Goal: Task Accomplishment & Management: Complete application form

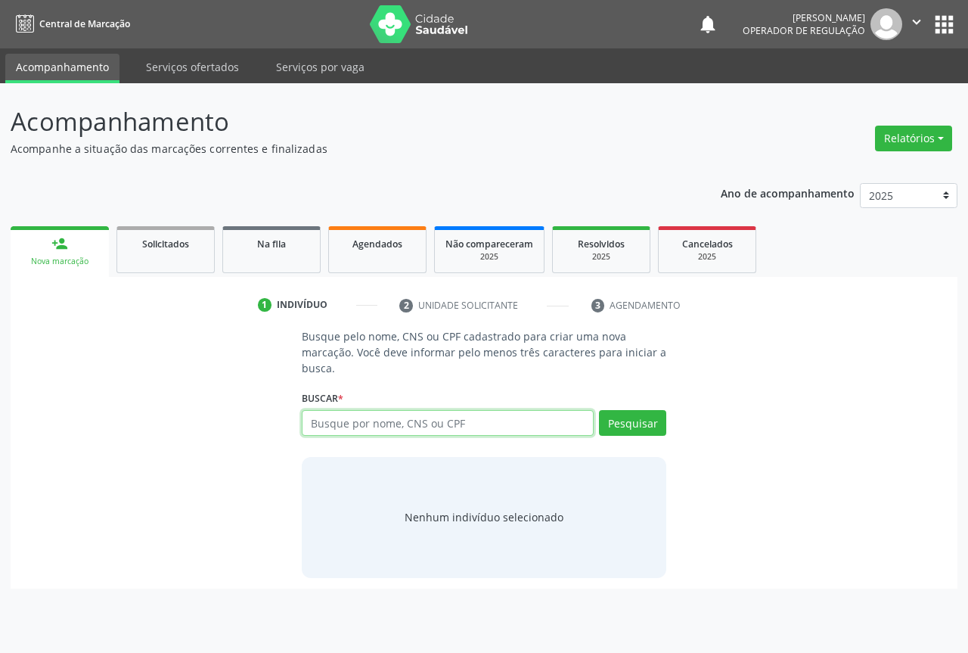
click at [355, 423] on input "text" at bounding box center [448, 423] width 292 height 26
type input "700802924777884"
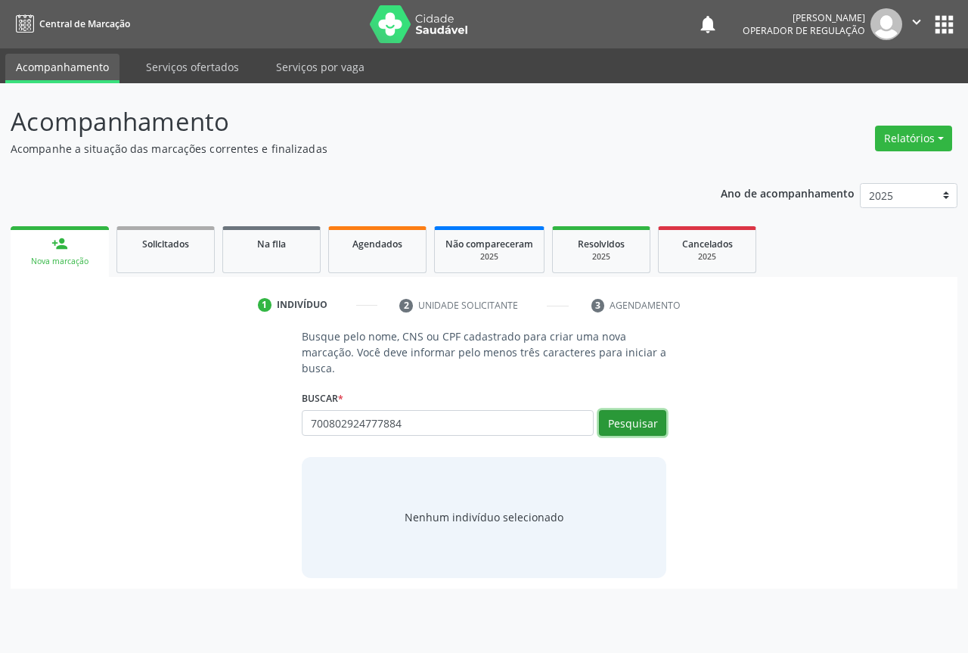
click at [613, 427] on button "Pesquisar" at bounding box center [632, 423] width 67 height 26
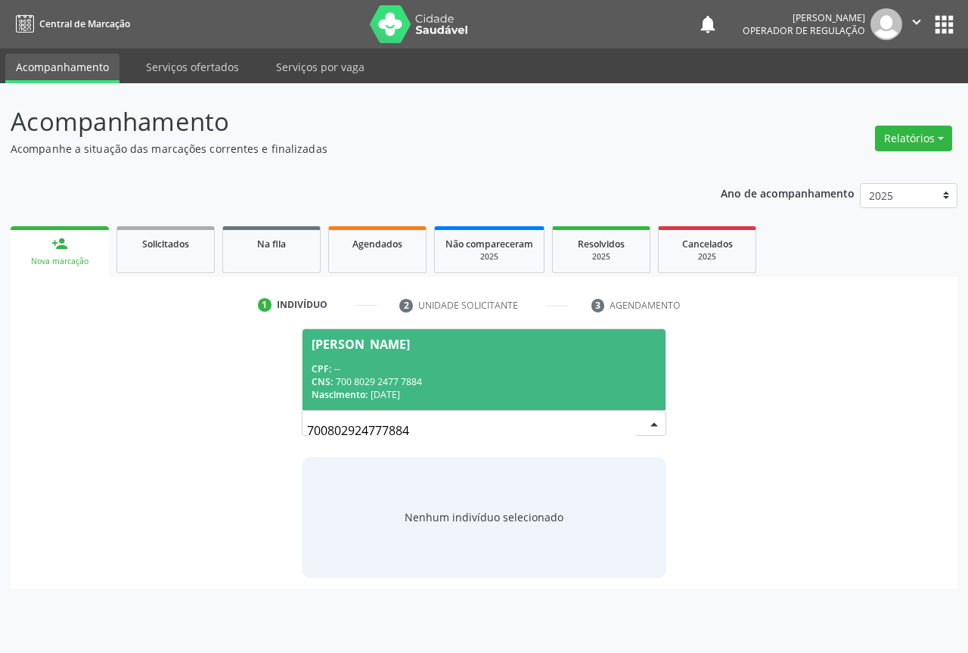
click at [375, 377] on div "CNS: 700 8029 2477 7884" at bounding box center [484, 381] width 345 height 13
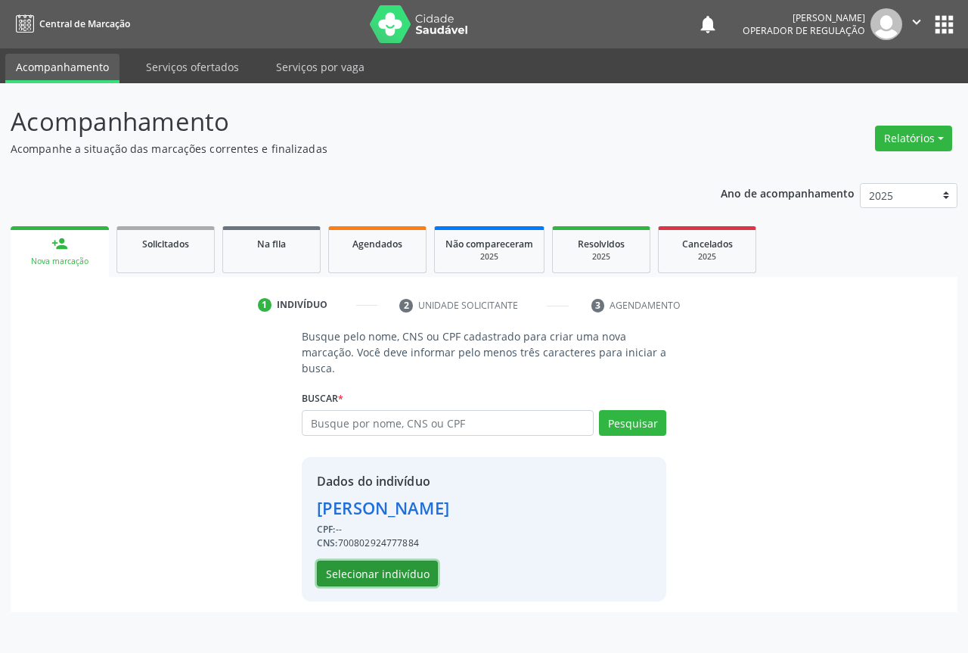
click at [367, 575] on button "Selecionar indivíduo" at bounding box center [377, 573] width 121 height 26
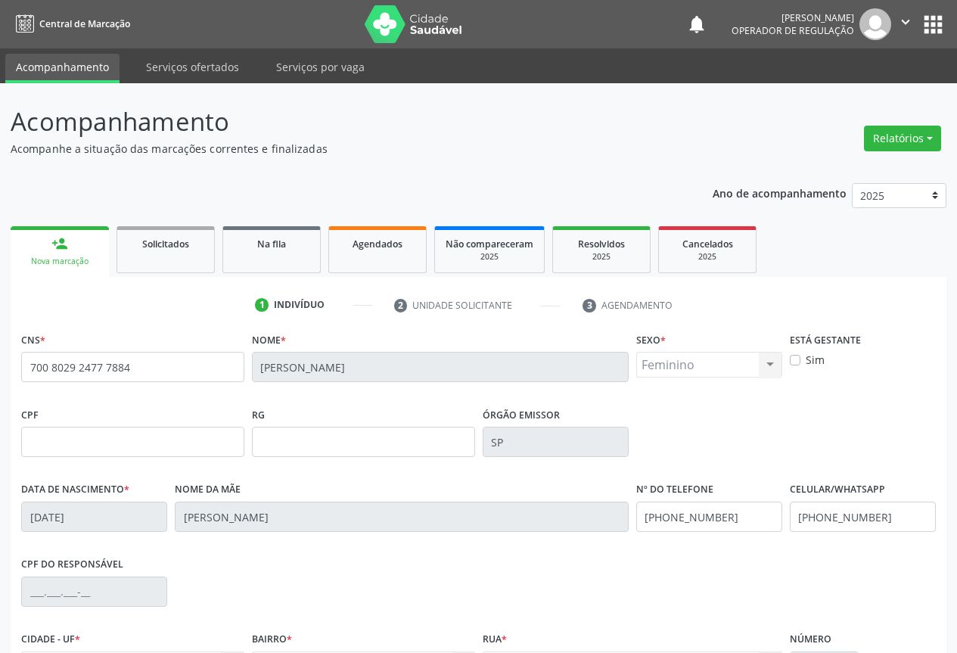
scroll to position [167, 0]
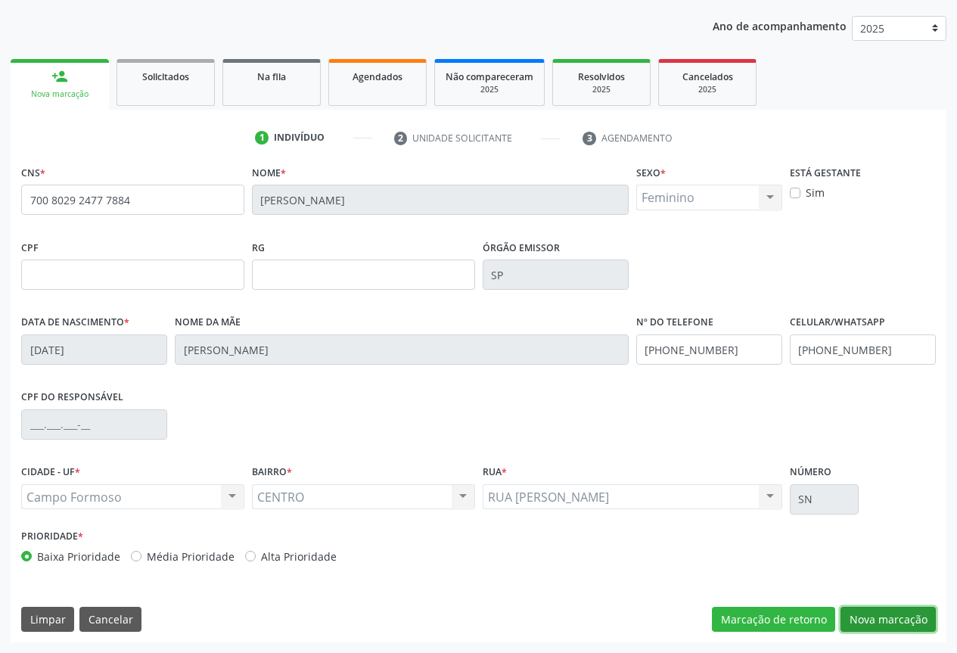
click at [913, 621] on button "Nova marcação" at bounding box center [887, 619] width 95 height 26
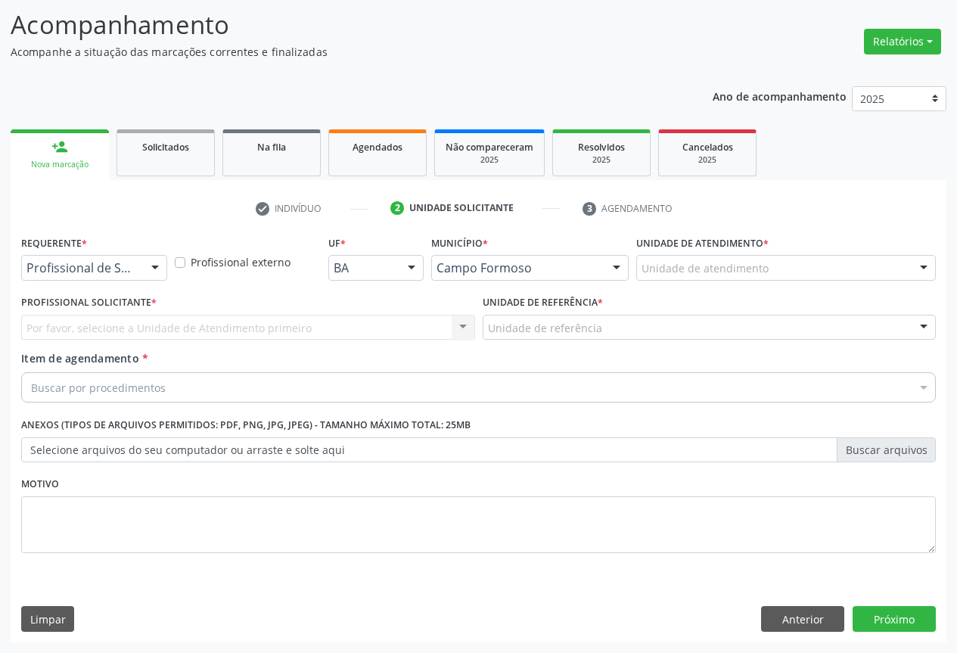
scroll to position [97, 0]
click at [74, 258] on div "Profissional de Saúde" at bounding box center [94, 268] width 146 height 26
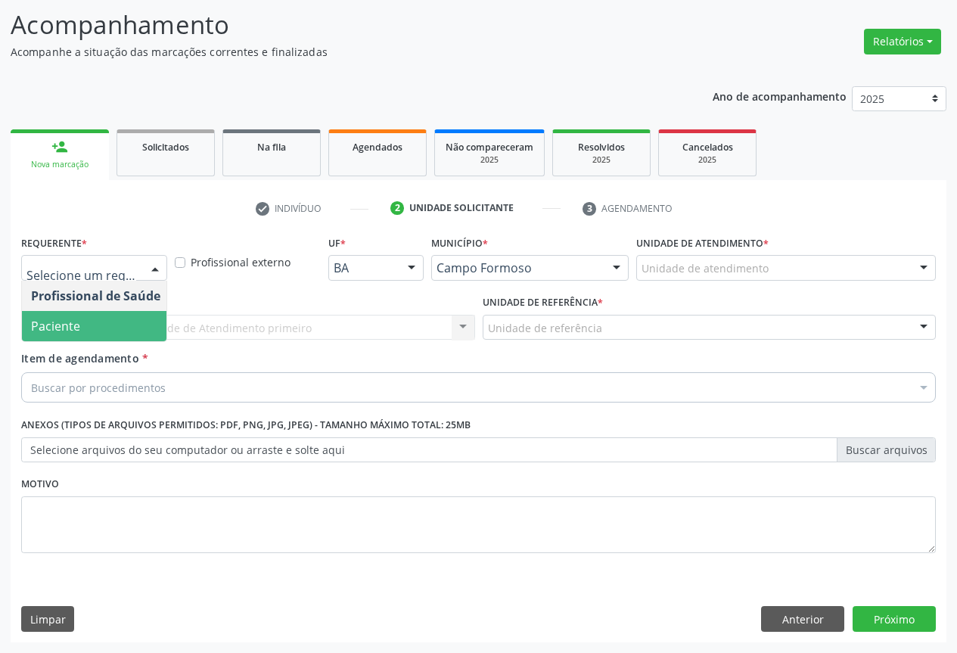
click at [80, 324] on span "Paciente" at bounding box center [95, 326] width 147 height 30
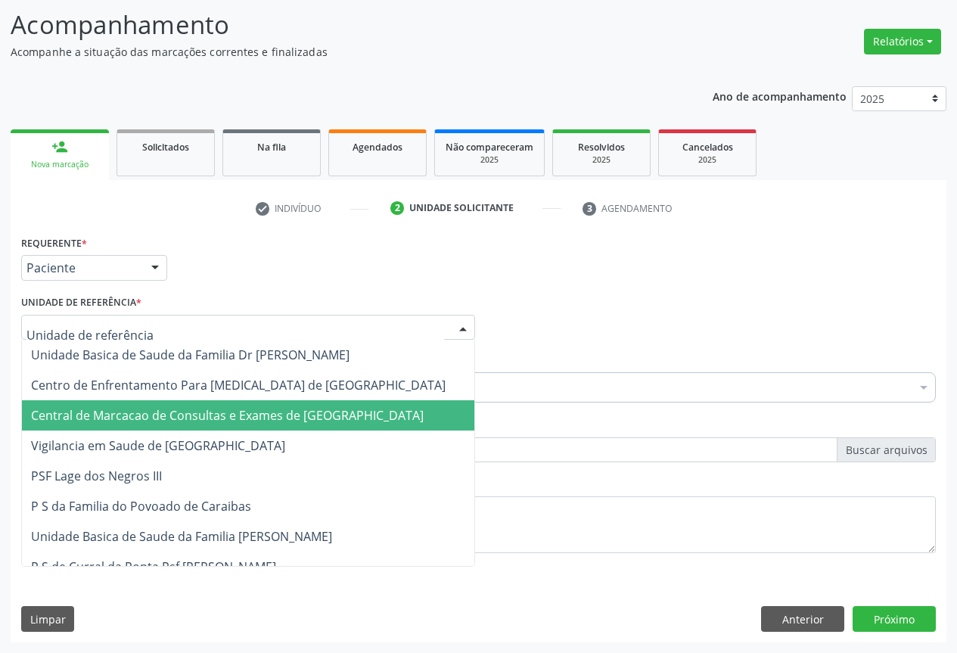
click at [170, 421] on span "Central de Marcacao de Consultas e Exames de [GEOGRAPHIC_DATA][PERSON_NAME]" at bounding box center [227, 415] width 392 height 17
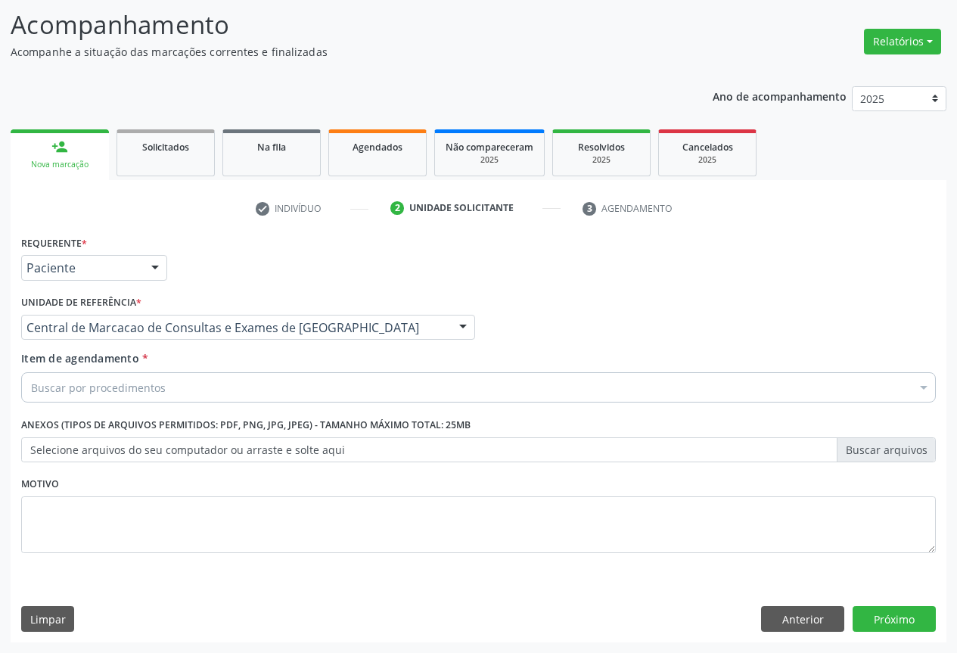
click at [182, 390] on div "Buscar por procedimentos" at bounding box center [478, 387] width 914 height 30
click at [186, 385] on div "Buscar por procedimentos" at bounding box center [478, 387] width 914 height 30
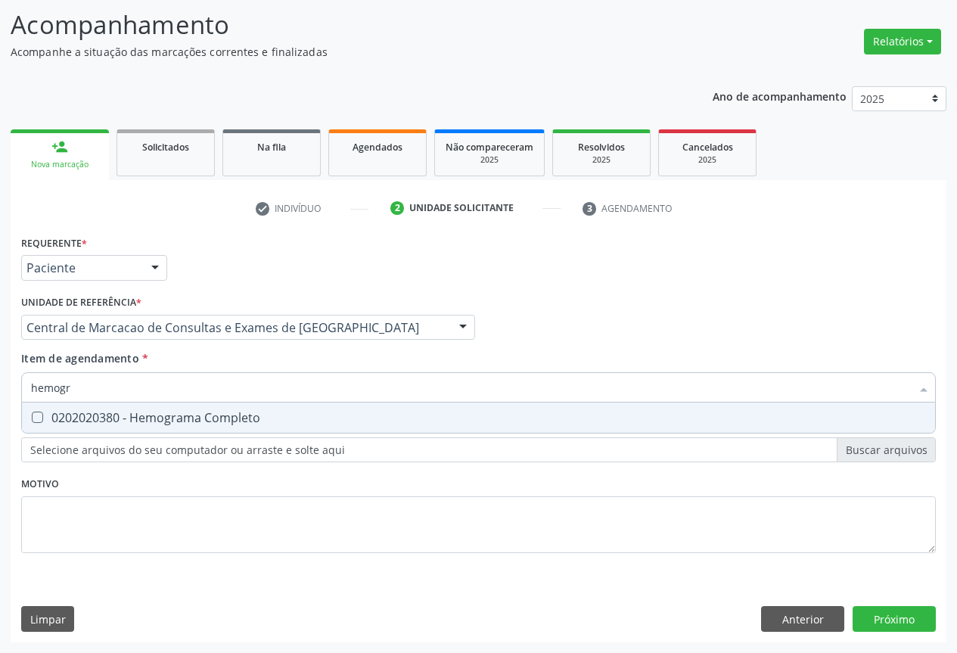
type input "hemogra"
click at [197, 417] on div "0202020380 - Hemograma Completo" at bounding box center [478, 417] width 895 height 12
checkbox Completo "true"
click at [198, 389] on input "hemogra" at bounding box center [470, 387] width 879 height 30
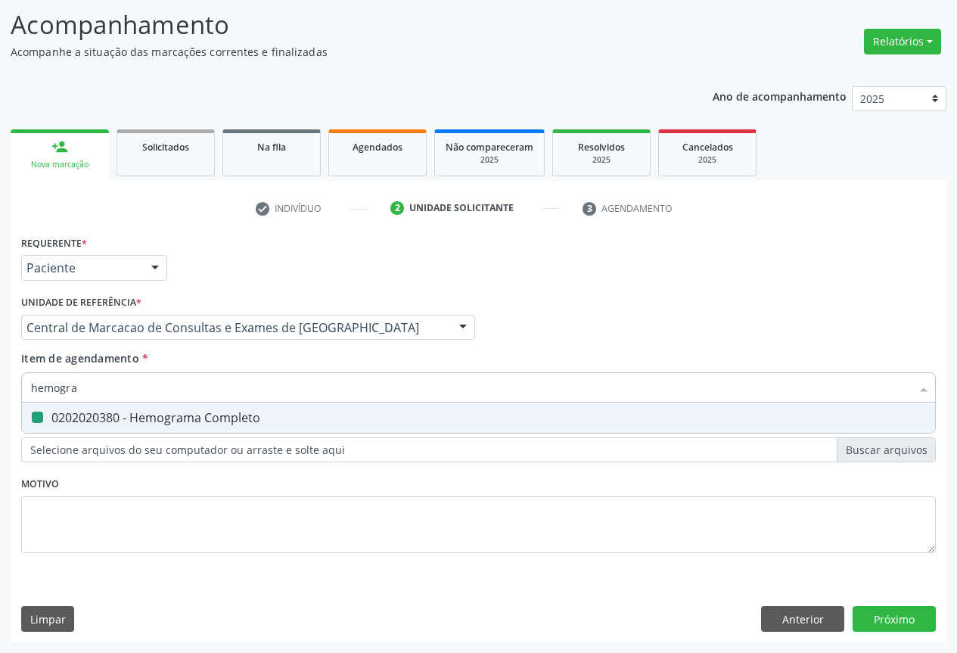
type input "c"
checkbox Completo "false"
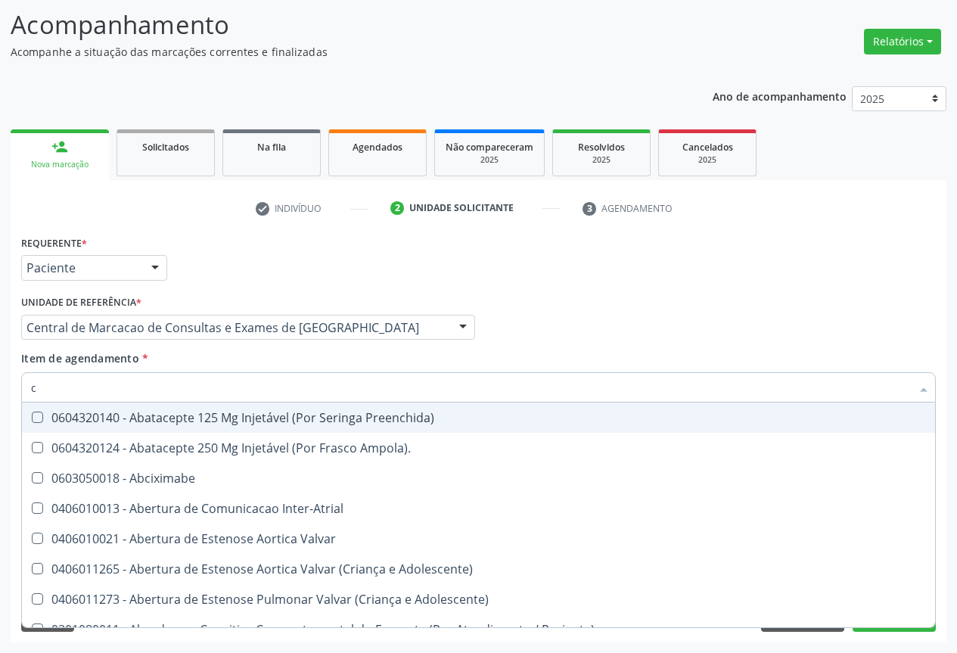
type input "co"
checkbox Osseo "true"
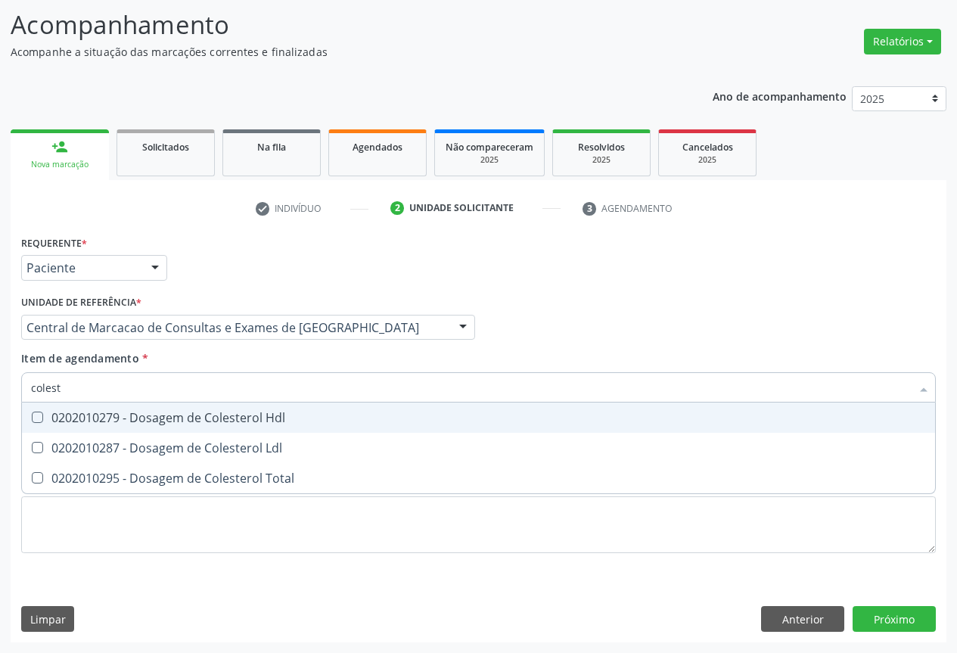
type input "coleste"
click at [184, 411] on div "0202010279 - Dosagem de Colesterol Hdl" at bounding box center [478, 417] width 895 height 12
checkbox Hdl "true"
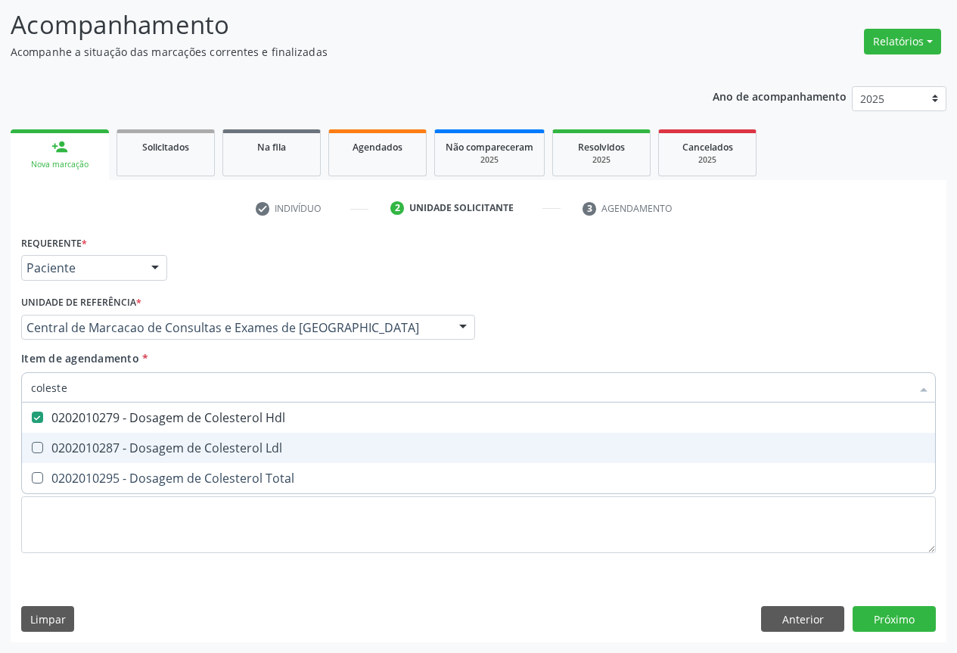
click at [183, 442] on div "0202010287 - Dosagem de Colesterol Ldl" at bounding box center [478, 448] width 895 height 12
checkbox Ldl "true"
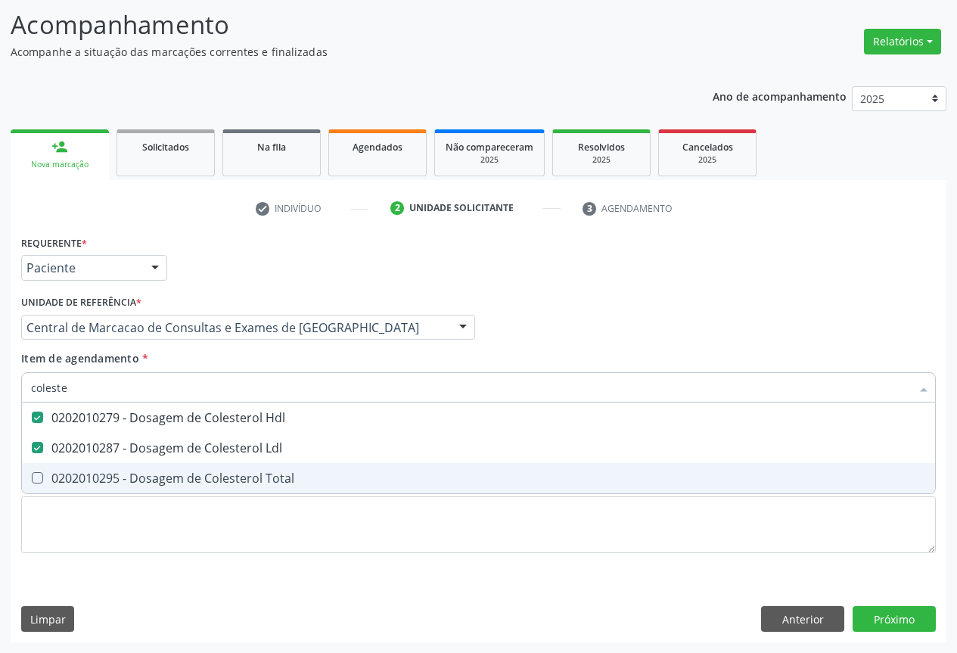
click at [190, 472] on div "0202010295 - Dosagem de Colesterol Total" at bounding box center [478, 478] width 895 height 12
checkbox Total "true"
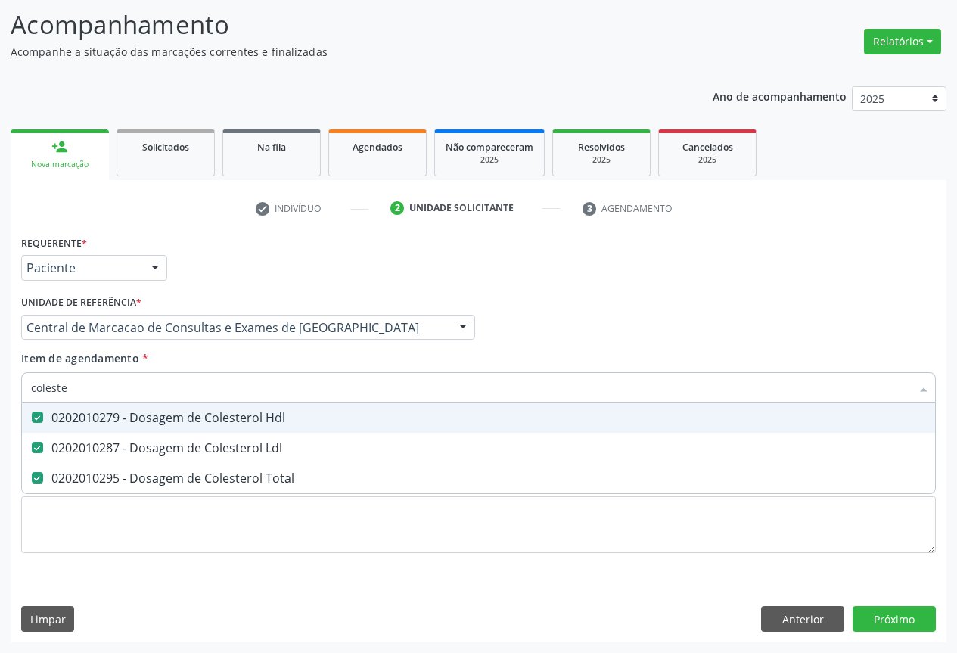
click at [187, 395] on input "coleste" at bounding box center [470, 387] width 879 height 30
type input "tr"
checkbox Hdl "false"
checkbox Ldl "false"
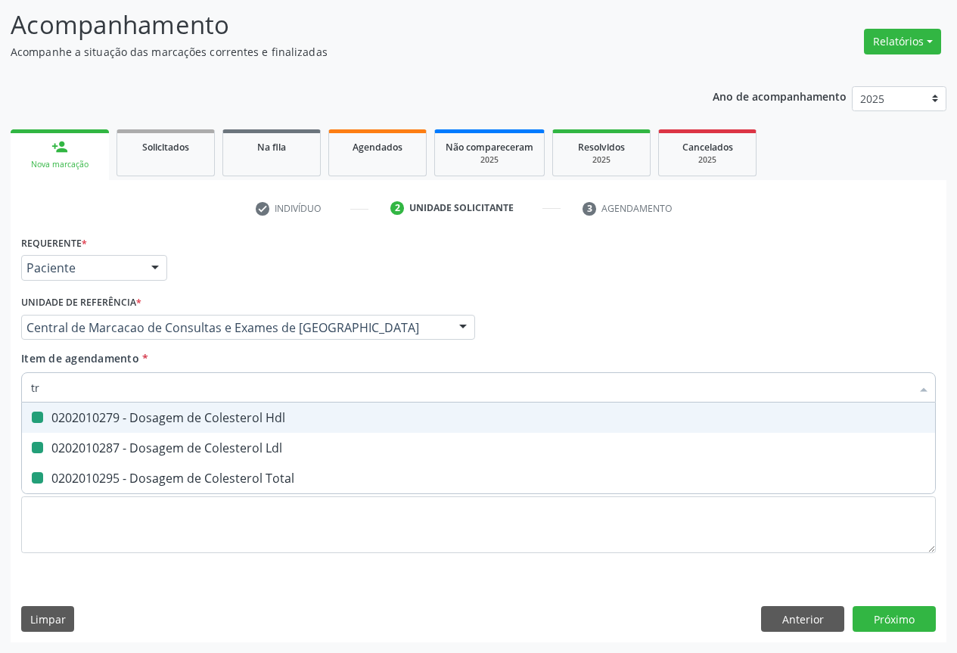
checkbox Total "false"
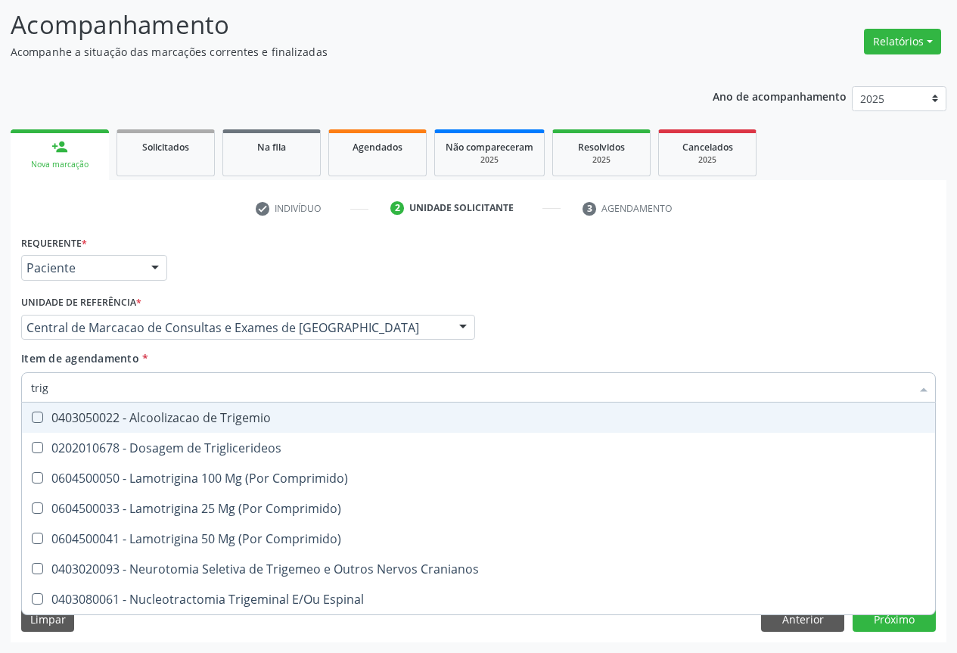
type input "trigl"
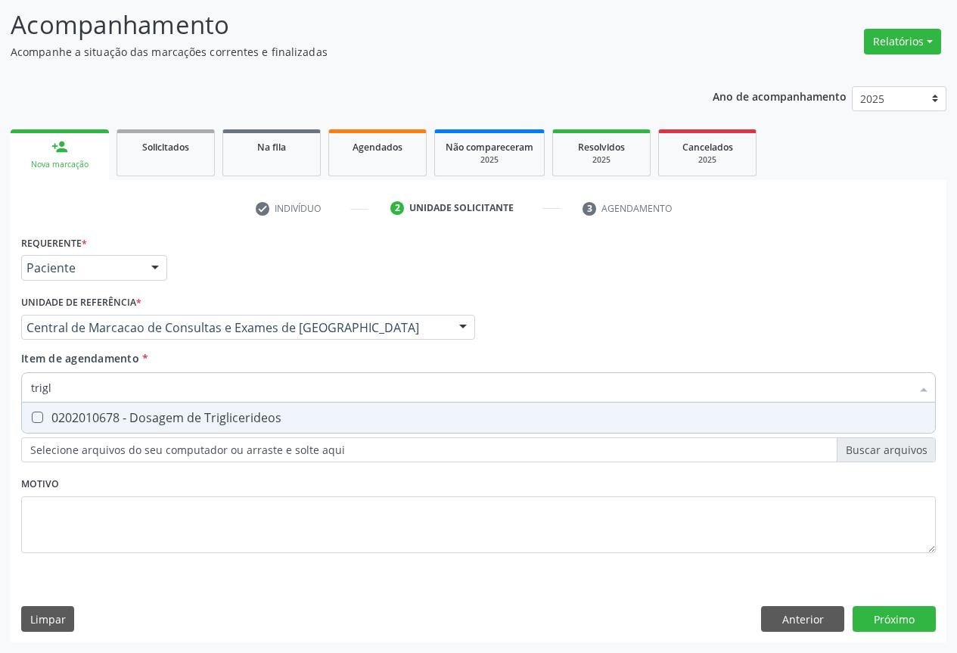
click at [180, 420] on div "0202010678 - Dosagem de Triglicerideos" at bounding box center [478, 417] width 895 height 12
checkbox Triglicerideos "true"
click at [193, 392] on input "trigl" at bounding box center [470, 387] width 879 height 30
type input "gl"
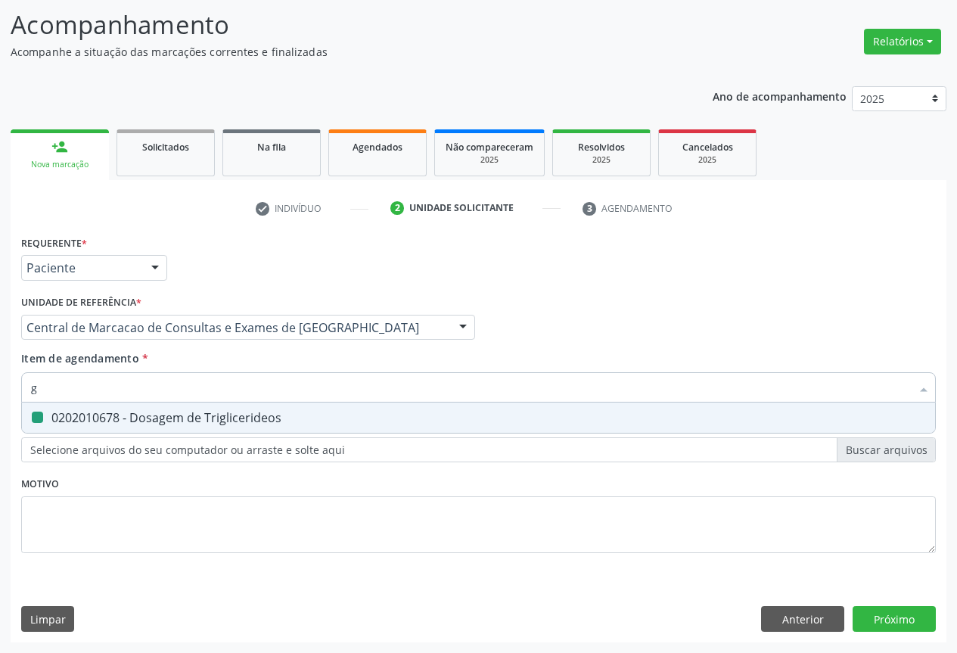
checkbox Triglicerideos "false"
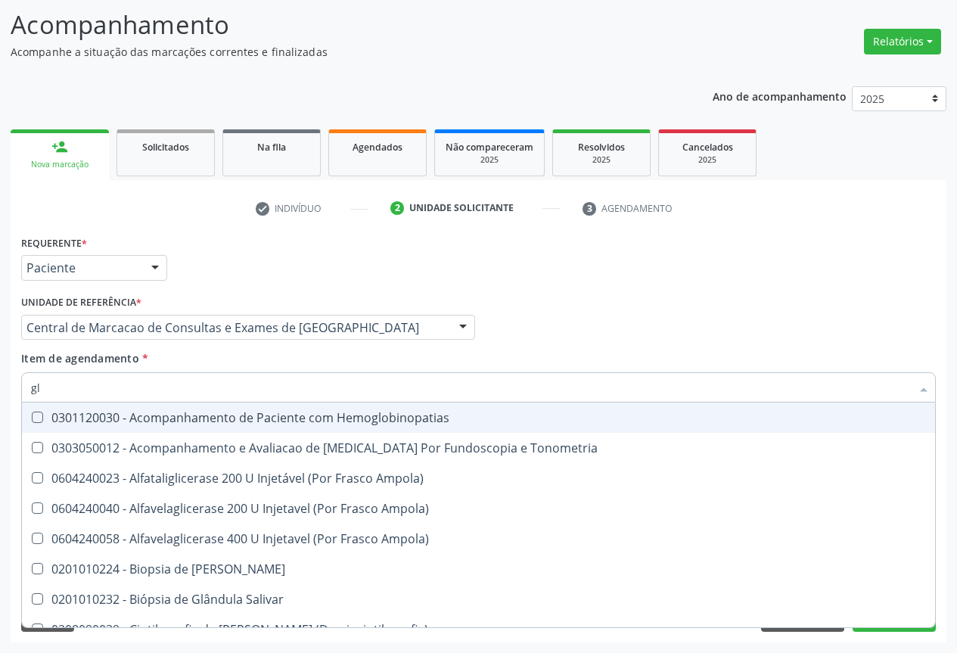
type input "gli"
checkbox Dosagens\) "true"
type input "glic"
checkbox Tardio\) "true"
checkbox Dosagens\) "false"
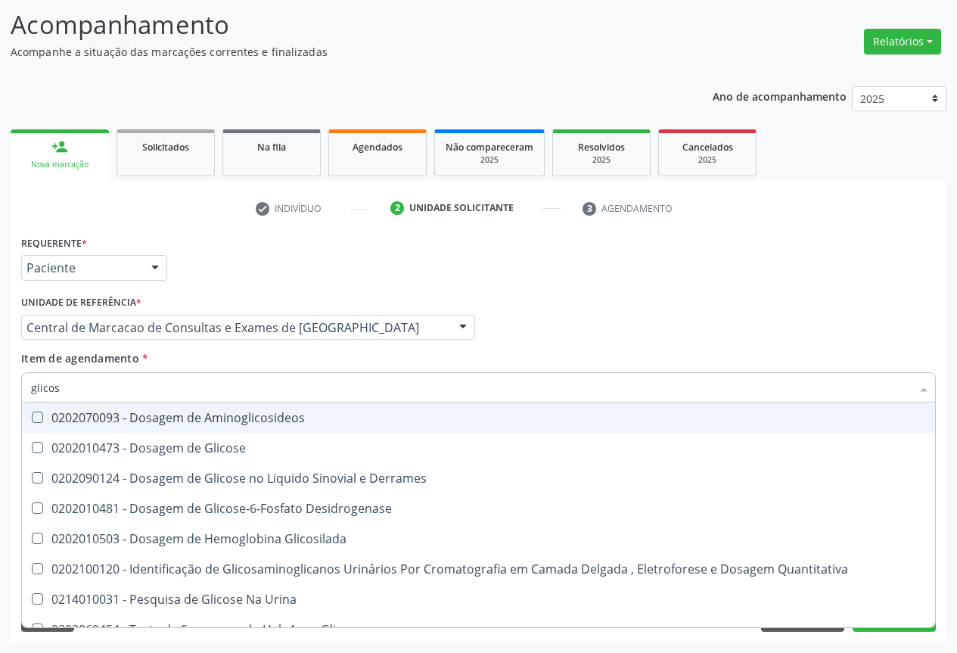
type input "glicose"
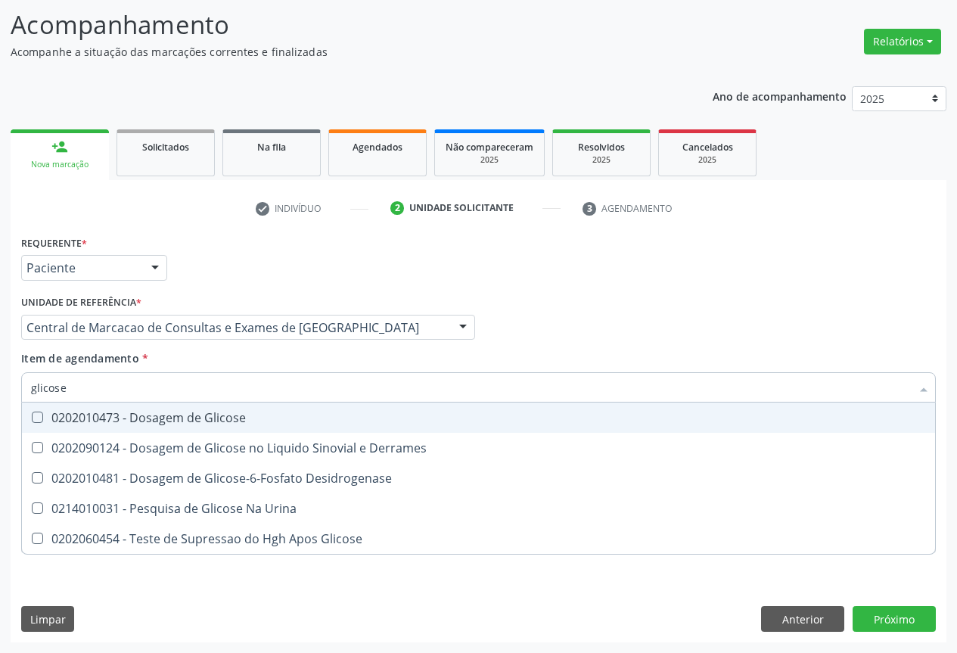
click at [189, 417] on div "0202010473 - Dosagem de Glicose" at bounding box center [478, 417] width 895 height 12
checkbox Glicose "true"
click at [684, 254] on div "Requerente * Paciente Profissional de Saúde Paciente Nenhum resultado encontrad…" at bounding box center [478, 260] width 922 height 59
checkbox Derrames "true"
checkbox Desidrogenase "true"
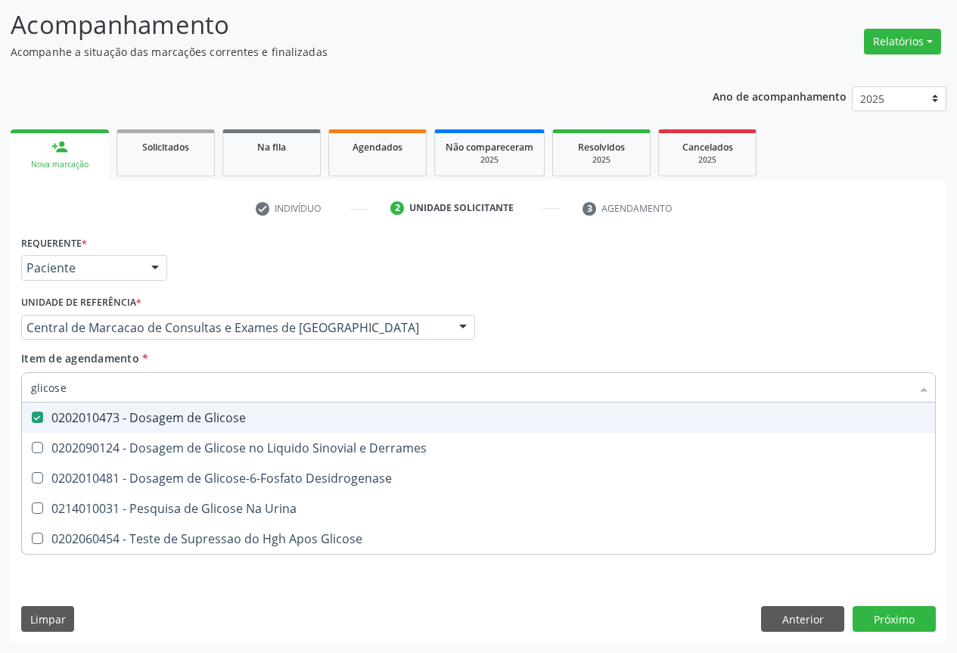
checkbox Urina "true"
checkbox Glicose "true"
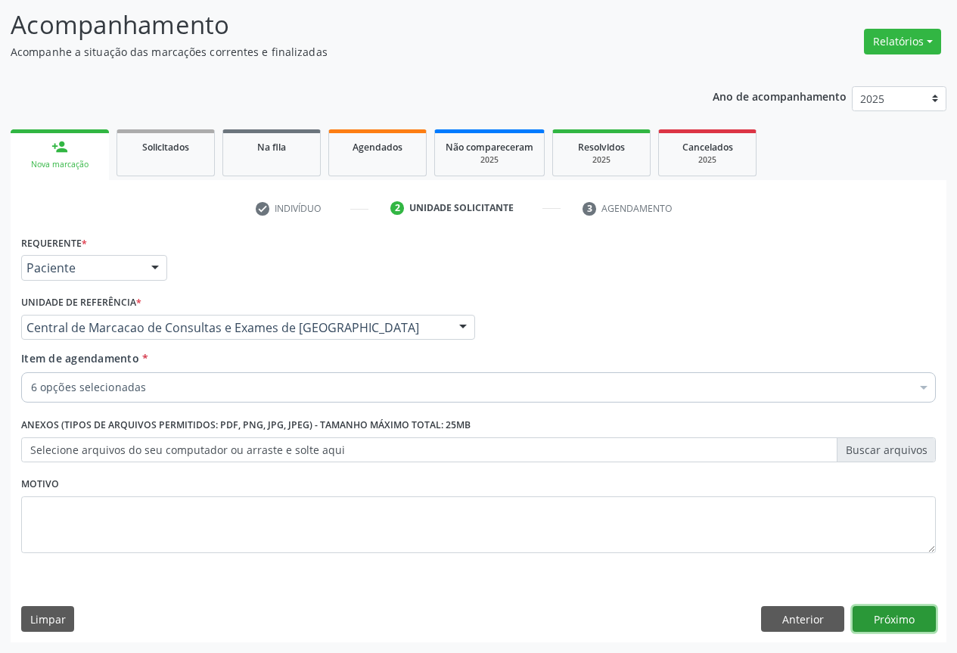
click at [888, 615] on button "Próximo" at bounding box center [893, 619] width 83 height 26
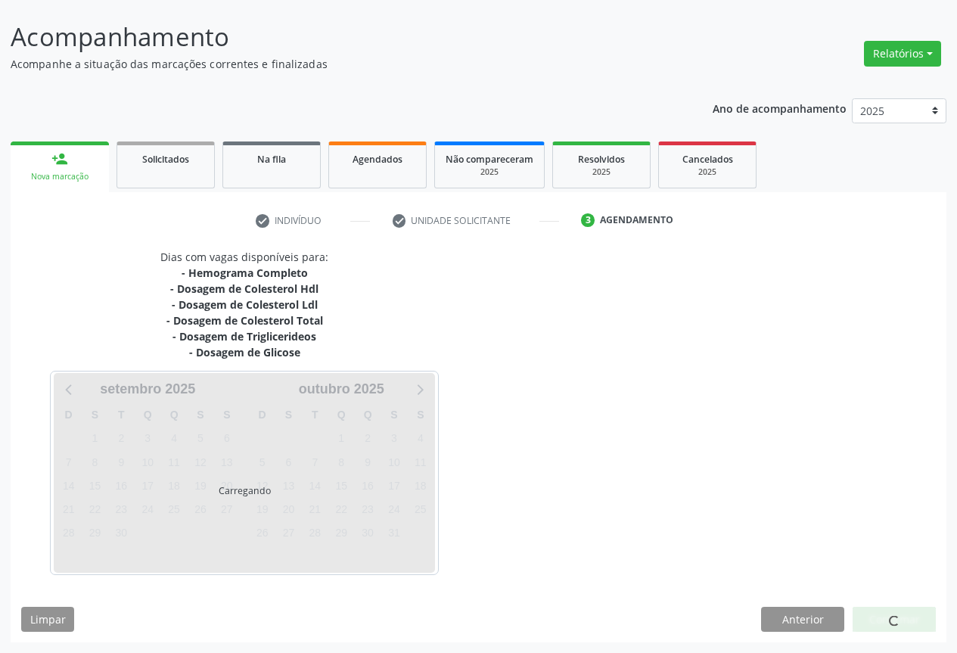
scroll to position [85, 0]
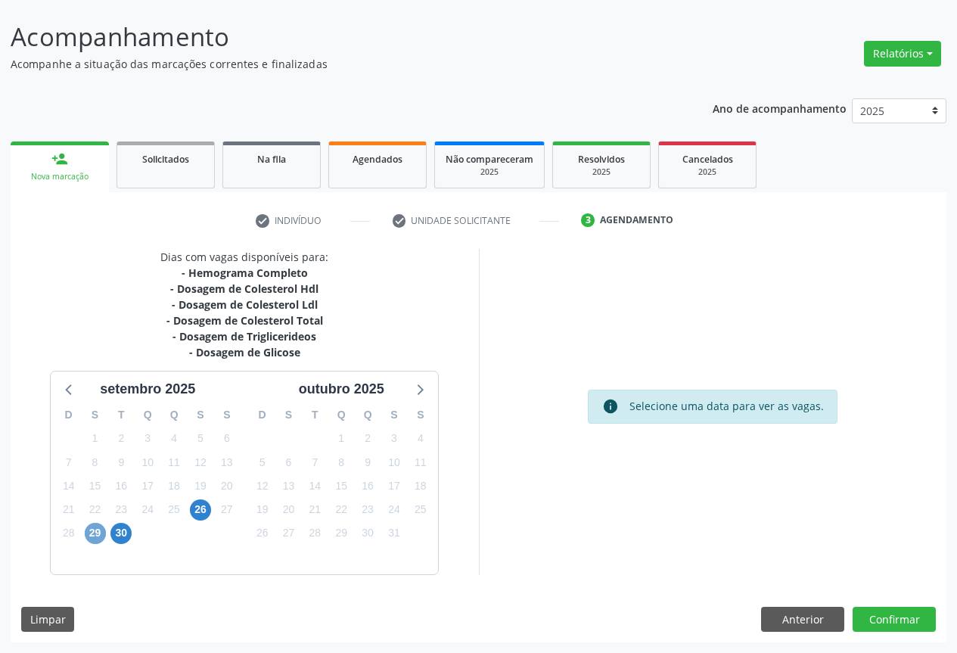
click at [102, 535] on span "29" at bounding box center [95, 532] width 21 height 21
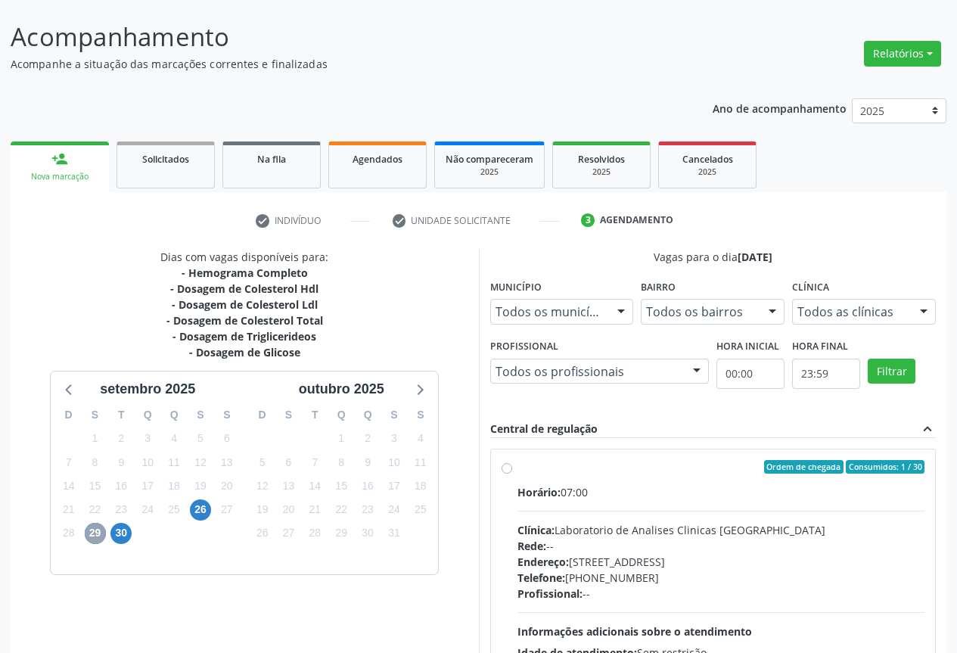
scroll to position [224, 0]
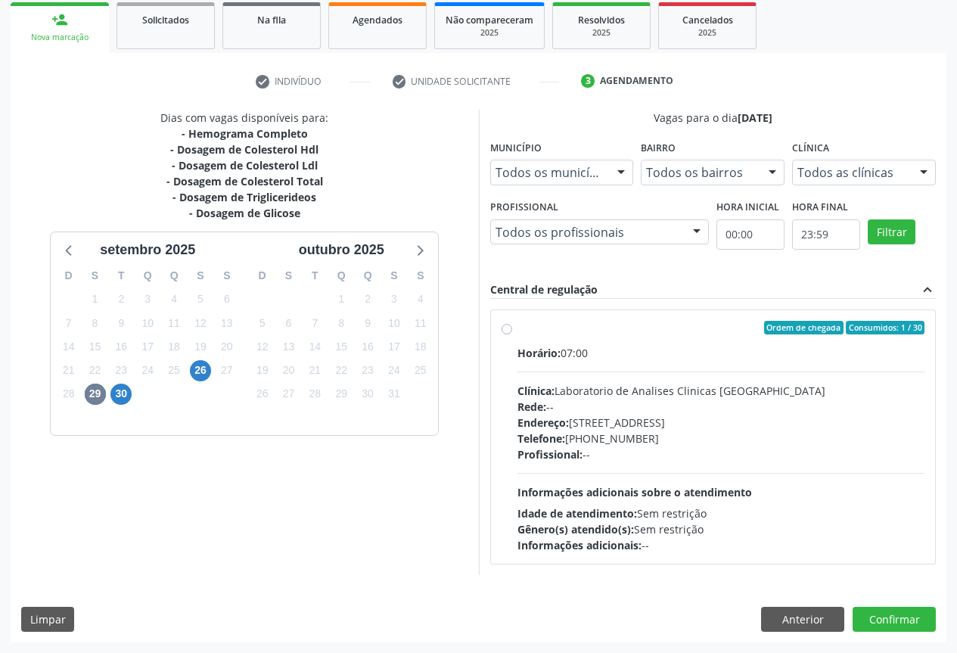
click at [786, 383] on div "Clínica: Laboratorio de Analises Clinicas Sao Francisco" at bounding box center [721, 391] width 408 height 16
click at [512, 334] on input "Ordem de chegada Consumidos: 1 / 30 Horário: 07:00 Clínica: Laboratorio de Anal…" at bounding box center [506, 328] width 11 height 14
radio input "true"
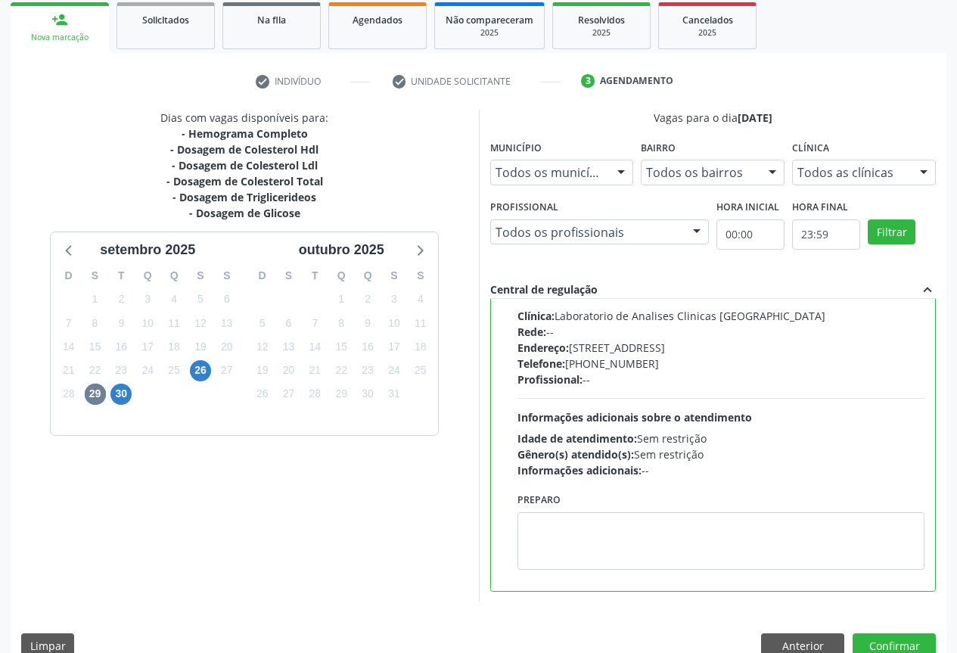
scroll to position [251, 0]
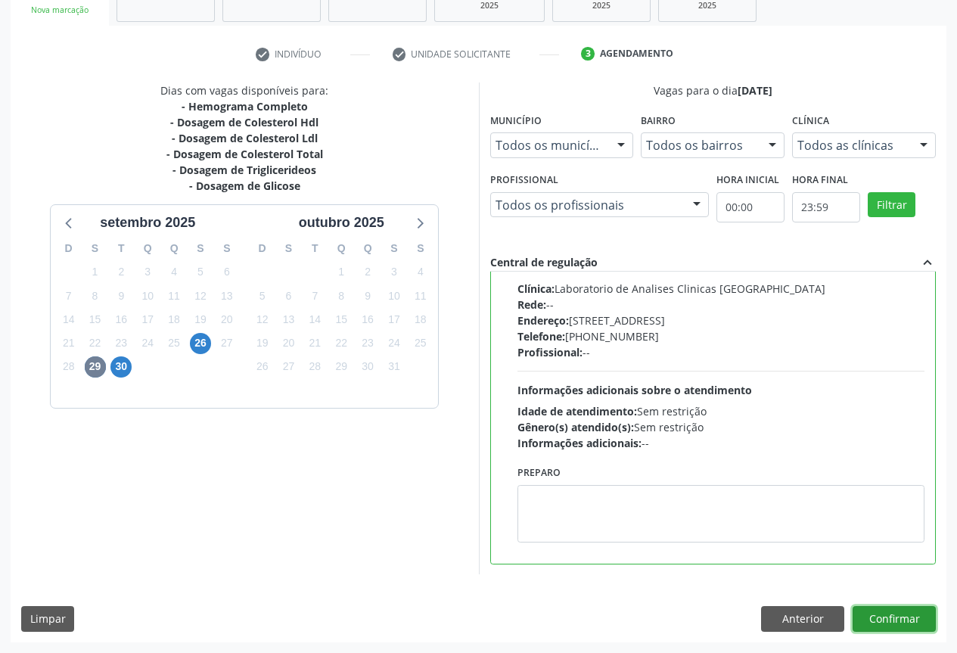
click at [869, 616] on button "Confirmar" at bounding box center [893, 619] width 83 height 26
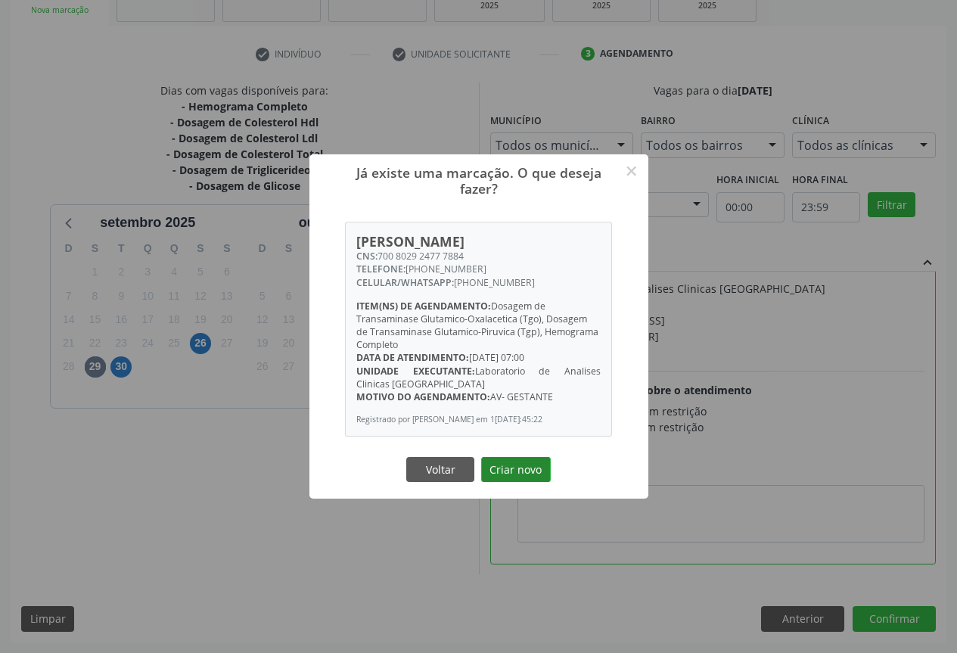
click at [535, 474] on button "Criar novo" at bounding box center [516, 470] width 70 height 26
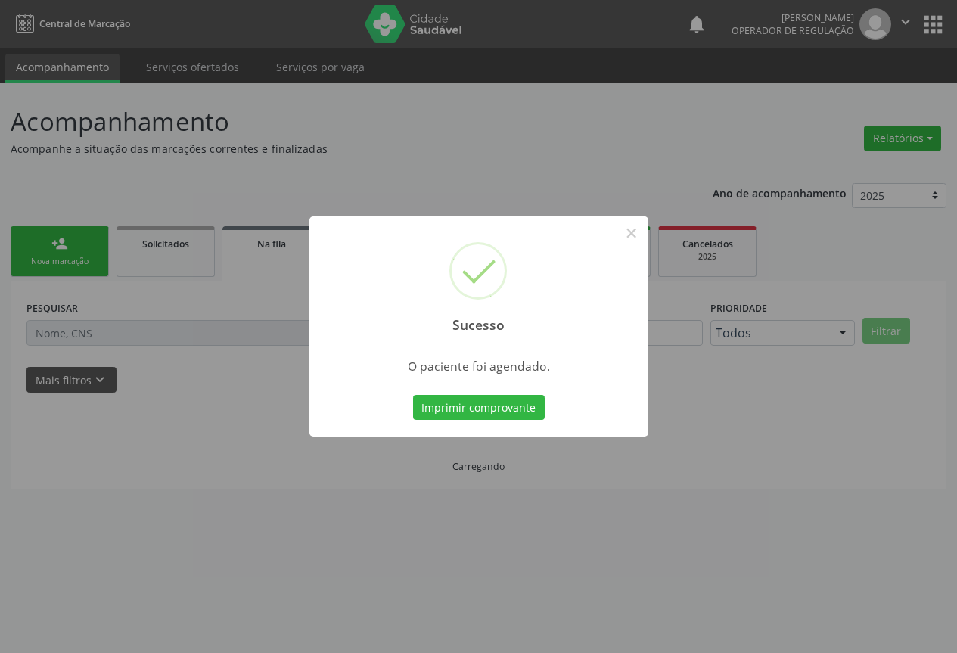
scroll to position [0, 0]
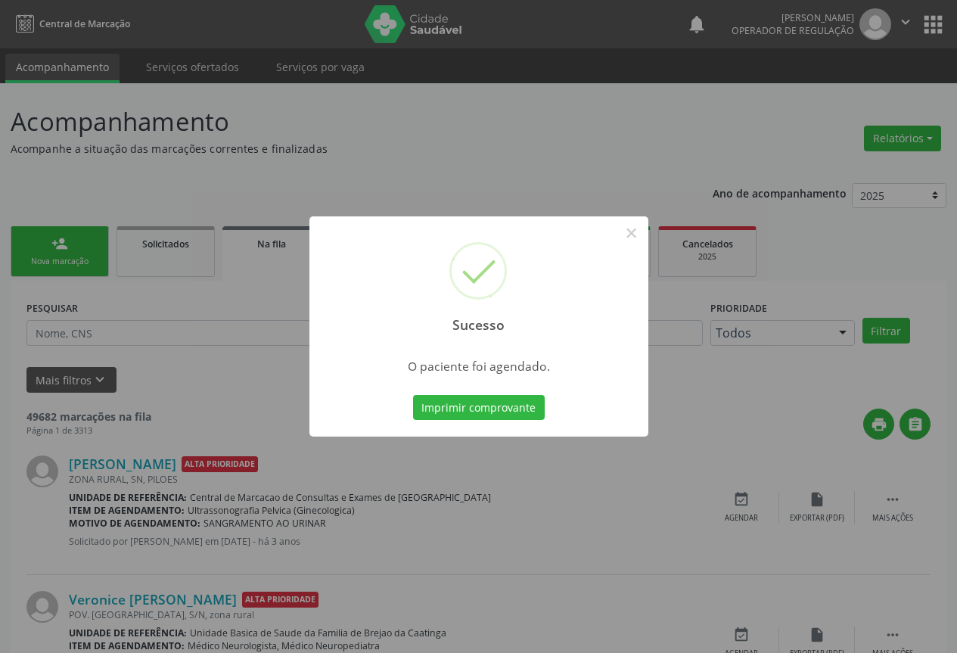
click at [500, 390] on div "Sucesso × O paciente foi agendado. Imprimir comprovante Cancel" at bounding box center [478, 326] width 339 height 221
click at [499, 408] on button "Imprimir comprovante" at bounding box center [479, 408] width 132 height 26
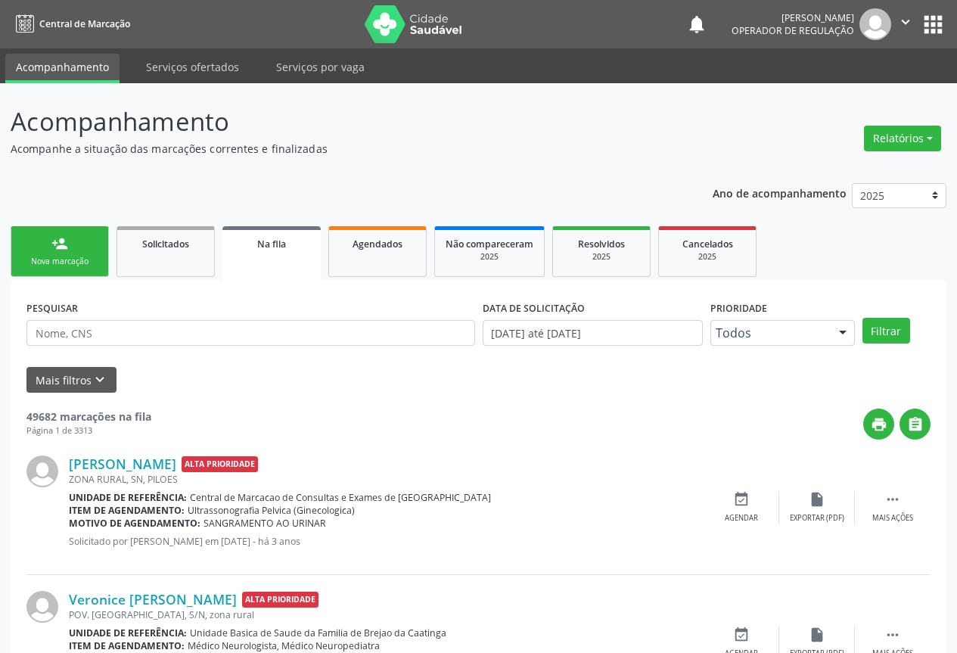
click at [67, 257] on div "Nova marcação" at bounding box center [60, 261] width 76 height 11
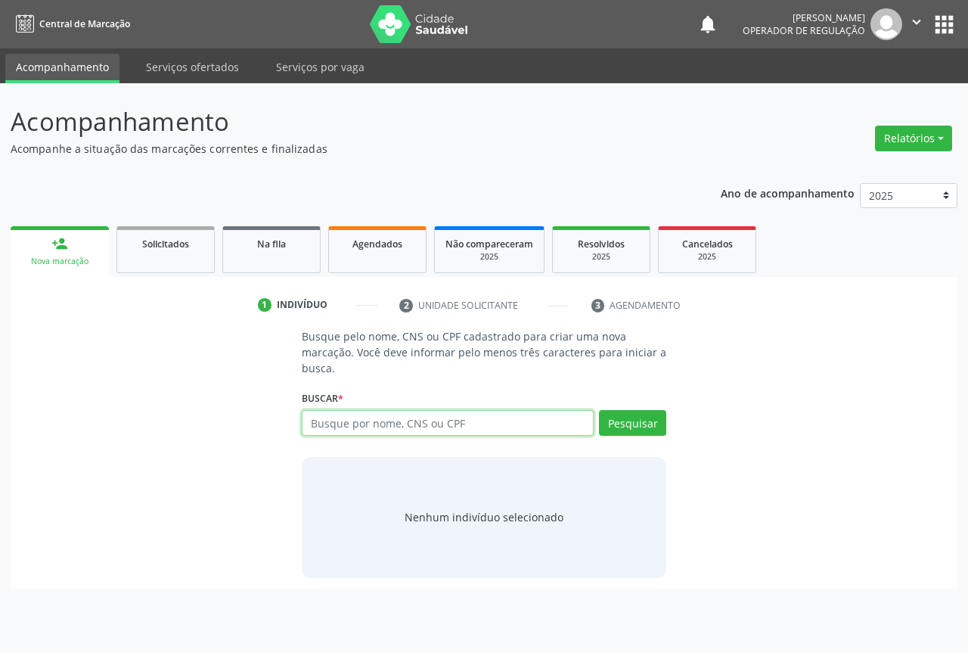
click at [367, 428] on input "text" at bounding box center [448, 423] width 292 height 26
type input "702400518024226"
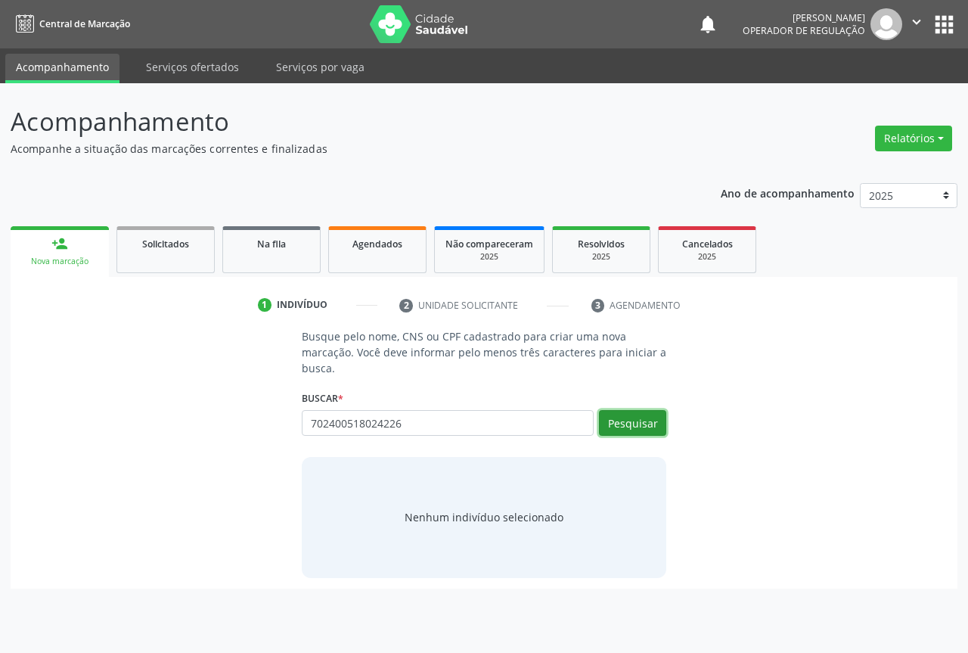
click at [639, 426] on button "Pesquisar" at bounding box center [632, 423] width 67 height 26
type input "702400518024226"
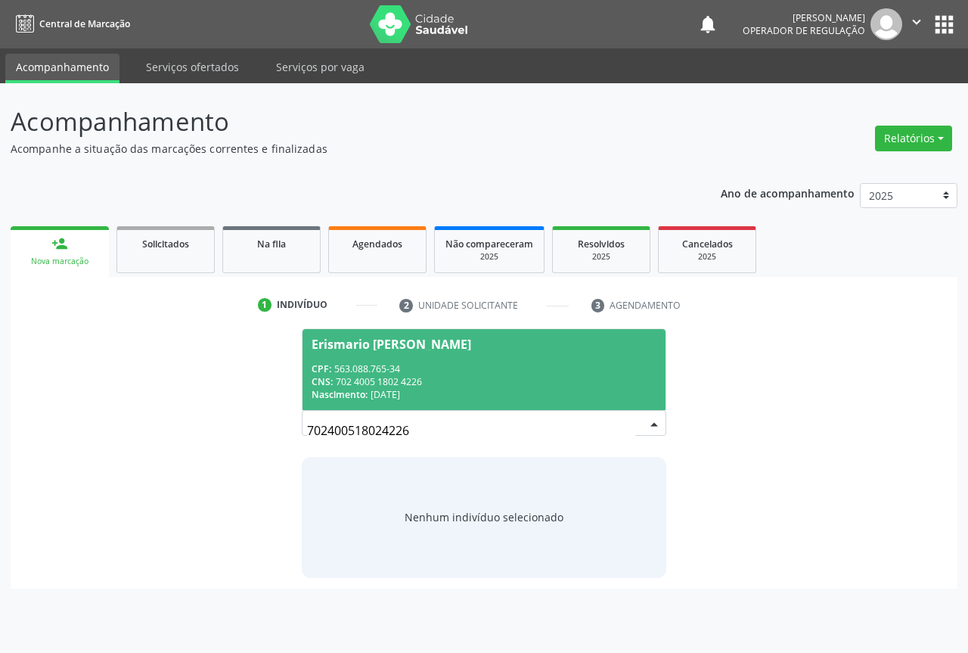
click at [361, 362] on div "CPF: 563.088.765-34" at bounding box center [484, 368] width 345 height 13
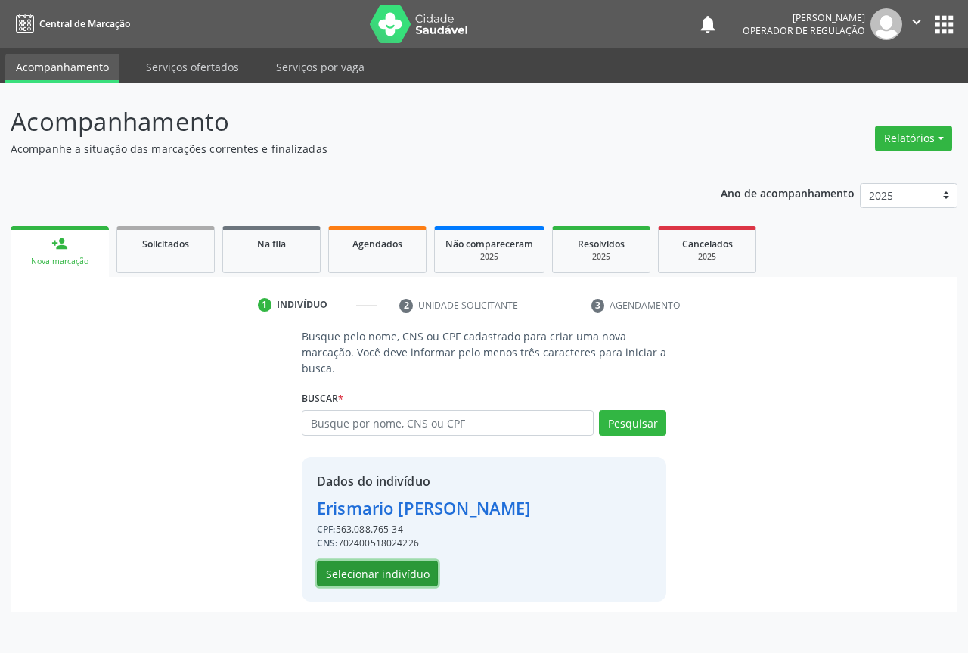
click at [411, 578] on button "Selecionar indivíduo" at bounding box center [377, 573] width 121 height 26
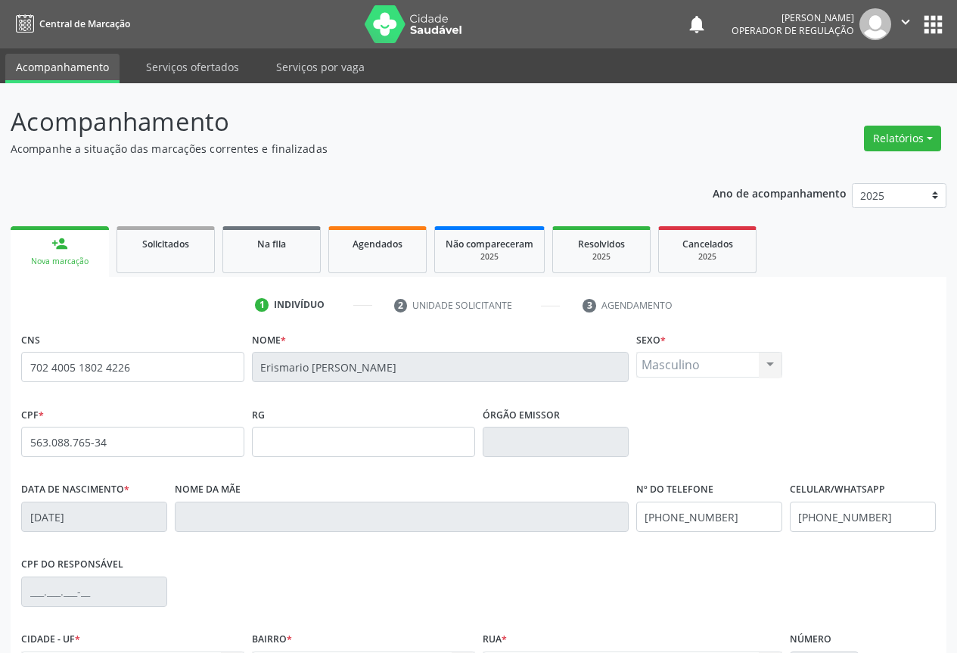
scroll to position [167, 0]
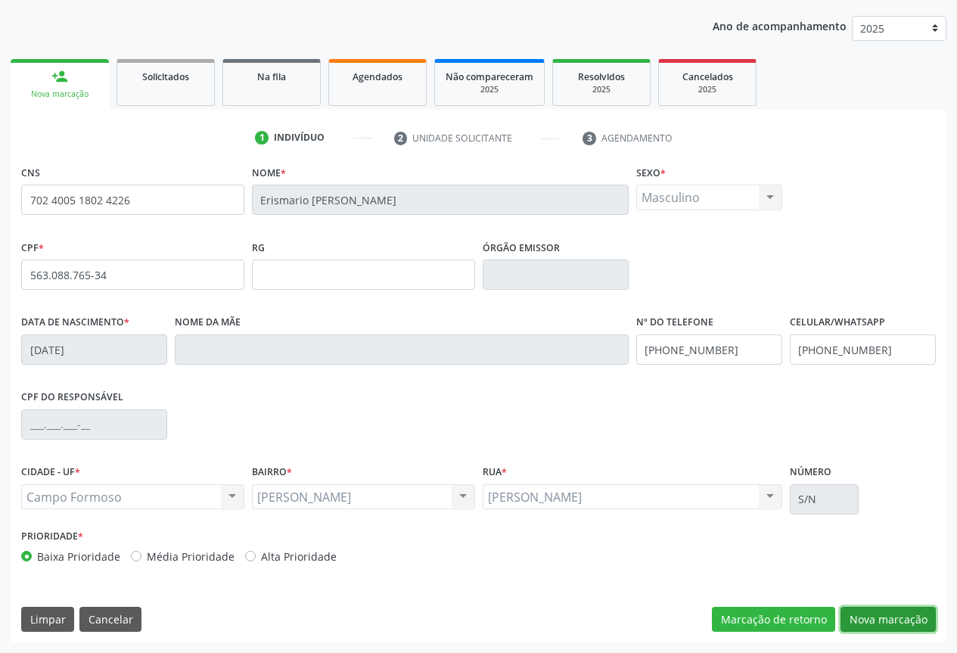
click at [867, 617] on button "Nova marcação" at bounding box center [887, 619] width 95 height 26
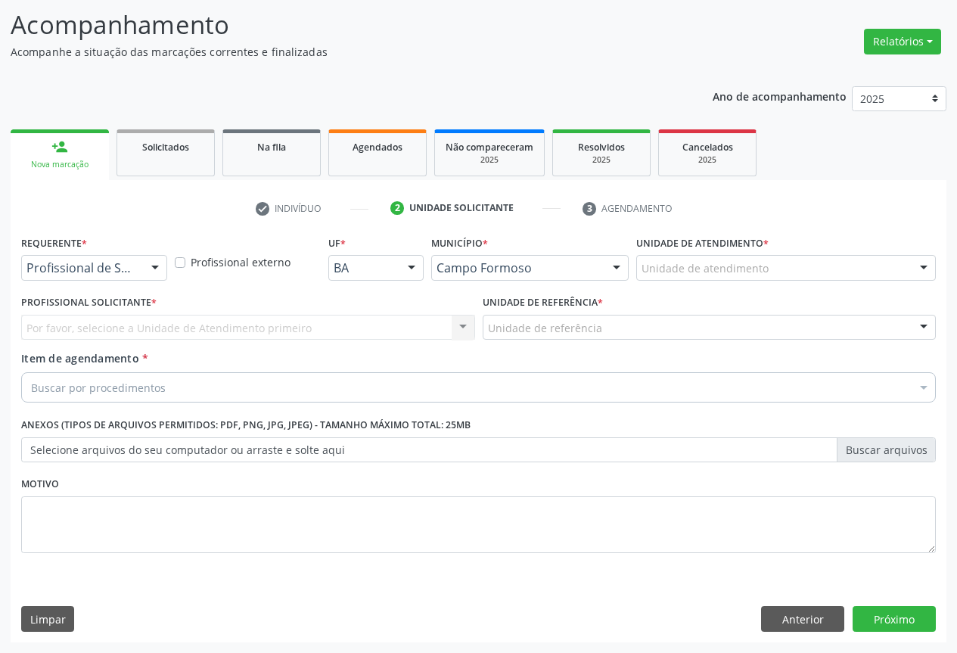
scroll to position [97, 0]
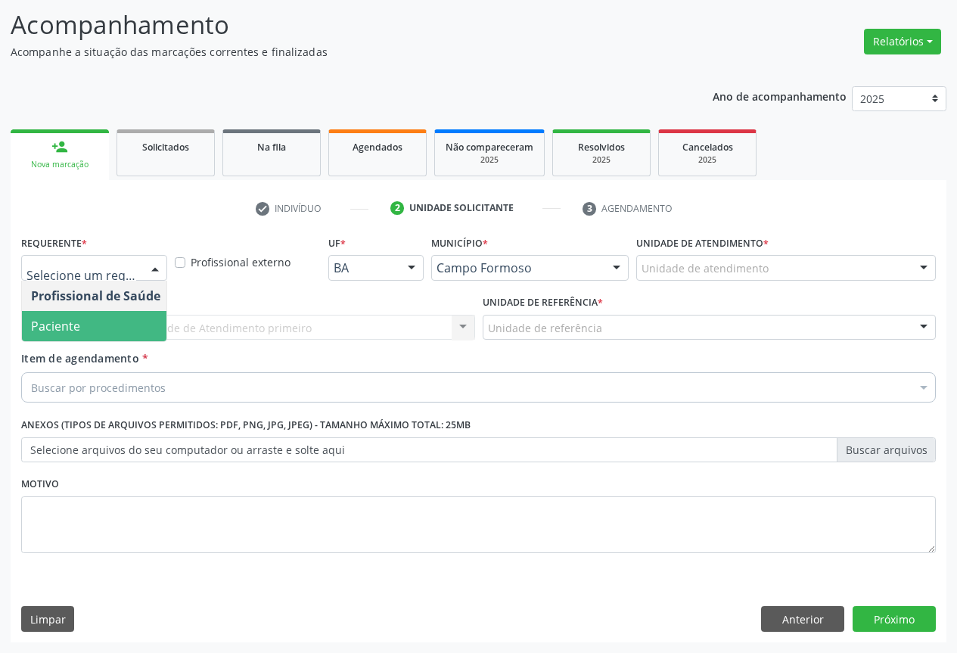
click at [104, 327] on span "Paciente" at bounding box center [95, 326] width 147 height 30
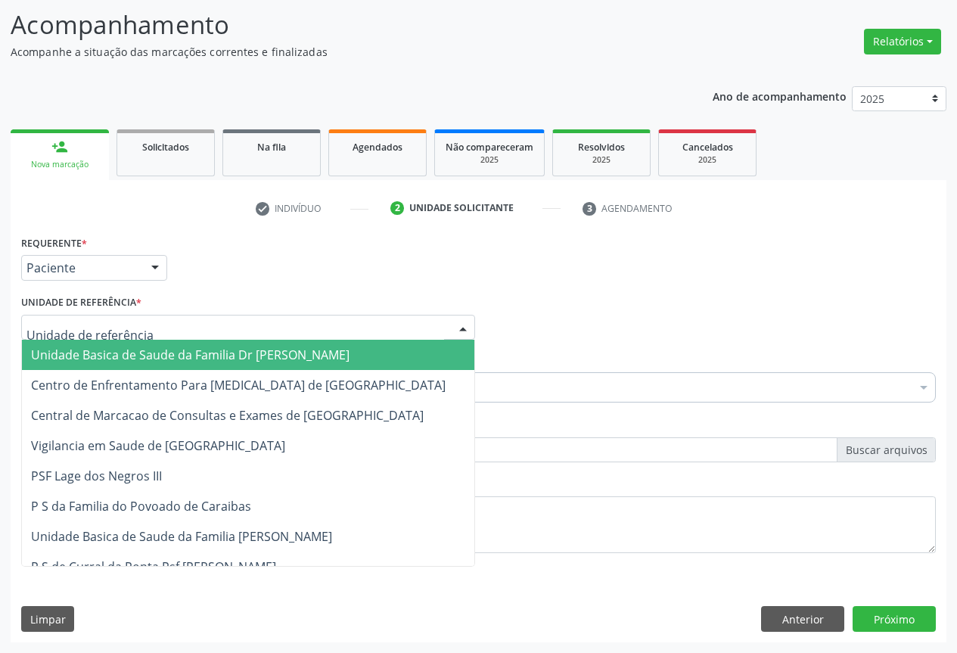
click at [216, 321] on div at bounding box center [248, 328] width 454 height 26
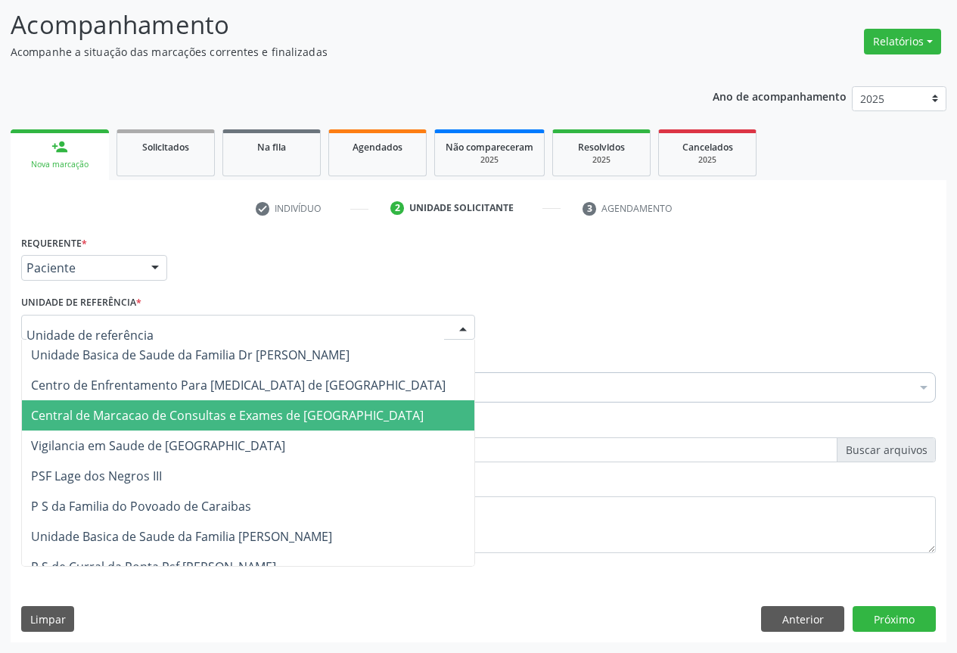
click at [224, 410] on span "Central de Marcacao de Consultas e Exames de [GEOGRAPHIC_DATA][PERSON_NAME]" at bounding box center [227, 415] width 392 height 17
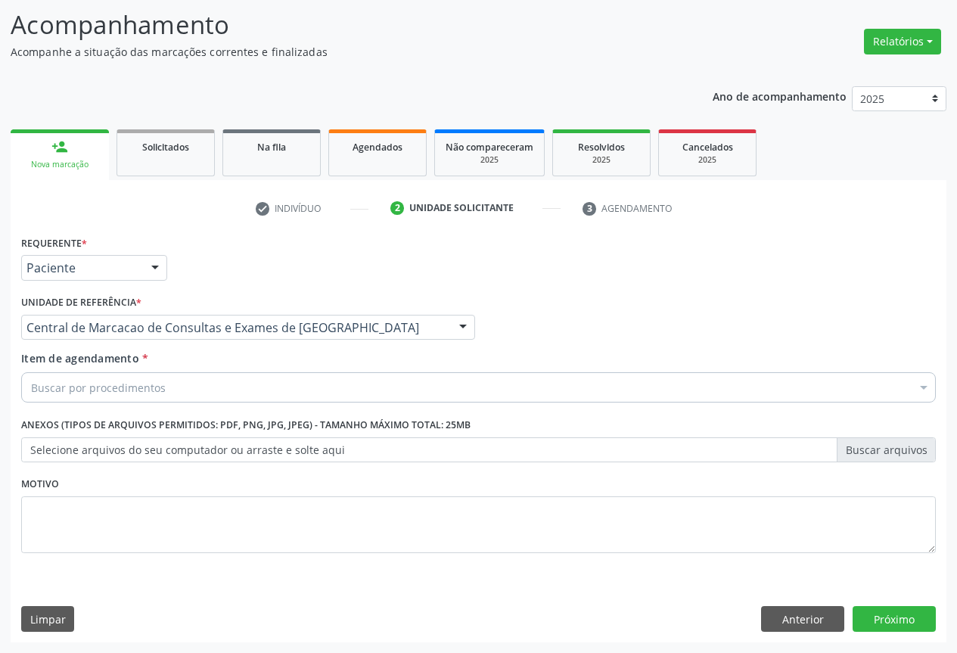
click at [237, 378] on div "Buscar por procedimentos" at bounding box center [478, 387] width 914 height 30
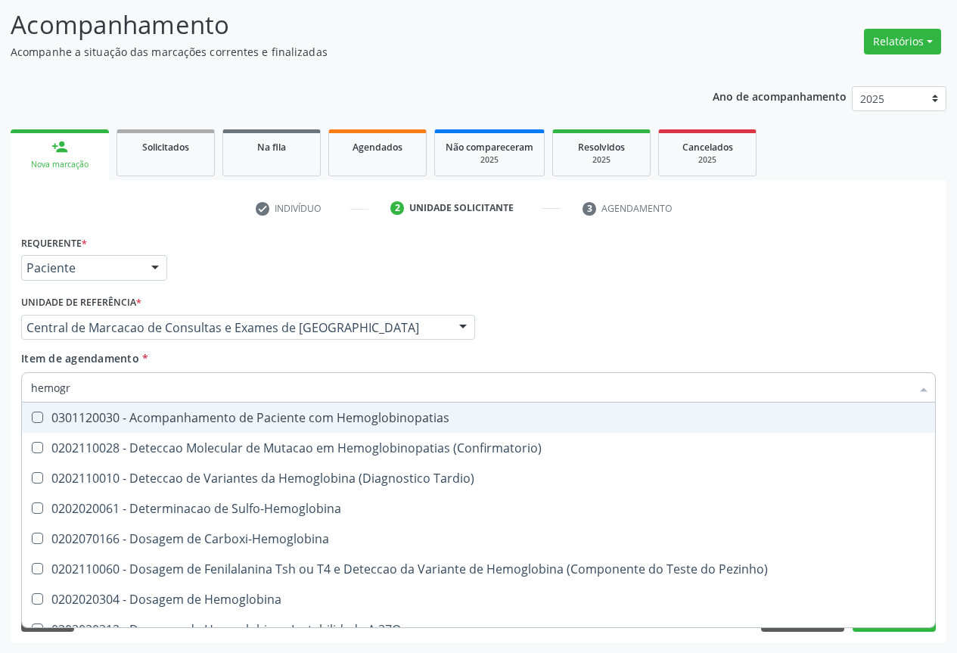
type input "hemogra"
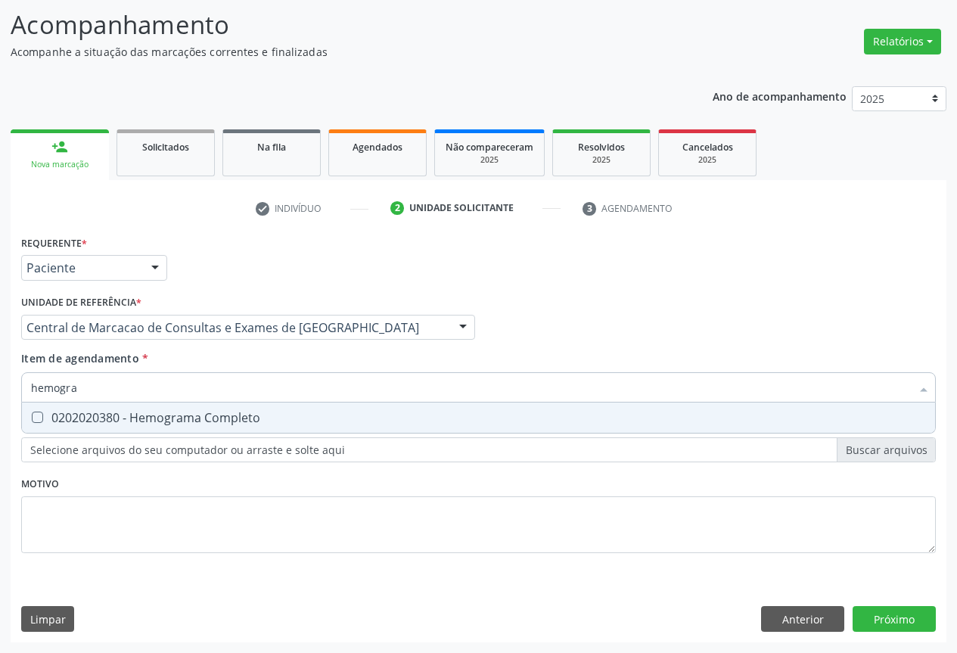
click at [230, 420] on div "0202020380 - Hemograma Completo" at bounding box center [478, 417] width 895 height 12
checkbox Completo "true"
click at [238, 389] on input "hemogra" at bounding box center [470, 387] width 879 height 30
type input "t"
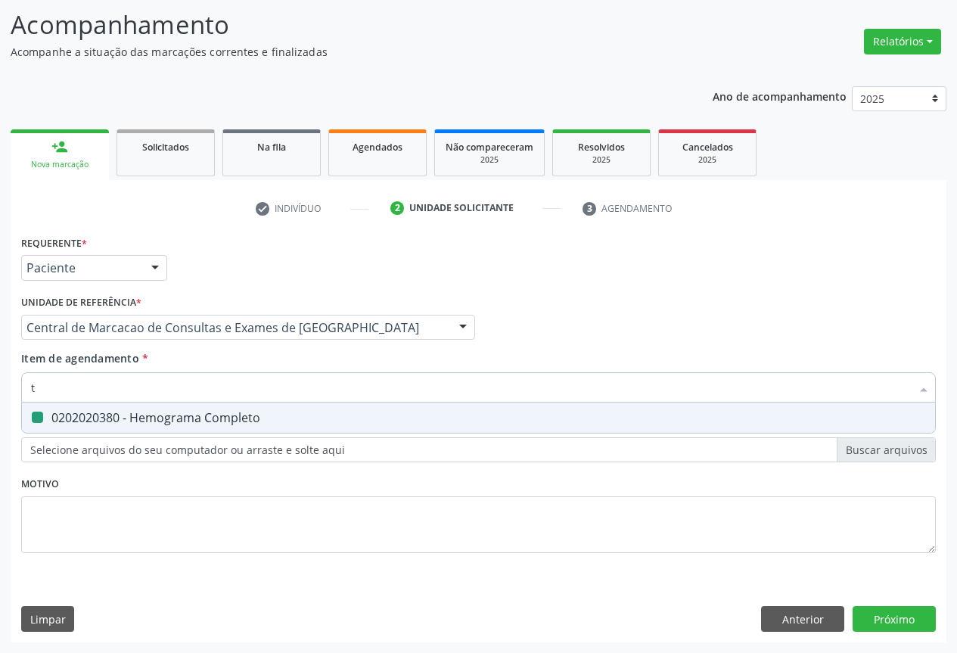
checkbox Completo "false"
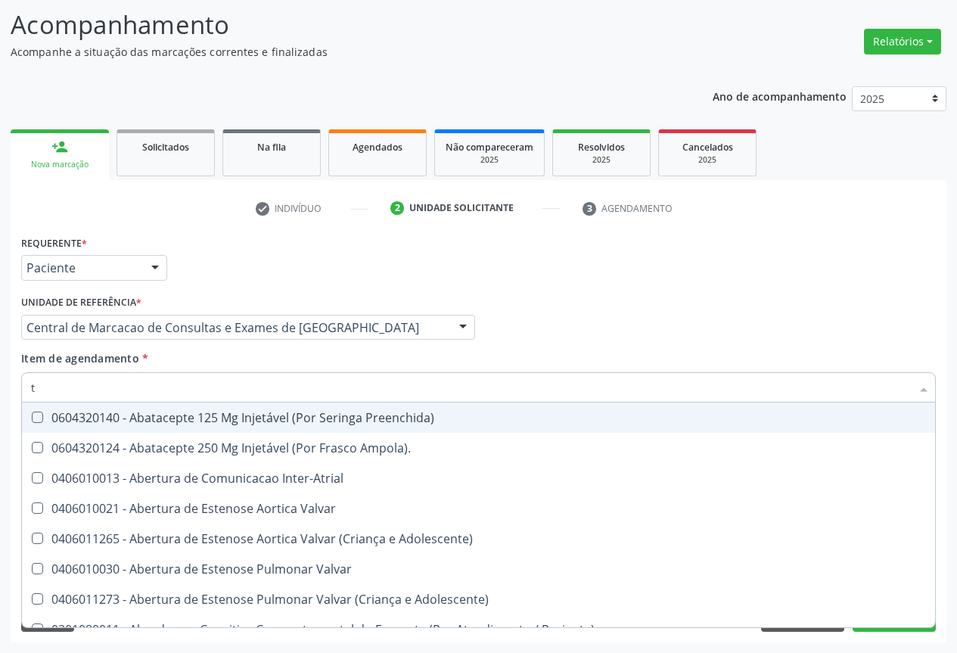
type input "tg"
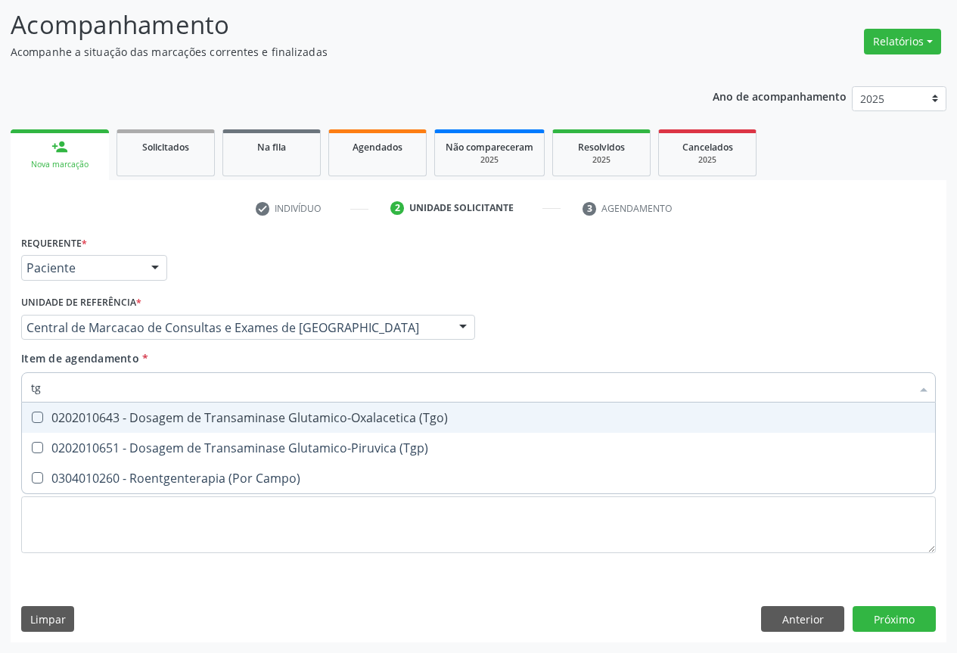
click at [247, 419] on div "0202010643 - Dosagem de Transaminase Glutamico-Oxalacetica (Tgo)" at bounding box center [478, 417] width 895 height 12
checkbox \(Tgo\) "true"
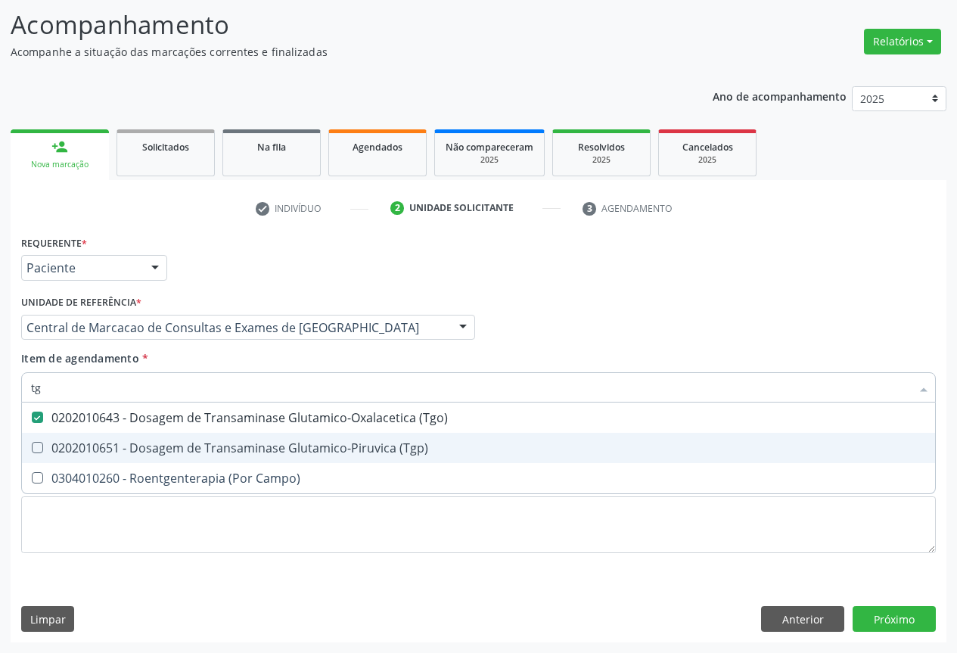
click at [248, 443] on div "0202010651 - Dosagem de Transaminase Glutamico-Piruvica (Tgp)" at bounding box center [478, 448] width 895 height 12
checkbox \(Tgp\) "true"
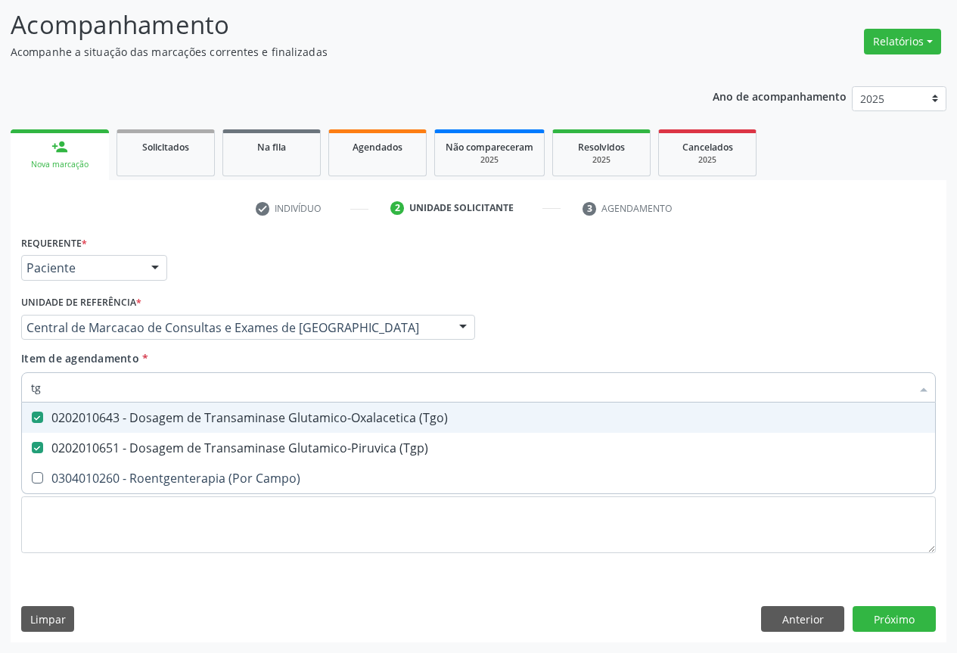
click at [249, 387] on input "tg" at bounding box center [470, 387] width 879 height 30
type input "fa"
checkbox \(Tgo\) "false"
checkbox \(Tgp\) "false"
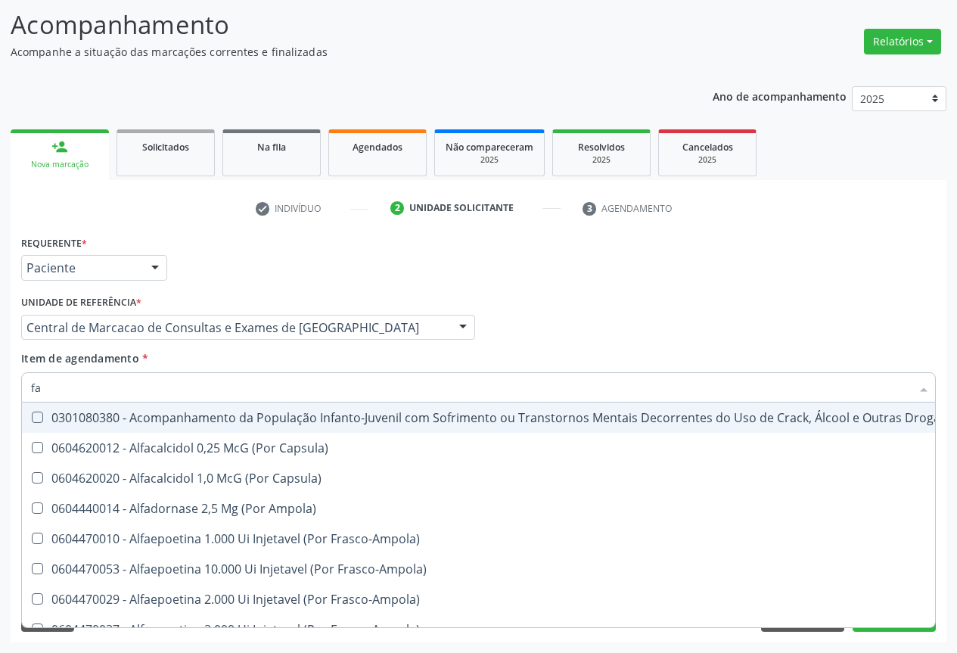
type input "f"
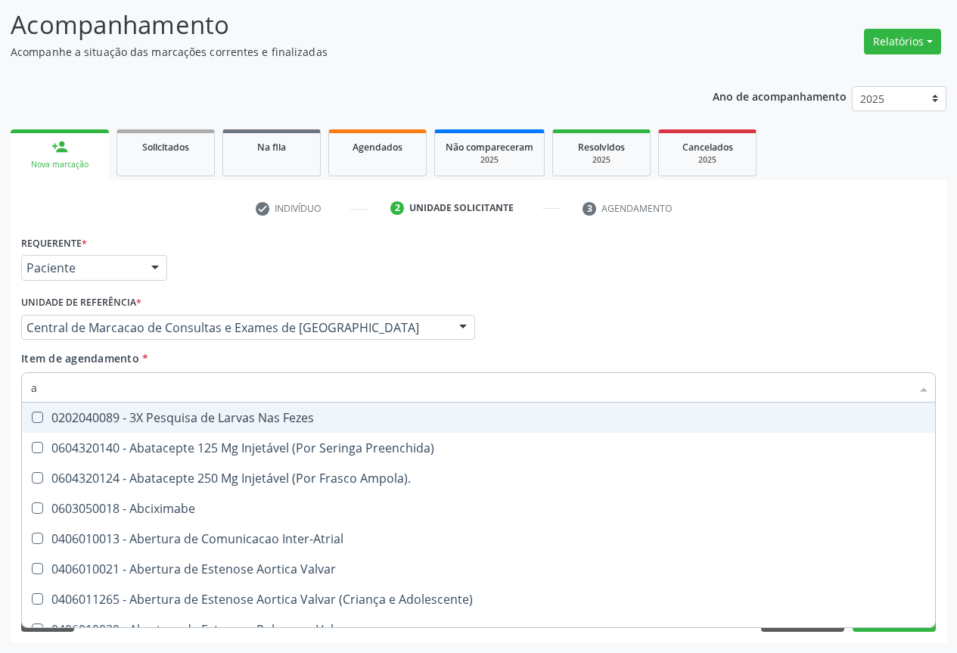
type input "al"
checkbox Central "true"
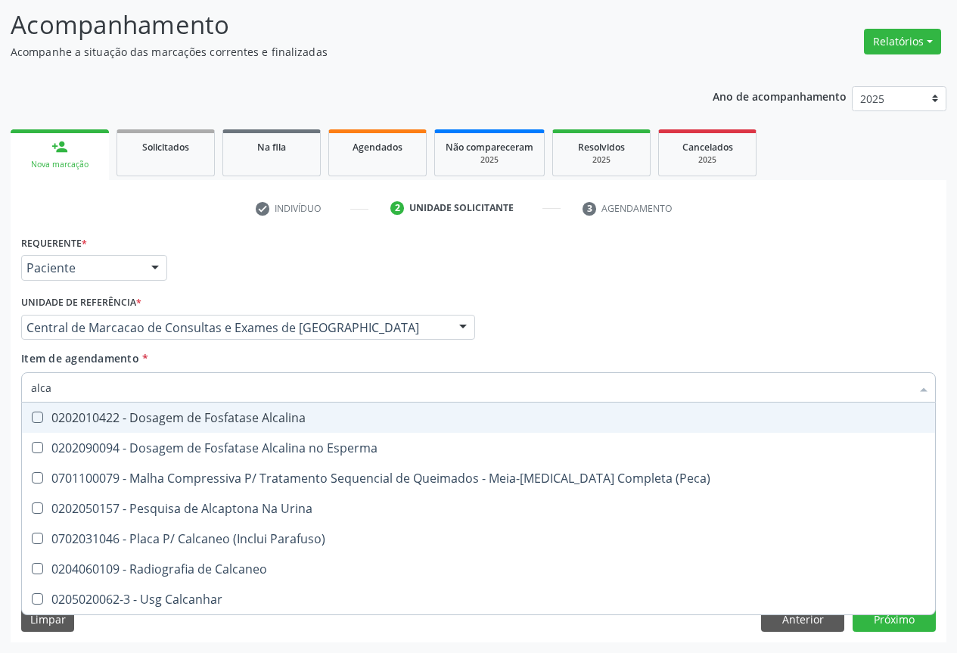
type input "alcal"
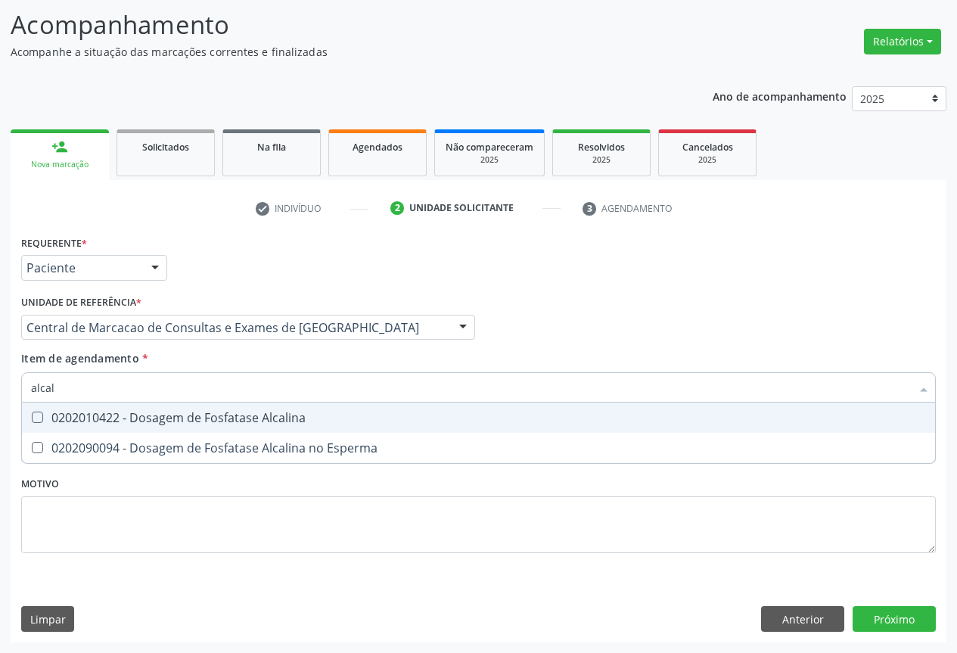
click at [247, 420] on div "0202010422 - Dosagem de Fosfatase Alcalina" at bounding box center [478, 417] width 895 height 12
checkbox Alcalina "true"
click at [251, 387] on input "alcal" at bounding box center [470, 387] width 879 height 30
type input "ga"
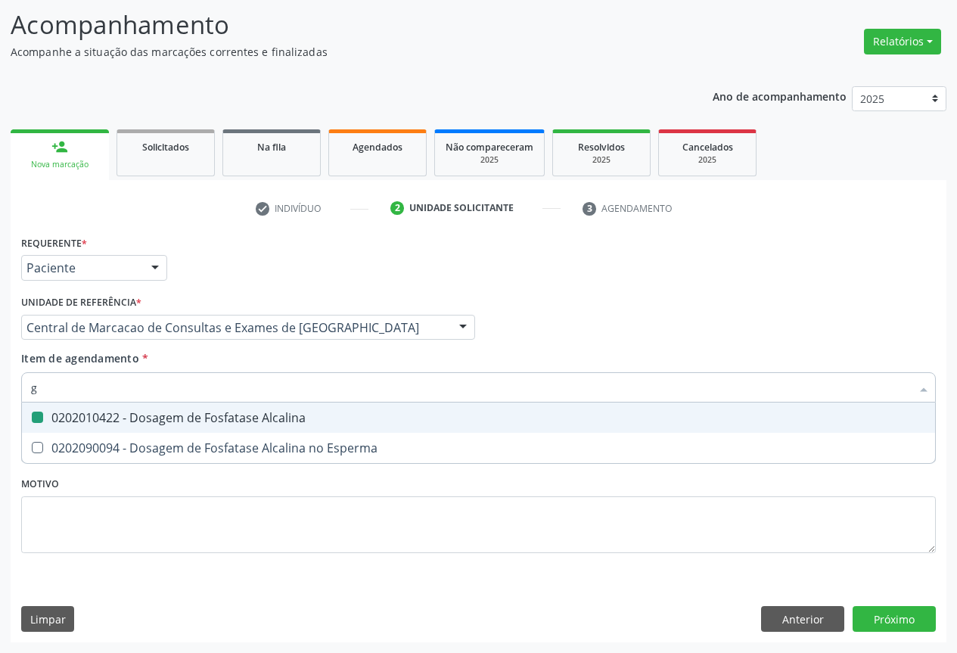
checkbox Alcalina "false"
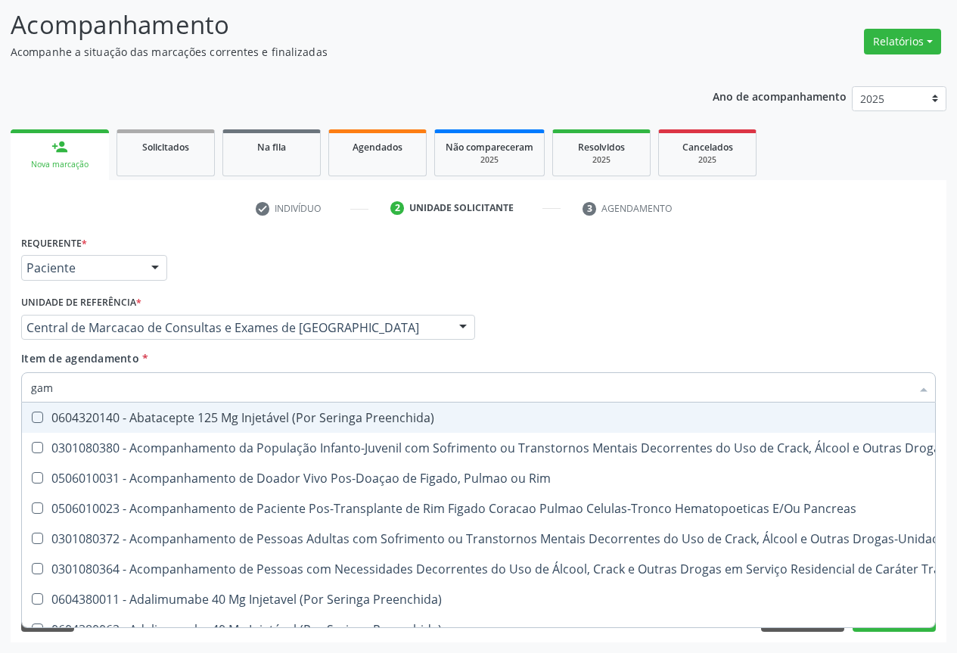
type input "gama"
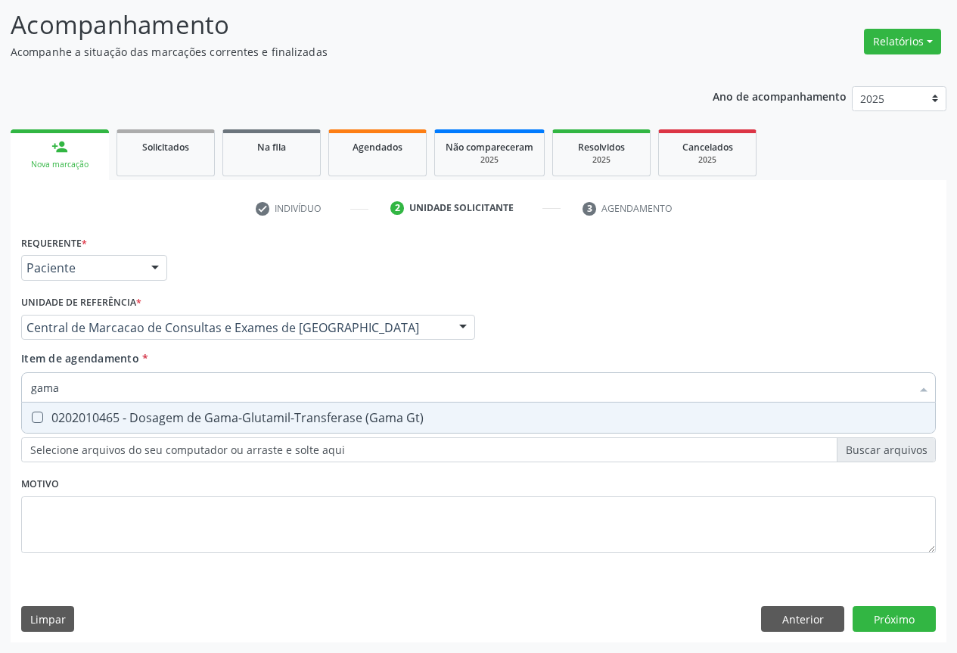
click at [251, 417] on div "0202010465 - Dosagem de Gama-Glutamil-Transferase (Gama Gt)" at bounding box center [478, 417] width 895 height 12
checkbox Gt\) "true"
click at [265, 390] on input "gama" at bounding box center [470, 387] width 879 height 30
type input "b"
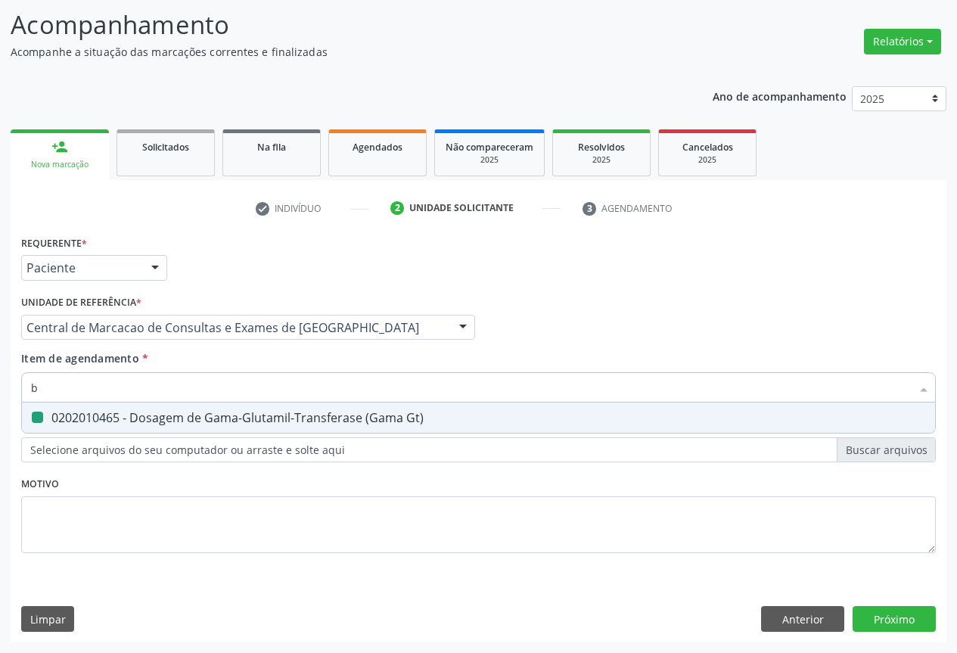
checkbox Gt\) "false"
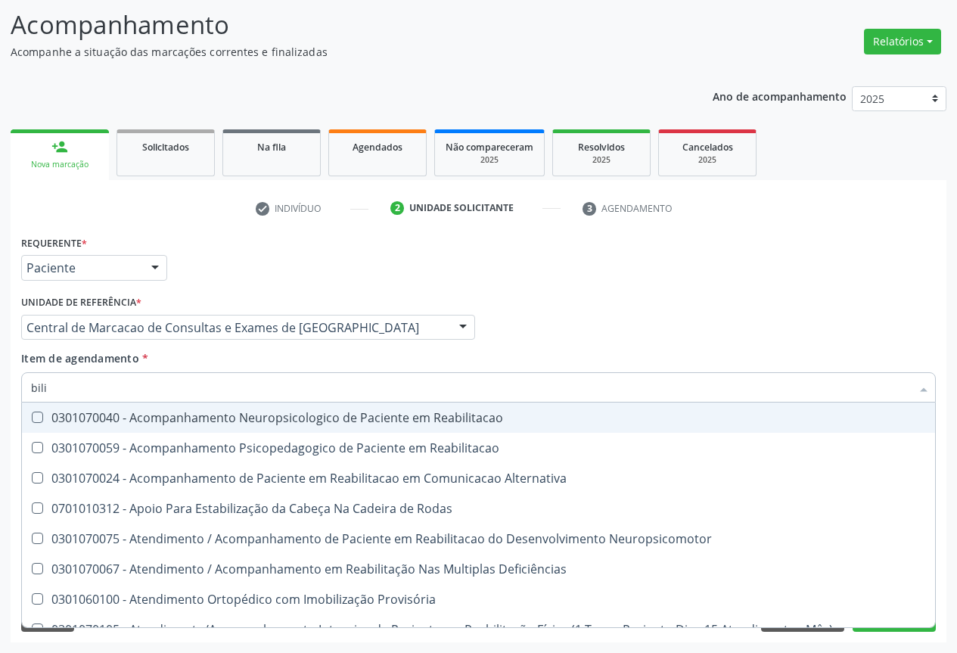
type input "bilir"
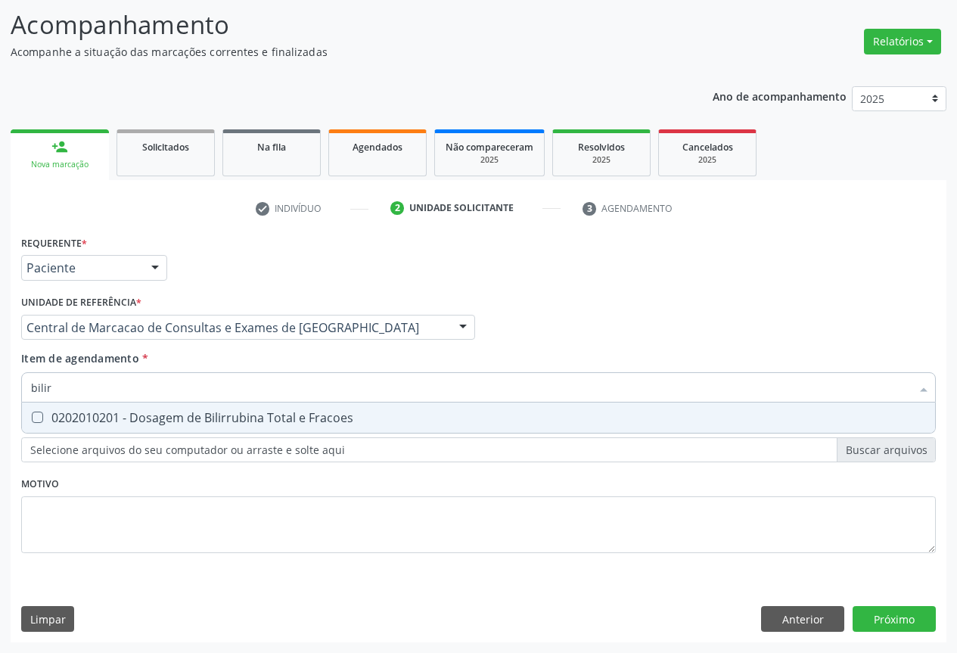
click at [253, 415] on div "0202010201 - Dosagem de Bilirrubina Total e Fracoes" at bounding box center [478, 417] width 895 height 12
checkbox Fracoes "true"
click at [253, 385] on input "bilir" at bounding box center [470, 387] width 879 height 30
type input "ur"
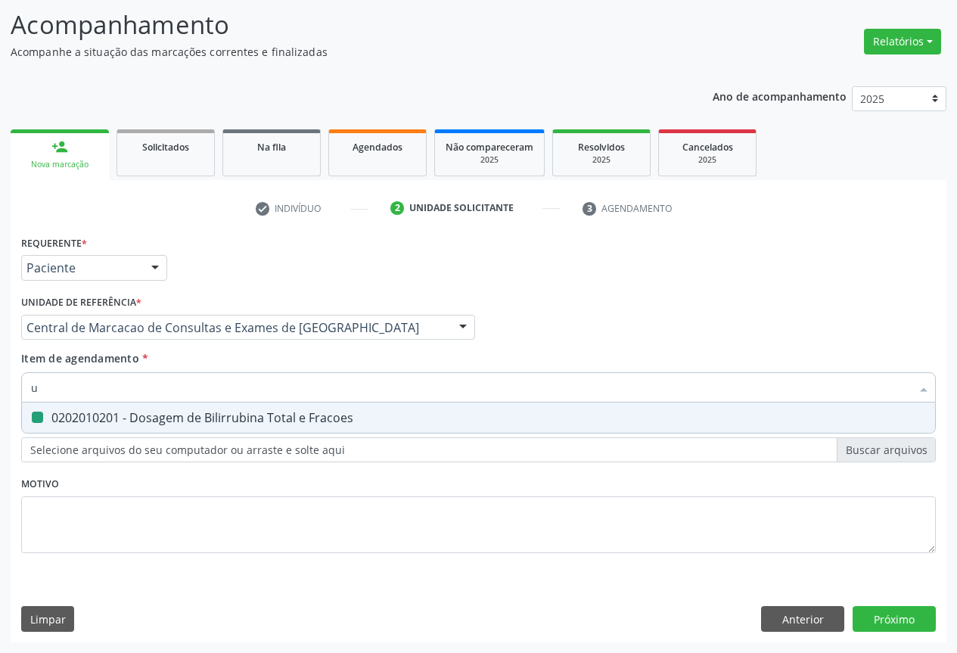
checkbox Fracoes "false"
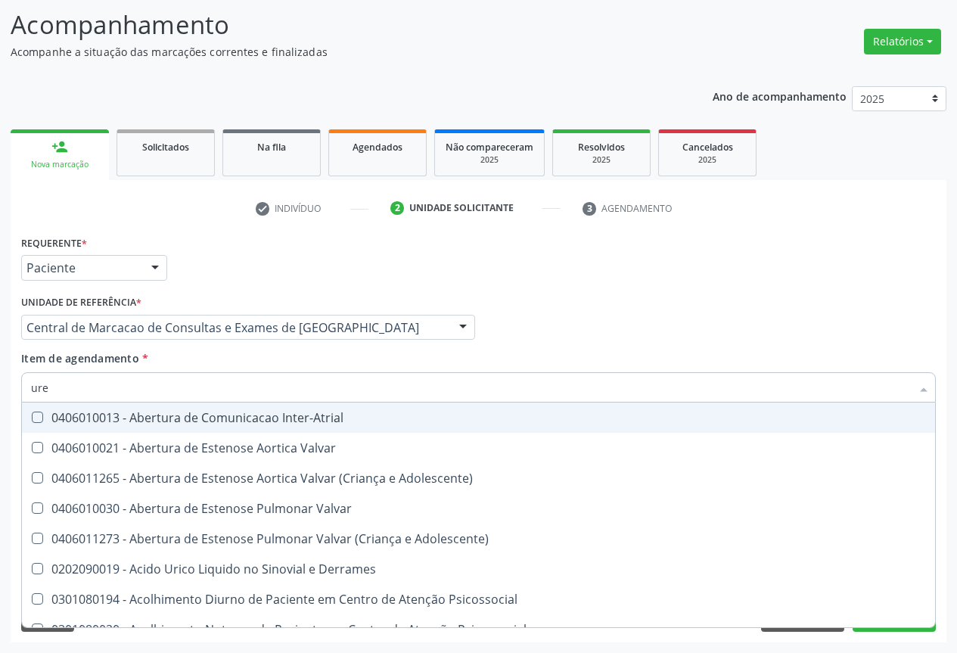
type input "urei"
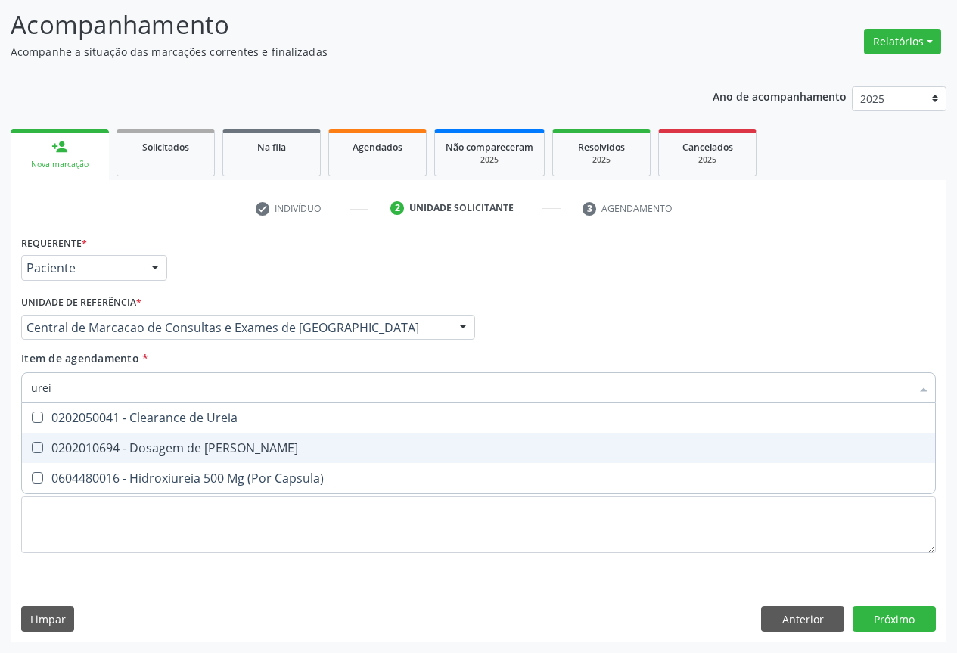
click at [231, 444] on div "0202010694 - Dosagem de [PERSON_NAME]" at bounding box center [478, 448] width 895 height 12
checkbox Ureia "true"
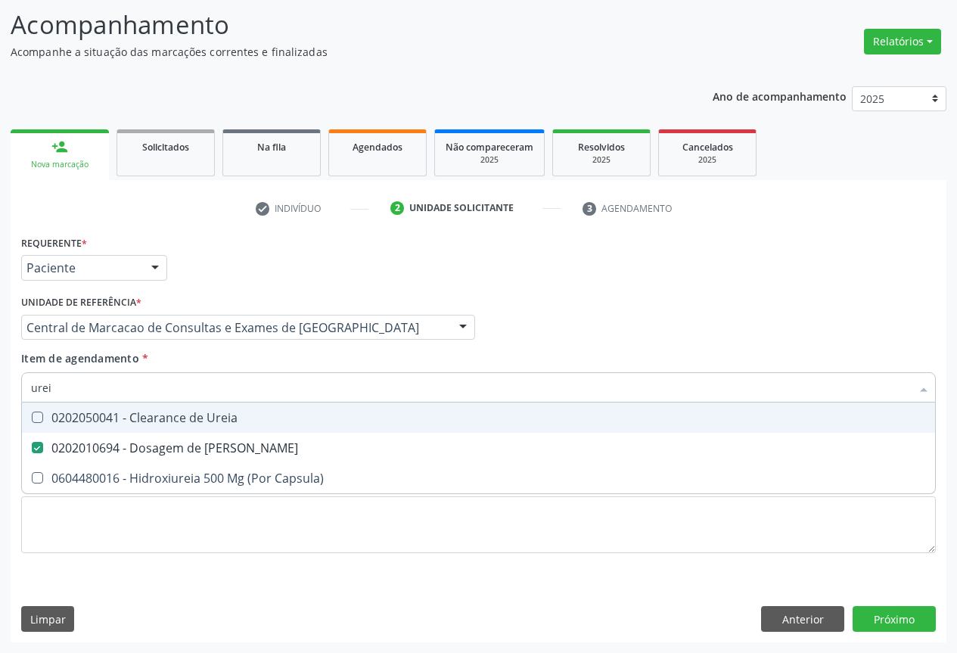
click at [242, 391] on input "urei" at bounding box center [470, 387] width 879 height 30
type input "re"
checkbox Ureia "false"
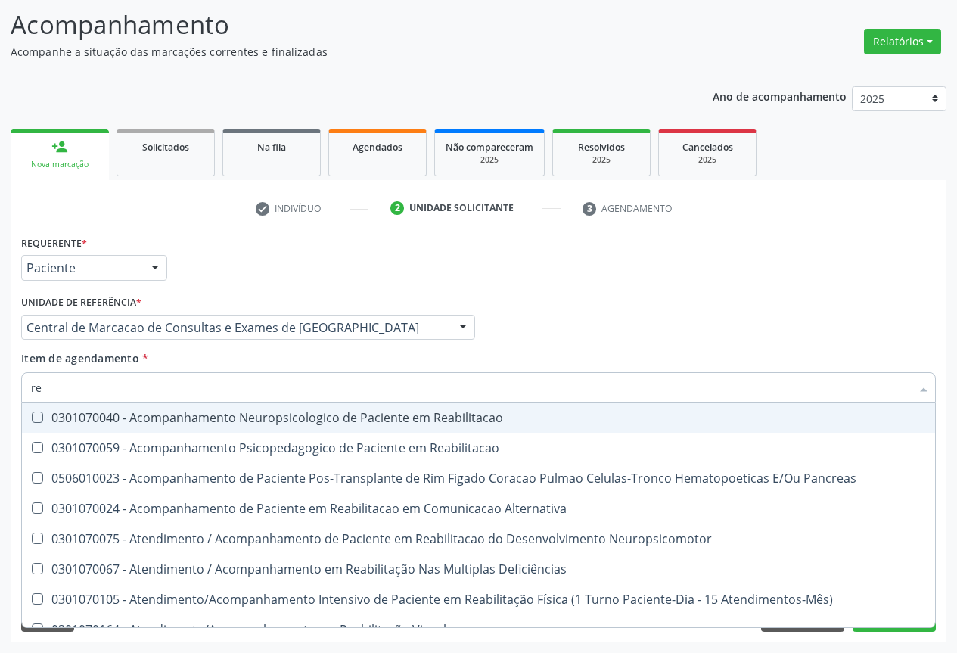
type input "r"
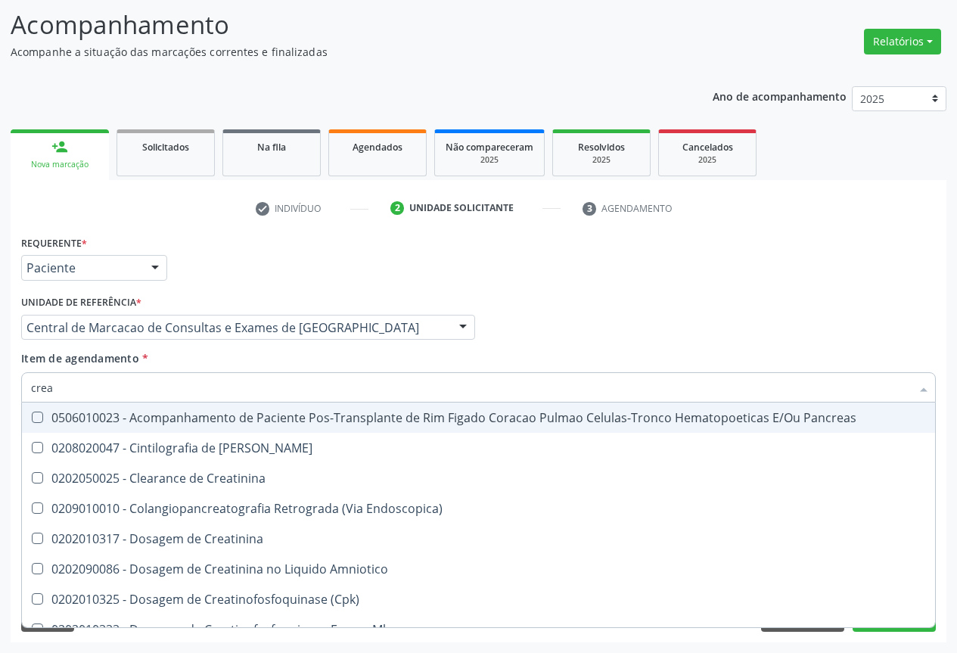
type input "creat"
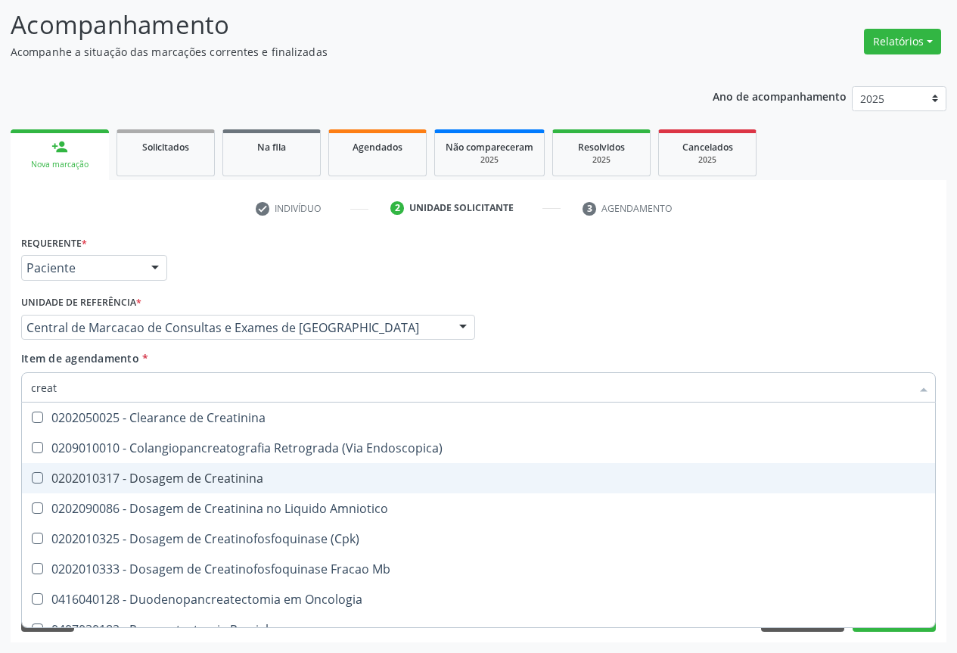
click at [214, 472] on div "0202010317 - Dosagem de Creatinina" at bounding box center [478, 478] width 895 height 12
checkbox Creatinina "true"
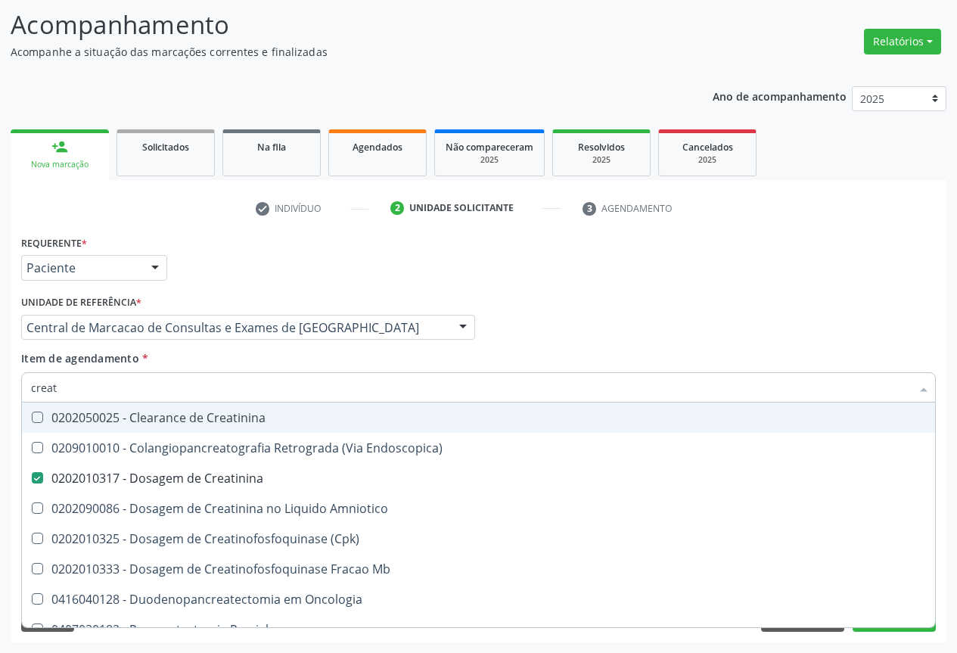
click at [219, 393] on input "creat" at bounding box center [470, 387] width 879 height 30
type input "pc"
checkbox Creatinina "false"
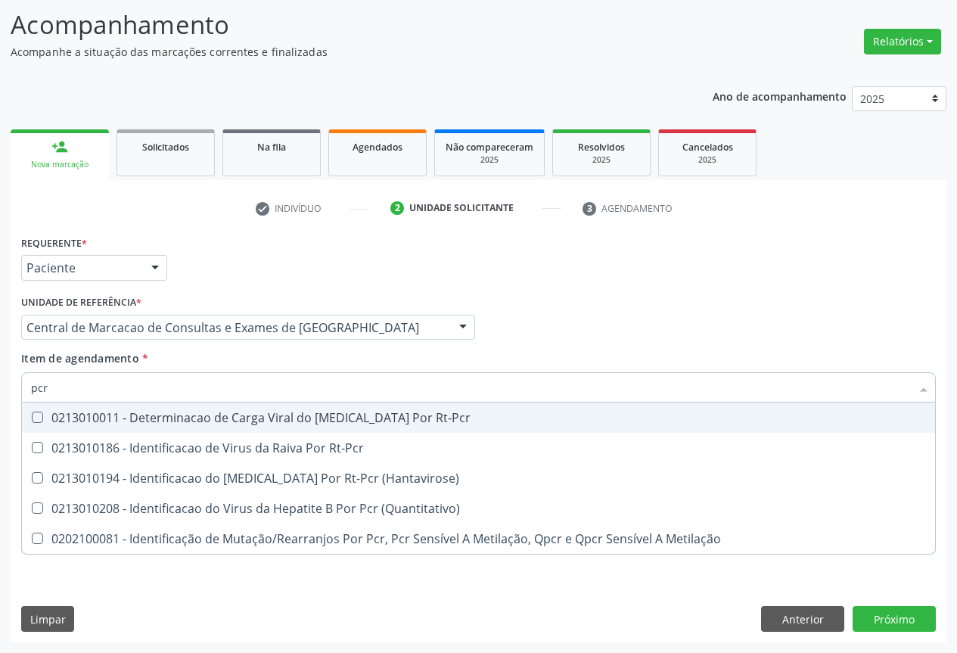
click at [219, 393] on input "pcr" at bounding box center [470, 387] width 879 height 30
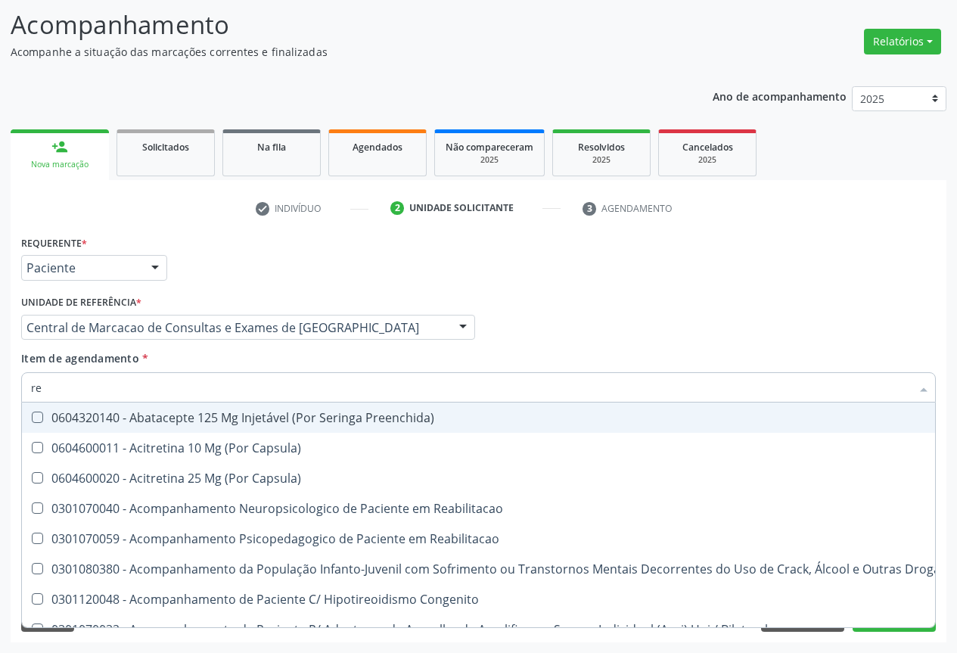
type input "rea"
checkbox Revestido\) "true"
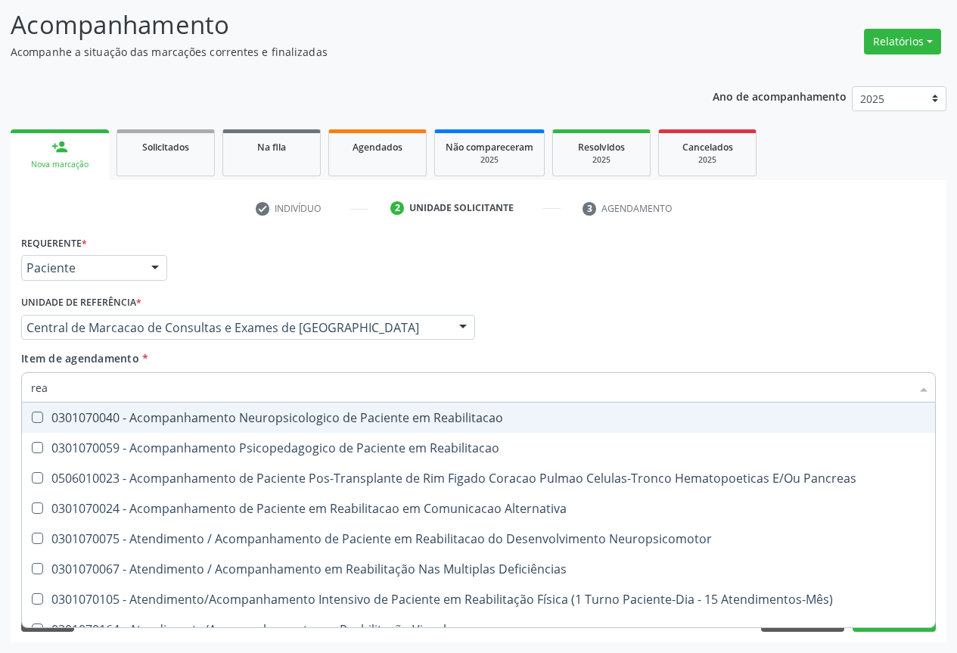
type input "reat"
checkbox Deficiências "true"
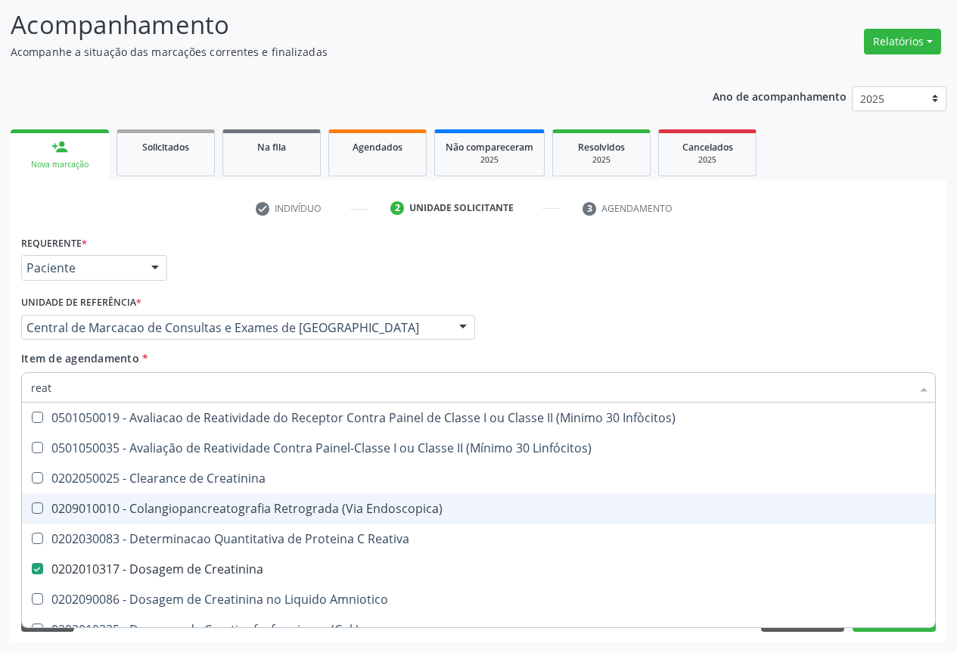
scroll to position [227, 0]
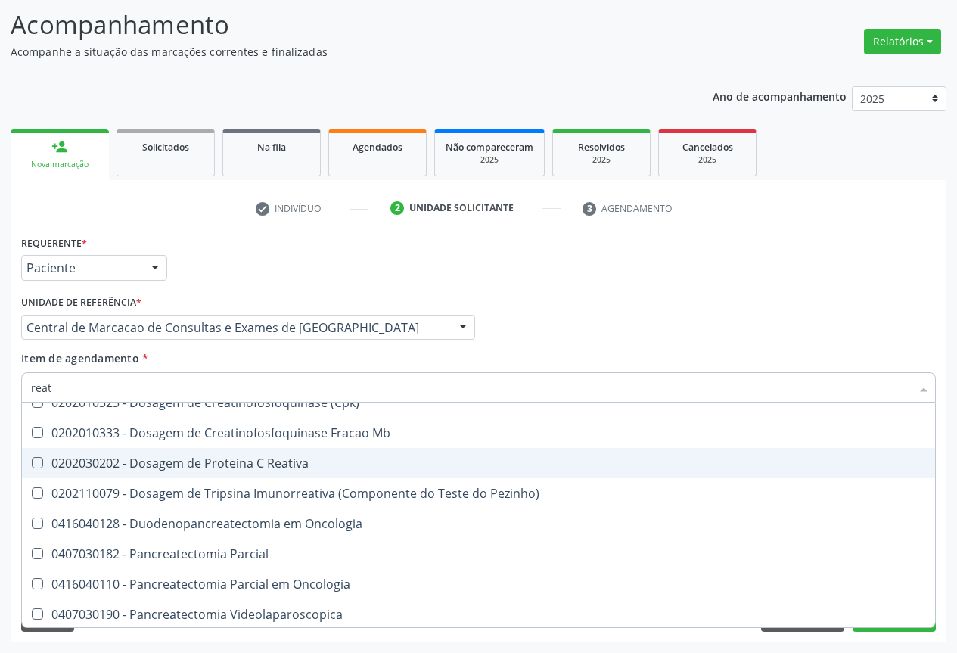
click at [221, 466] on div "0202030202 - Dosagem de Proteina C Reativa" at bounding box center [478, 463] width 895 height 12
checkbox Reativa "true"
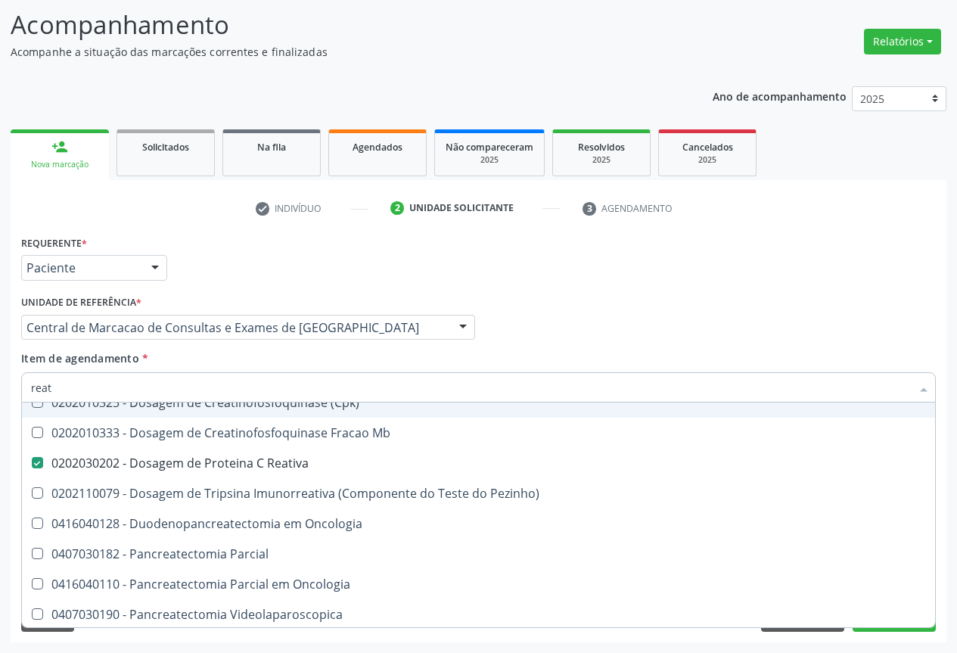
click at [212, 385] on input "reat" at bounding box center [470, 387] width 879 height 30
type input "uri"
checkbox Creatinina "false"
checkbox Reativa "false"
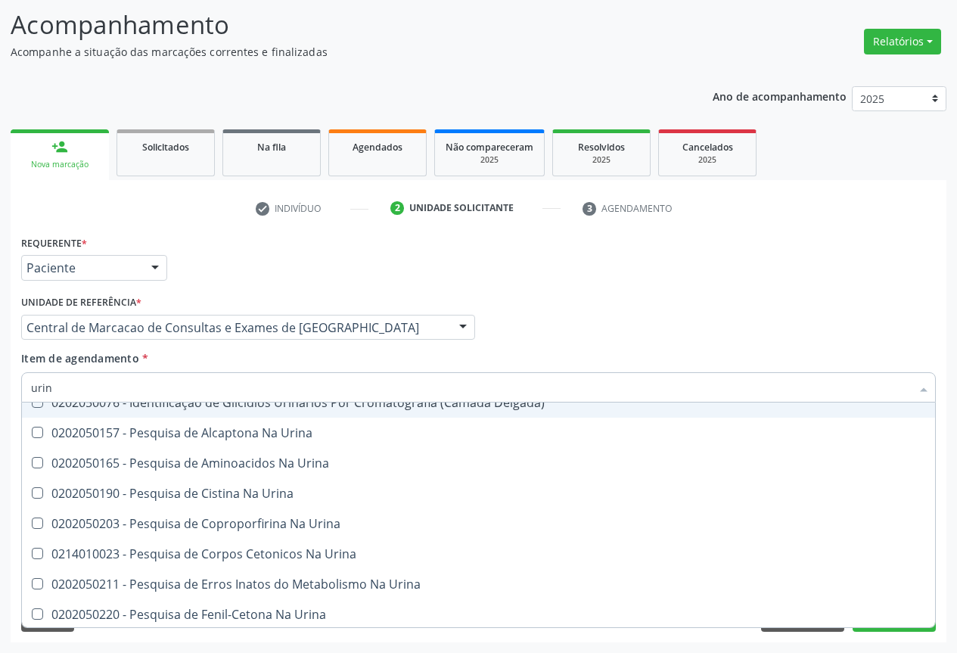
type input "urina"
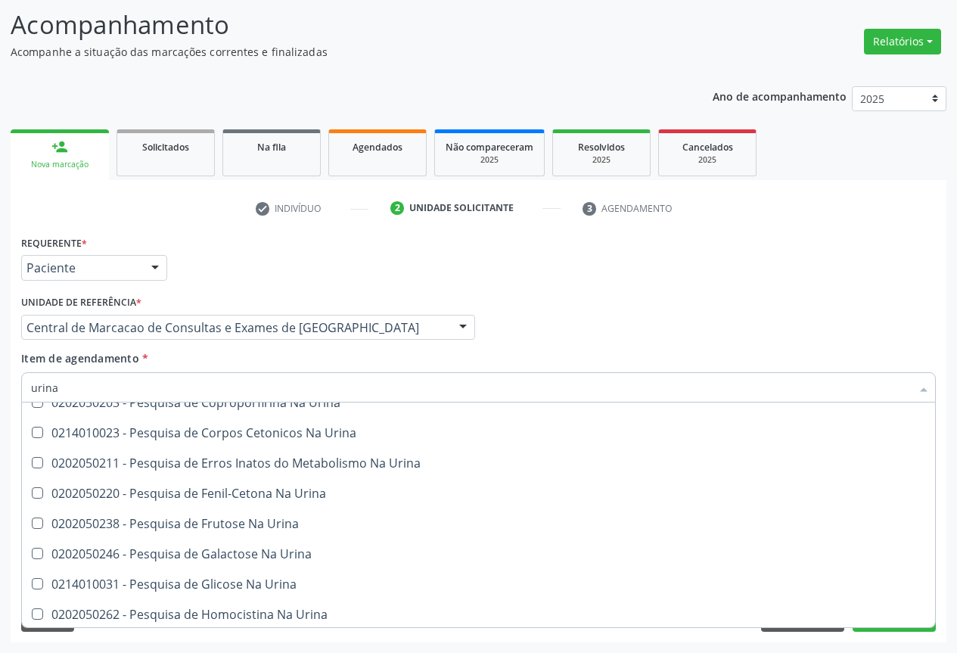
scroll to position [0, 0]
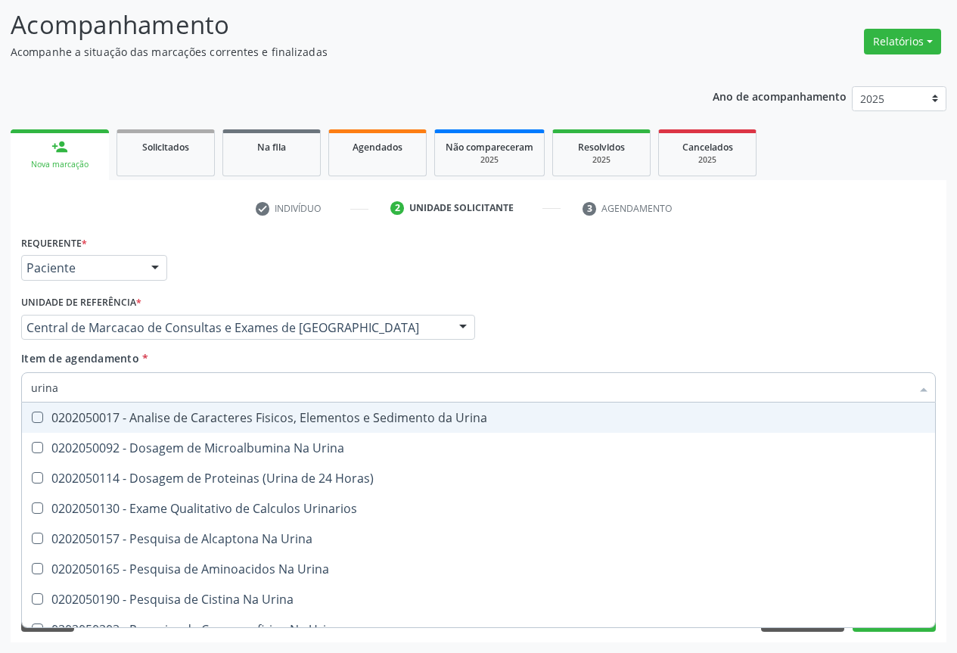
click at [250, 423] on div "0202050017 - Analise de Caracteres Fisicos, Elementos e Sedimento da Urina" at bounding box center [478, 417] width 895 height 12
checkbox Urina "true"
click at [313, 390] on input "urina" at bounding box center [470, 387] width 879 height 30
type input "f"
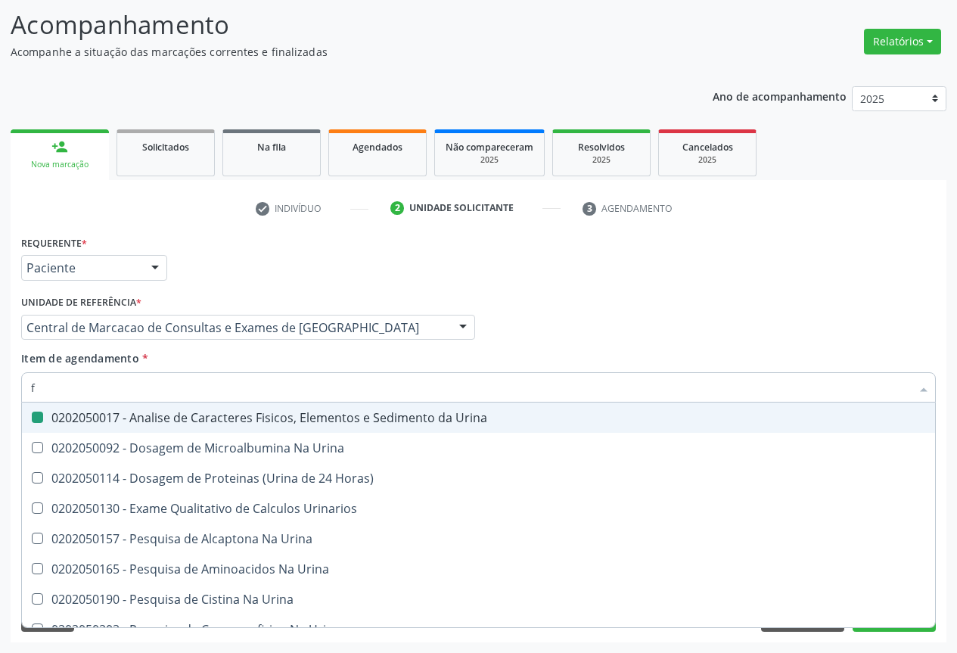
checkbox Urina "false"
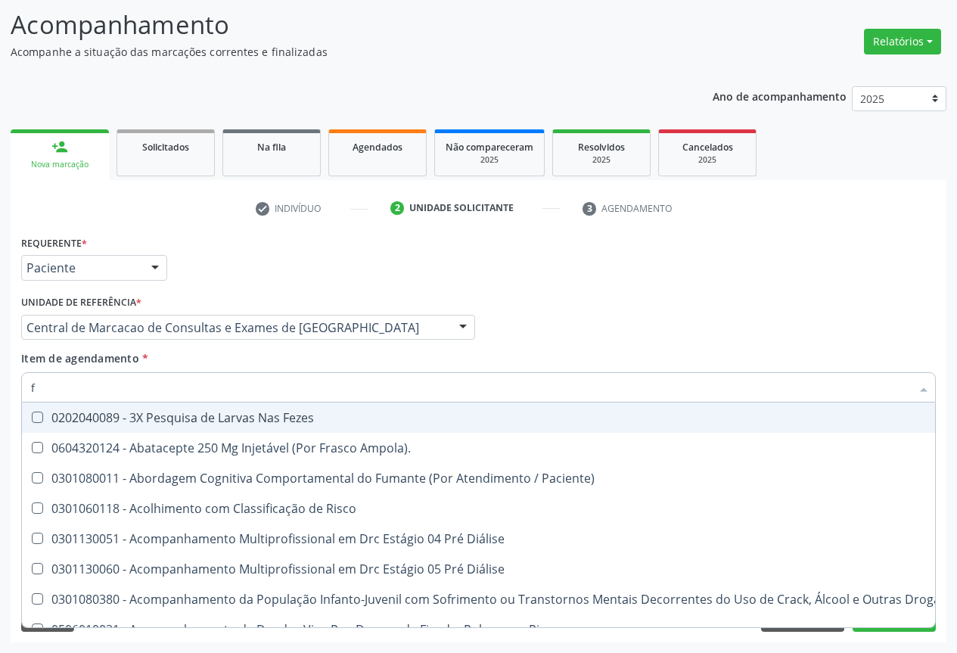
type input "fe"
checkbox Urina "false"
checkbox C "true"
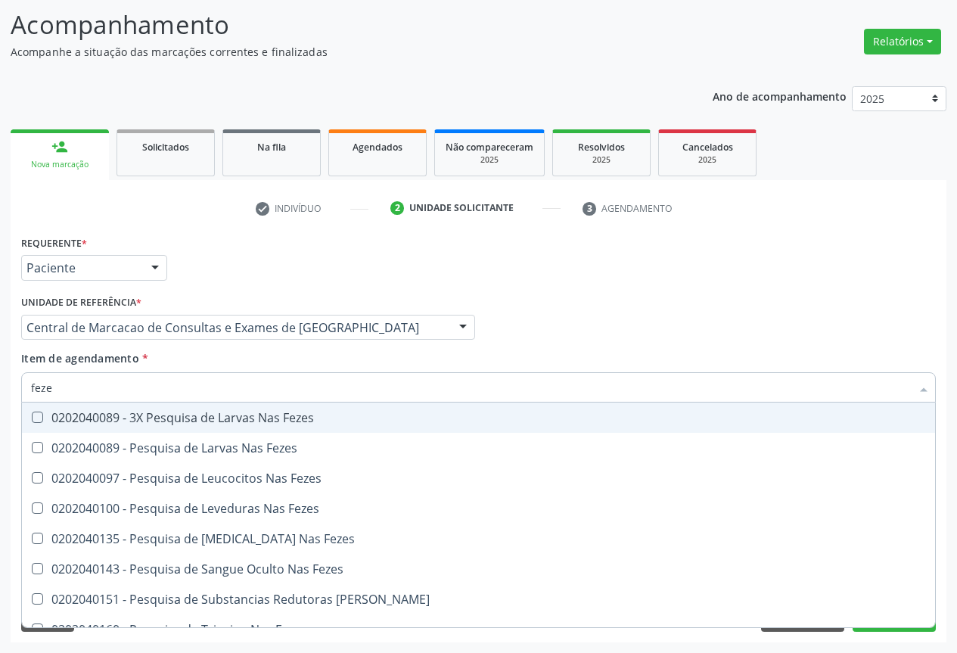
type input "fezes"
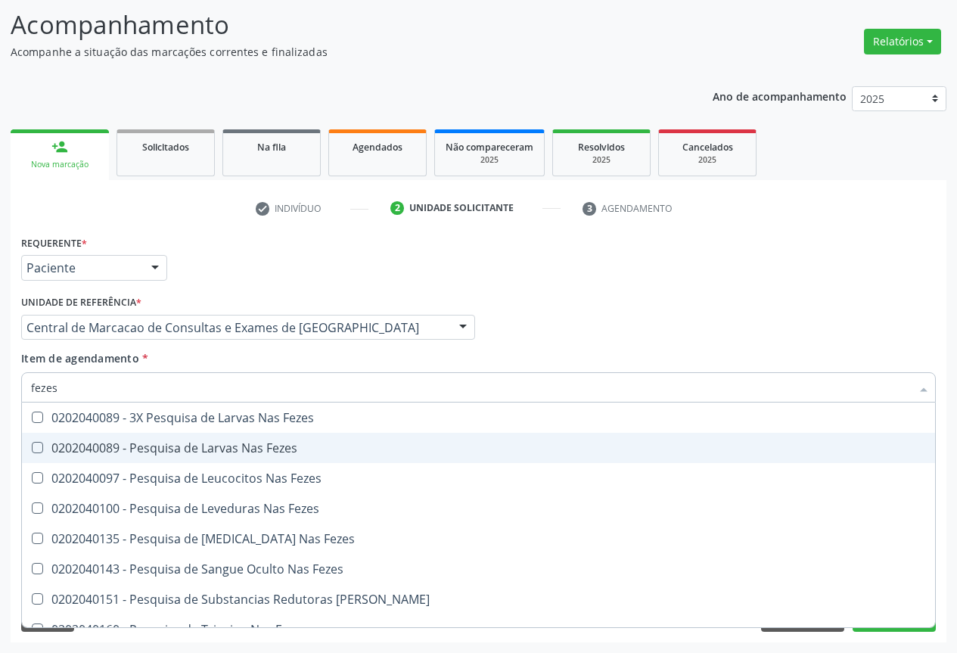
click at [231, 442] on div "0202040089 - Pesquisa de Larvas Nas Fezes" at bounding box center [478, 448] width 895 height 12
checkbox Fezes "true"
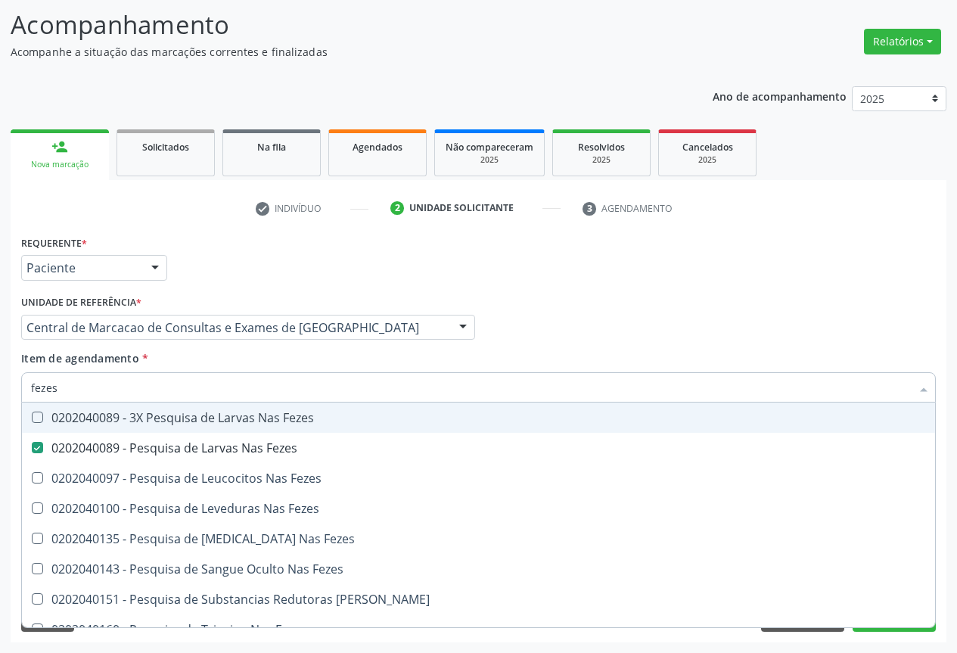
click at [634, 296] on div "Profissional Solicitante Por favor, selecione a Unidade de Atendimento primeiro…" at bounding box center [478, 320] width 922 height 59
checkbox Fezes "true"
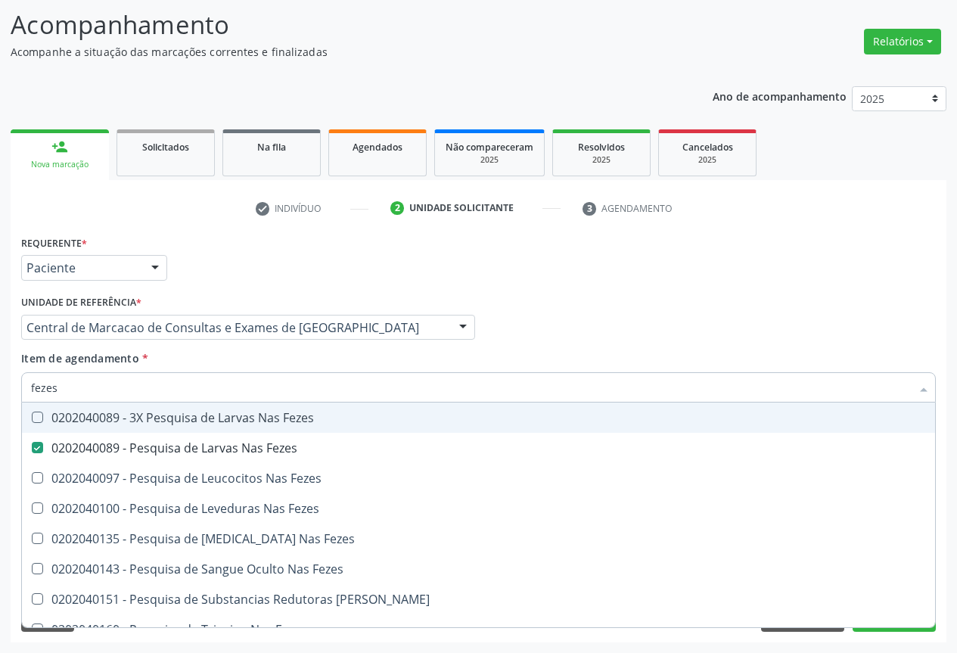
checkbox Fezes "true"
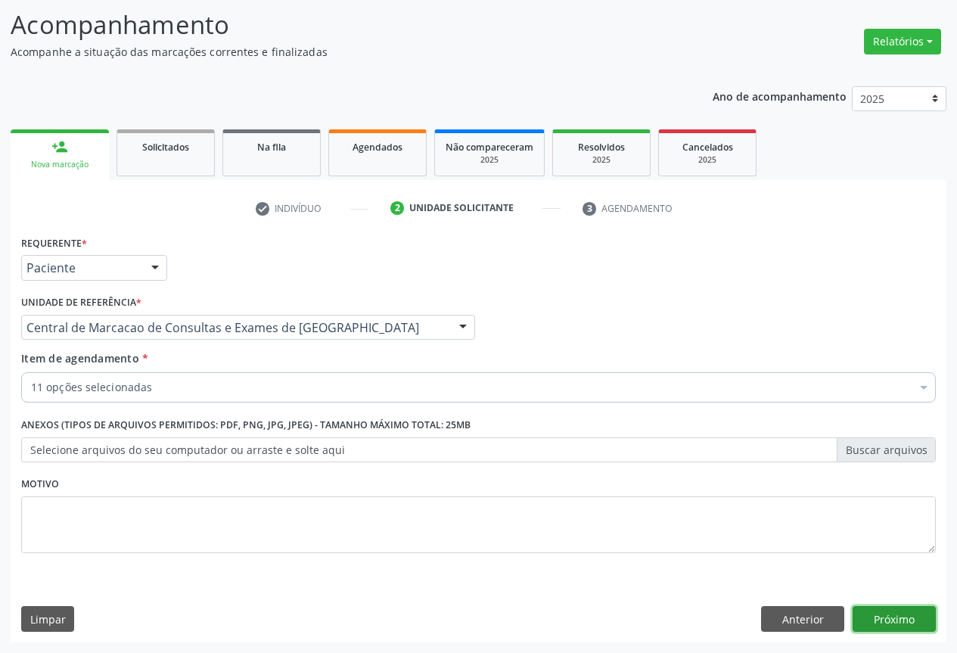
click at [882, 617] on button "Próximo" at bounding box center [893, 619] width 83 height 26
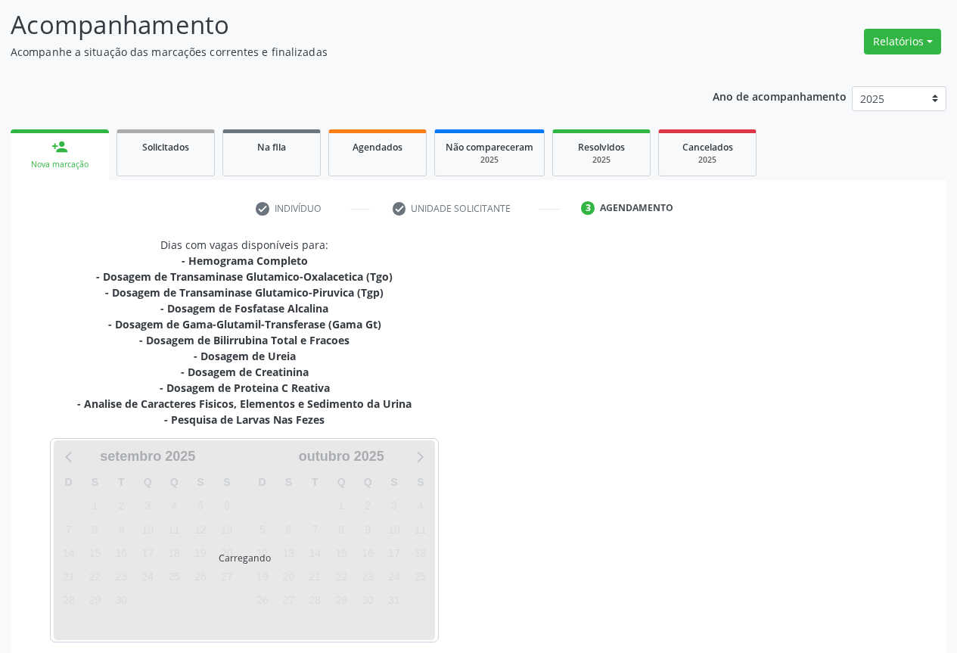
scroll to position [164, 0]
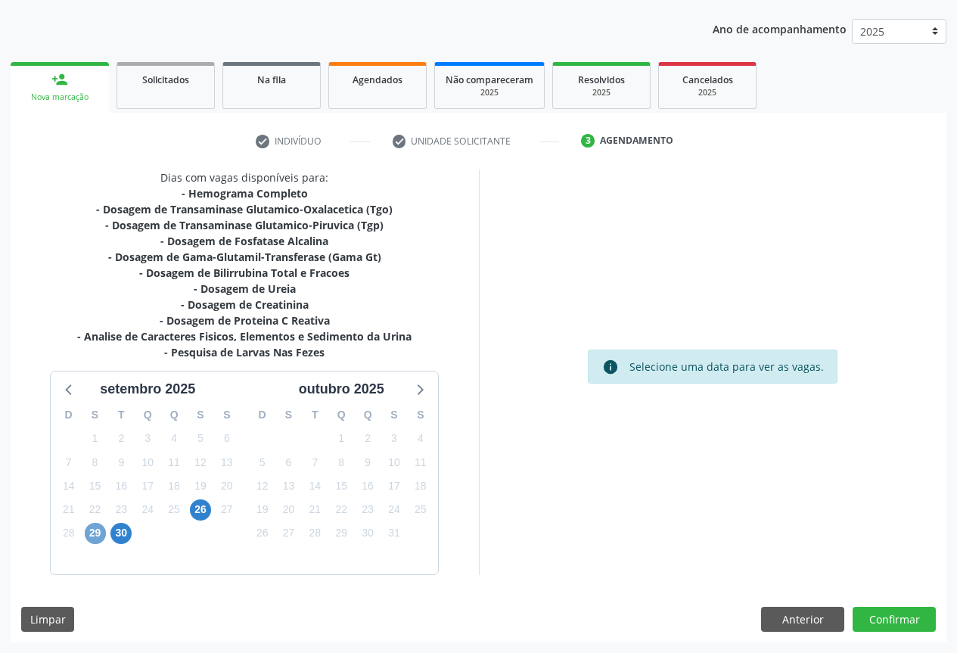
click at [94, 533] on span "29" at bounding box center [95, 532] width 21 height 21
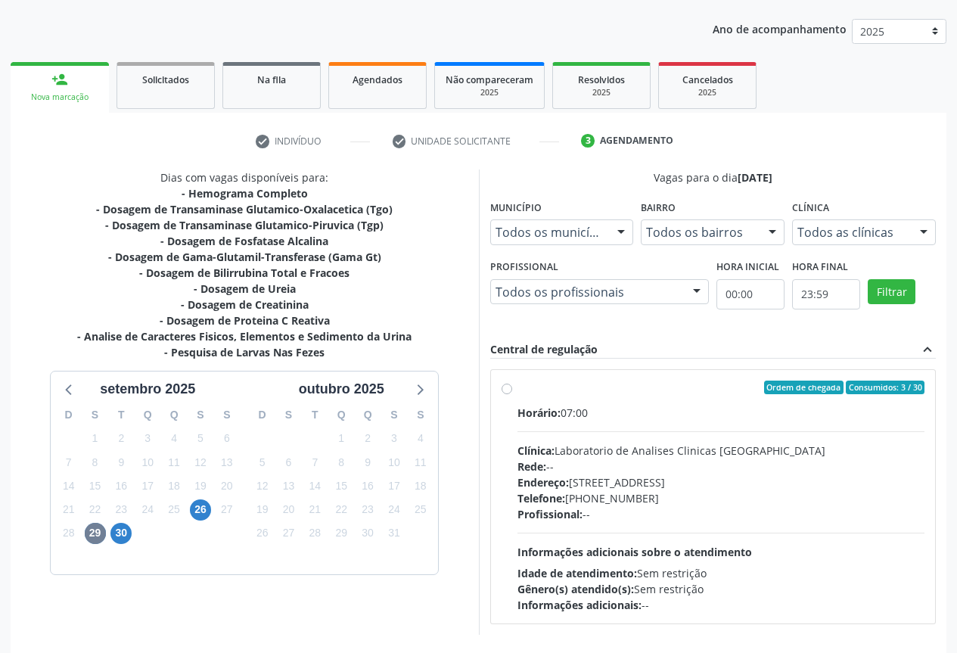
click at [578, 488] on div "Endereço: Terreo, nº 258, Centro, Campo Formoso - BA" at bounding box center [721, 482] width 408 height 16
click at [512, 394] on input "Ordem de chegada Consumidos: 3 / 30 Horário: 07:00 Clínica: Laboratorio de Anal…" at bounding box center [506, 387] width 11 height 14
radio input "true"
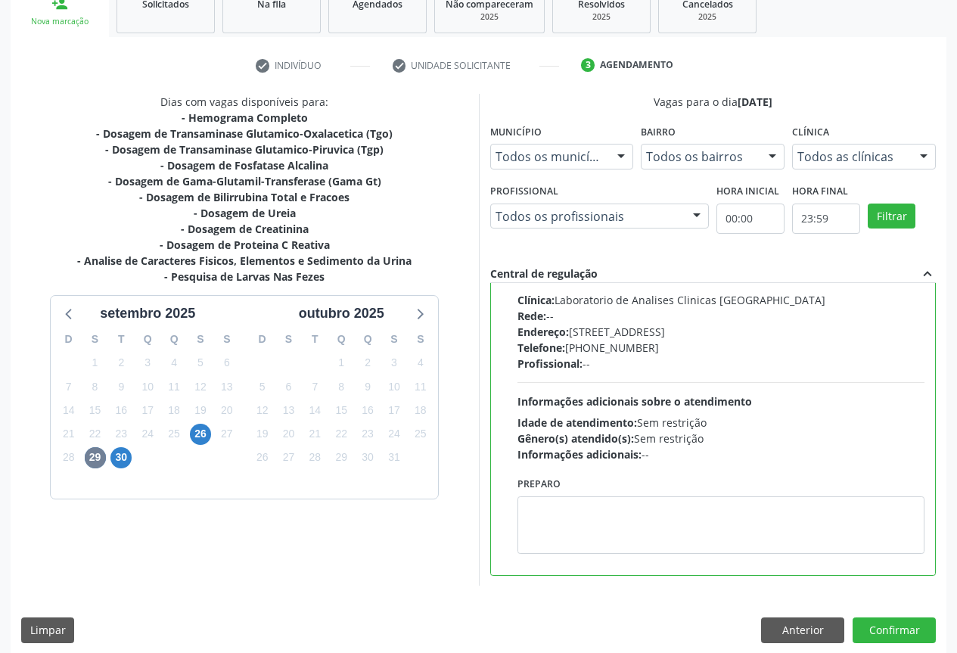
scroll to position [251, 0]
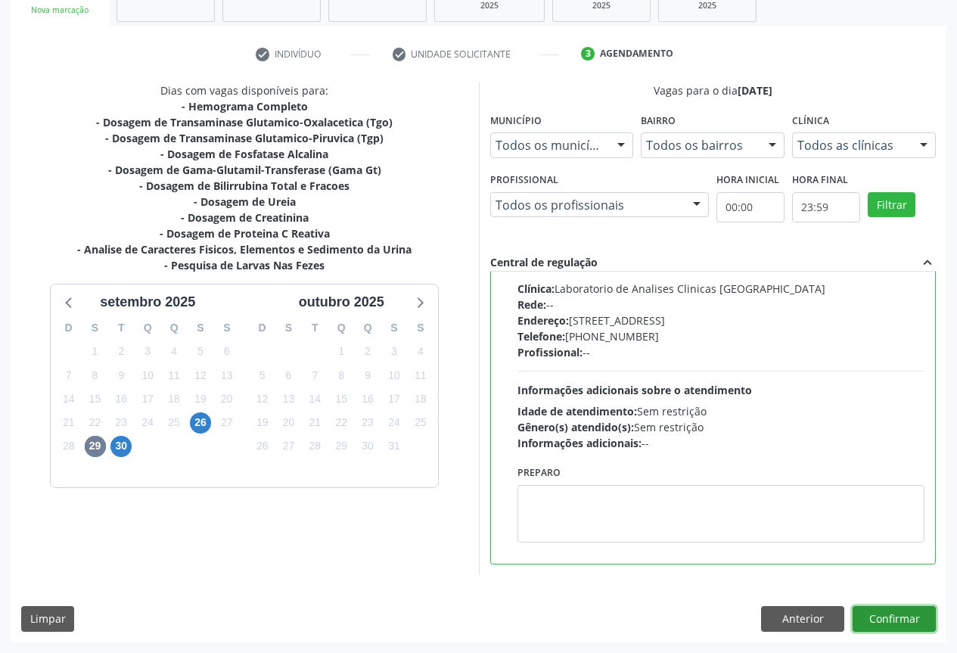
click at [903, 625] on button "Confirmar" at bounding box center [893, 619] width 83 height 26
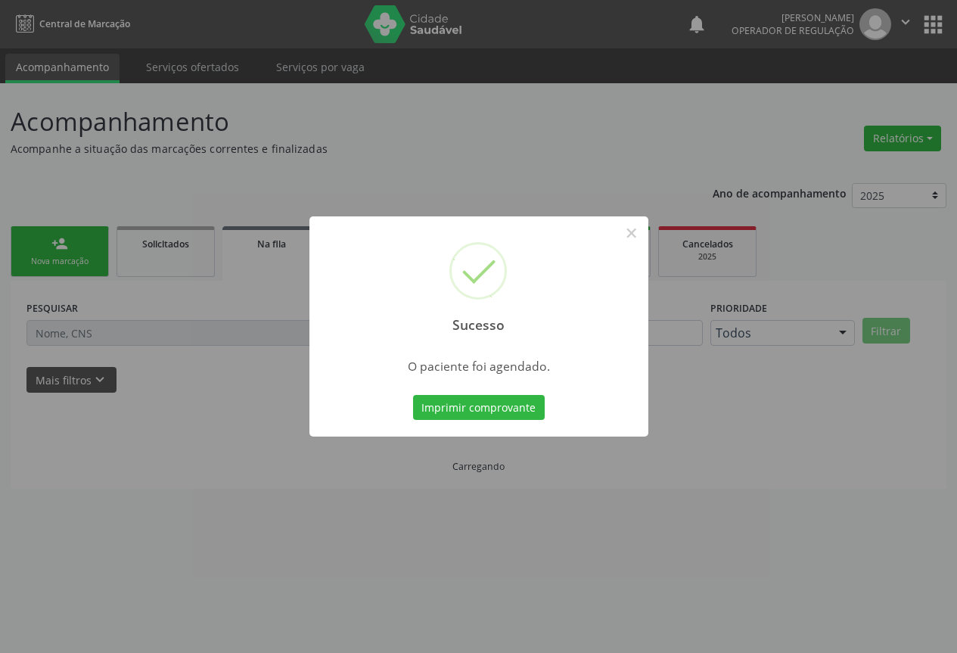
scroll to position [0, 0]
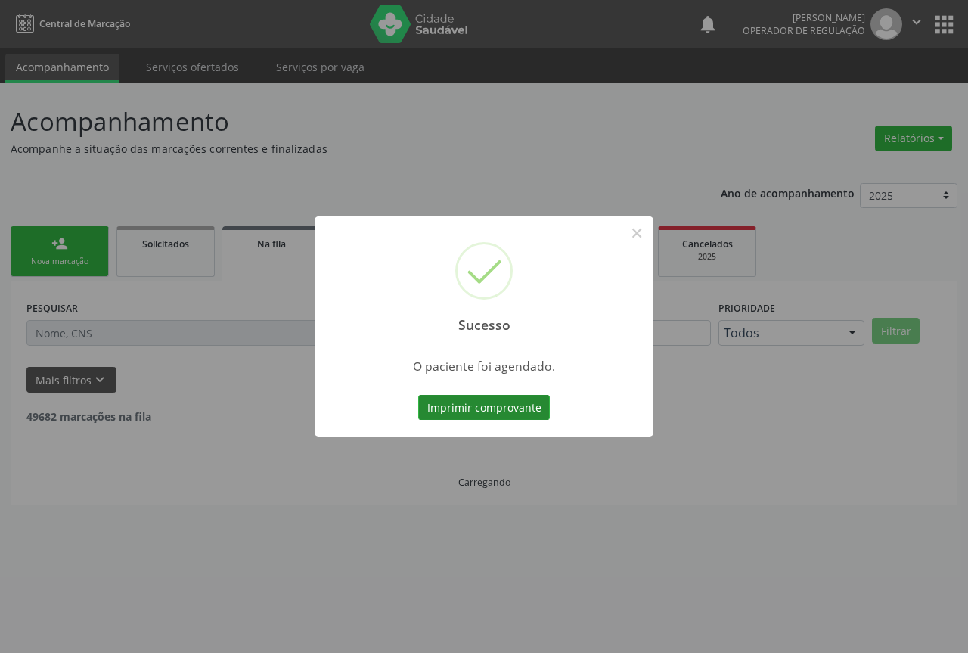
click at [495, 411] on button "Imprimir comprovante" at bounding box center [484, 408] width 132 height 26
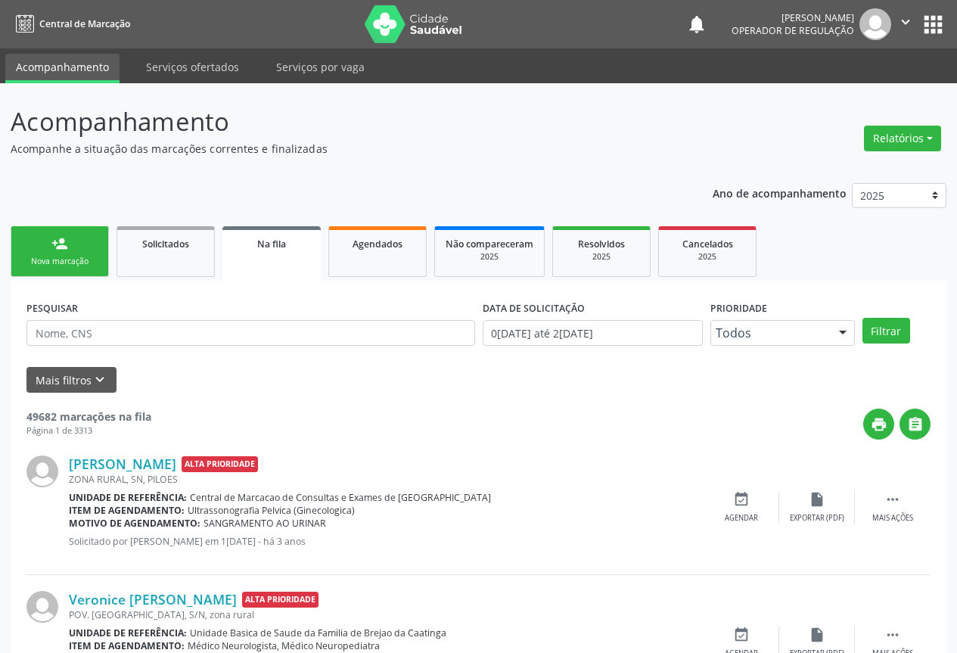
click at [98, 232] on link "person_add Nova marcação" at bounding box center [60, 251] width 98 height 51
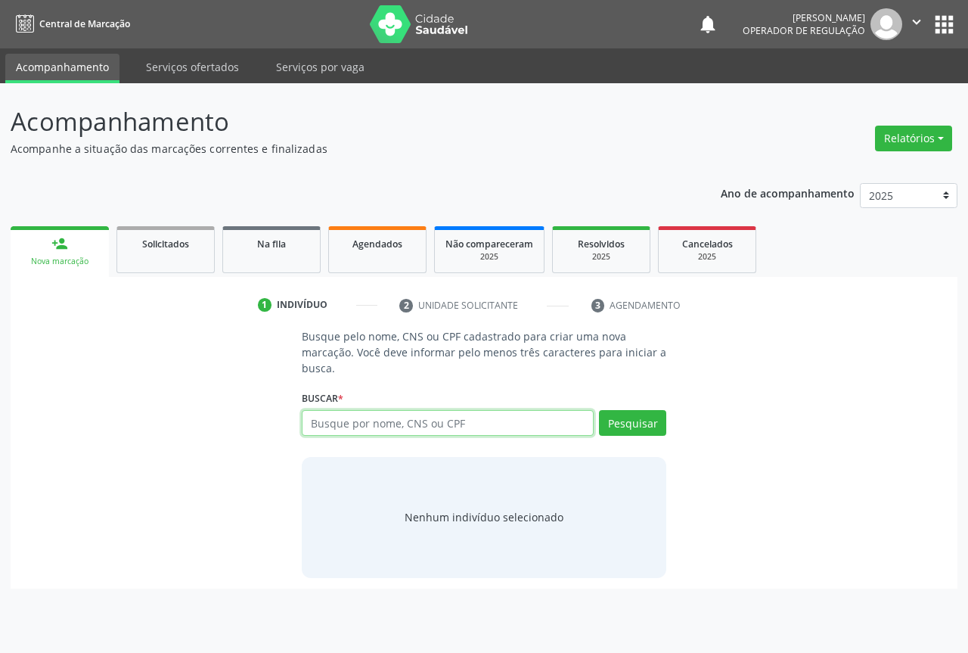
click at [385, 433] on input "text" at bounding box center [448, 423] width 292 height 26
type input "7"
click at [385, 433] on input "text" at bounding box center [448, 423] width 292 height 26
type input "lara vitoria silva de souza"
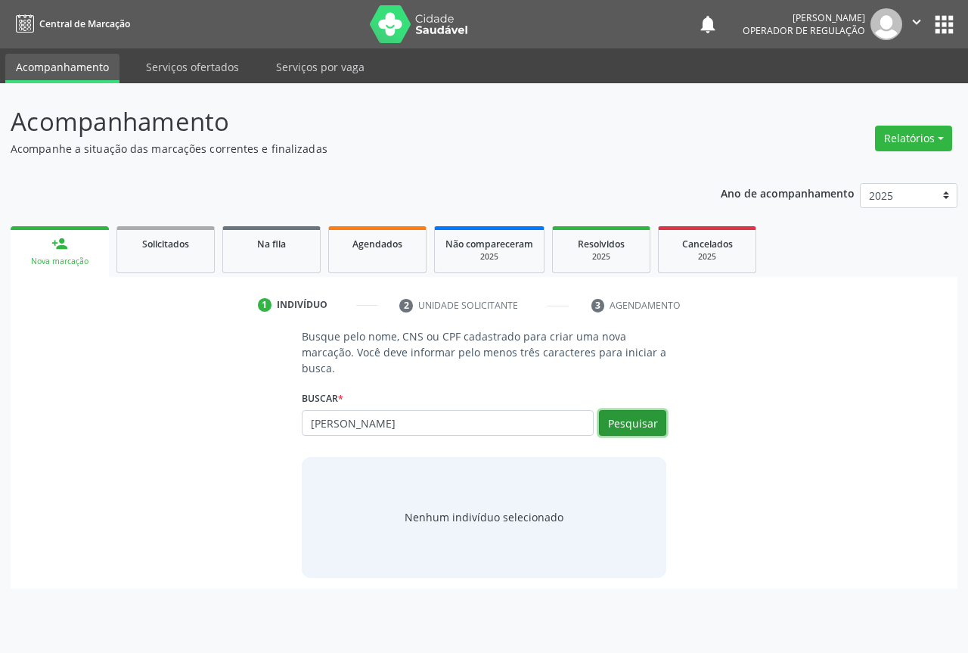
click at [627, 420] on button "Pesquisar" at bounding box center [632, 423] width 67 height 26
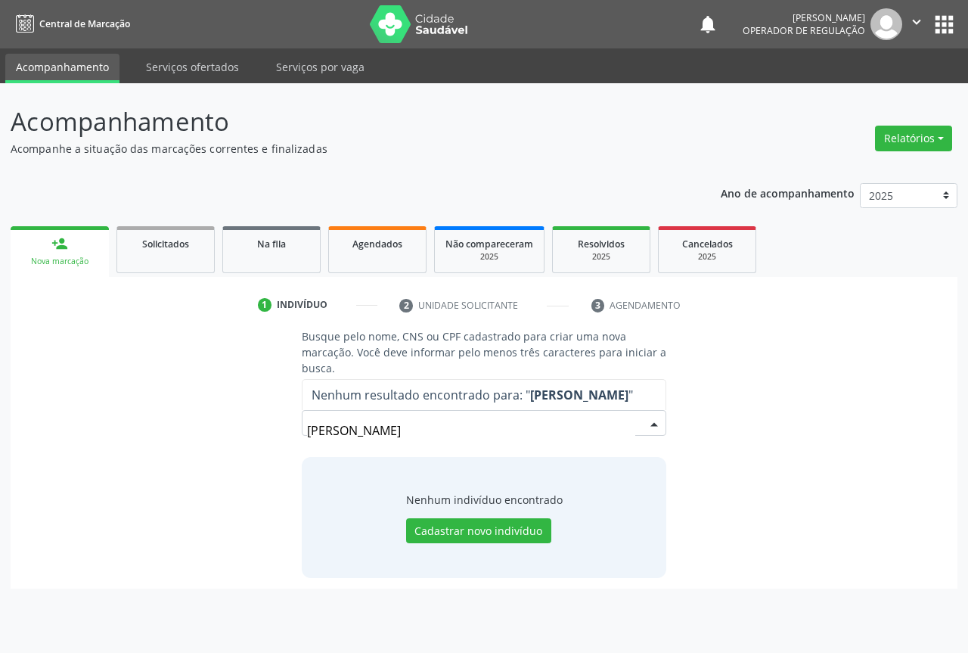
click at [454, 434] on input "lara vitoria silva de souza" at bounding box center [471, 430] width 328 height 30
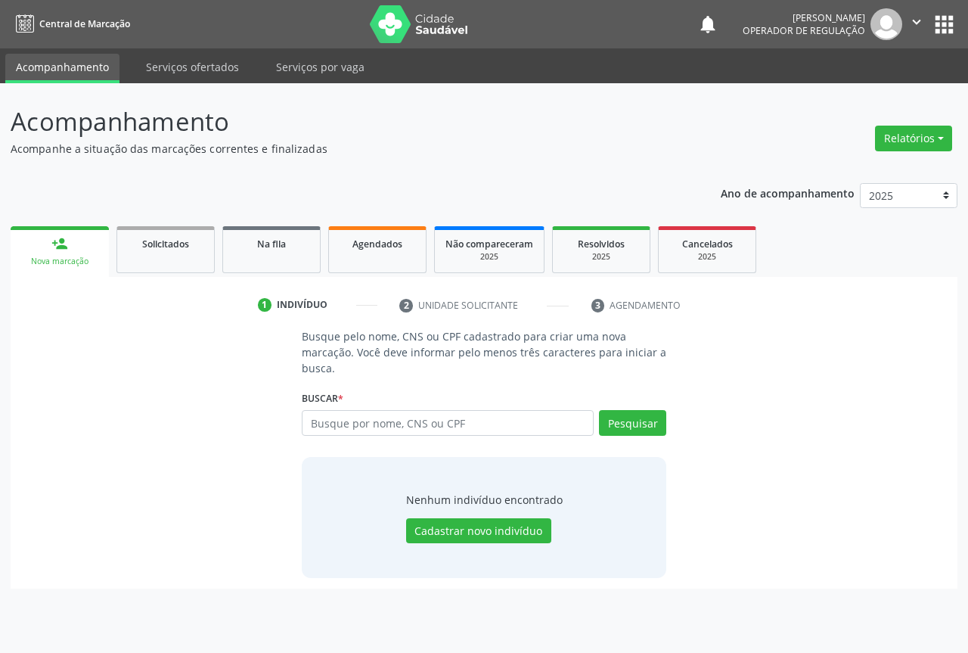
click at [460, 422] on input "text" at bounding box center [448, 423] width 292 height 26
click at [425, 424] on input "text" at bounding box center [448, 423] width 292 height 26
click at [327, 422] on input "text" at bounding box center [448, 423] width 292 height 26
type input "706302748309872"
click at [632, 417] on button "Pesquisar" at bounding box center [632, 423] width 67 height 26
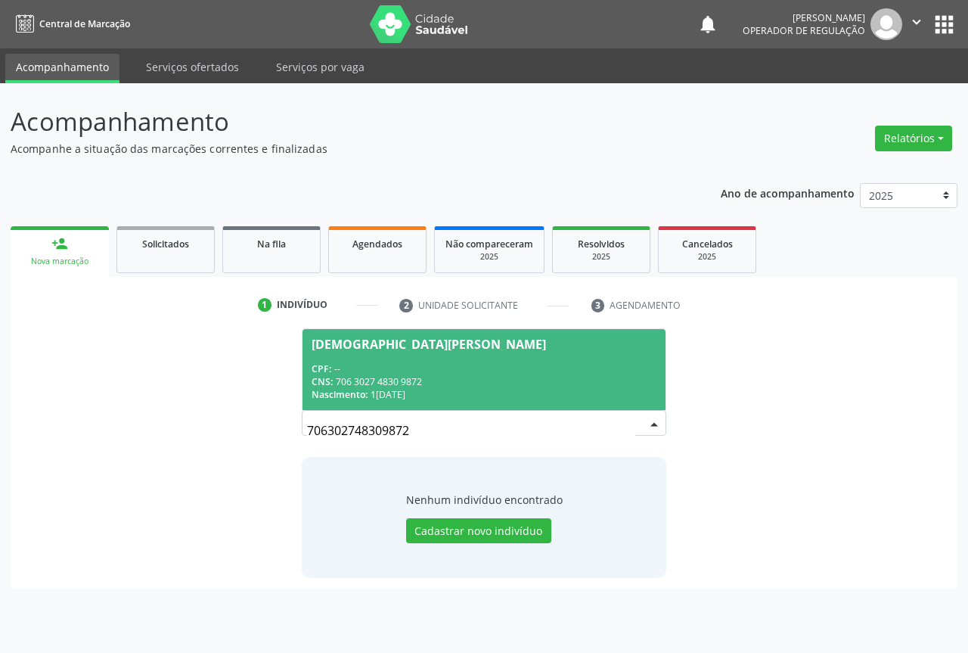
click at [490, 370] on div "CPF: --" at bounding box center [484, 368] width 345 height 13
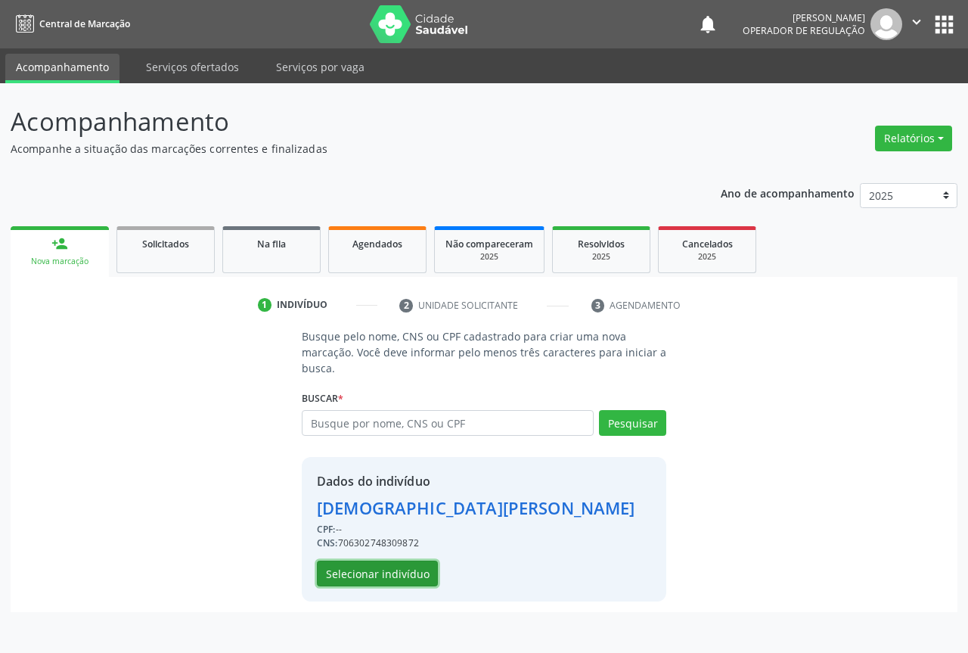
click at [395, 574] on button "Selecionar indivíduo" at bounding box center [377, 573] width 121 height 26
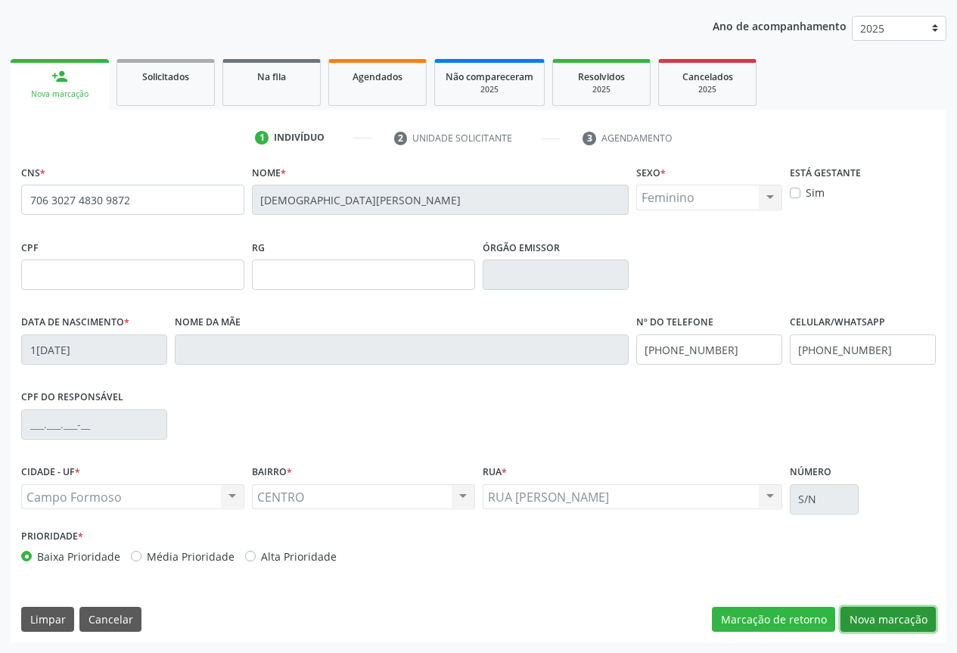
click at [876, 614] on button "Nova marcação" at bounding box center [887, 619] width 95 height 26
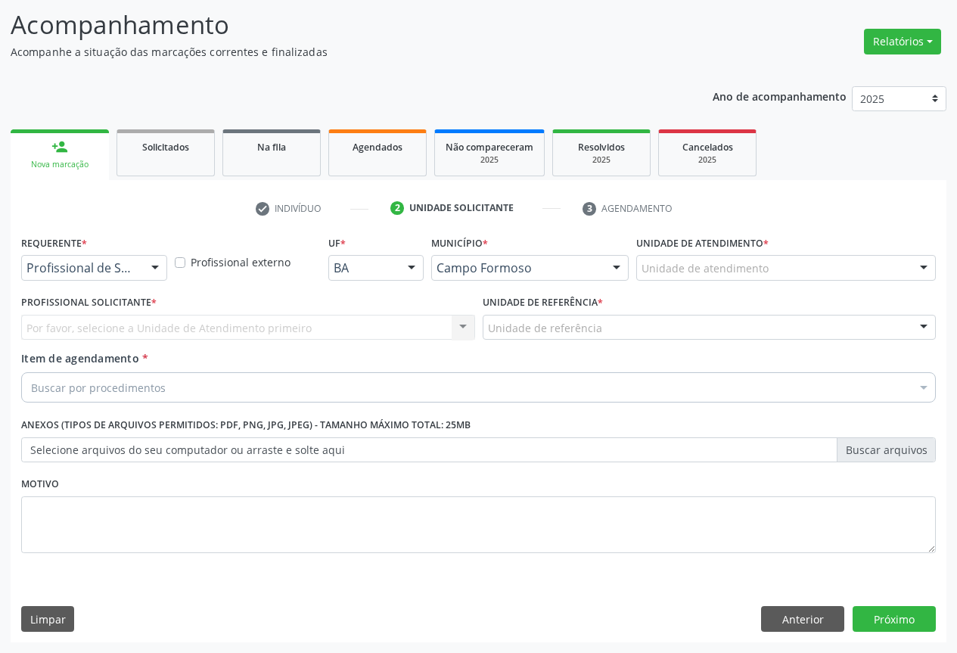
click at [151, 269] on div at bounding box center [155, 269] width 23 height 26
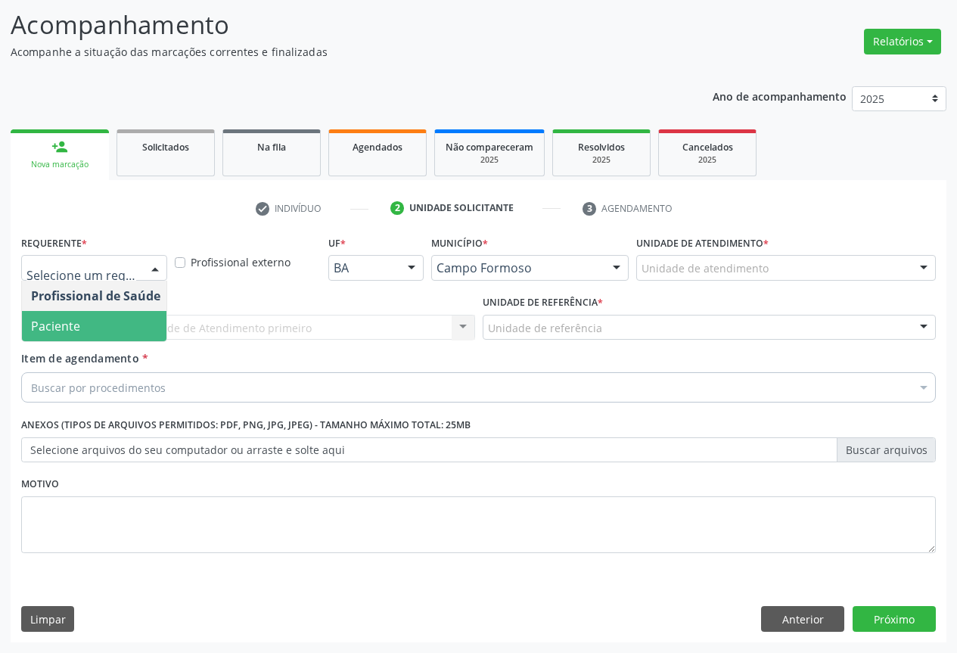
click at [112, 330] on span "Paciente" at bounding box center [95, 326] width 147 height 30
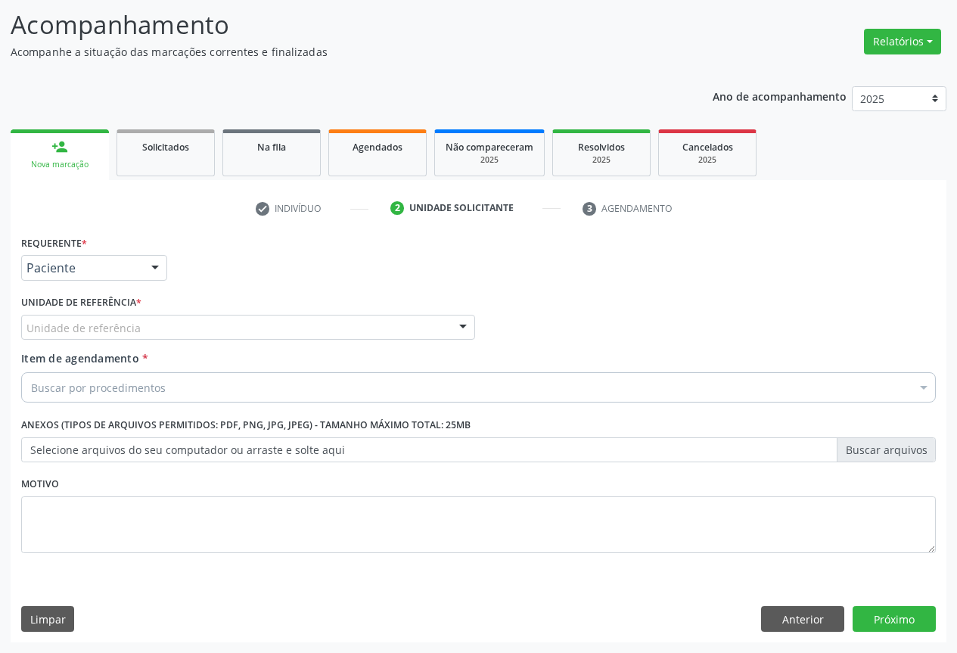
click at [149, 313] on div "Unidade de referência * Unidade de referência Unidade Basica de Saude da Famili…" at bounding box center [248, 315] width 454 height 48
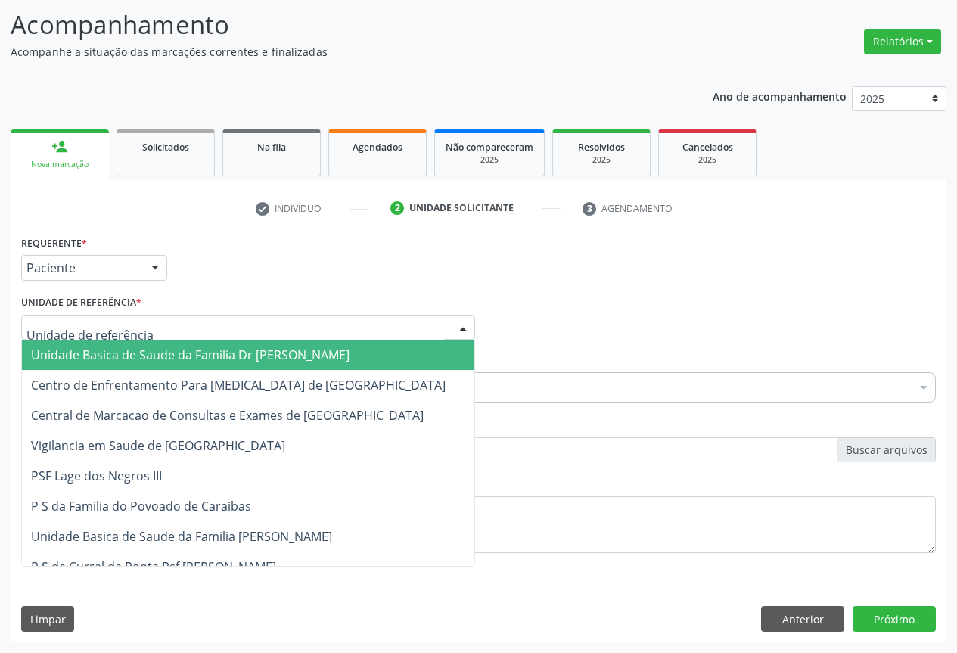
click at [149, 323] on div at bounding box center [248, 328] width 454 height 26
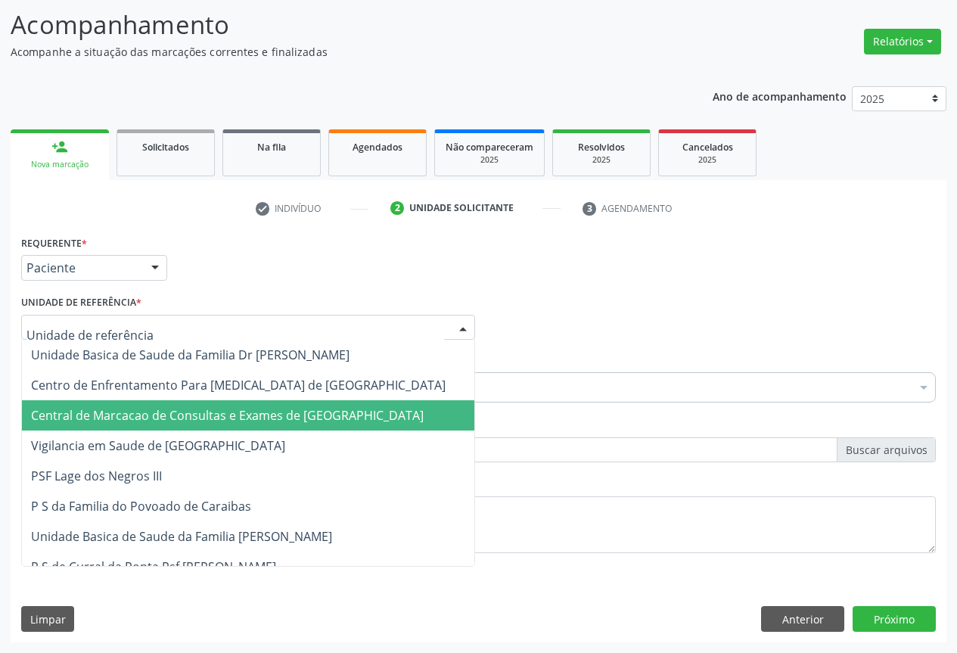
click at [172, 420] on span "Central de Marcacao de Consultas e Exames de [GEOGRAPHIC_DATA][PERSON_NAME]" at bounding box center [227, 415] width 392 height 17
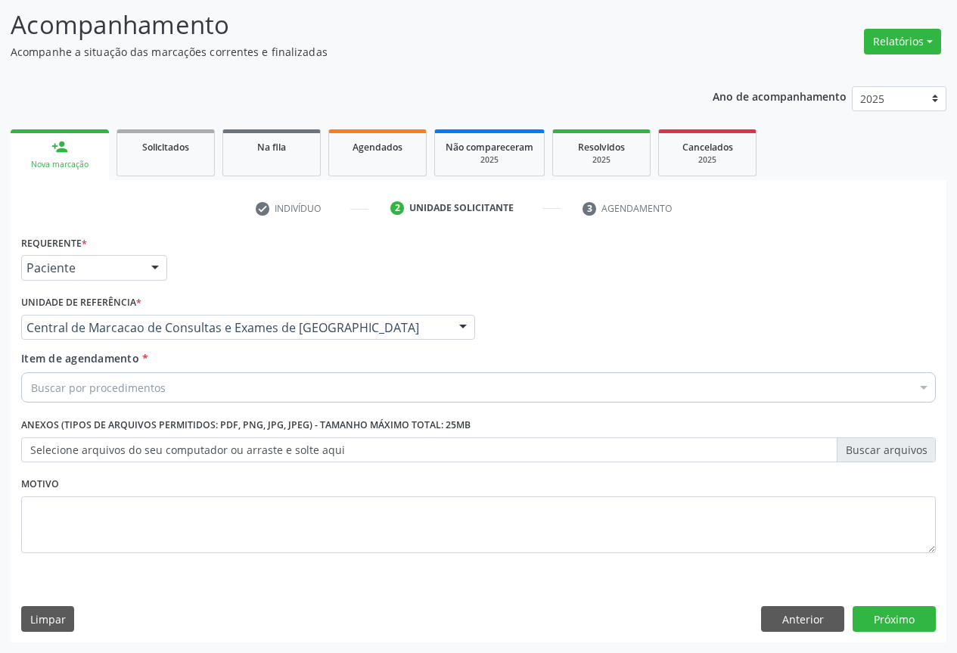
click at [184, 390] on div "Buscar por procedimentos" at bounding box center [478, 387] width 914 height 30
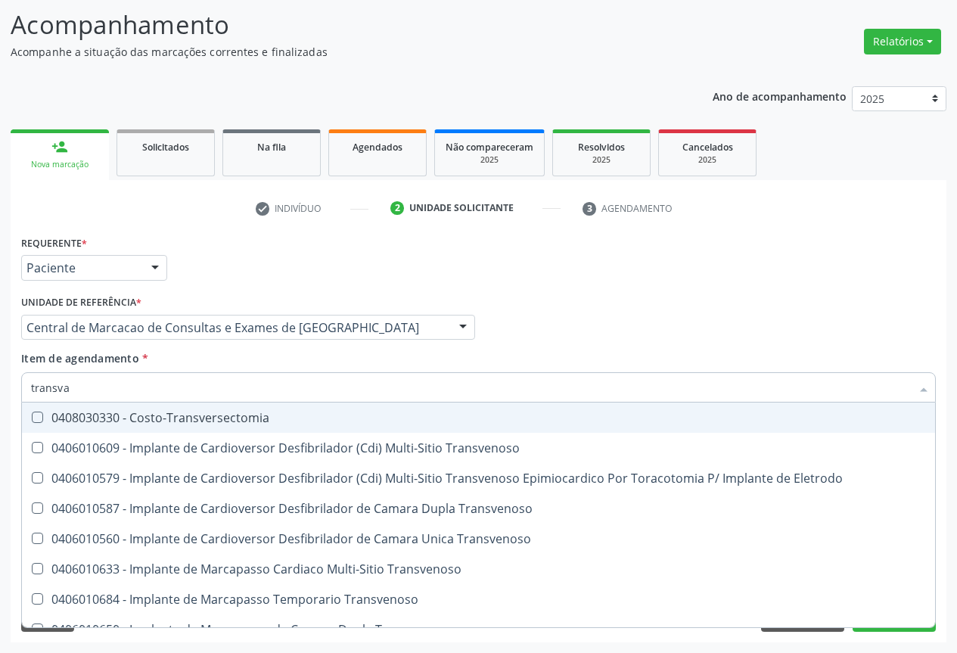
type input "transvag"
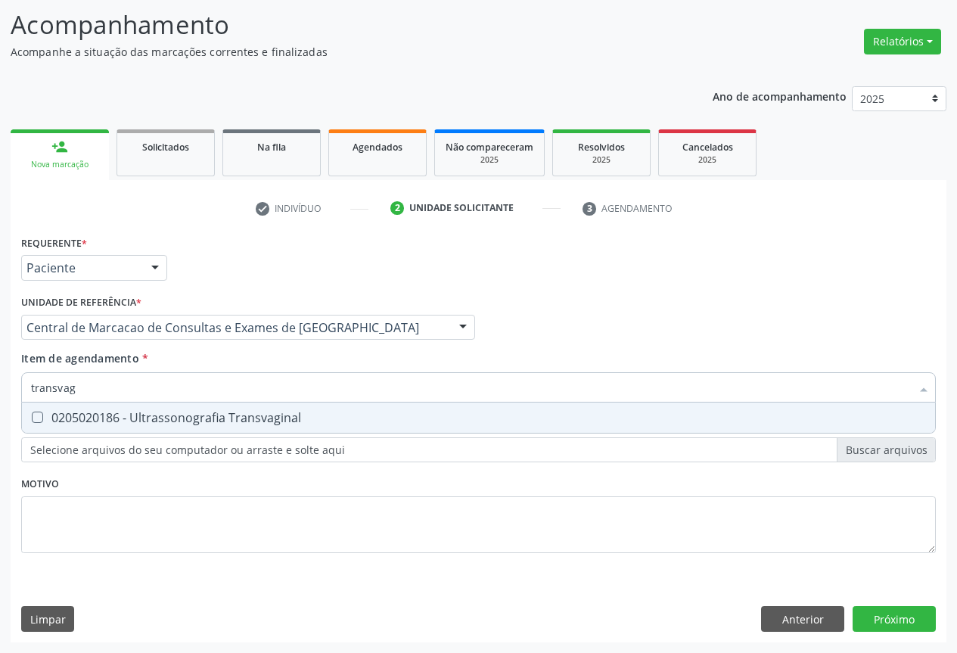
click at [177, 416] on div "0205020186 - Ultrassonografia Transvaginal" at bounding box center [478, 417] width 895 height 12
checkbox Transvaginal "true"
click at [879, 626] on div "Requerente * Paciente Profissional de Saúde Paciente Nenhum resultado encontrad…" at bounding box center [478, 436] width 935 height 411
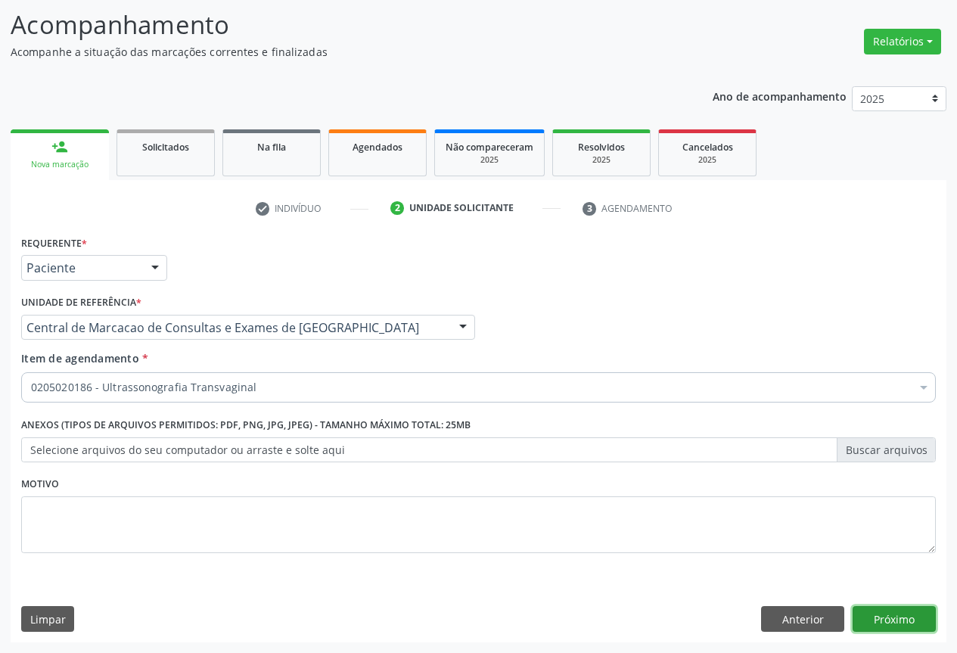
click at [880, 618] on button "Próximo" at bounding box center [893, 619] width 83 height 26
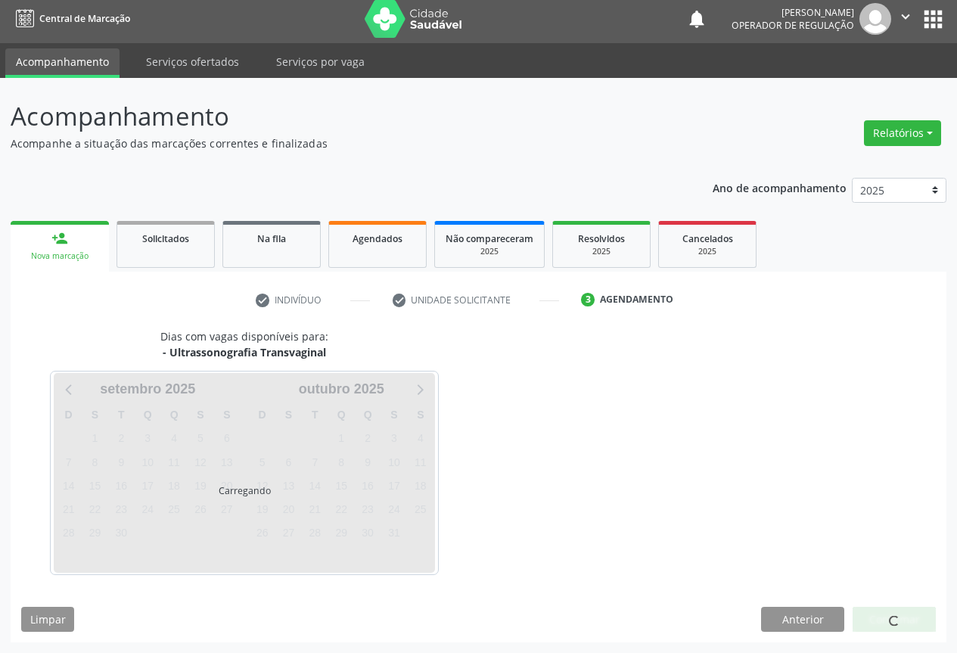
scroll to position [5, 0]
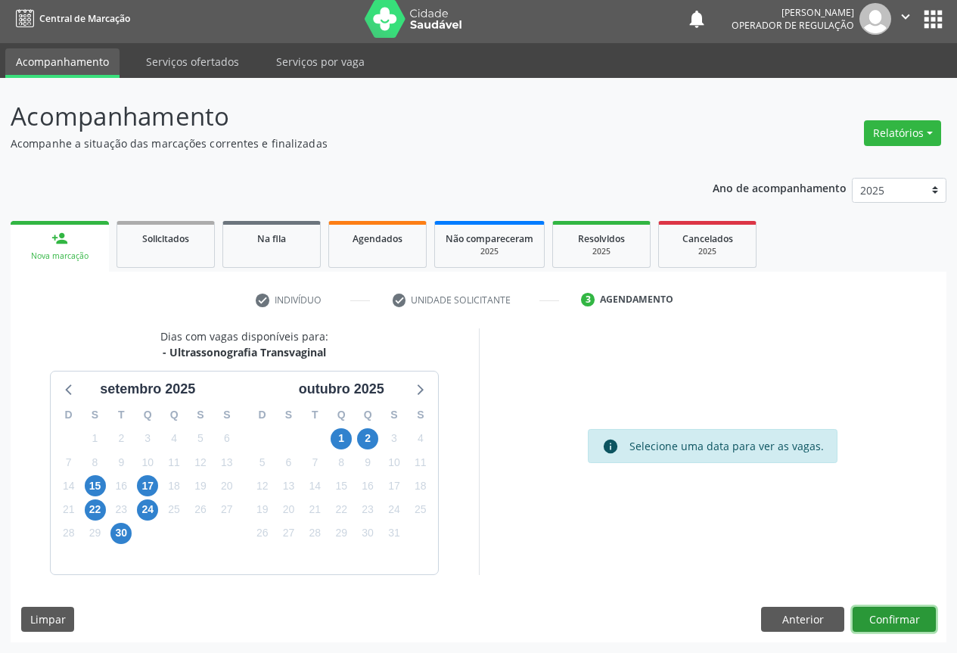
click at [855, 616] on button "Confirmar" at bounding box center [893, 619] width 83 height 26
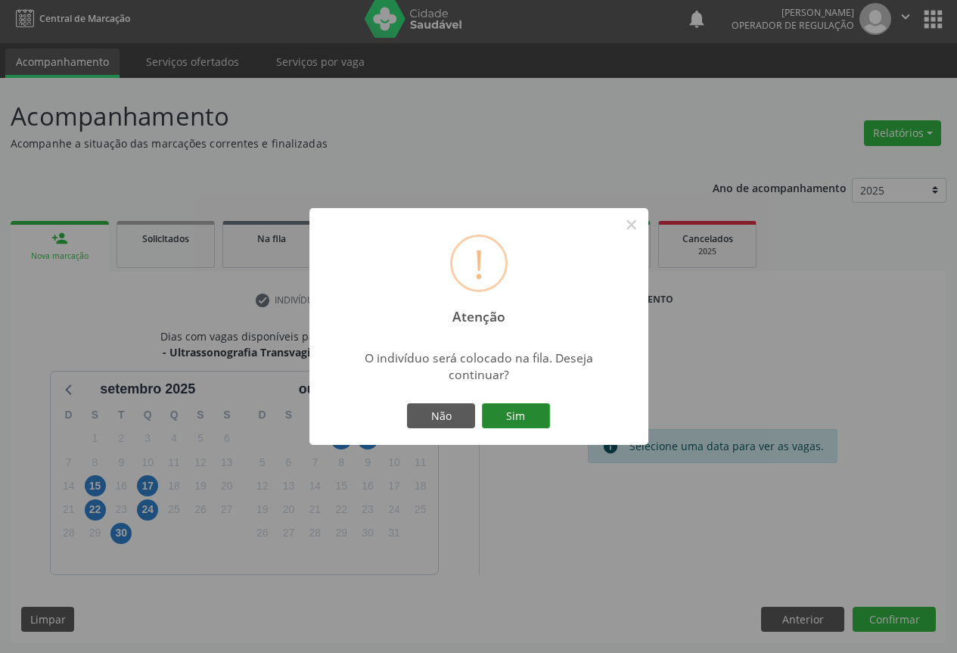
click at [507, 411] on button "Sim" at bounding box center [516, 416] width 68 height 26
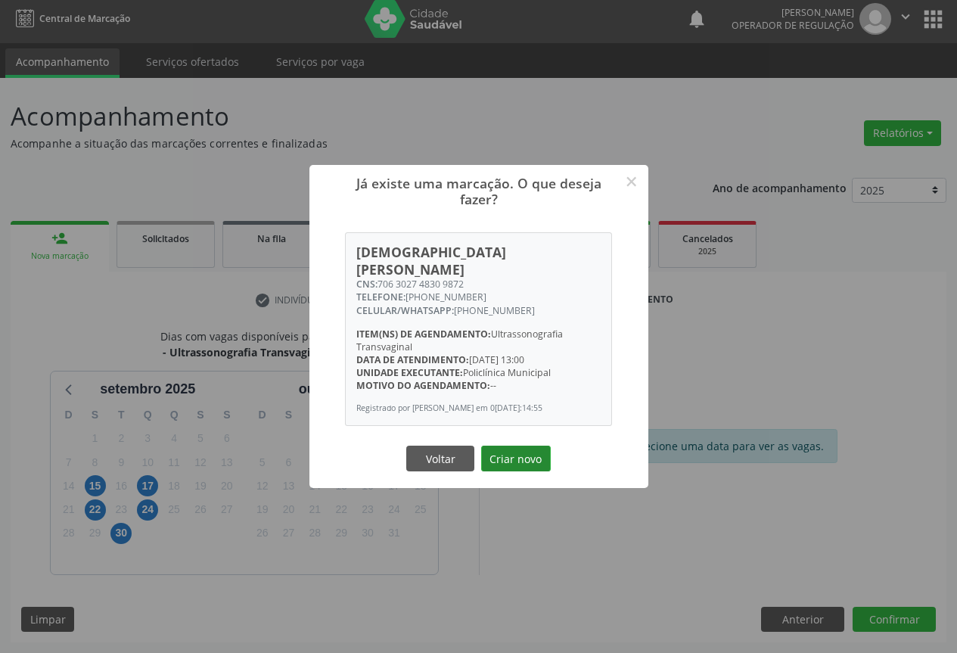
click at [509, 447] on button "Criar novo" at bounding box center [516, 458] width 70 height 26
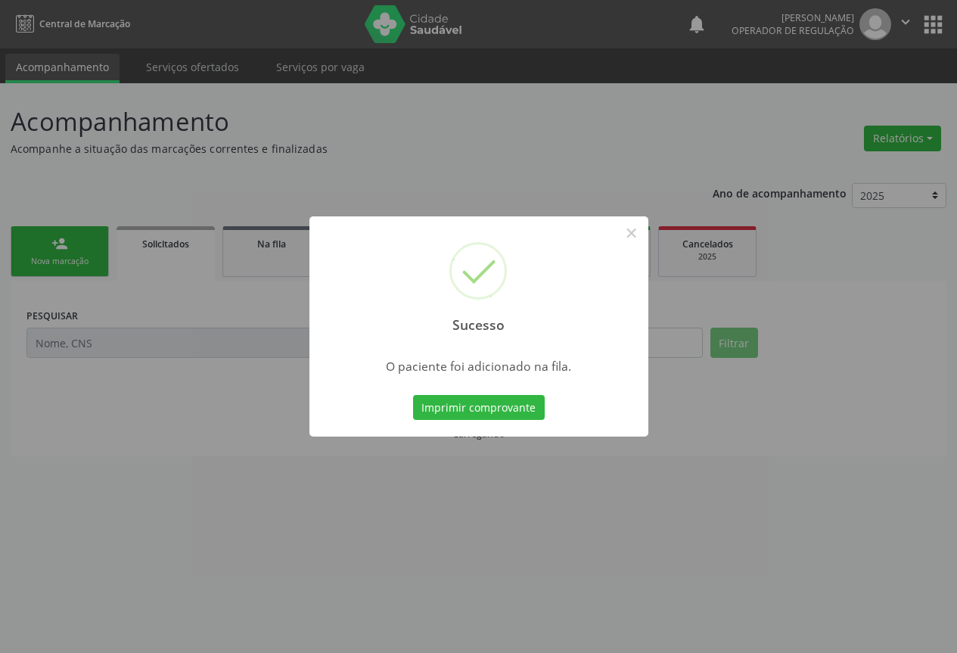
scroll to position [0, 0]
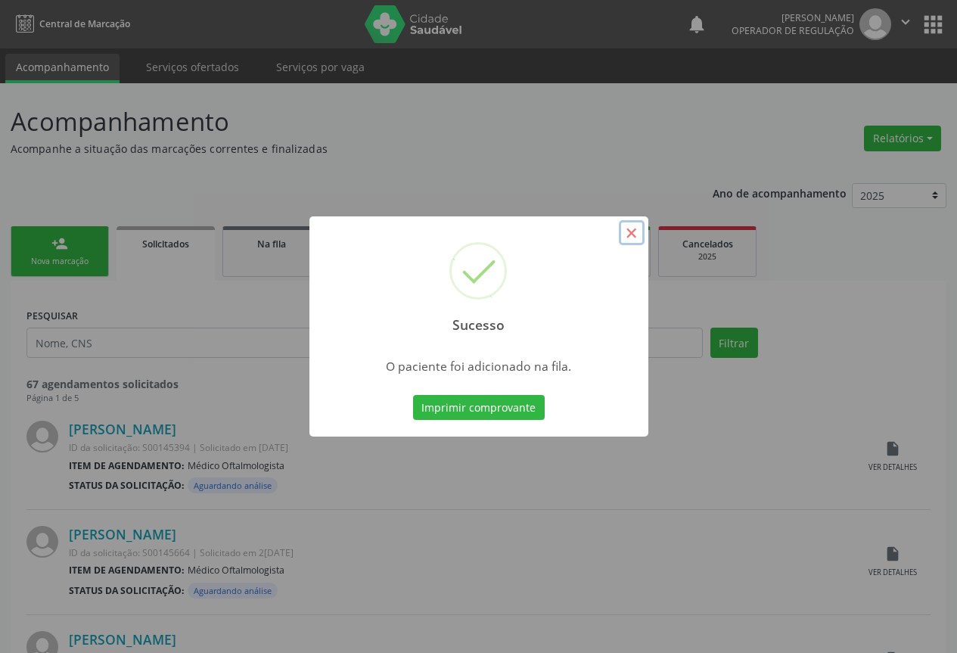
click at [640, 239] on button "×" at bounding box center [632, 233] width 26 height 26
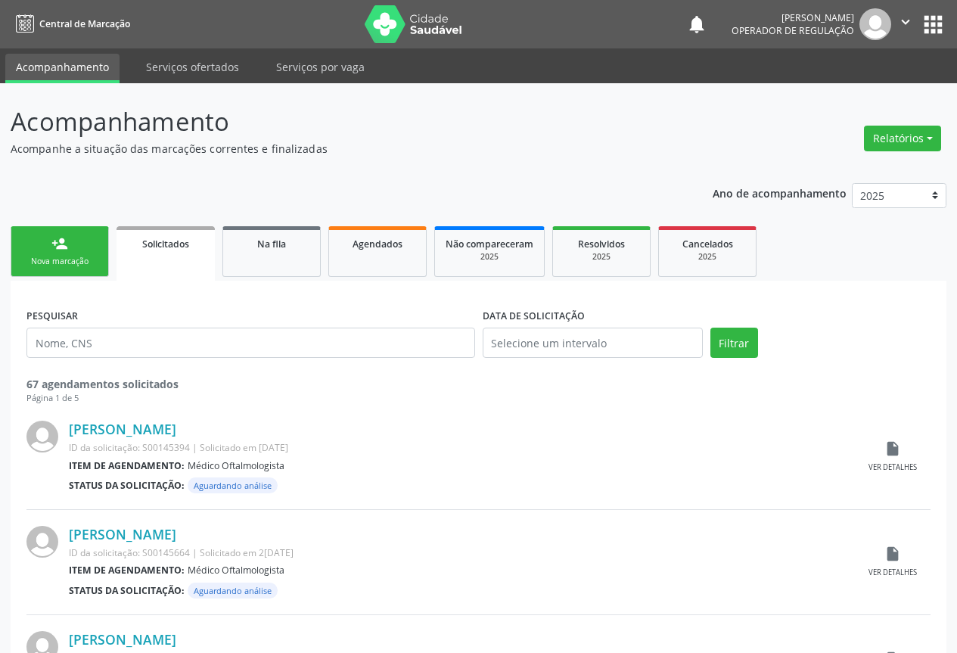
click at [62, 250] on div "person_add" at bounding box center [59, 243] width 17 height 17
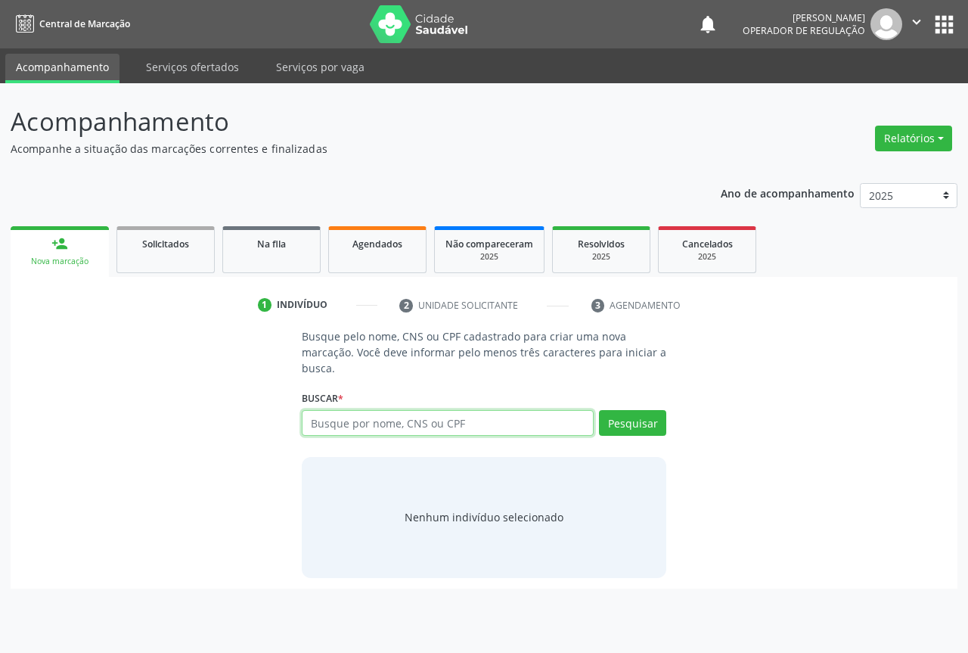
click at [513, 422] on input "text" at bounding box center [448, 423] width 292 height 26
type input "706201003152068"
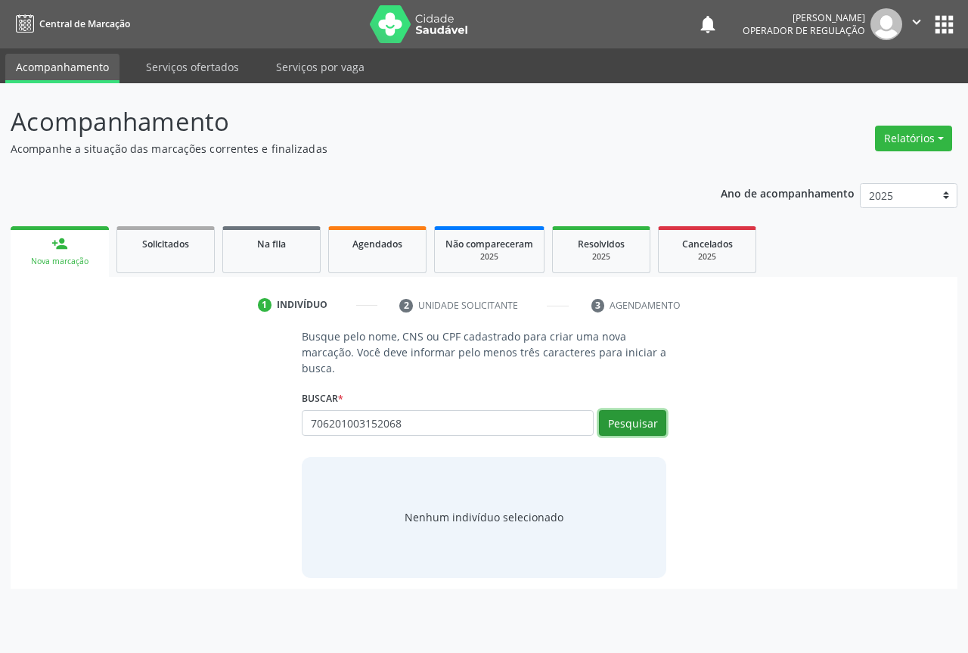
click at [634, 420] on button "Pesquisar" at bounding box center [632, 423] width 67 height 26
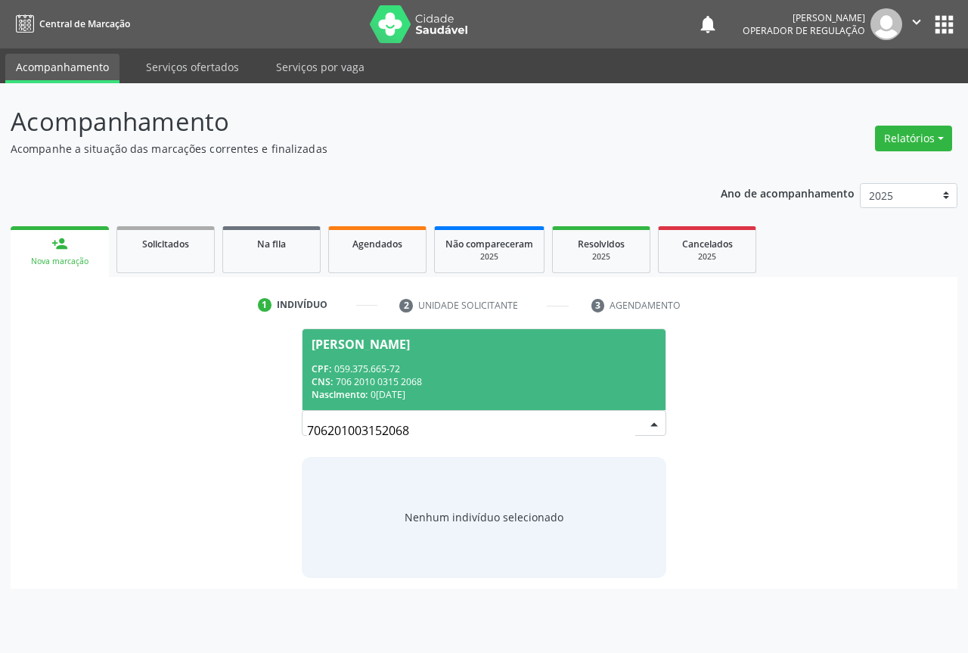
click at [387, 343] on div "Francisco de Deus Freire" at bounding box center [361, 344] width 98 height 12
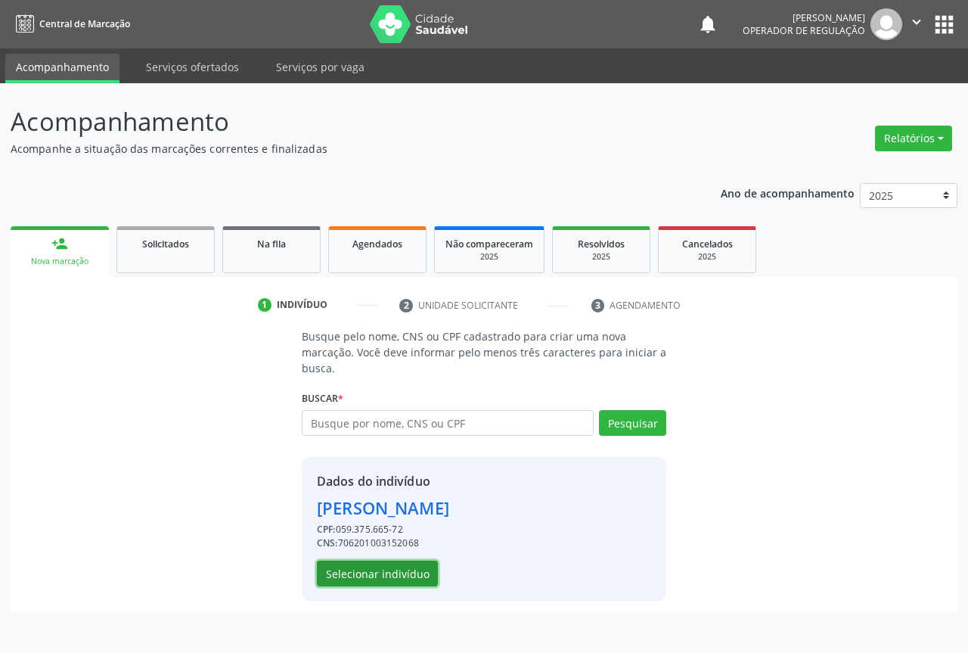
click at [376, 566] on button "Selecionar indivíduo" at bounding box center [377, 573] width 121 height 26
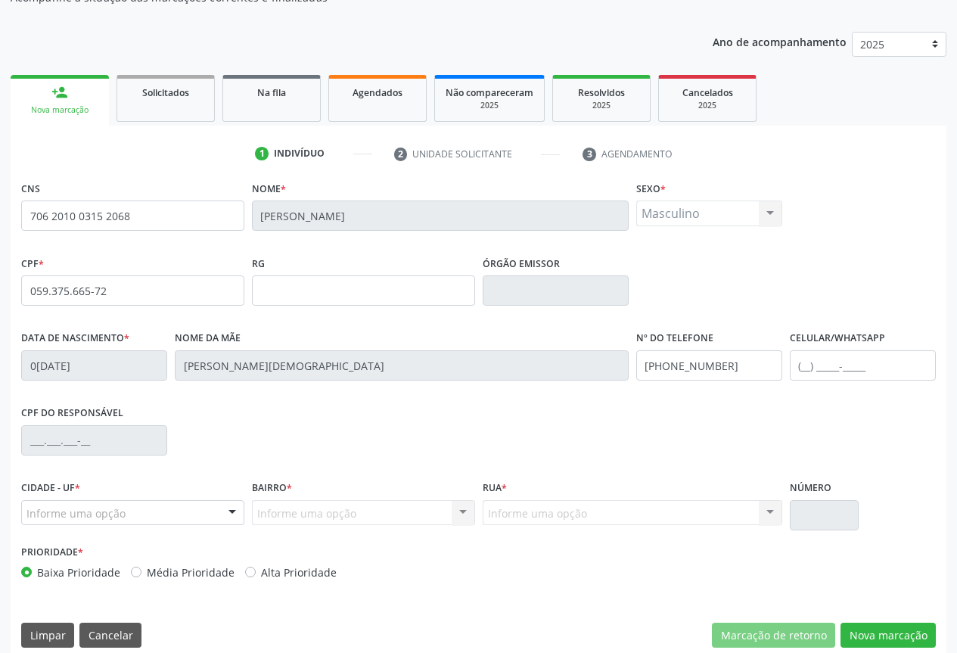
scroll to position [167, 0]
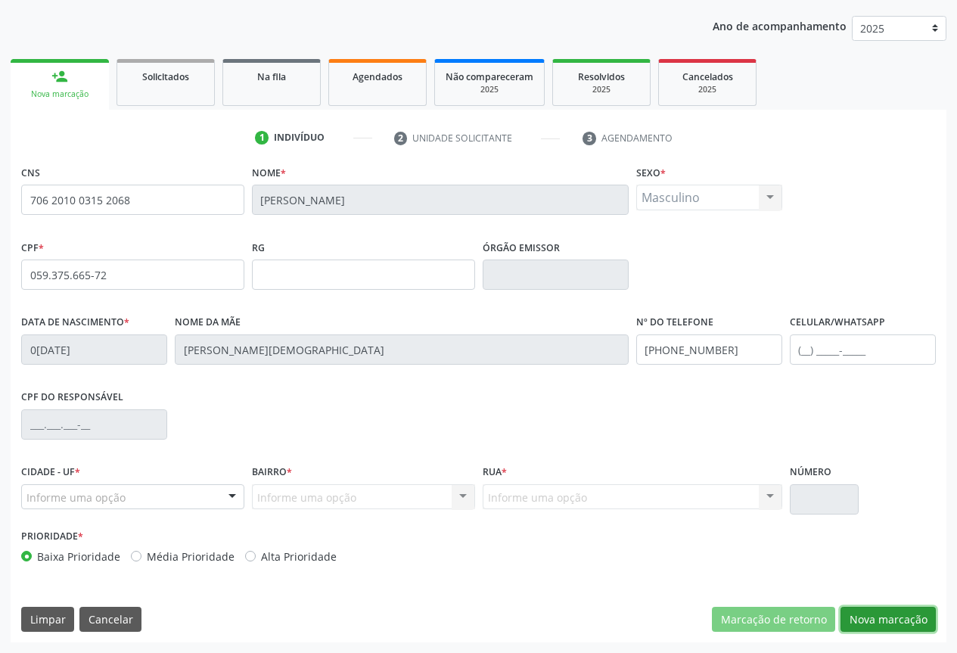
click at [870, 613] on button "Nova marcação" at bounding box center [887, 619] width 95 height 26
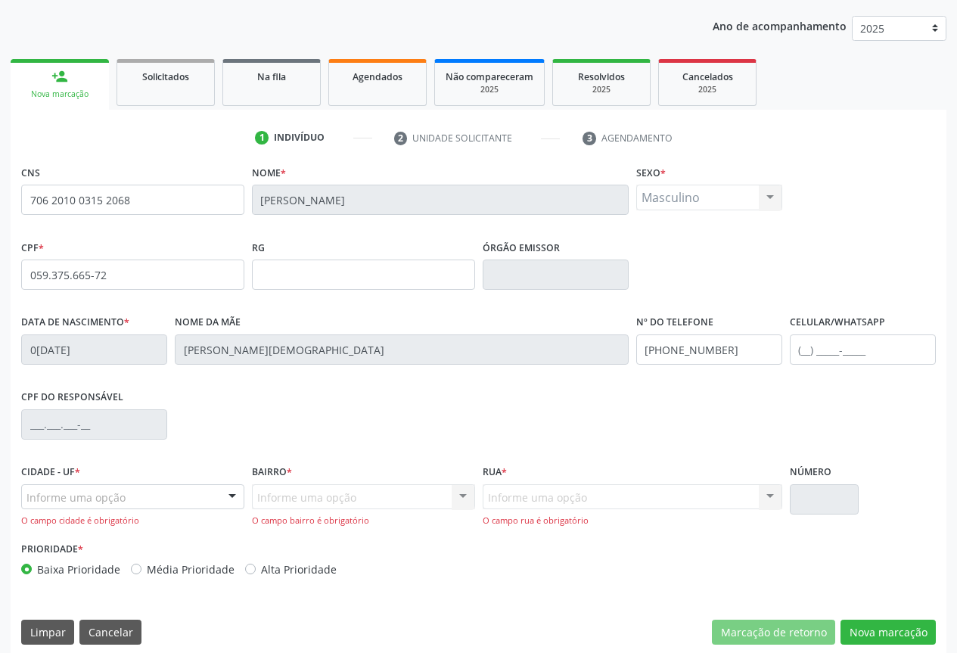
click at [237, 499] on div at bounding box center [232, 498] width 23 height 26
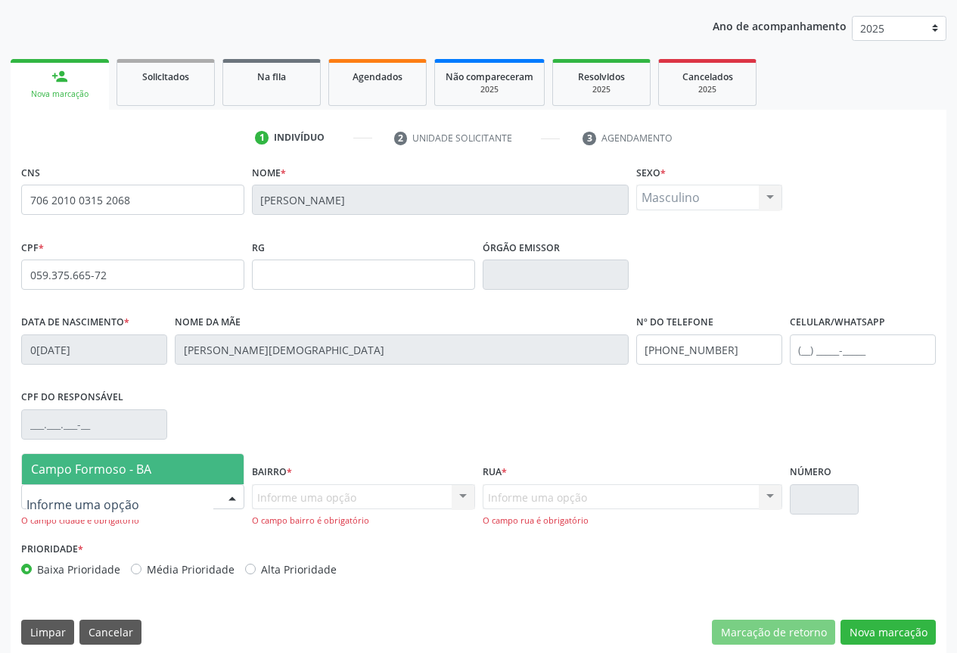
click at [222, 472] on span "Campo Formoso - BA" at bounding box center [133, 469] width 222 height 30
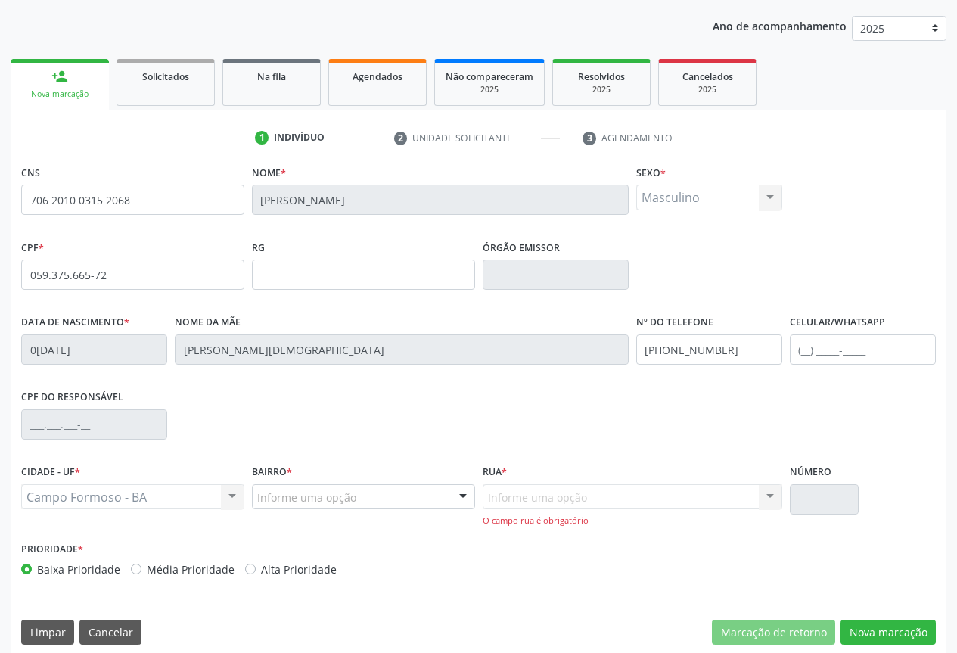
click at [459, 495] on div at bounding box center [462, 498] width 23 height 26
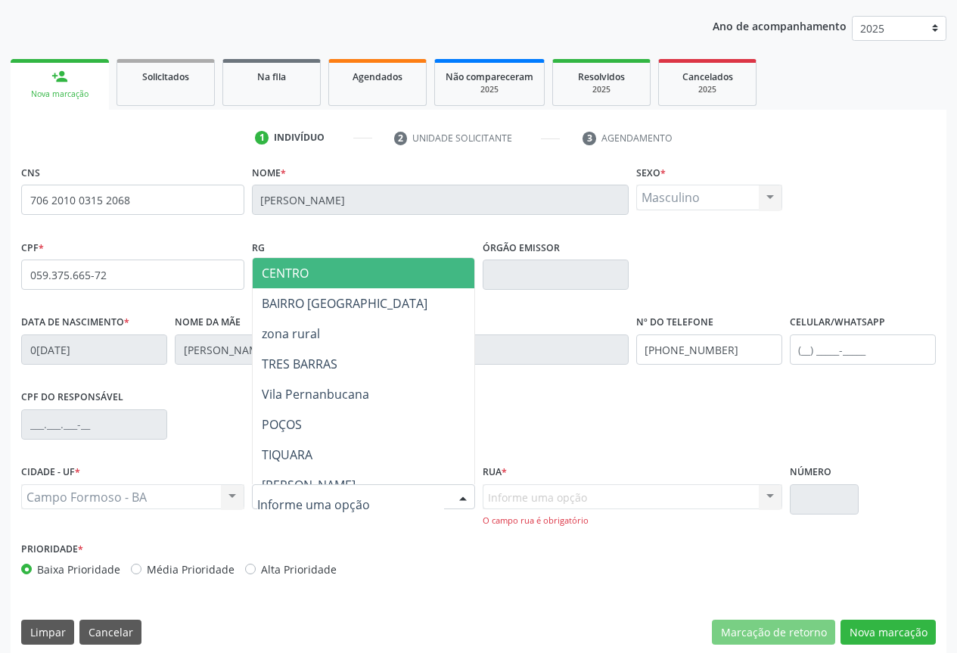
click at [389, 283] on span "CENTRO" at bounding box center [416, 273] width 327 height 30
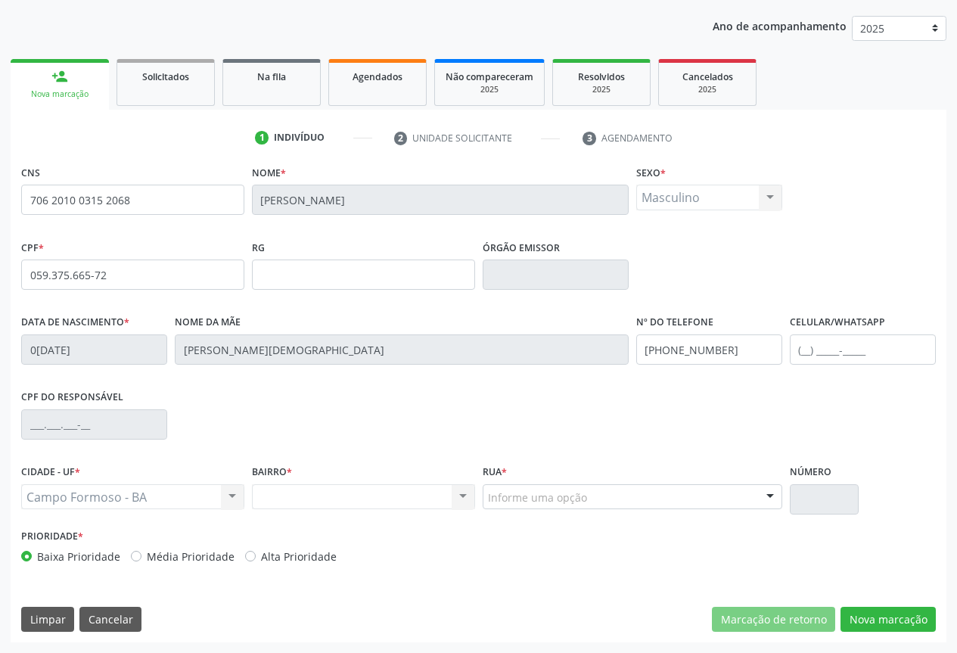
click at [778, 500] on div at bounding box center [769, 498] width 23 height 26
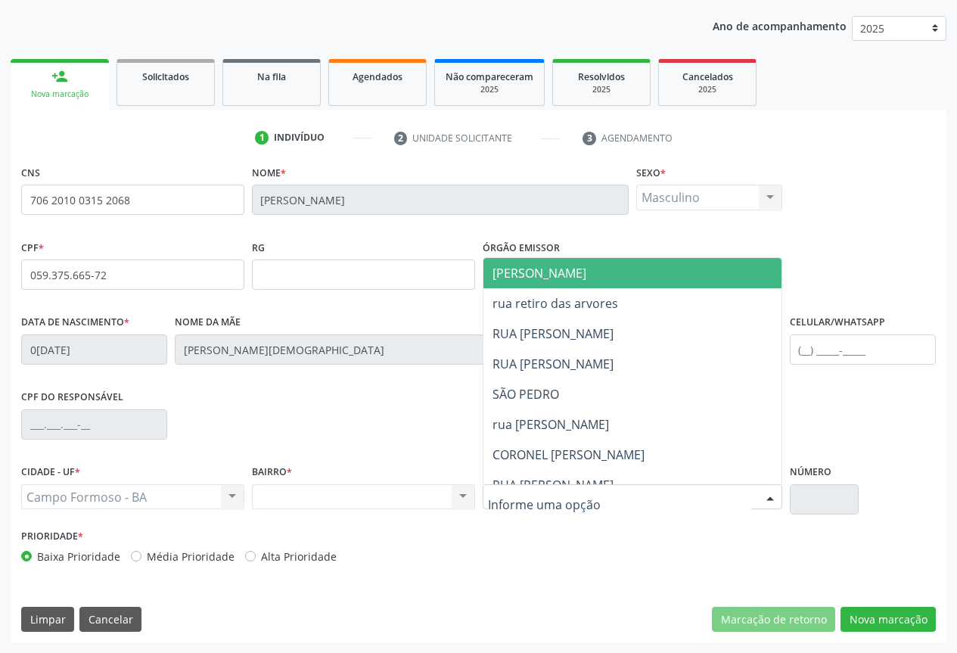
click at [609, 283] on span "[PERSON_NAME]" at bounding box center [665, 273] width 364 height 30
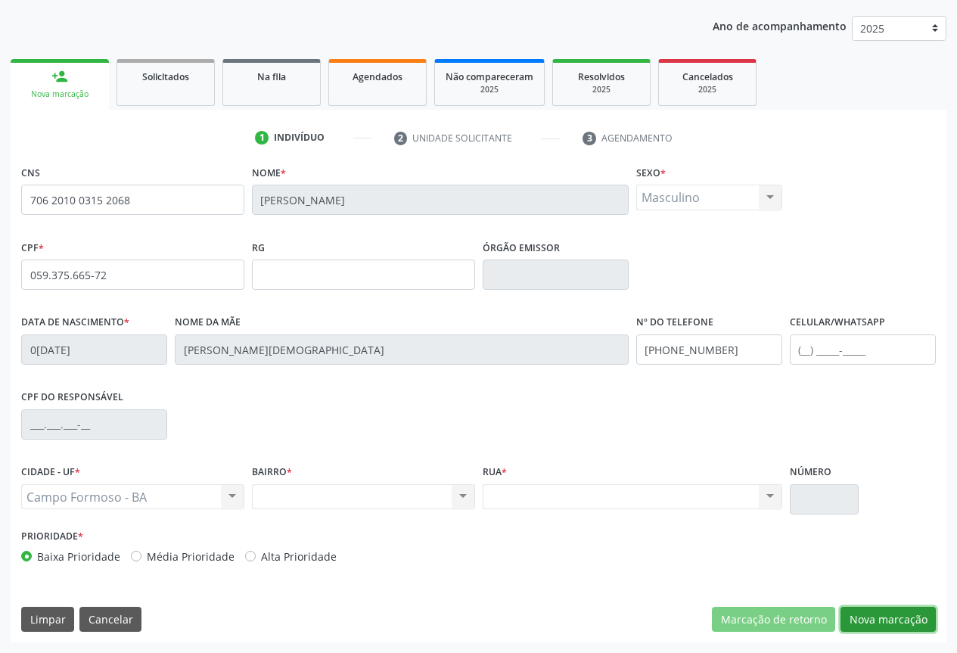
click at [867, 617] on button "Nova marcação" at bounding box center [887, 619] width 95 height 26
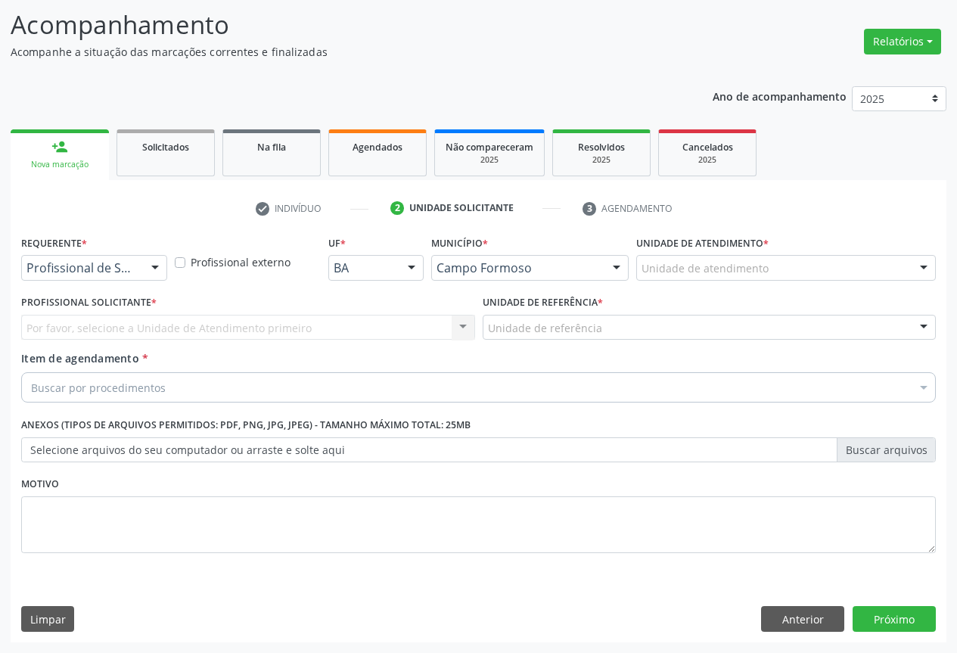
click at [147, 265] on div at bounding box center [155, 269] width 23 height 26
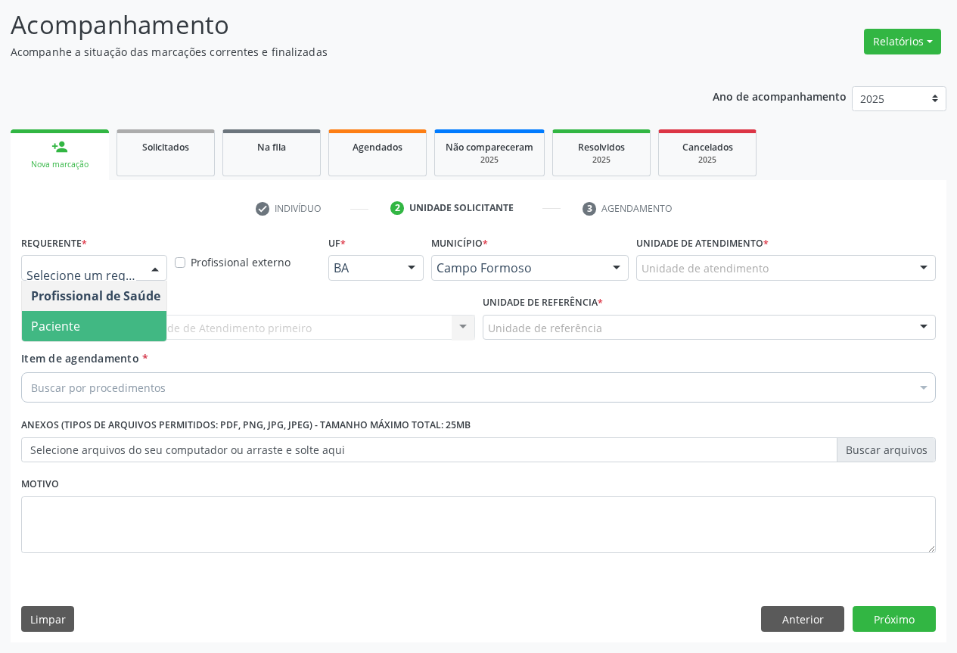
click at [100, 315] on span "Paciente" at bounding box center [95, 326] width 147 height 30
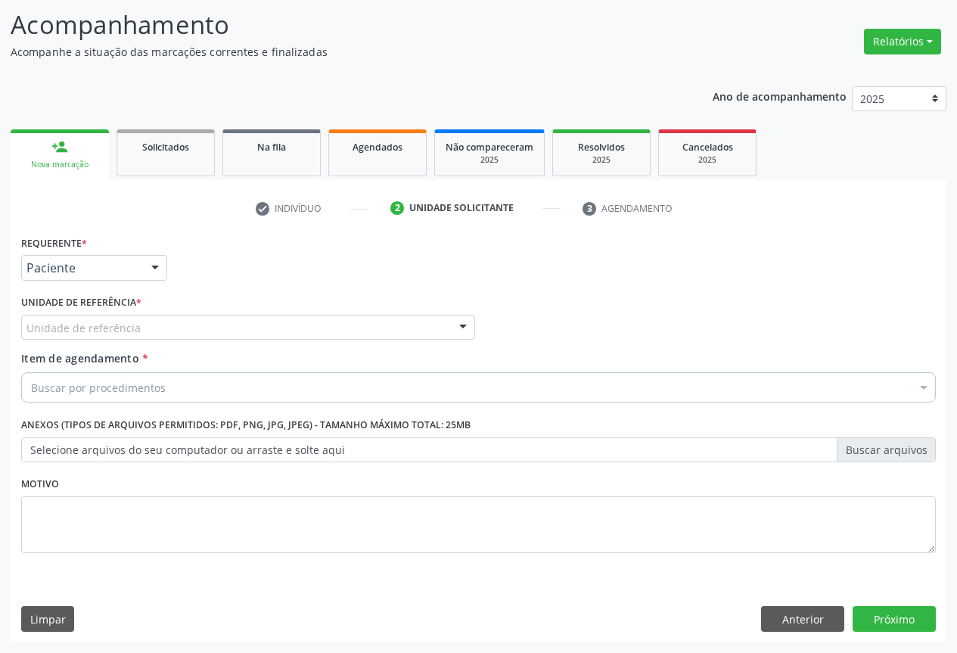
click at [194, 331] on div "Unidade de referência" at bounding box center [248, 328] width 454 height 26
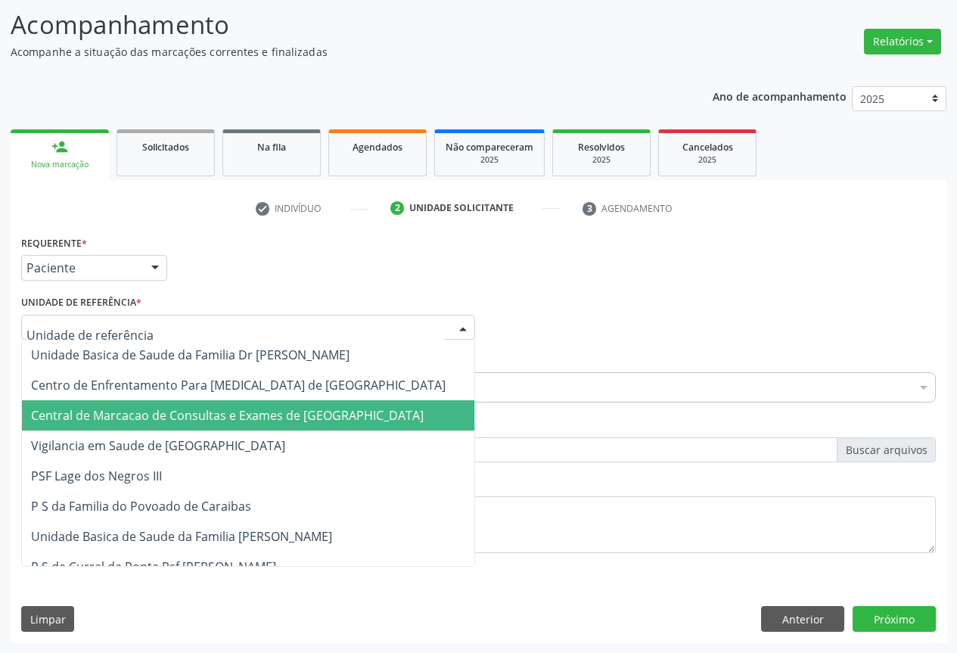
click at [203, 414] on span "Central de Marcacao de Consultas e Exames de [GEOGRAPHIC_DATA][PERSON_NAME]" at bounding box center [227, 415] width 392 height 17
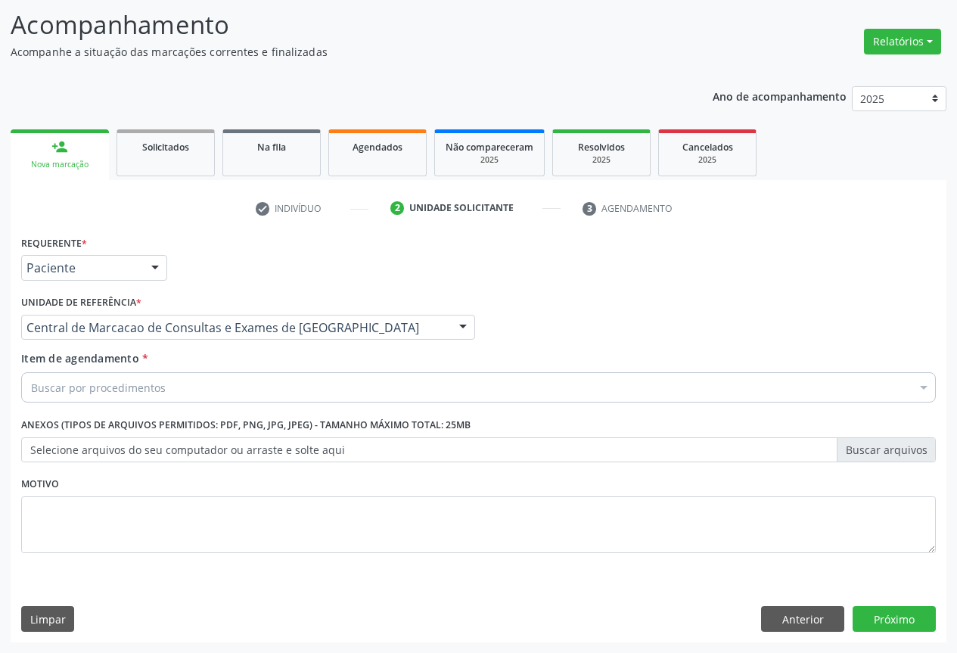
click at [238, 396] on div "Buscar por procedimentos" at bounding box center [478, 387] width 914 height 30
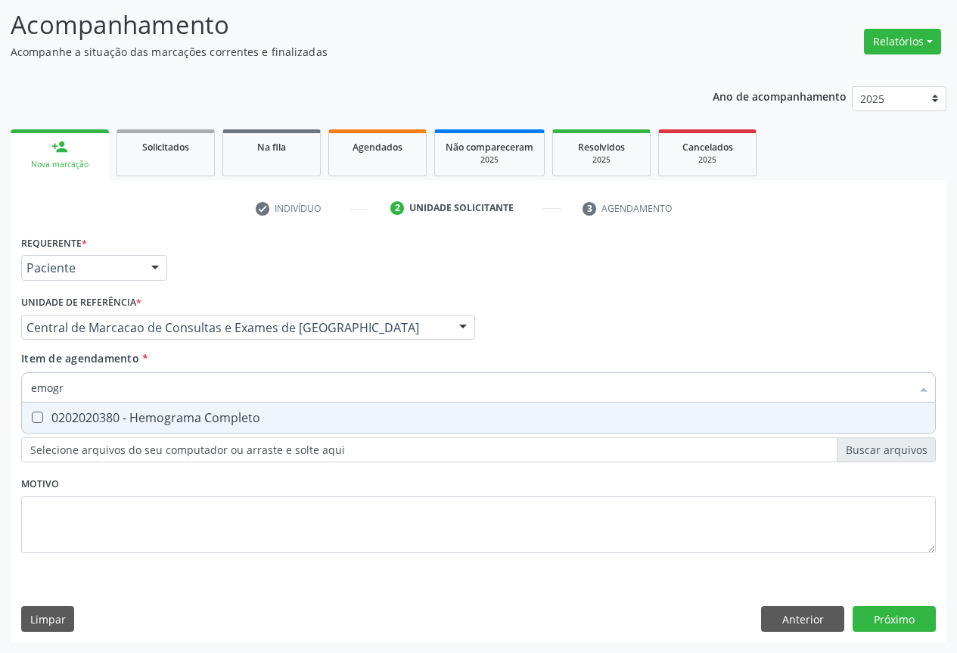
type input "emogra"
click at [231, 419] on div "0202020380 - Hemograma Completo" at bounding box center [478, 417] width 895 height 12
checkbox Completo "true"
click at [227, 392] on input "emogra" at bounding box center [470, 387] width 879 height 30
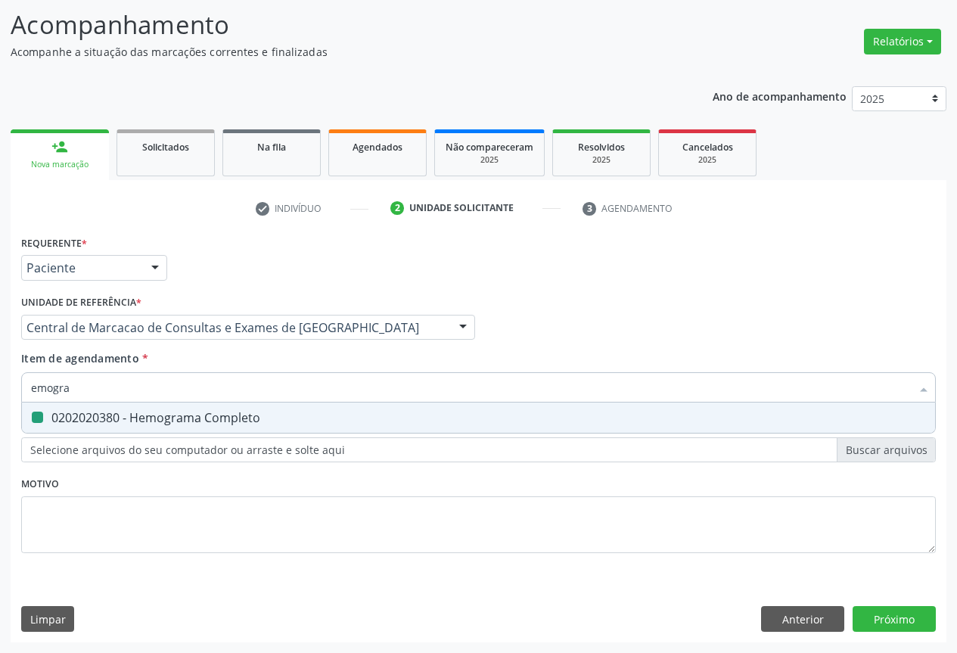
type input "g"
checkbox Completo "false"
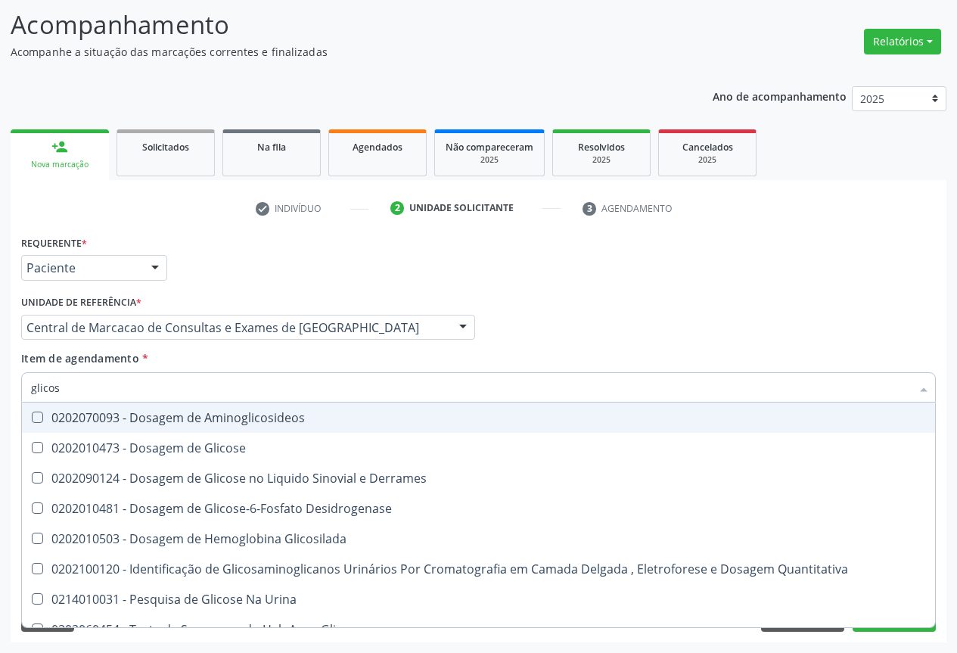
type input "glicose"
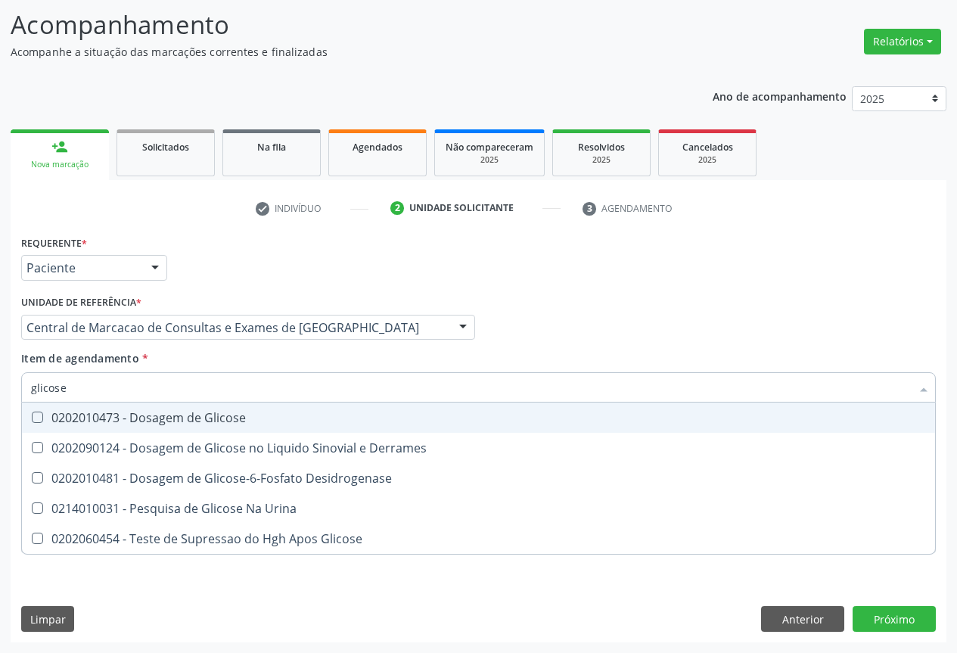
click at [178, 423] on div "0202010473 - Dosagem de Glicose" at bounding box center [478, 417] width 895 height 12
checkbox Glicose "true"
click at [177, 389] on input "glicose" at bounding box center [470, 387] width 879 height 30
type input "ure"
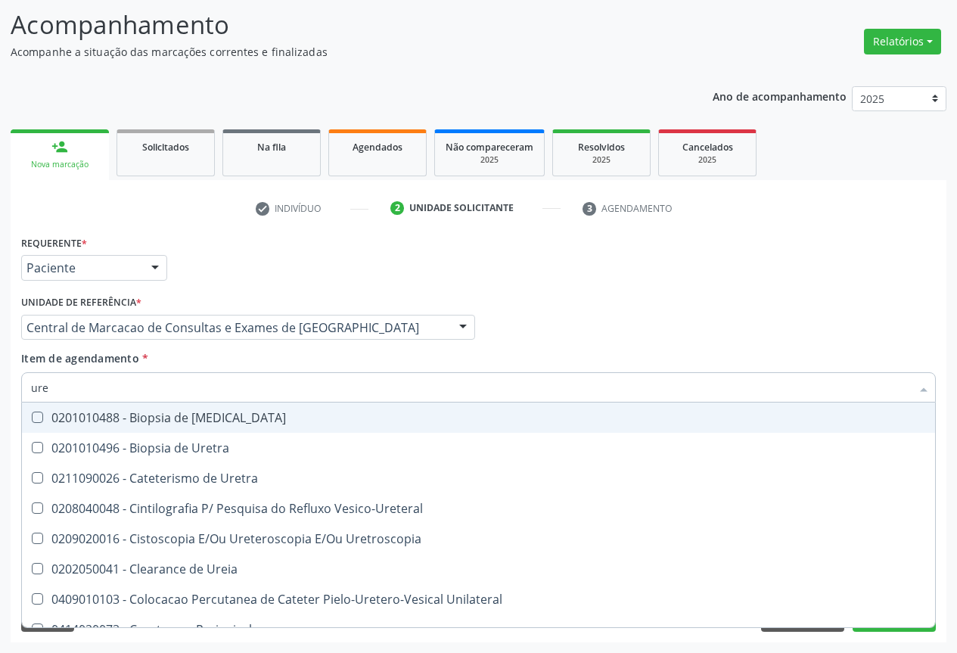
checkbox Ureter "false"
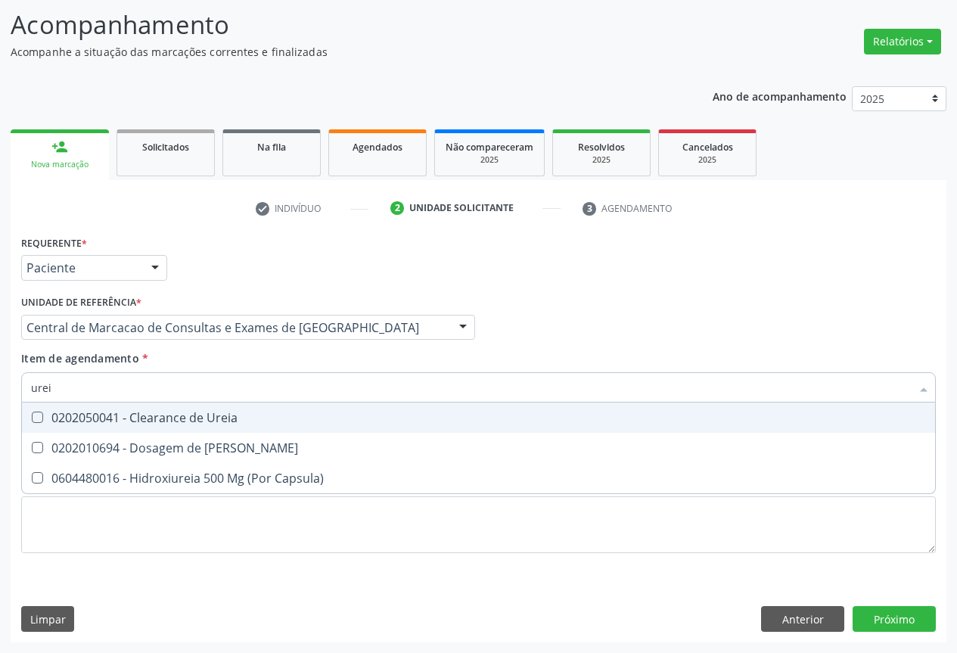
type input "ureia"
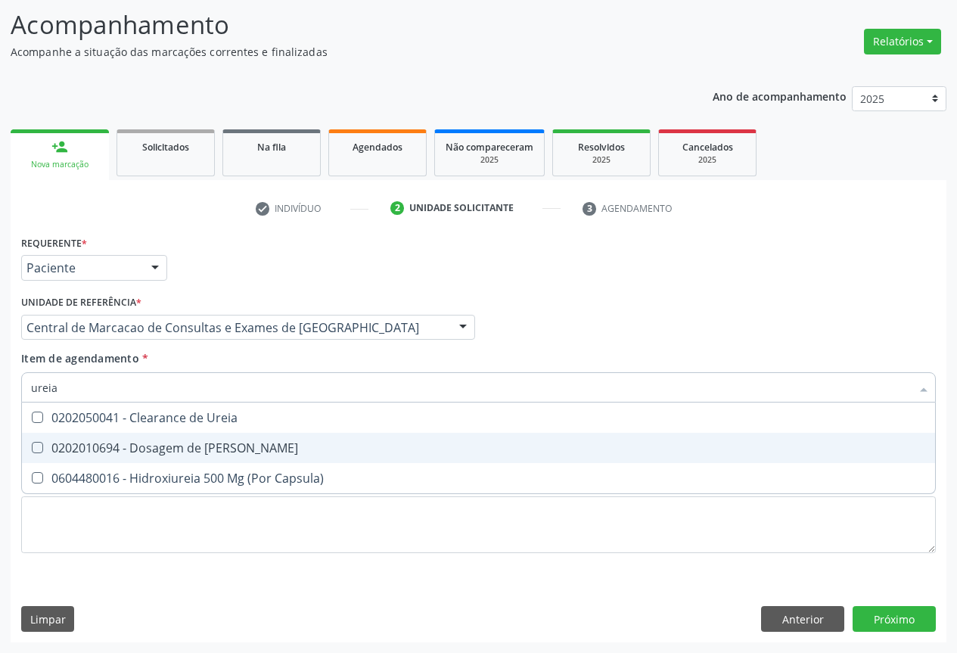
click at [137, 444] on div "0202010694 - Dosagem de [PERSON_NAME]" at bounding box center [478, 448] width 895 height 12
checkbox Ureia "true"
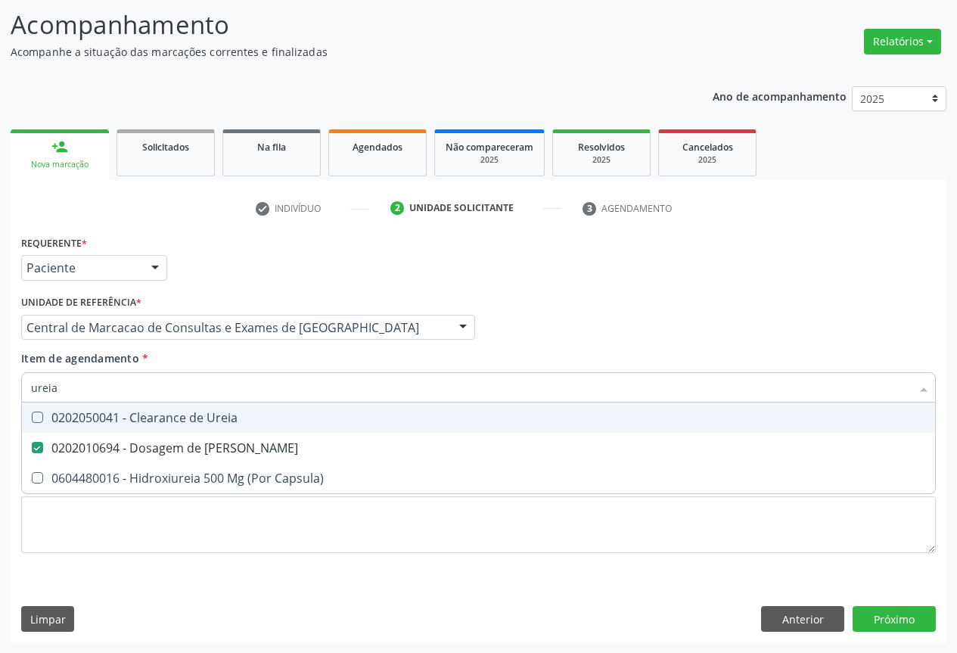
click at [140, 390] on input "ureia" at bounding box center [470, 387] width 879 height 30
type input "c"
checkbox Ureia "false"
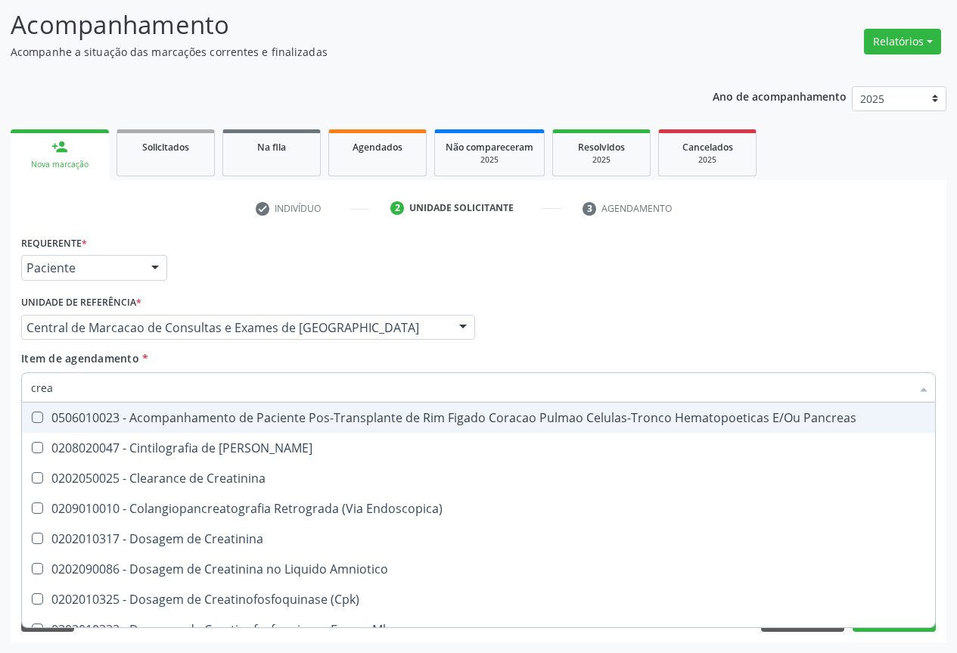
type input "creat"
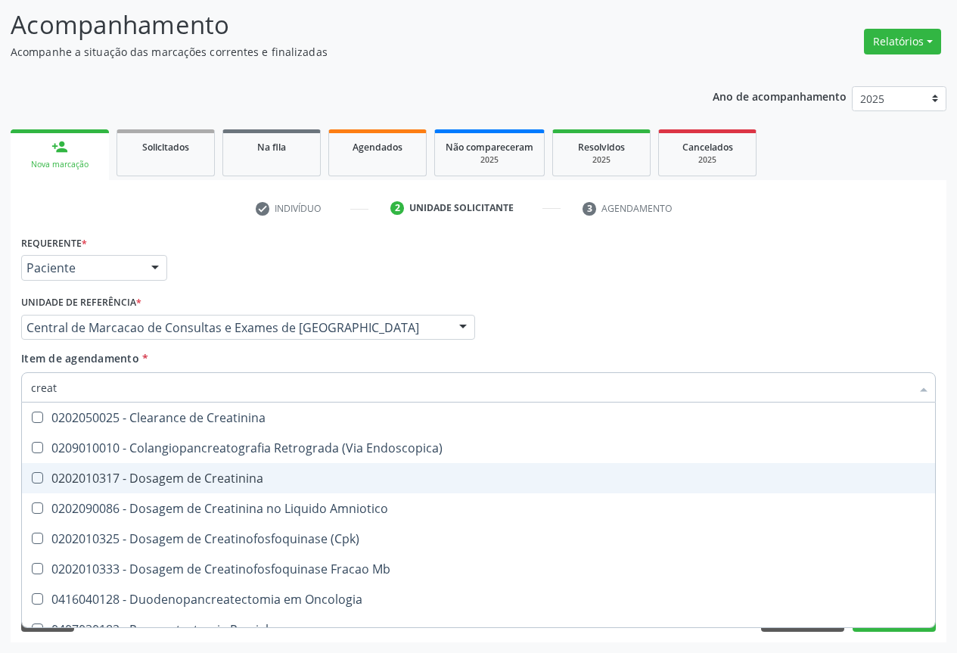
click at [135, 484] on div "0202010317 - Dosagem de Creatinina" at bounding box center [478, 478] width 895 height 12
checkbox Creatinina "true"
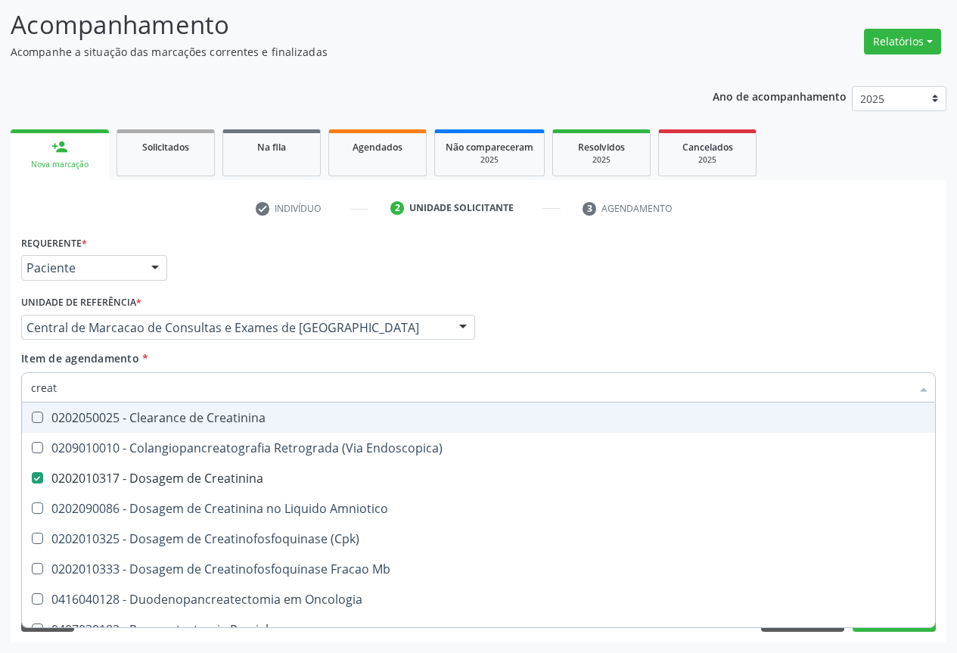
click at [124, 392] on input "creat" at bounding box center [470, 387] width 879 height 30
type input "ur"
checkbox Creatinina "false"
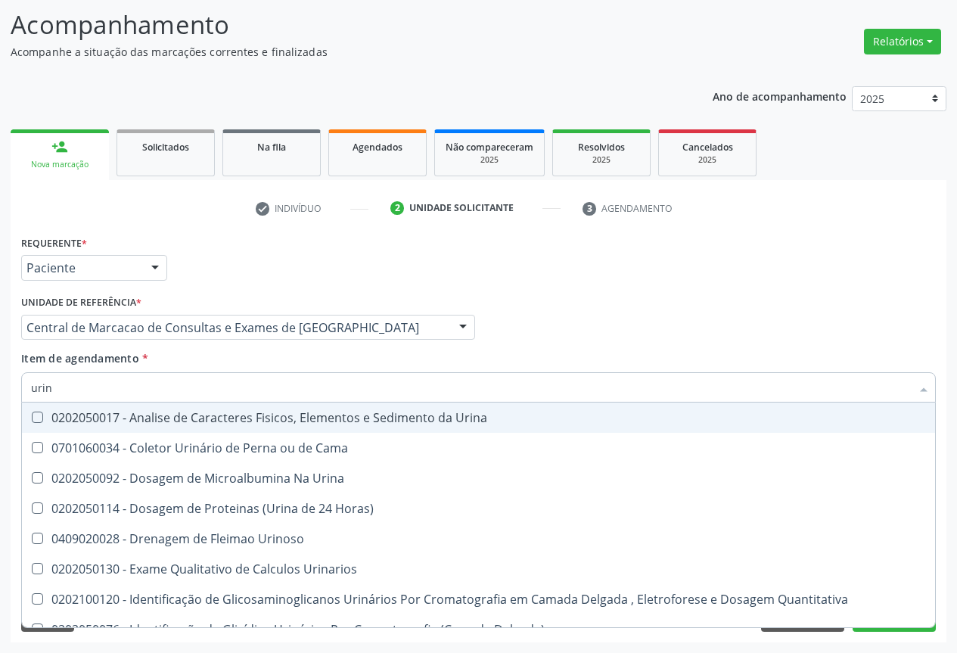
type input "urina"
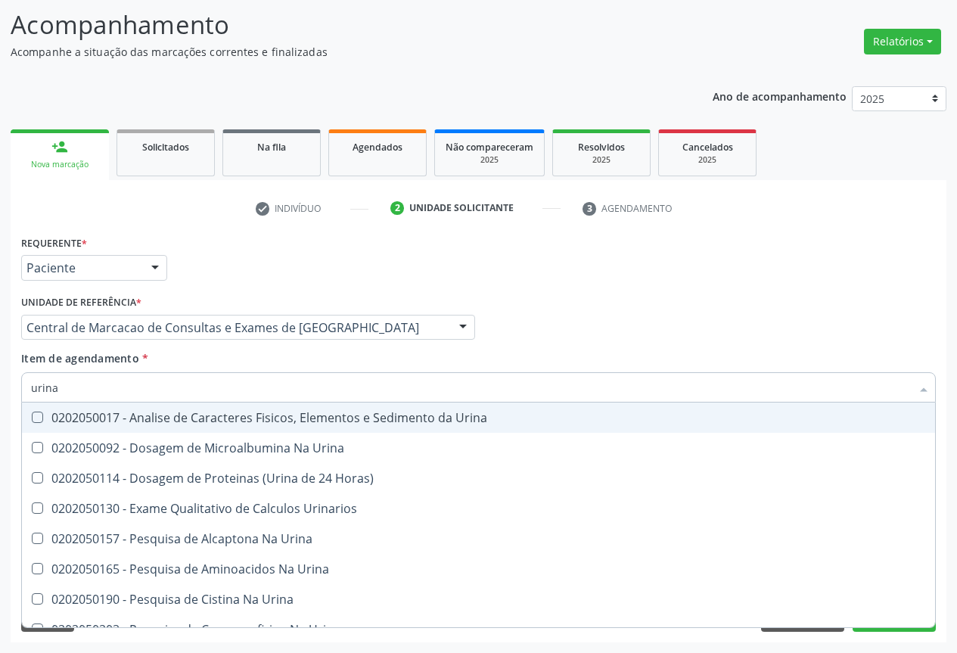
click at [145, 420] on div "0202050017 - Analise de Caracteres Fisicos, Elementos e Sedimento da Urina" at bounding box center [478, 417] width 895 height 12
checkbox Urina "true"
click at [153, 391] on input "urina" at bounding box center [470, 387] width 879 height 30
type input "co"
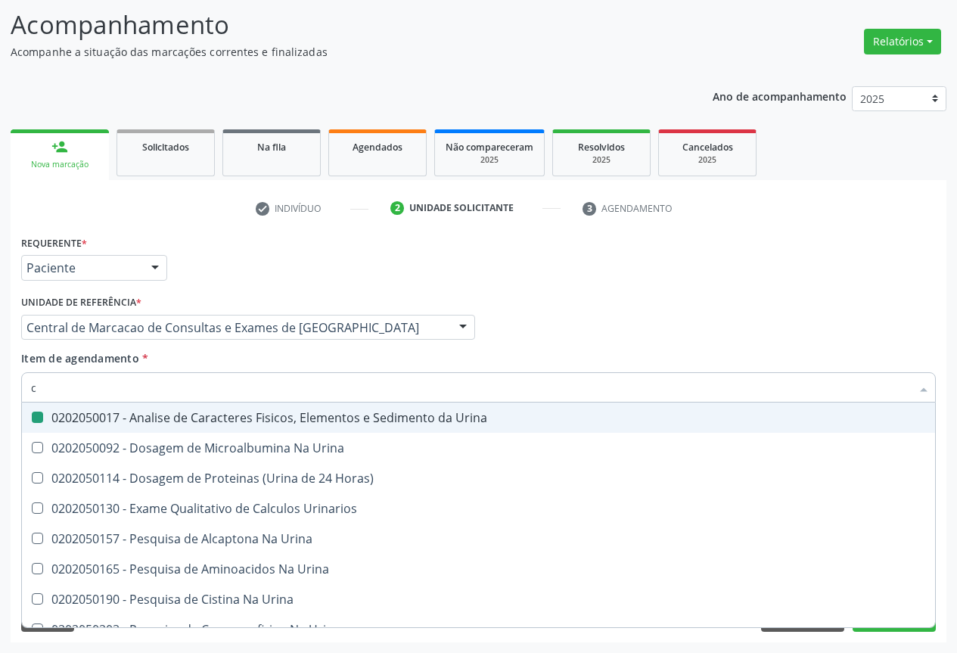
checkbox Urina "false"
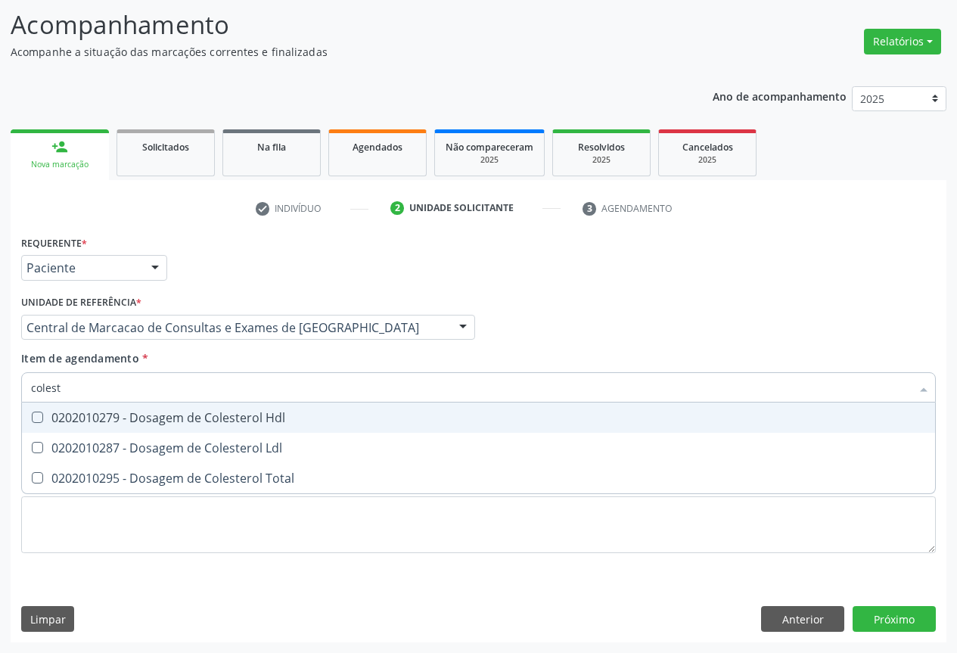
type input "coleste"
click at [123, 413] on div "0202010279 - Dosagem de Colesterol Hdl" at bounding box center [478, 417] width 895 height 12
checkbox Hdl "true"
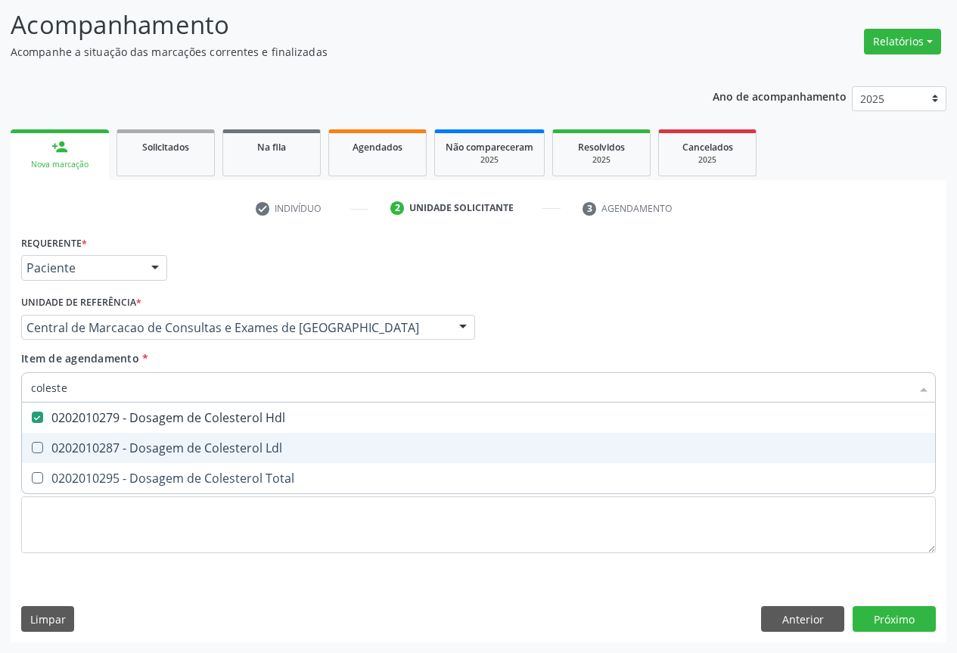
click at [112, 454] on div "0202010287 - Dosagem de Colesterol Ldl" at bounding box center [478, 448] width 895 height 12
checkbox Ldl "true"
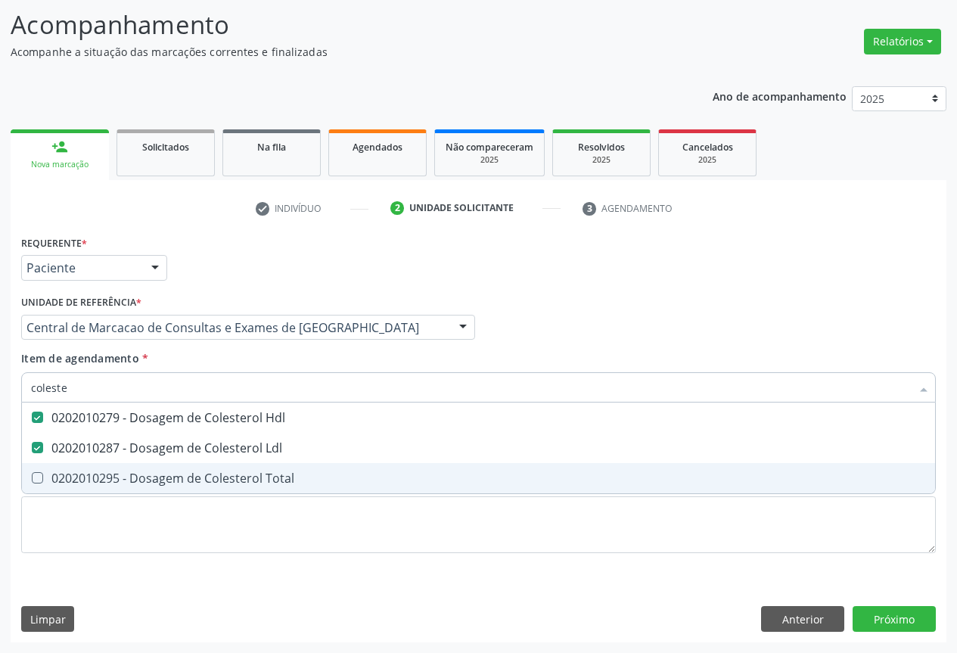
click at [110, 474] on div "0202010295 - Dosagem de Colesterol Total" at bounding box center [478, 478] width 895 height 12
checkbox Total "true"
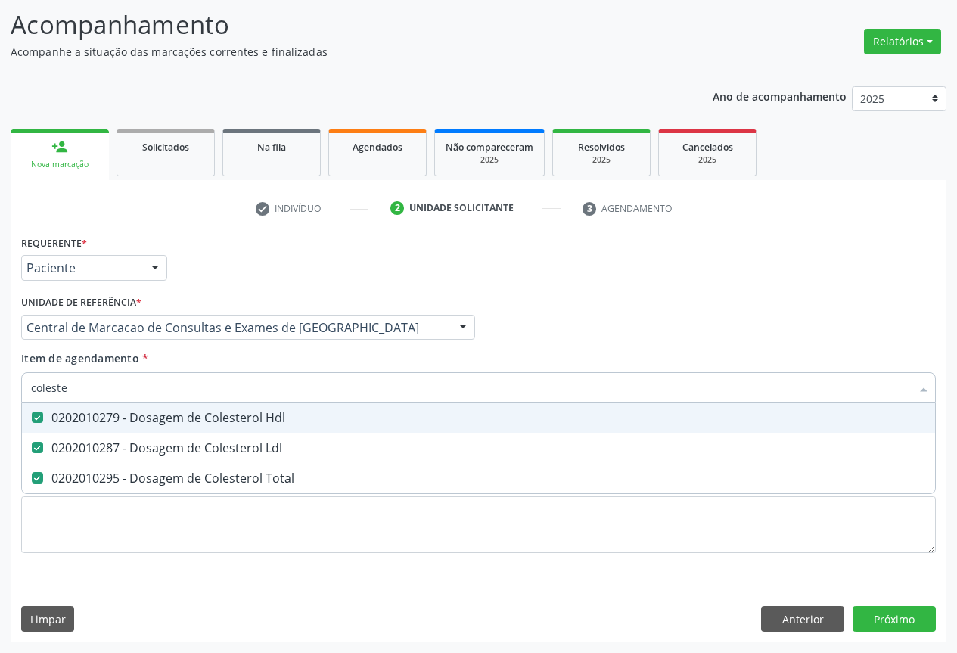
click at [105, 395] on input "coleste" at bounding box center [470, 387] width 879 height 30
type input "t"
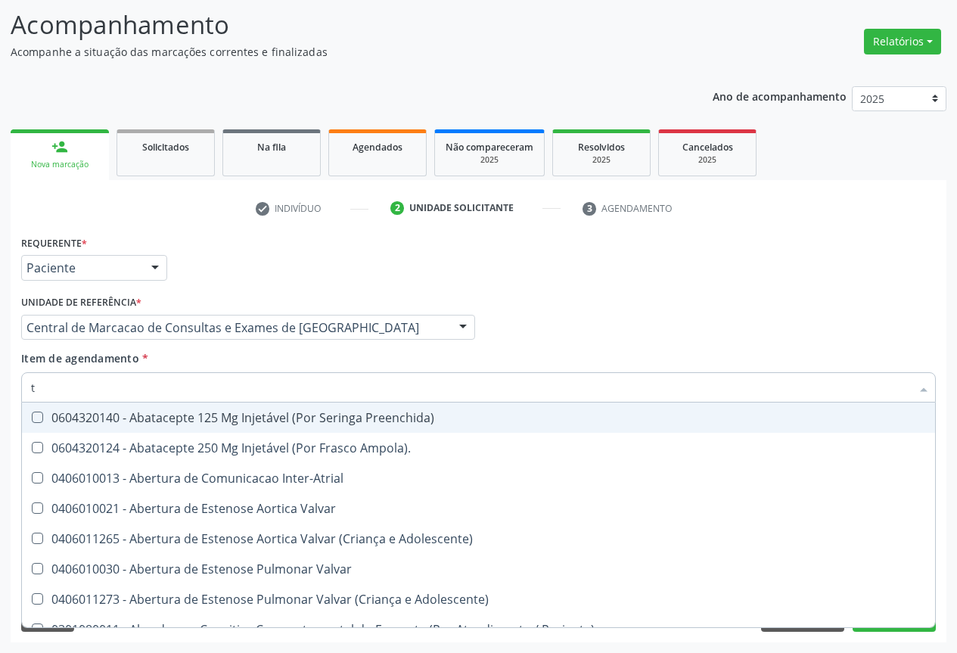
checkbox Preenchida\) "false"
checkbox Ampola\)\ "false"
checkbox Inter-Atrial "false"
type input "tg"
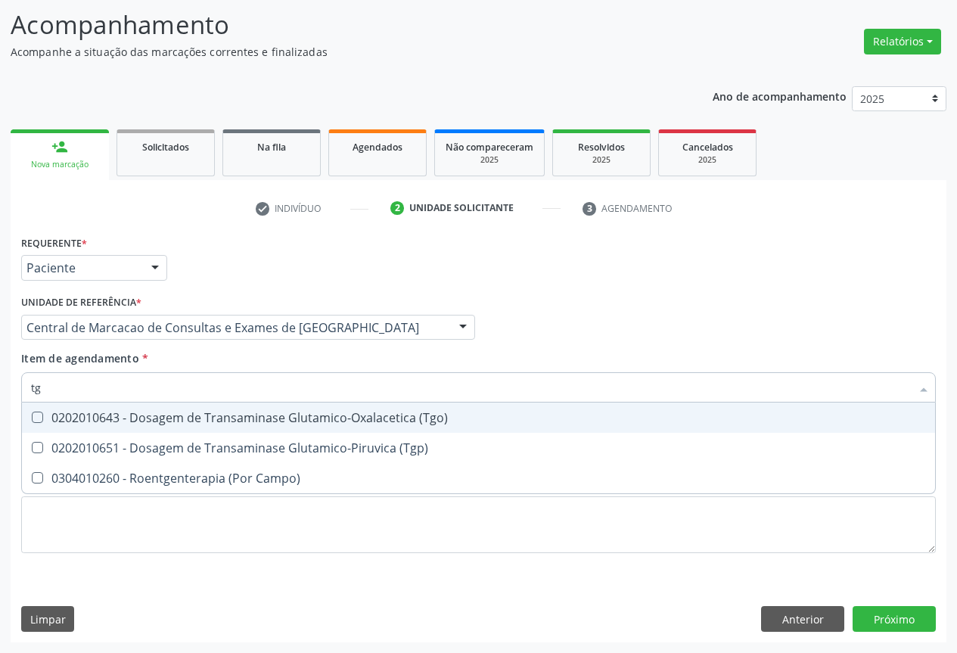
click at [157, 415] on div "0202010643 - Dosagem de Transaminase Glutamico-Oxalacetica (Tgo)" at bounding box center [478, 417] width 895 height 12
checkbox \(Tgo\) "true"
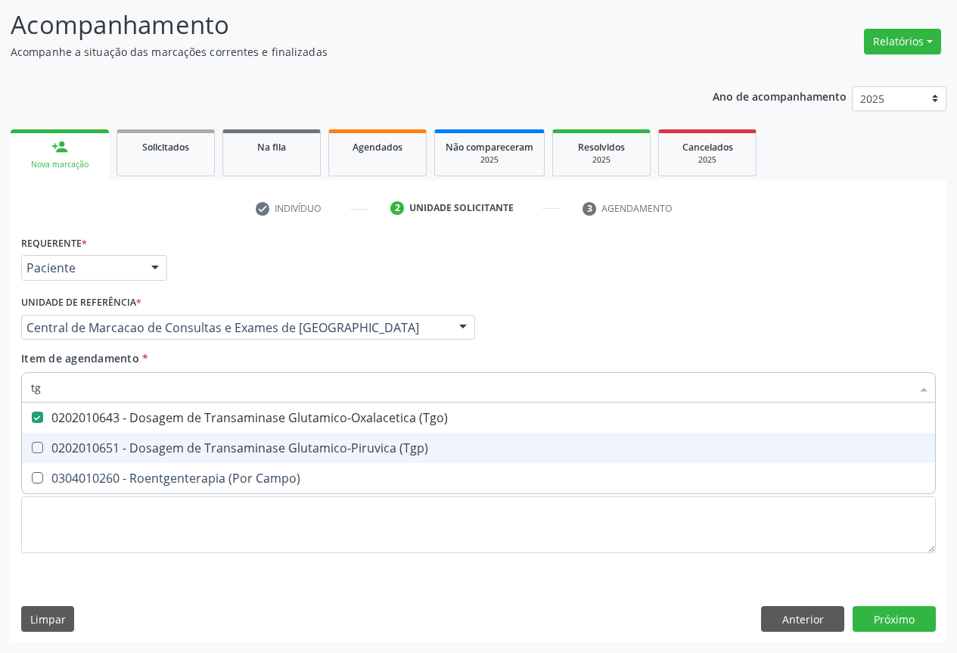
click at [156, 436] on span "0202010651 - Dosagem de Transaminase Glutamico-Piruvica (Tgp)" at bounding box center [478, 448] width 913 height 30
checkbox \(Tgp\) "true"
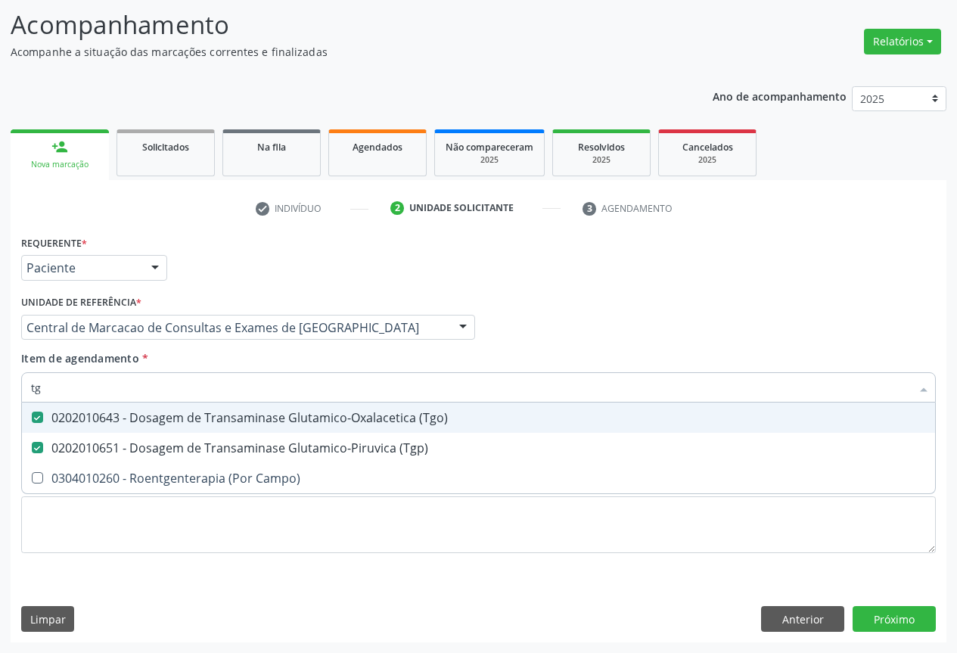
click at [159, 386] on input "tg" at bounding box center [470, 387] width 879 height 30
type input "tr"
checkbox \(Tgo\) "false"
checkbox \(Tgp\) "false"
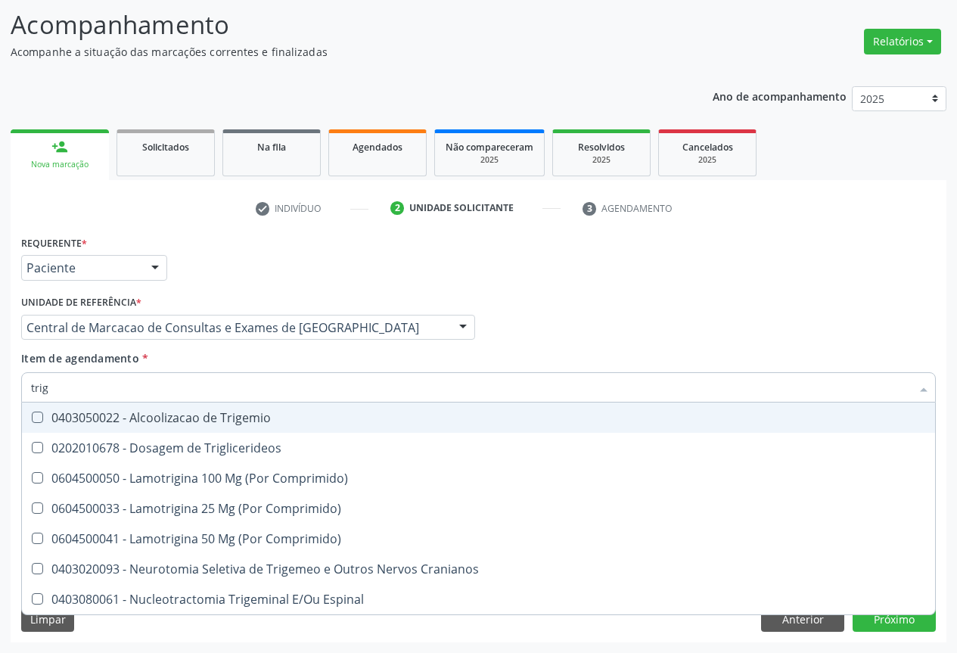
type input "trigl"
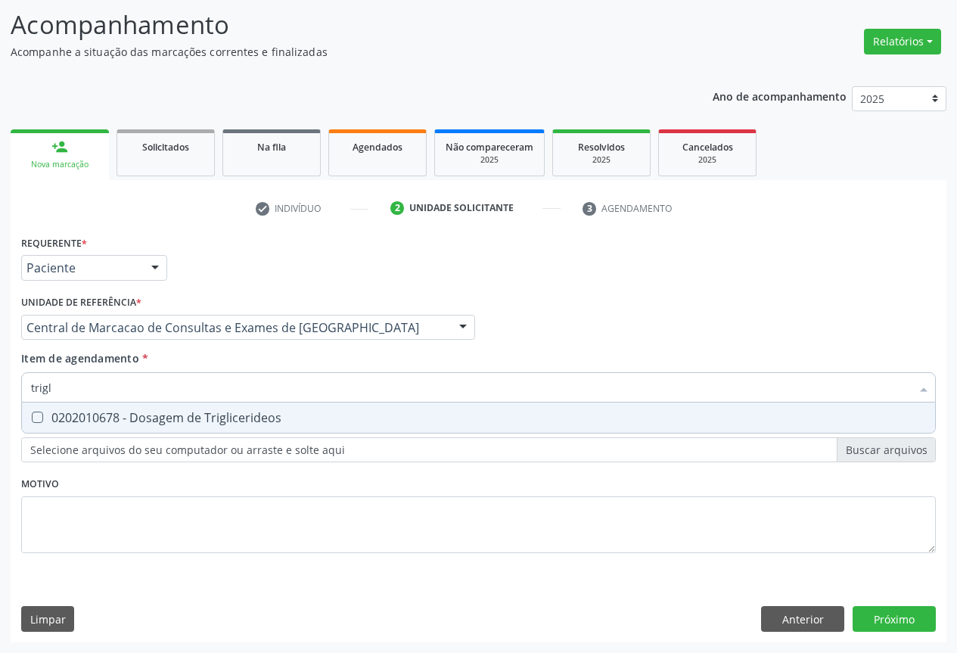
click at [153, 426] on span "0202010678 - Dosagem de Triglicerideos" at bounding box center [478, 417] width 913 height 30
checkbox Triglicerideos "true"
click at [159, 379] on input "trigl" at bounding box center [470, 387] width 879 height 30
type input "si"
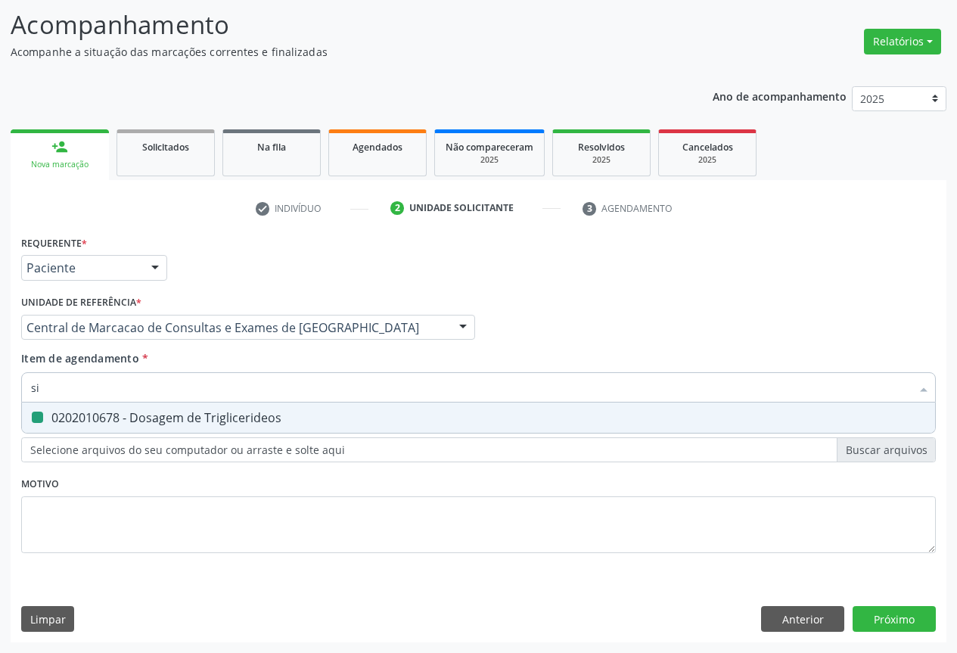
checkbox Triglicerideos "false"
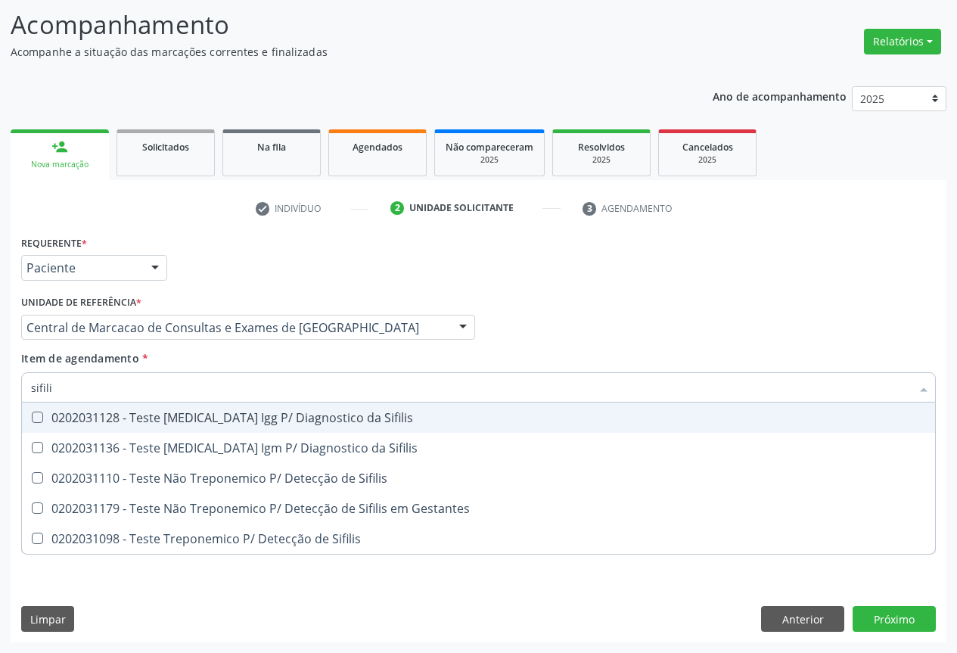
type input "sifilis"
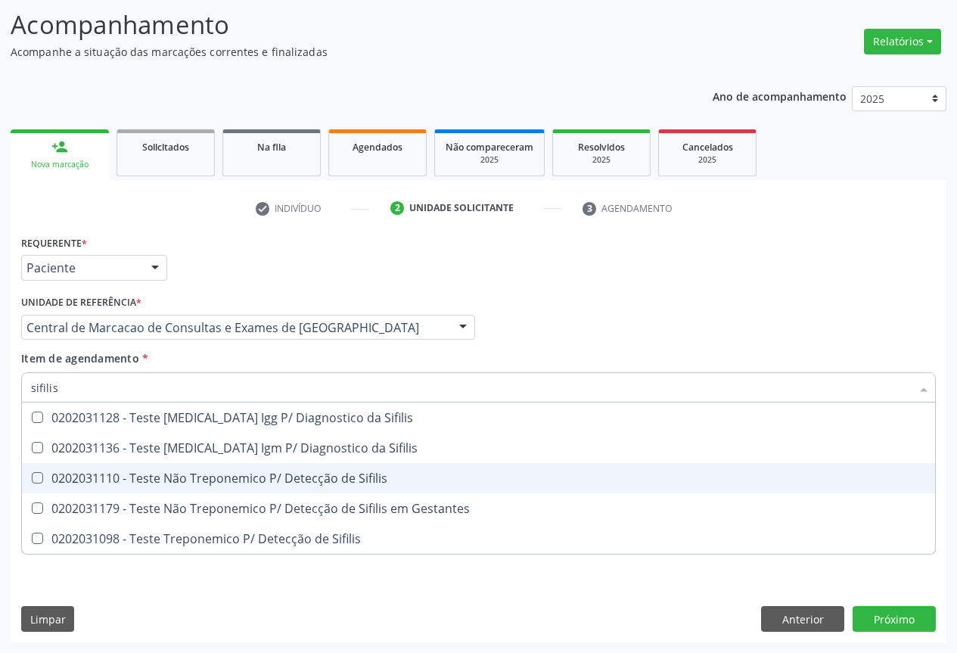
click at [166, 479] on div "0202031110 - Teste Não Treponemico P/ Detecção de Sifilis" at bounding box center [478, 478] width 895 height 12
checkbox Sifilis "true"
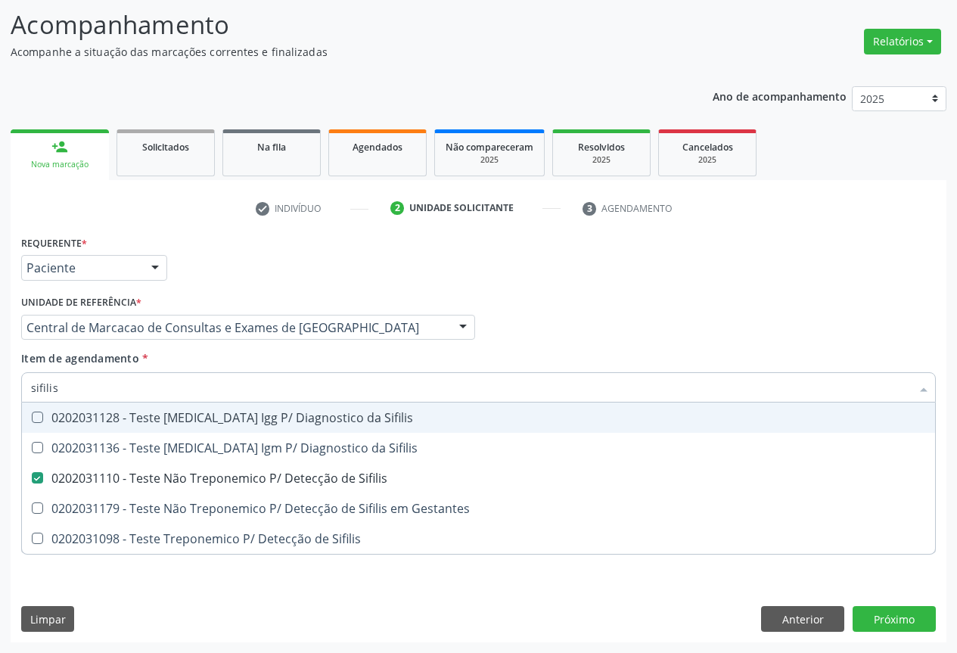
click at [144, 390] on input "sifilis" at bounding box center [470, 387] width 879 height 30
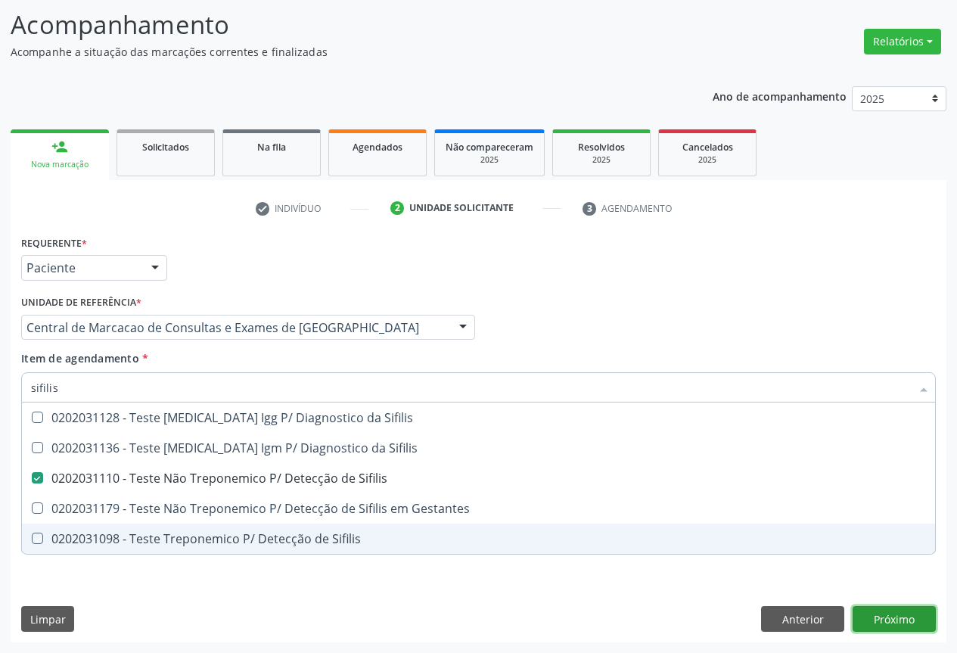
click at [899, 612] on div "Requerente * Paciente Profissional de Saúde Paciente Nenhum resultado encontrad…" at bounding box center [478, 436] width 935 height 411
checkbox Sifilis "true"
checkbox Gestantes "true"
checkbox Sifilis "true"
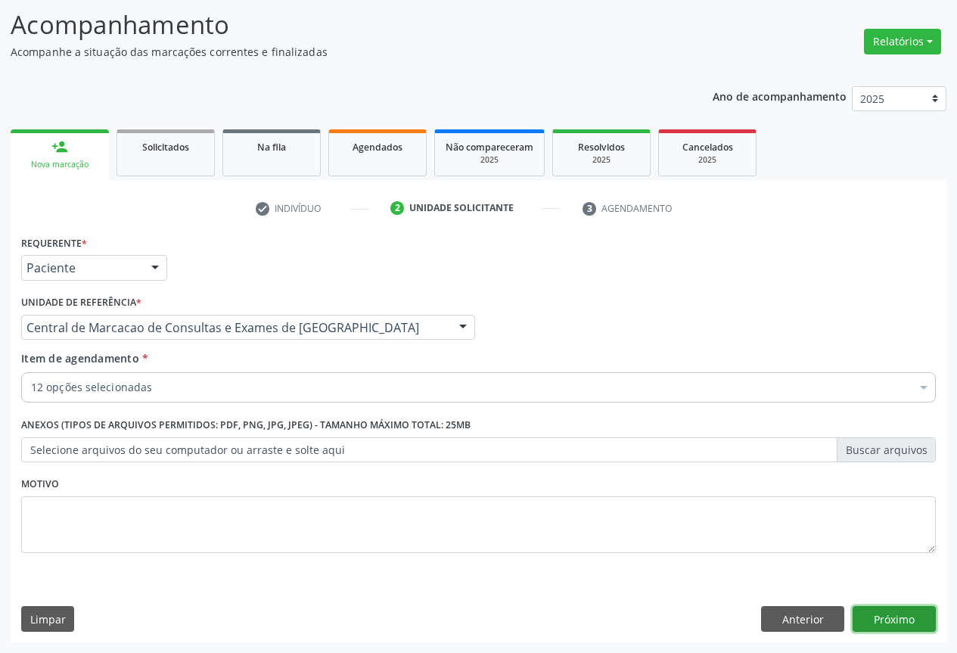
click at [899, 612] on button "Próximo" at bounding box center [893, 619] width 83 height 26
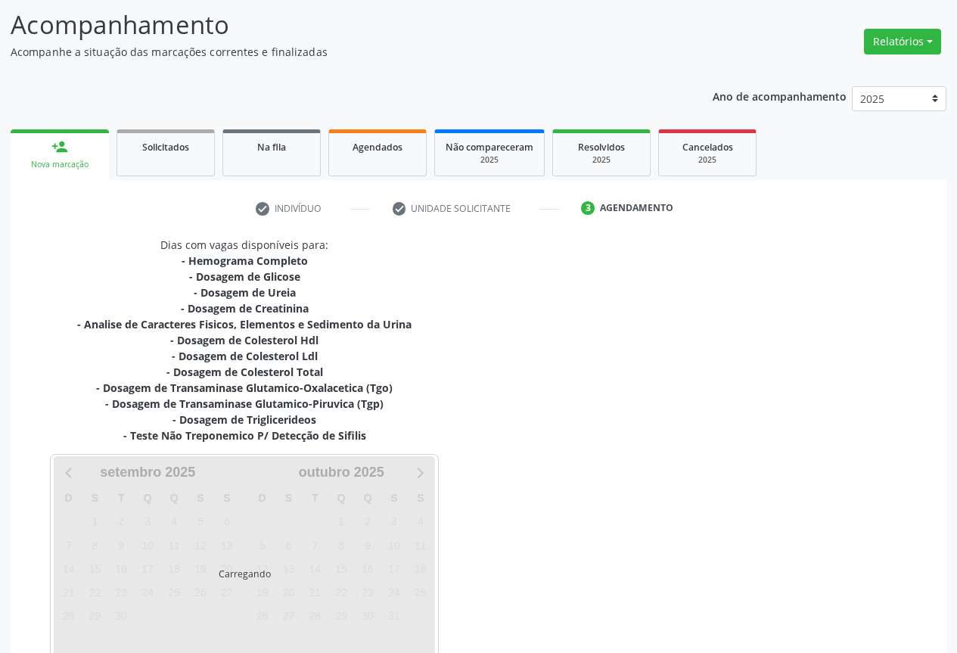
scroll to position [180, 0]
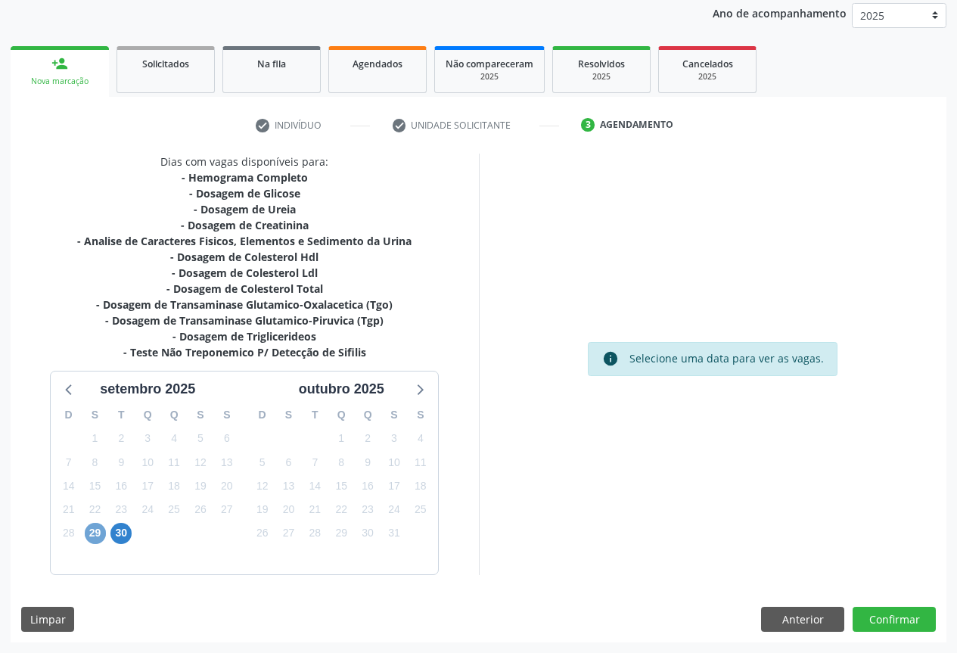
click at [94, 531] on span "29" at bounding box center [95, 532] width 21 height 21
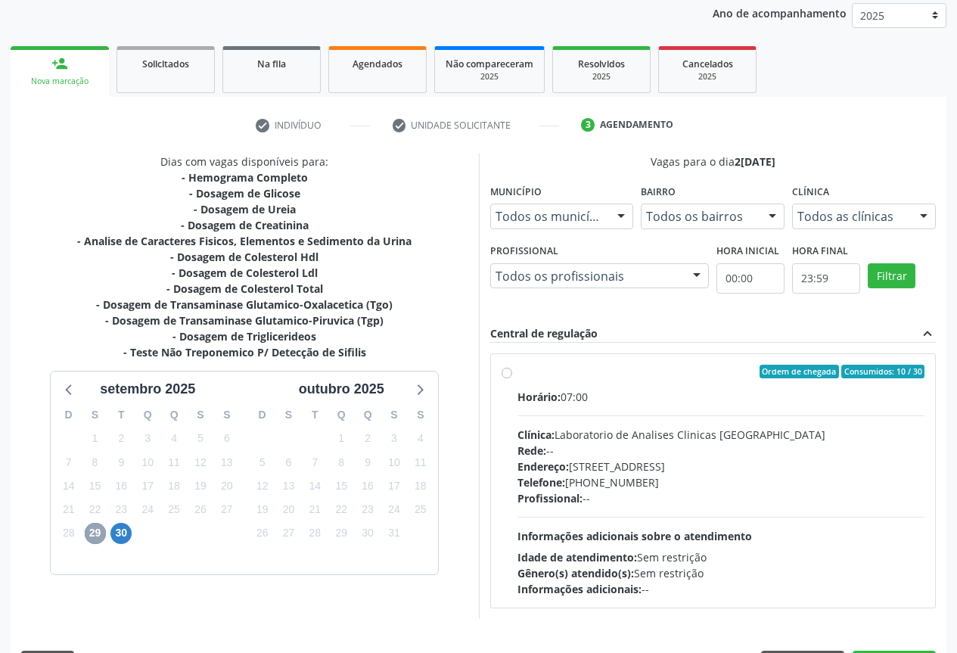
scroll to position [224, 0]
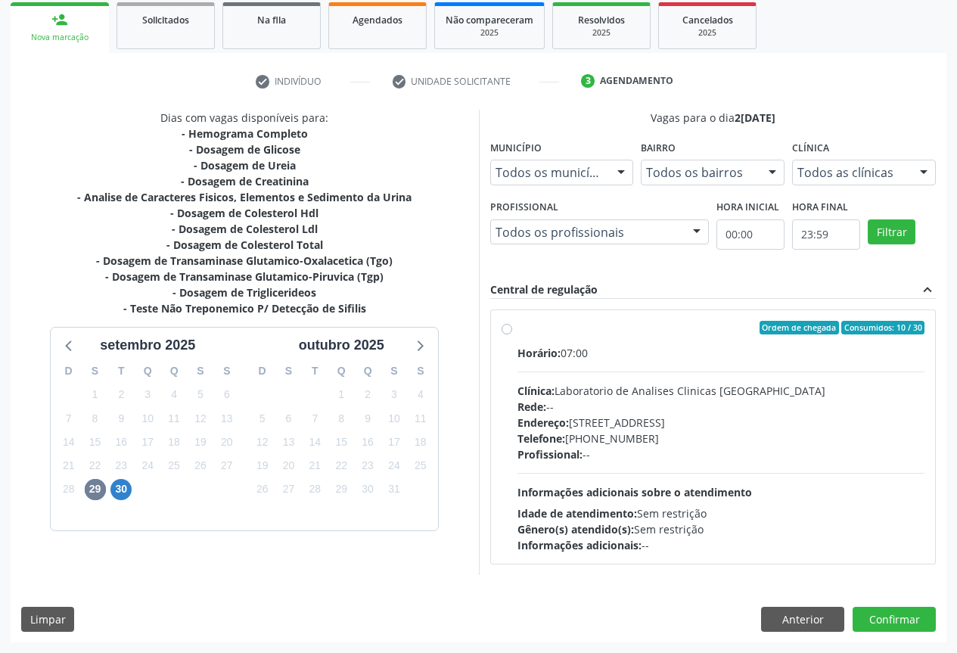
click at [582, 360] on div "Horário: 07:00" at bounding box center [721, 353] width 408 height 16
click at [512, 334] on input "Ordem de chegada Consumidos: 10 / 30 Horário: 07:00 Clínica: Laboratorio de Ana…" at bounding box center [506, 328] width 11 height 14
radio input "true"
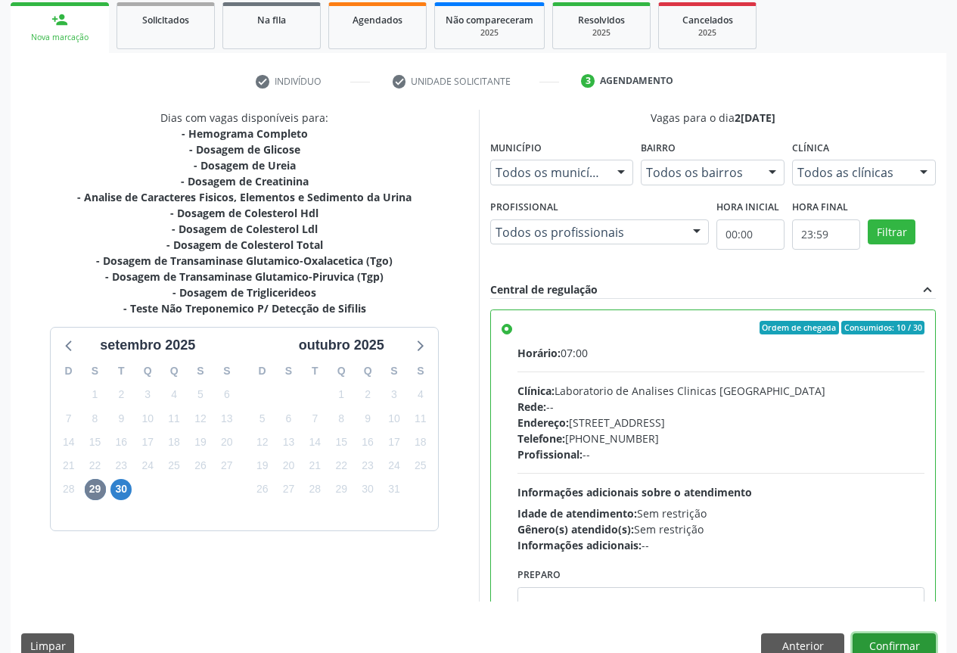
click at [860, 643] on button "Confirmar" at bounding box center [893, 646] width 83 height 26
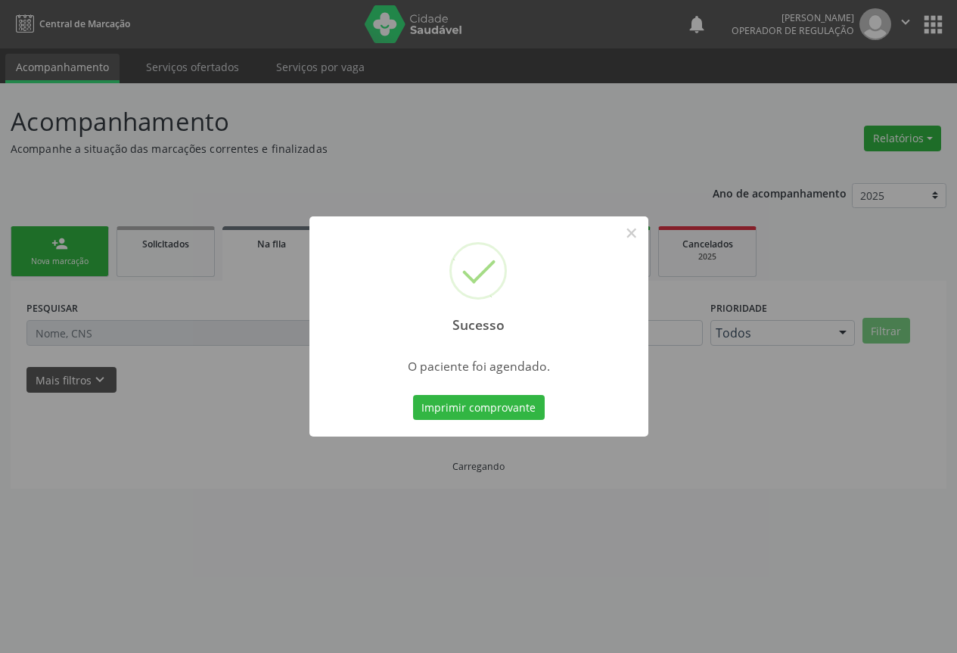
scroll to position [0, 0]
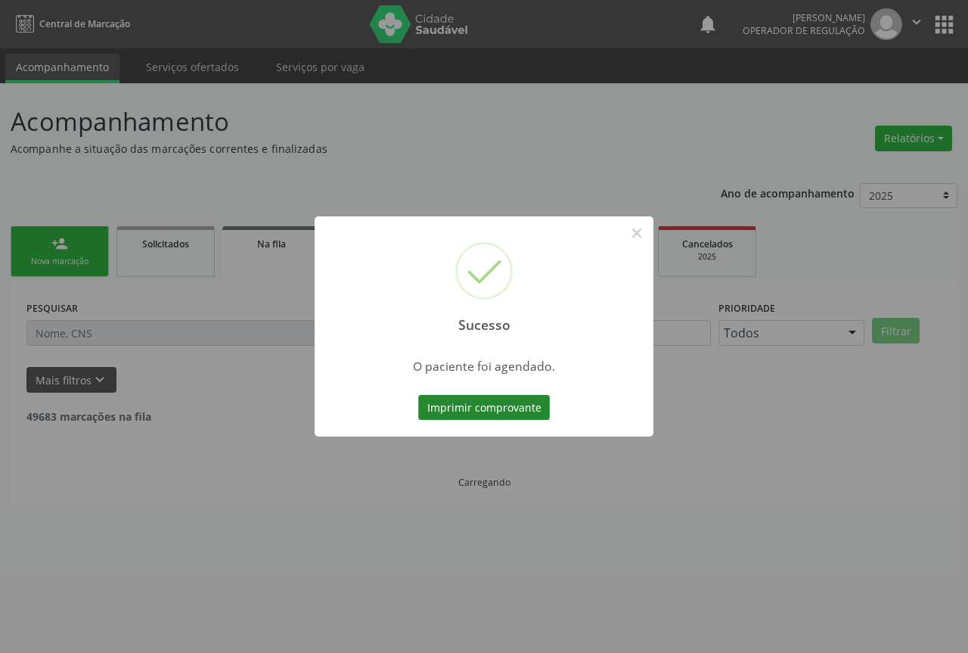
click at [478, 398] on button "Imprimir comprovante" at bounding box center [484, 408] width 132 height 26
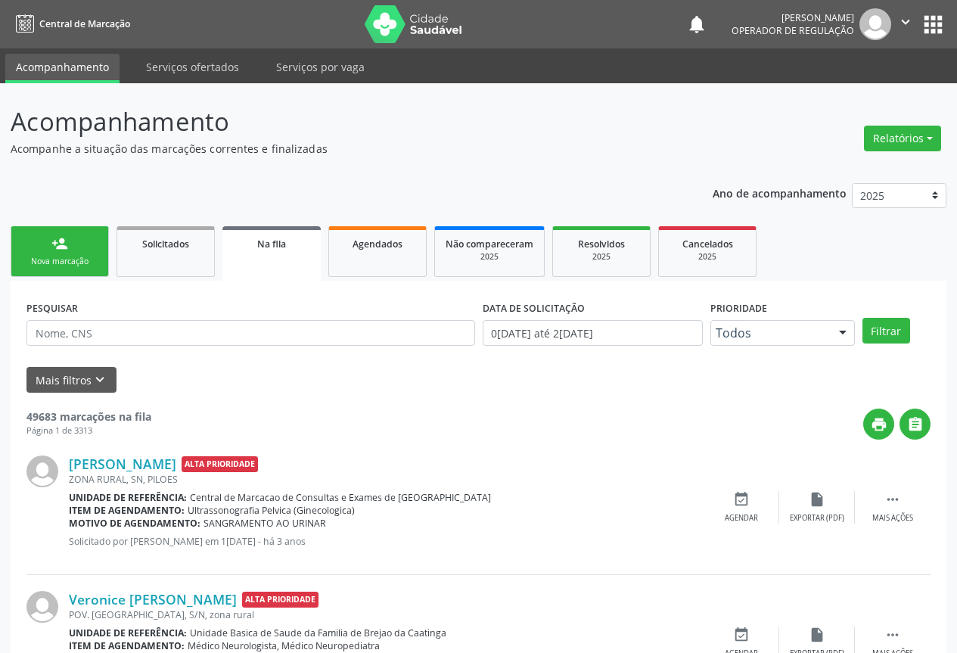
click at [57, 244] on div "person_add" at bounding box center [59, 243] width 17 height 17
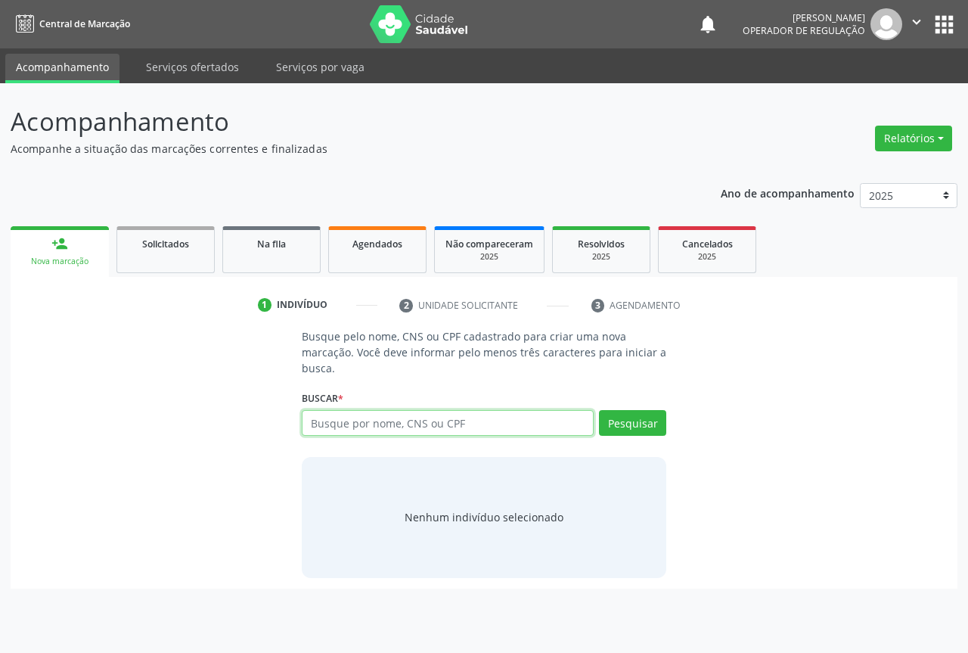
click at [324, 429] on input "text" at bounding box center [448, 423] width 292 height 26
type input "70800831713820"
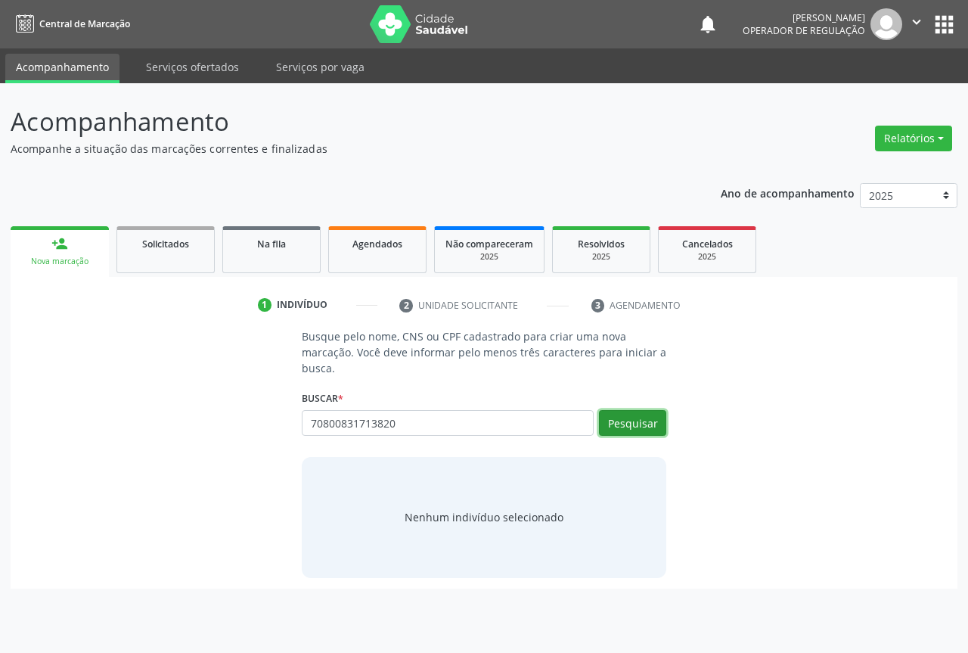
click at [613, 431] on button "Pesquisar" at bounding box center [632, 423] width 67 height 26
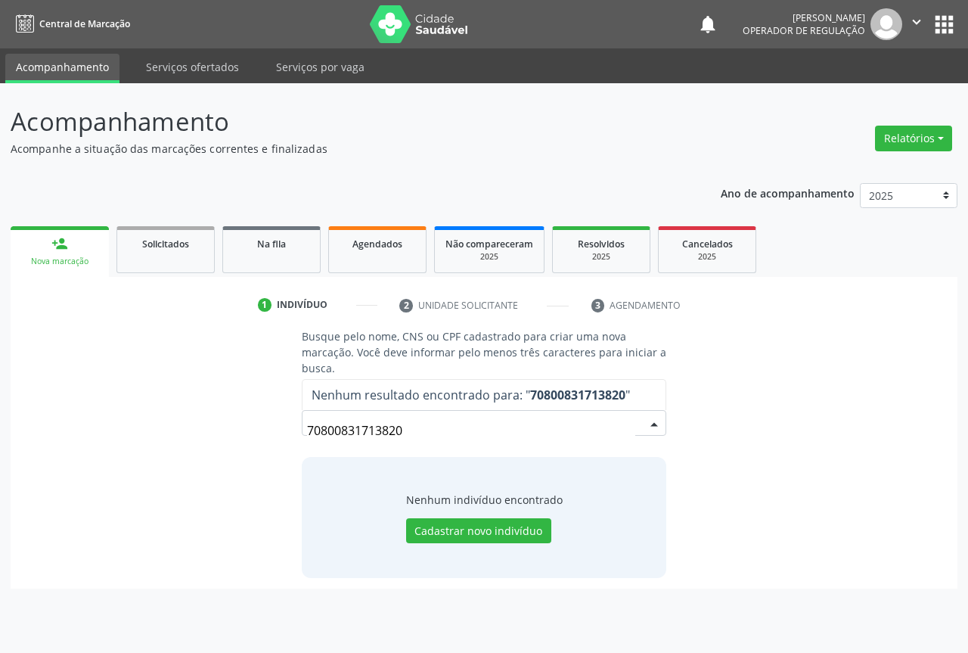
click at [435, 433] on input "70800831713820" at bounding box center [471, 430] width 328 height 30
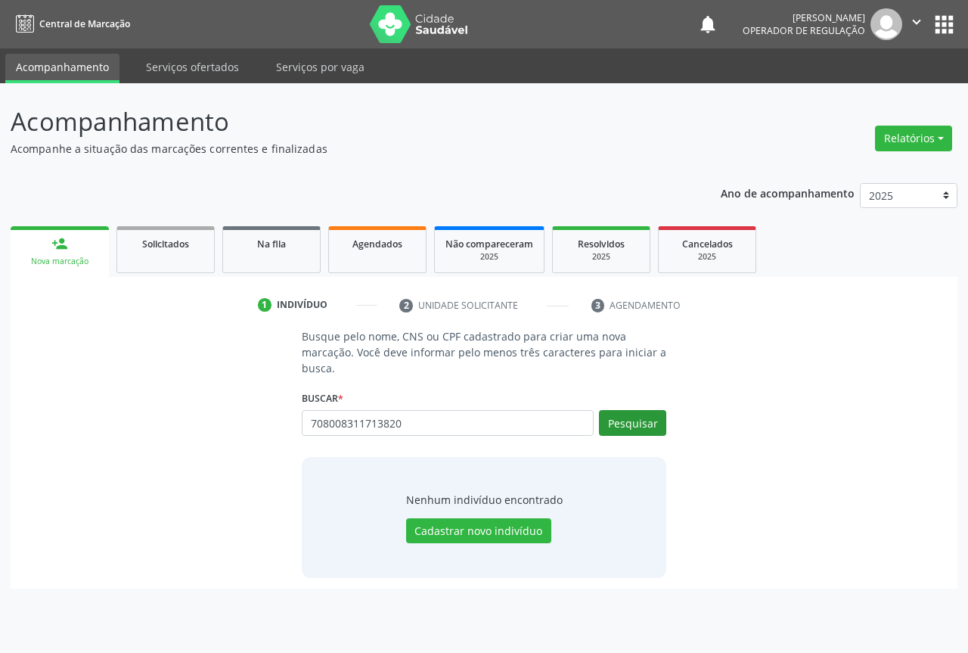
type input "708008311713820"
click at [634, 422] on button "Pesquisar" at bounding box center [632, 423] width 67 height 26
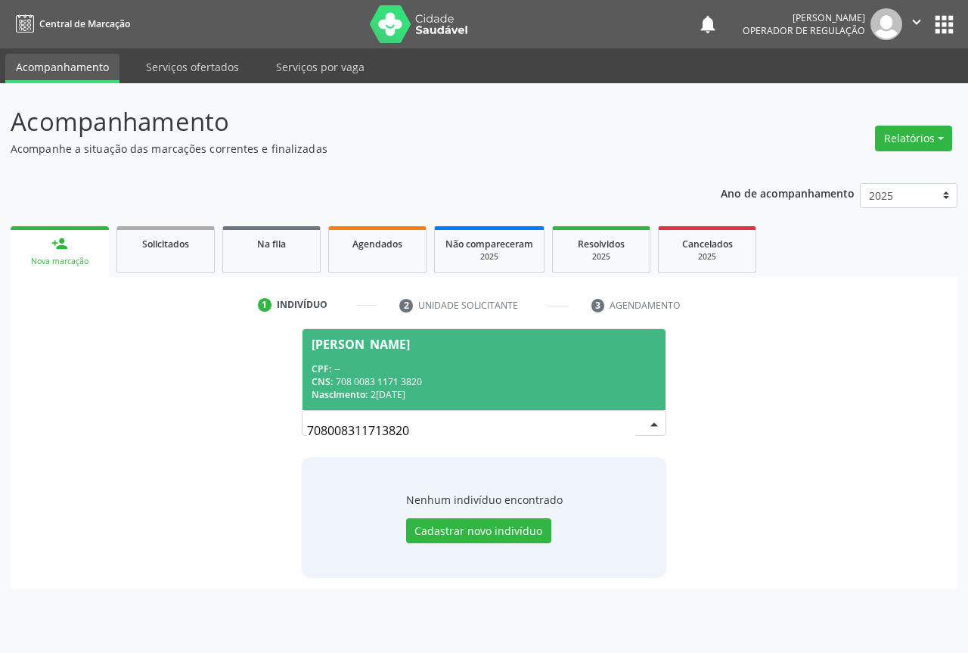
click at [482, 380] on div "CNS: 708 0083 1171 3820" at bounding box center [484, 381] width 345 height 13
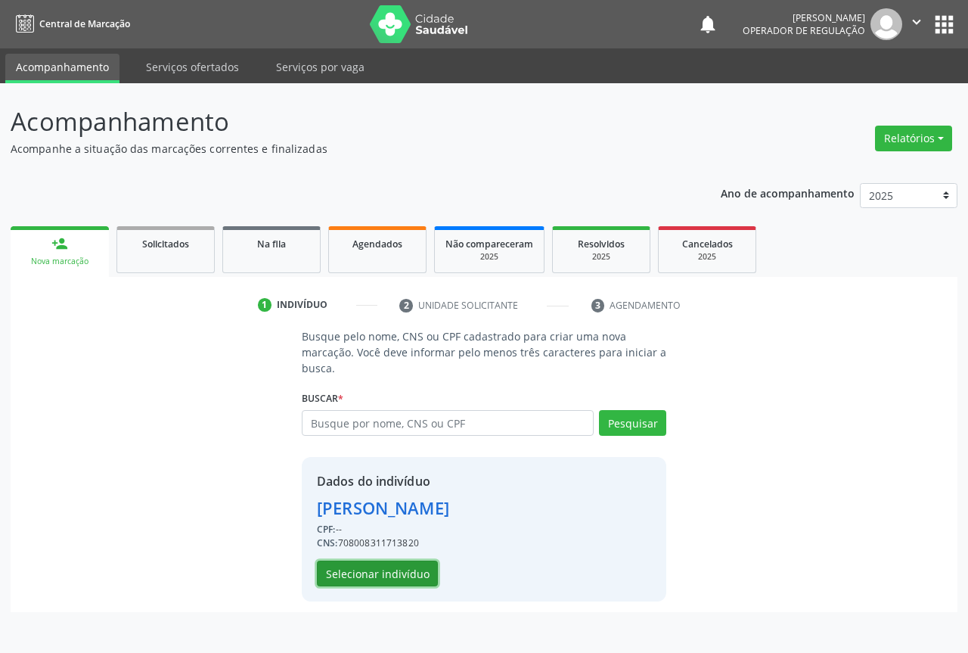
click at [394, 563] on button "Selecionar indivíduo" at bounding box center [377, 573] width 121 height 26
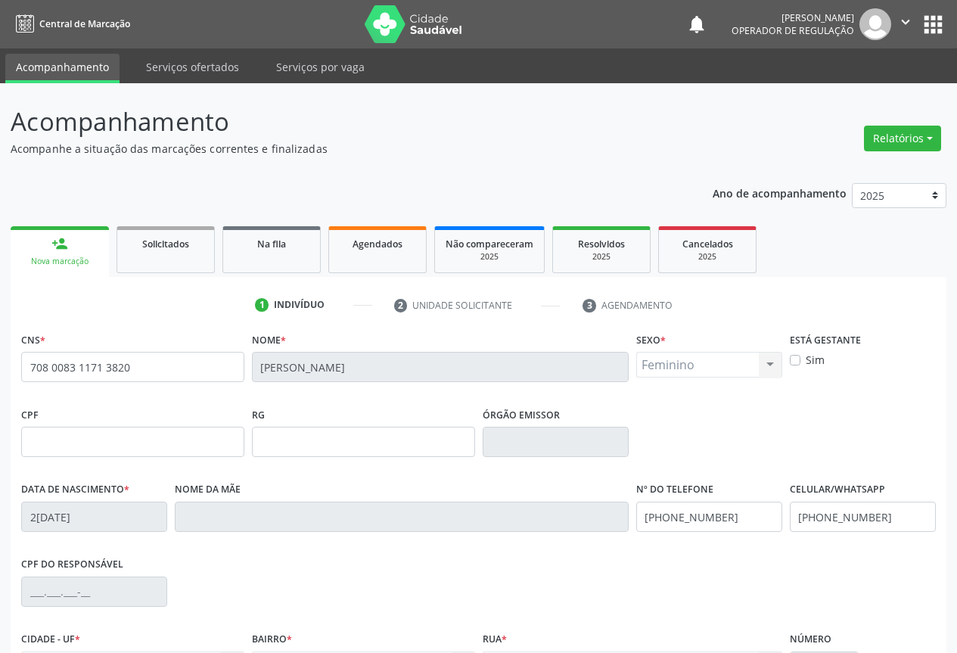
scroll to position [167, 0]
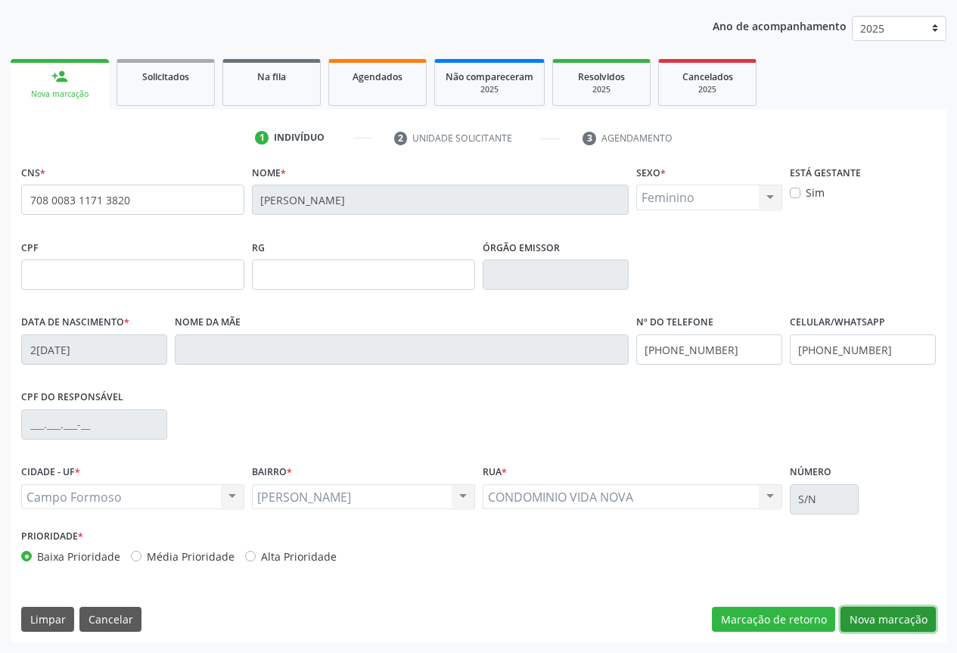
click at [862, 620] on button "Nova marcação" at bounding box center [887, 619] width 95 height 26
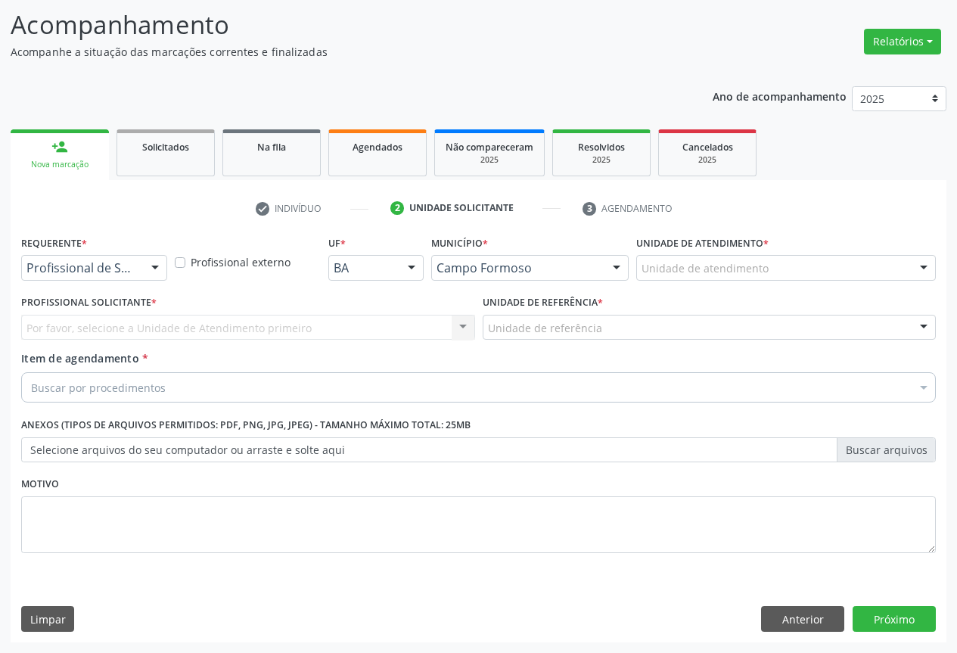
scroll to position [97, 0]
click at [150, 262] on div at bounding box center [155, 269] width 23 height 26
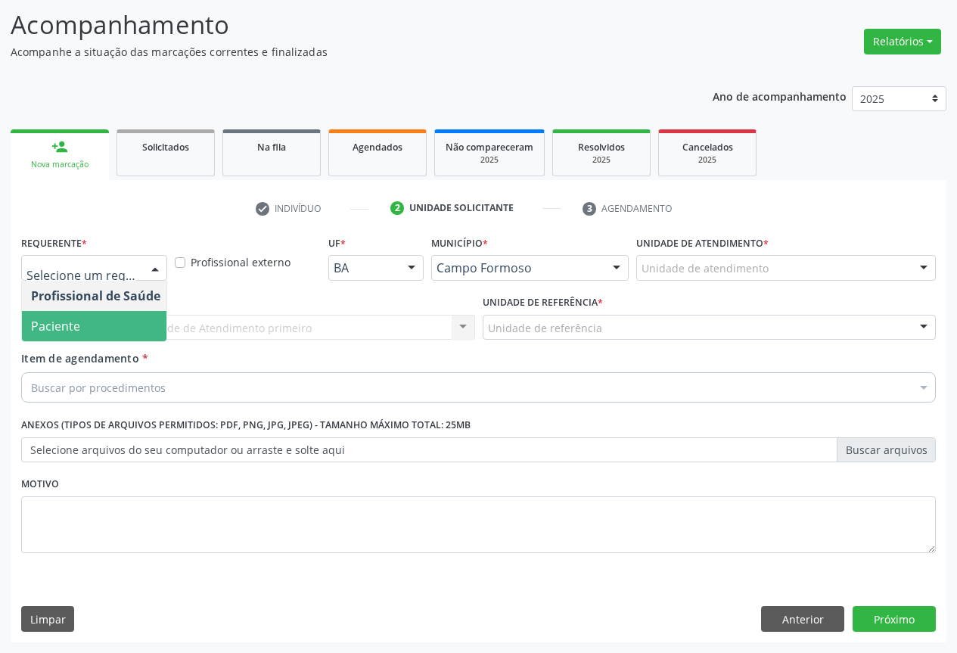
click at [128, 333] on span "Paciente" at bounding box center [95, 326] width 147 height 30
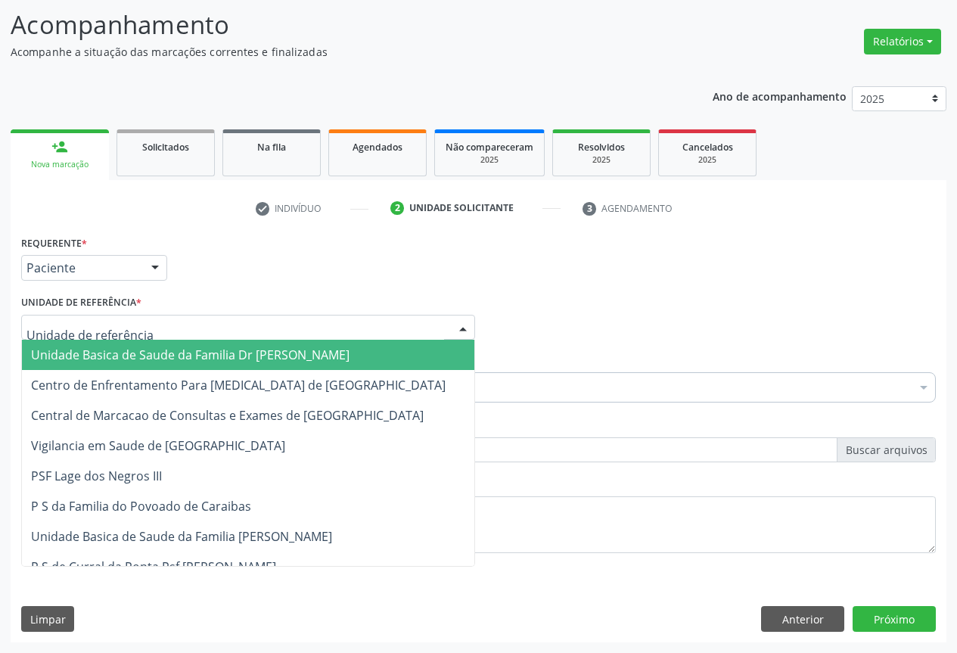
click at [213, 330] on div at bounding box center [248, 328] width 454 height 26
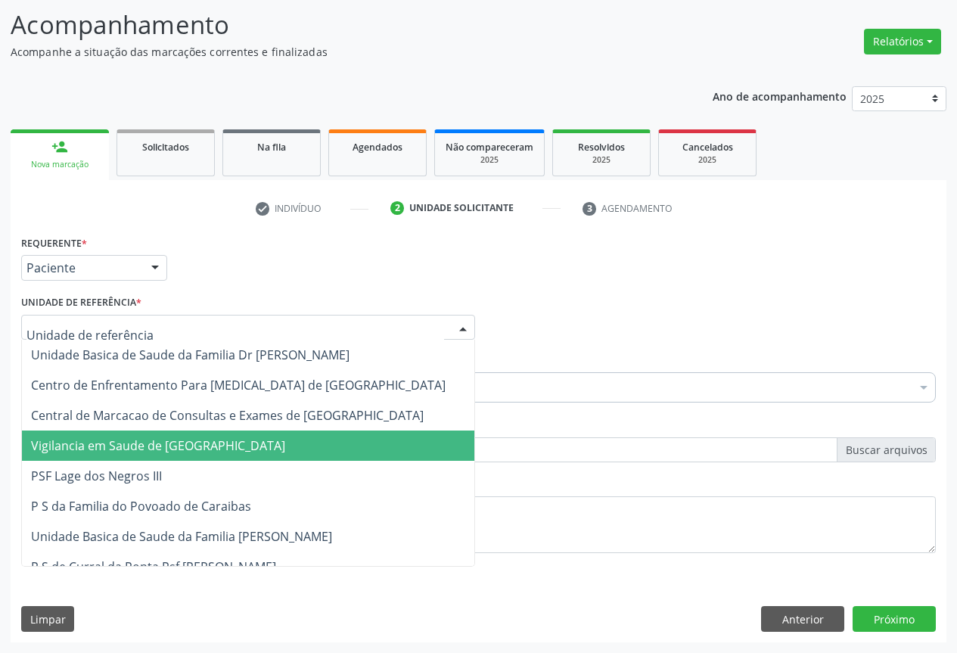
click at [206, 436] on span "Vigilanci[PERSON_NAME]d[PERSON_NAME][GEOGRAPHIC_DATA][PERSON_NAME]" at bounding box center [248, 445] width 452 height 30
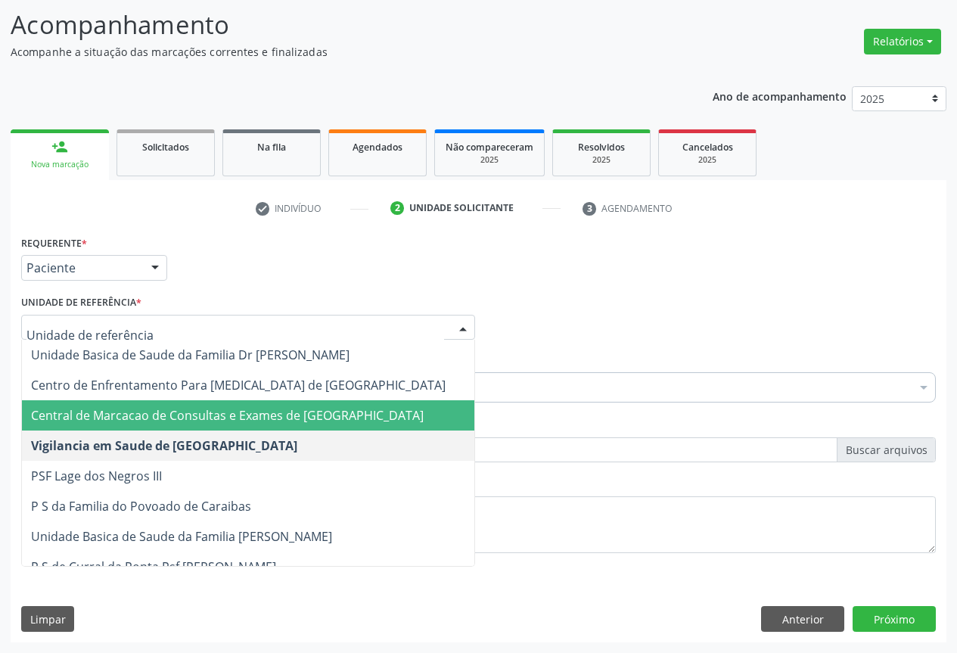
click at [214, 404] on span "Central de Marcacao de Consultas e Exames de [GEOGRAPHIC_DATA][PERSON_NAME]" at bounding box center [248, 415] width 452 height 30
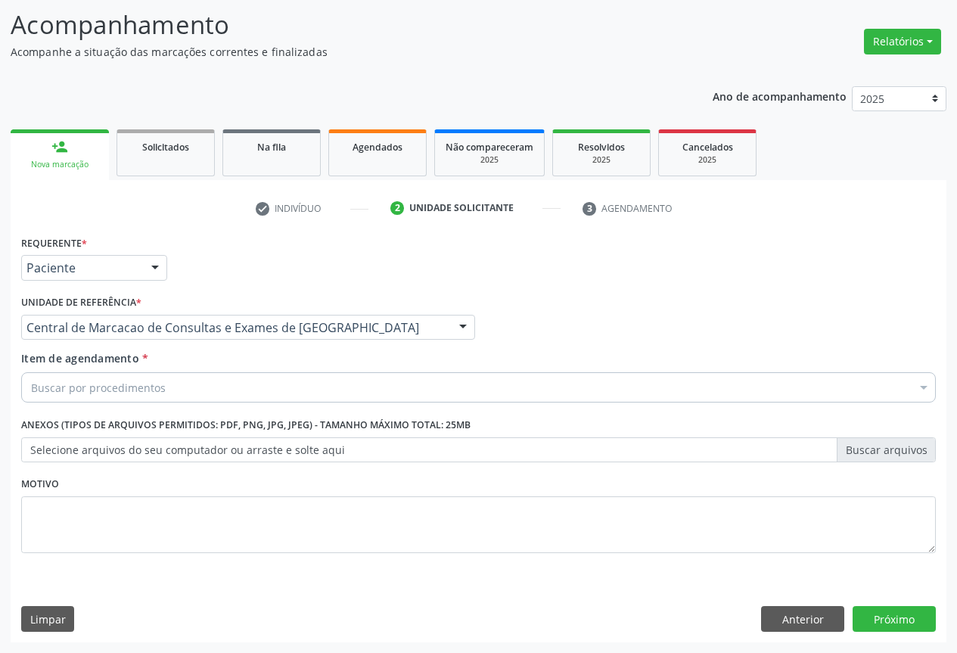
click at [233, 390] on div "Buscar por procedimentos" at bounding box center [478, 387] width 914 height 30
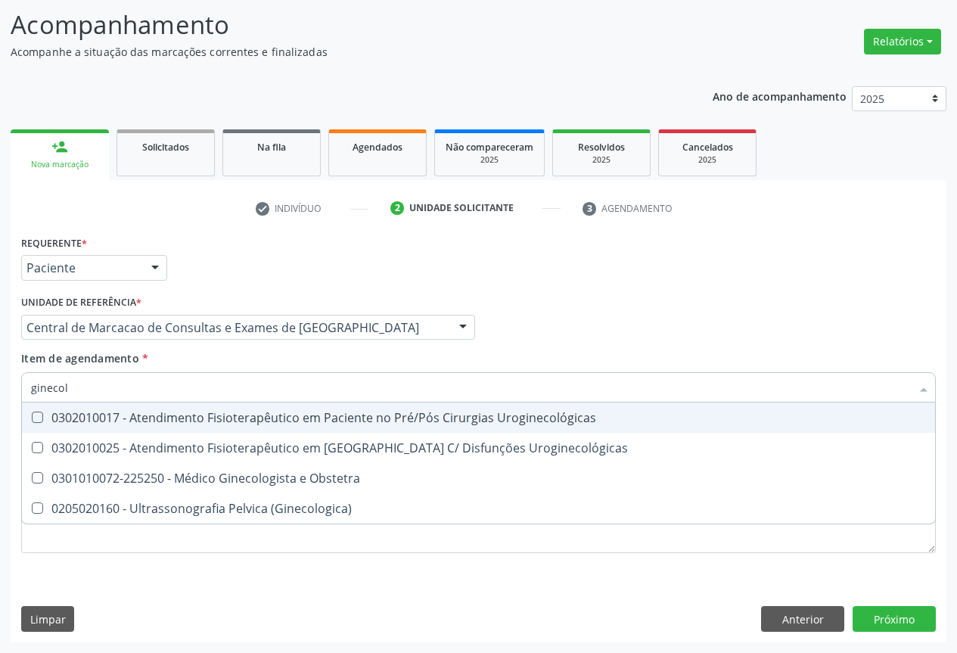
type input "ginecolo"
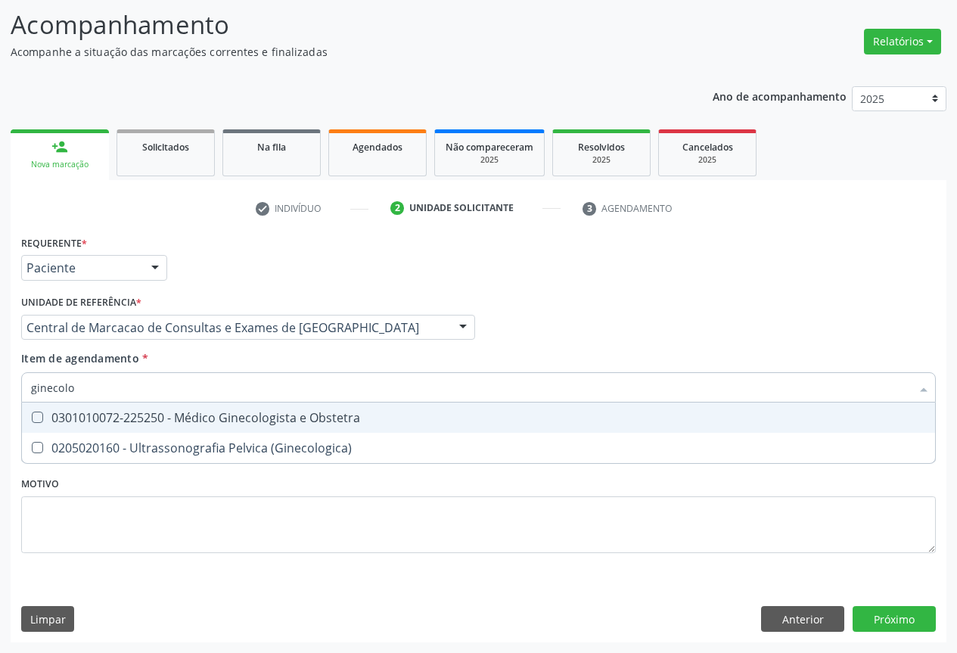
click at [208, 412] on div "0301010072-225250 - Médico Ginecologista e Obstetra" at bounding box center [478, 417] width 895 height 12
checkbox Obstetra "true"
click at [212, 389] on input "ginecolo" at bounding box center [470, 387] width 879 height 30
type input "ele"
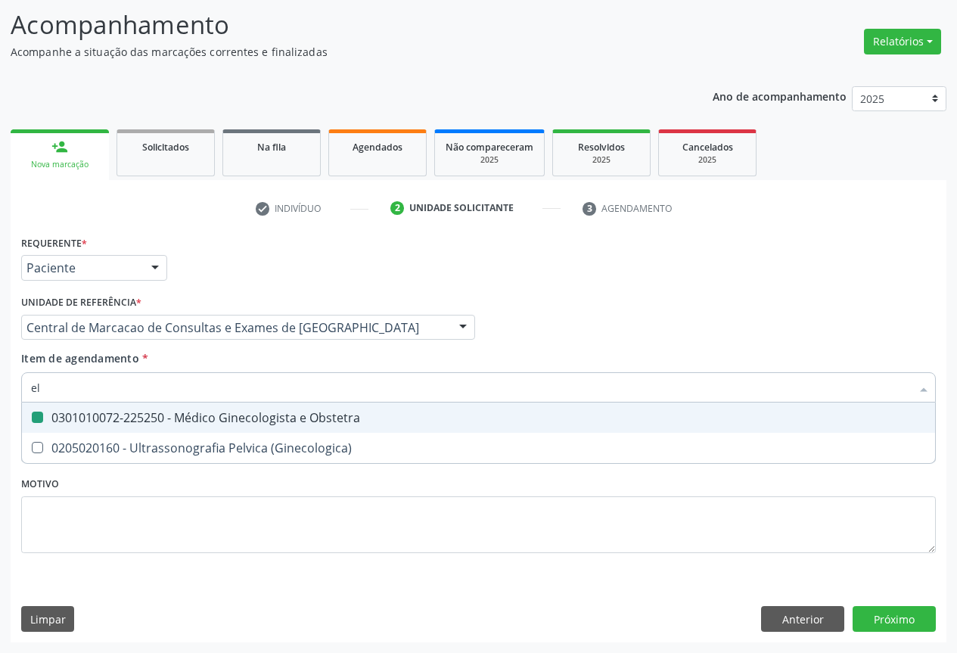
checkbox Obstetra "false"
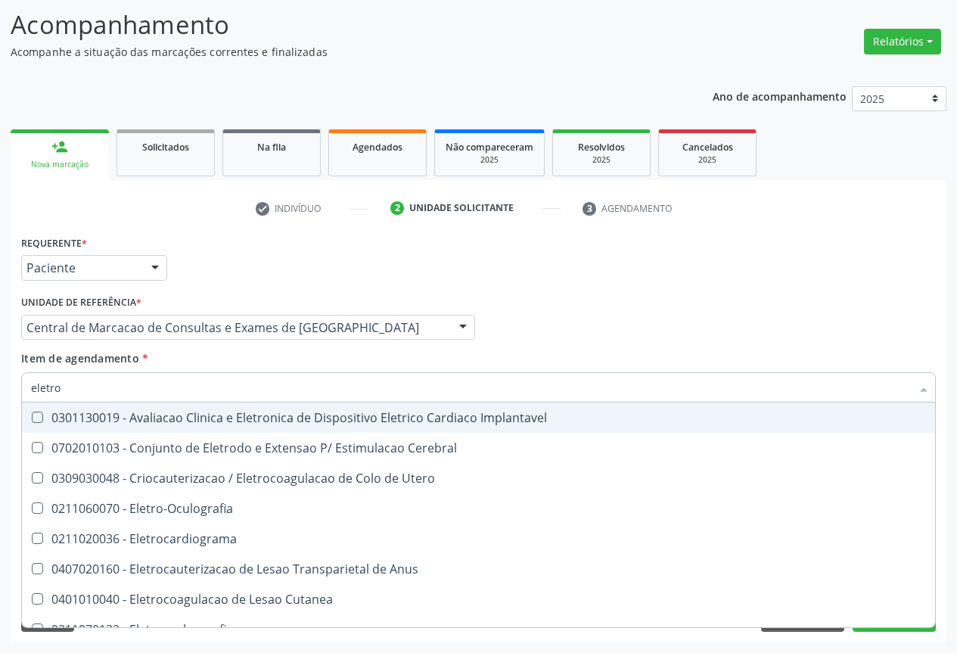
type input "eletroc"
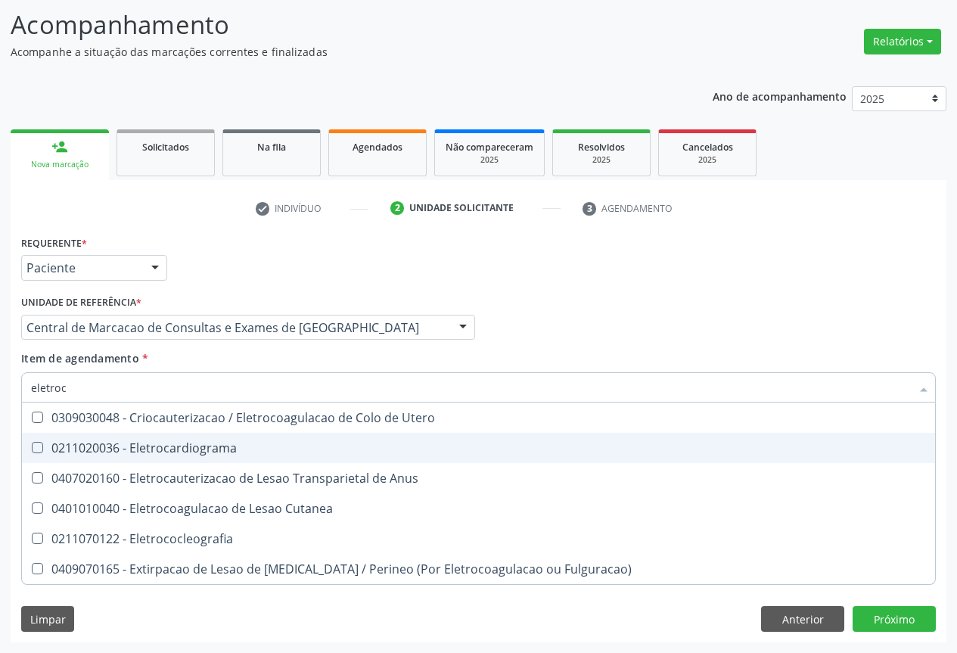
click at [142, 445] on div "0211020036 - Eletrocardiograma" at bounding box center [478, 448] width 895 height 12
checkbox Eletrocardiograma "true"
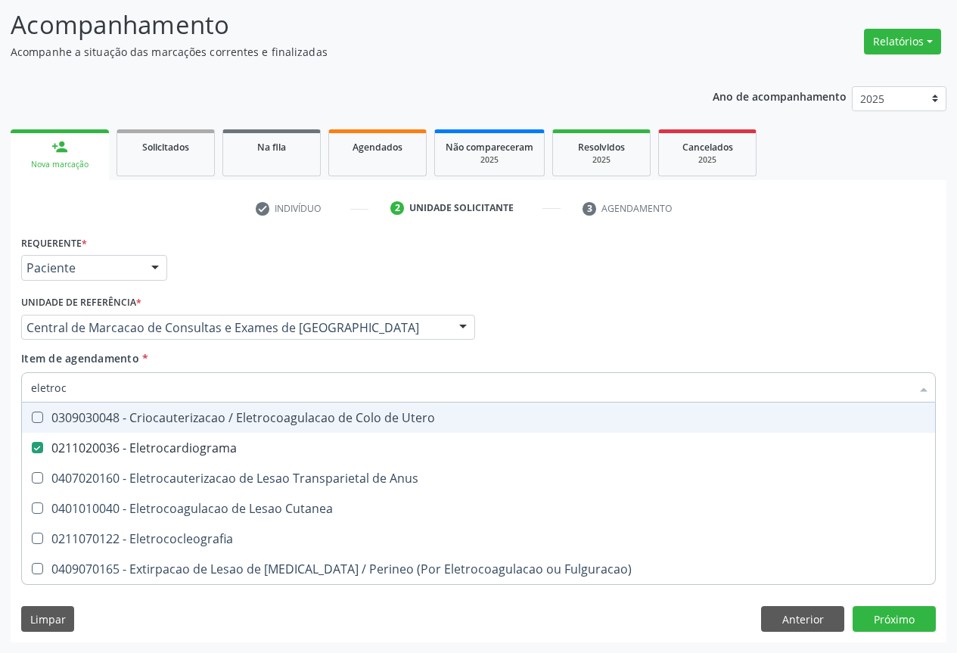
click at [152, 386] on input "eletroc" at bounding box center [470, 387] width 879 height 30
type input "mam"
checkbox Eletrocardiograma "false"
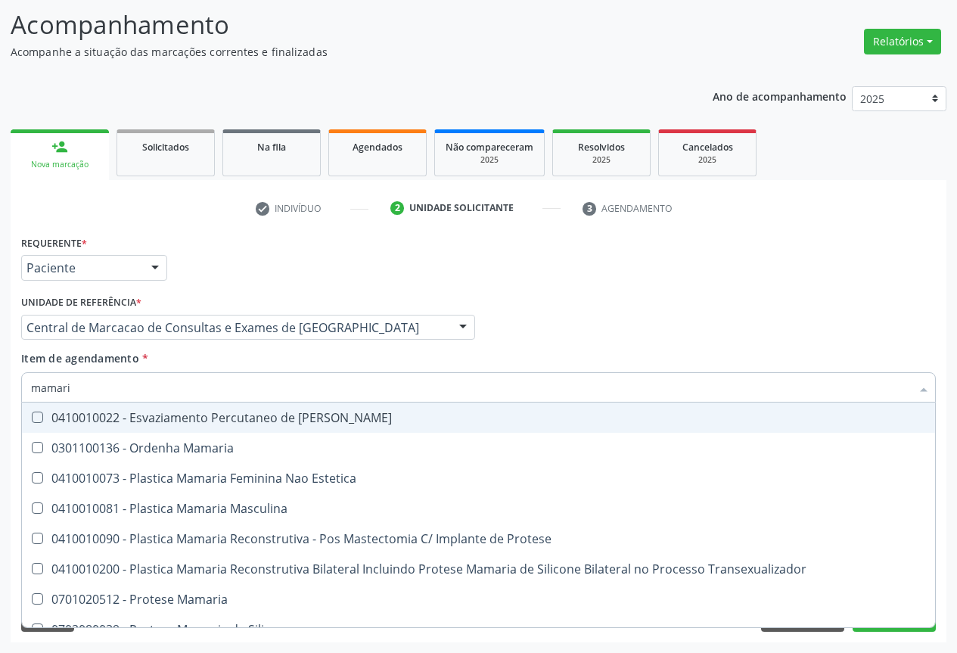
type input "mamaria"
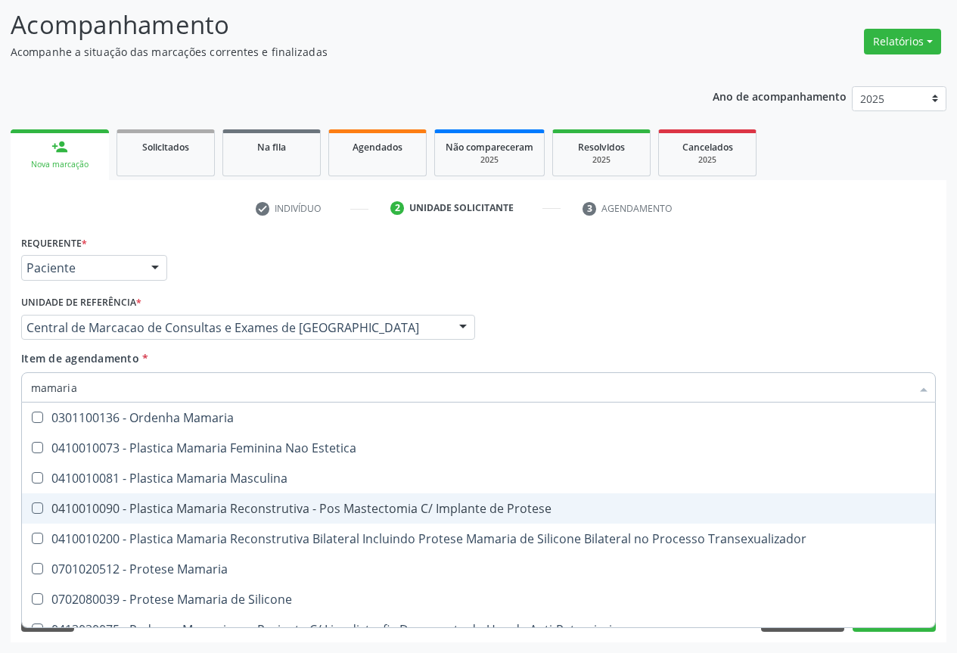
scroll to position [48, 0]
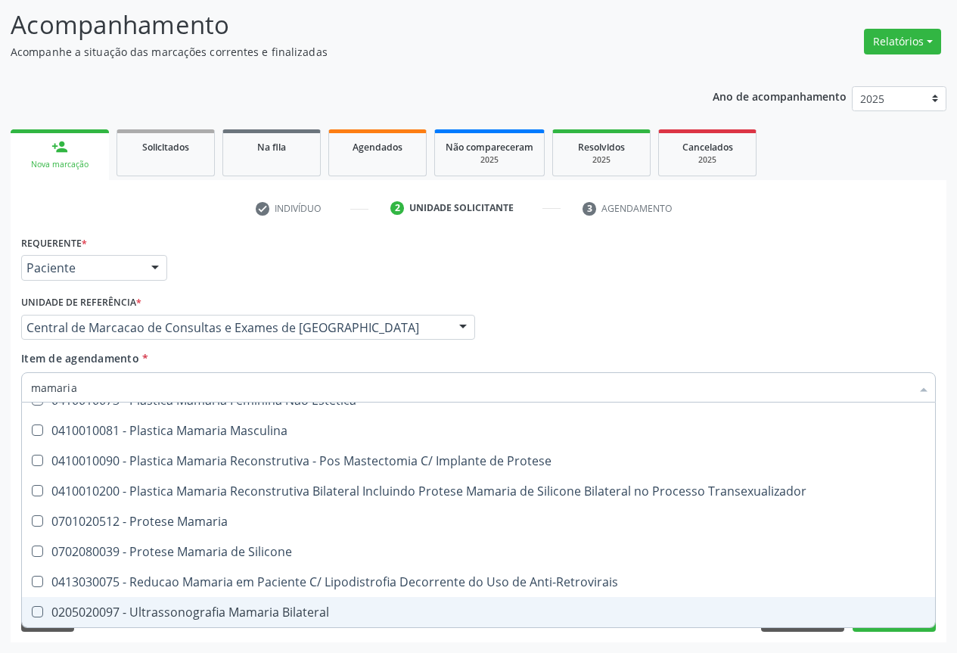
click at [132, 614] on div "0205020097 - Ultrassonografia Mamaria Bilateral" at bounding box center [478, 612] width 895 height 12
checkbox Bilateral "true"
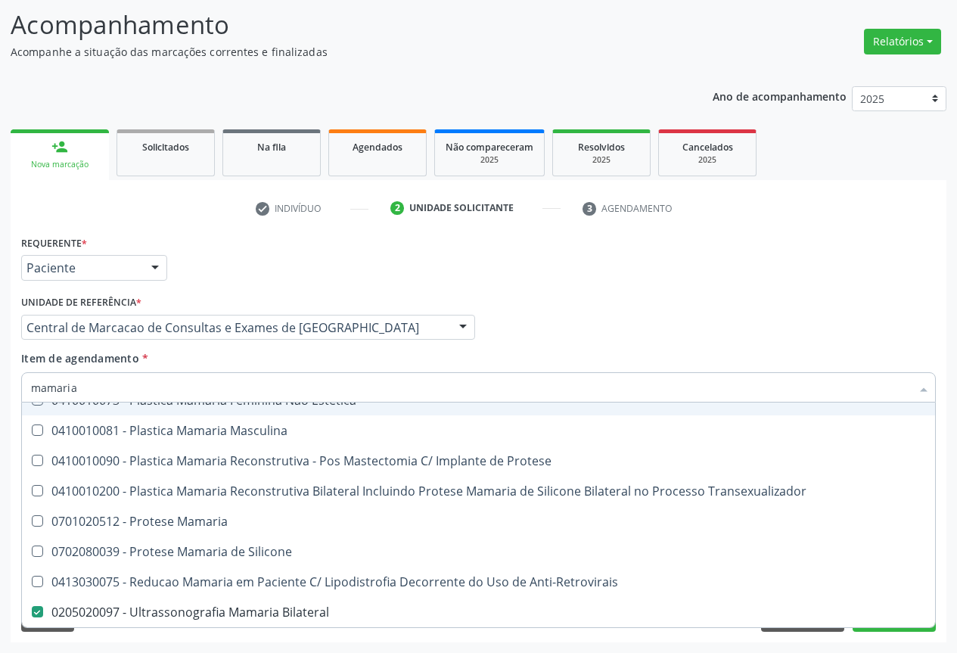
click at [685, 349] on div "Profissional Solicitante Por favor, selecione a Unidade de Atendimento primeiro…" at bounding box center [478, 320] width 922 height 59
checkbox Estetica "true"
checkbox Masculina "true"
checkbox Protese "true"
checkbox Bilateral "false"
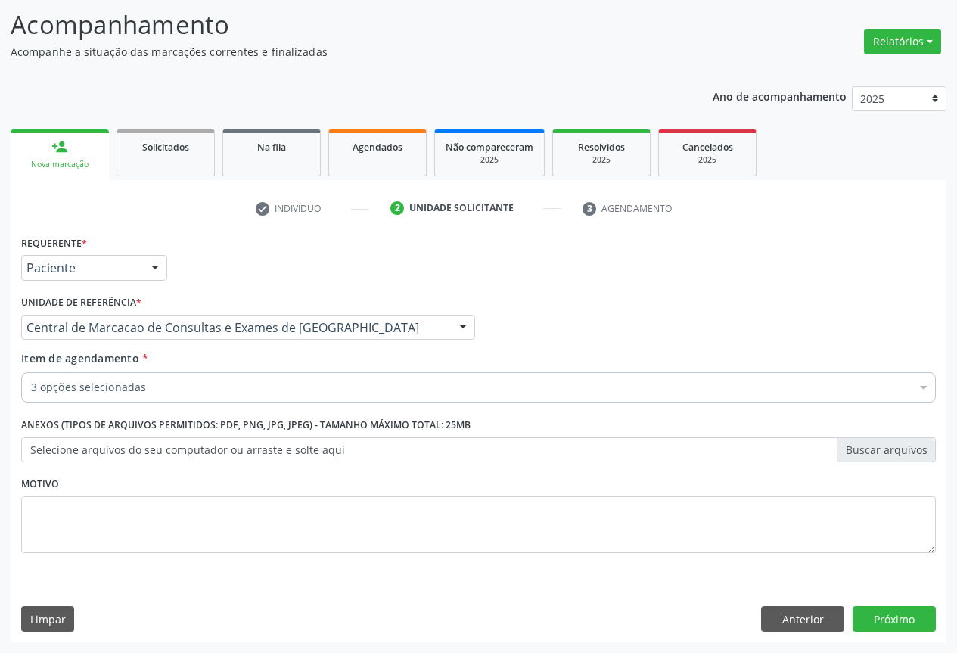
scroll to position [0, 0]
click at [864, 608] on button "Próximo" at bounding box center [893, 619] width 83 height 26
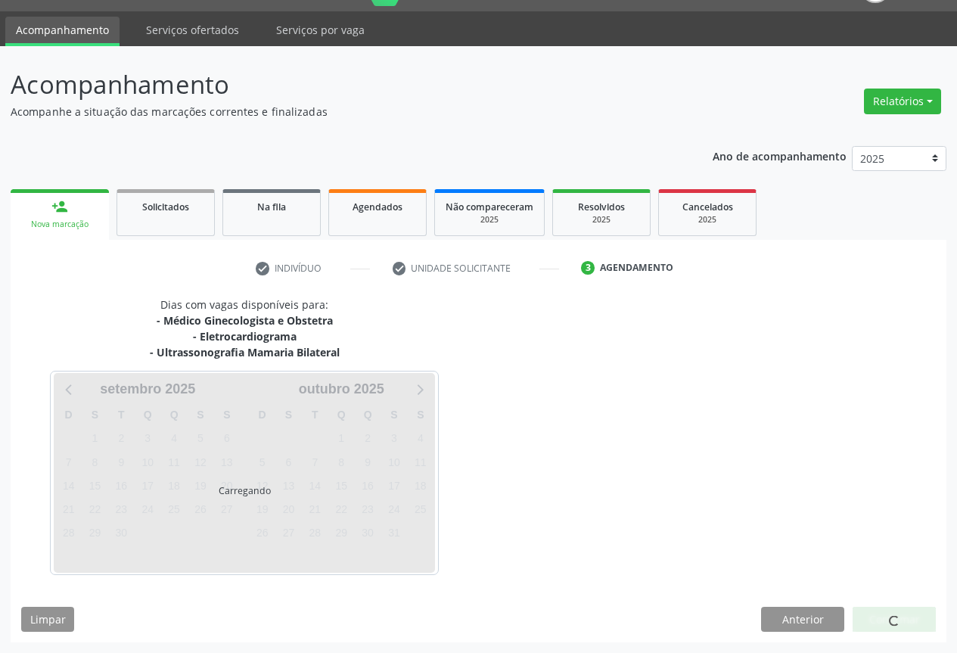
scroll to position [82, 0]
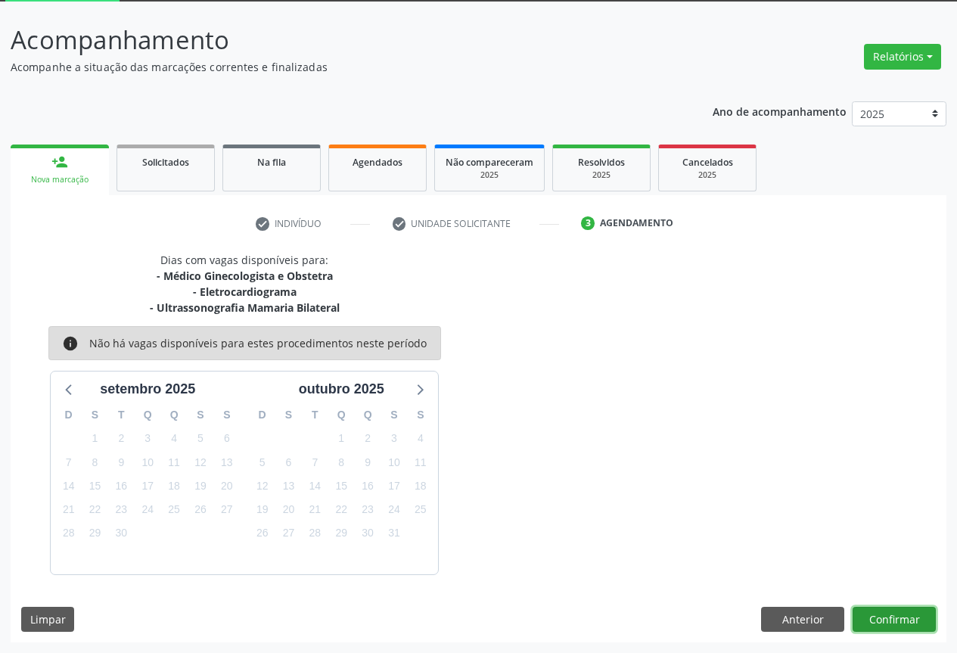
click at [911, 628] on button "Confirmar" at bounding box center [893, 619] width 83 height 26
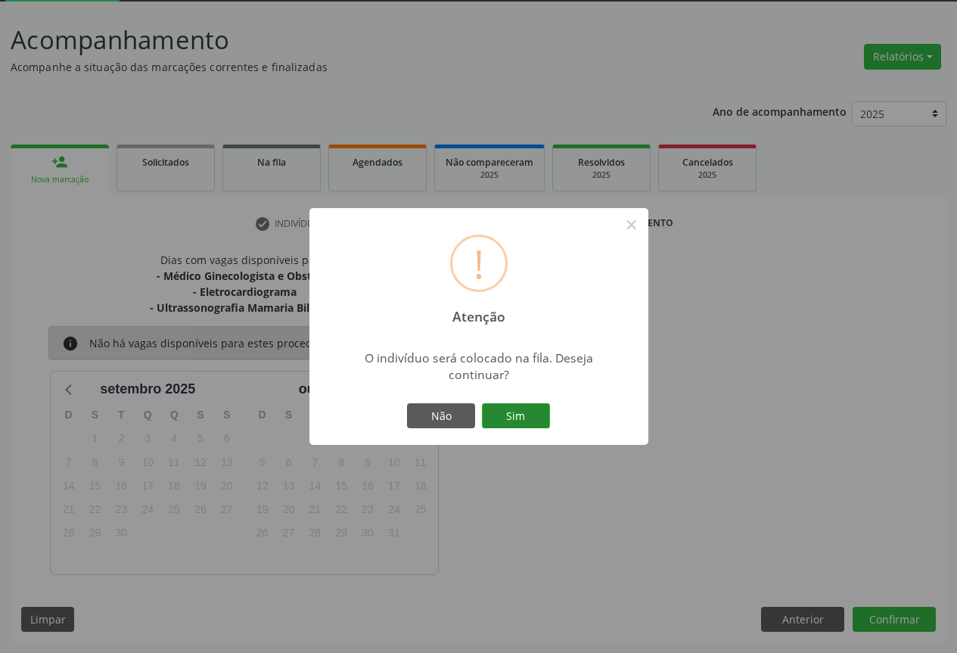
click at [510, 410] on button "Sim" at bounding box center [516, 416] width 68 height 26
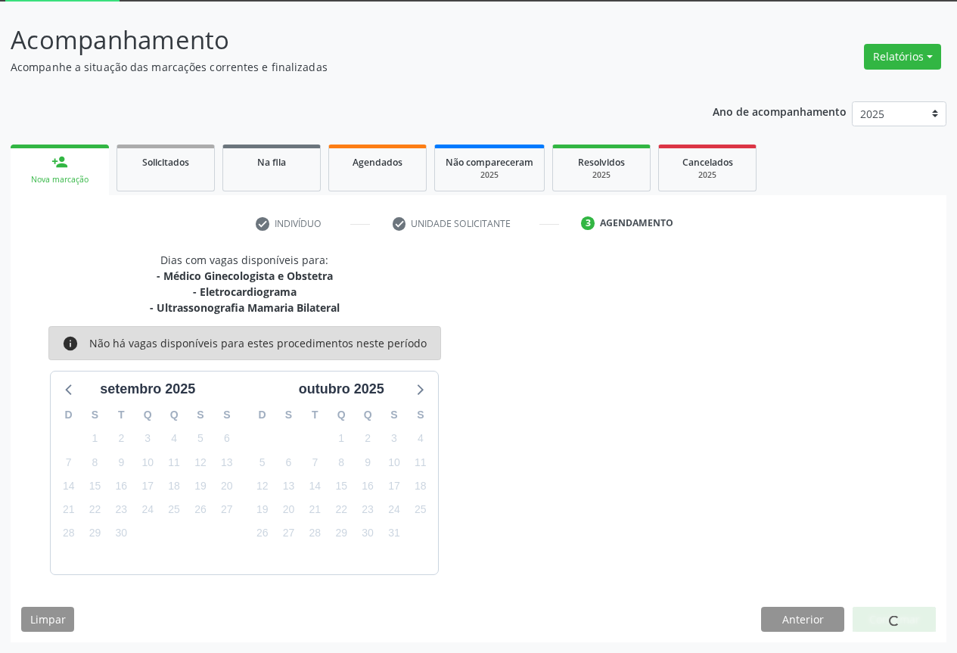
scroll to position [0, 0]
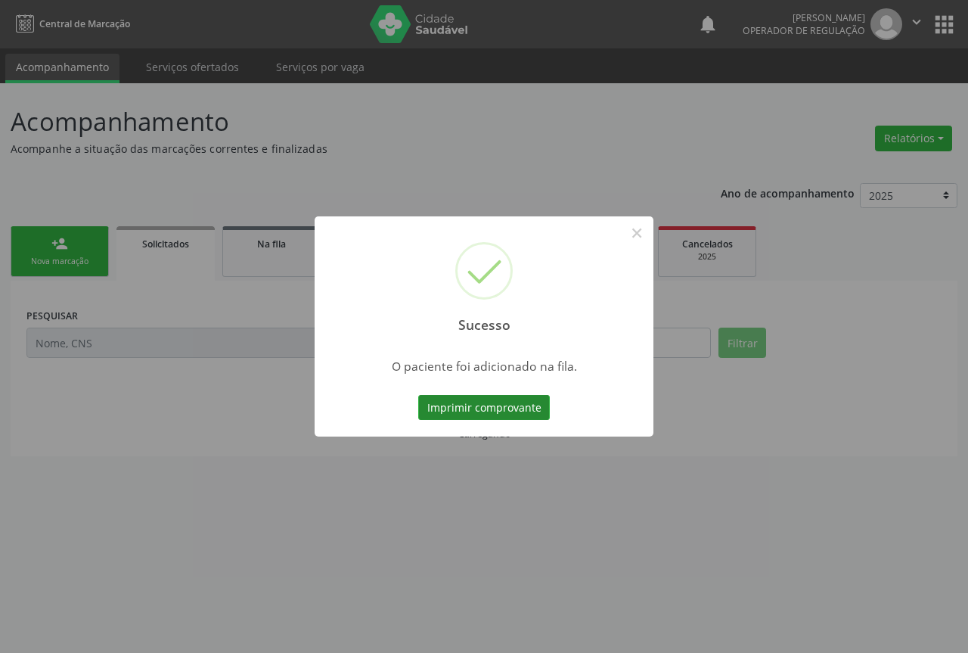
click at [539, 408] on button "Imprimir comprovante" at bounding box center [484, 408] width 132 height 26
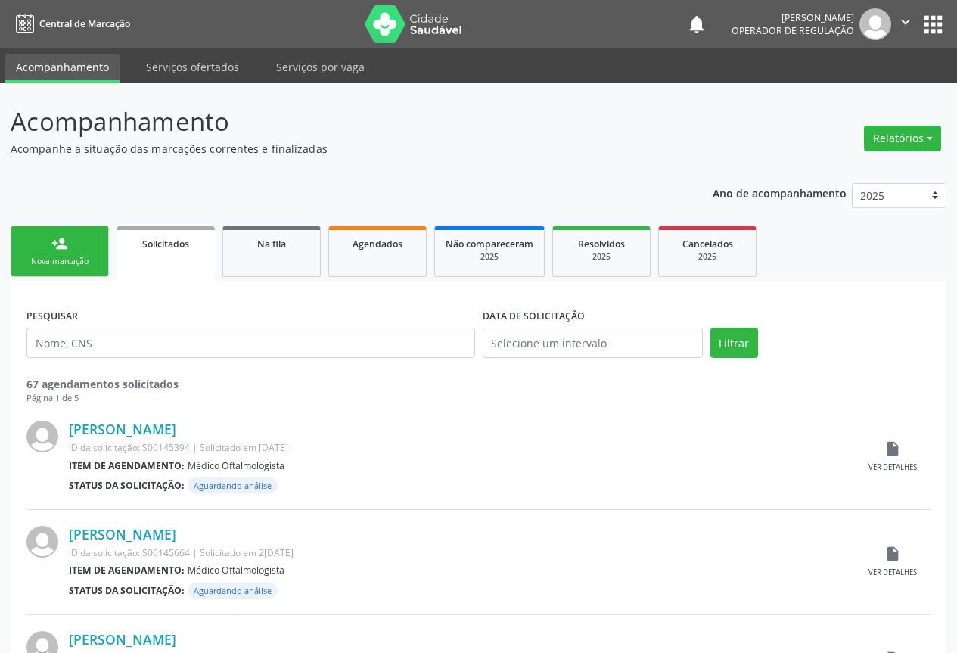
click at [67, 248] on div "person_add" at bounding box center [59, 243] width 17 height 17
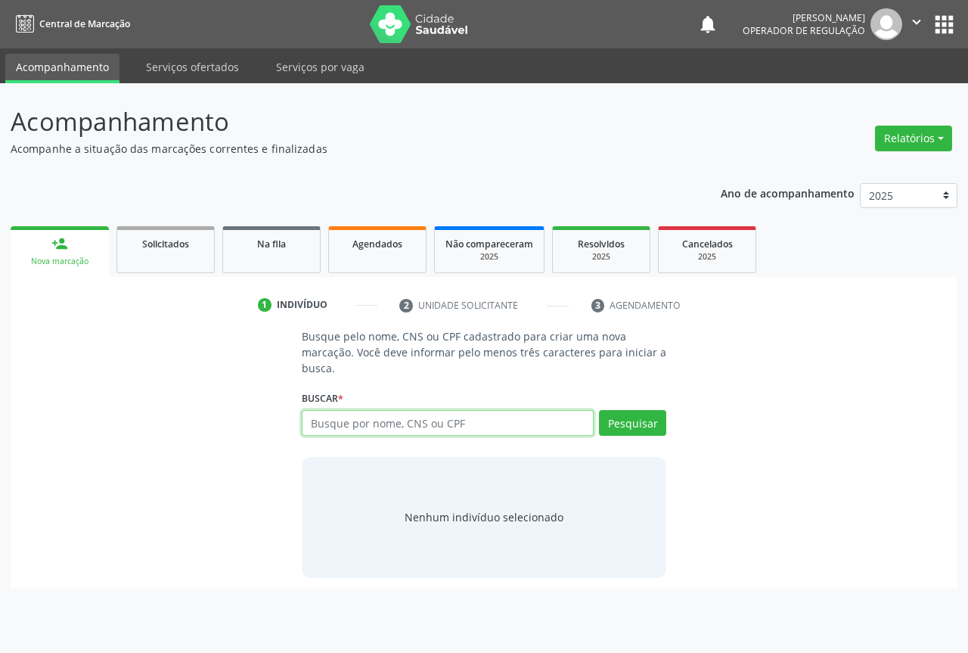
click at [442, 414] on input "text" at bounding box center [448, 423] width 292 height 26
type input "708100191615640"
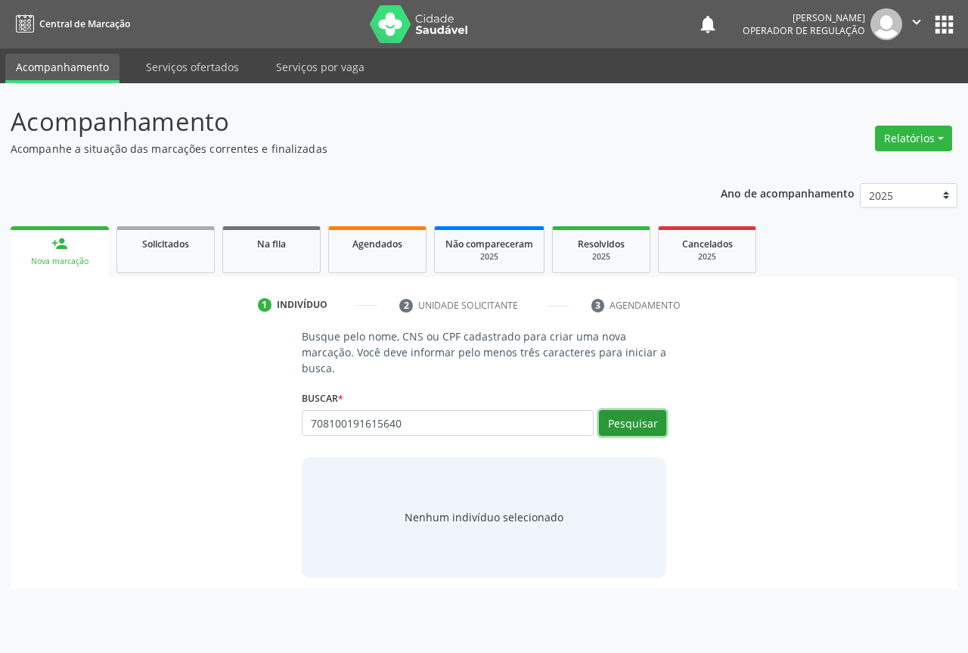
click at [633, 425] on button "Pesquisar" at bounding box center [632, 423] width 67 height 26
type input "708100191615640"
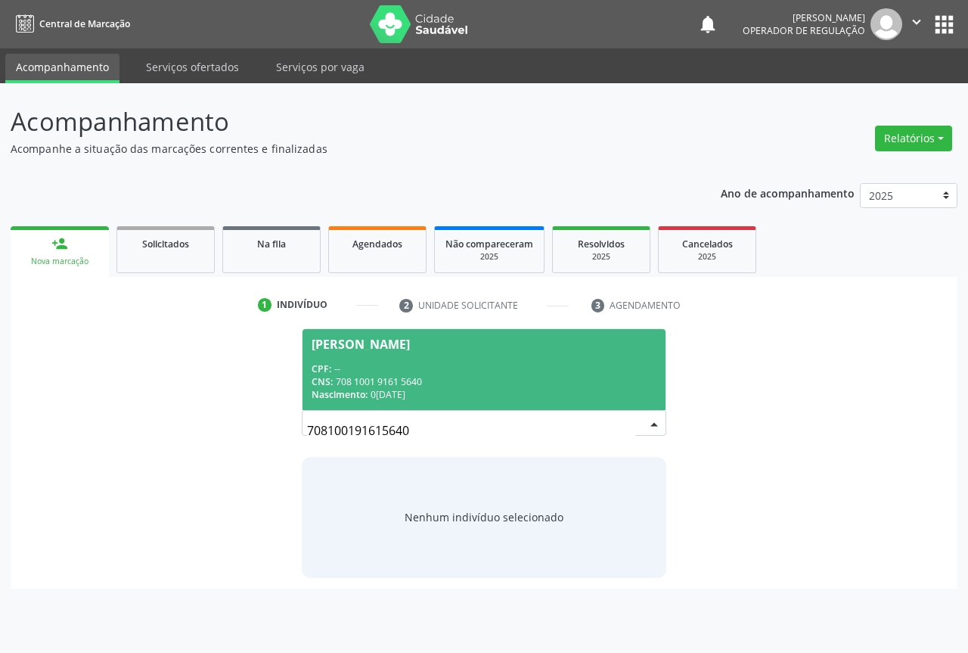
click at [541, 386] on div "CNS: 708 1001 9161 5640" at bounding box center [484, 381] width 345 height 13
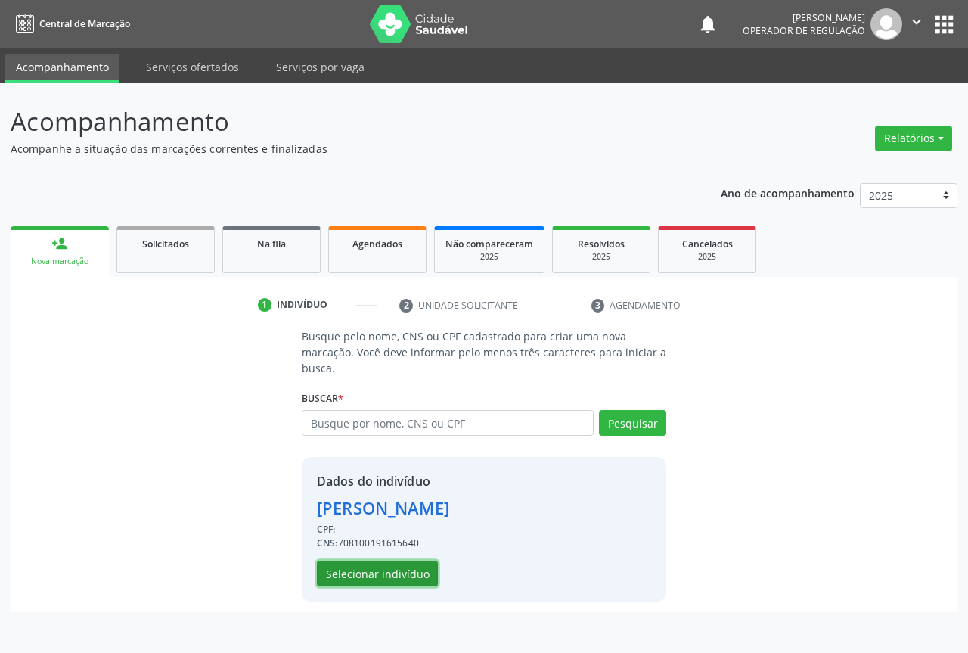
click at [415, 561] on button "Selecionar indivíduo" at bounding box center [377, 573] width 121 height 26
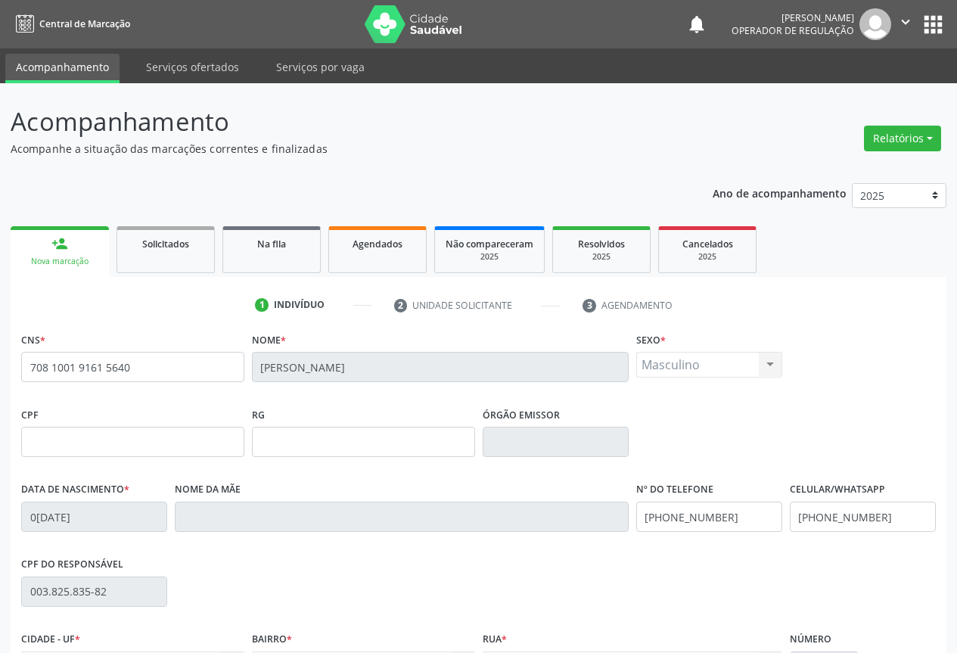
scroll to position [167, 0]
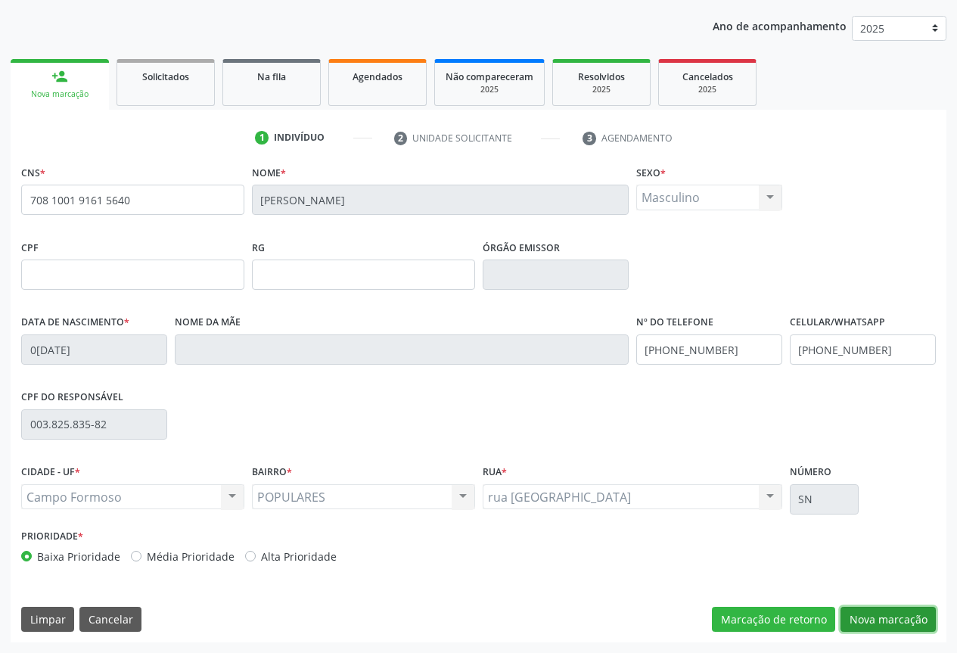
click at [910, 631] on button "Nova marcação" at bounding box center [887, 619] width 95 height 26
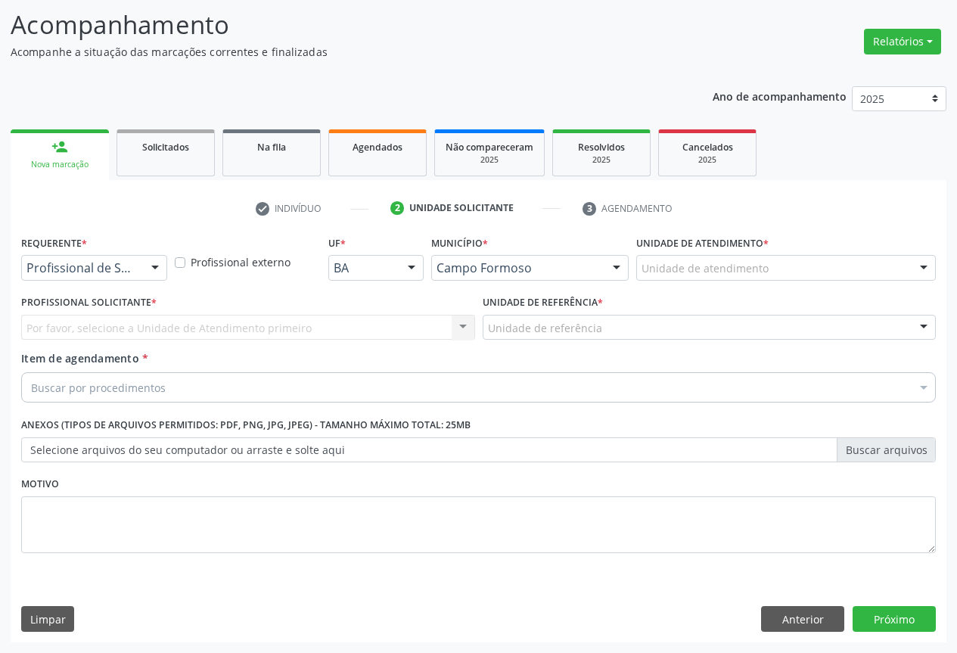
click at [138, 267] on div "Profissional de Saúde" at bounding box center [94, 268] width 146 height 26
click at [102, 309] on span "Profissional de Saúde" at bounding box center [95, 296] width 147 height 30
click at [141, 271] on div "Profissional de Saúde Profissional de Saúde Paciente Nenhum resultado encontrad…" at bounding box center [94, 268] width 146 height 26
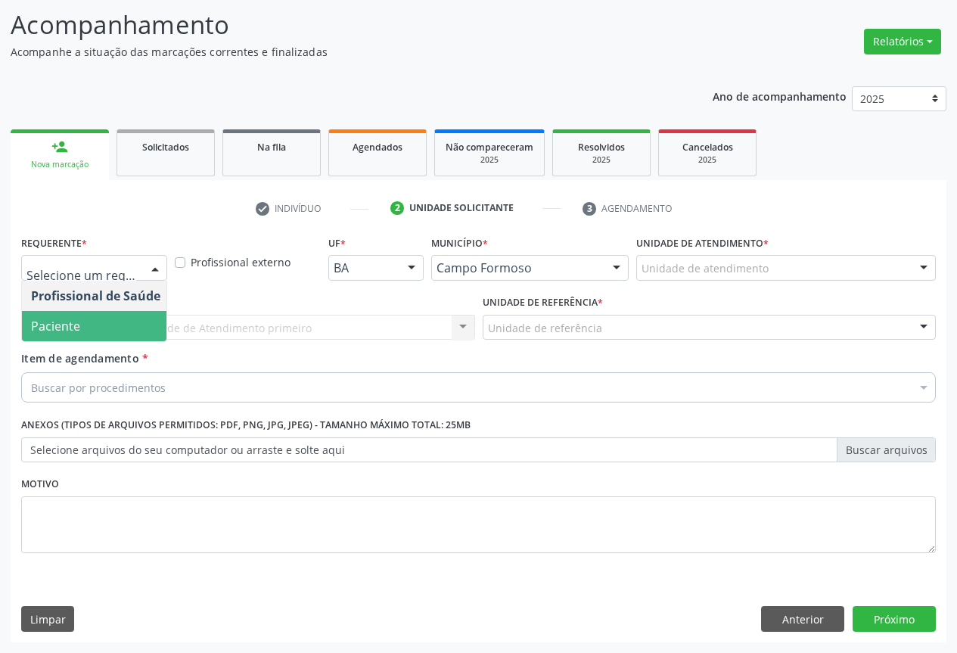
click at [102, 328] on span "Paciente" at bounding box center [95, 326] width 147 height 30
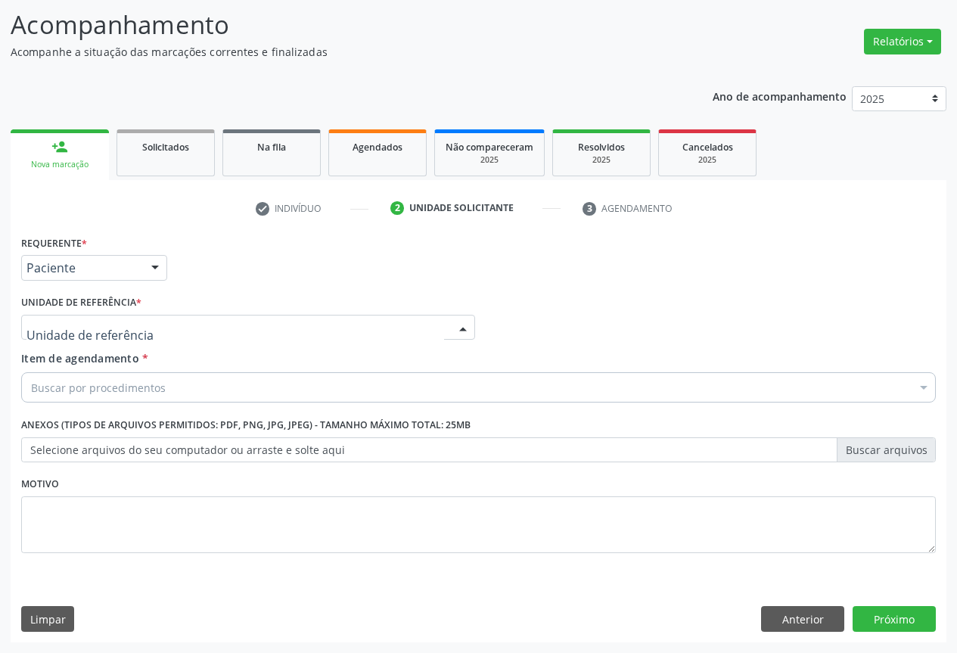
click at [201, 324] on div at bounding box center [248, 328] width 454 height 26
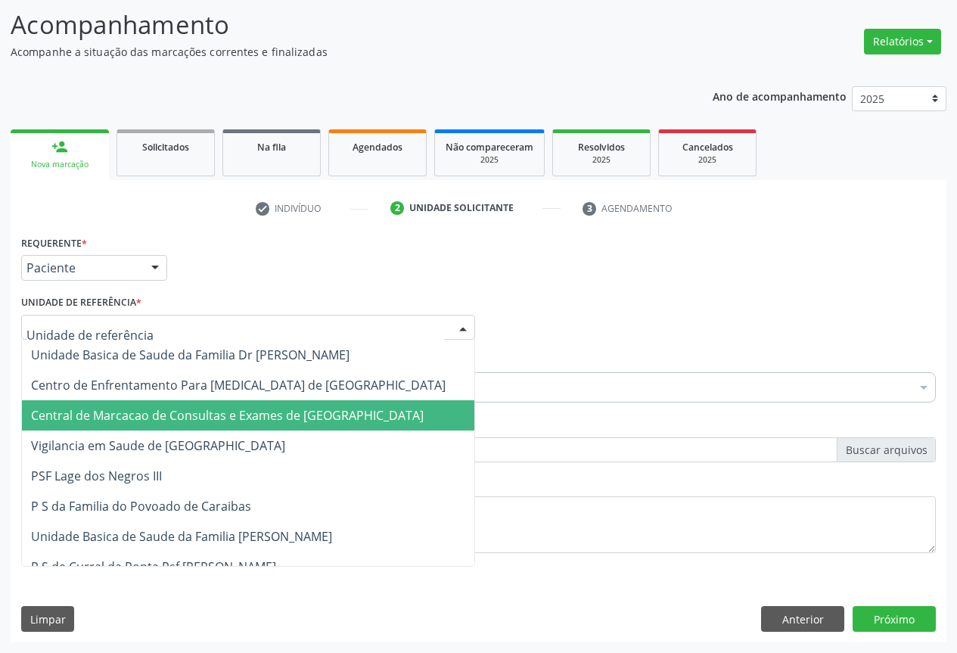
click at [196, 414] on span "Central de Marcacao de Consultas e Exames de [GEOGRAPHIC_DATA][PERSON_NAME]" at bounding box center [227, 415] width 392 height 17
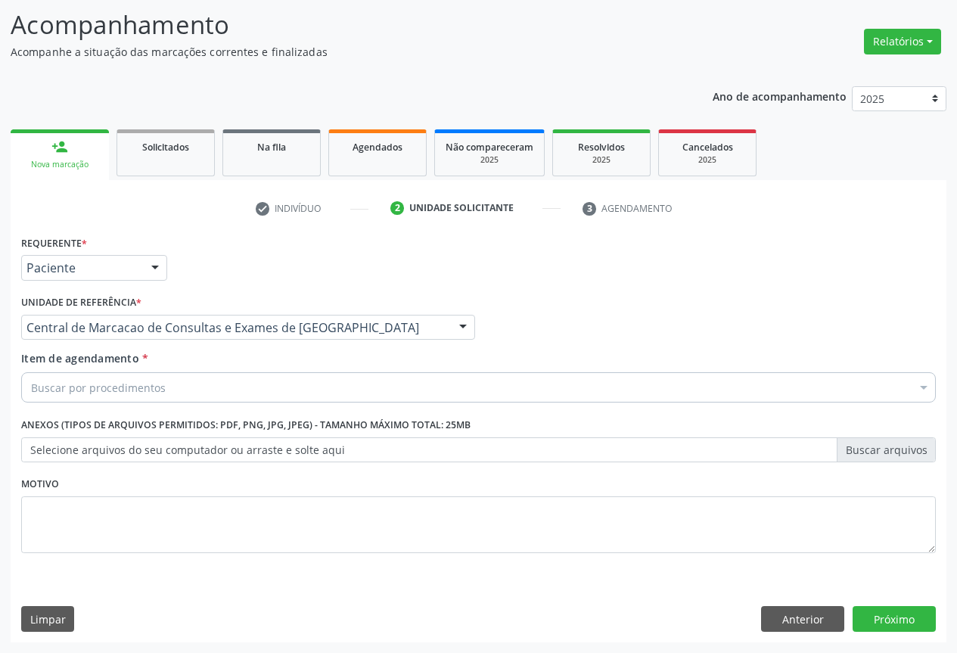
click at [215, 388] on div "Buscar por procedimentos" at bounding box center [478, 387] width 914 height 30
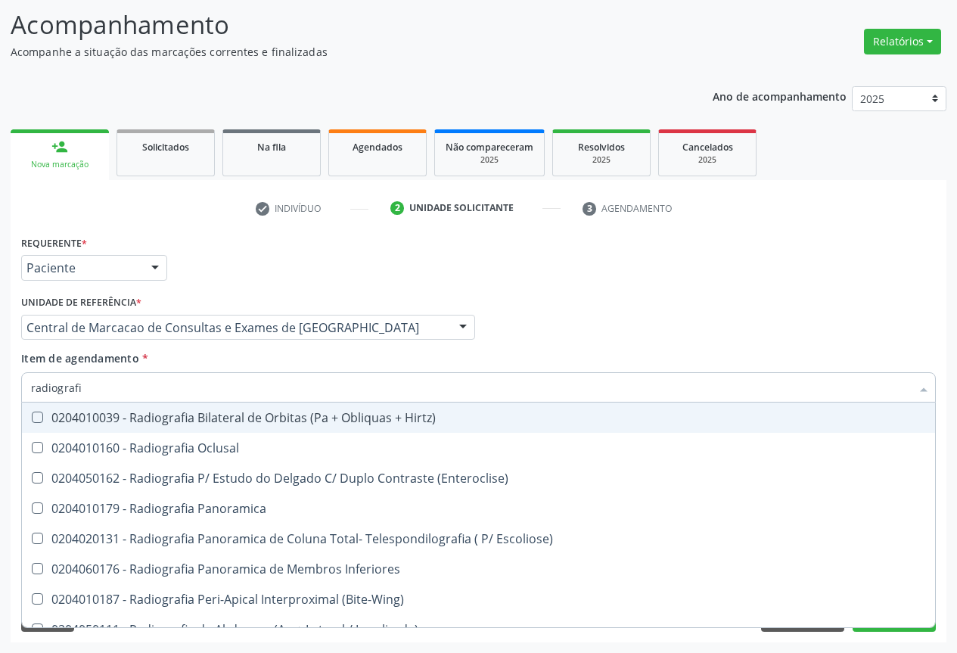
type input "radiografia"
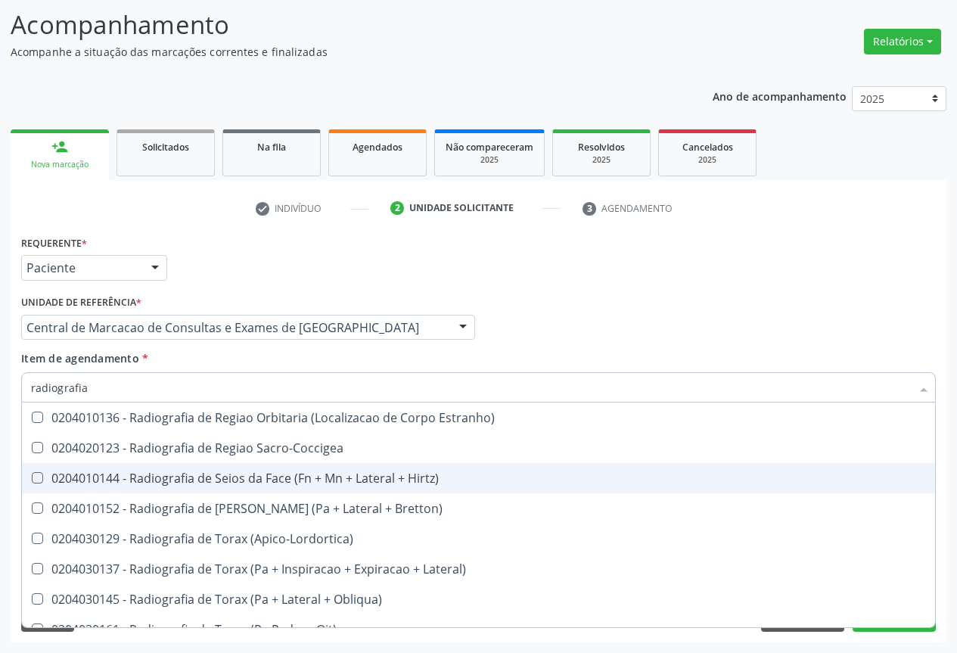
scroll to position [1890, 0]
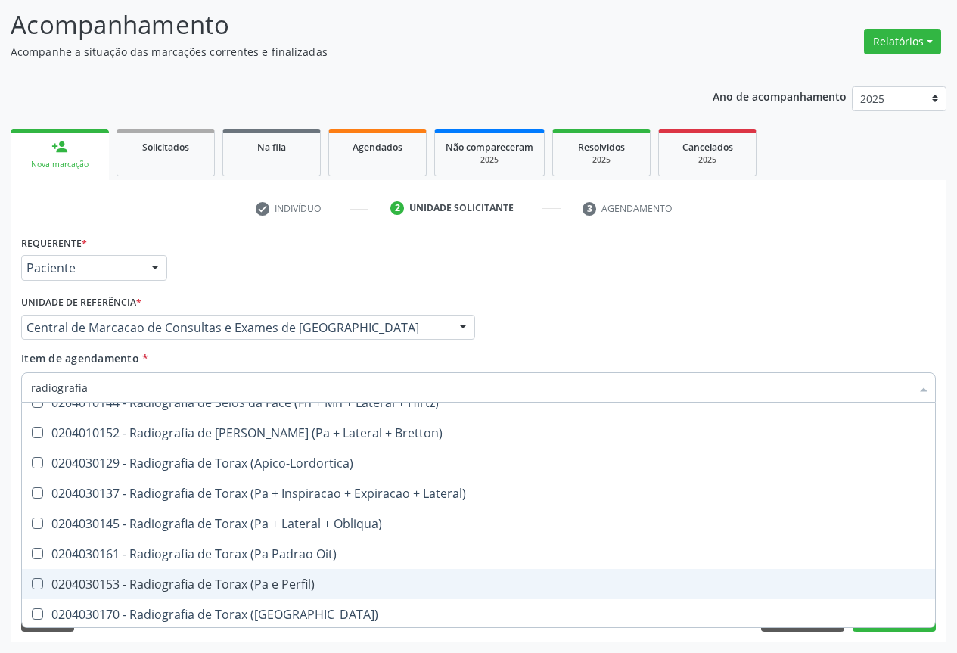
click at [243, 587] on div "0204030153 - Radiografia de Torax (Pa e Perfil)" at bounding box center [478, 584] width 895 height 12
checkbox Perfil\) "true"
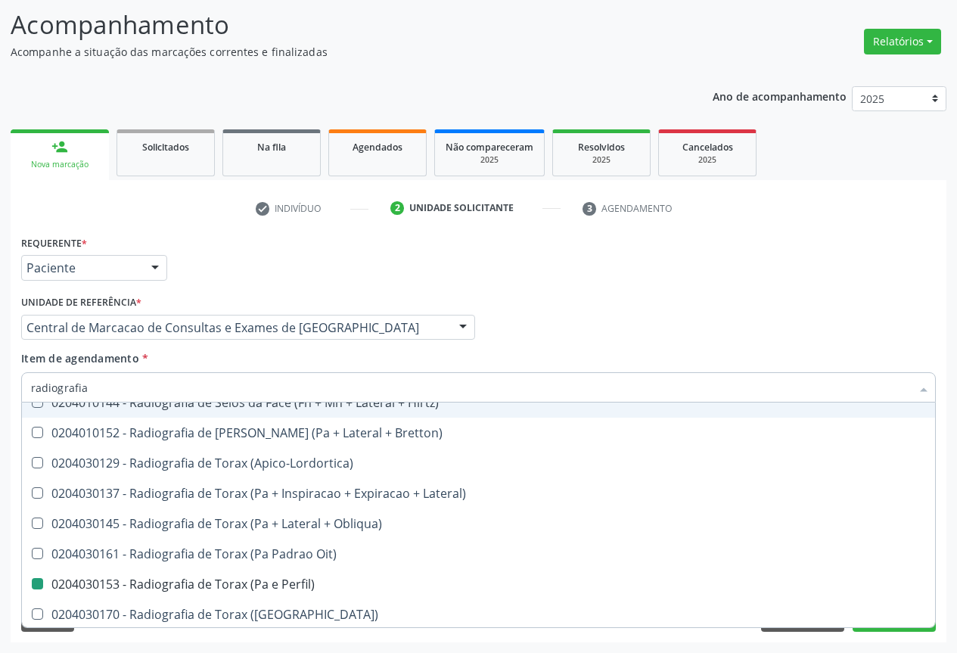
click at [609, 302] on div "Profissional Solicitante Por favor, selecione a Unidade de Atendimento primeiro…" at bounding box center [478, 320] width 922 height 59
checkbox Oclusal "true"
checkbox Perfil\) "false"
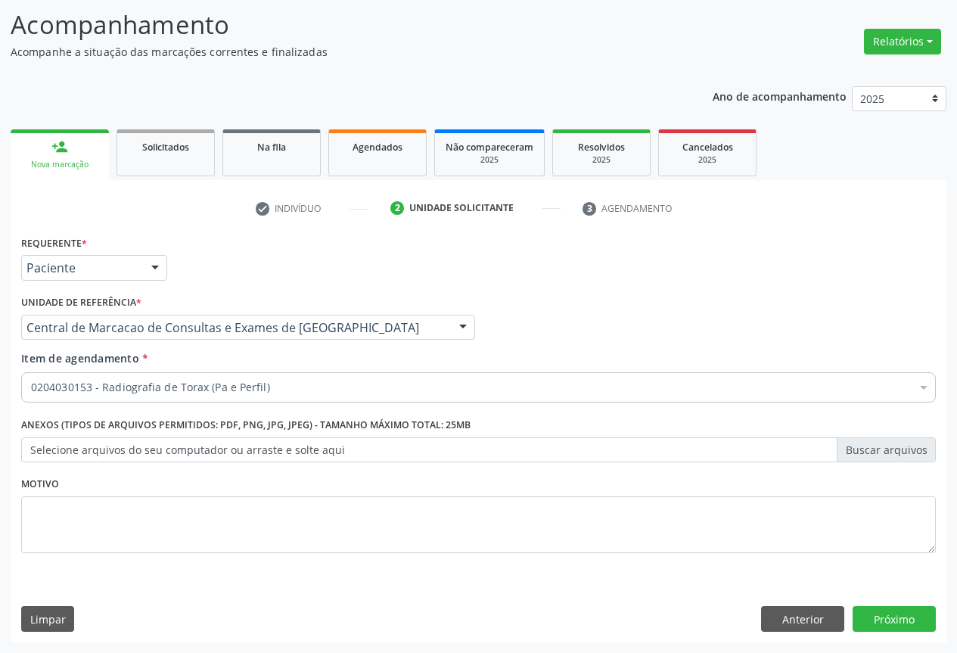
scroll to position [0, 0]
click at [874, 616] on button "Próximo" at bounding box center [893, 619] width 83 height 26
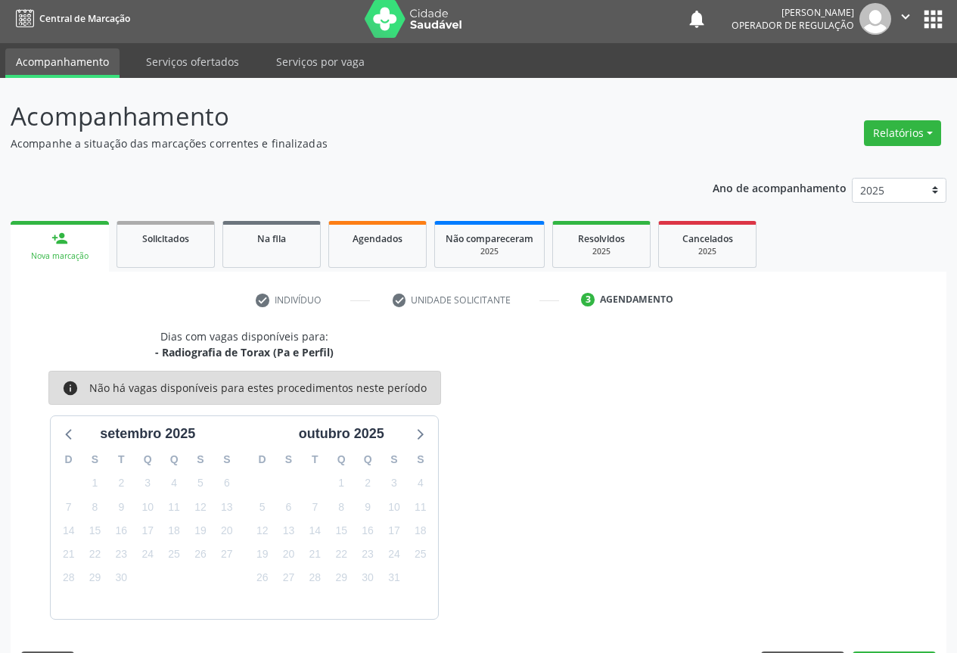
scroll to position [50, 0]
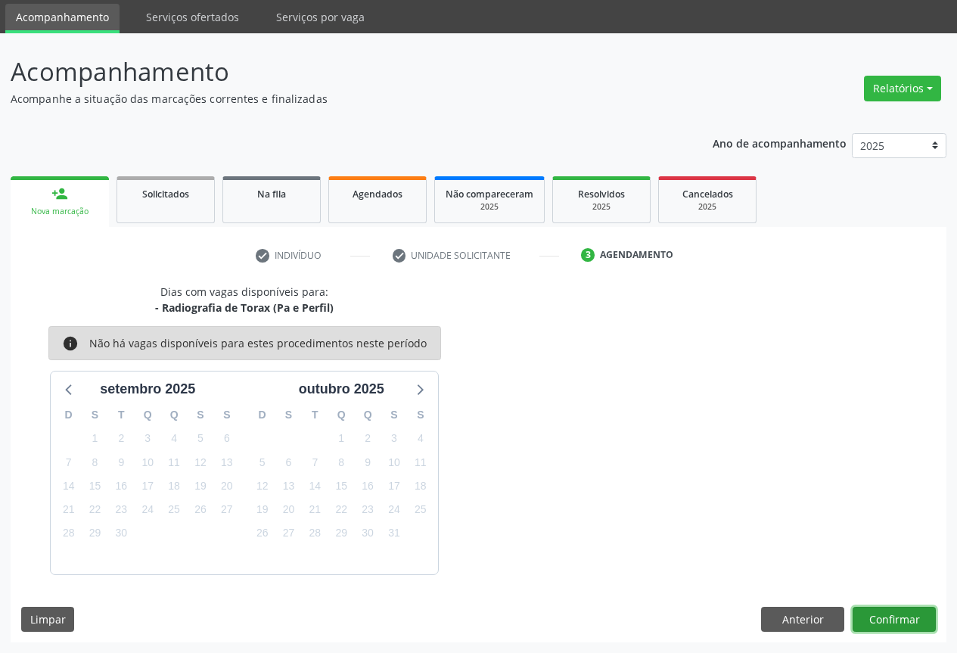
click at [921, 616] on button "Confirmar" at bounding box center [893, 619] width 83 height 26
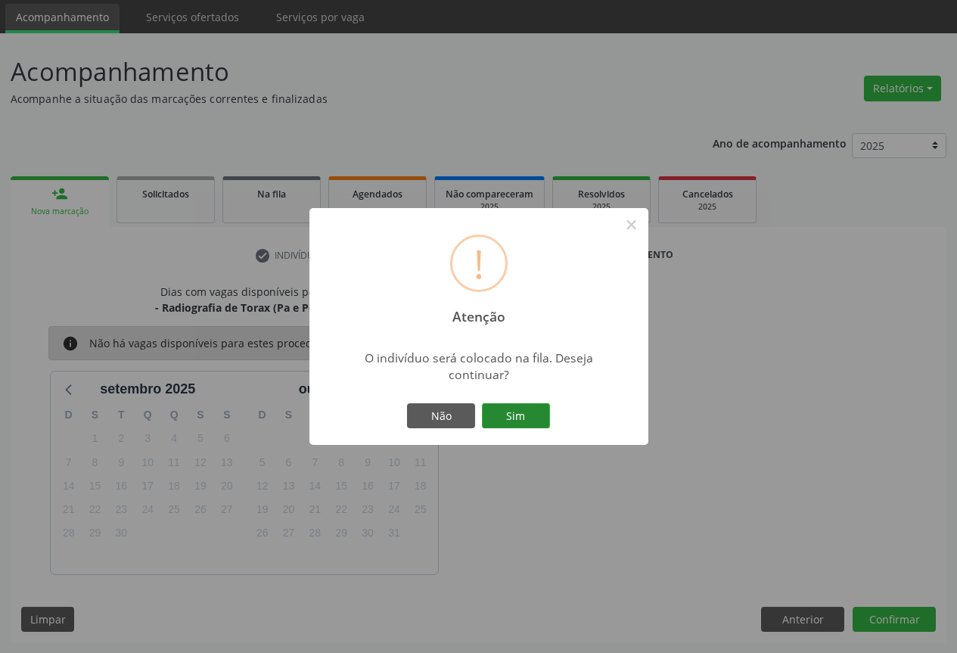
click at [526, 413] on button "Sim" at bounding box center [516, 416] width 68 height 26
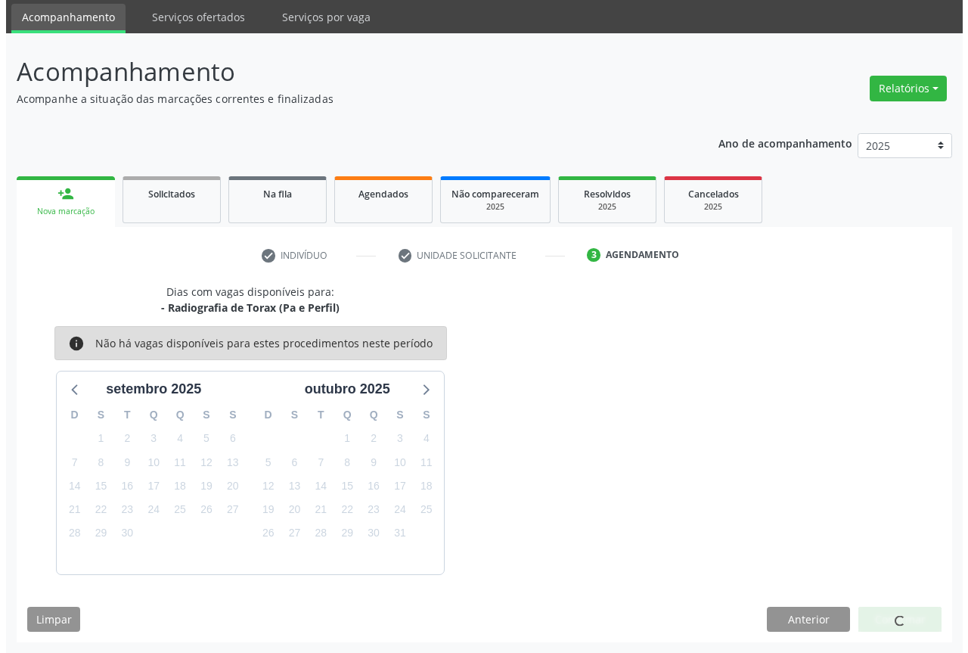
scroll to position [0, 0]
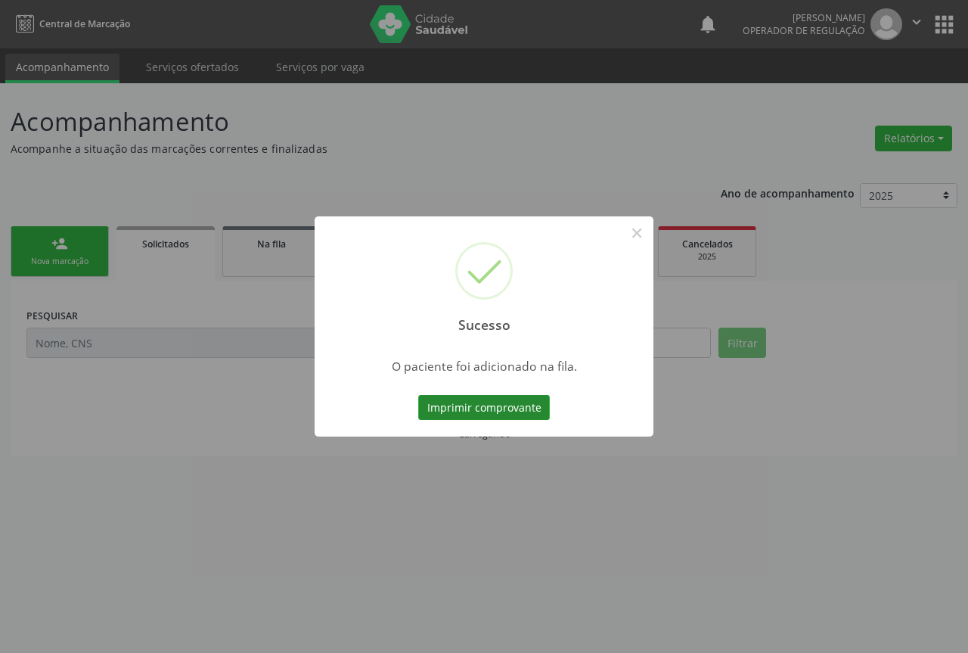
click at [515, 405] on button "Imprimir comprovante" at bounding box center [484, 408] width 132 height 26
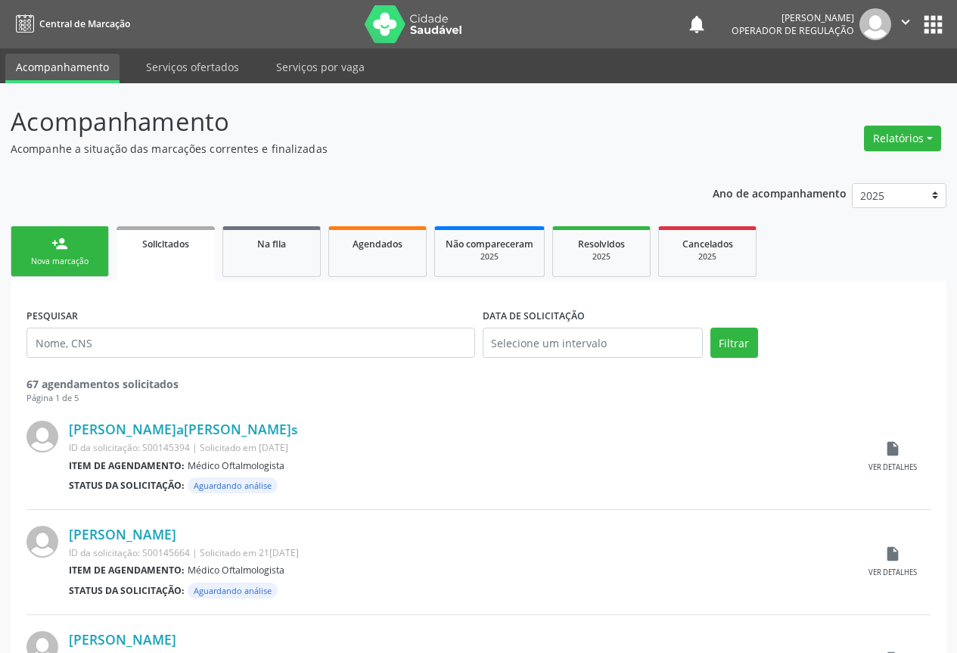
click at [39, 259] on div "Nova marcação" at bounding box center [60, 261] width 76 height 11
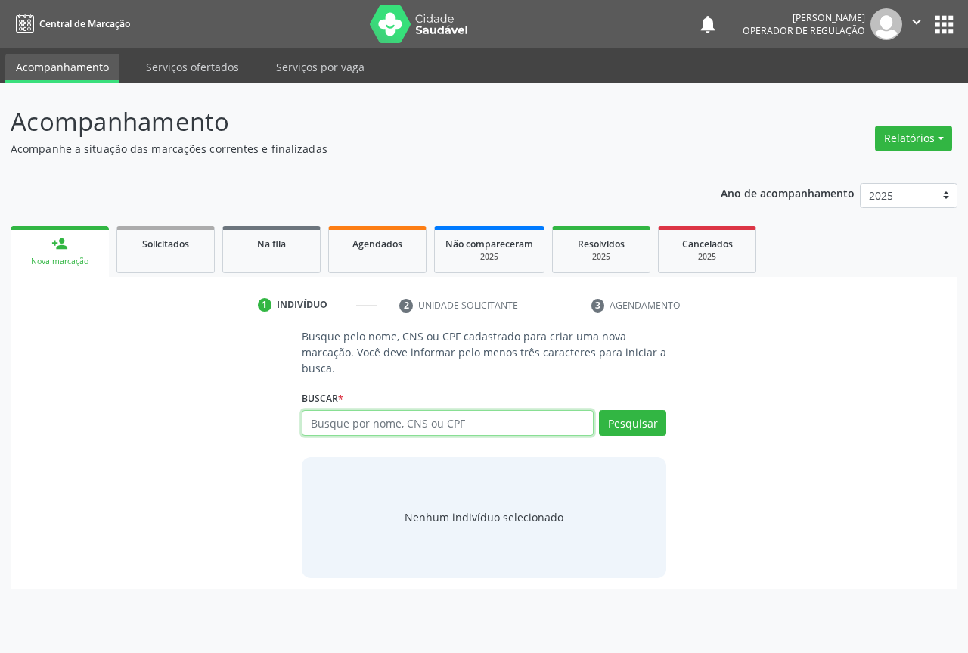
click at [395, 414] on input "text" at bounding box center [448, 423] width 292 height 26
type input "702900585294774"
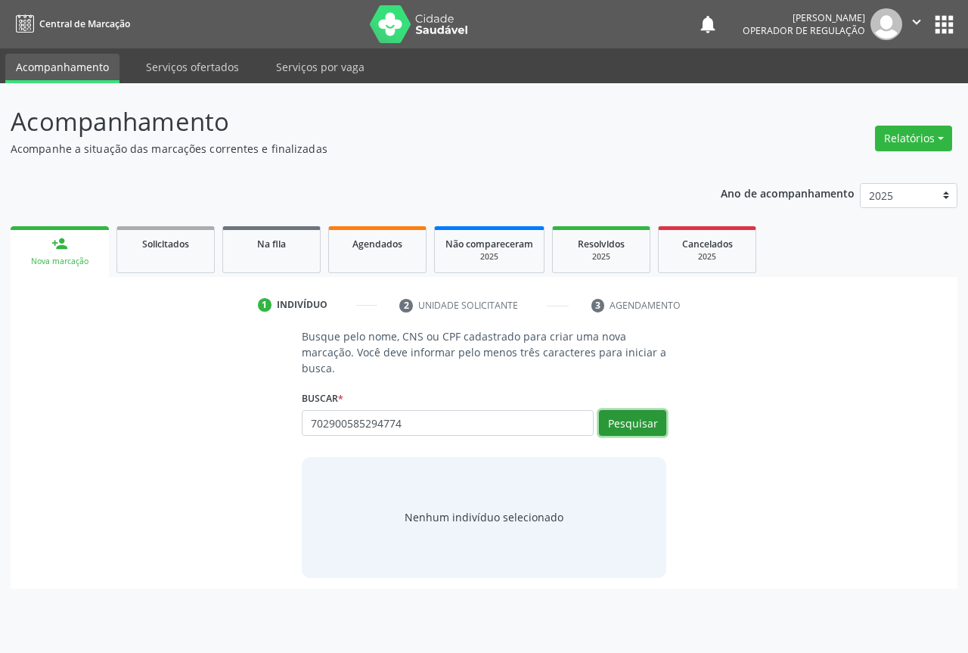
click at [640, 425] on button "Pesquisar" at bounding box center [632, 423] width 67 height 26
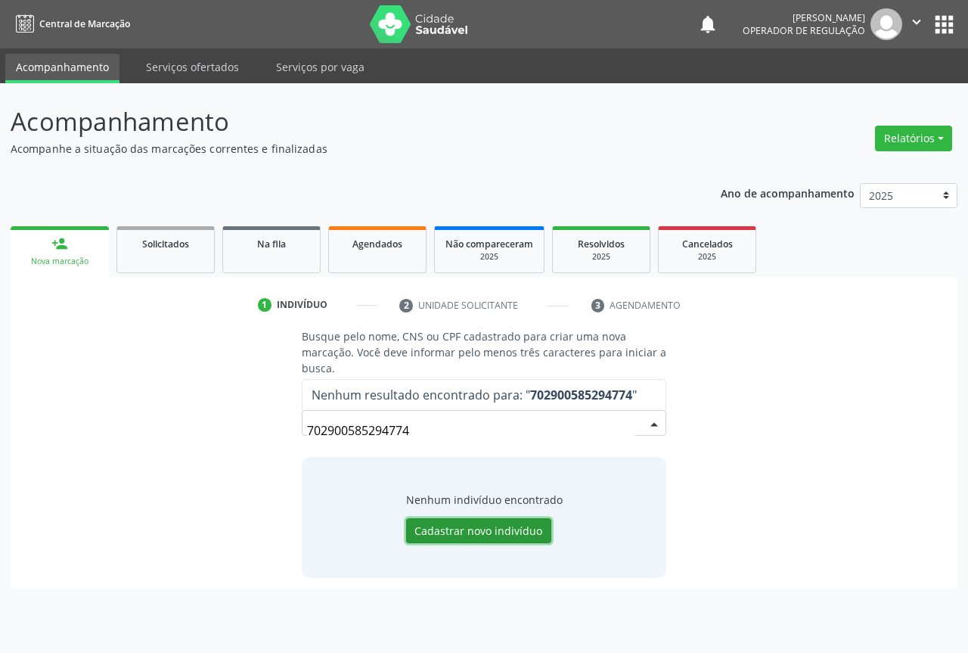
click at [478, 533] on button "Cadastrar novo indivíduo" at bounding box center [478, 531] width 145 height 26
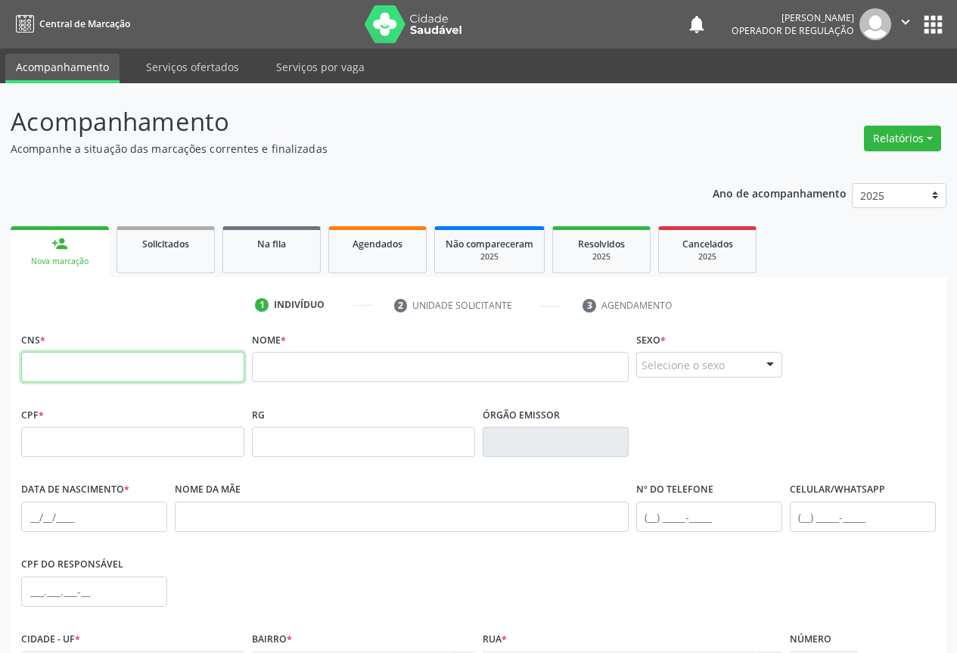
click at [119, 375] on input "text" at bounding box center [132, 367] width 223 height 30
type input "702 9005 8529 4774"
click at [272, 367] on input "text" at bounding box center [440, 367] width 377 height 30
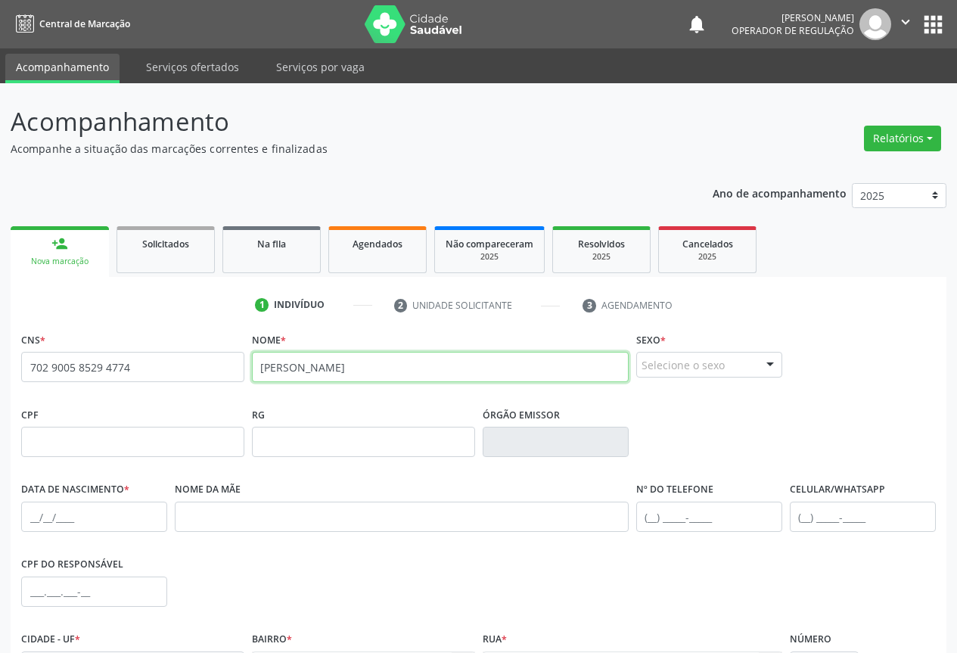
type input "[PERSON_NAME]"
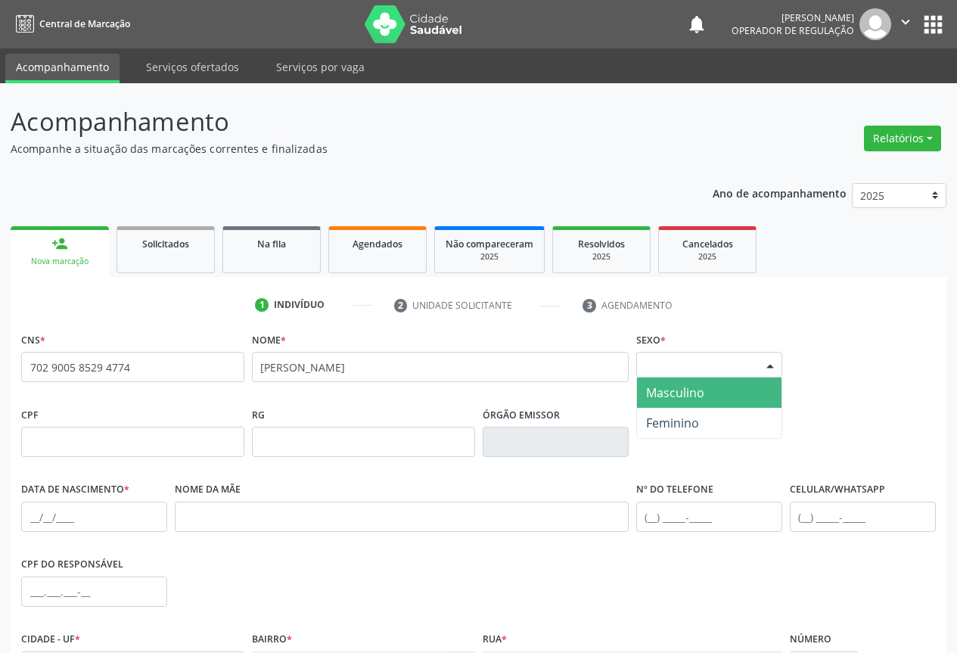
click at [698, 353] on div "Selecione o sexo" at bounding box center [709, 365] width 146 height 26
drag, startPoint x: 678, startPoint y: 391, endPoint x: 613, endPoint y: 409, distance: 67.5
click at [674, 391] on span "Masculino" at bounding box center [675, 392] width 58 height 17
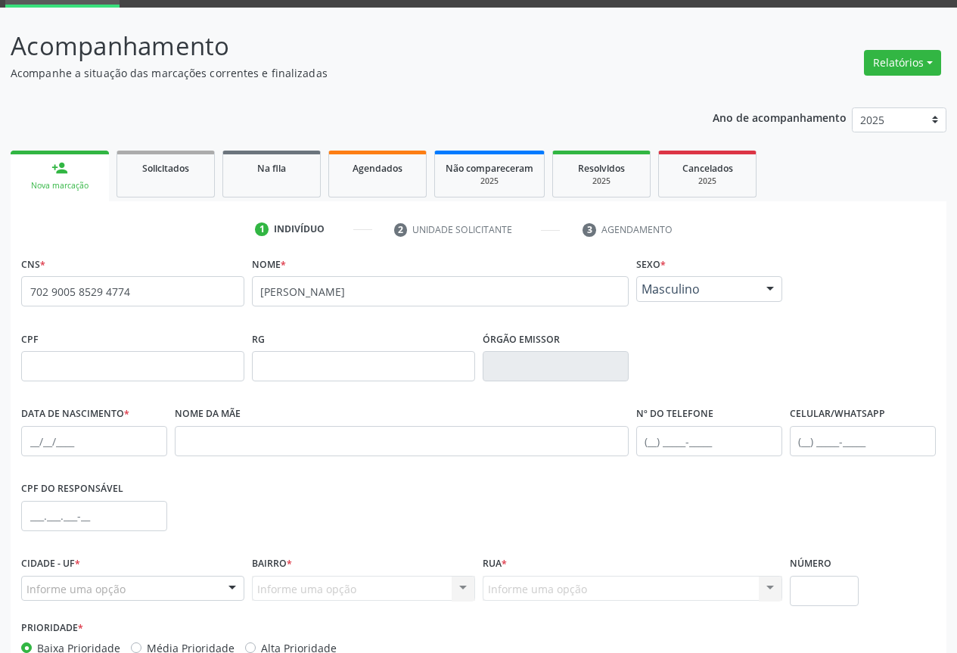
scroll to position [151, 0]
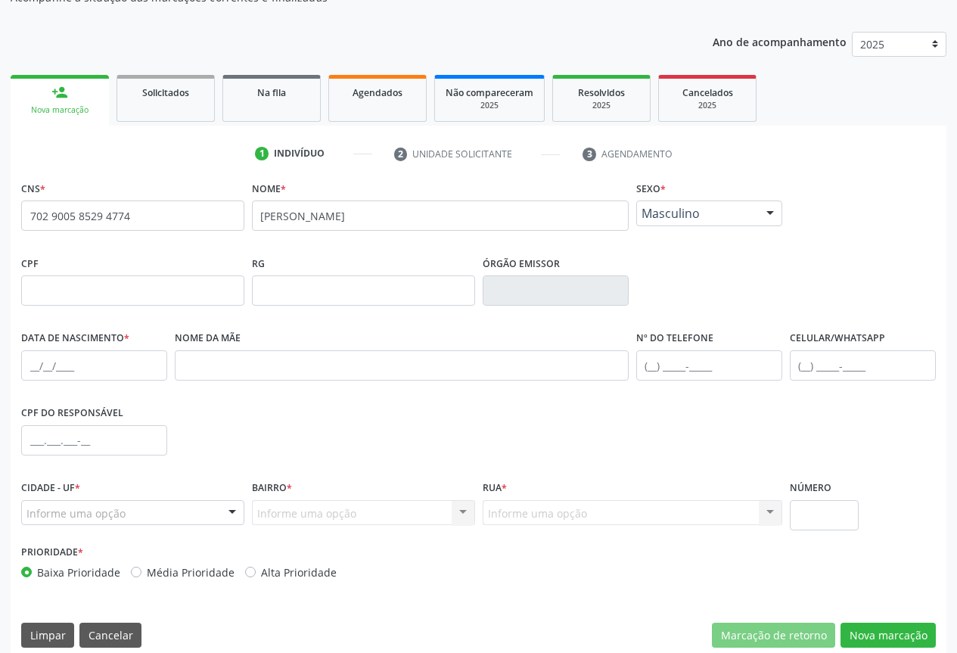
click at [20, 365] on div "Data de nascimento *" at bounding box center [93, 364] width 153 height 75
click at [26, 371] on input "text" at bounding box center [94, 365] width 146 height 30
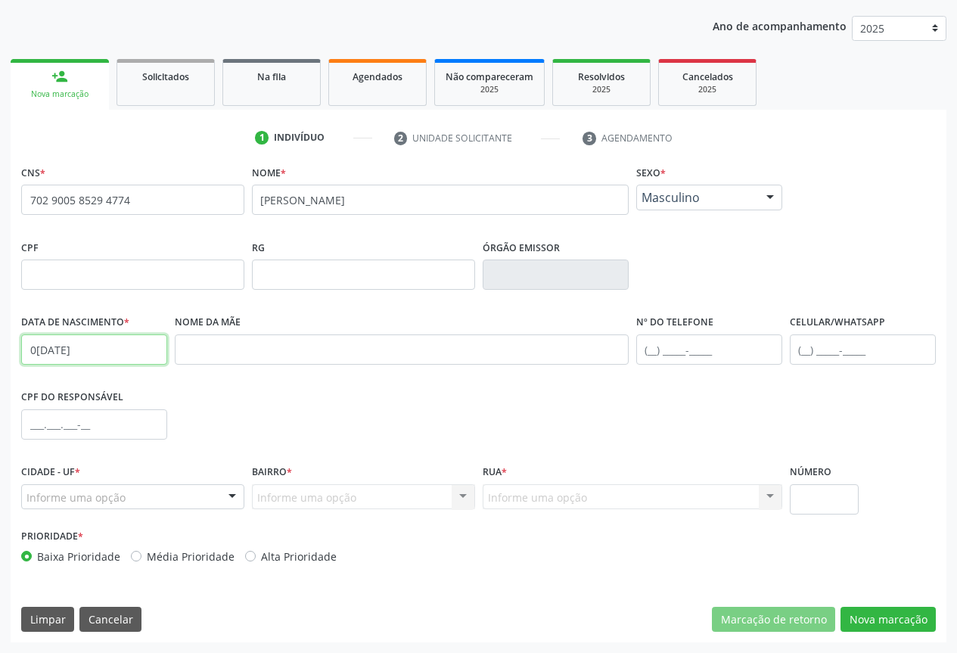
type input "0[DATE]"
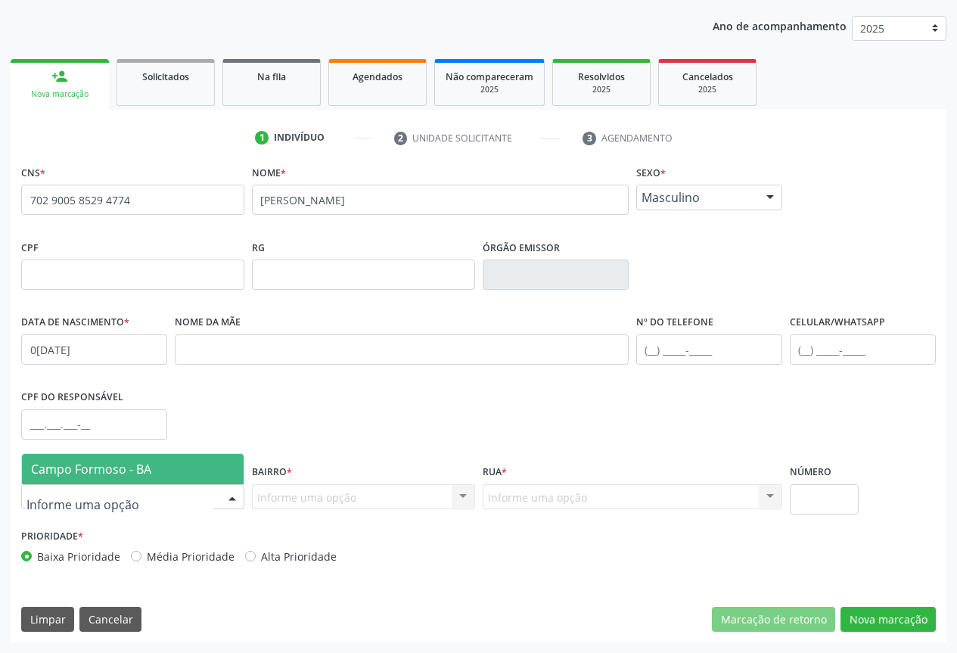
click at [114, 475] on span "Campo Formoso - BA" at bounding box center [91, 468] width 120 height 17
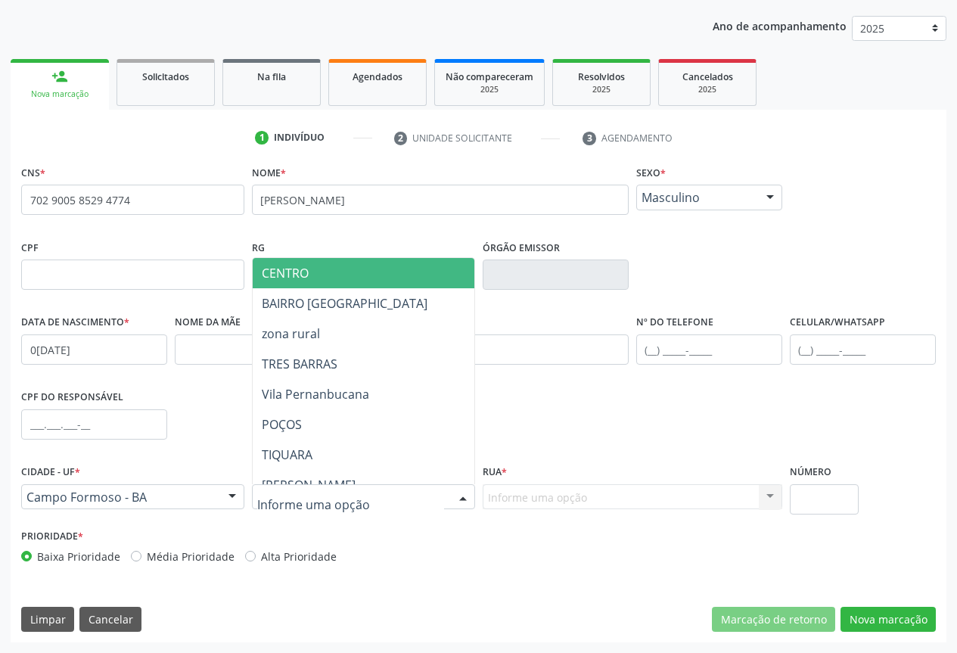
click at [362, 278] on span "CENTRO" at bounding box center [417, 273] width 329 height 30
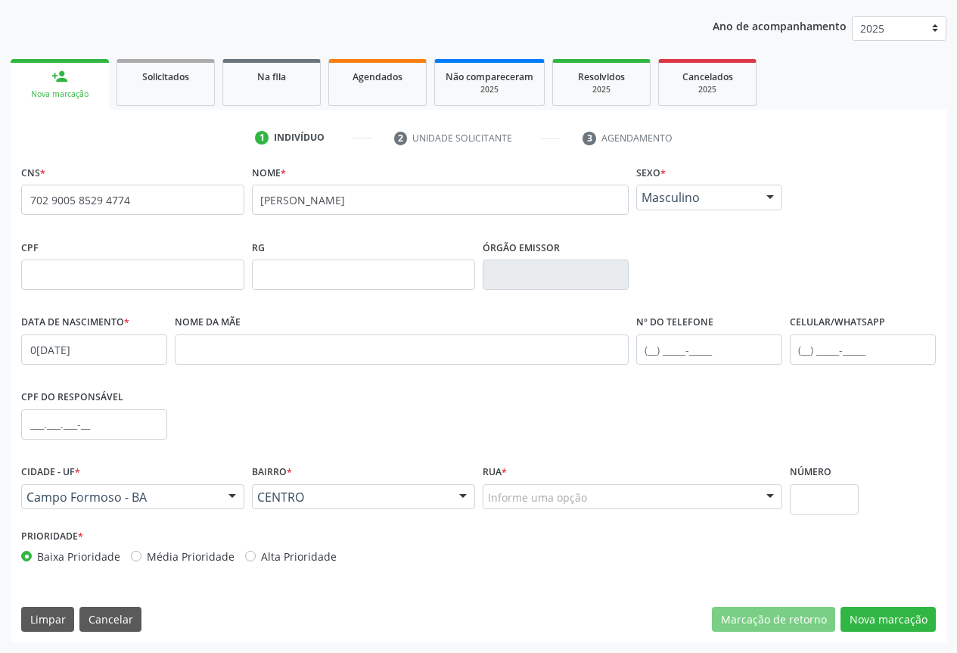
click at [768, 495] on div at bounding box center [769, 498] width 23 height 26
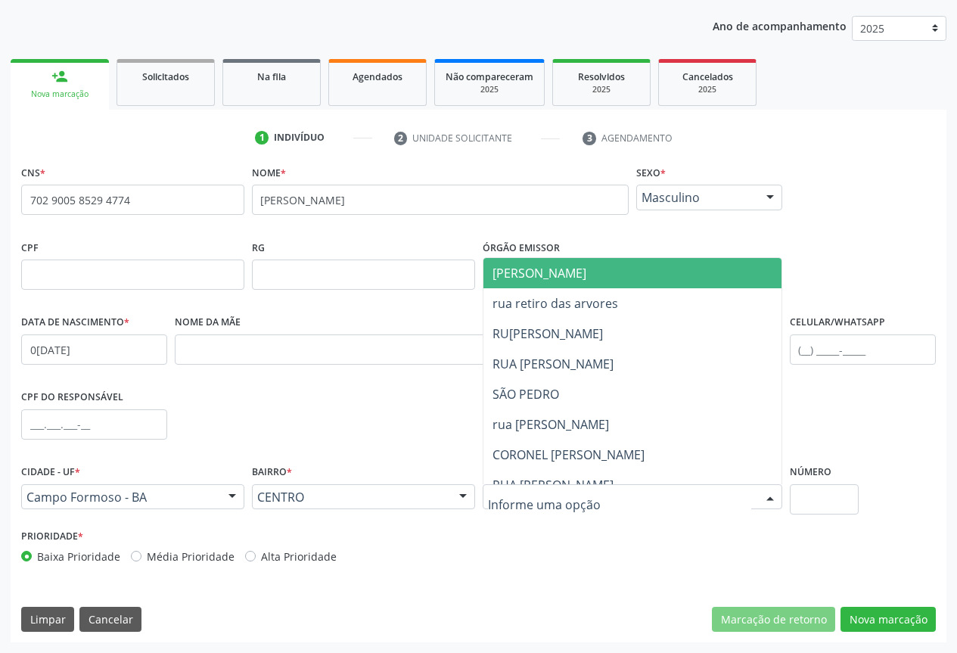
click at [610, 287] on span "[PERSON_NAME]" at bounding box center [665, 273] width 364 height 30
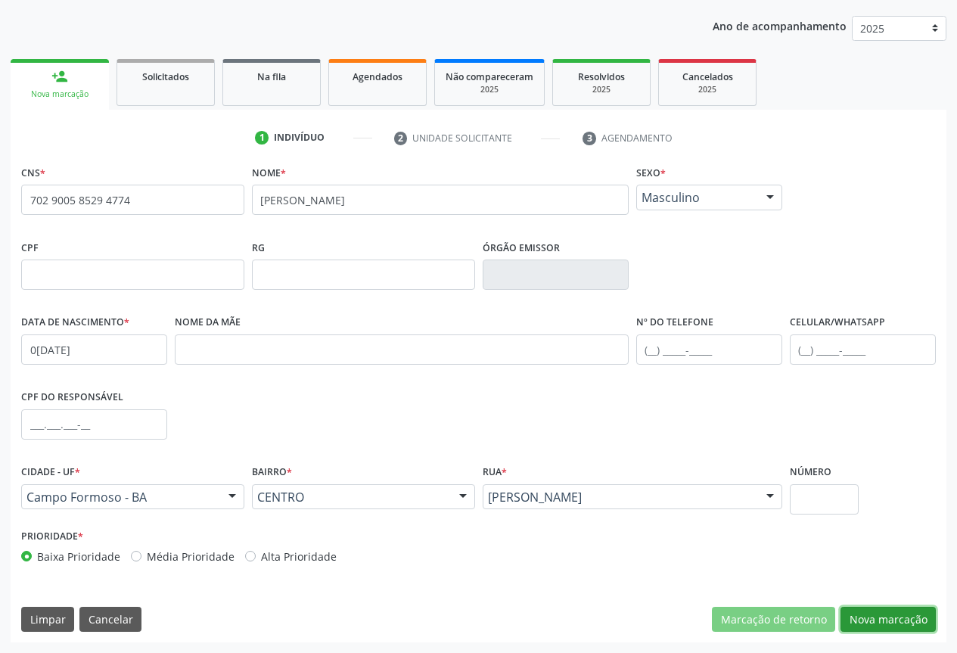
click at [873, 614] on button "Nova marcação" at bounding box center [887, 619] width 95 height 26
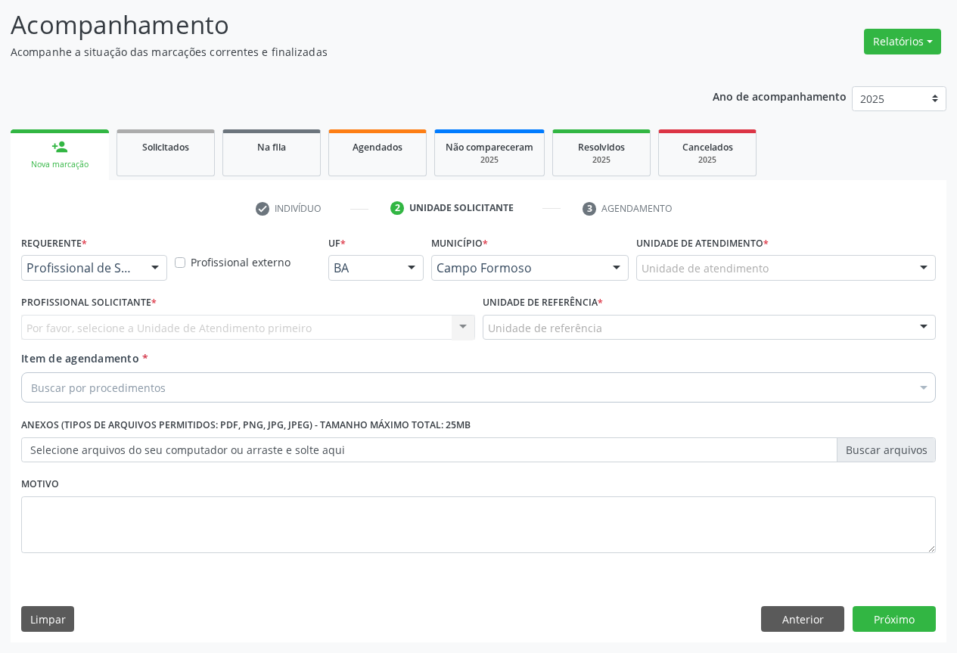
scroll to position [97, 0]
click at [813, 628] on button "Anterior" at bounding box center [802, 619] width 83 height 26
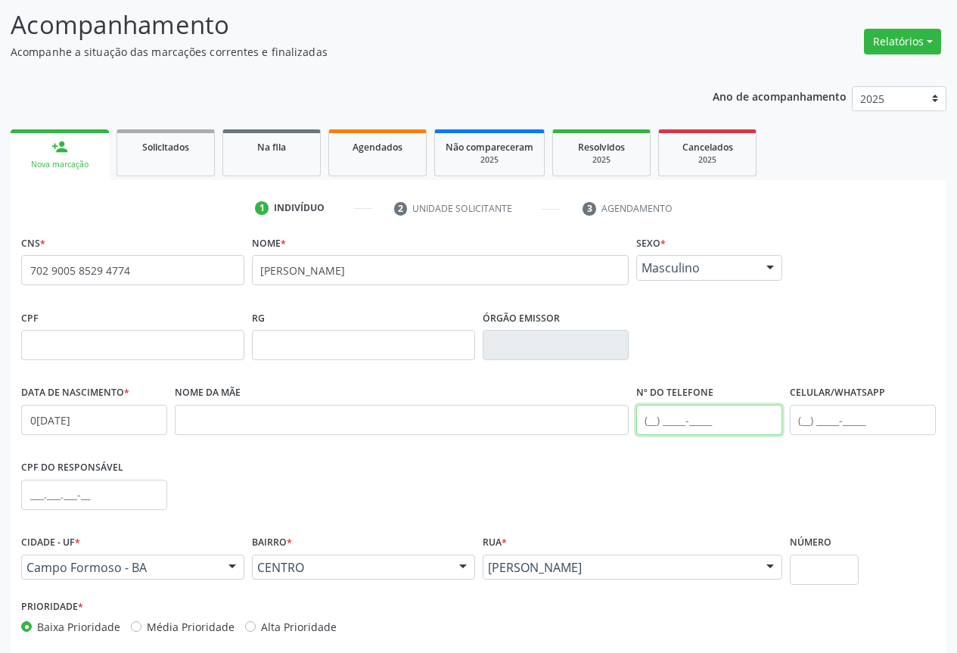
click at [643, 430] on input "text" at bounding box center [709, 420] width 146 height 30
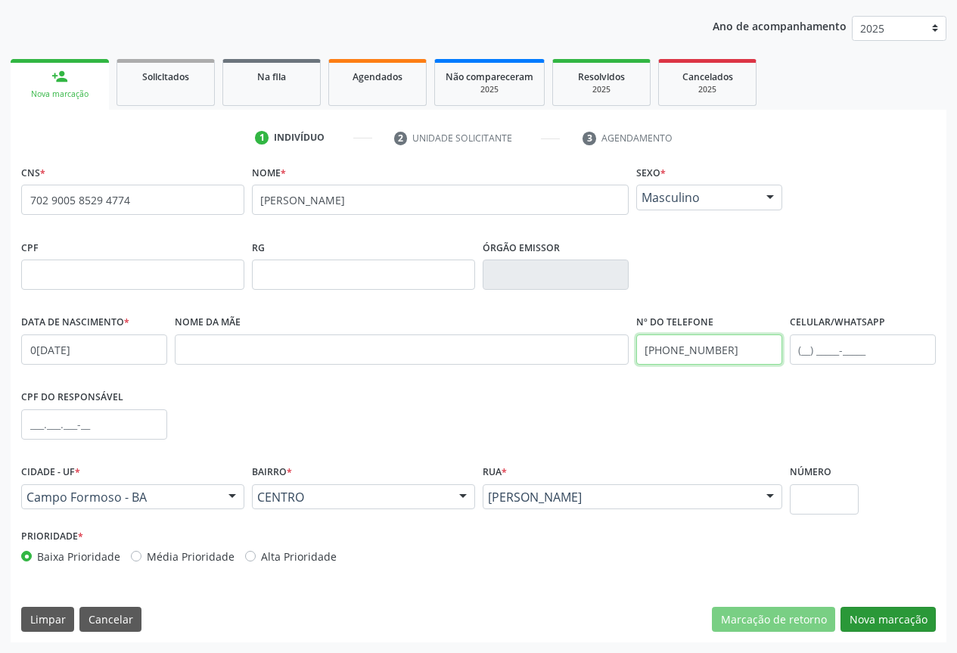
type input "[PHONE_NUMBER]"
click at [888, 623] on button "Nova marcação" at bounding box center [887, 619] width 95 height 26
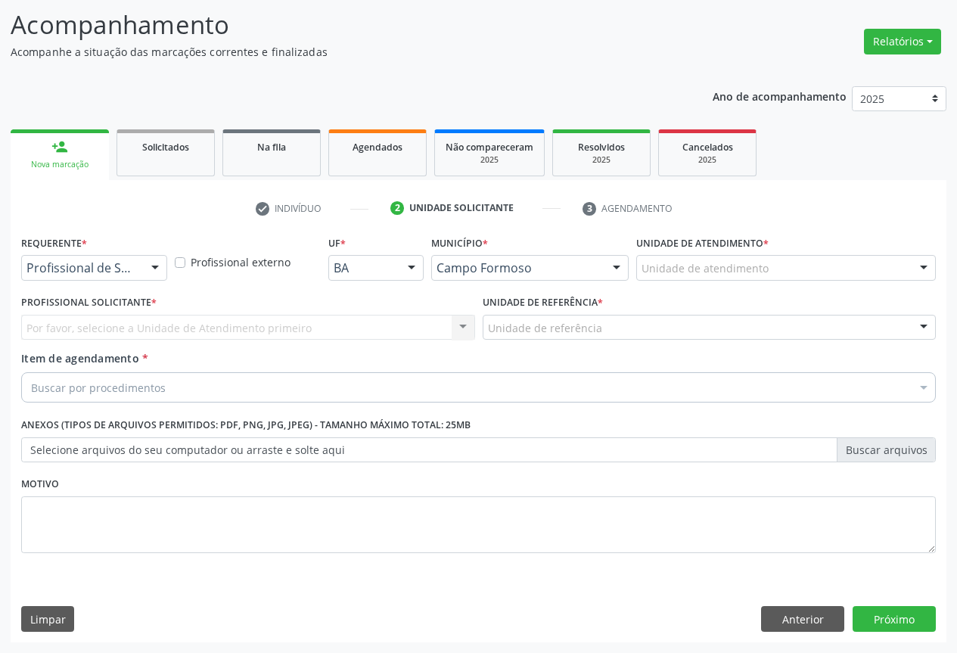
click at [137, 267] on div "Profissional de Saúde" at bounding box center [94, 268] width 146 height 26
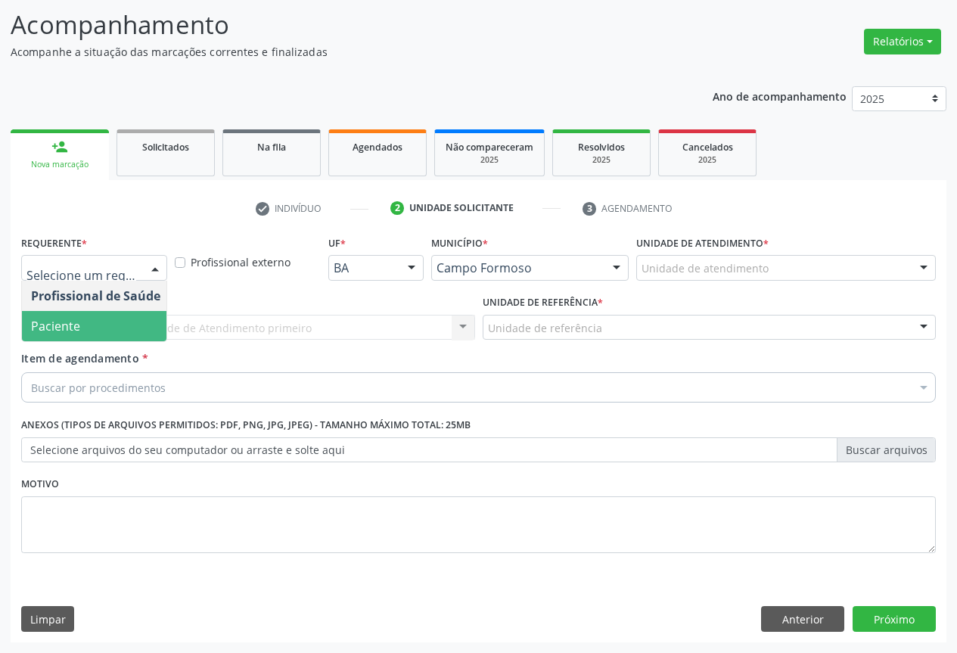
click at [103, 327] on span "Paciente" at bounding box center [95, 326] width 147 height 30
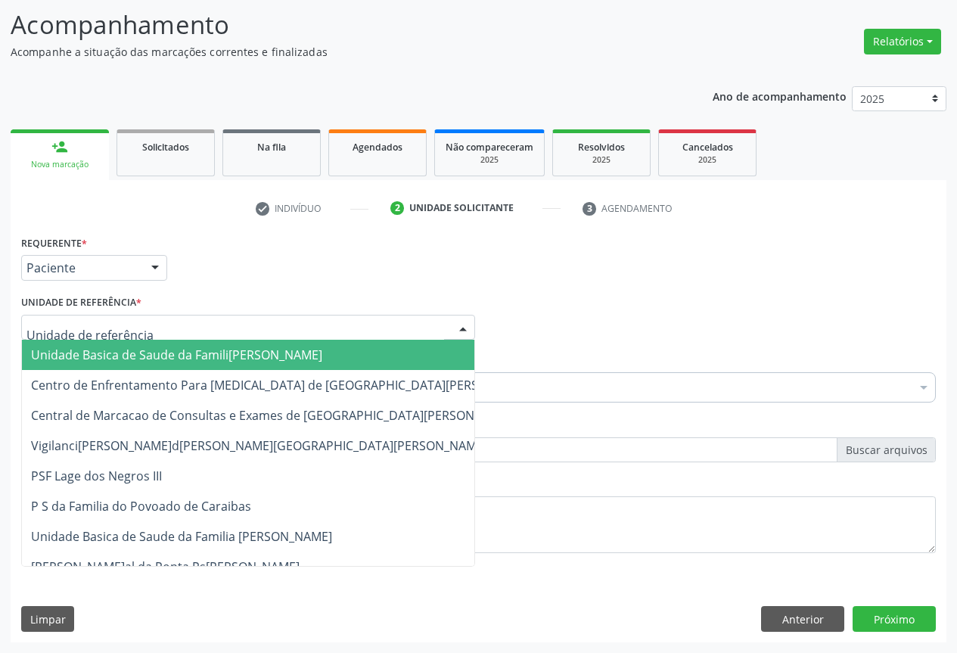
drag, startPoint x: 203, startPoint y: 328, endPoint x: 206, endPoint y: 390, distance: 62.0
click at [203, 328] on div at bounding box center [248, 328] width 454 height 26
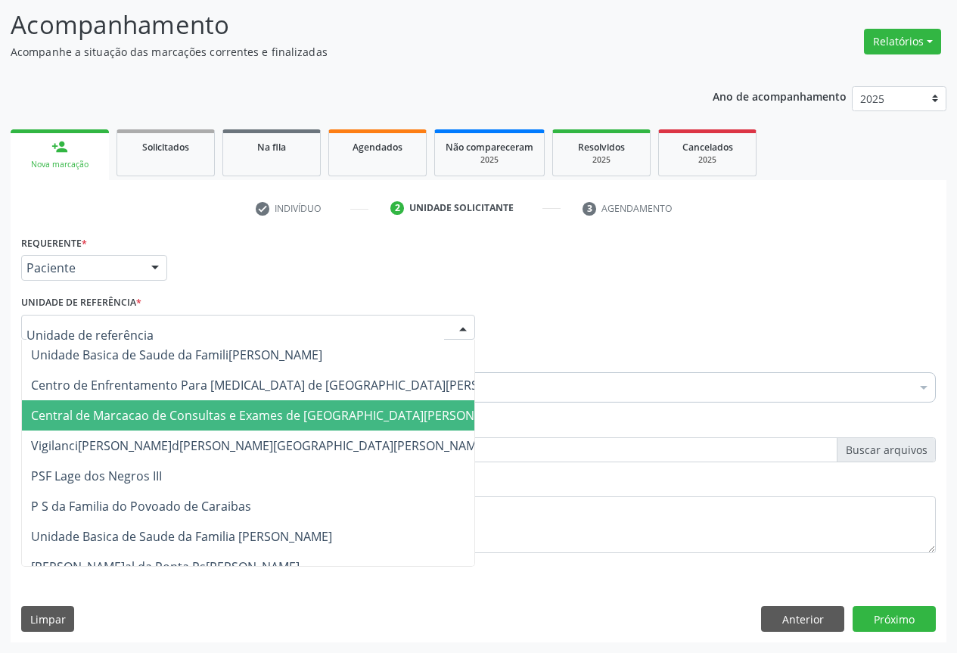
click at [208, 402] on span "Central de Marcacao de Consultas e Exames de [GEOGRAPHIC_DATA][PERSON_NAME]" at bounding box center [285, 415] width 526 height 30
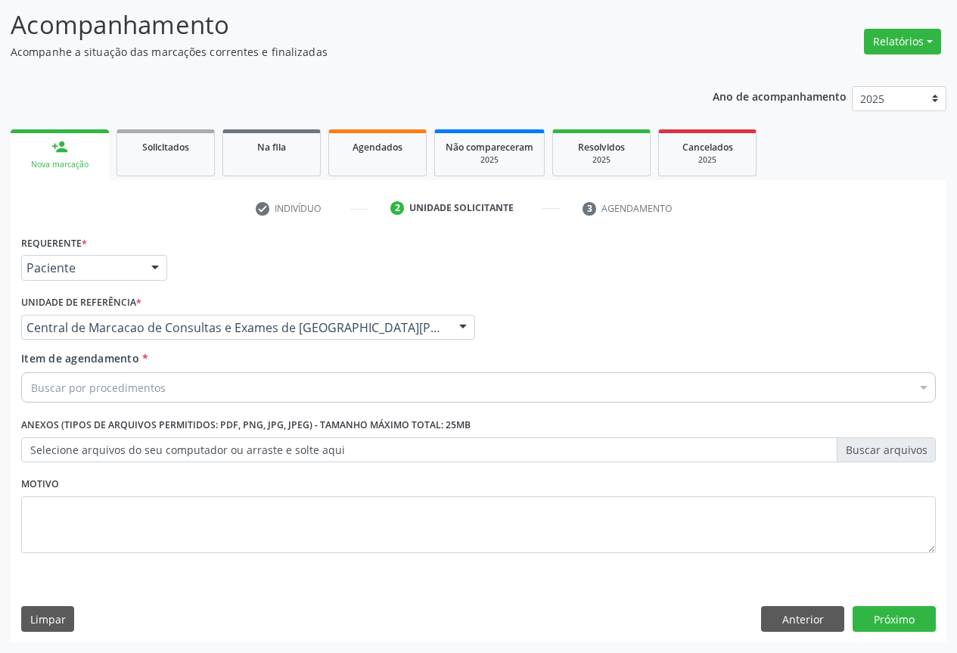
click at [242, 387] on div "Buscar por procedimentos" at bounding box center [478, 387] width 914 height 30
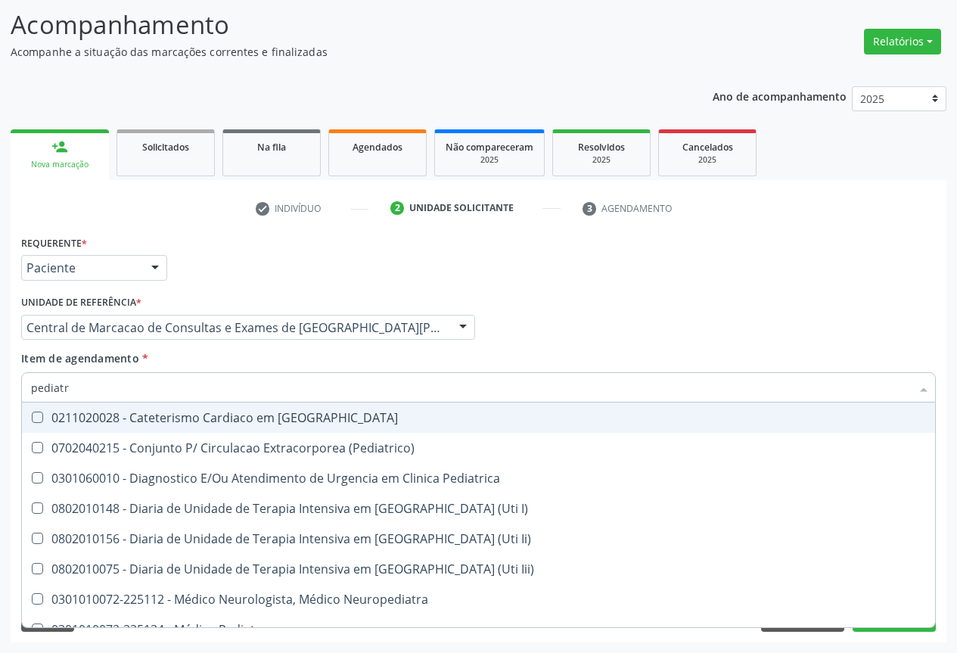
type input "pediatra"
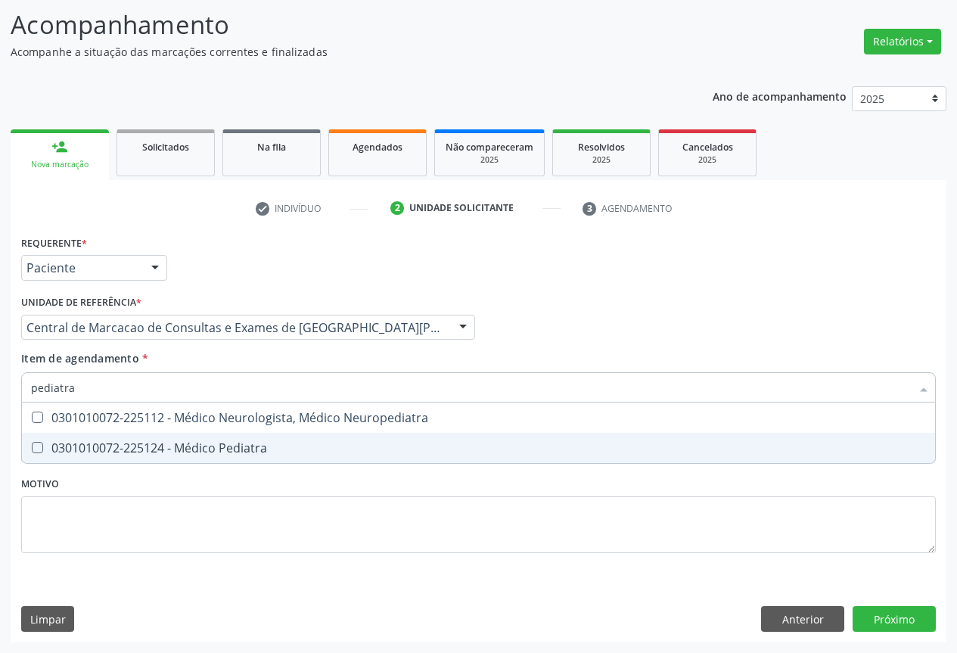
click at [222, 442] on div "0301010072-225124 - Médico Pediatra" at bounding box center [478, 448] width 895 height 12
checkbox Pediatra "true"
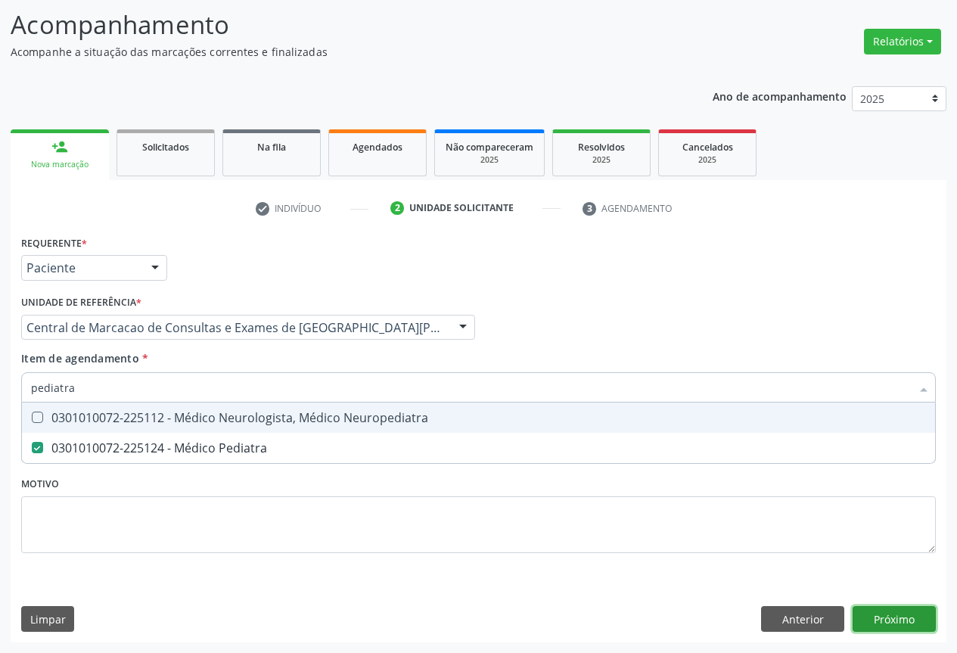
click at [893, 618] on div "Requerente * Paciente Profissional de Saúde Paciente Nenhum resultado encontrad…" at bounding box center [478, 436] width 935 height 411
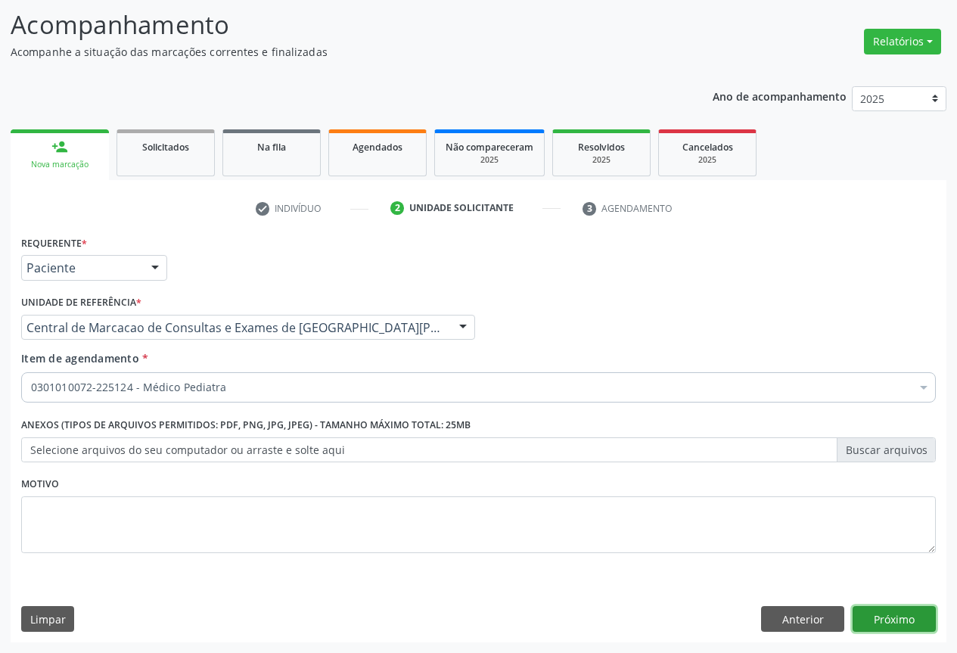
click at [893, 618] on button "Próximo" at bounding box center [893, 619] width 83 height 26
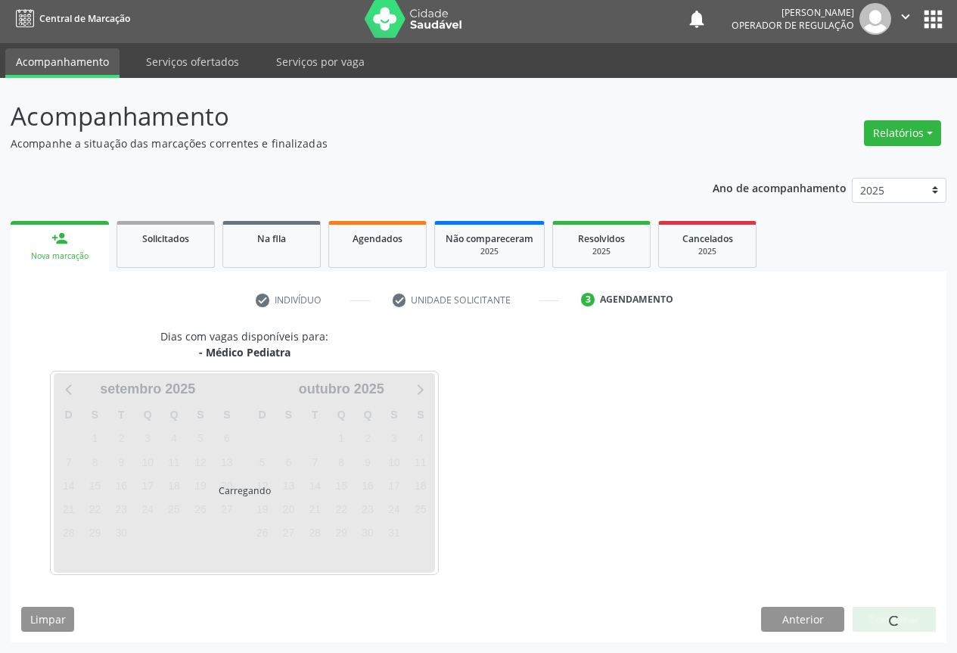
scroll to position [5, 0]
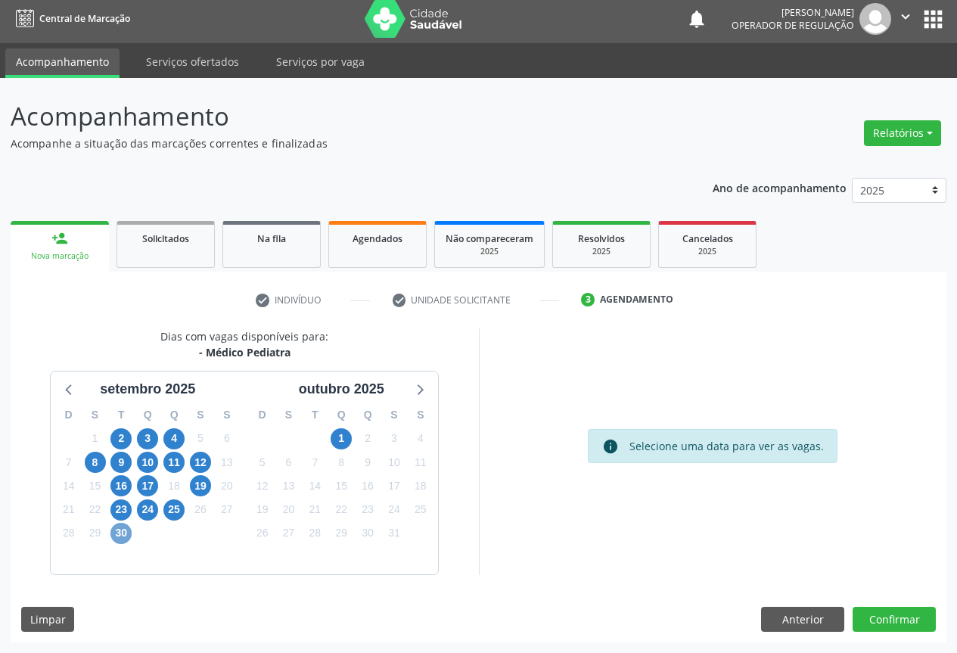
click at [124, 534] on span "30" at bounding box center [120, 532] width 21 height 21
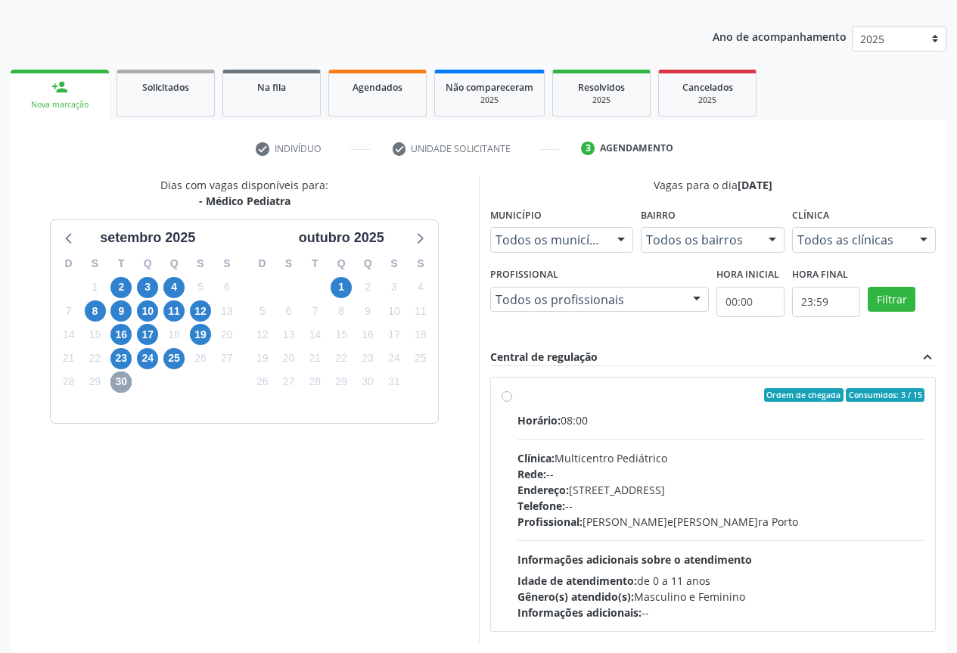
scroll to position [224, 0]
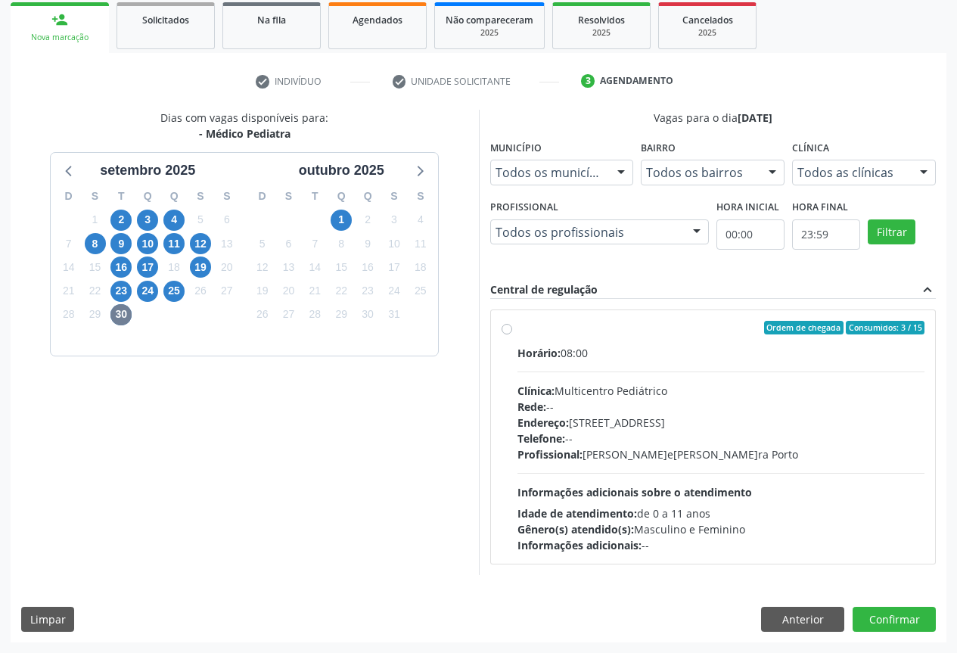
click at [653, 506] on div "Idade de atendimento: de 0 a 11 anos" at bounding box center [721, 513] width 408 height 16
click at [512, 334] on input "Ordem de chegada Consumidos: 3 / 15 Horário: 08:00 Clínica: Multicentro Pediátr…" at bounding box center [506, 328] width 11 height 14
radio input "true"
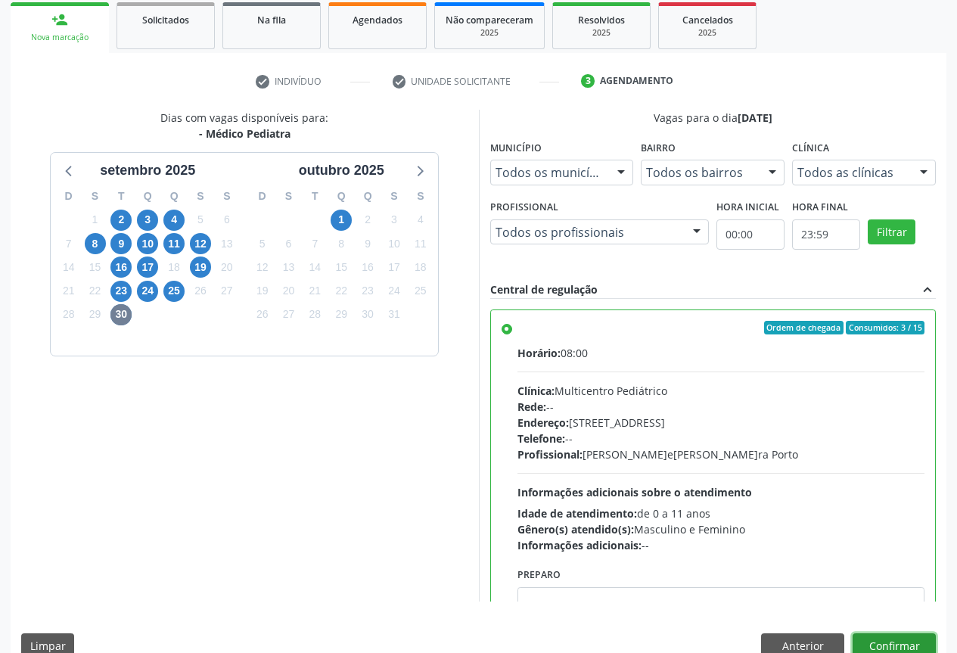
click at [910, 643] on button "Confirmar" at bounding box center [893, 646] width 83 height 26
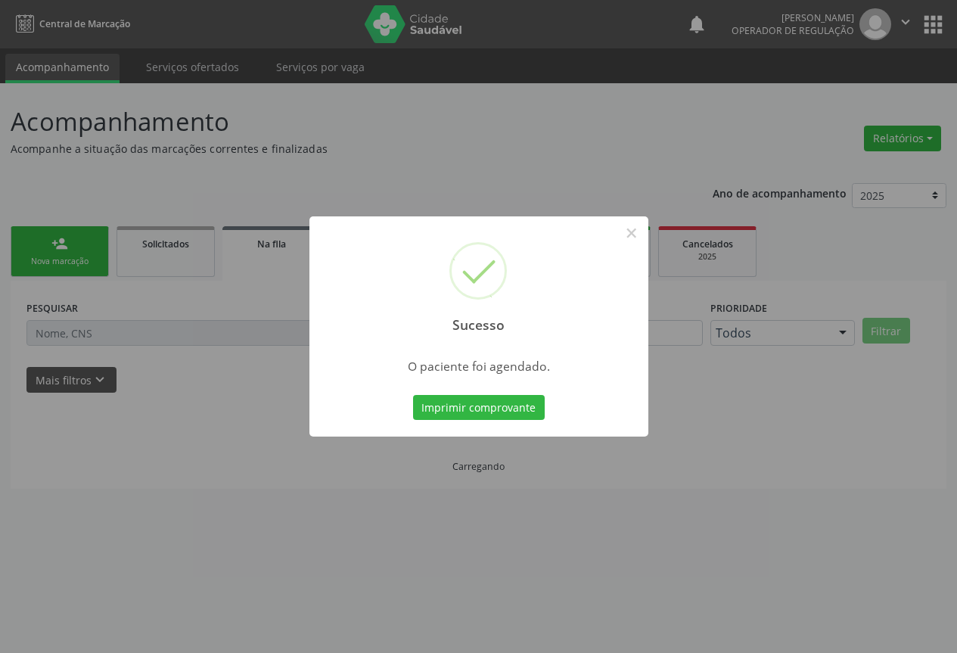
scroll to position [0, 0]
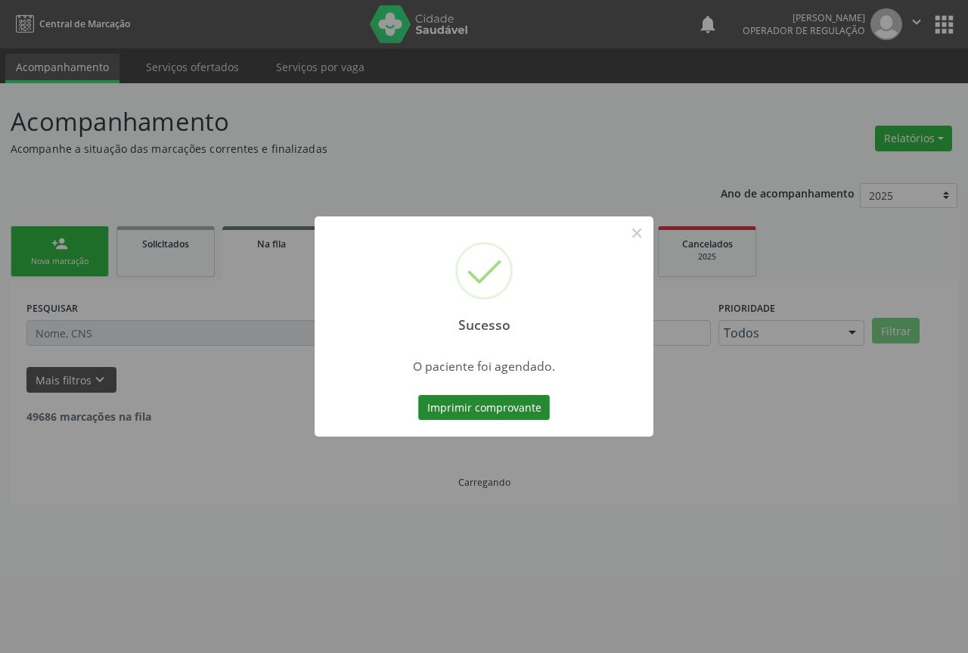
click at [518, 409] on button "Imprimir comprovante" at bounding box center [484, 408] width 132 height 26
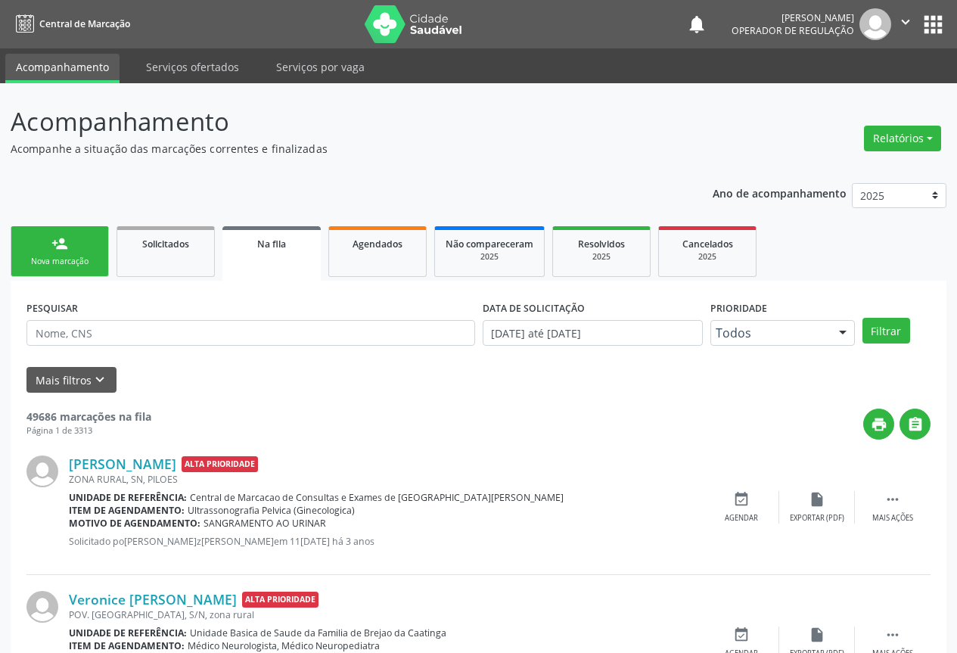
click at [96, 247] on link "person_add Nova marcação" at bounding box center [60, 251] width 98 height 51
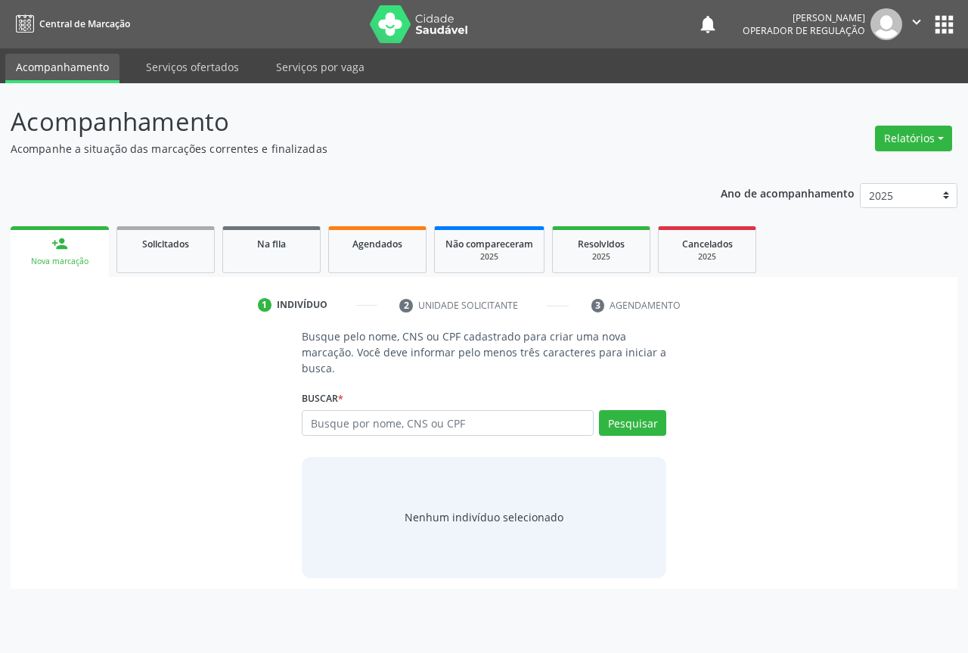
click at [328, 409] on label "Buscar *" at bounding box center [323, 397] width 42 height 23
click at [328, 423] on input "text" at bounding box center [448, 423] width 292 height 26
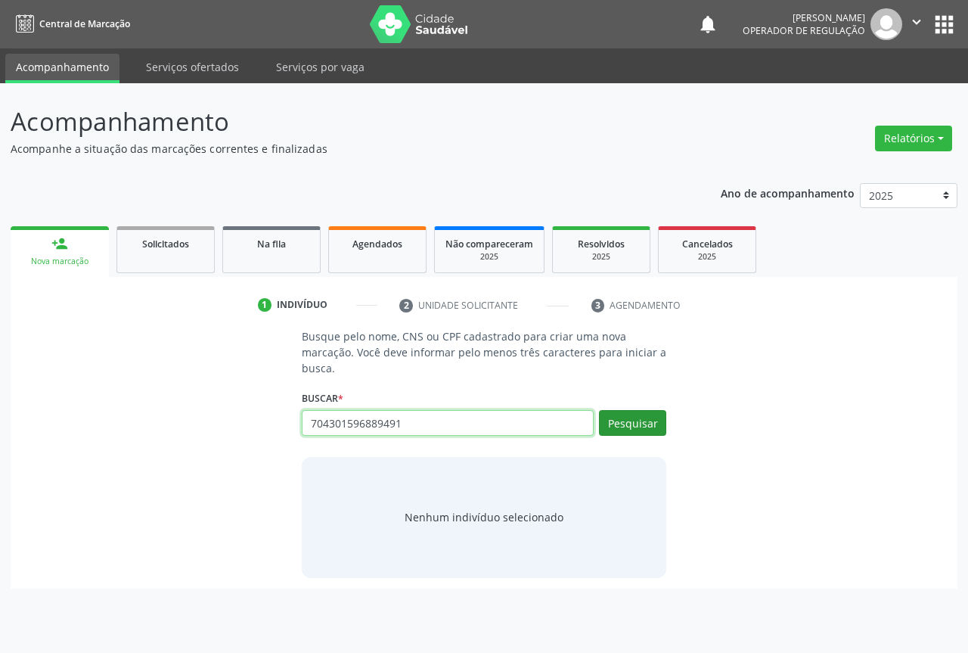
type input "704301596889491"
click at [630, 416] on button "Pesquisar" at bounding box center [632, 423] width 67 height 26
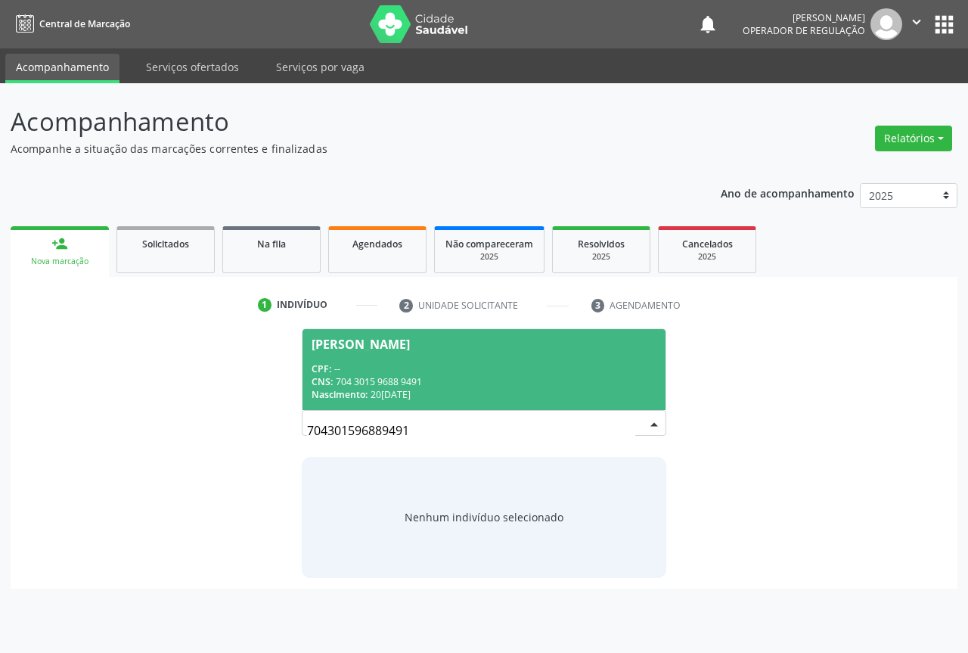
click at [384, 358] on span "[PERSON_NAME] CPF: -- CNS: 704 3015 9688 9491 Nascimento: 2[DATE]" at bounding box center [483, 369] width 363 height 81
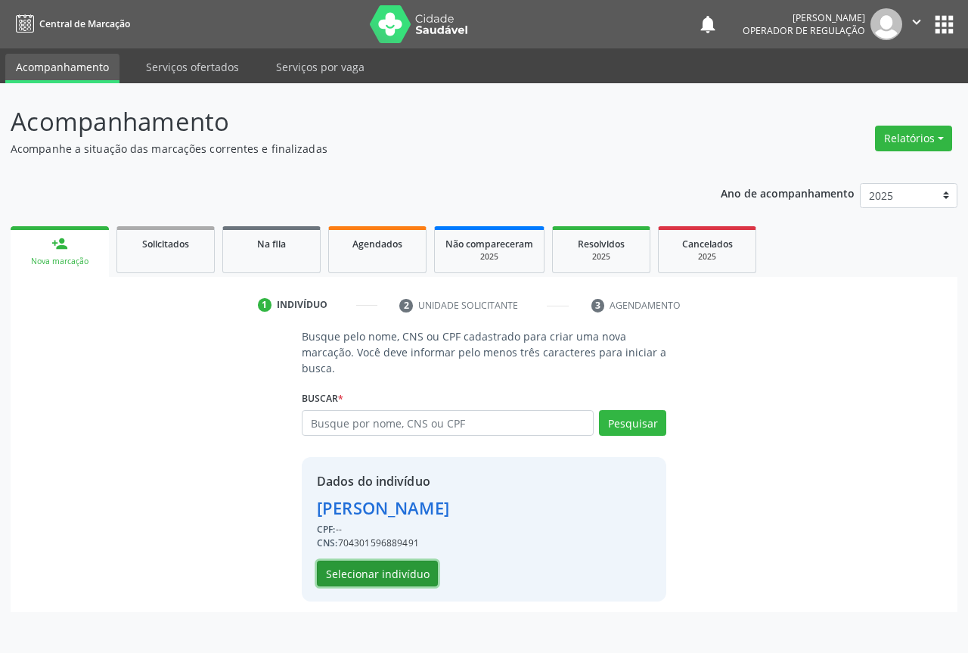
click at [386, 571] on button "Selecionar indivíduo" at bounding box center [377, 573] width 121 height 26
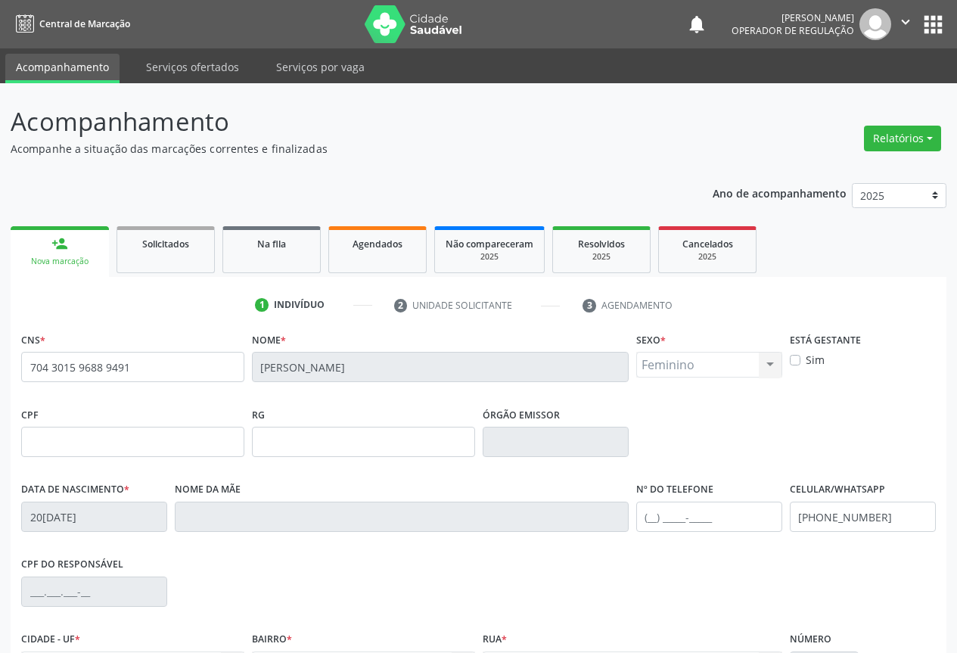
scroll to position [167, 0]
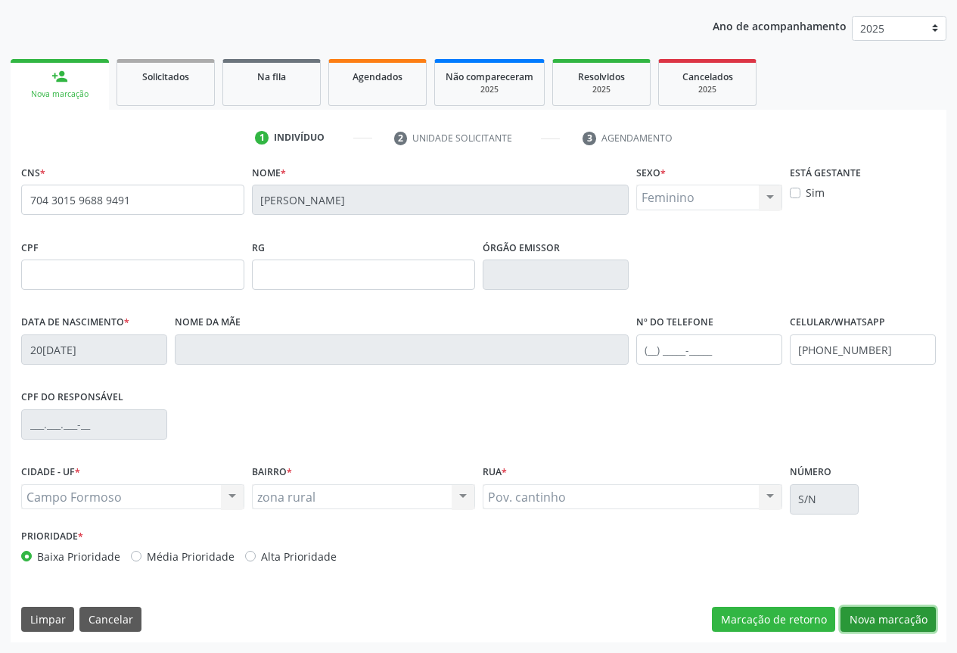
click at [887, 624] on button "Nova marcação" at bounding box center [887, 619] width 95 height 26
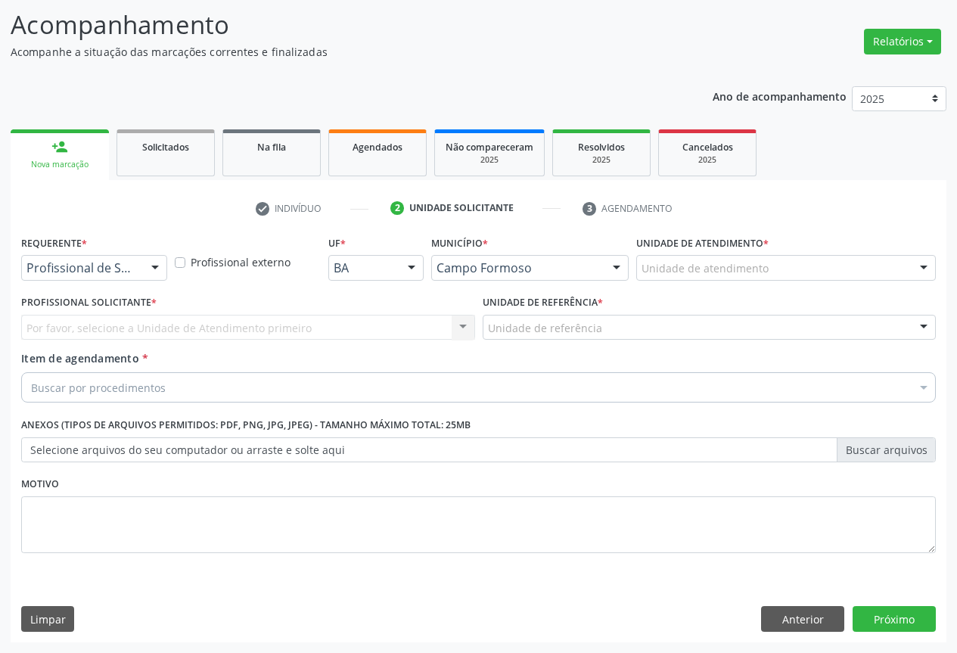
scroll to position [97, 0]
click at [148, 262] on div at bounding box center [155, 269] width 23 height 26
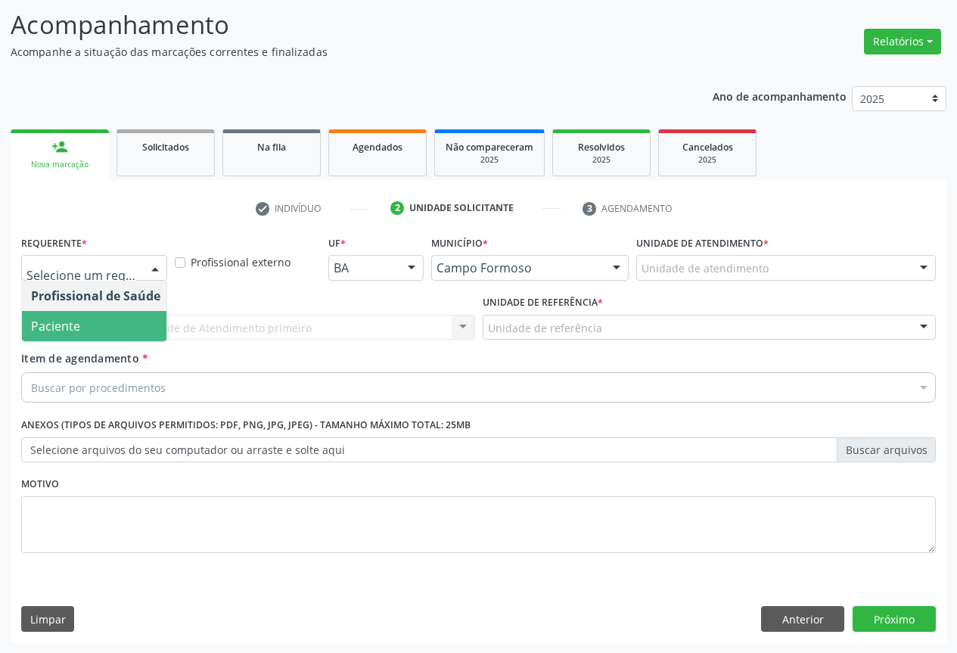
click at [90, 318] on span "Paciente" at bounding box center [95, 326] width 147 height 30
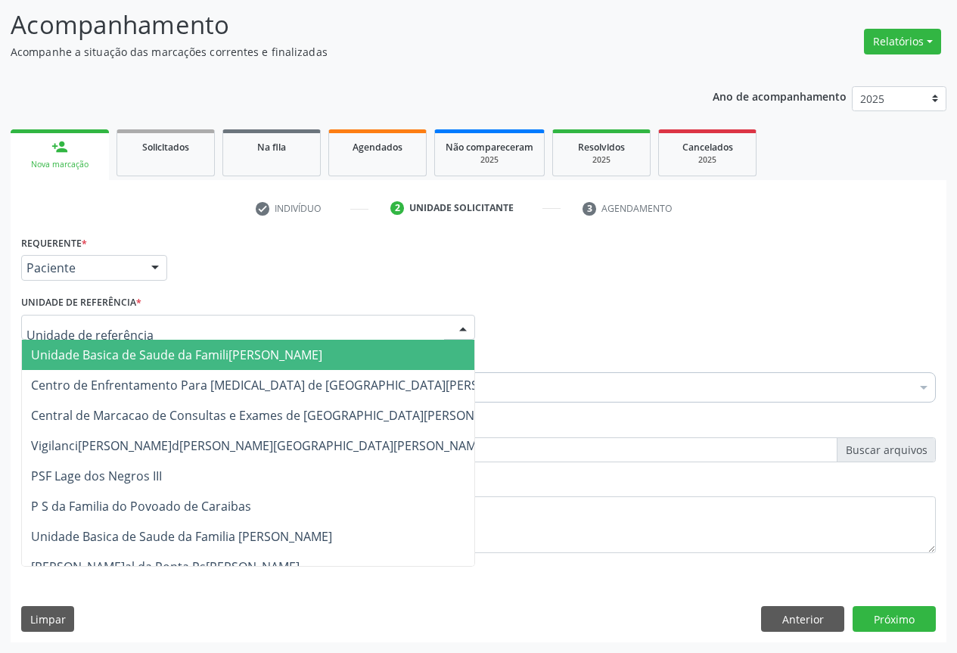
click at [191, 317] on div at bounding box center [248, 328] width 454 height 26
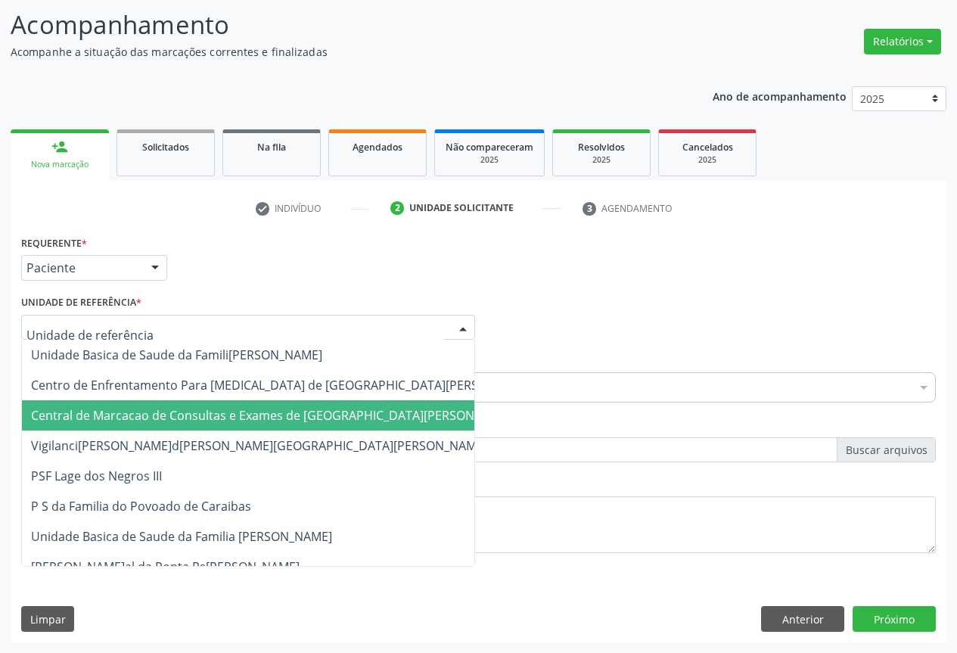
click at [206, 412] on span "Central de Marcacao de Consultas e Exames de [GEOGRAPHIC_DATA]" at bounding box center [274, 415] width 486 height 17
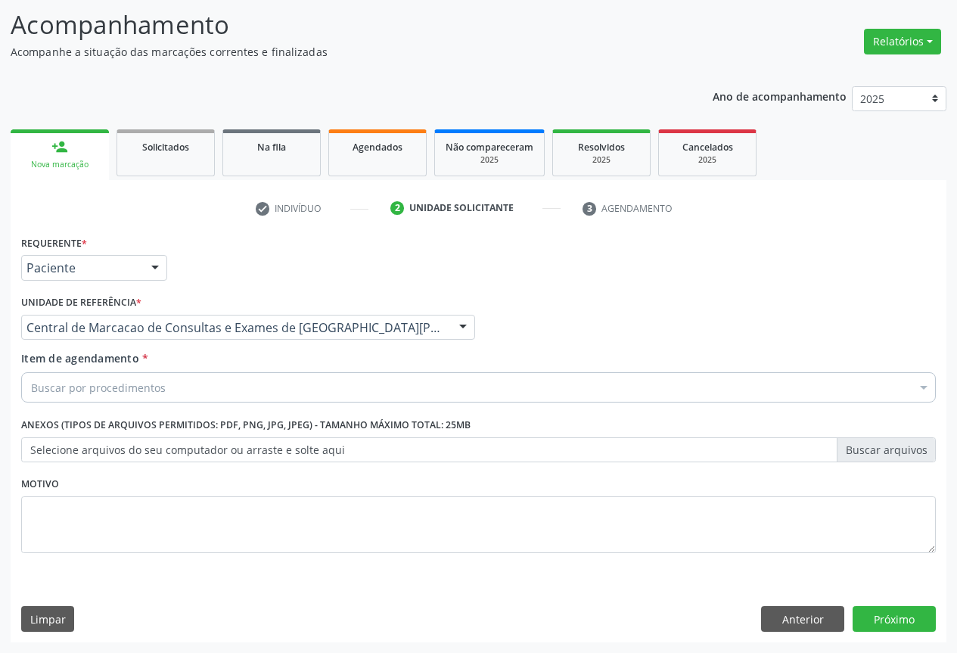
click at [233, 388] on div "Buscar por procedimentos" at bounding box center [478, 387] width 914 height 30
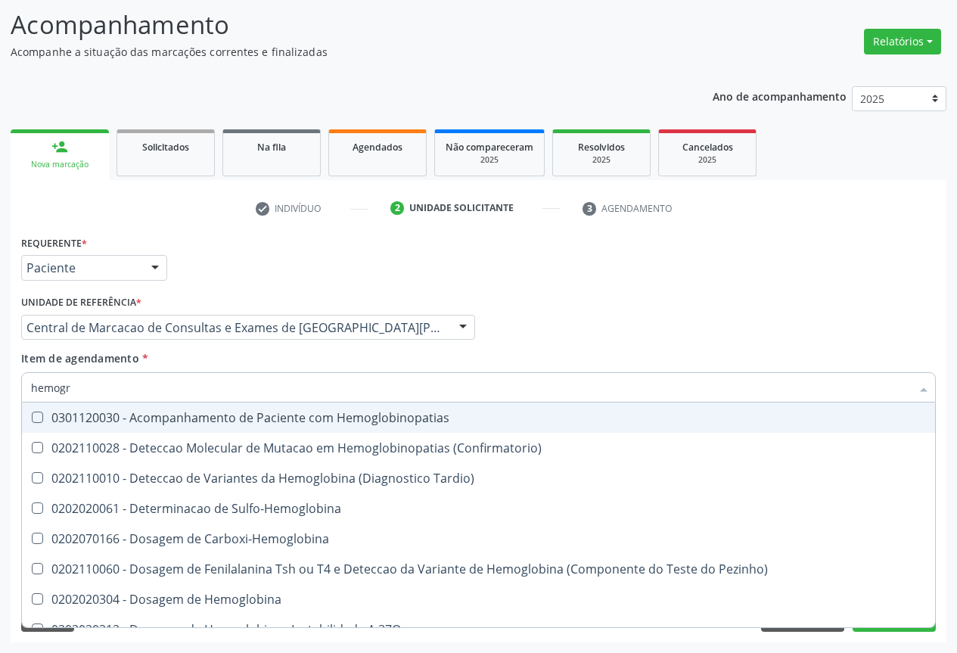
type input "hemogra"
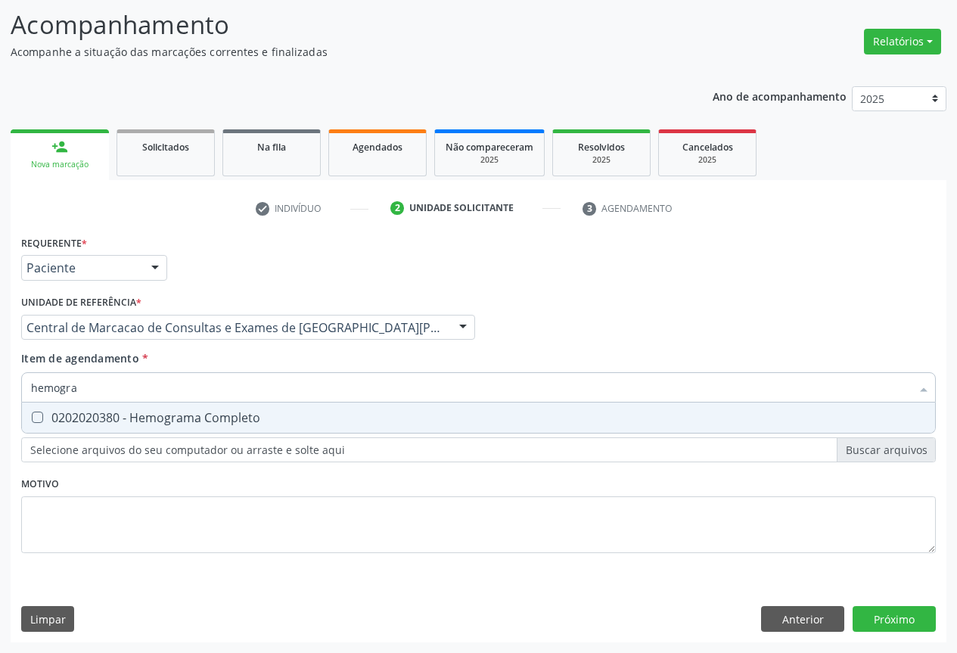
click at [217, 414] on div "0202020380 - Hemograma Completo" at bounding box center [478, 417] width 895 height 12
checkbox Completo "true"
click at [227, 391] on input "hemogra" at bounding box center [470, 387] width 879 height 30
type input "c"
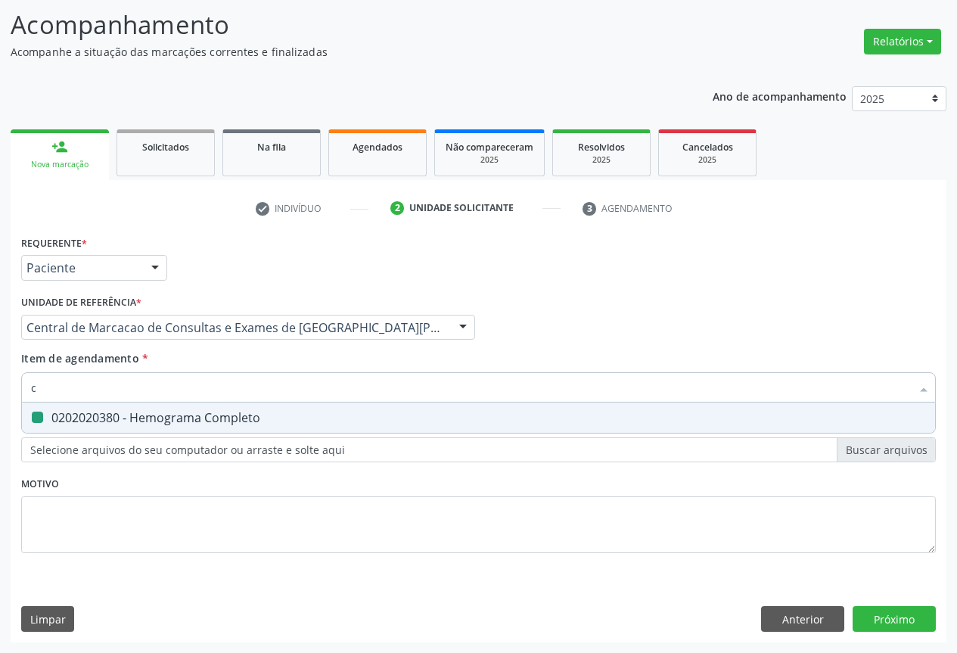
checkbox Completo "false"
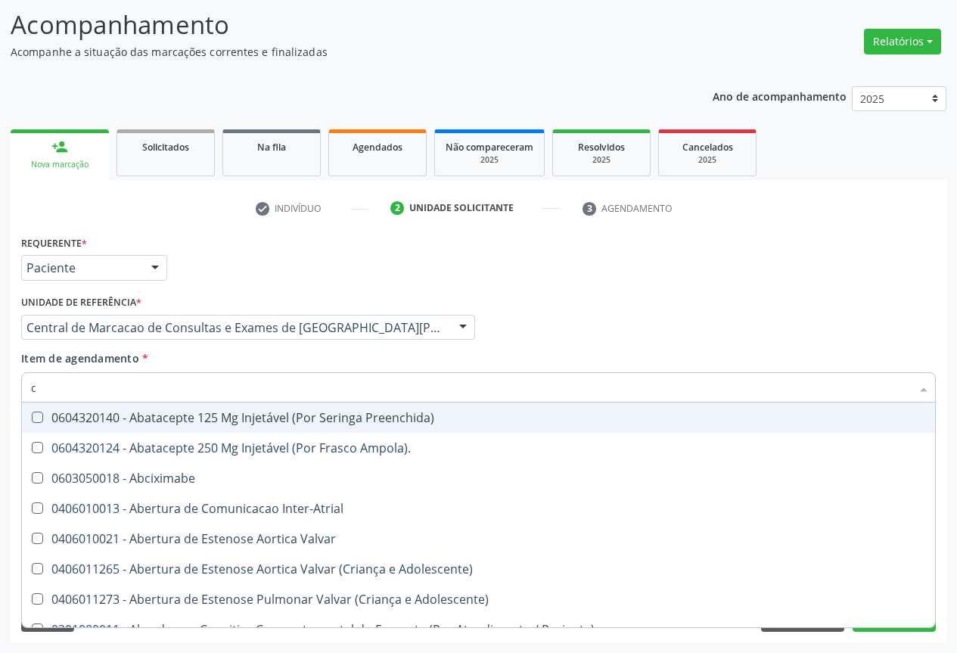
type input "co"
checkbox Osseo "true"
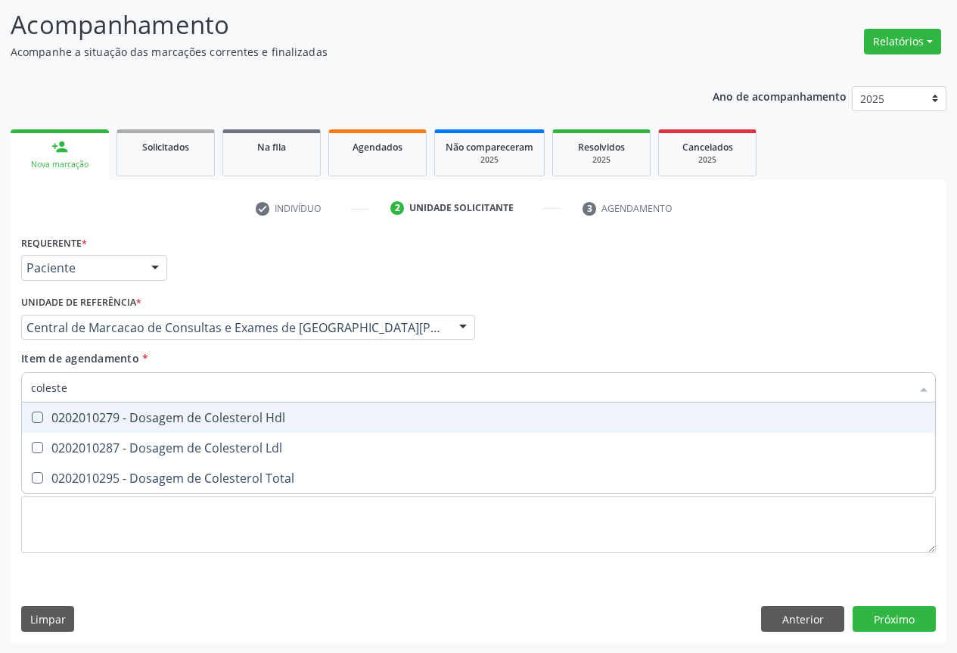
type input "colester"
click at [213, 416] on div "0202010279 - Dosagem de Colesterol Hdl" at bounding box center [478, 417] width 895 height 12
checkbox Hdl "true"
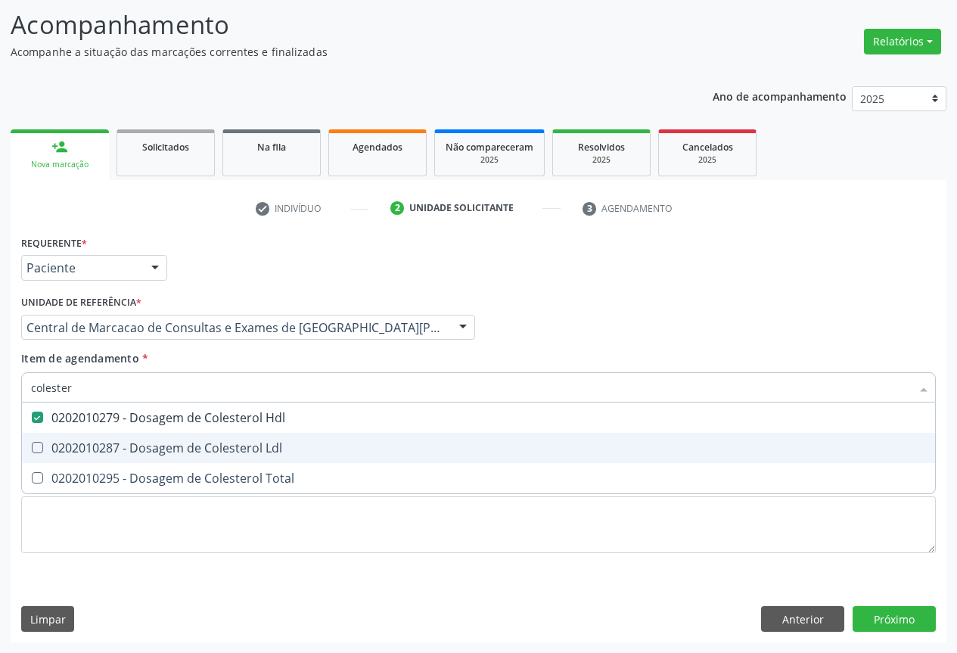
click at [210, 442] on div "0202010287 - Dosagem de Colesterol Ldl" at bounding box center [478, 448] width 895 height 12
checkbox Ldl "true"
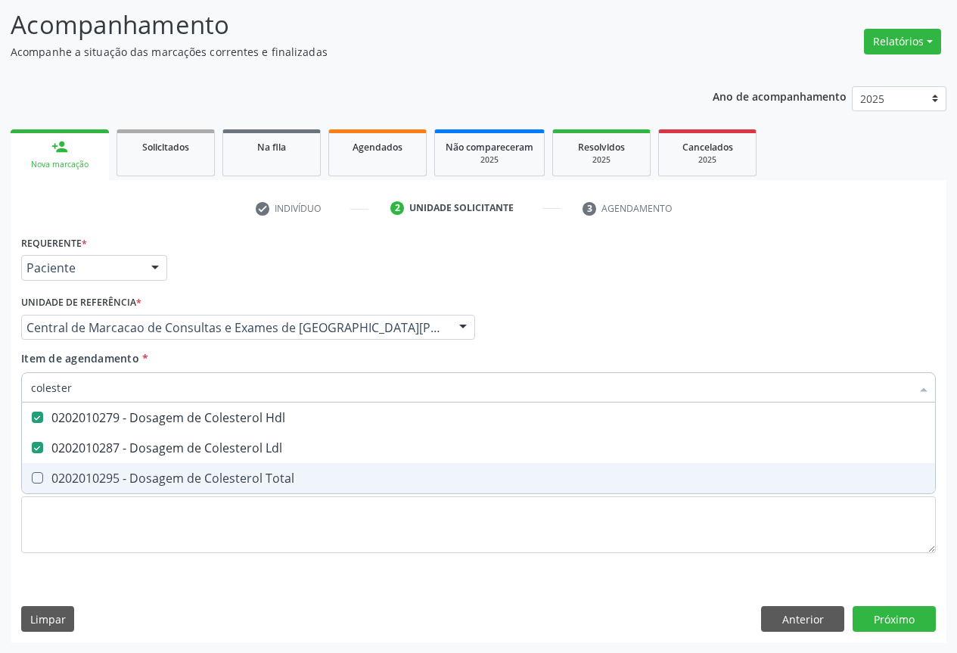
drag, startPoint x: 209, startPoint y: 472, endPoint x: 204, endPoint y: 436, distance: 36.6
click at [208, 473] on div "0202010295 - Dosagem de Colesterol Total" at bounding box center [478, 478] width 895 height 12
checkbox Total "true"
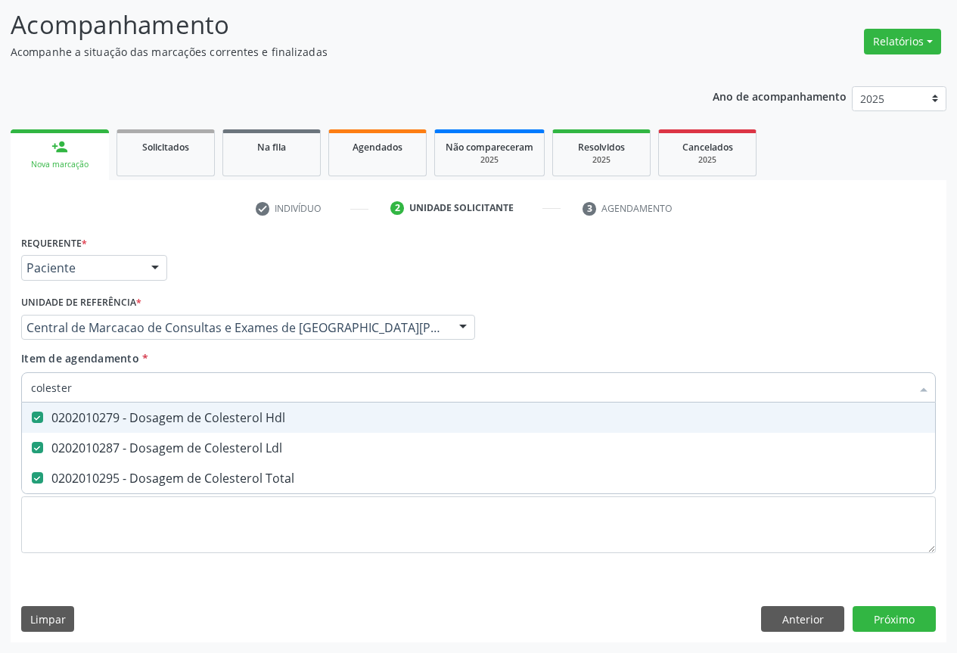
click at [182, 398] on input "colester" at bounding box center [470, 387] width 879 height 30
type input "t"
checkbox Hdl "false"
checkbox Ldl "false"
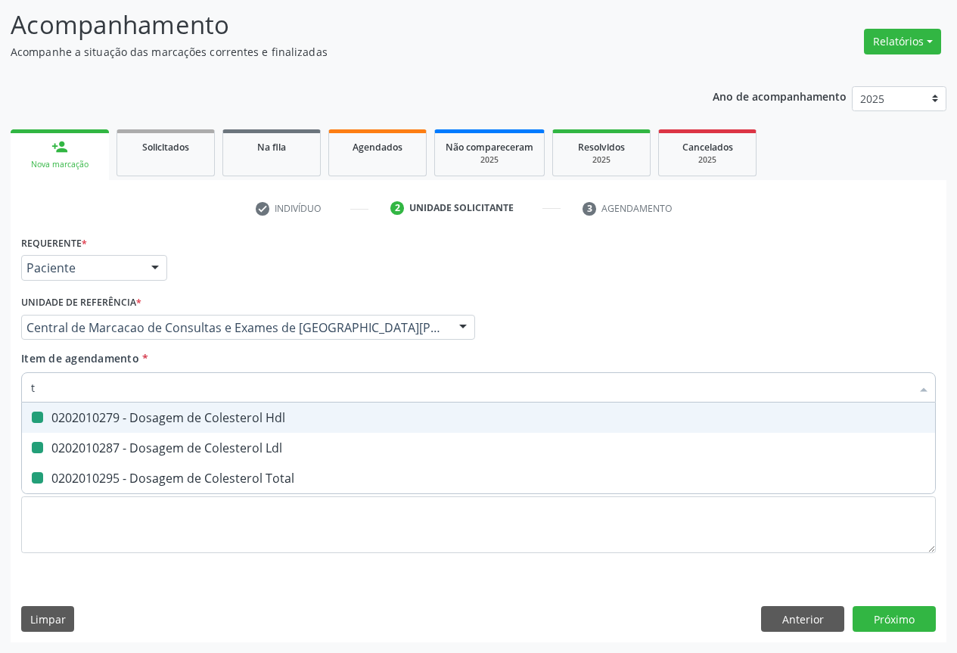
checkbox Total "false"
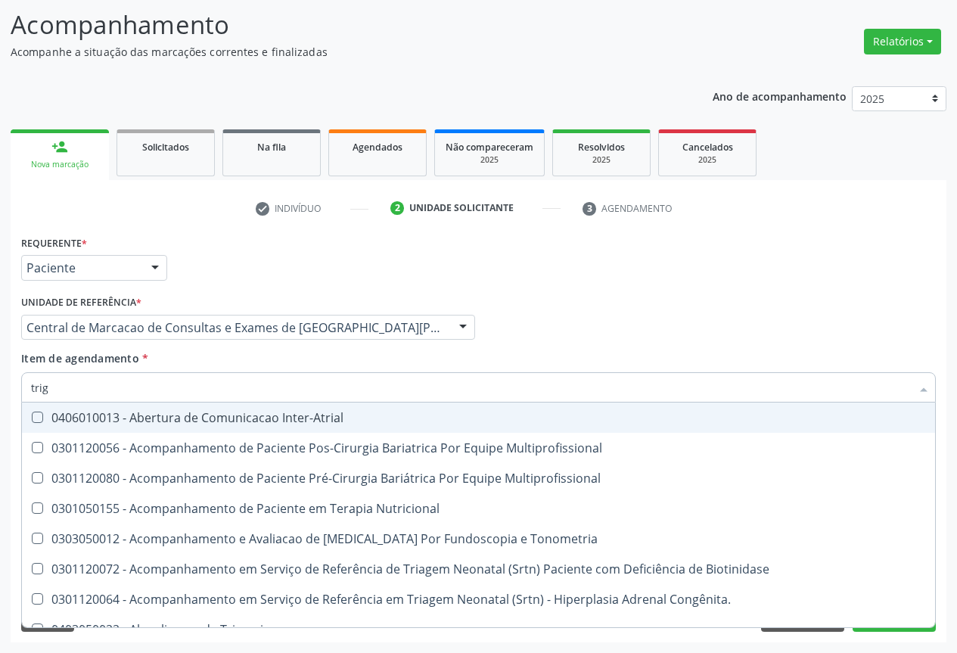
type input "trigl"
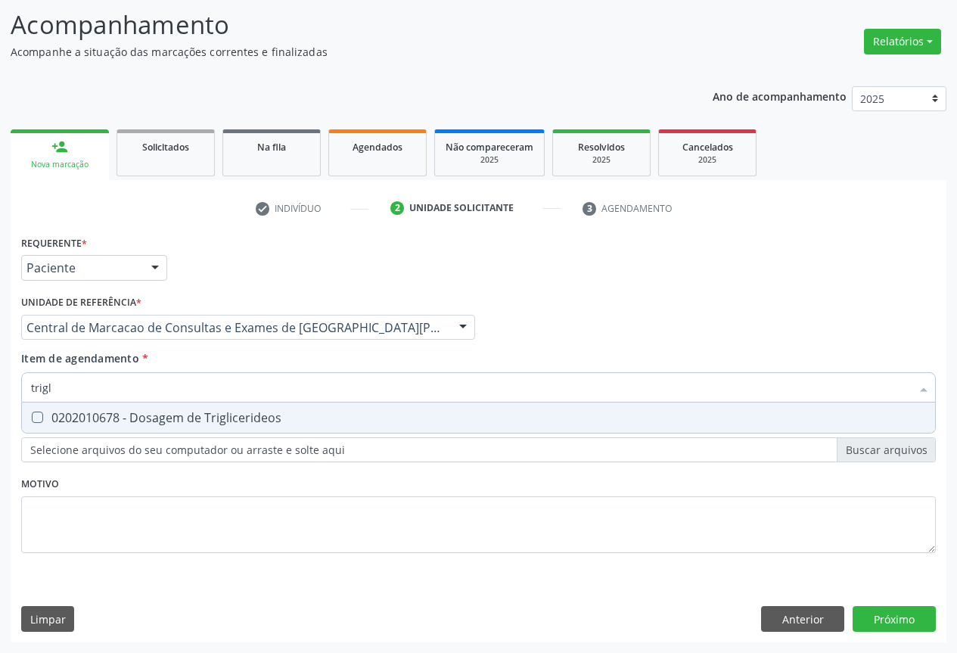
click at [163, 423] on div "0202010678 - Dosagem de Triglicerideos" at bounding box center [478, 417] width 895 height 12
checkbox Triglicerideos "true"
click at [161, 389] on input "trigl" at bounding box center [470, 387] width 879 height 30
type input "ur"
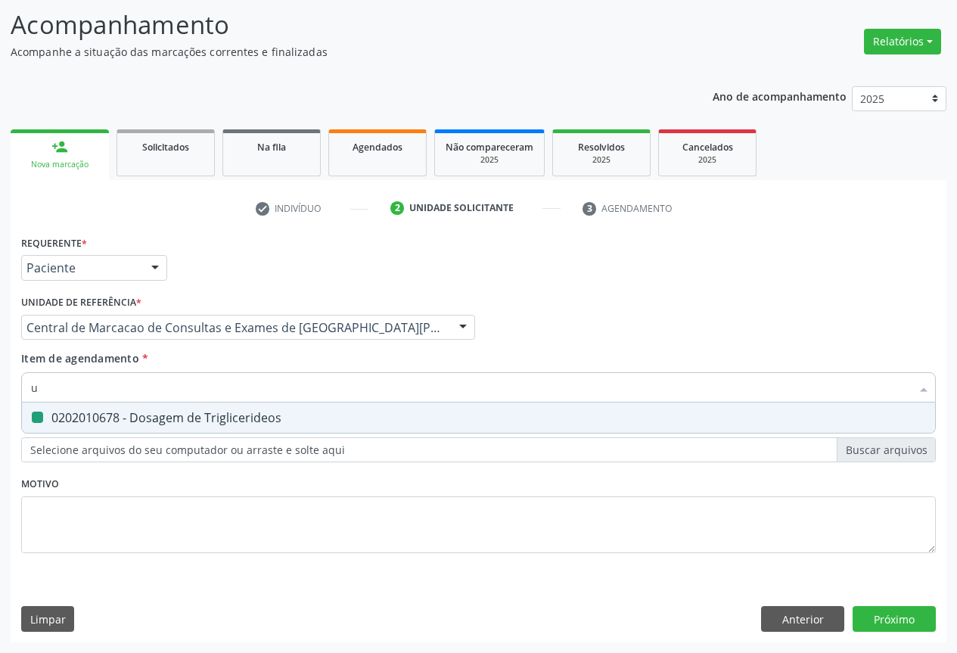
checkbox Triglicerideos "false"
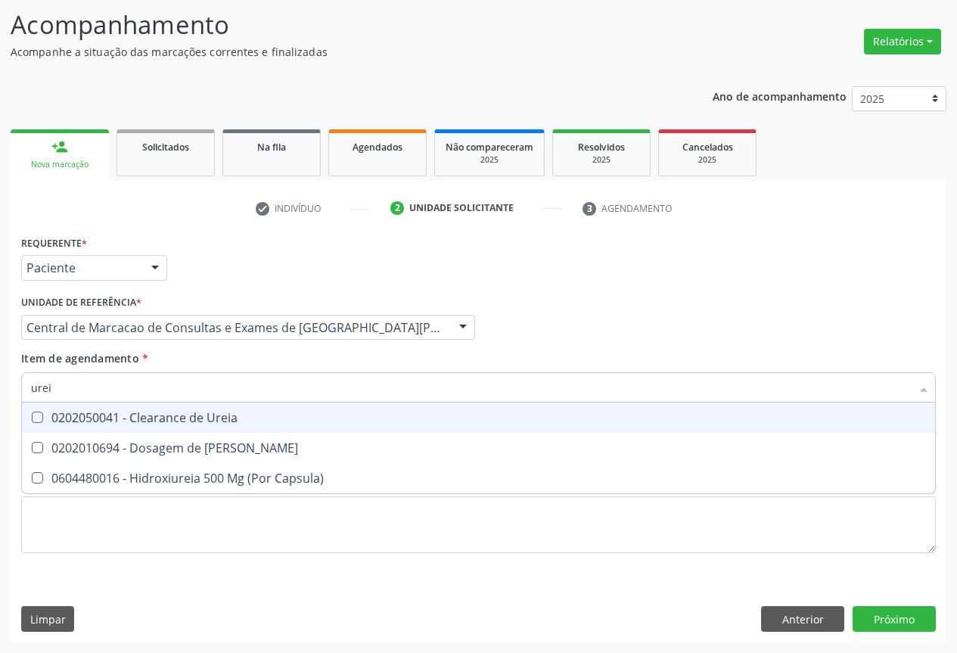
type input "ureia"
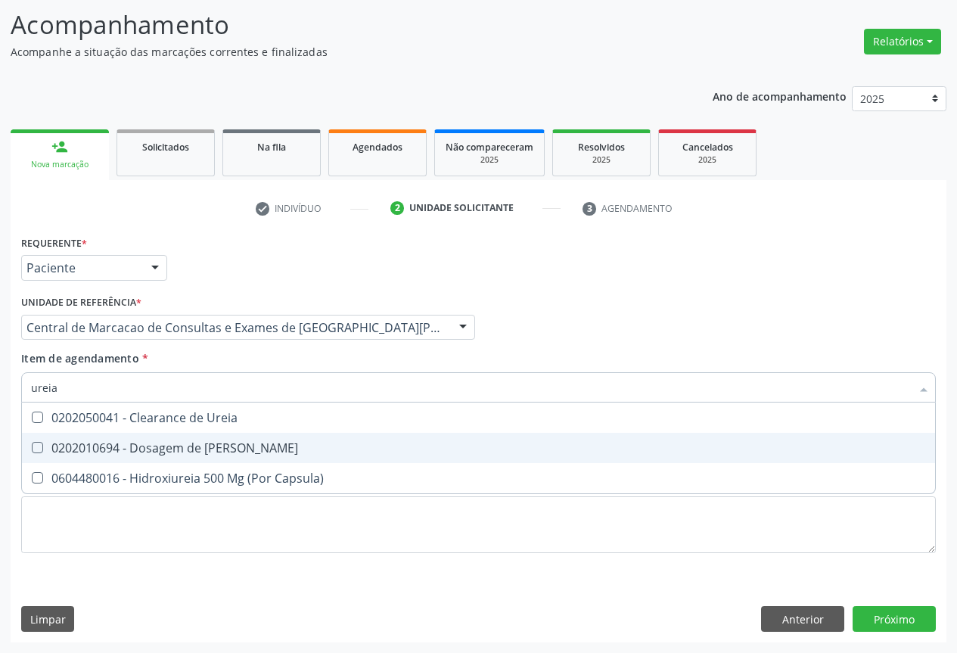
click at [156, 442] on div "0202010694 - Dosagem de [PERSON_NAME]" at bounding box center [478, 448] width 895 height 12
checkbox Ureia "true"
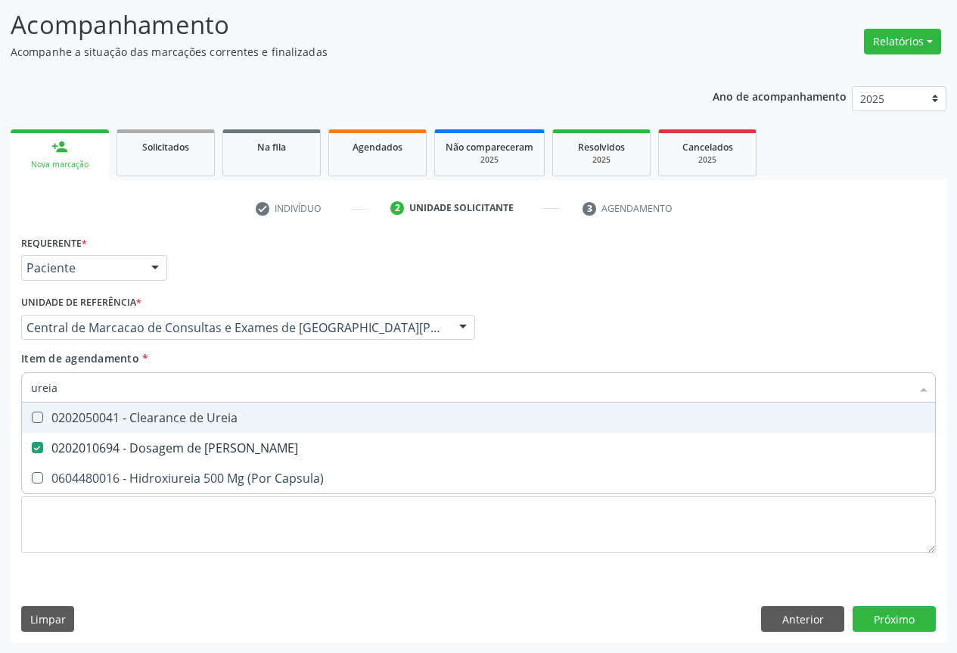
click at [159, 387] on input "ureia" at bounding box center [470, 387] width 879 height 30
type input "c"
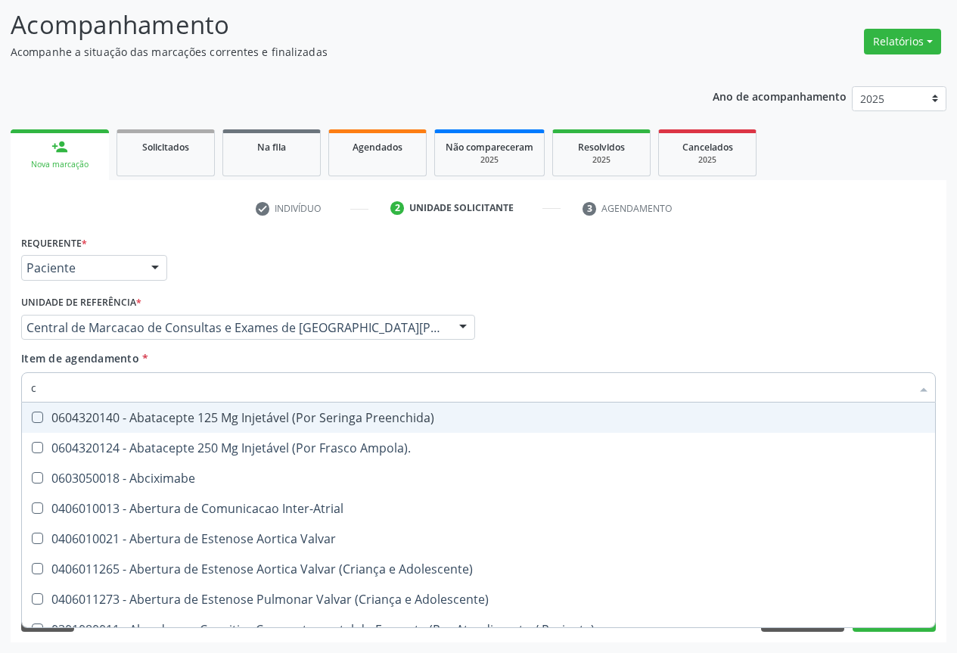
checkbox Ampola\)\ "false"
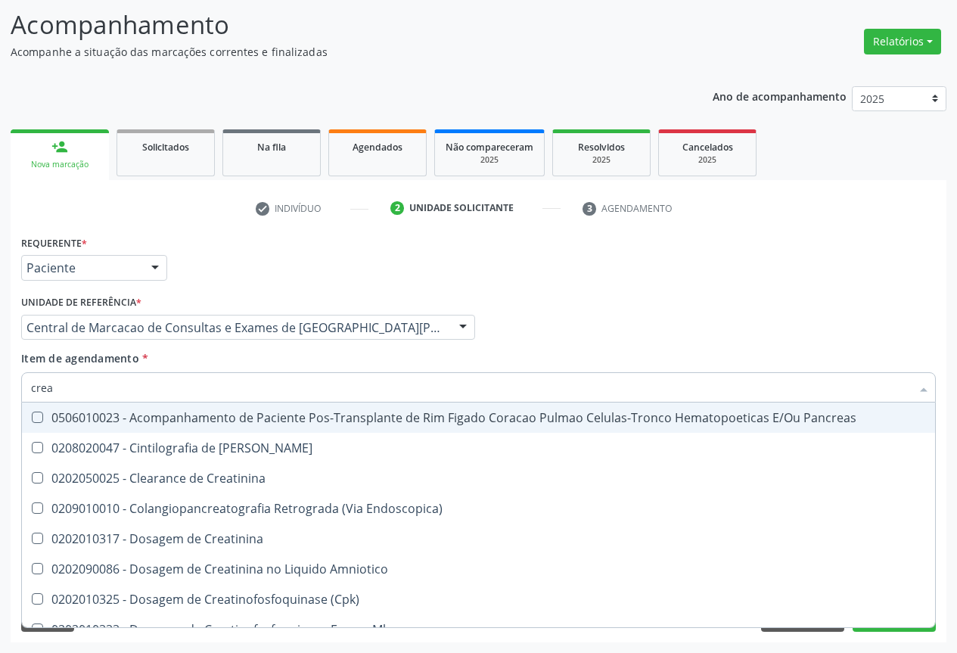
type input "creat"
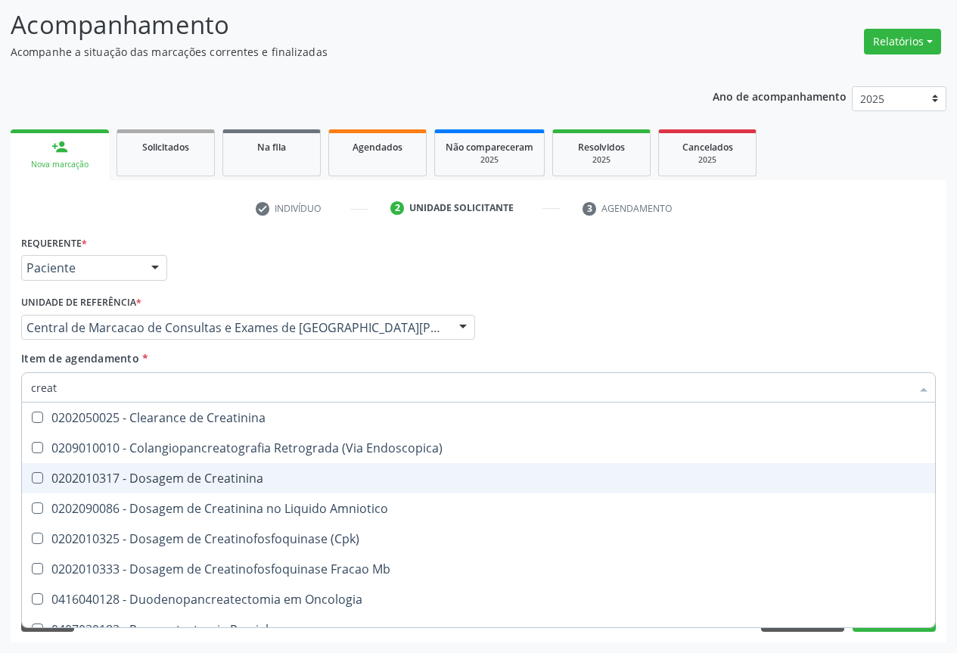
click at [164, 472] on div "0202010317 - Dosagem de Creatinina" at bounding box center [478, 478] width 895 height 12
checkbox Creatinina "true"
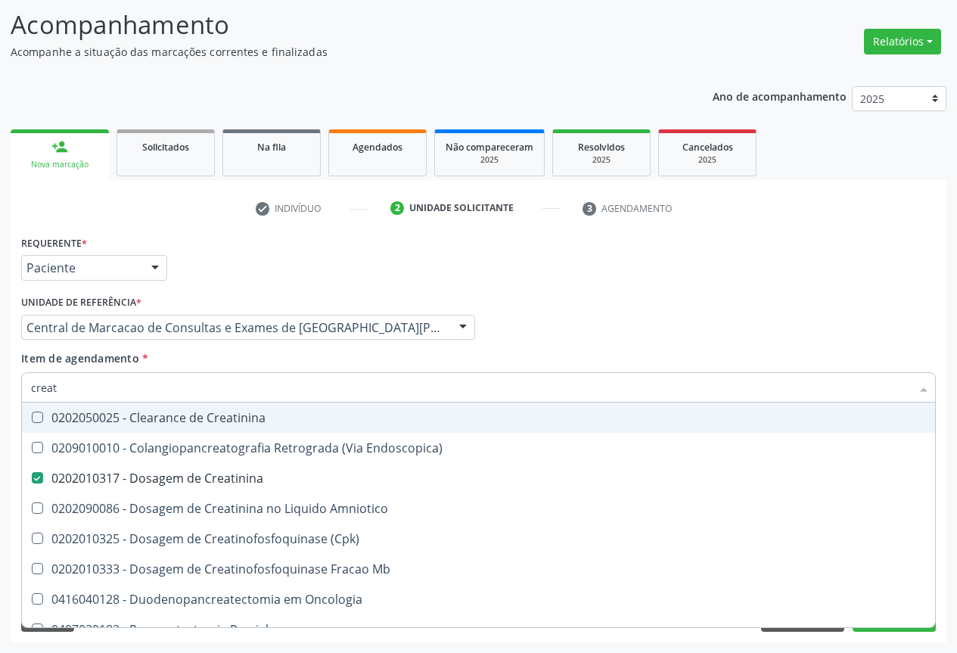
click at [163, 386] on input "creat" at bounding box center [470, 387] width 879 height 30
type input "ur"
checkbox Creatinina "false"
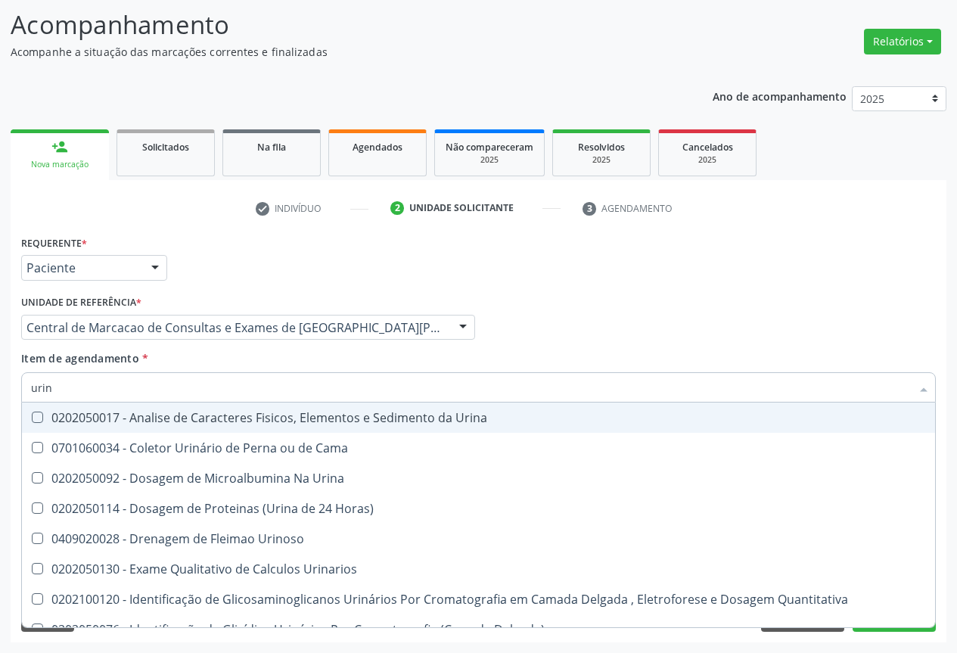
type input "urina"
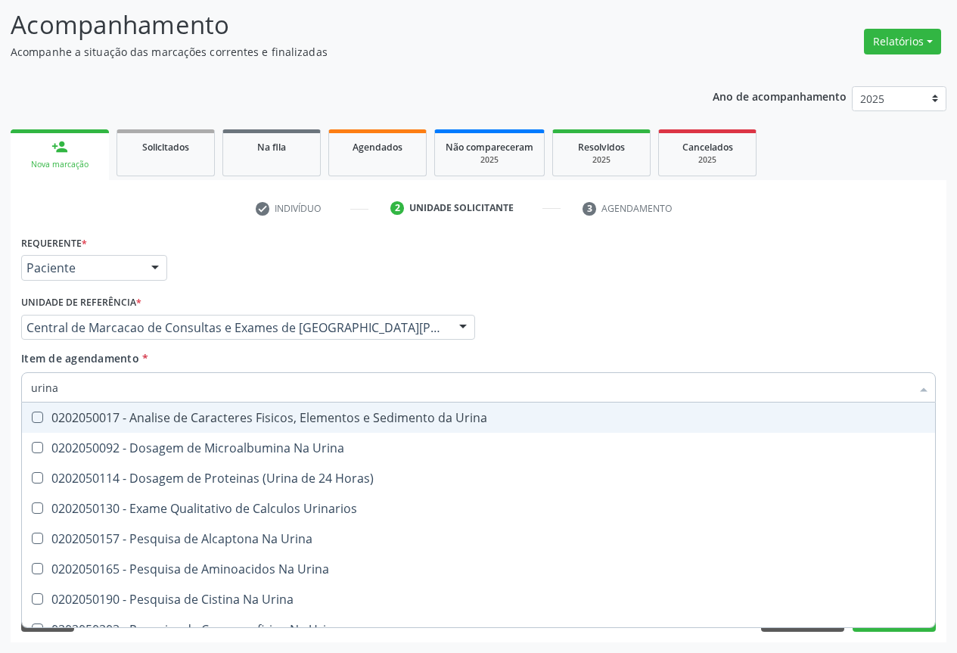
click at [160, 420] on div "0202050017 - Analise de Caracteres Fisicos, Elementos e Sedimento da Urina" at bounding box center [478, 417] width 895 height 12
checkbox Urina "true"
click at [160, 389] on input "urina" at bounding box center [470, 387] width 879 height 30
type input "t"
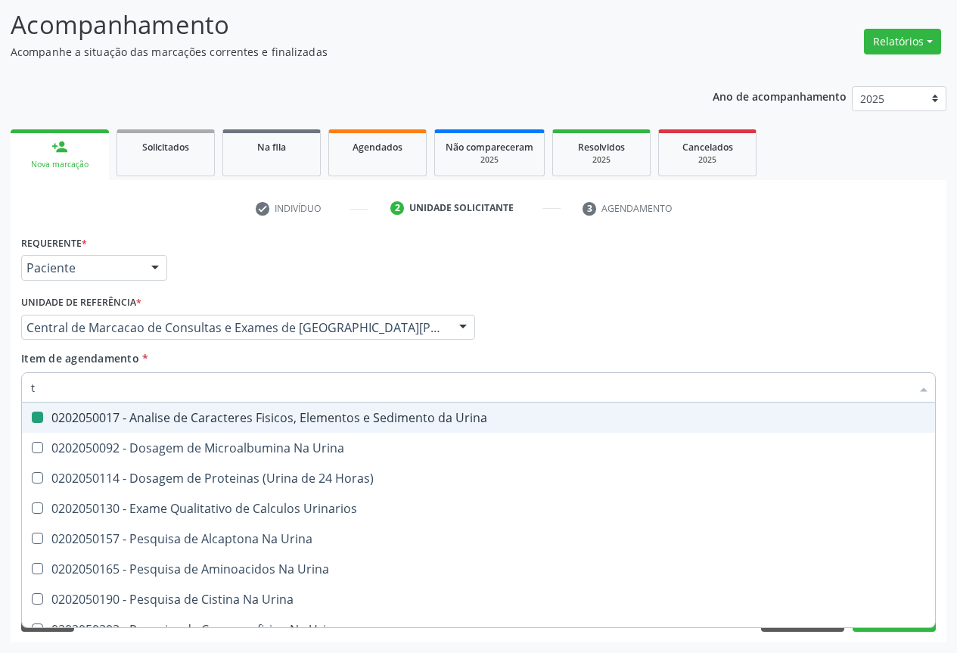
checkbox Urina "false"
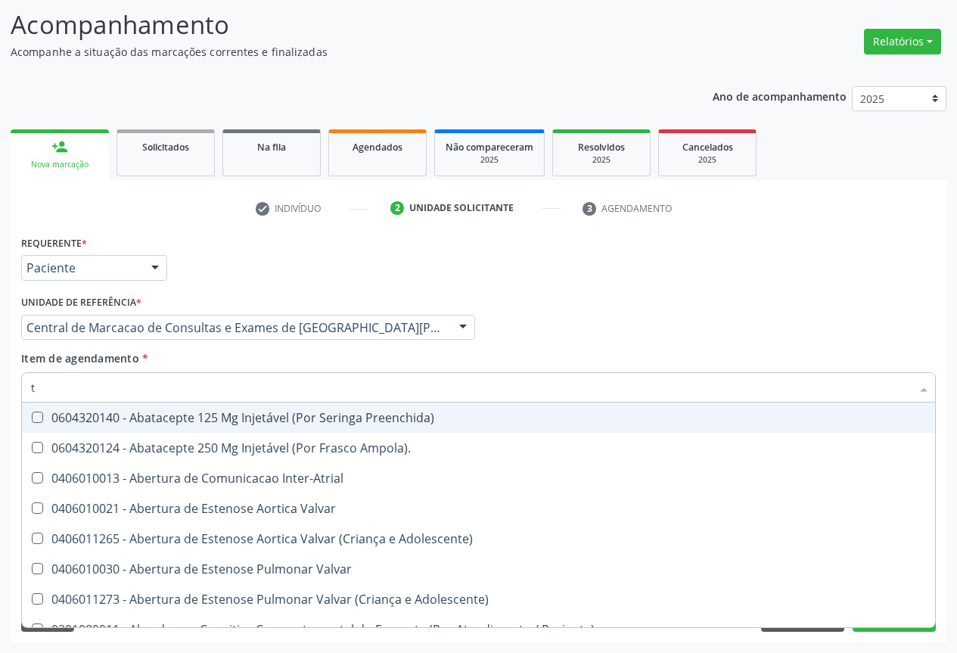
type input "tg"
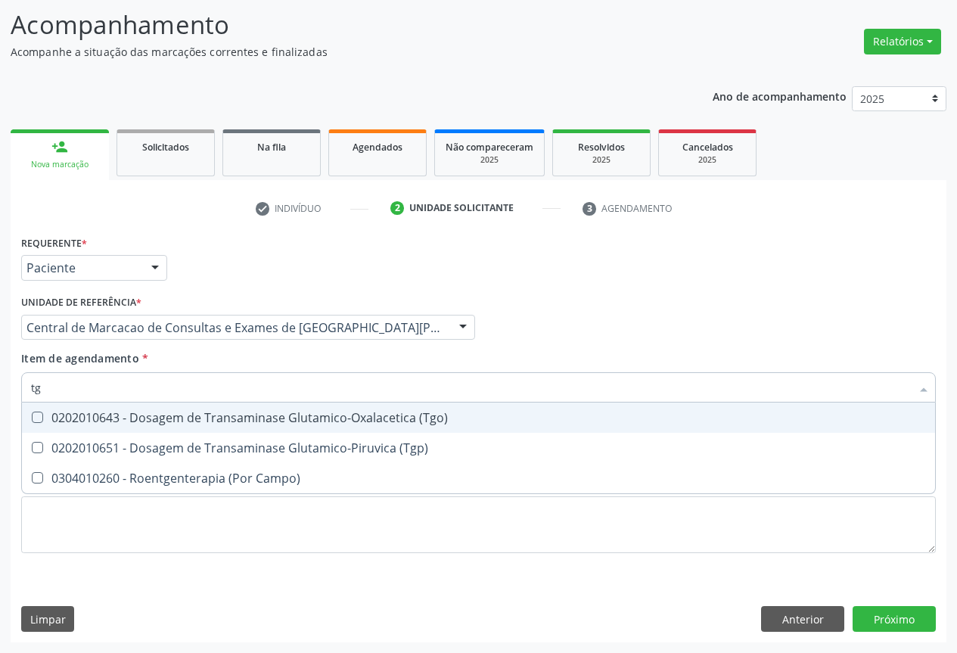
click at [158, 418] on div "0202010643 - Dosagem de Transaminase Glutamico-Oxalacetica (Tgo)" at bounding box center [478, 417] width 895 height 12
checkbox \(Tgo\) "true"
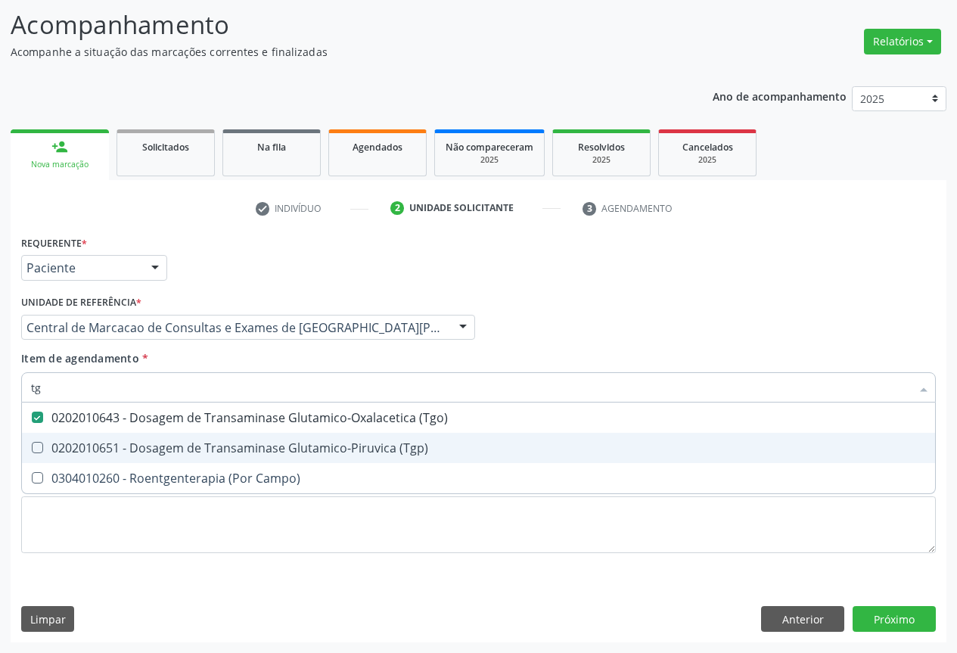
click at [163, 445] on div "0202010651 - Dosagem de Transaminase Glutamico-Piruvica (Tgp)" at bounding box center [478, 448] width 895 height 12
checkbox \(Tgp\) "true"
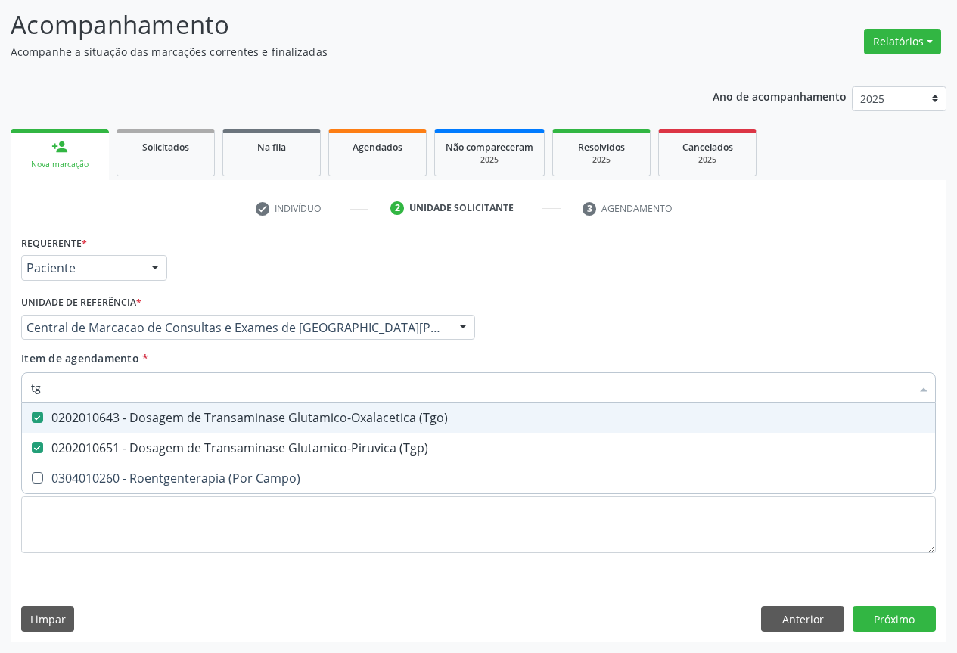
click at [171, 384] on input "tg" at bounding box center [470, 387] width 879 height 30
type input "po"
checkbox \(Tgo\) "false"
checkbox \(Tgp\) "false"
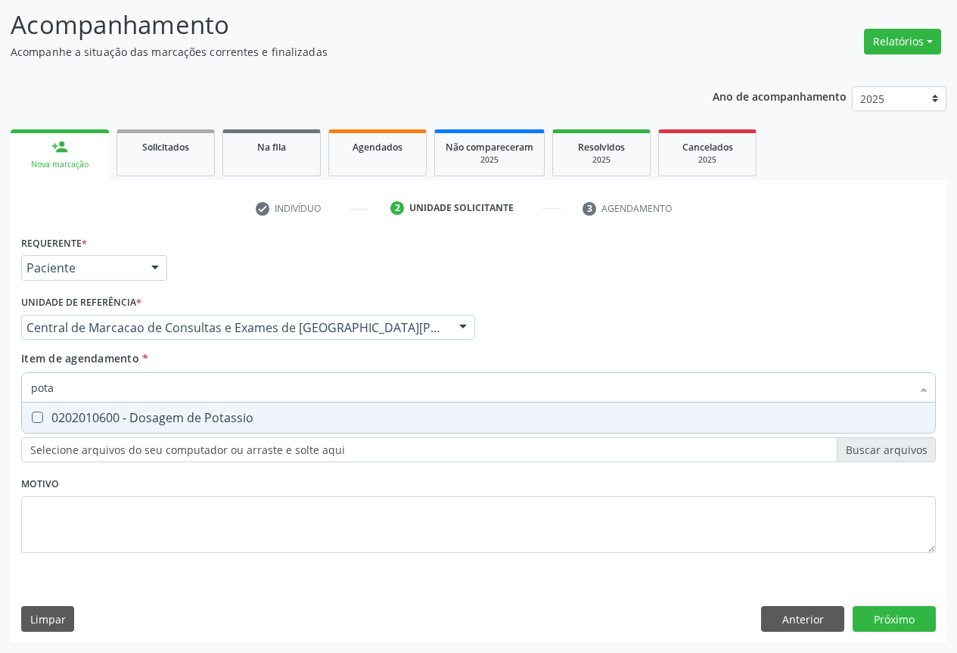
type input "potas"
click at [165, 411] on div "0202010600 - Dosagem de Potassio" at bounding box center [478, 417] width 895 height 12
checkbox Potassio "true"
click at [156, 383] on input "potas" at bounding box center [470, 387] width 879 height 30
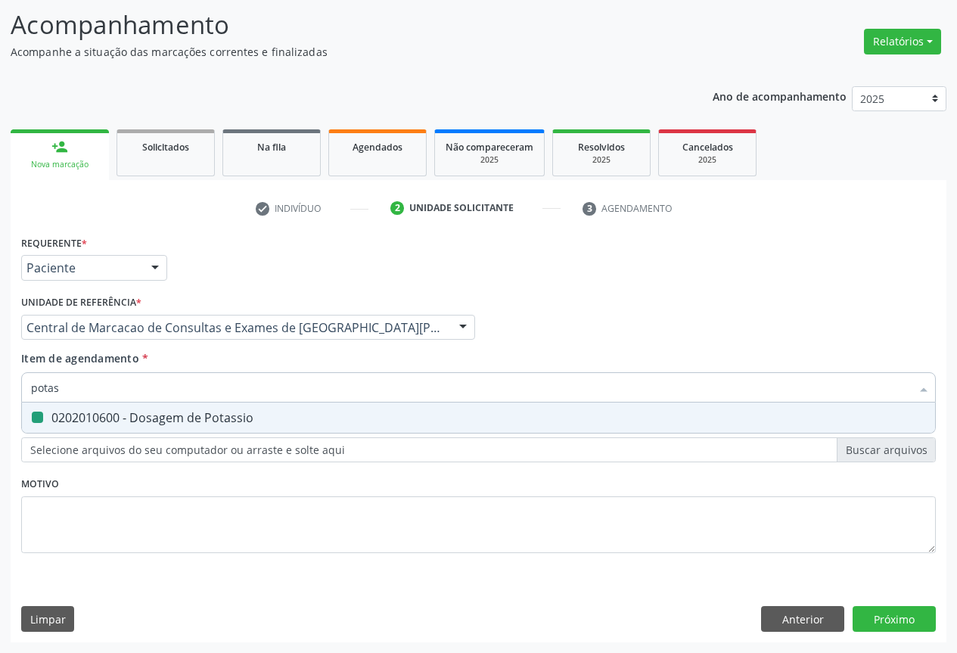
type input "a"
checkbox Potassio "false"
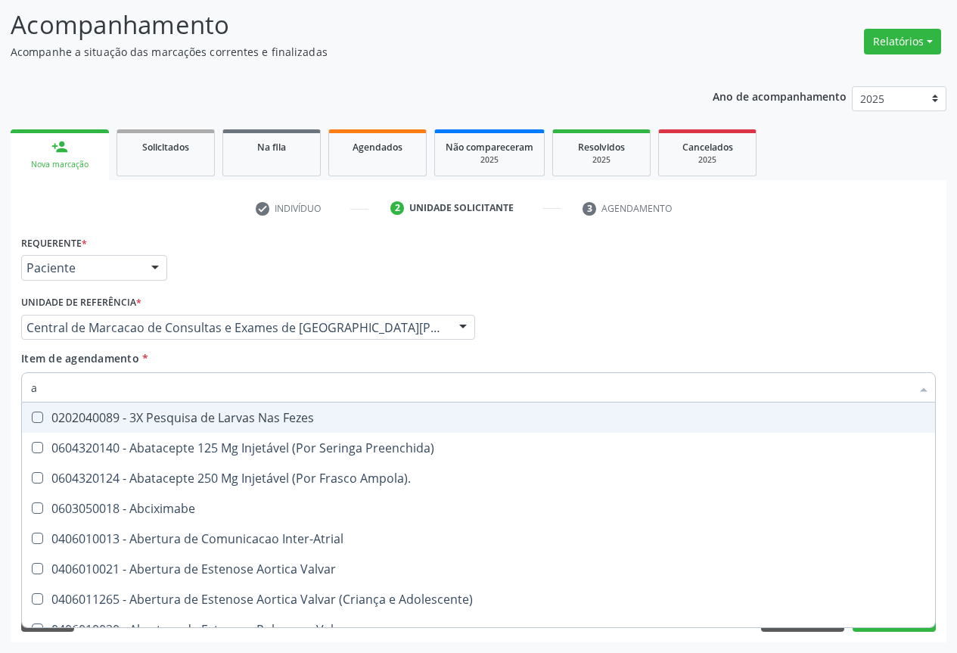
type input "ac"
checkbox Paciente "true"
checkbox Urina "false"
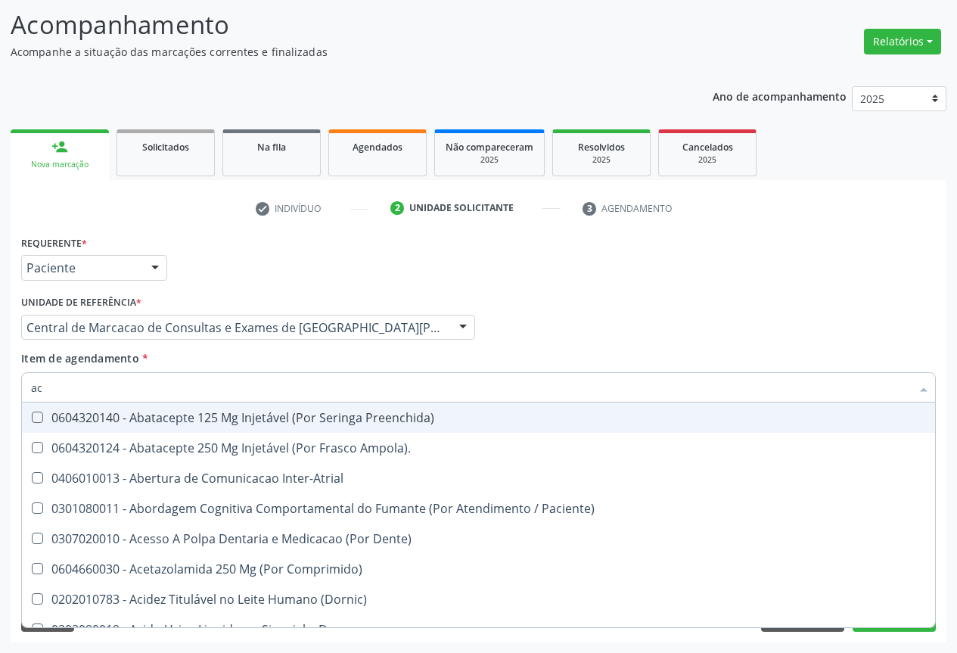
type input "aci"
checkbox Urina "false"
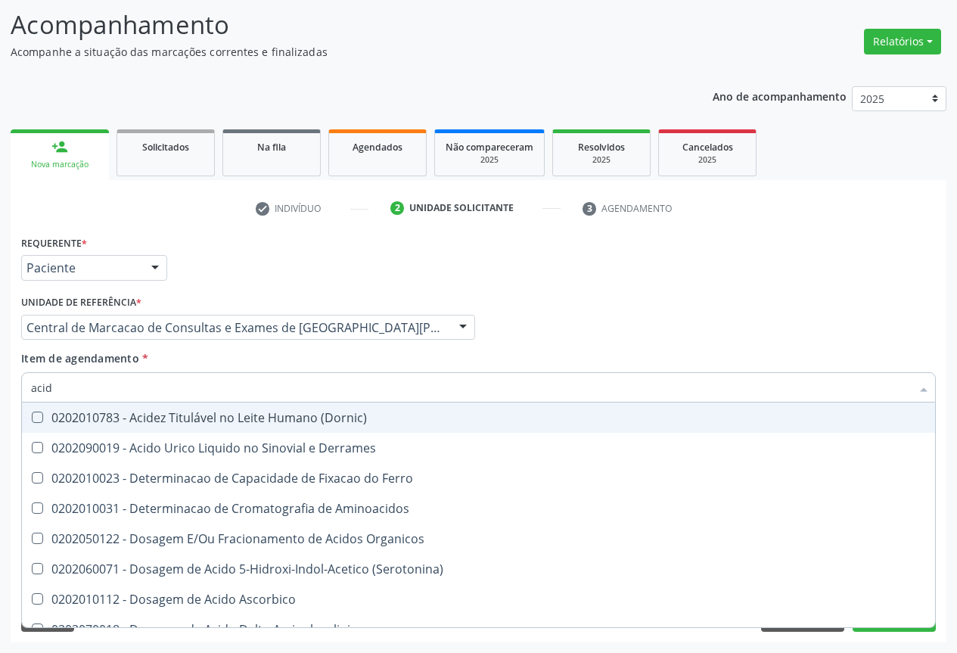
type input "acido"
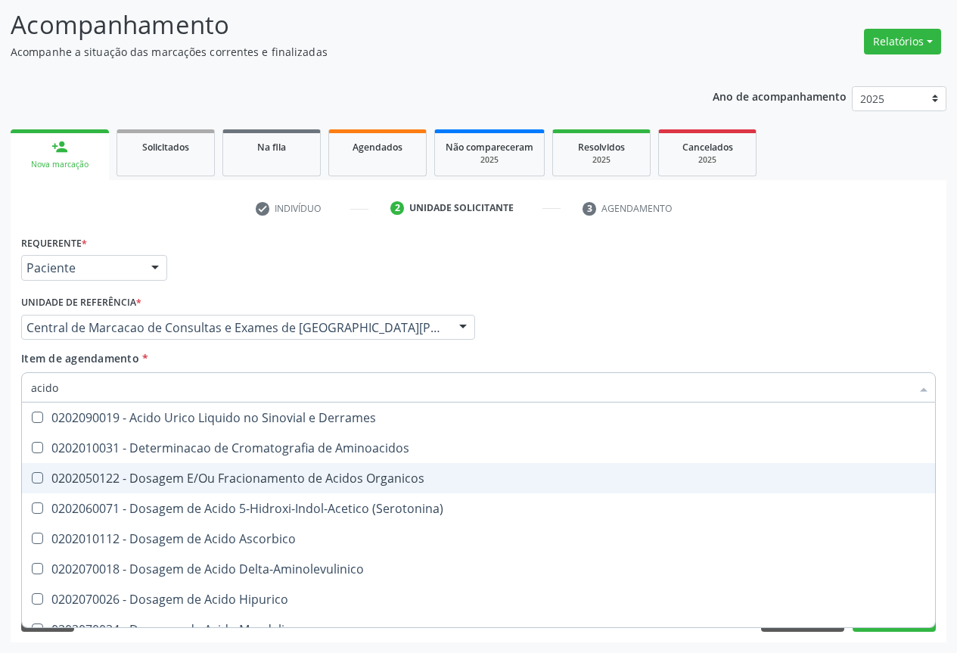
scroll to position [151, 0]
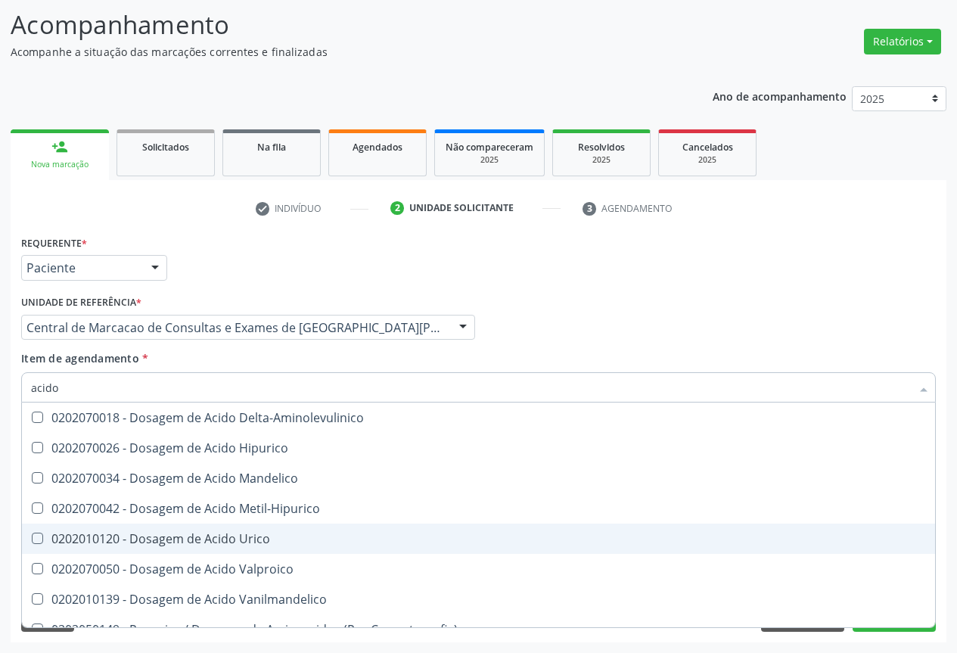
click at [188, 532] on div "0202010120 - Dosagem de Acido Urico" at bounding box center [478, 538] width 895 height 12
checkbox Urico "true"
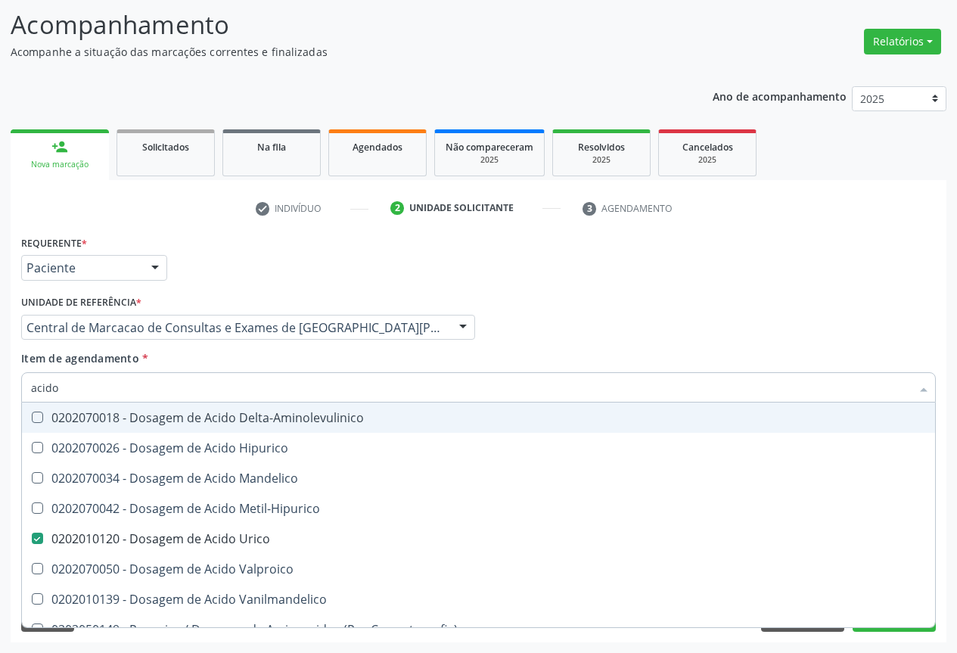
click at [98, 393] on input "acido" at bounding box center [470, 387] width 879 height 30
type input "gl"
checkbox Urico "false"
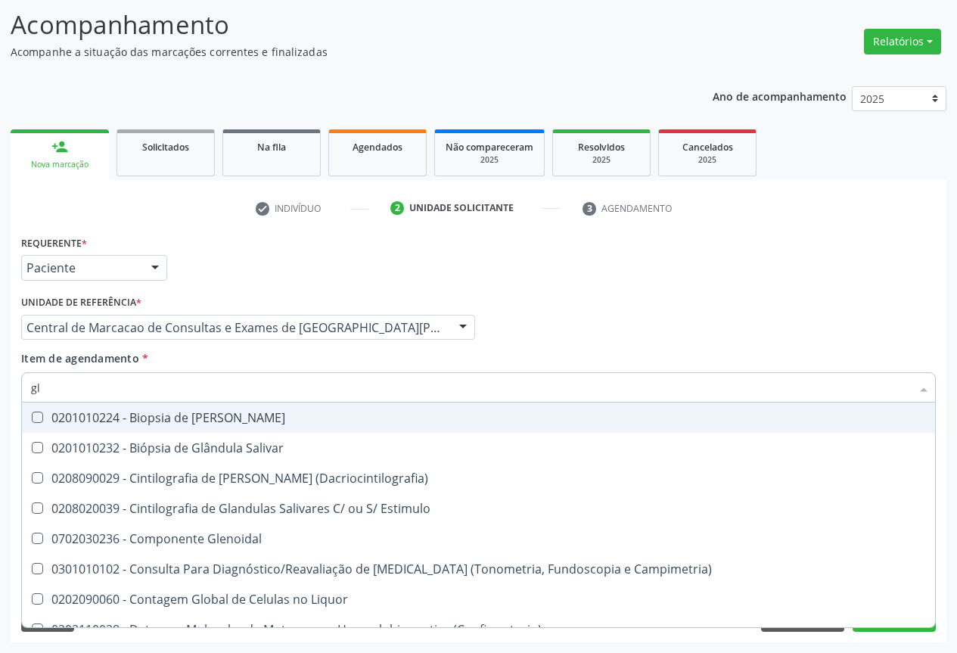
type input "gli"
checkbox Dosagens\) "true"
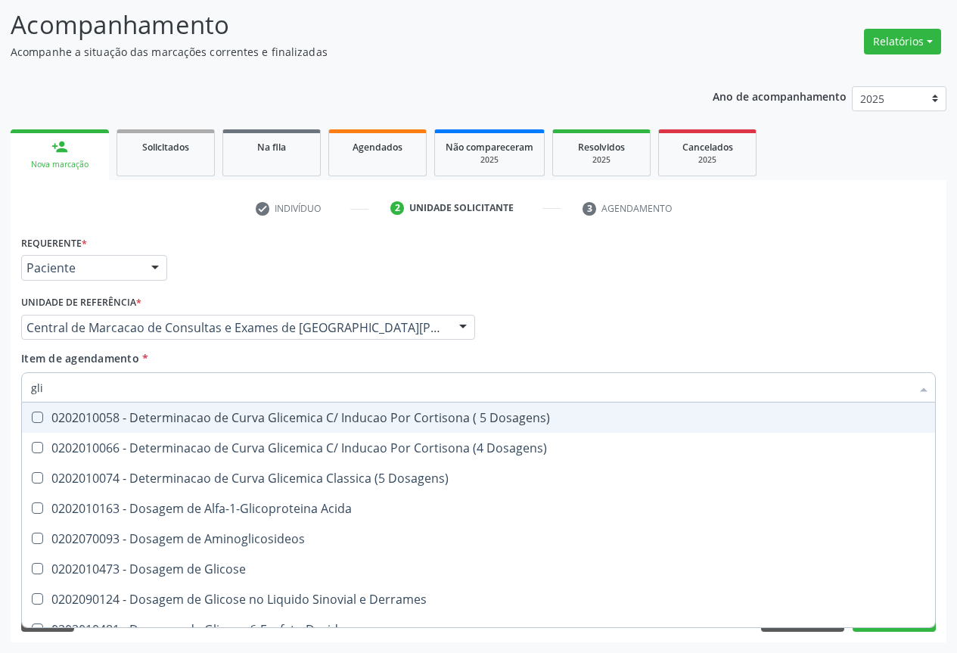
type input "glic"
checkbox Glicosilada "true"
checkbox Triglicerideos "false"
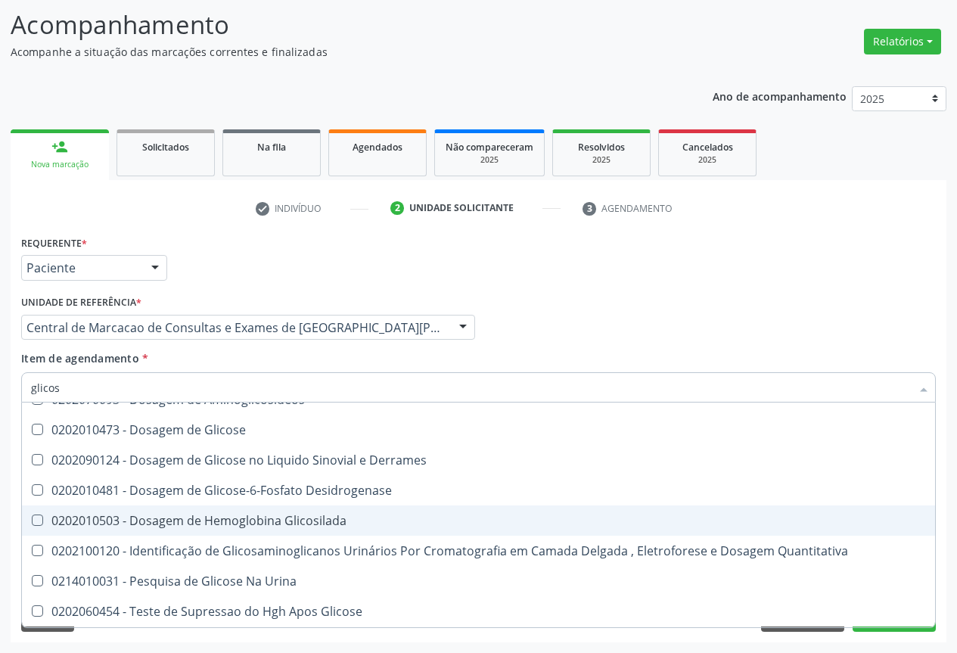
scroll to position [18, 0]
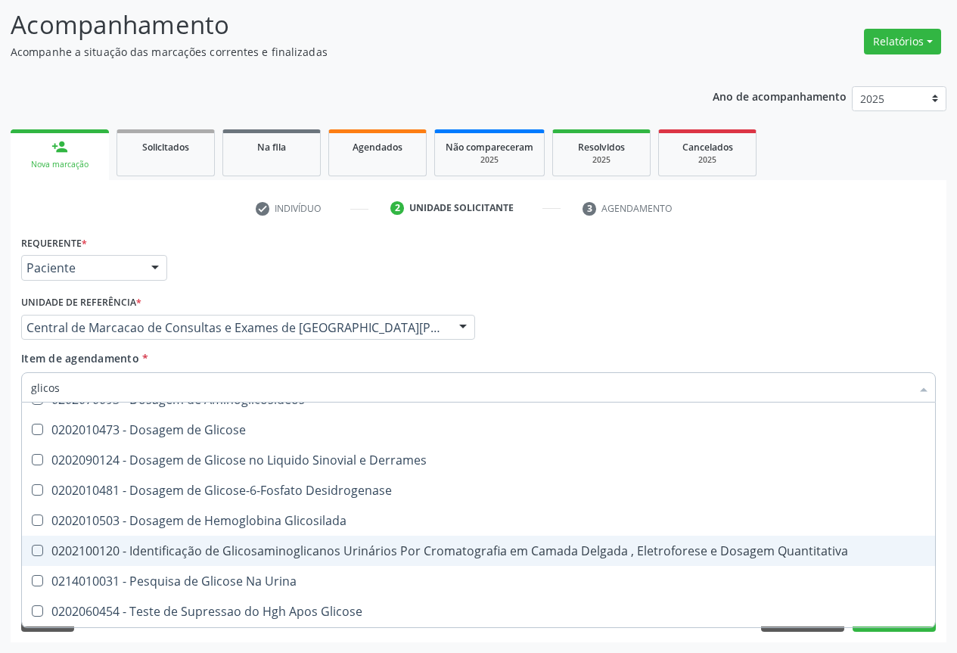
type input "glicose"
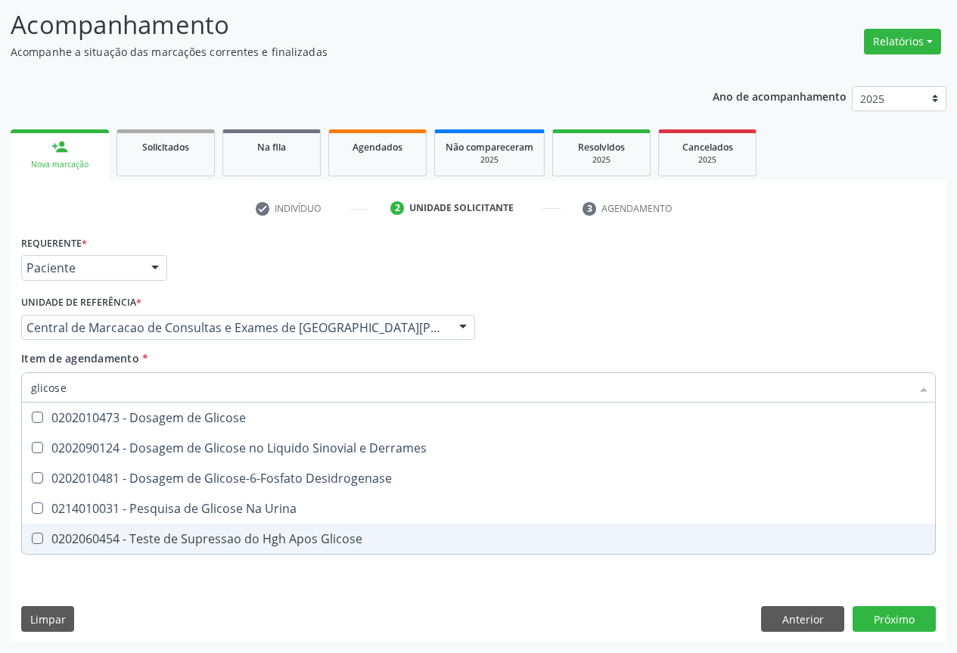
scroll to position [0, 0]
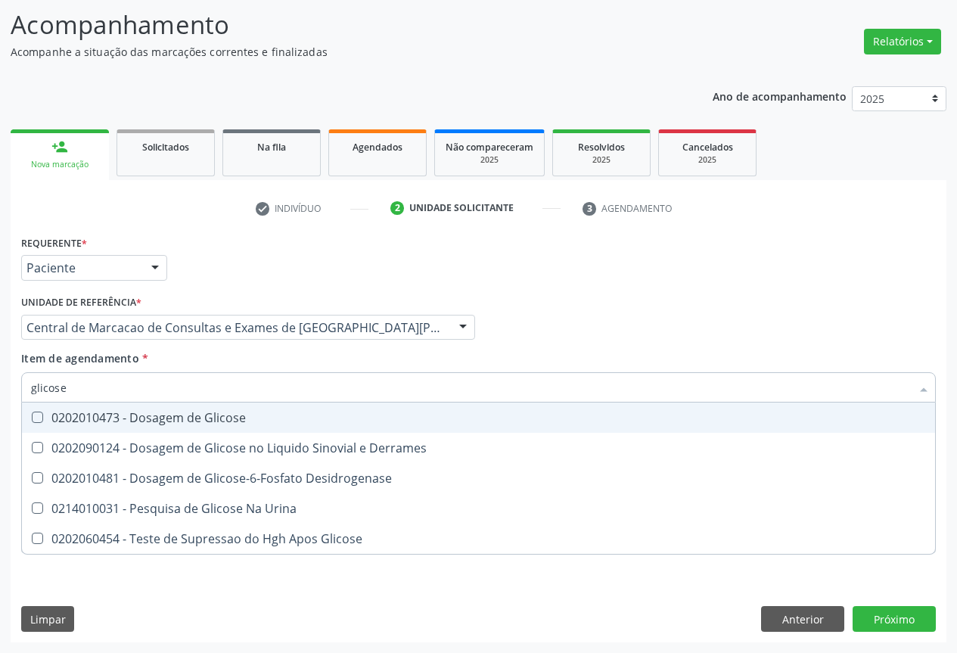
click at [111, 419] on div "0202010473 - Dosagem de Glicose" at bounding box center [478, 417] width 895 height 12
checkbox Glicose "true"
click at [111, 392] on input "glicose" at bounding box center [470, 387] width 879 height 30
type input "f"
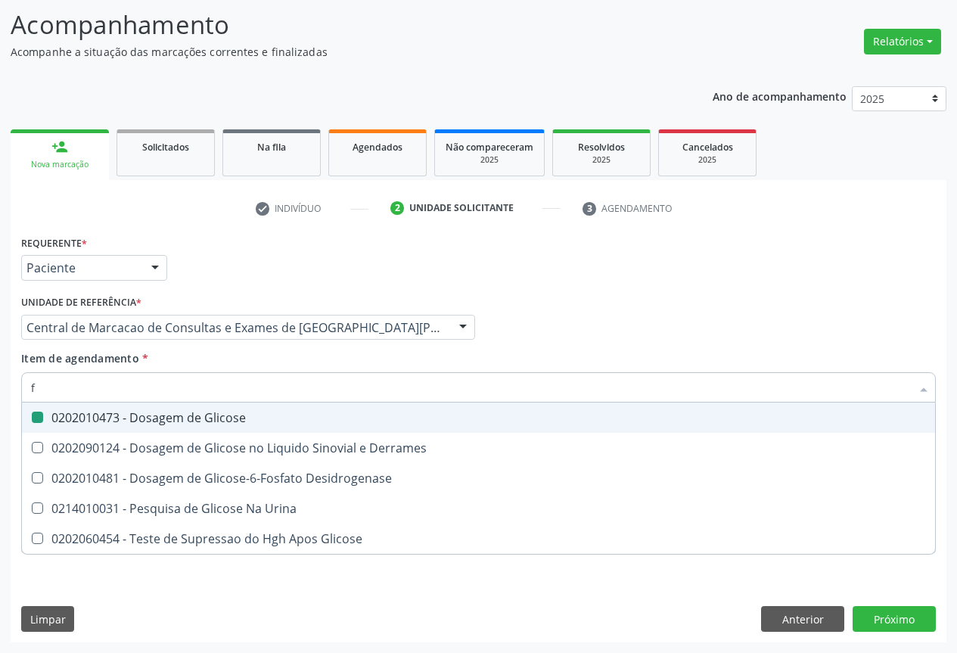
checkbox Glicose "false"
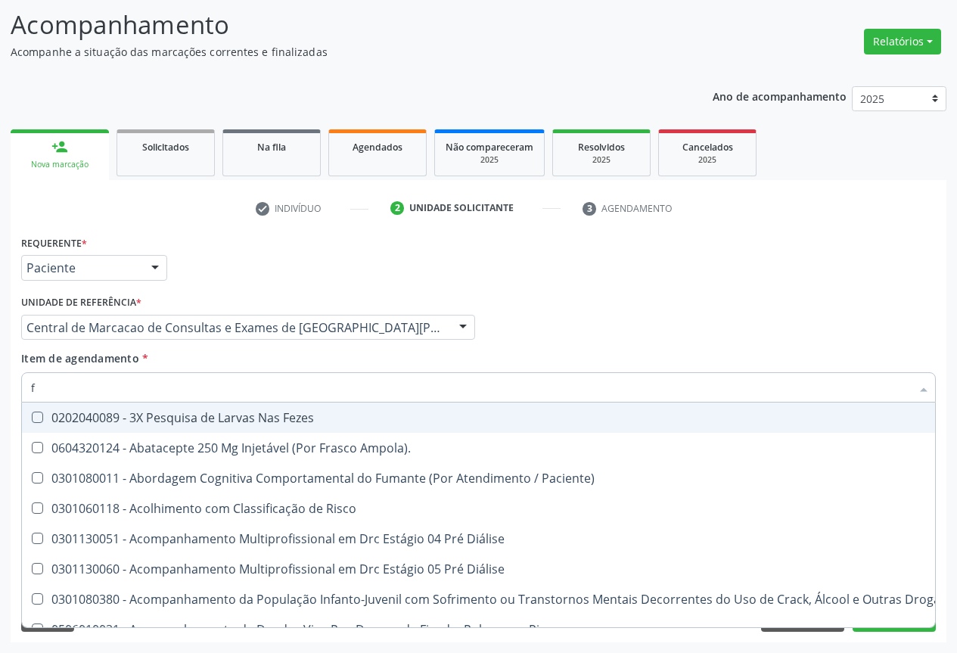
type input "fe"
checkbox Urina "false"
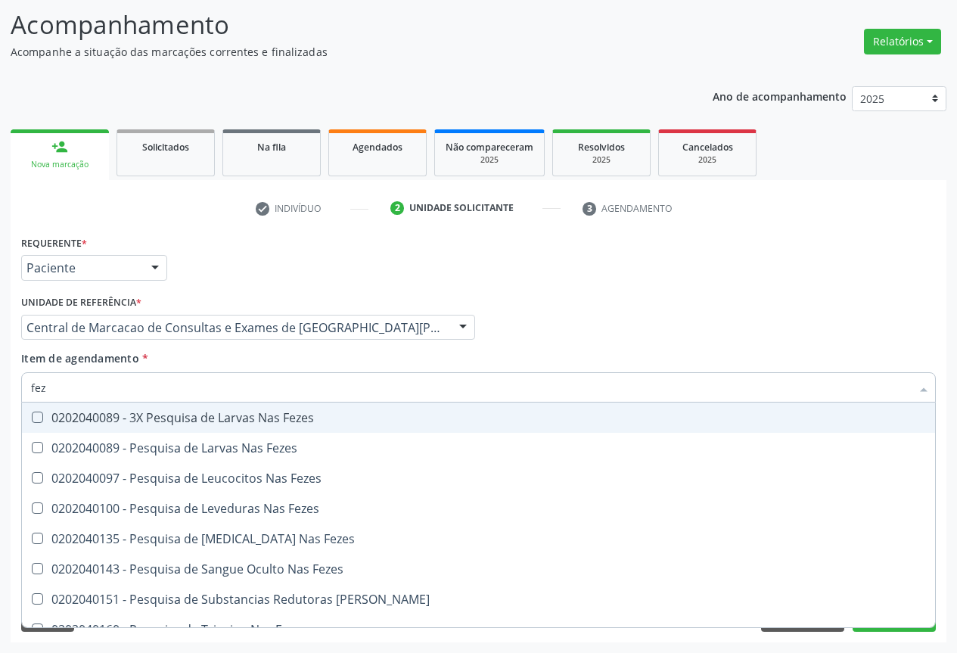
type input "feze"
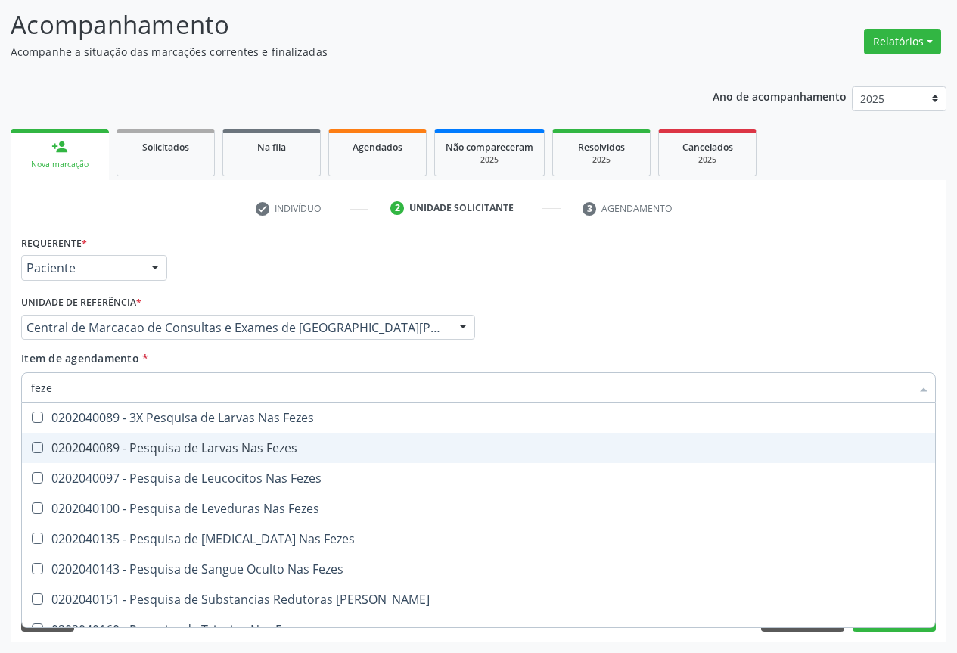
click at [119, 443] on div "0202040089 - Pesquisa de Larvas Nas Fezes" at bounding box center [478, 448] width 895 height 12
checkbox Fezes "true"
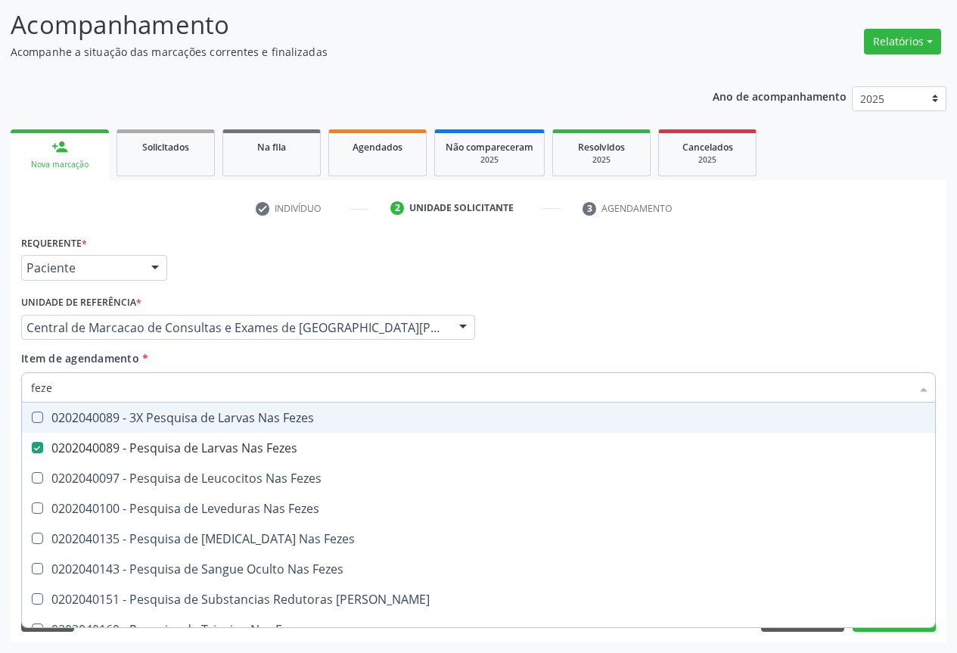
click at [116, 390] on input "feze" at bounding box center [470, 387] width 879 height 30
type input "fe"
checkbox Fezes "false"
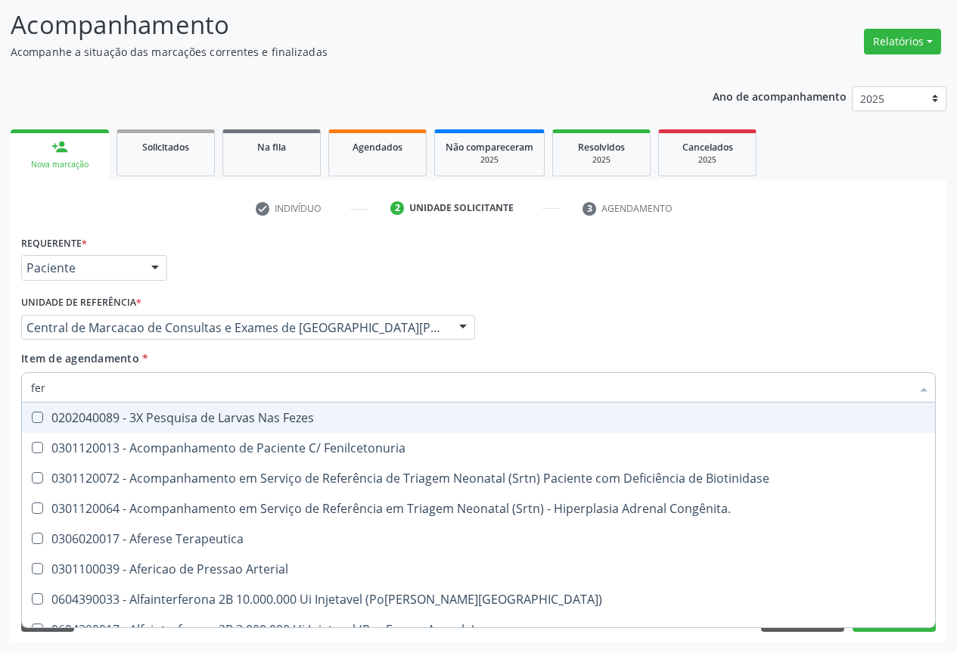
type input "ferr"
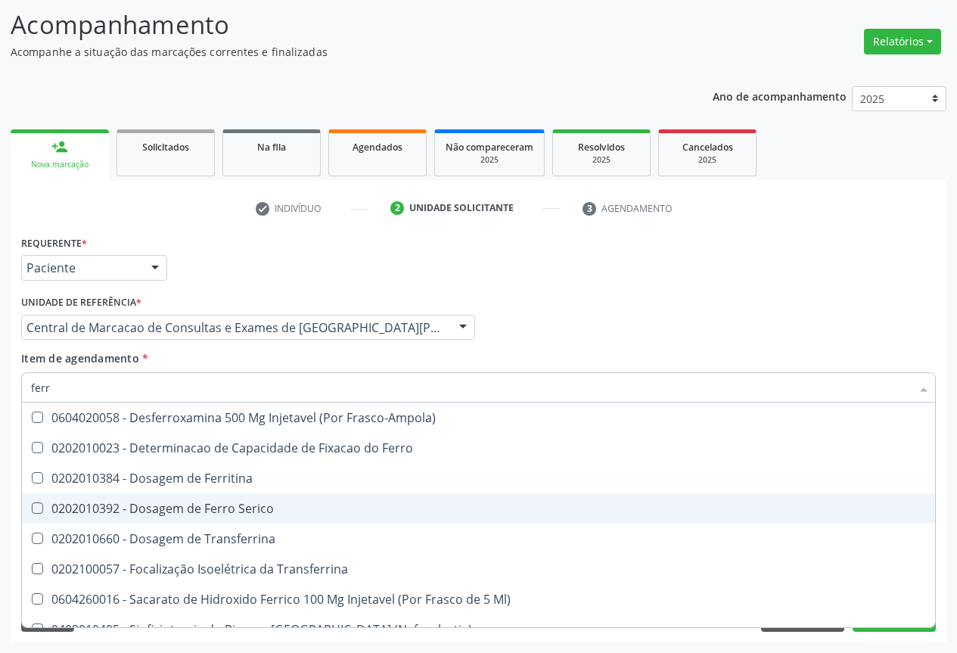
click at [120, 496] on span "0202010392 - Dosagem de Ferro Serico" at bounding box center [478, 508] width 913 height 30
checkbox Serico "true"
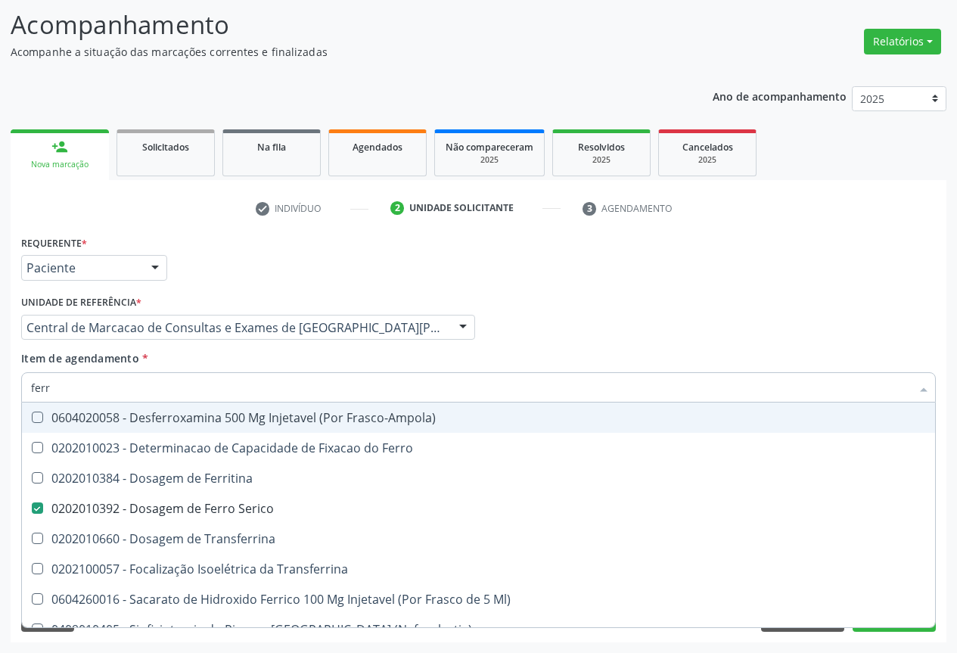
click at [83, 384] on input "ferr" at bounding box center [470, 387] width 879 height 30
click at [605, 247] on div "Requerente * Paciente Profissional de Saúde Paciente Nenhum resultado encontrad…" at bounding box center [478, 260] width 922 height 59
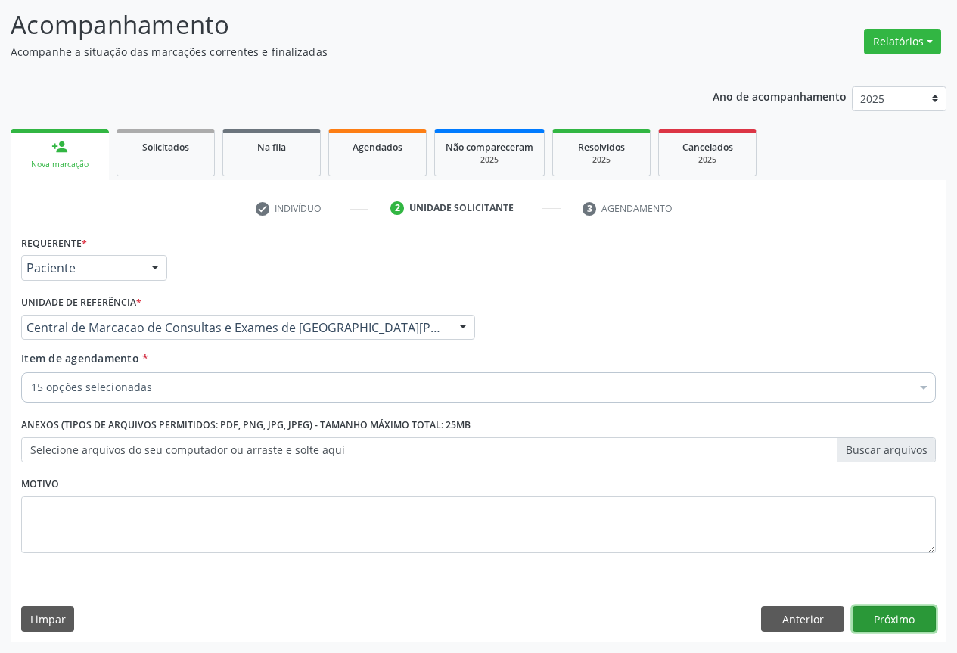
click at [892, 616] on button "Próximo" at bounding box center [893, 619] width 83 height 26
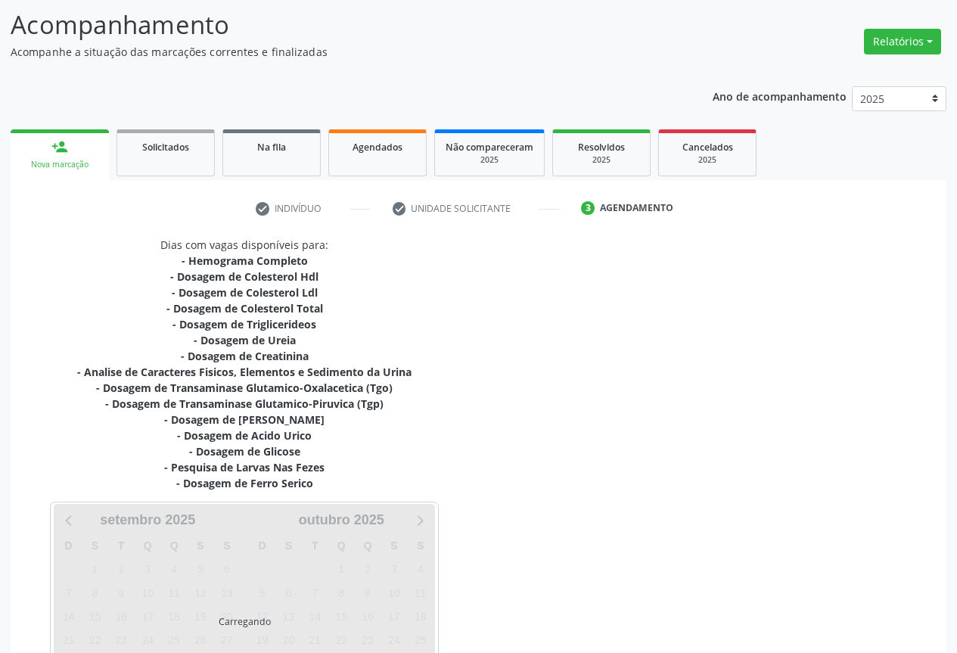
scroll to position [228, 0]
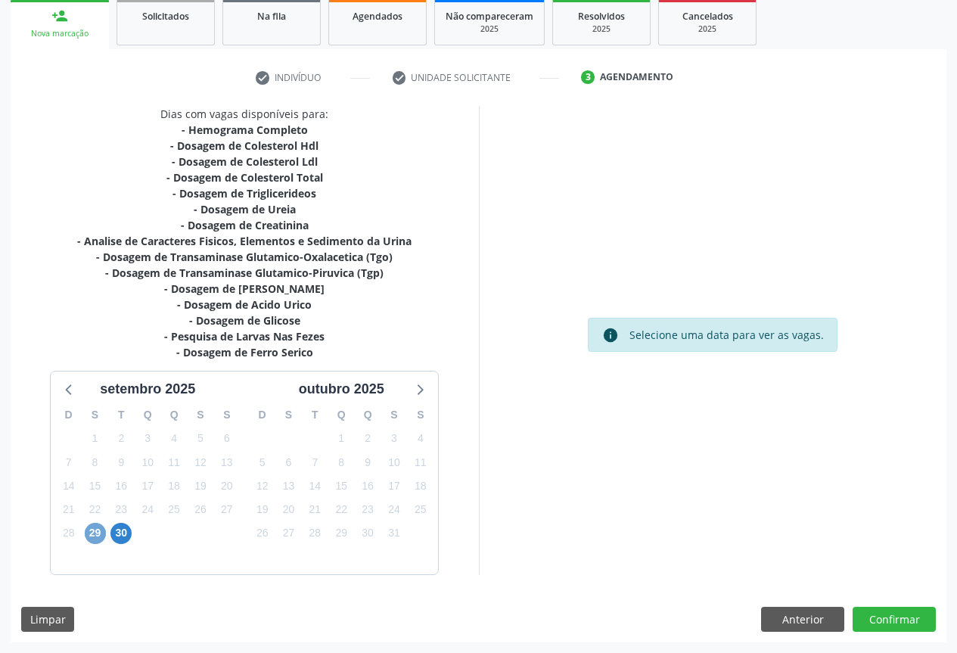
click at [101, 540] on span "29" at bounding box center [95, 532] width 21 height 21
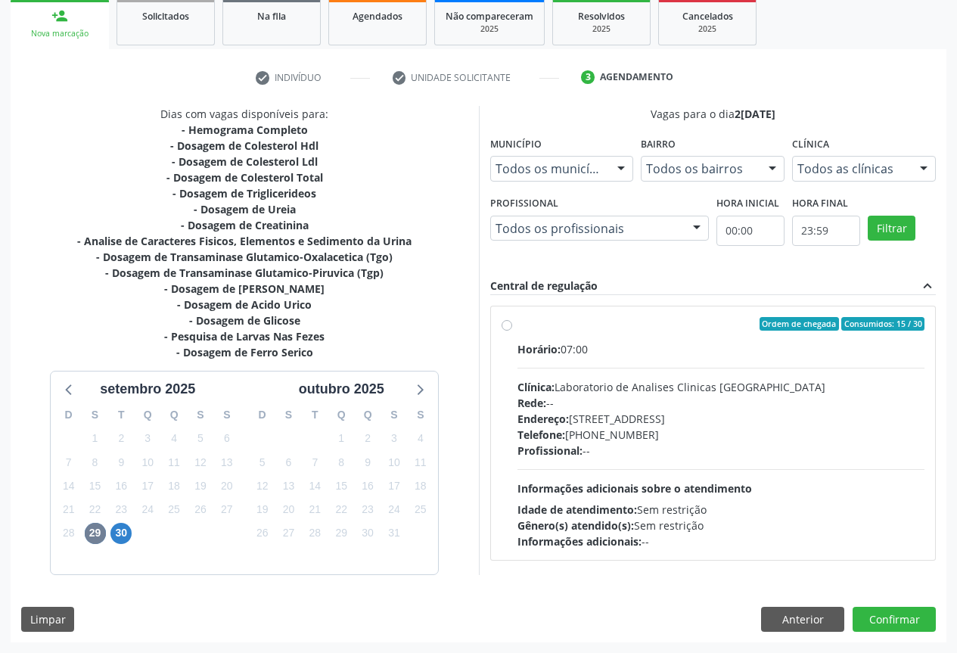
click at [706, 429] on div "Telefone: (74) 36453588" at bounding box center [721, 434] width 408 height 16
click at [512, 330] on input "Ordem de chegada Consumidos: 15 / 30 Horário: 07:00 Clínica: Laboratorio de Ana…" at bounding box center [506, 324] width 11 height 14
radio input "true"
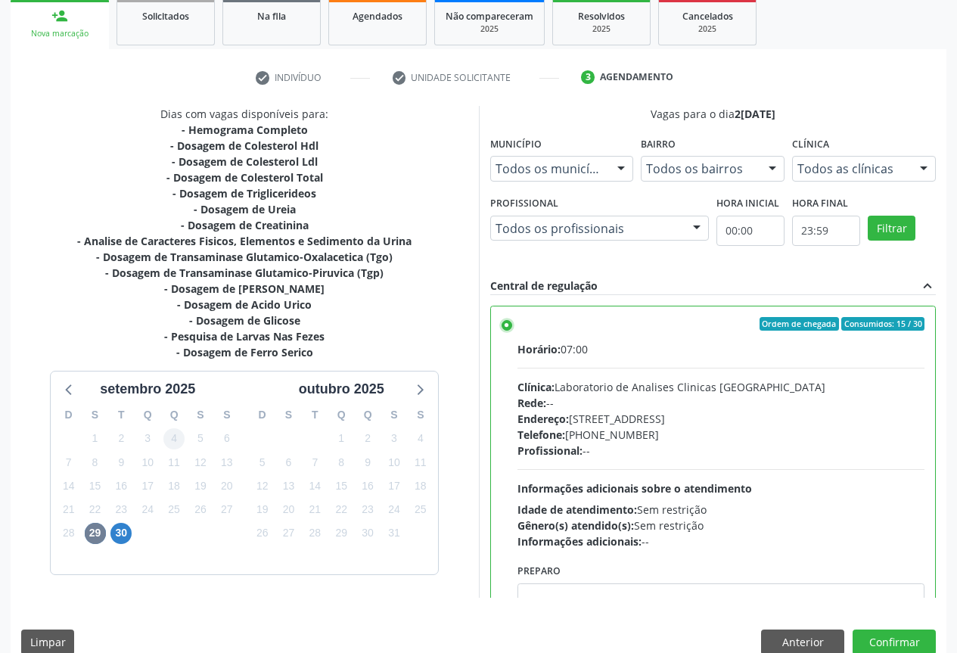
scroll to position [251, 0]
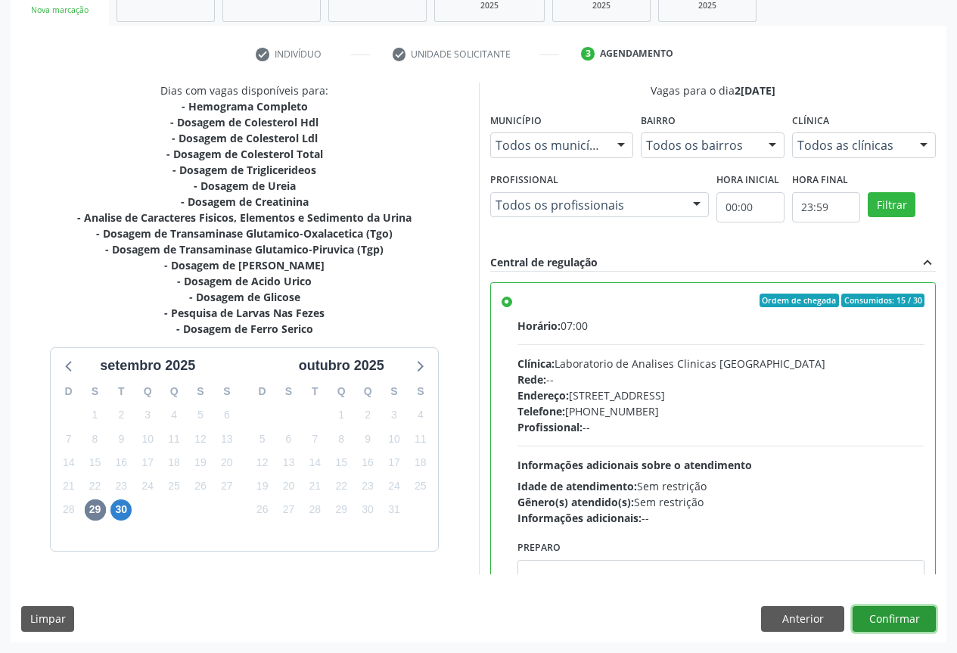
click at [886, 616] on button "Confirmar" at bounding box center [893, 619] width 83 height 26
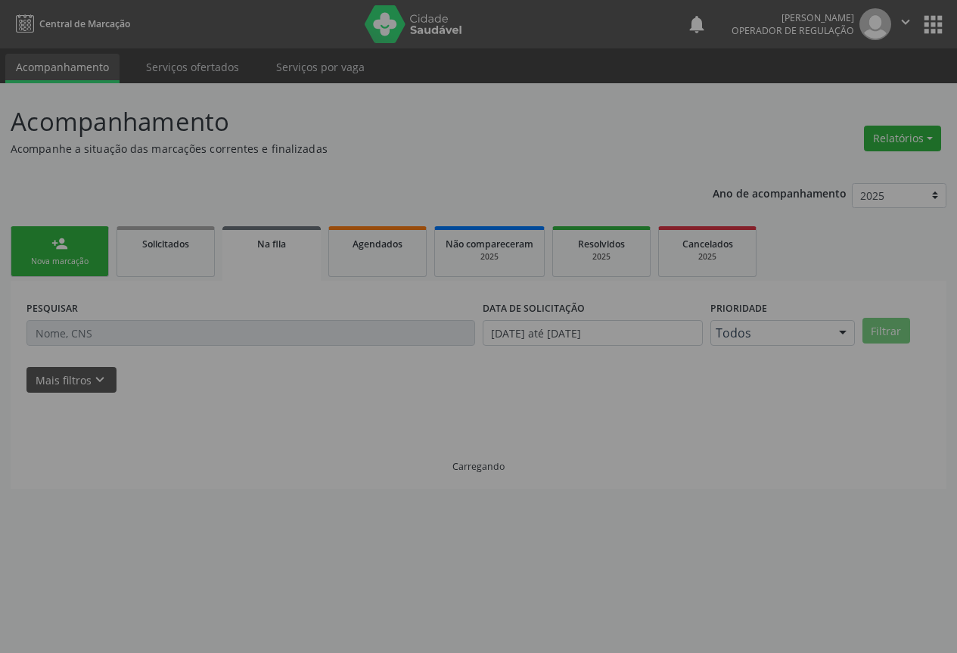
scroll to position [0, 0]
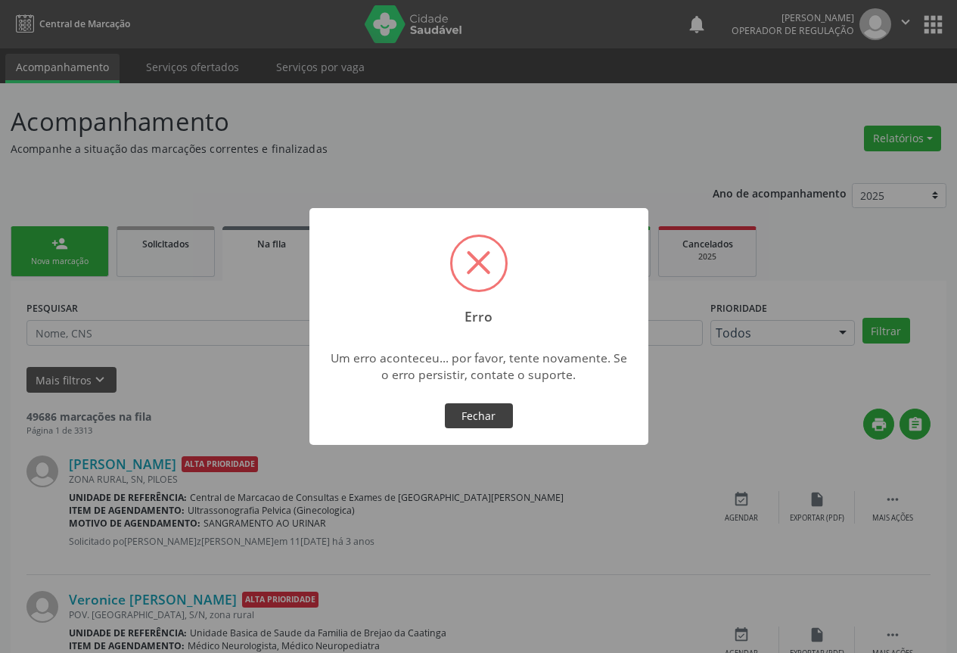
click at [479, 413] on button "Fechar" at bounding box center [479, 416] width 68 height 26
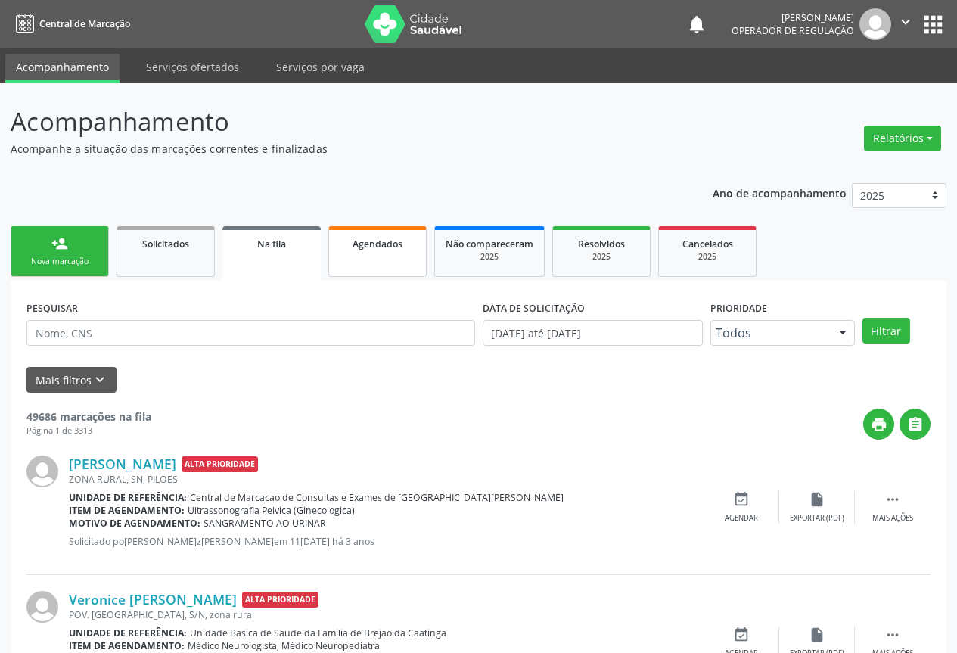
click at [380, 250] on div "Agendados" at bounding box center [378, 243] width 76 height 16
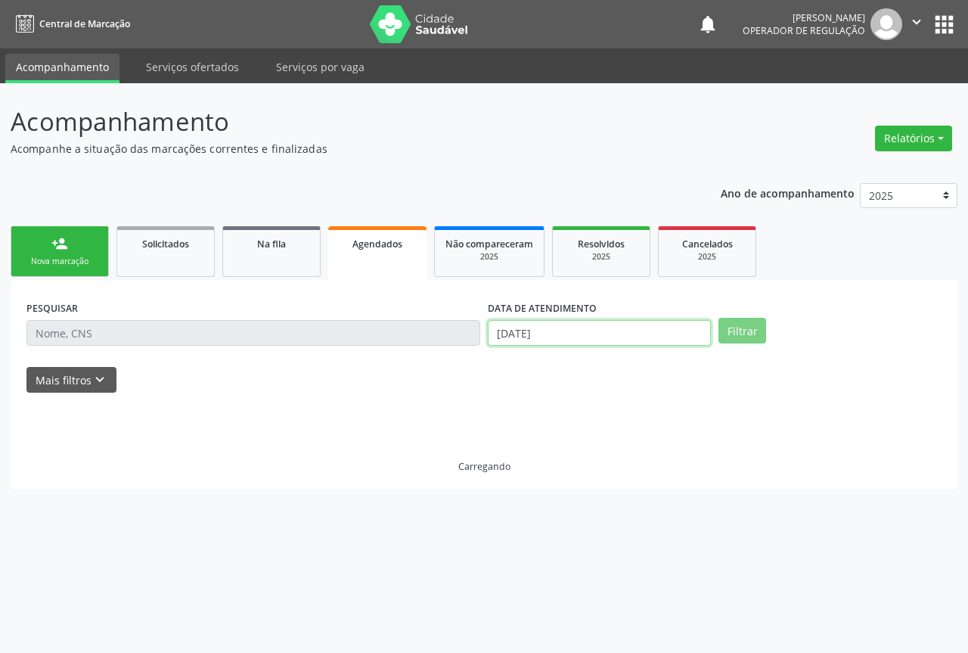
drag, startPoint x: 563, startPoint y: 334, endPoint x: 553, endPoint y: 336, distance: 10.1
click at [563, 335] on input "26/09/2025" at bounding box center [599, 333] width 223 height 26
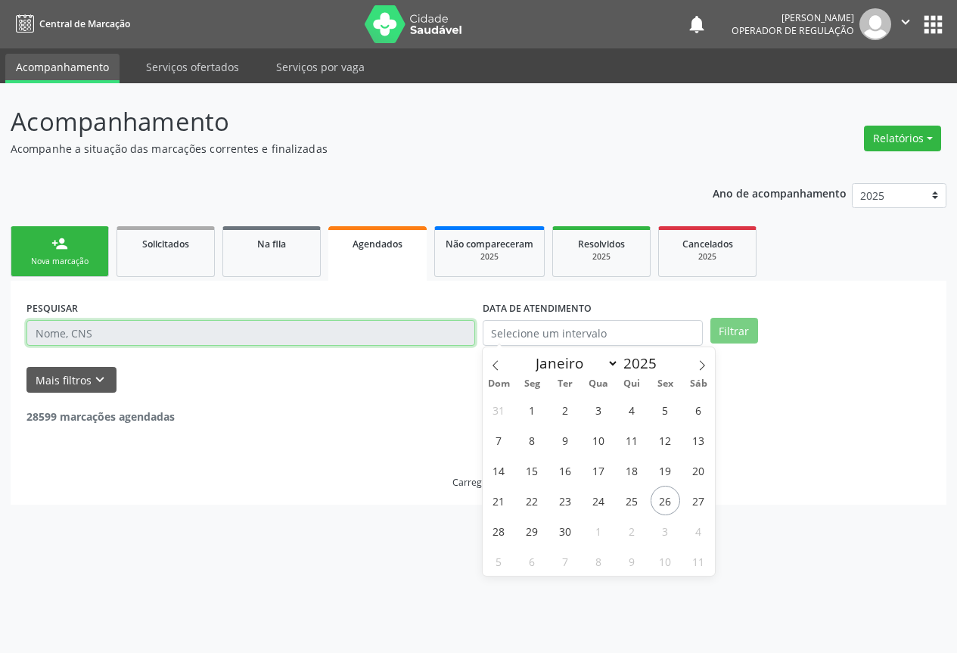
click at [355, 335] on input "text" at bounding box center [250, 333] width 448 height 26
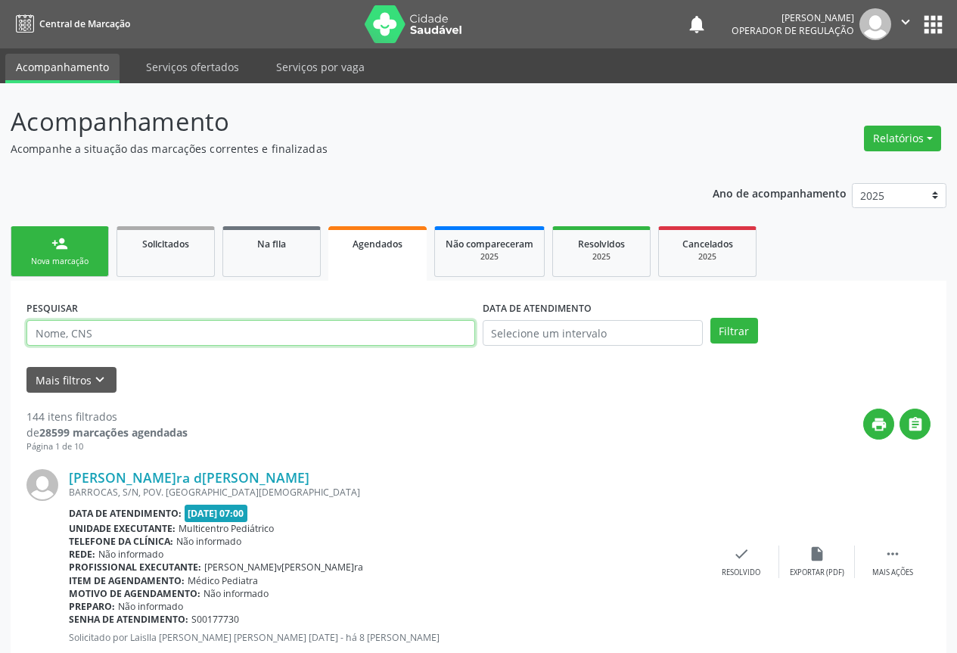
click at [363, 333] on input "text" at bounding box center [250, 333] width 448 height 26
type input "lara vitoria souza"
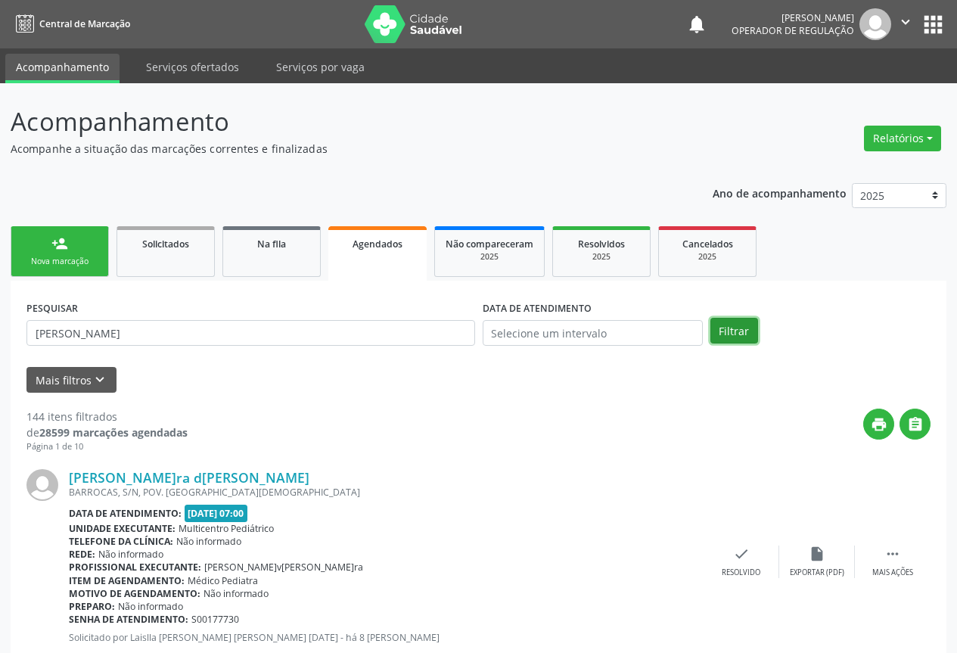
click at [744, 321] on button "Filtrar" at bounding box center [734, 331] width 48 height 26
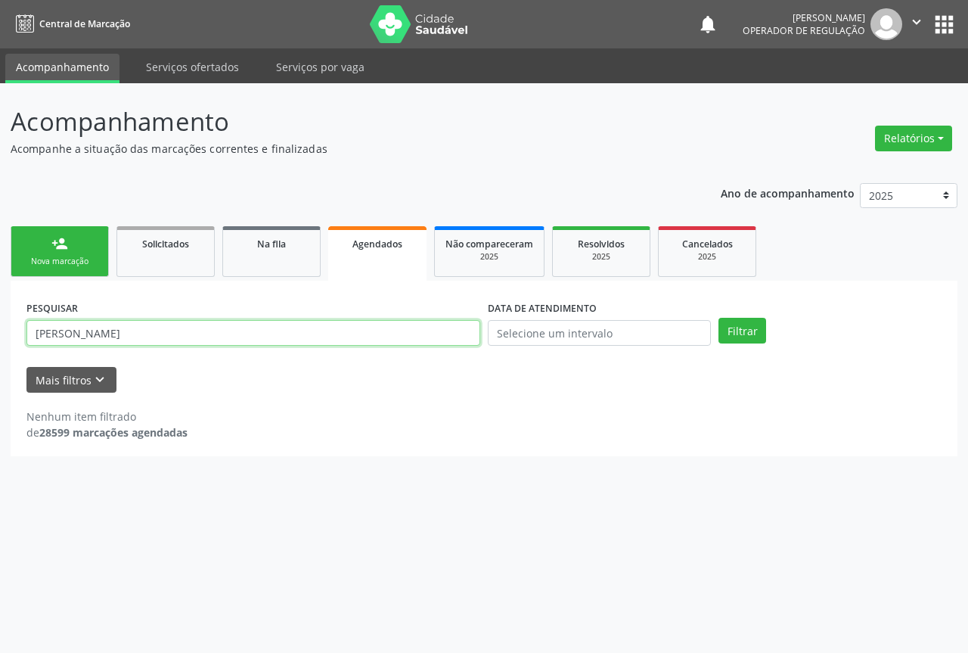
click at [158, 325] on input "lara vitoria souza" at bounding box center [253, 333] width 454 height 26
type input "704301596889491"
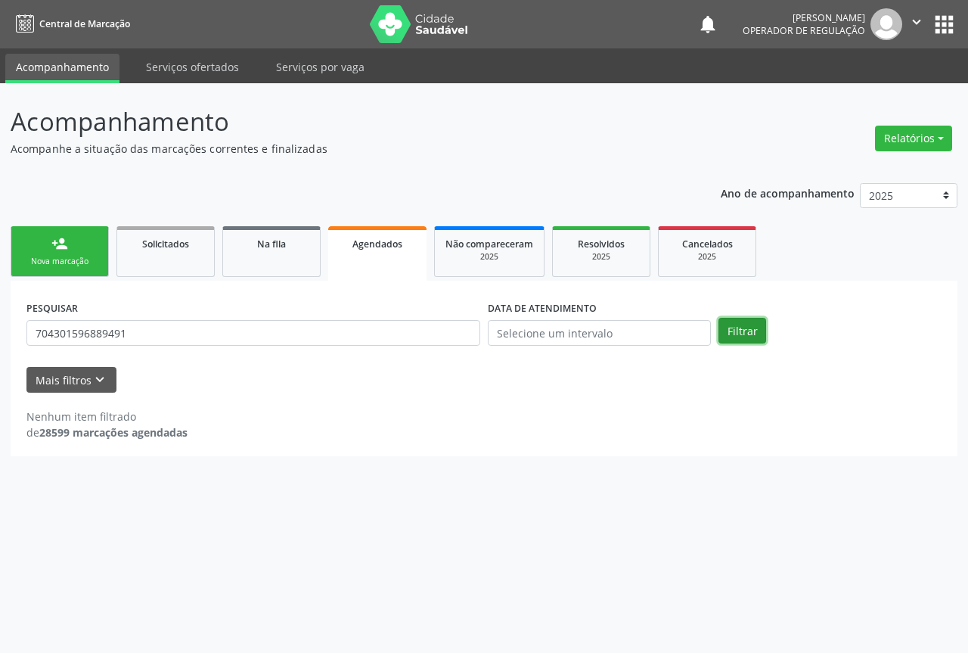
click at [747, 336] on button "Filtrar" at bounding box center [742, 331] width 48 height 26
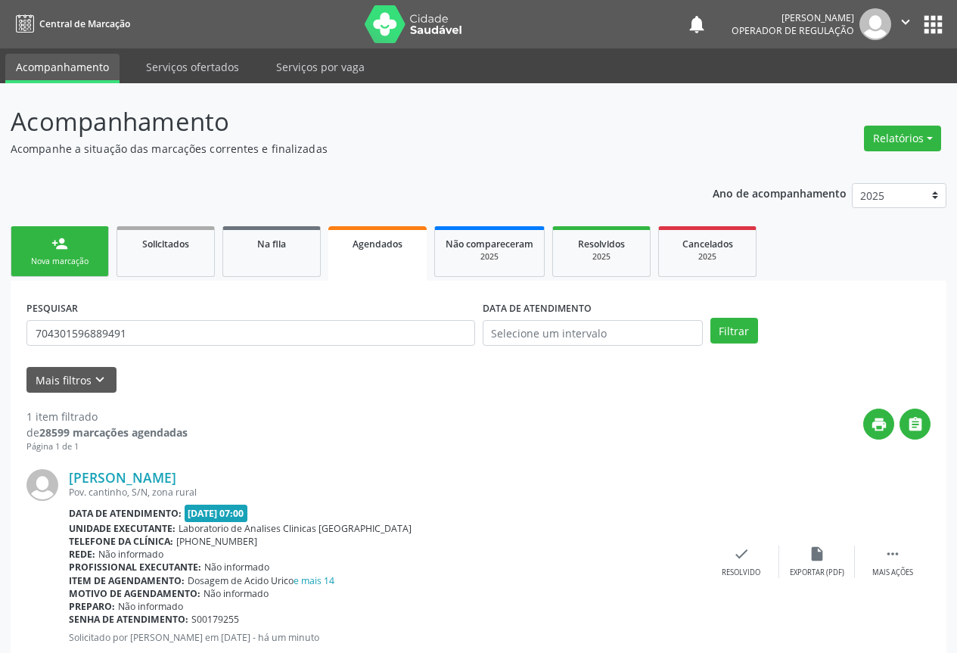
scroll to position [44, 0]
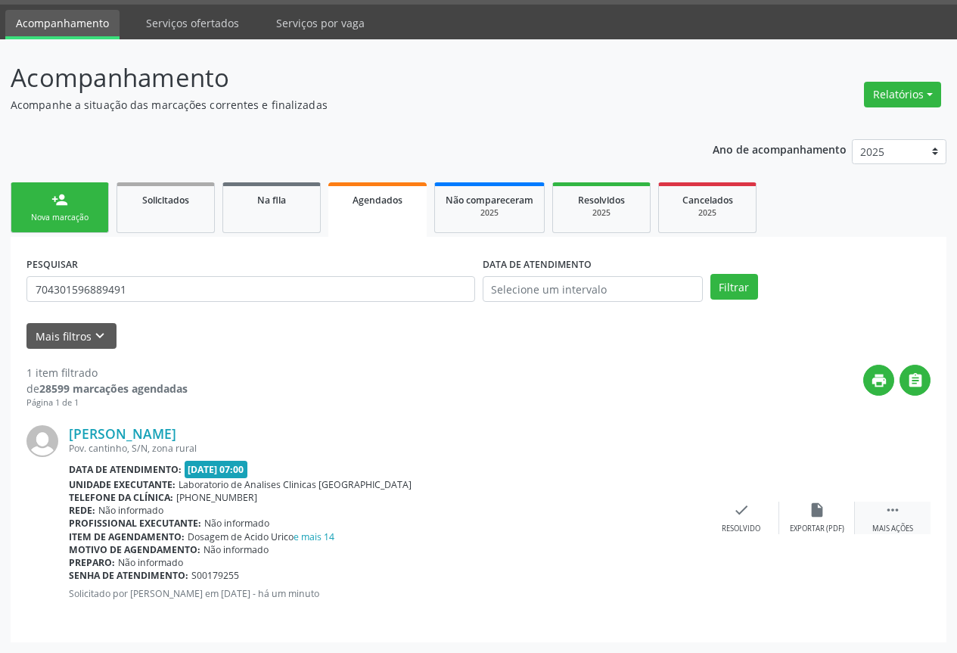
click at [889, 513] on icon "" at bounding box center [892, 509] width 17 height 17
click at [601, 511] on div "print Imprimir" at bounding box center [590, 517] width 76 height 33
click at [66, 197] on div "person_add" at bounding box center [59, 199] width 17 height 17
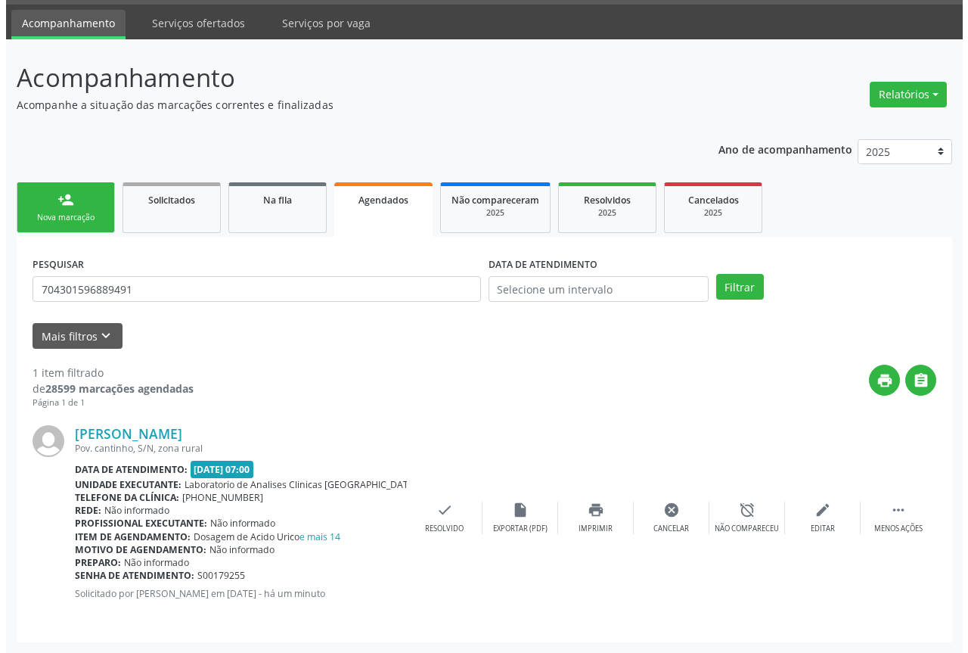
scroll to position [0, 0]
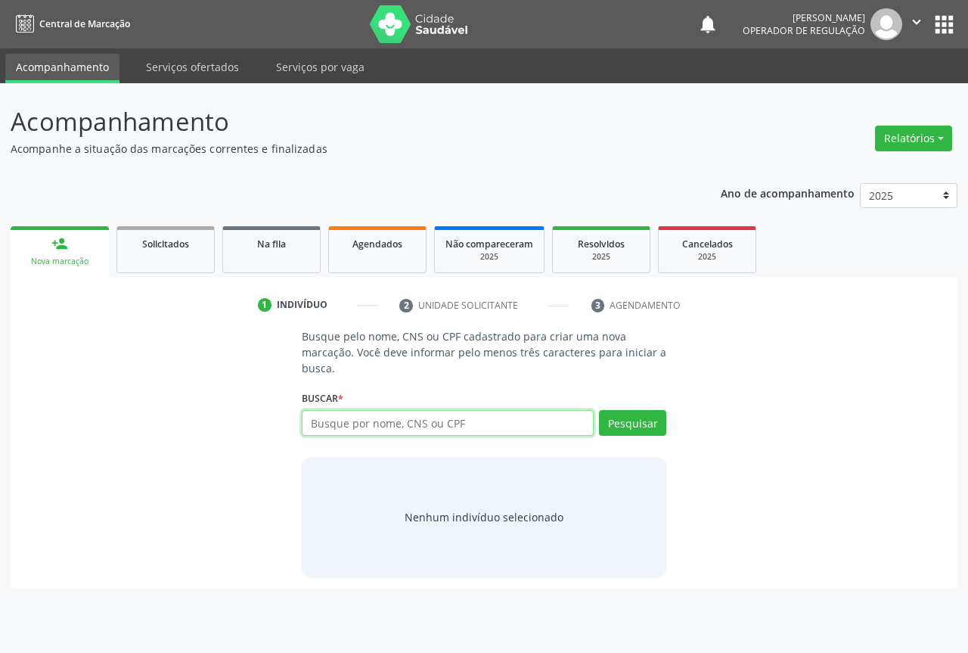
click at [327, 418] on input "text" at bounding box center [448, 423] width 292 height 26
type input "706302766756176"
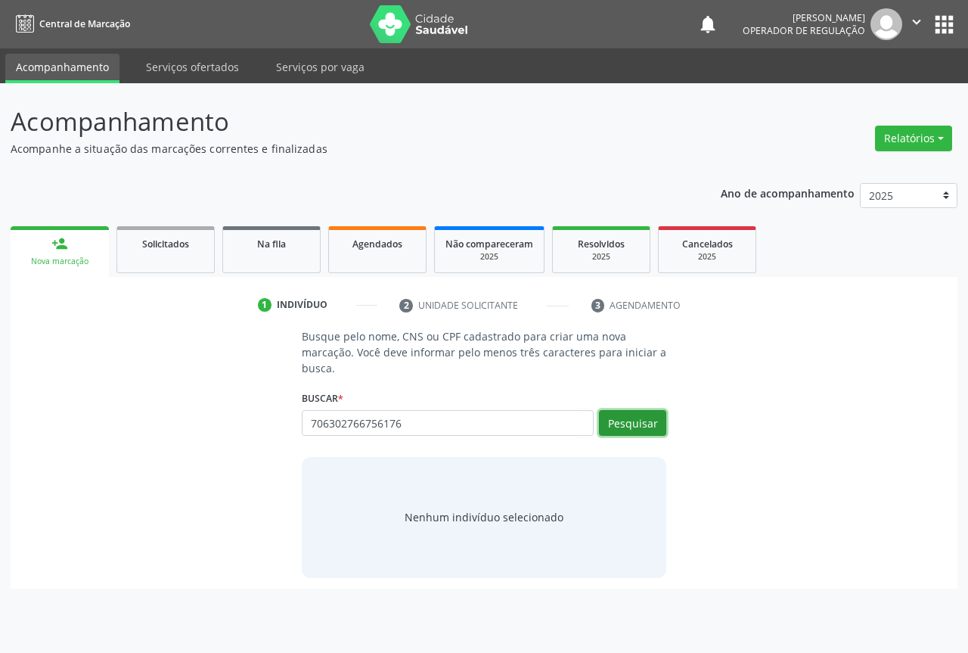
click at [629, 420] on button "Pesquisar" at bounding box center [632, 423] width 67 height 26
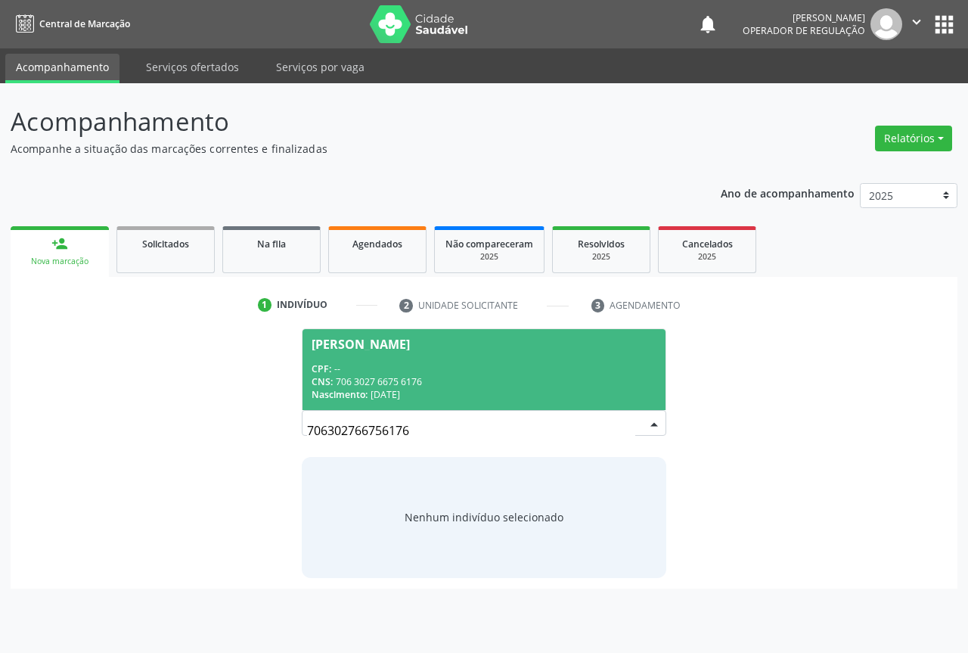
click at [354, 380] on div "CNS: 706 3027 6675 6176" at bounding box center [484, 381] width 345 height 13
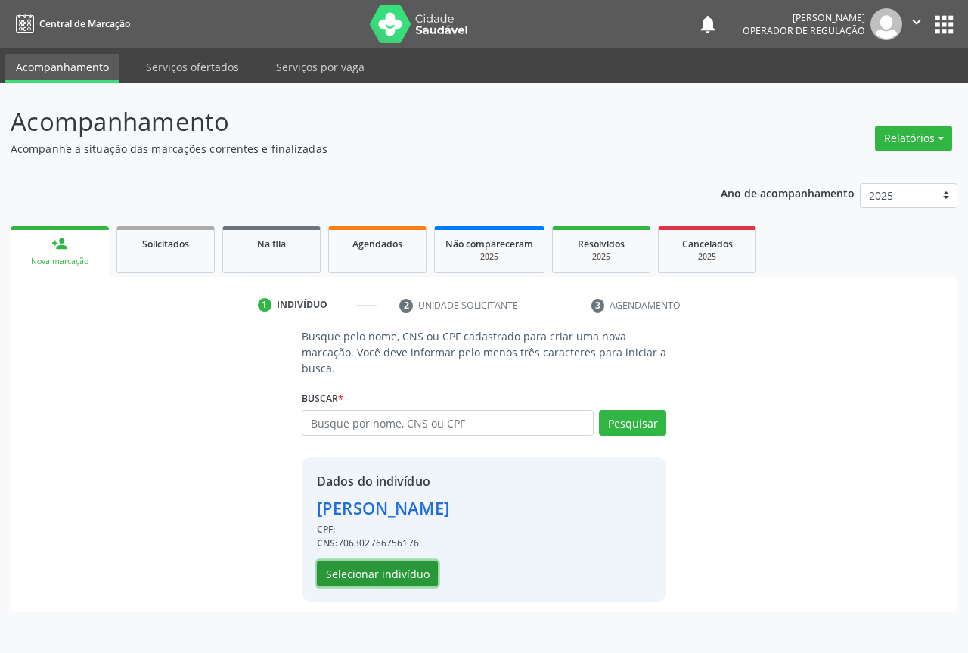
click at [348, 566] on button "Selecionar indivíduo" at bounding box center [377, 573] width 121 height 26
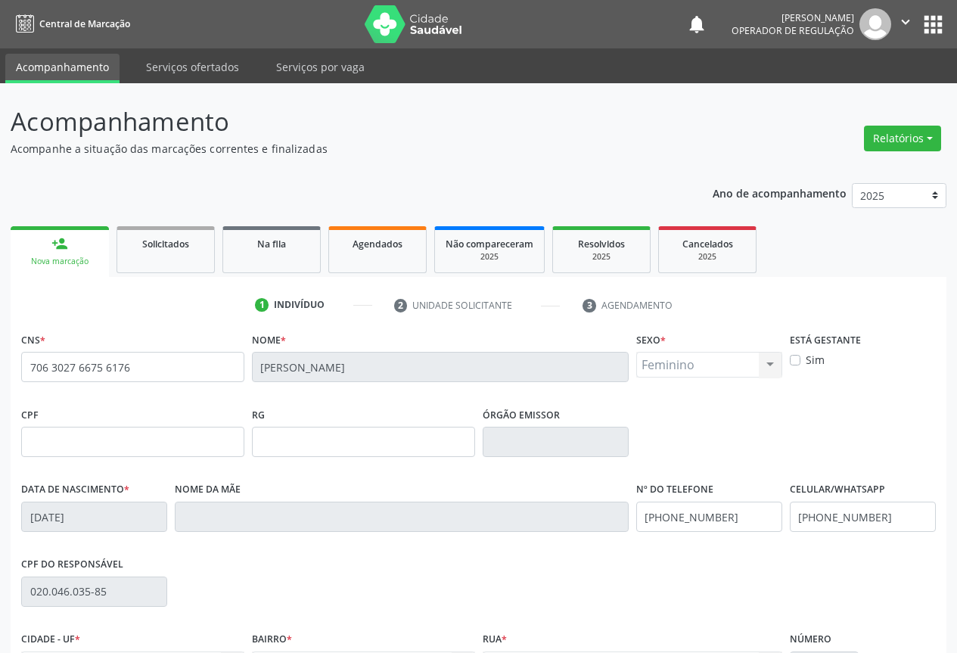
scroll to position [167, 0]
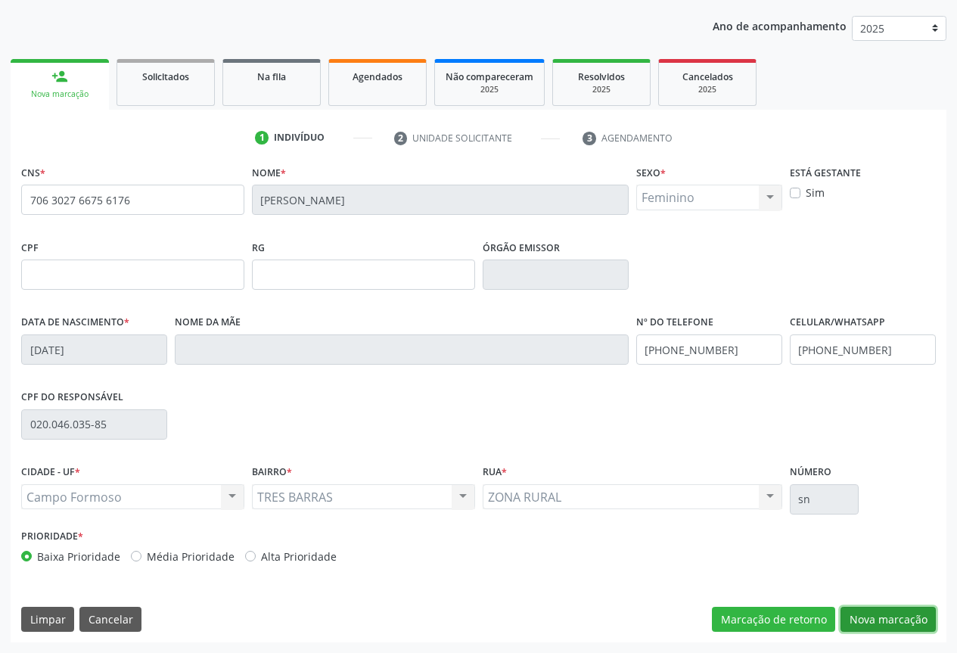
drag, startPoint x: 929, startPoint y: 616, endPoint x: 575, endPoint y: 509, distance: 369.1
click at [916, 618] on button "Nova marcação" at bounding box center [887, 619] width 95 height 26
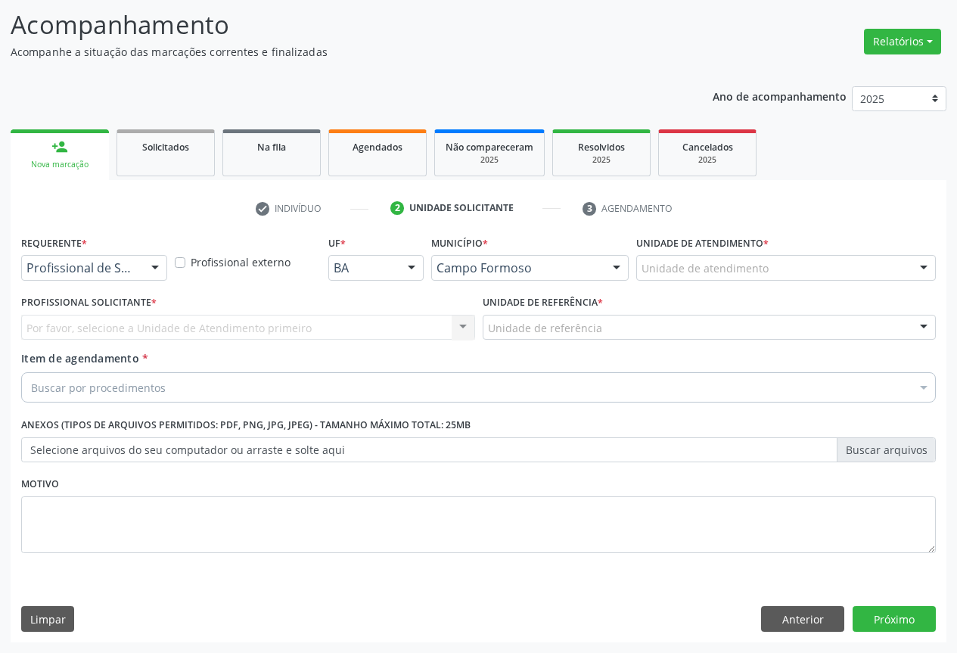
click at [133, 275] on div "Profissional de Saúde" at bounding box center [94, 268] width 146 height 26
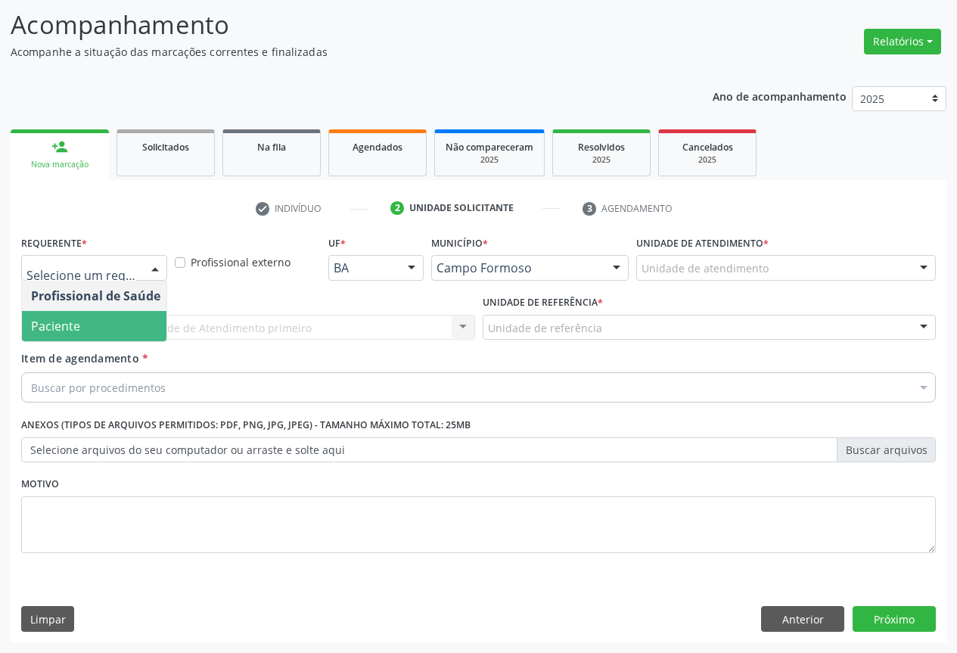
click at [104, 328] on span "Paciente" at bounding box center [95, 326] width 147 height 30
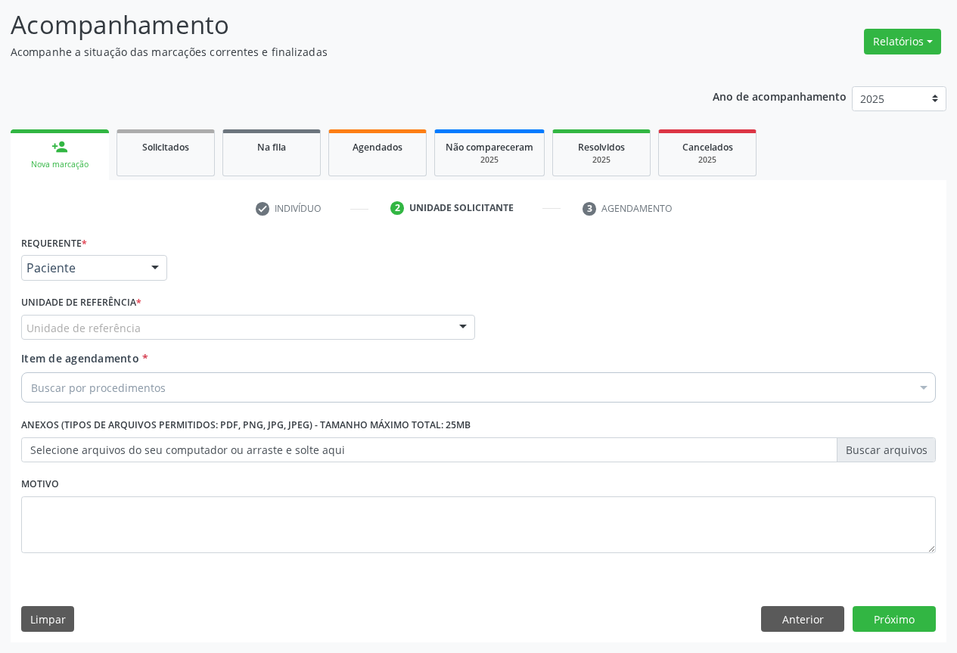
click at [192, 329] on div "Unidade de referência" at bounding box center [248, 328] width 454 height 26
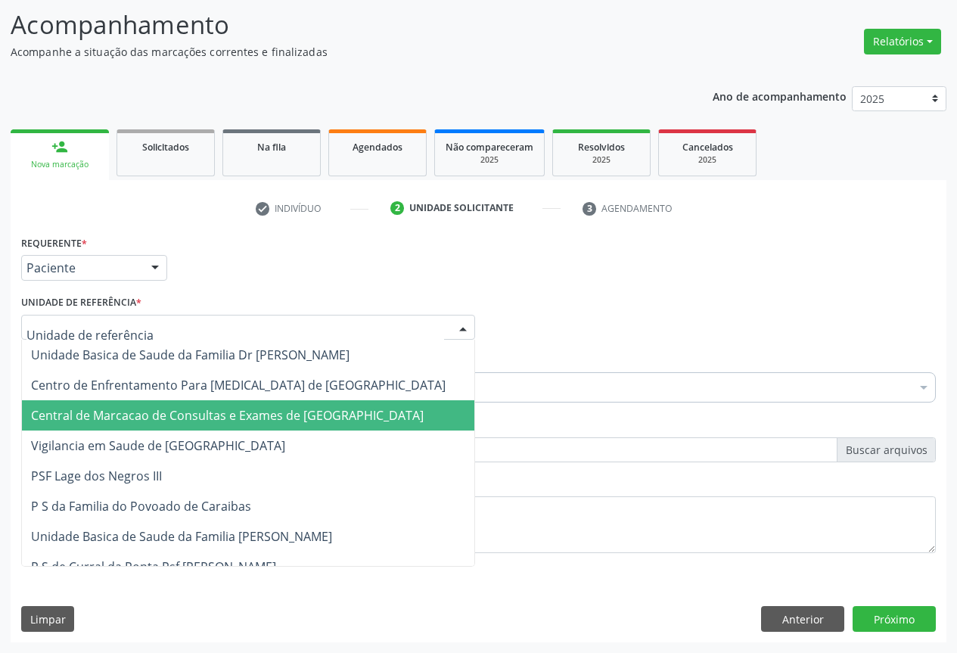
click at [187, 408] on span "Central de Marcacao de Consultas e Exames de [GEOGRAPHIC_DATA][PERSON_NAME]" at bounding box center [227, 415] width 392 height 17
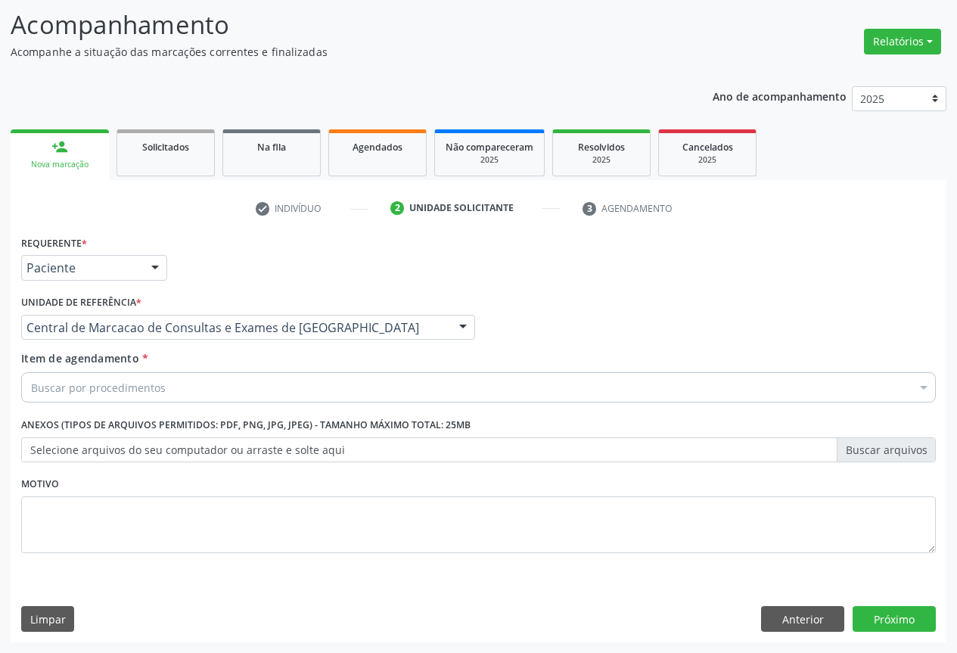
click at [198, 381] on div "Buscar por procedimentos" at bounding box center [478, 387] width 914 height 30
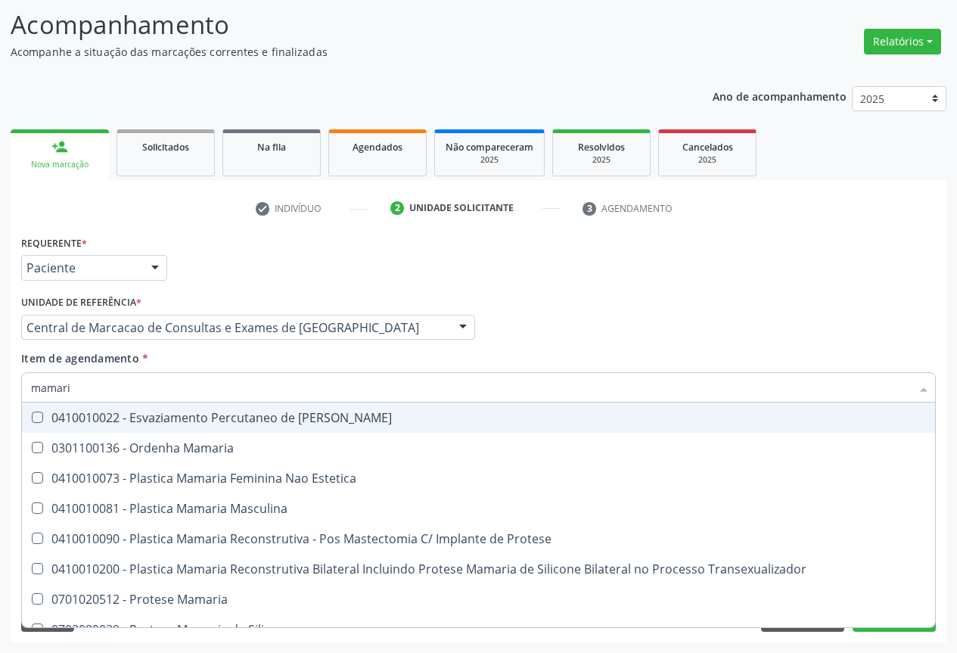
type input "mamaria"
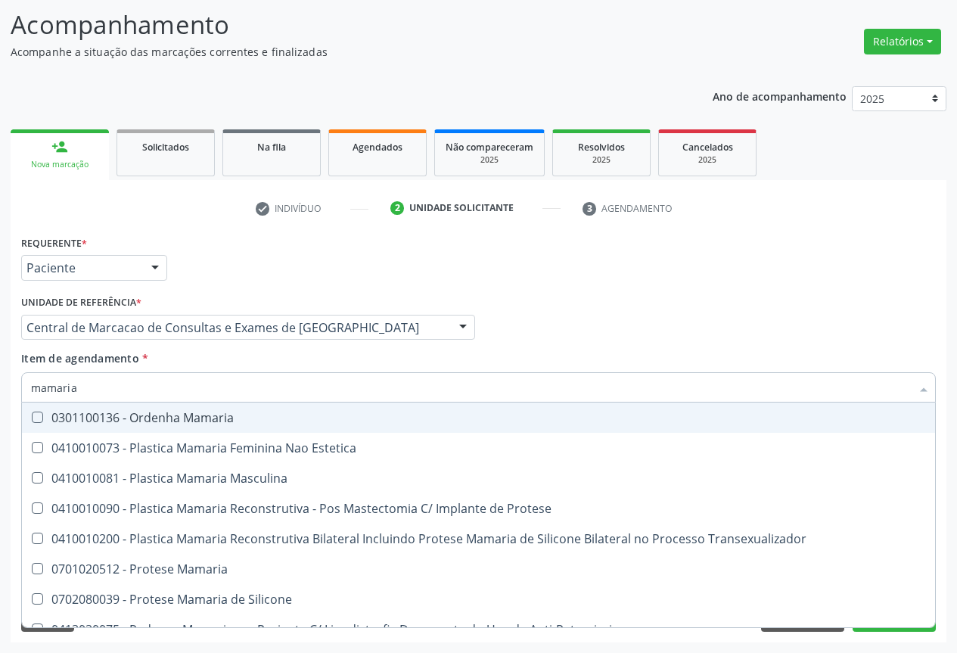
scroll to position [48, 0]
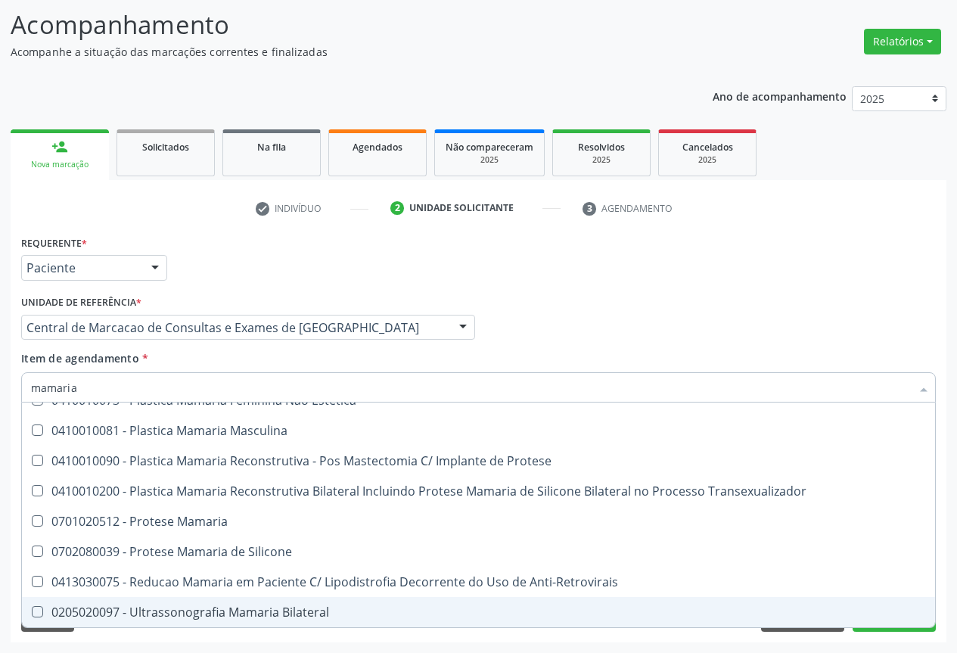
click at [203, 618] on div "0205020097 - Ultrassonografia Mamaria Bilateral" at bounding box center [478, 612] width 895 height 12
checkbox Bilateral "true"
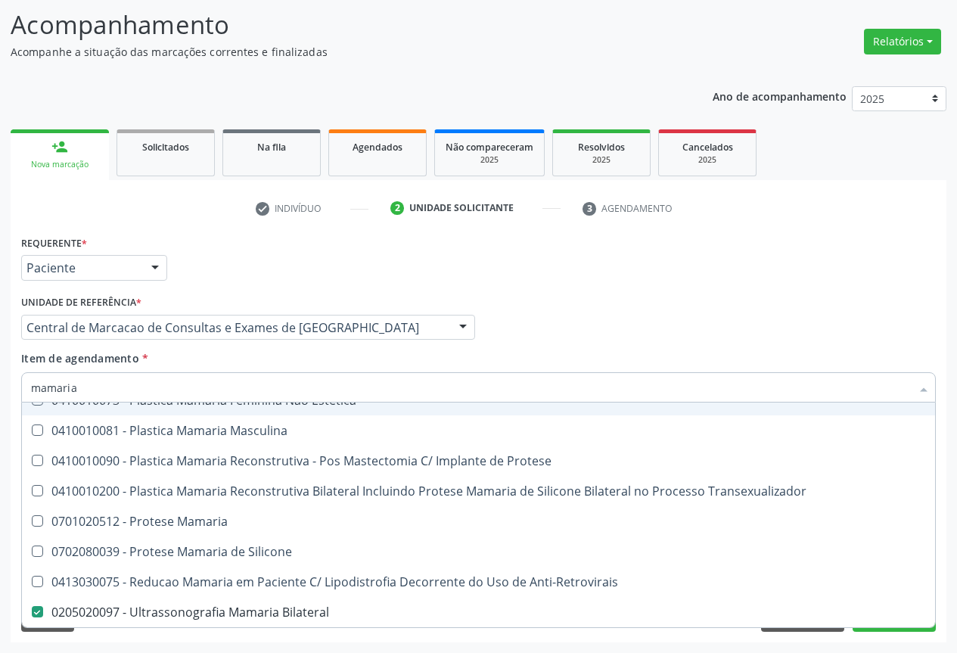
click at [141, 385] on input "mamaria" at bounding box center [470, 387] width 879 height 30
type input "tr"
checkbox Bilateral "false"
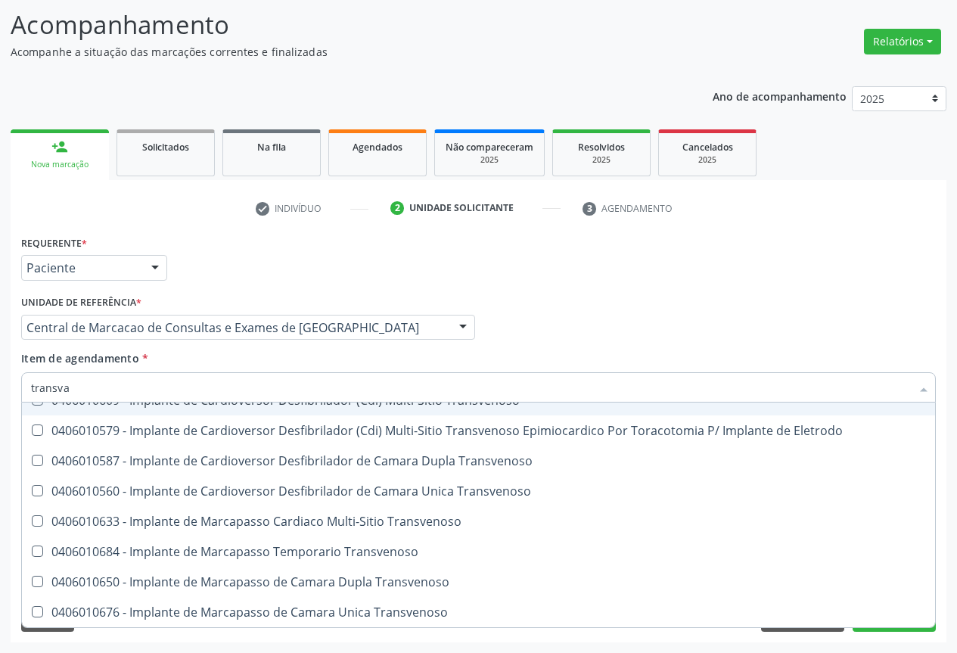
scroll to position [0, 0]
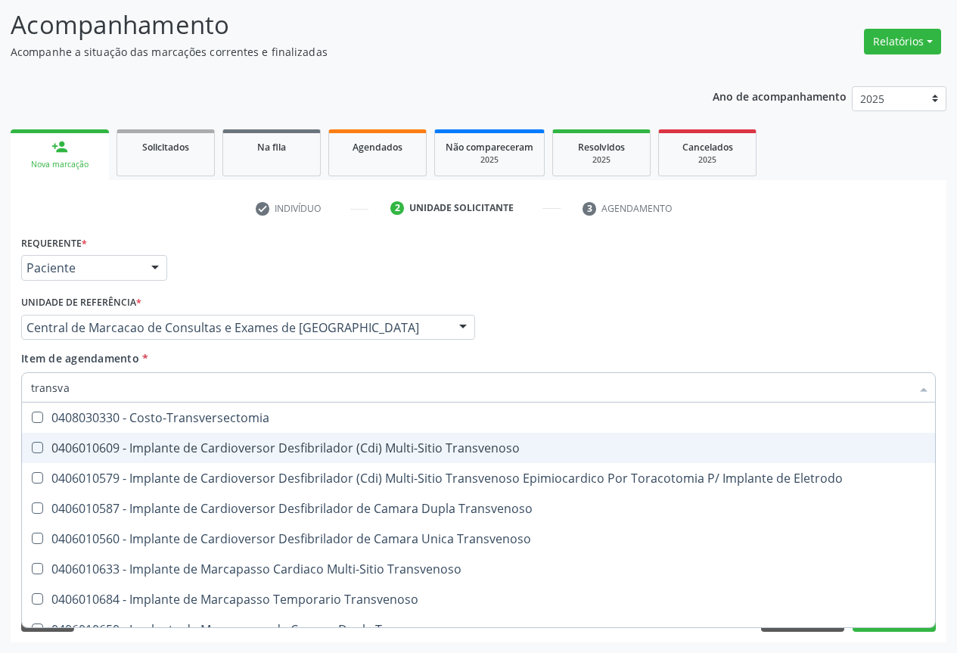
type input "transvag"
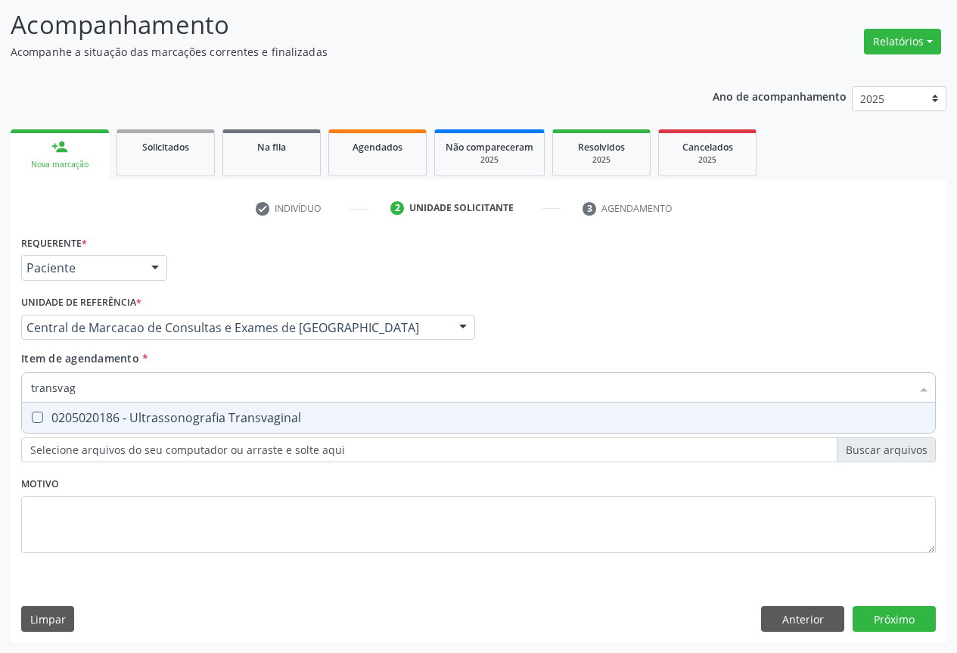
click at [169, 412] on div "0205020186 - Ultrassonografia Transvaginal" at bounding box center [478, 417] width 895 height 12
checkbox Transvaginal "true"
click at [907, 623] on div "Requerente * Paciente Profissional de Saúde Paciente Nenhum resultado encontrad…" at bounding box center [478, 436] width 935 height 411
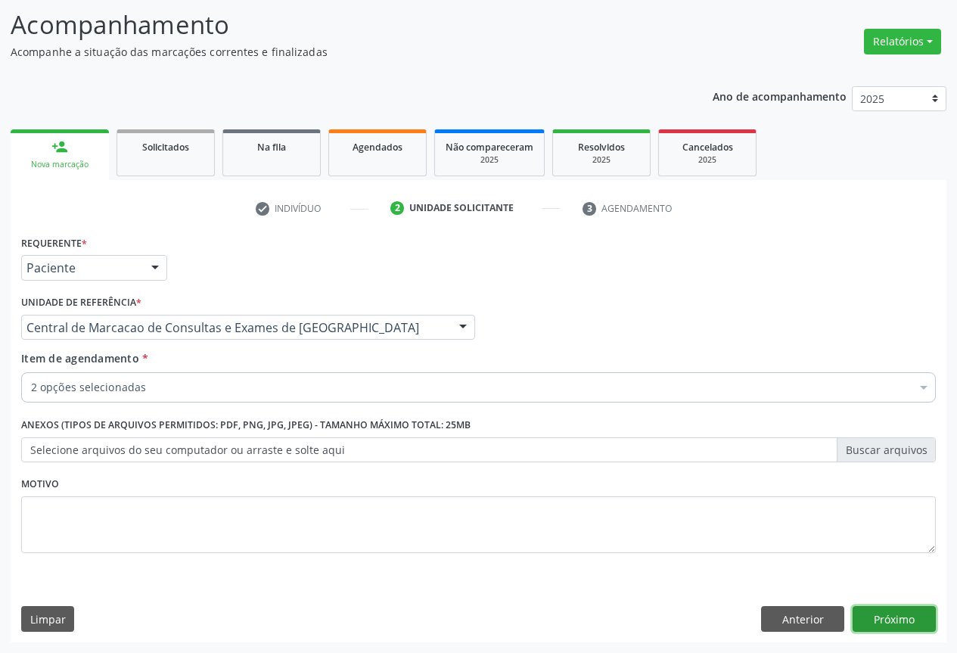
click at [898, 612] on button "Próximo" at bounding box center [893, 619] width 83 height 26
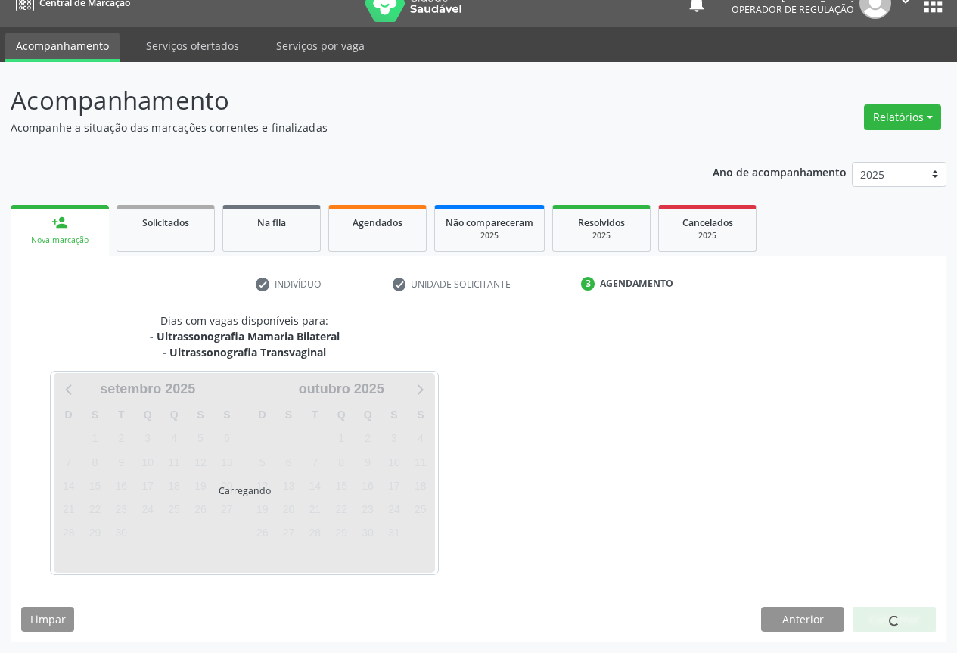
scroll to position [21, 0]
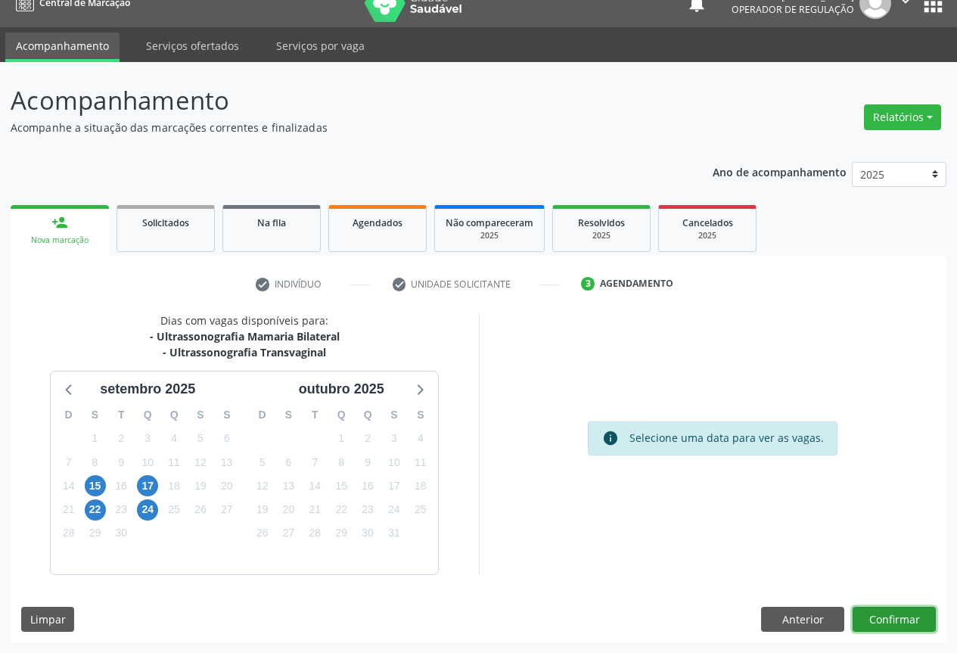
click at [916, 606] on button "Confirmar" at bounding box center [893, 619] width 83 height 26
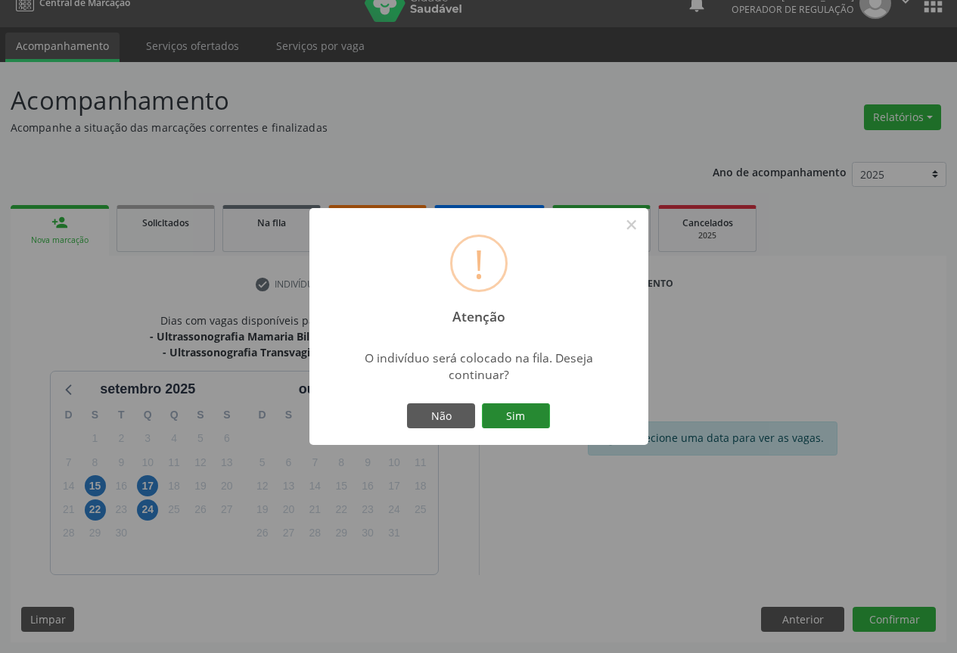
click at [519, 407] on button "Sim" at bounding box center [516, 416] width 68 height 26
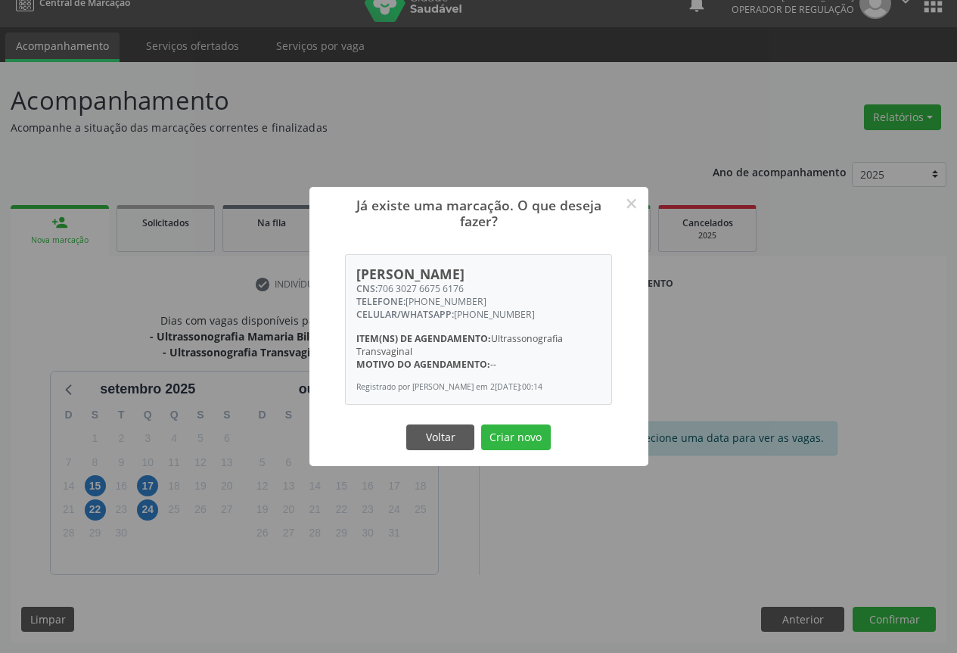
click at [481, 424] on button "Criar novo" at bounding box center [516, 437] width 70 height 26
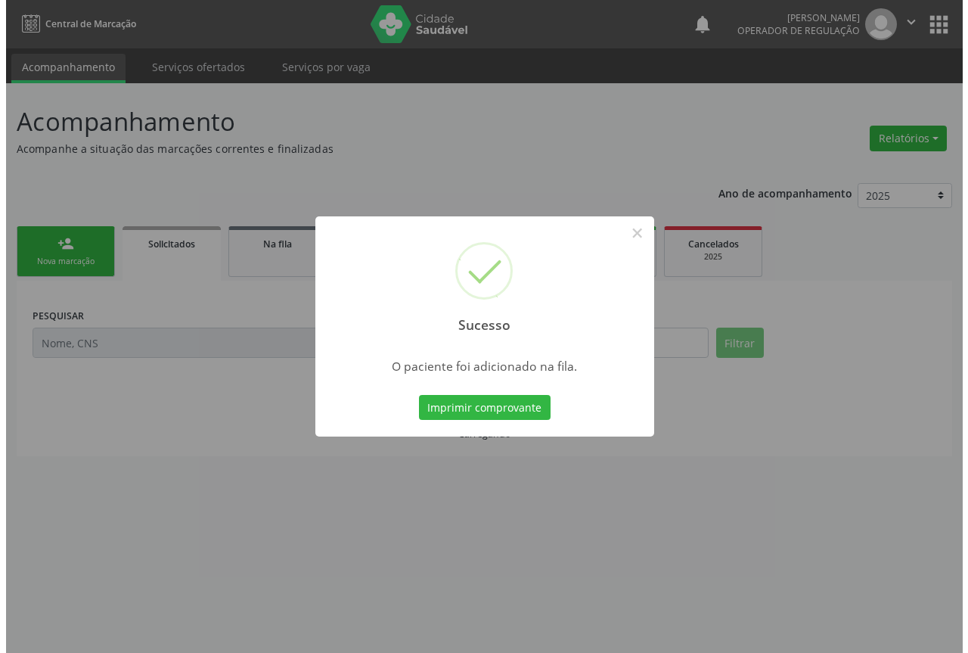
scroll to position [0, 0]
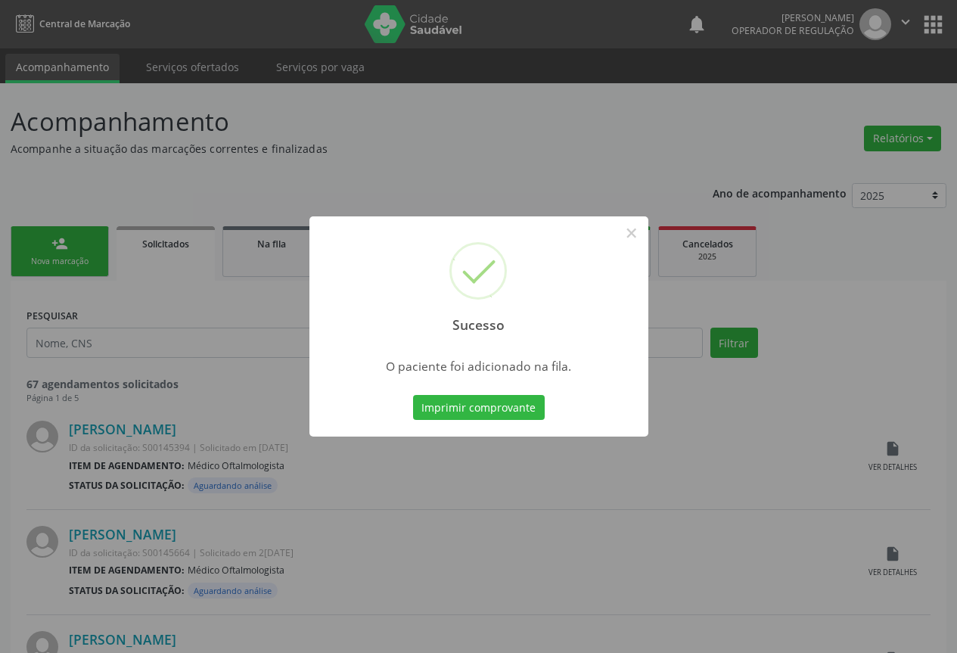
click at [413, 395] on button "Imprimir comprovante" at bounding box center [479, 408] width 132 height 26
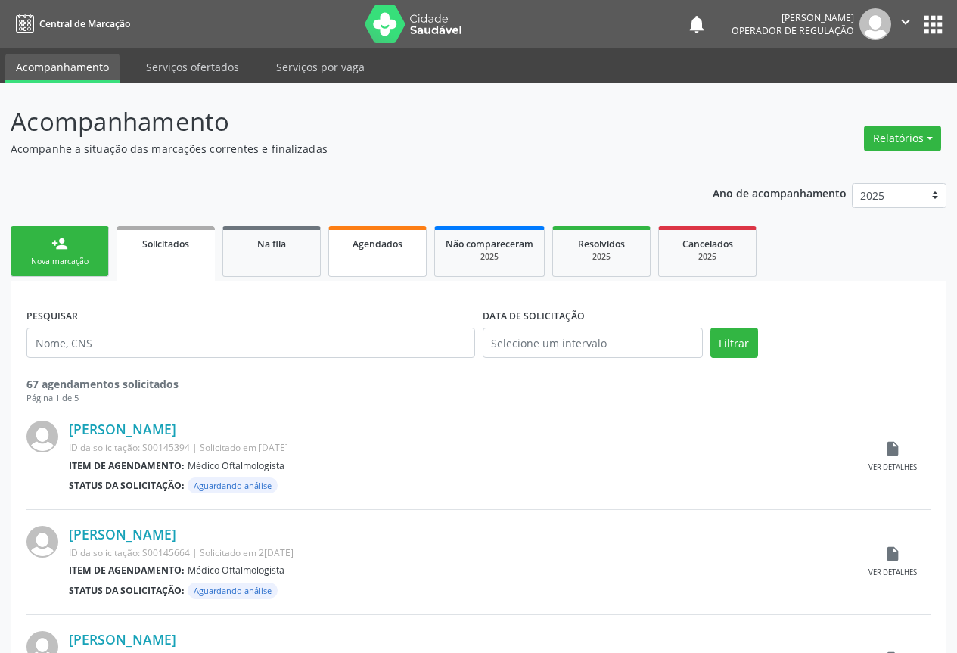
click at [365, 257] on link "Agendados" at bounding box center [377, 251] width 98 height 51
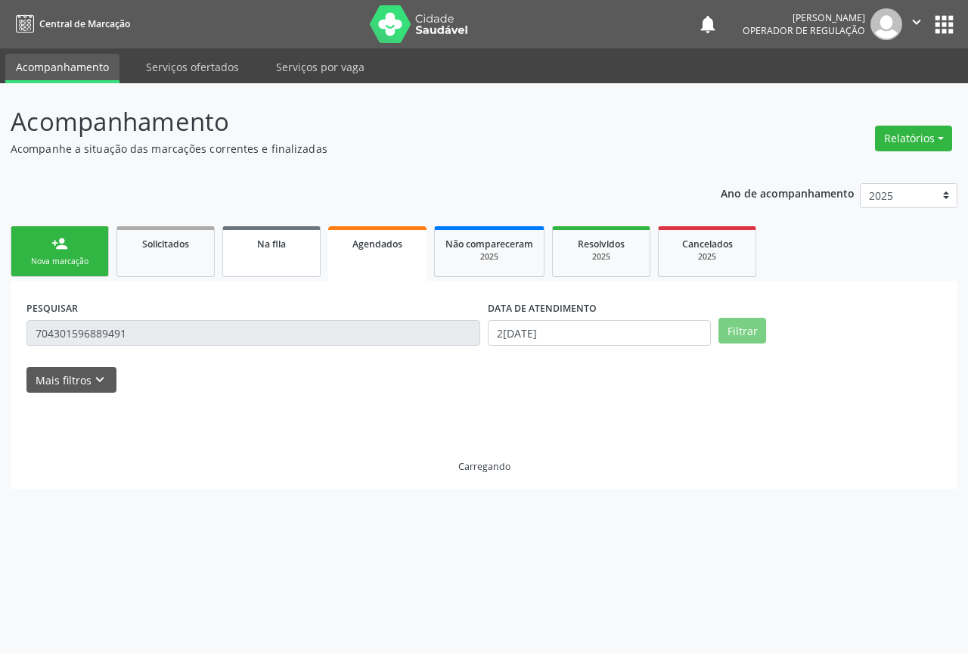
click at [271, 251] on link "Na fila" at bounding box center [271, 251] width 98 height 51
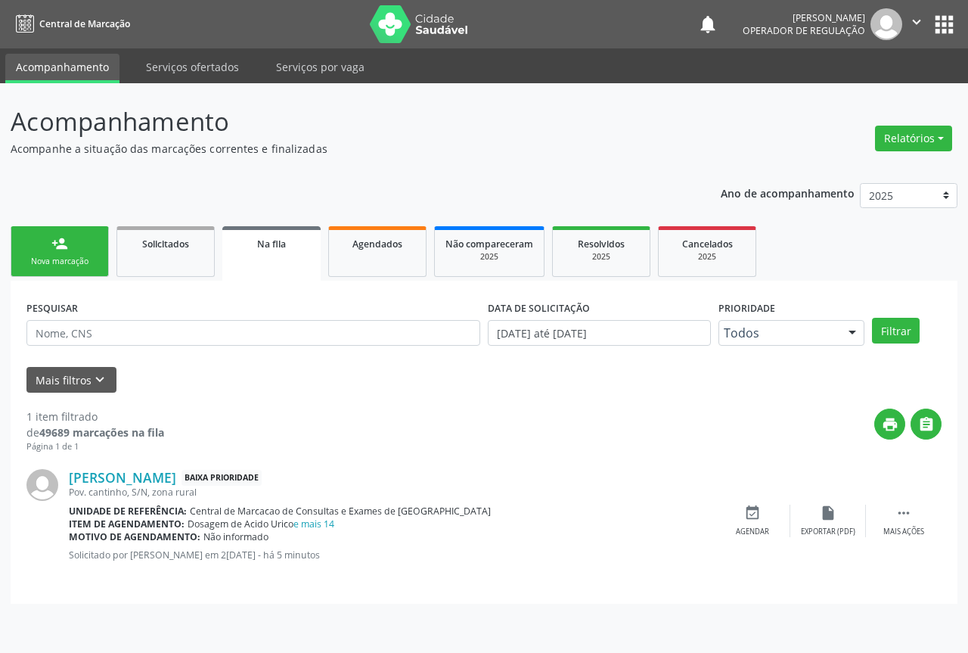
click at [285, 373] on div "Mais filtros keyboard_arrow_down" at bounding box center [484, 380] width 922 height 26
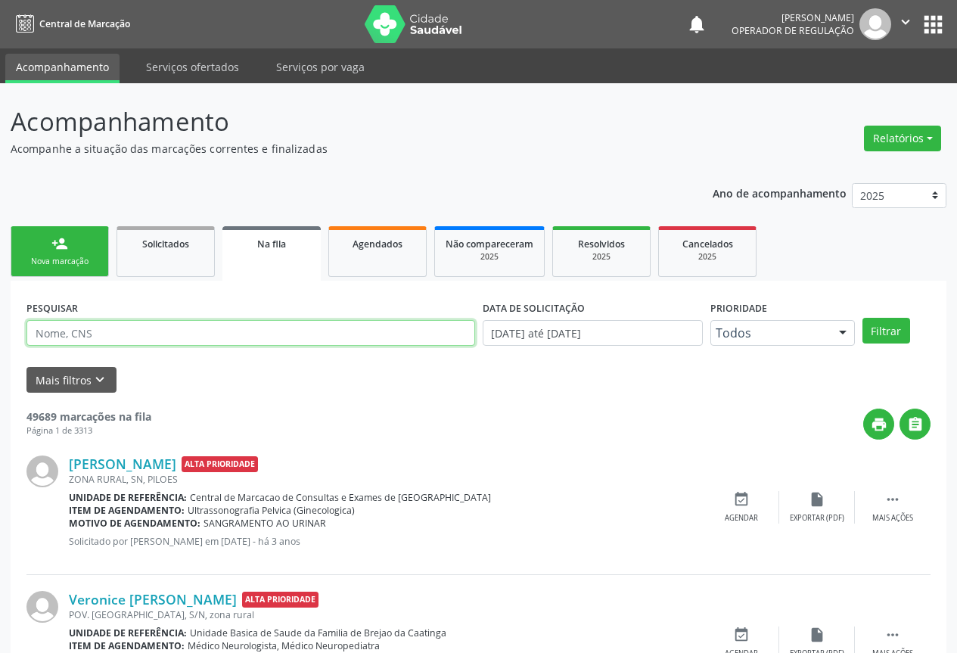
click at [303, 332] on input "text" at bounding box center [250, 333] width 448 height 26
type input "706302748309872"
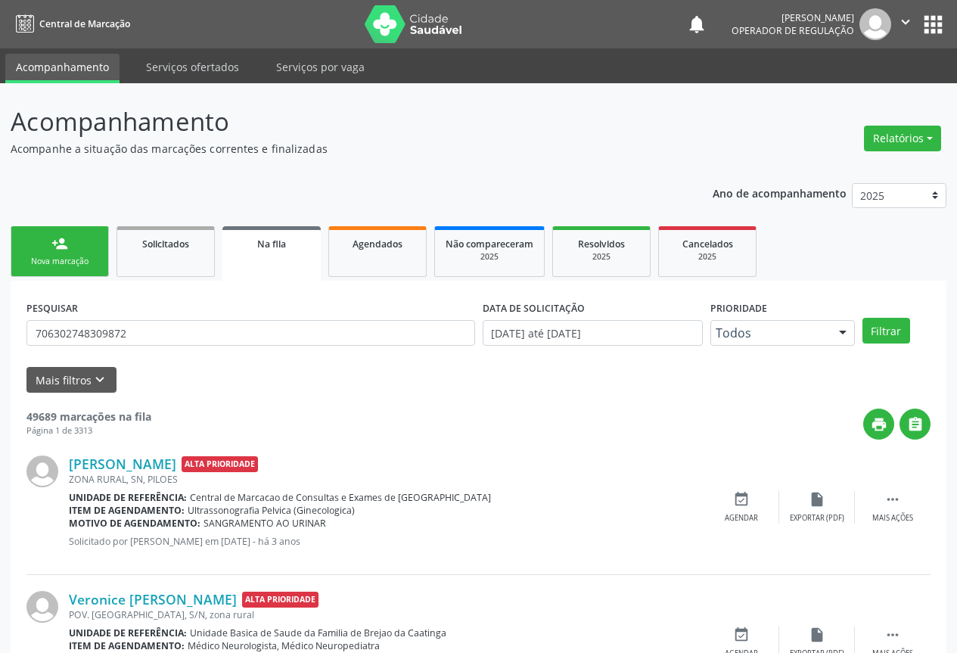
click at [858, 331] on div "Filtrar" at bounding box center [896, 331] width 76 height 26
click at [873, 330] on button "Filtrar" at bounding box center [886, 331] width 48 height 26
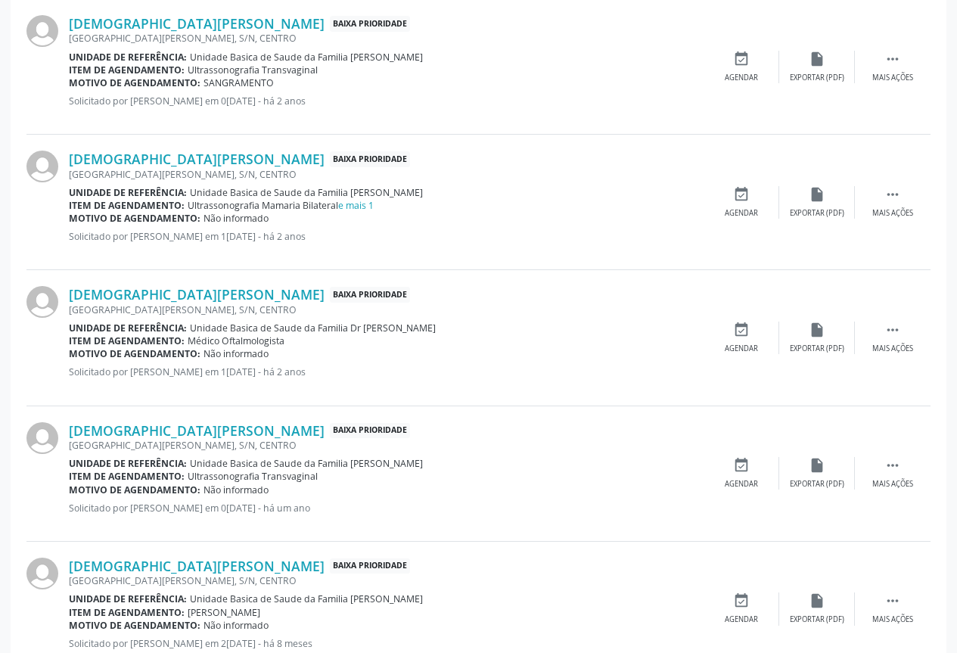
scroll to position [774, 0]
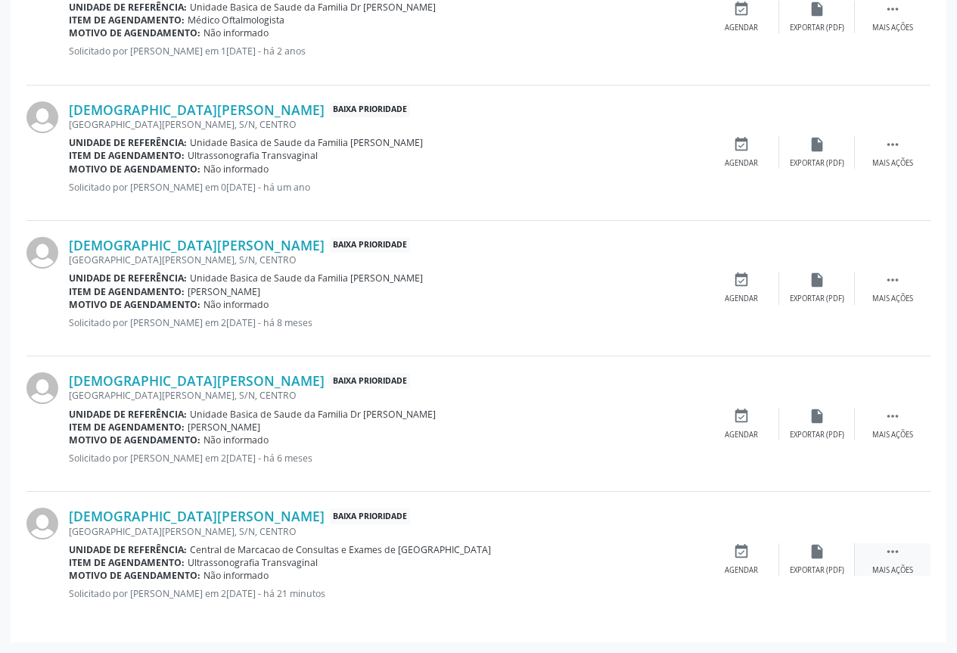
click at [891, 546] on icon "" at bounding box center [892, 551] width 17 height 17
click at [641, 567] on div "print Imprimir" at bounding box center [666, 559] width 76 height 33
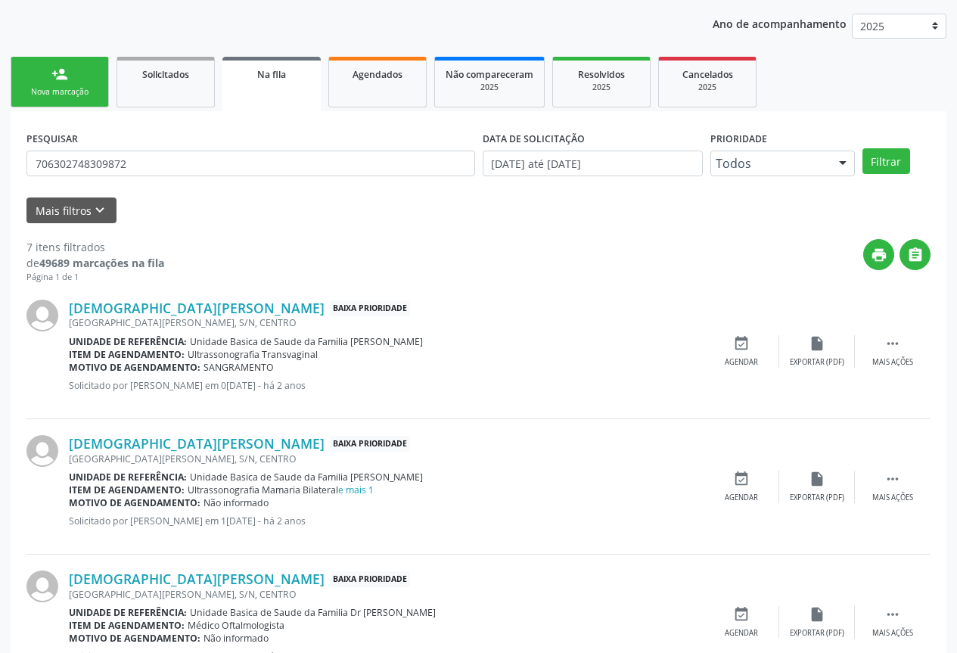
scroll to position [0, 0]
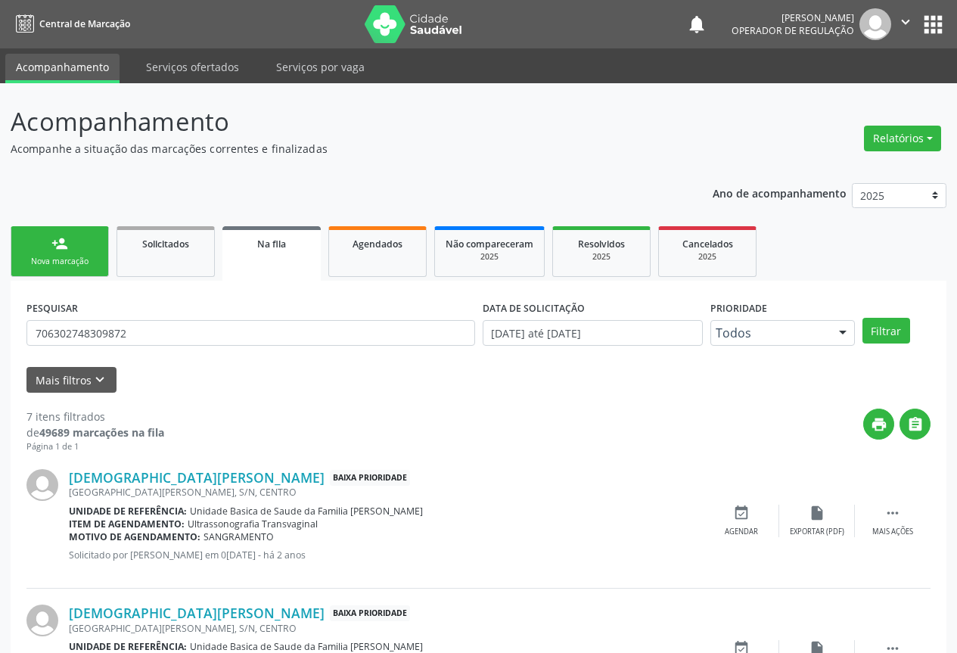
click at [65, 265] on div "Nova marcação" at bounding box center [60, 261] width 76 height 11
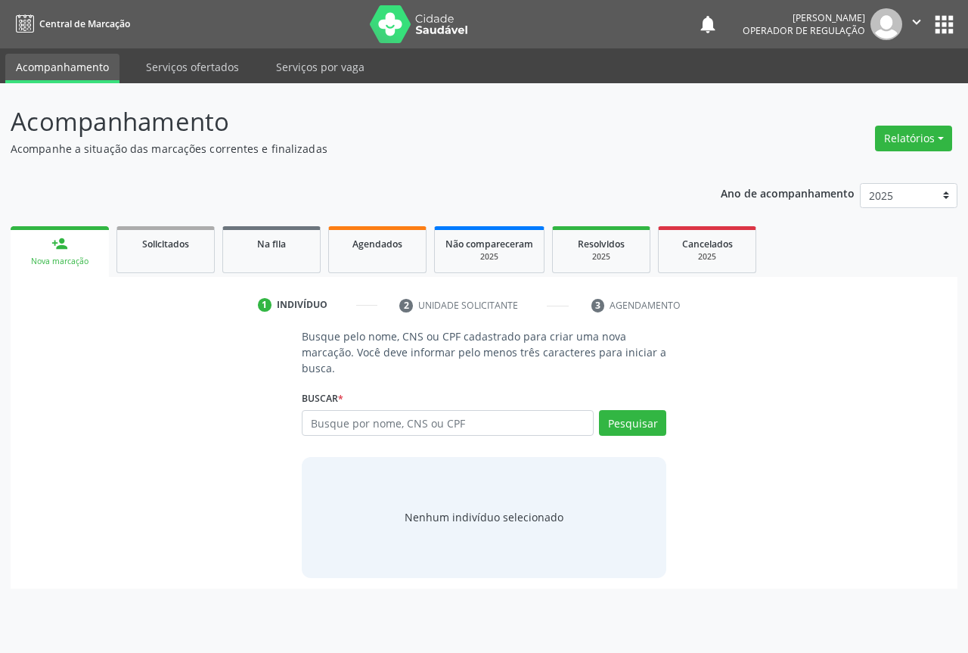
click at [422, 436] on div "Busque por nome, CNS ou CPF Nenhum resultado encontrado para: " " Digite nome, …" at bounding box center [484, 428] width 364 height 36
click at [425, 422] on input "text" at bounding box center [448, 423] width 292 height 26
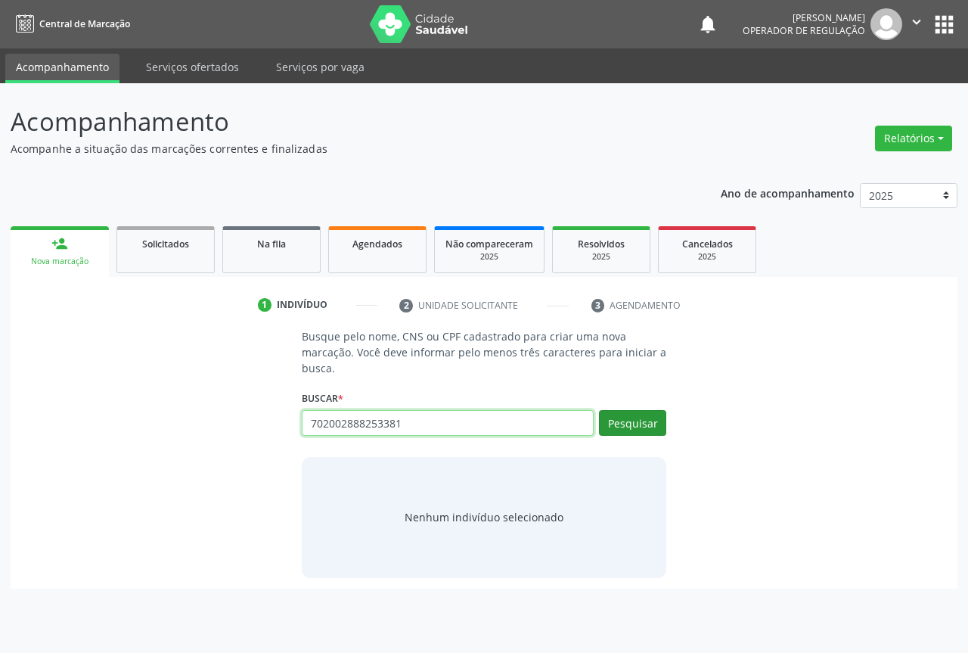
type input "702002888253381"
click at [660, 425] on button "Pesquisar" at bounding box center [632, 423] width 67 height 26
type input "702002888253381"
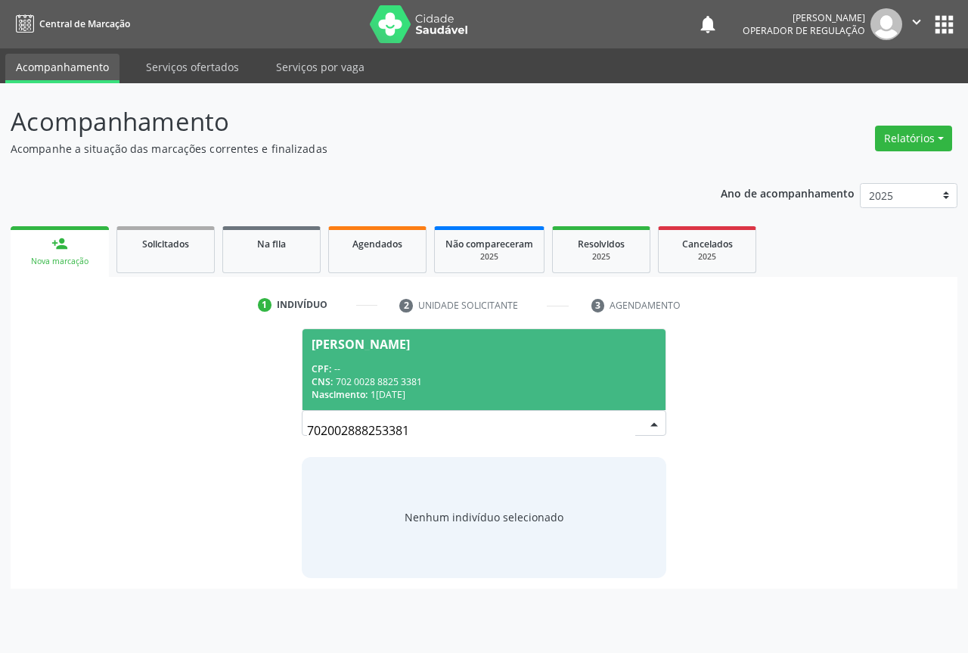
click at [583, 395] on div "Nascimento: 10/05/1978" at bounding box center [484, 394] width 345 height 13
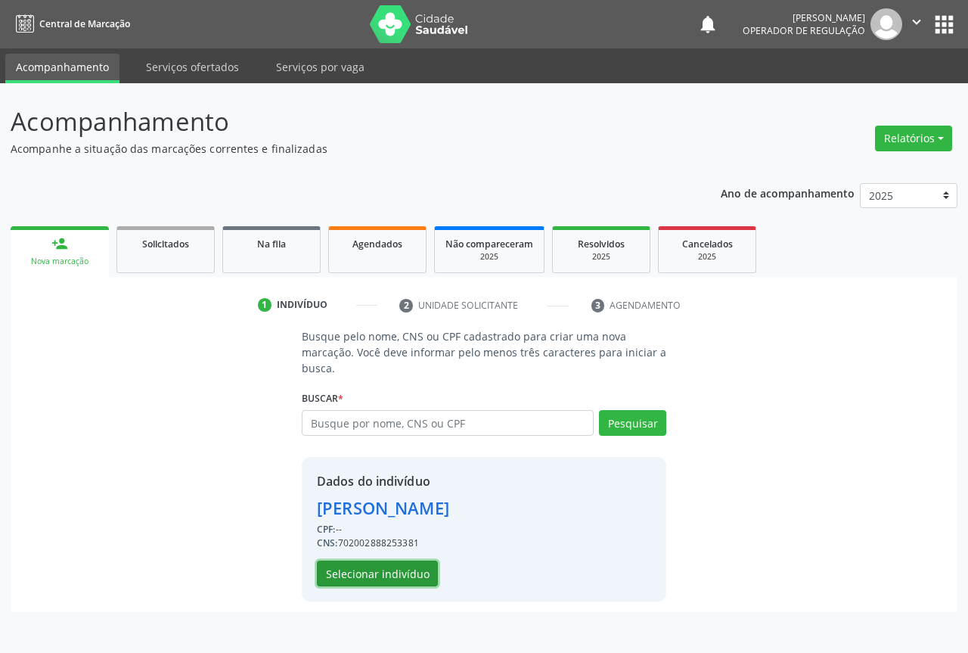
click at [394, 564] on button "Selecionar indivíduo" at bounding box center [377, 573] width 121 height 26
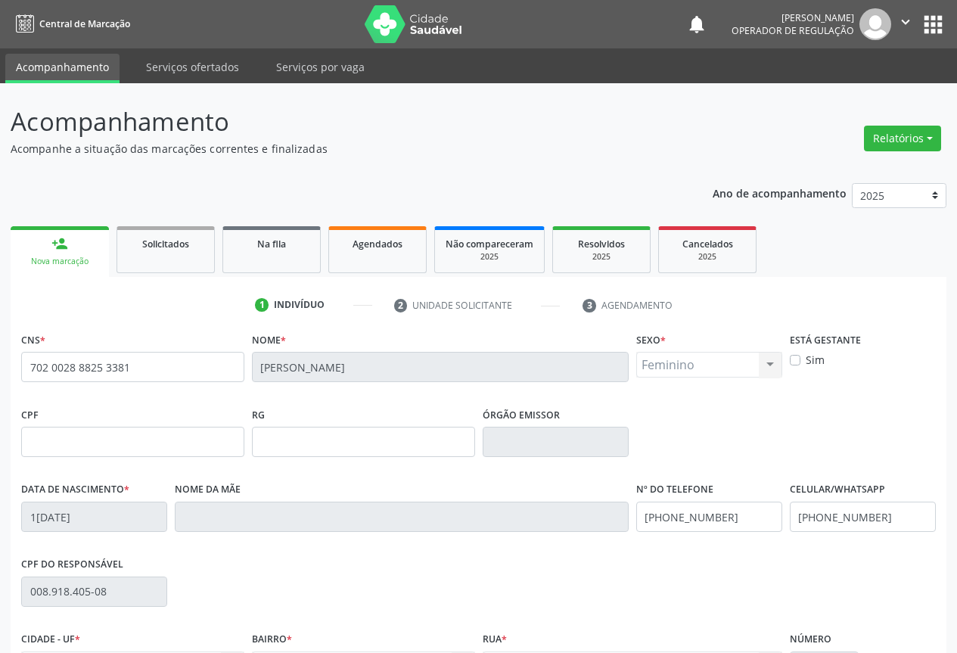
scroll to position [167, 0]
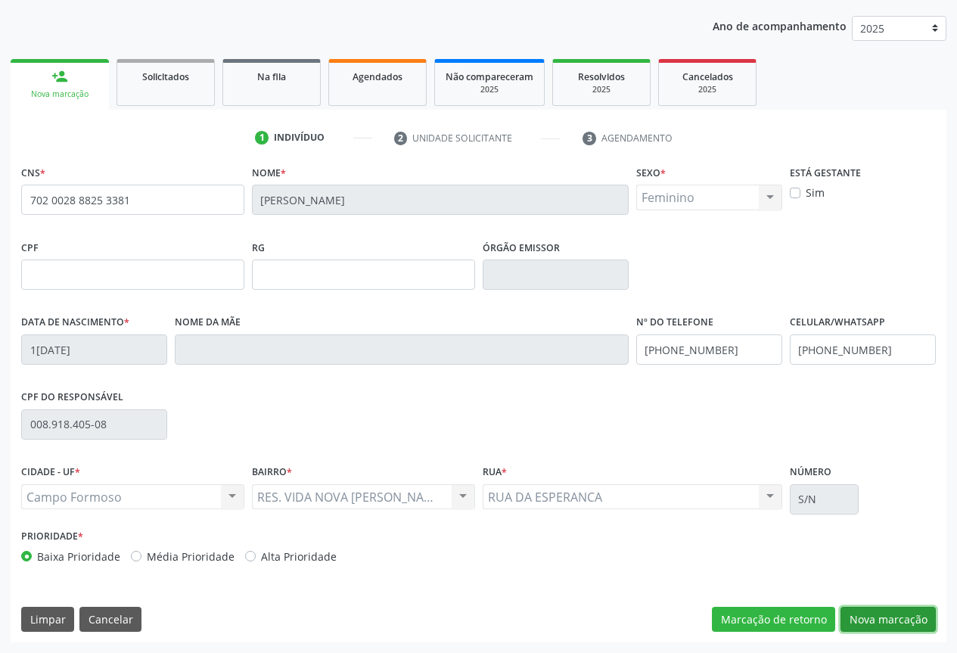
click at [887, 625] on button "Nova marcação" at bounding box center [887, 619] width 95 height 26
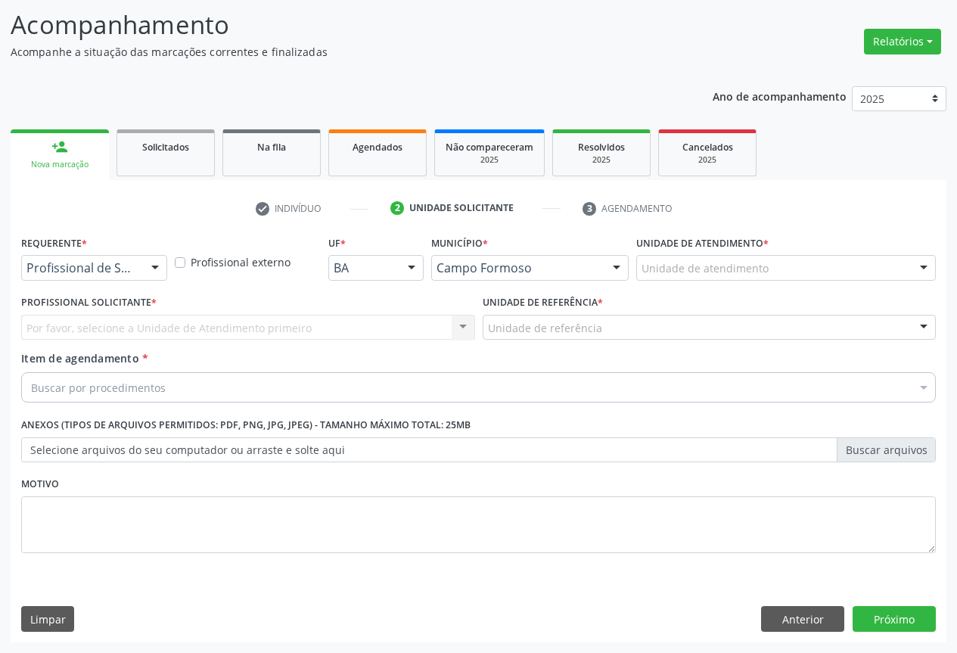
scroll to position [97, 0]
click at [150, 270] on div at bounding box center [155, 269] width 23 height 26
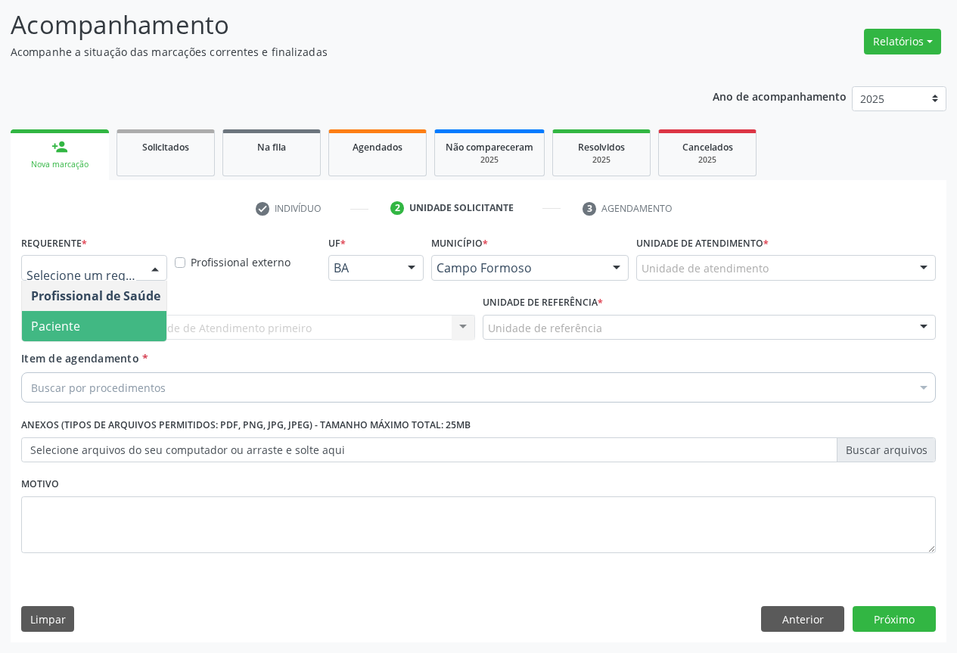
click at [101, 337] on span "Paciente" at bounding box center [95, 326] width 147 height 30
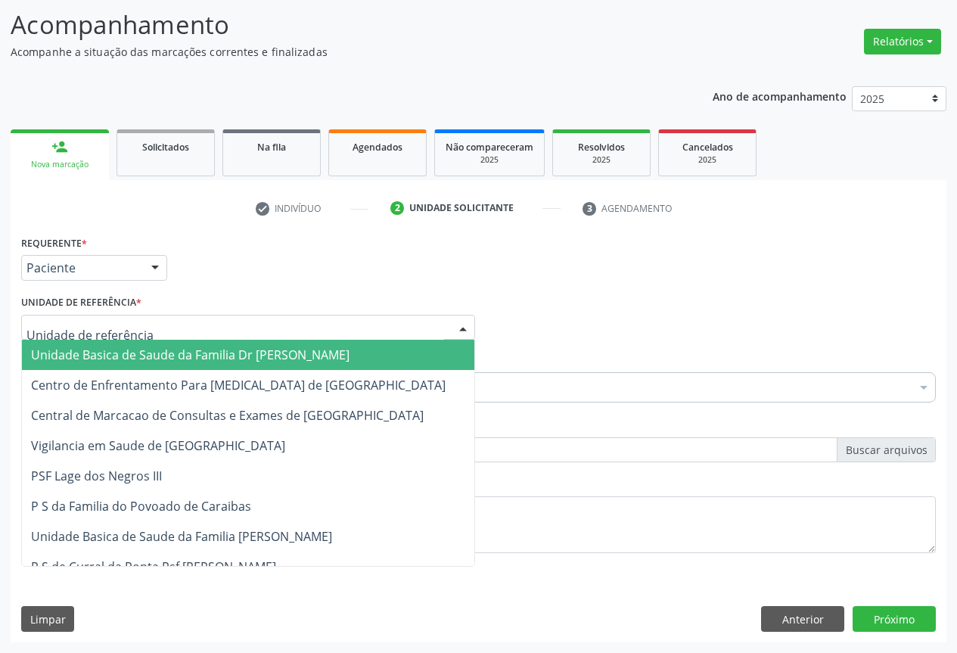
drag, startPoint x: 193, startPoint y: 330, endPoint x: 193, endPoint y: 375, distance: 45.4
click at [193, 330] on div at bounding box center [248, 328] width 454 height 26
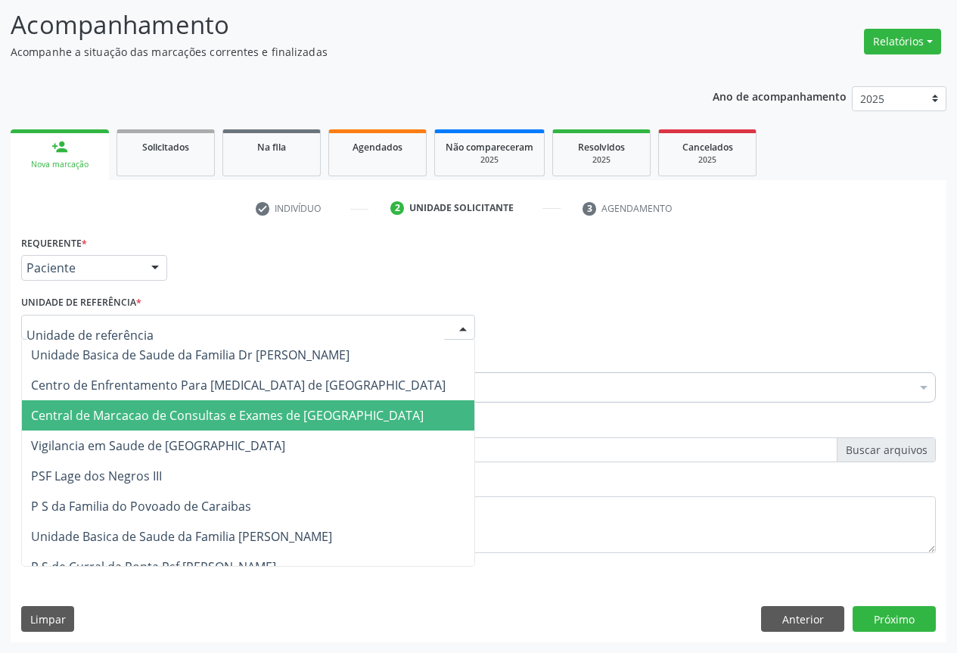
click at [196, 416] on span "Central de Marcacao de Consultas e Exames de [GEOGRAPHIC_DATA][PERSON_NAME]" at bounding box center [227, 415] width 392 height 17
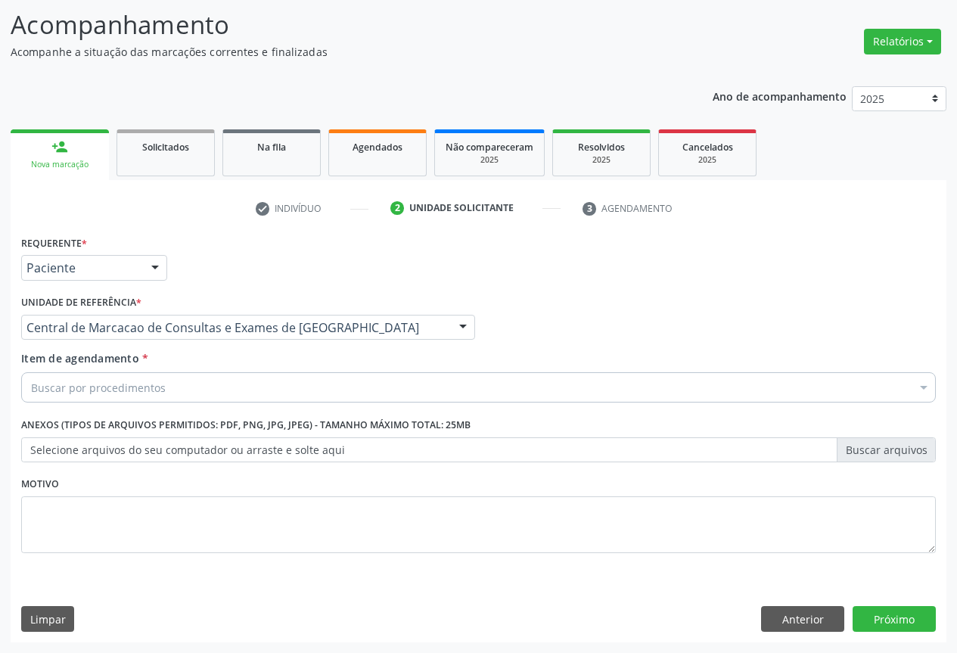
click at [203, 377] on div "Buscar por procedimentos" at bounding box center [478, 387] width 914 height 30
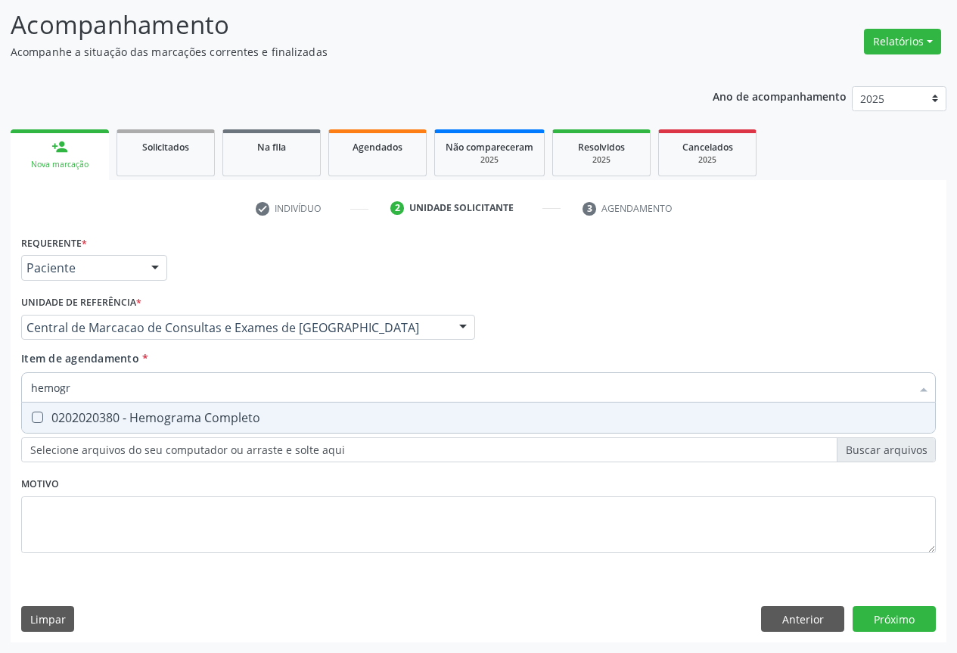
type input "hemogra"
click at [169, 423] on div "0202020380 - Hemograma Completo" at bounding box center [478, 417] width 895 height 12
checkbox Completo "true"
click at [173, 386] on input "hemogra" at bounding box center [470, 387] width 879 height 30
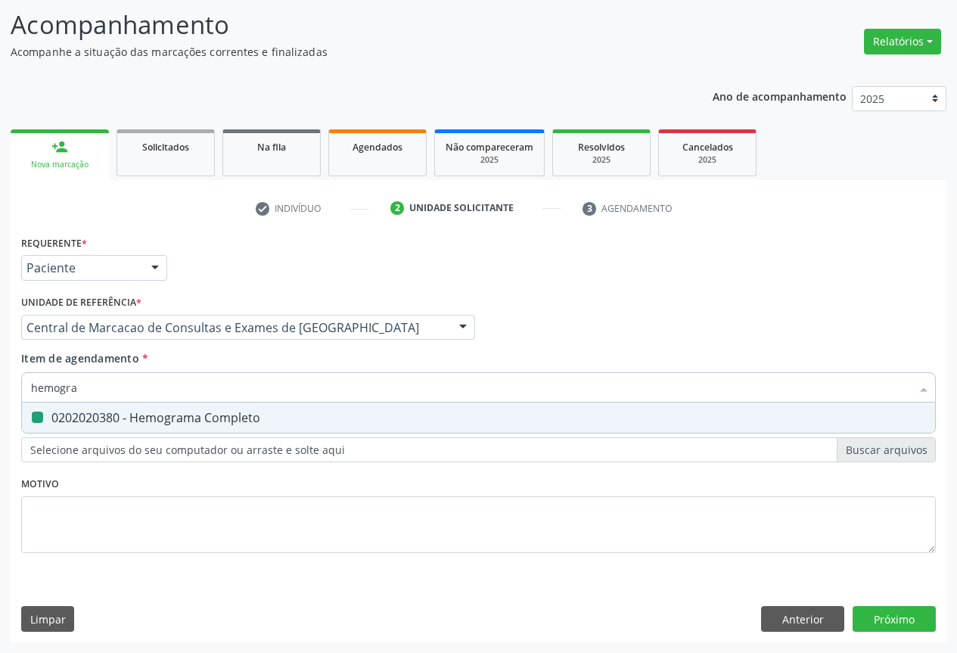
type input "c"
checkbox Completo "false"
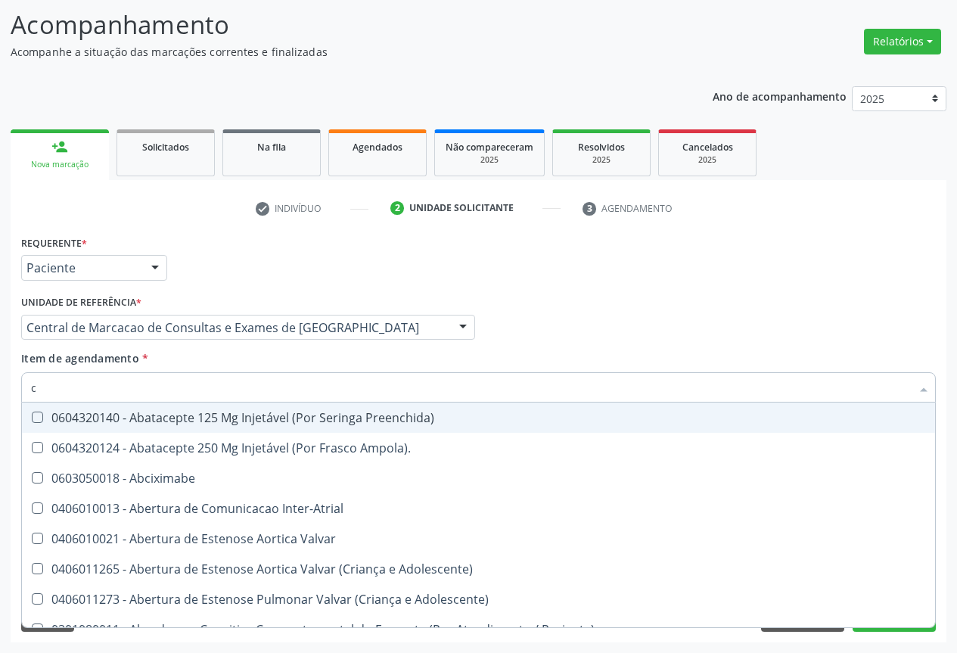
type input "co"
checkbox Osseo "true"
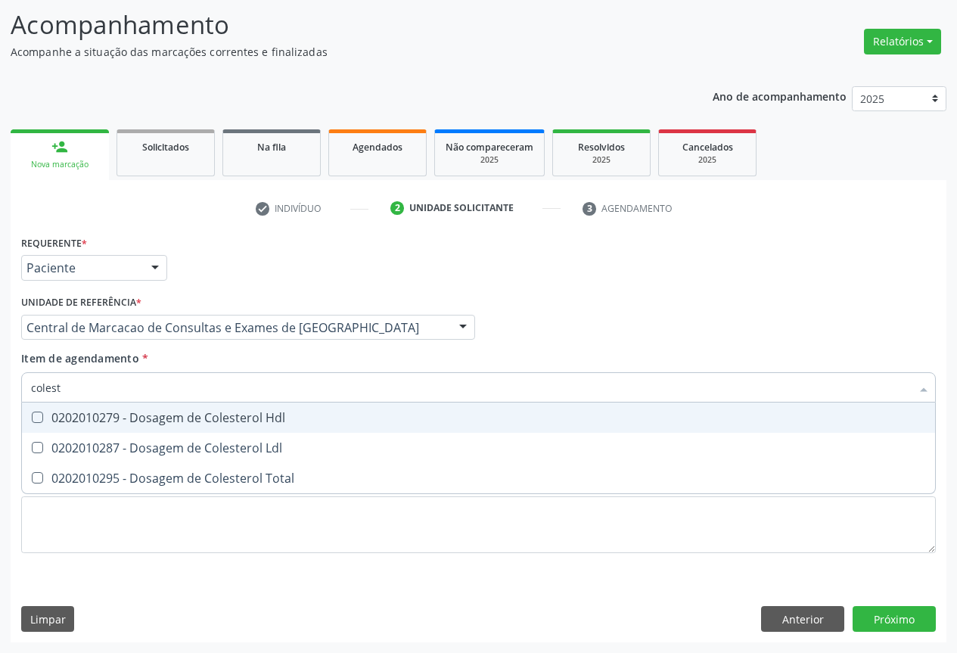
type input "coleste"
click at [170, 411] on div "0202010279 - Dosagem de Colesterol Hdl" at bounding box center [478, 417] width 895 height 12
checkbox Hdl "true"
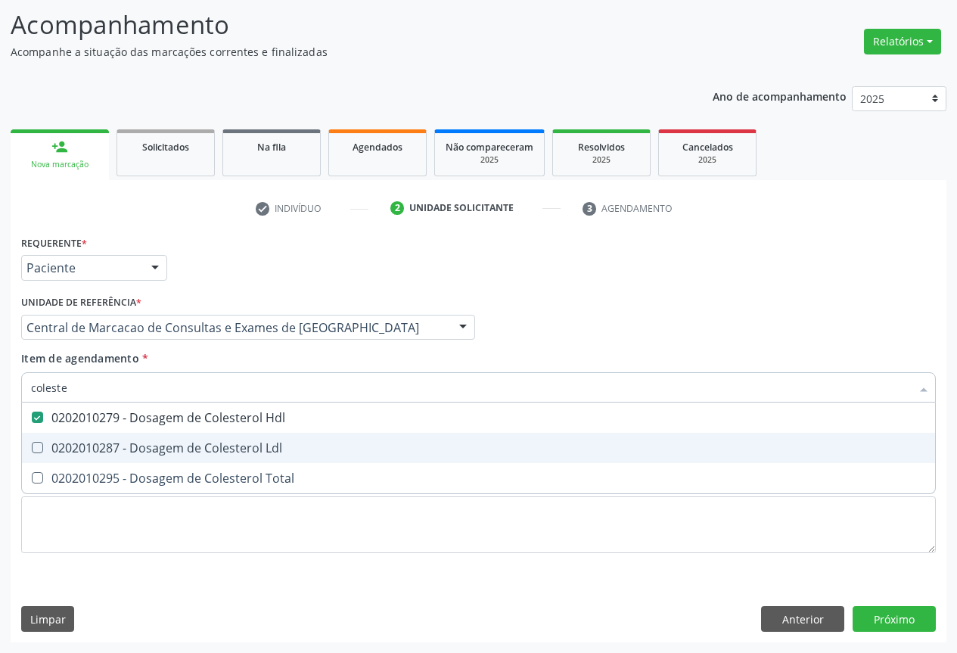
click at [170, 442] on div "0202010287 - Dosagem de Colesterol Ldl" at bounding box center [478, 448] width 895 height 12
checkbox Ldl "true"
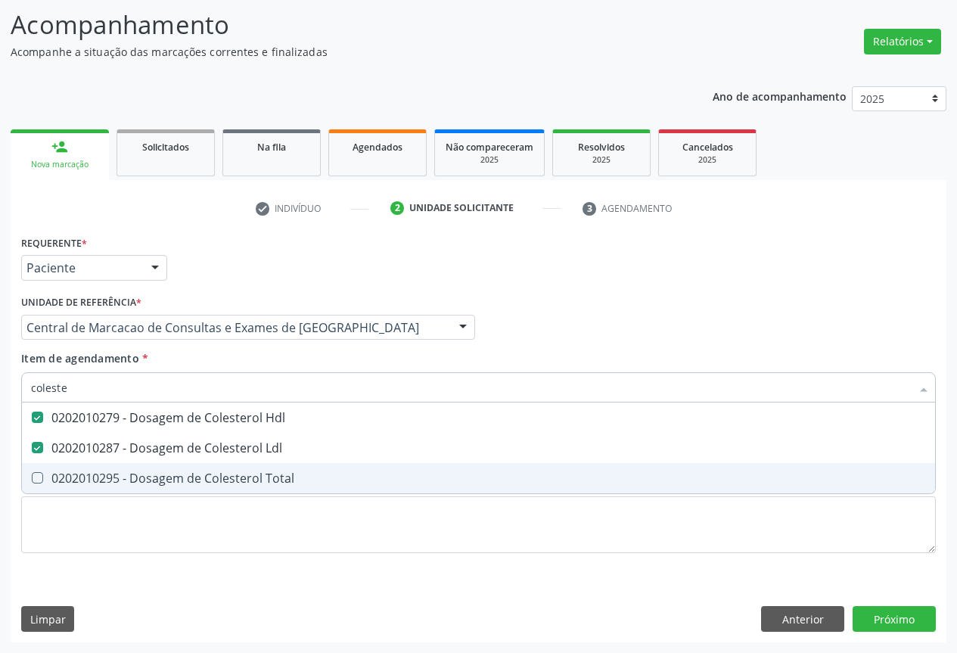
click at [170, 472] on div "0202010295 - Dosagem de Colesterol Total" at bounding box center [478, 478] width 895 height 12
checkbox Total "true"
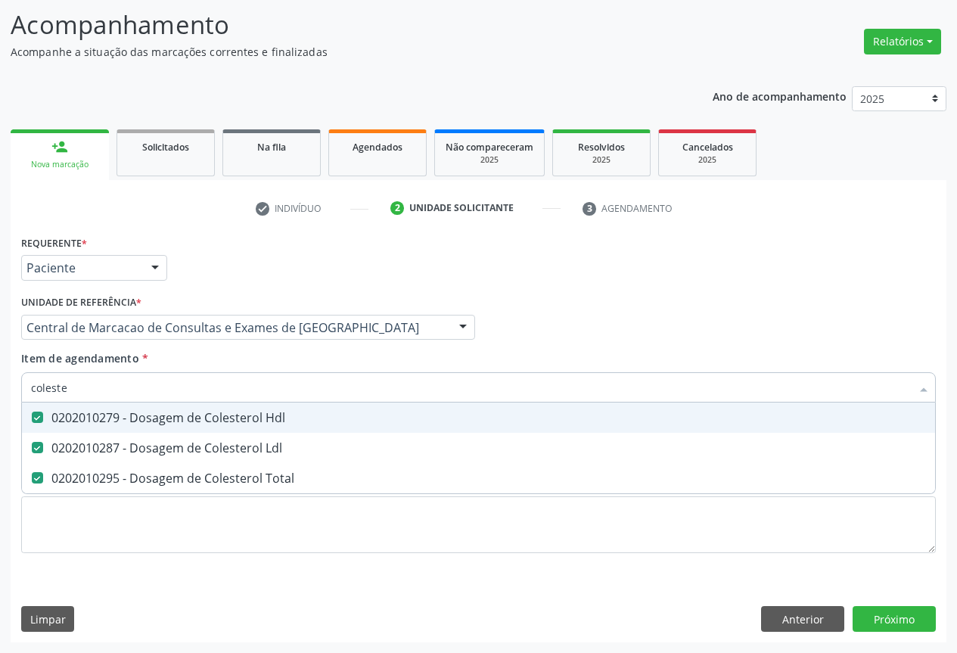
click at [148, 394] on input "coleste" at bounding box center [470, 387] width 879 height 30
type input "tr"
checkbox Hdl "false"
checkbox Ldl "false"
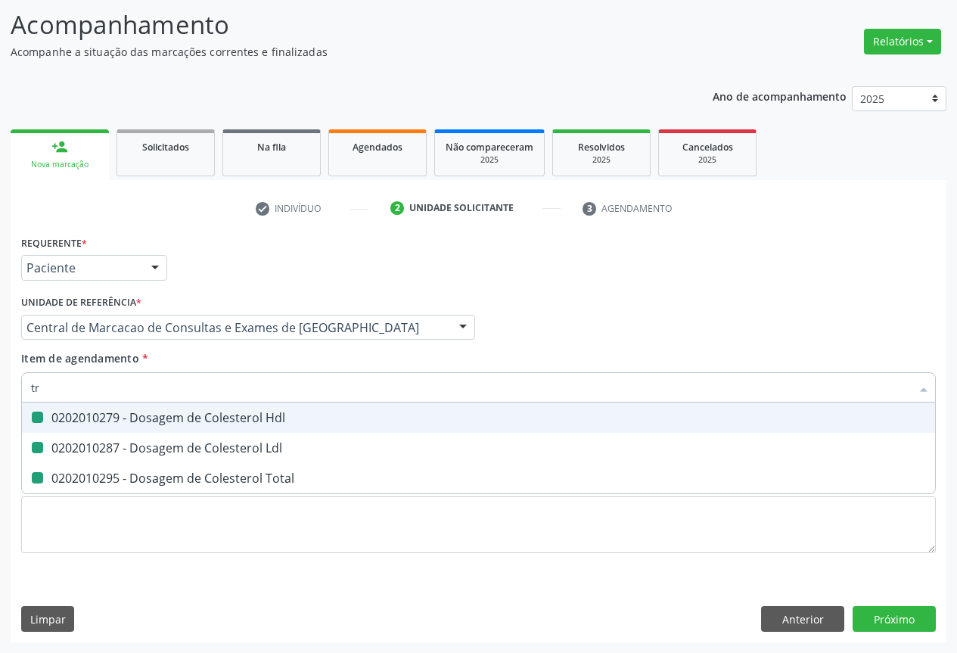
checkbox Total "false"
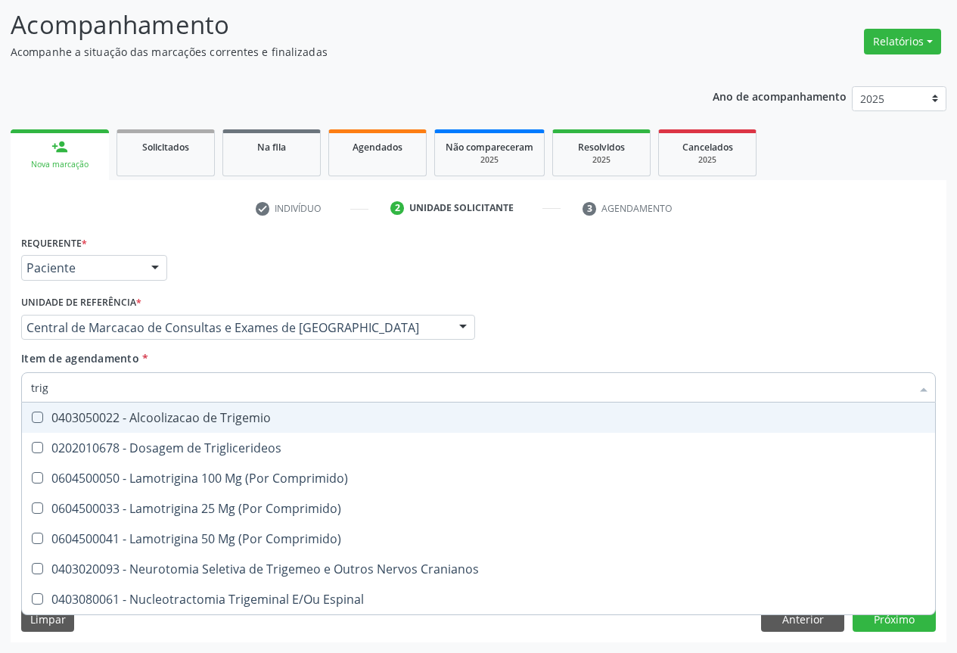
type input "trigl"
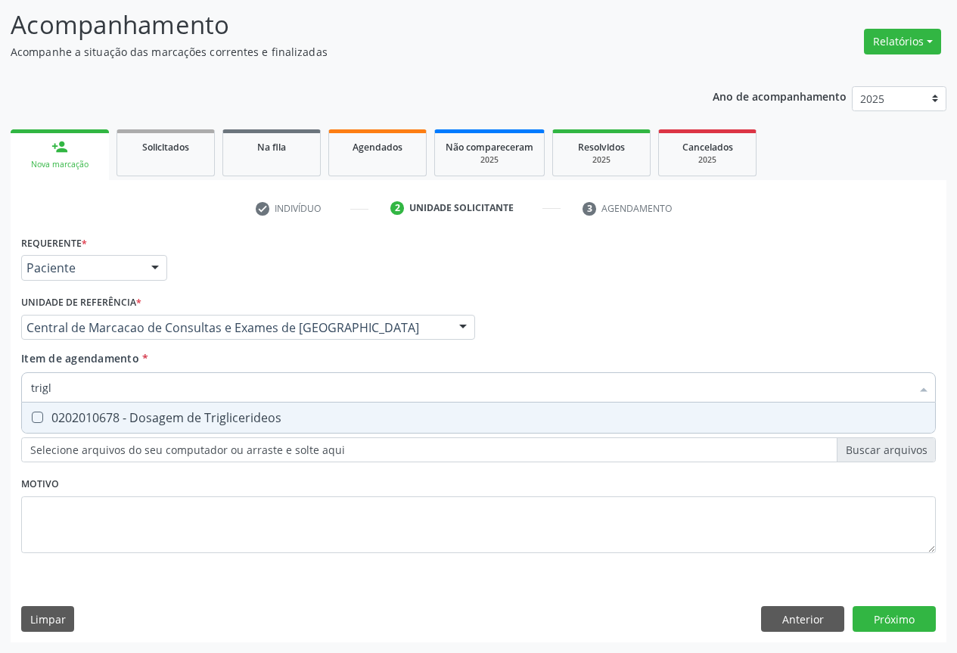
click at [138, 418] on div "0202010678 - Dosagem de Triglicerideos" at bounding box center [478, 417] width 895 height 12
checkbox Triglicerideos "true"
click at [141, 389] on input "trigl" at bounding box center [470, 387] width 879 height 30
type input "ur"
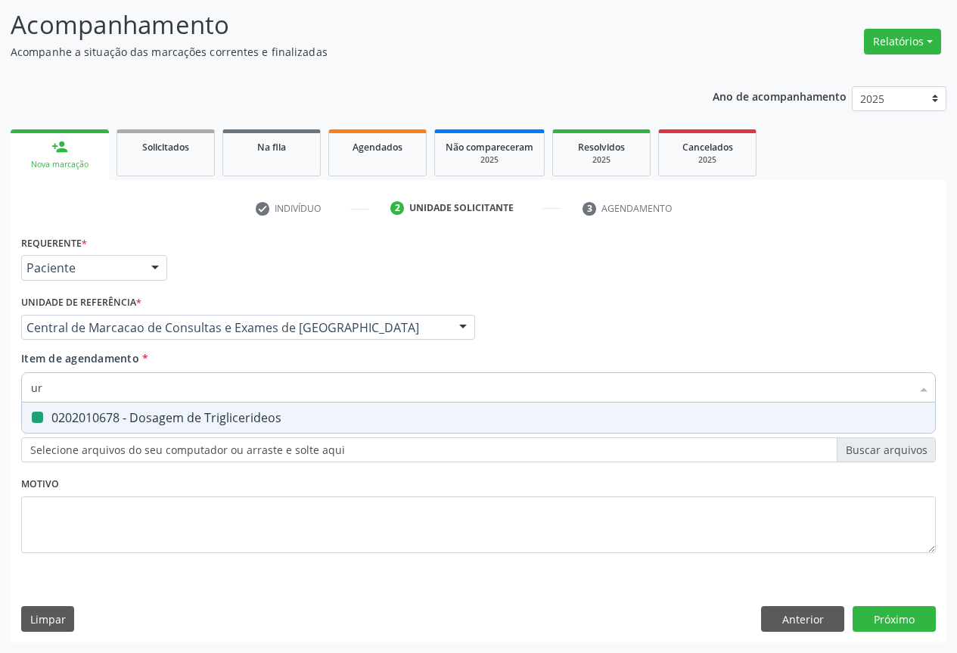
checkbox Triglicerideos "false"
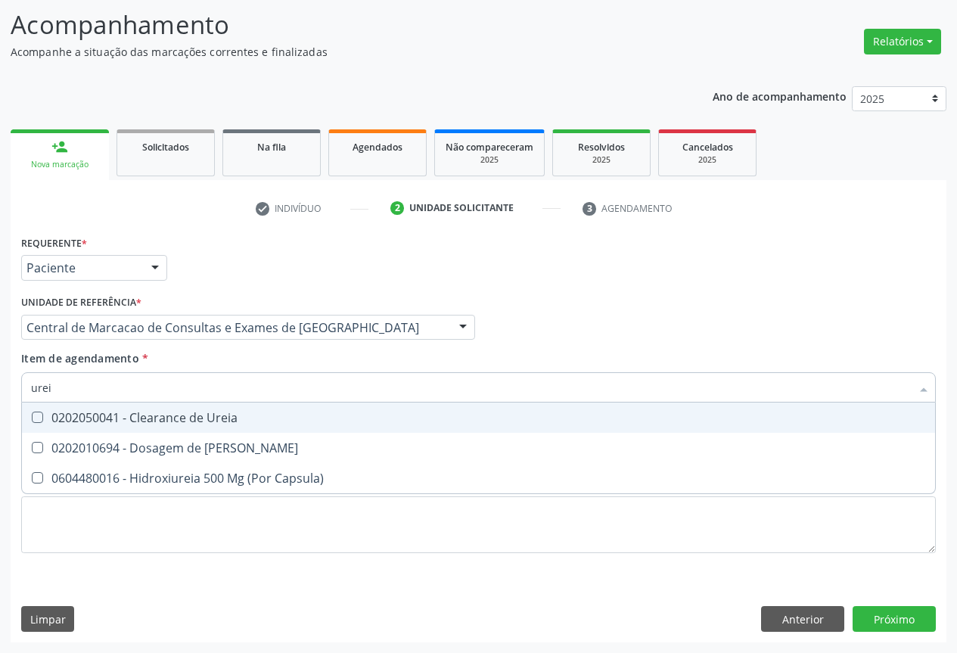
type input "ureia"
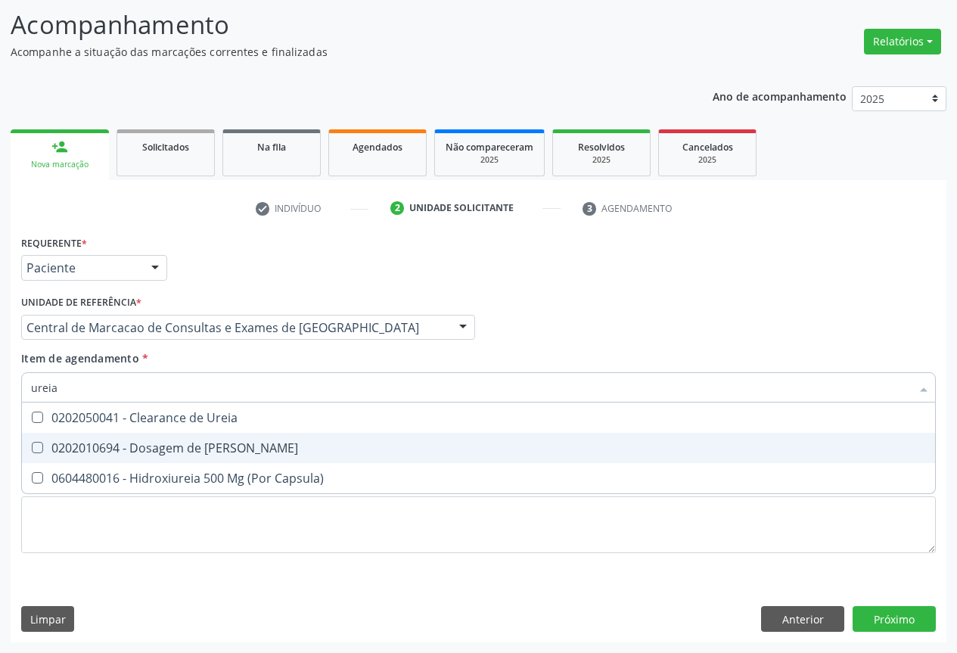
click at [142, 438] on span "0202010694 - Dosagem de [PERSON_NAME]" at bounding box center [478, 448] width 913 height 30
checkbox Ureia "true"
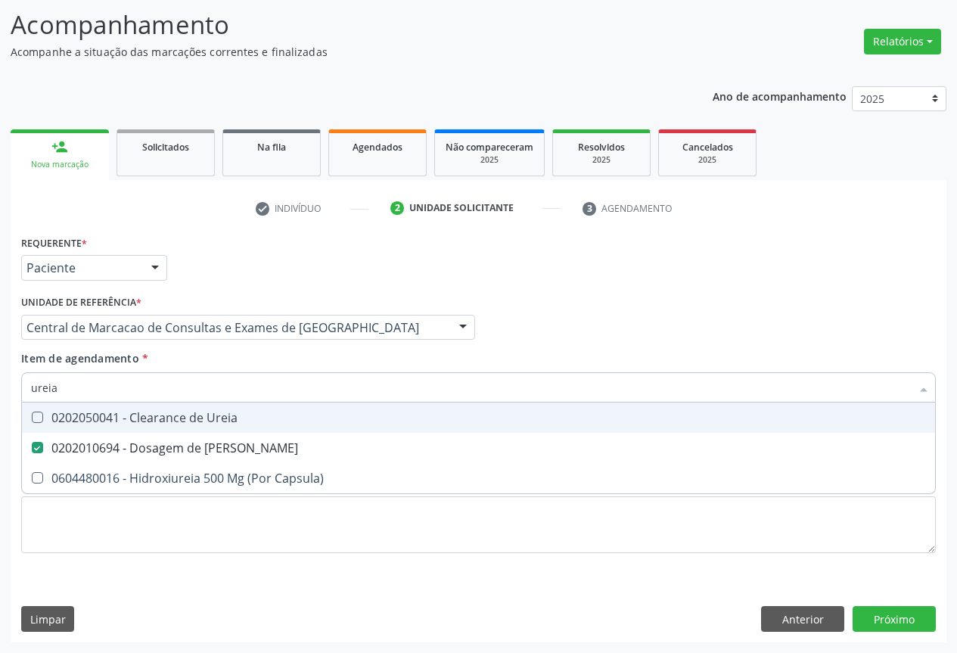
click at [142, 390] on input "ureia" at bounding box center [470, 387] width 879 height 30
type input "c"
checkbox Ureia "false"
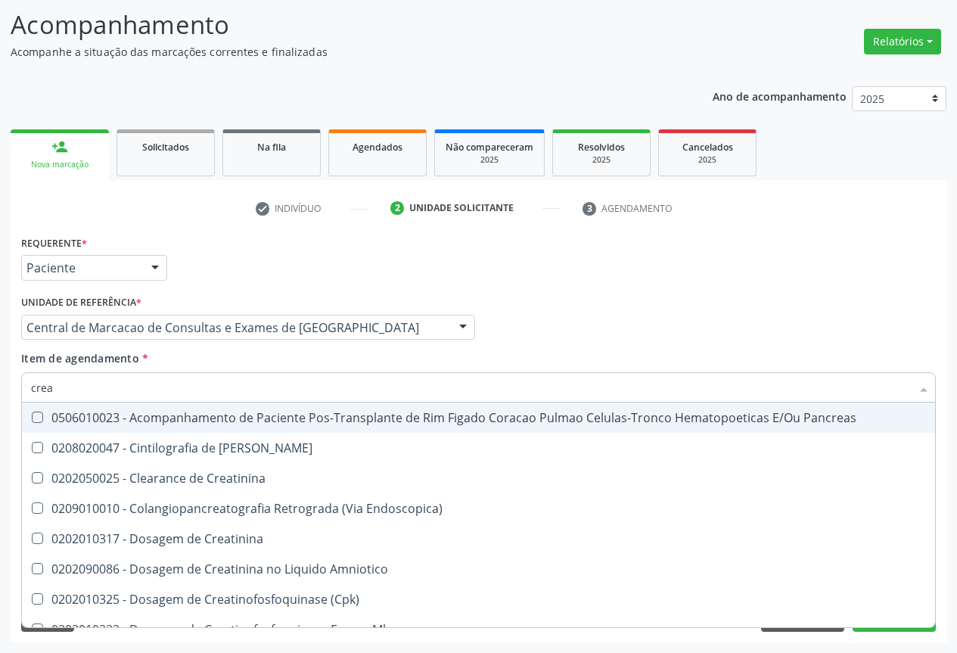
type input "creat"
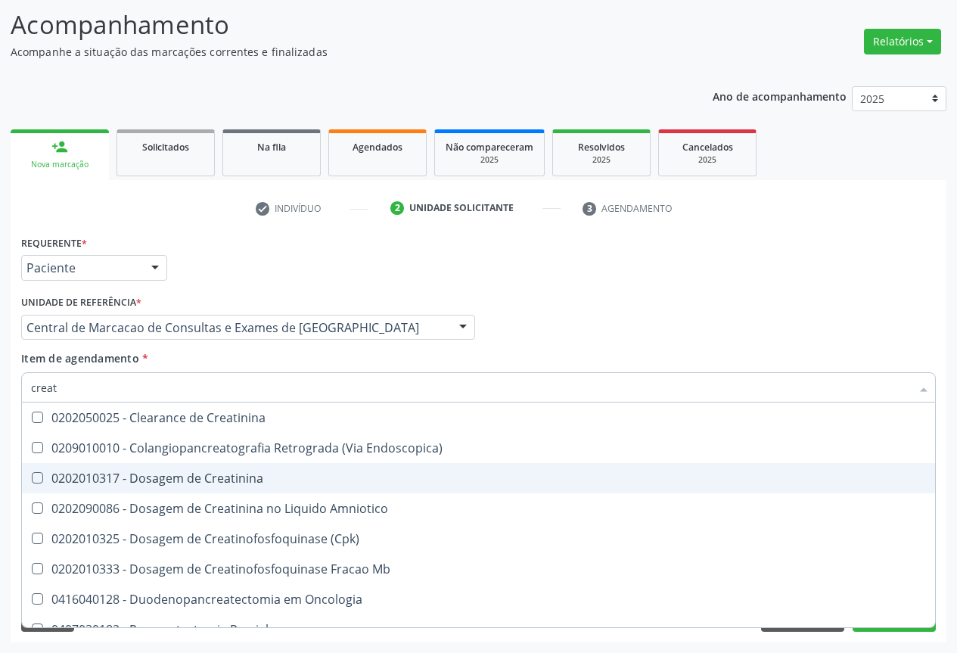
click at [152, 467] on span "0202010317 - Dosagem de Creatinina" at bounding box center [478, 478] width 913 height 30
checkbox Creatinina "true"
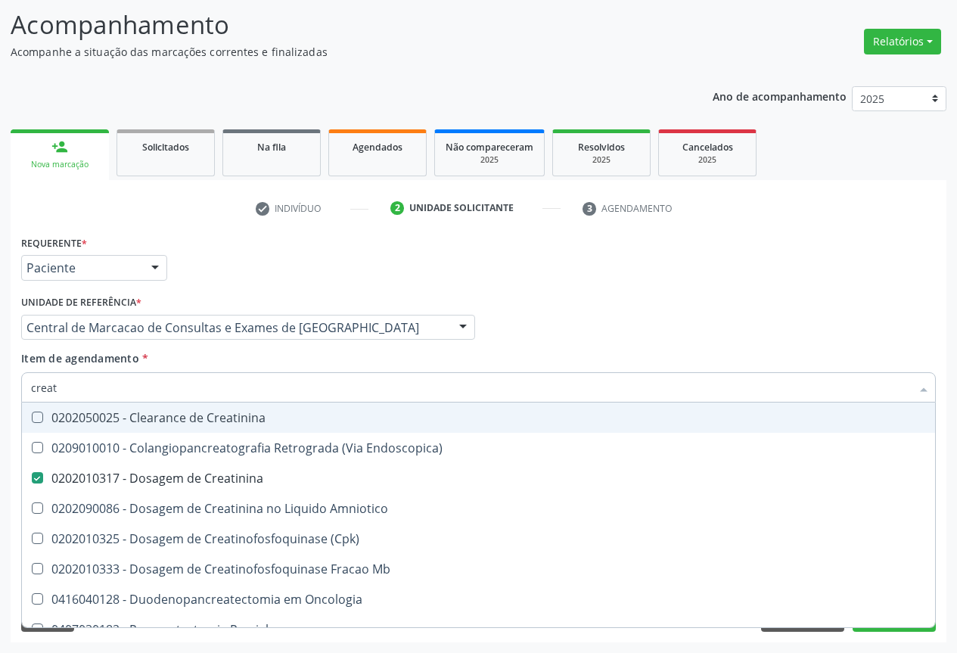
click at [110, 390] on input "creat" at bounding box center [470, 387] width 879 height 30
type input "ur"
checkbox Creatinina "false"
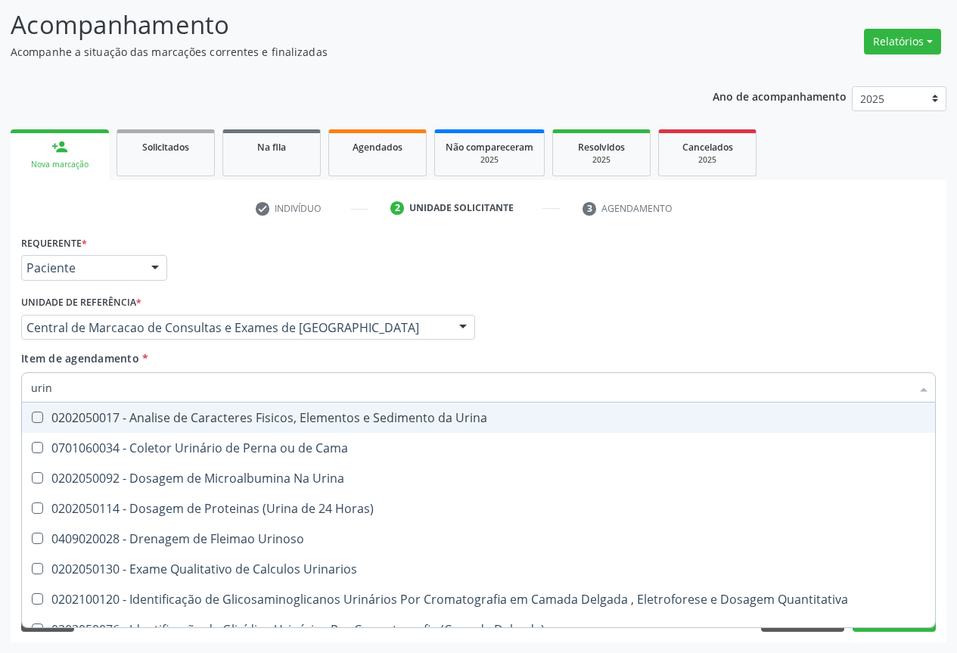
type input "urina"
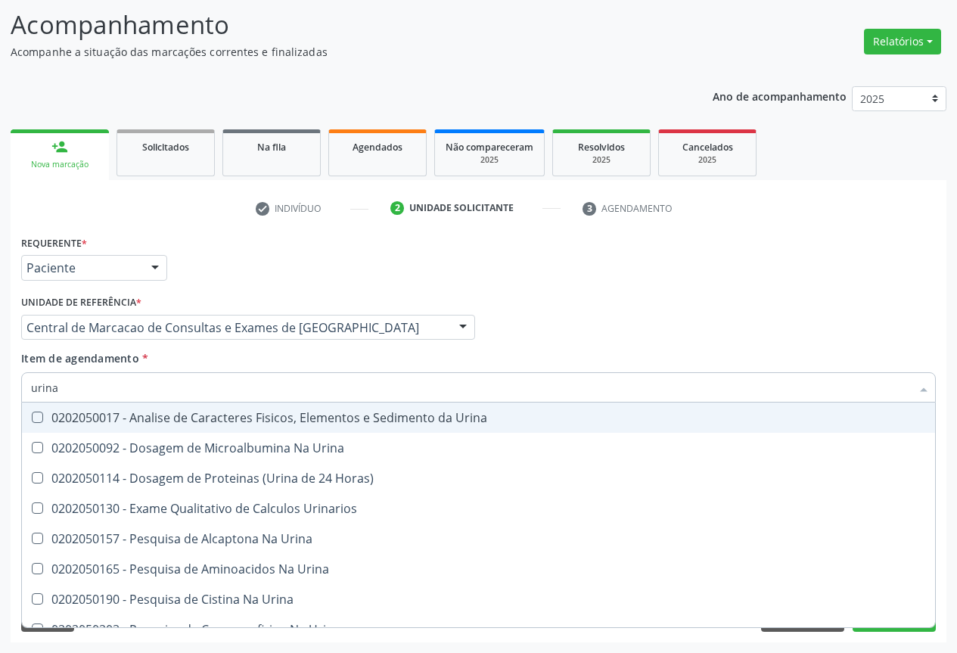
click at [117, 414] on div "0202050017 - Analise de Caracteres Fisicos, Elementos e Sedimento da Urina" at bounding box center [478, 417] width 895 height 12
checkbox Urina "true"
click at [117, 387] on input "urina" at bounding box center [470, 387] width 879 height 30
type input "t"
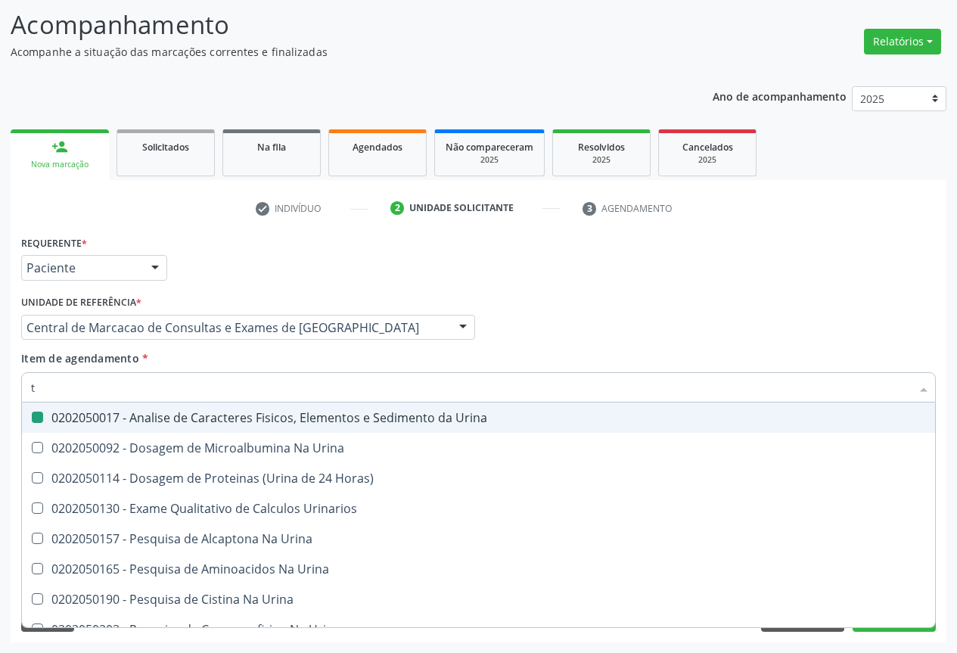
checkbox Urina "false"
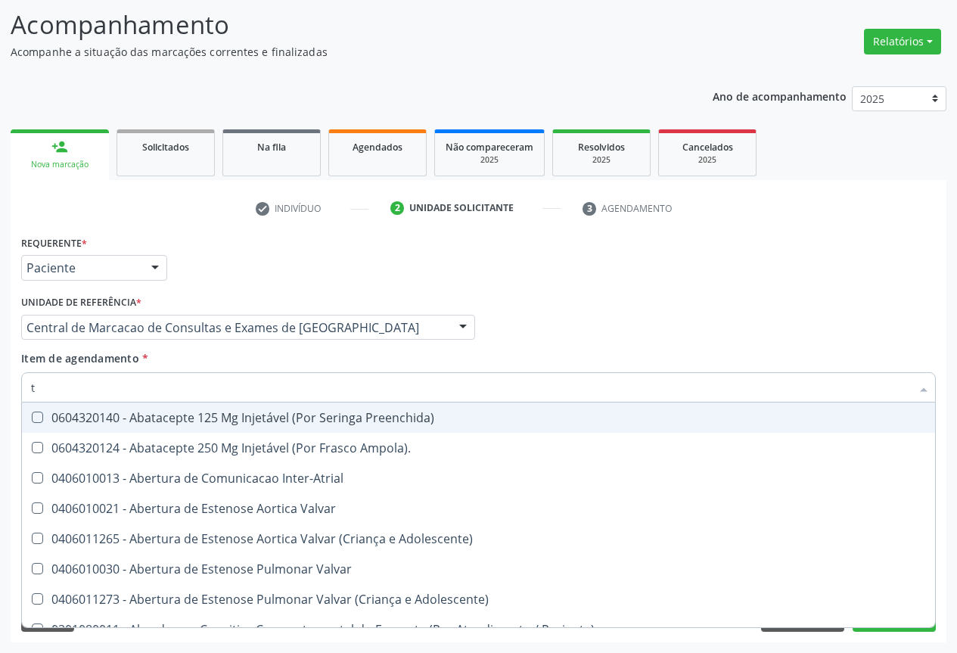
type input "tg"
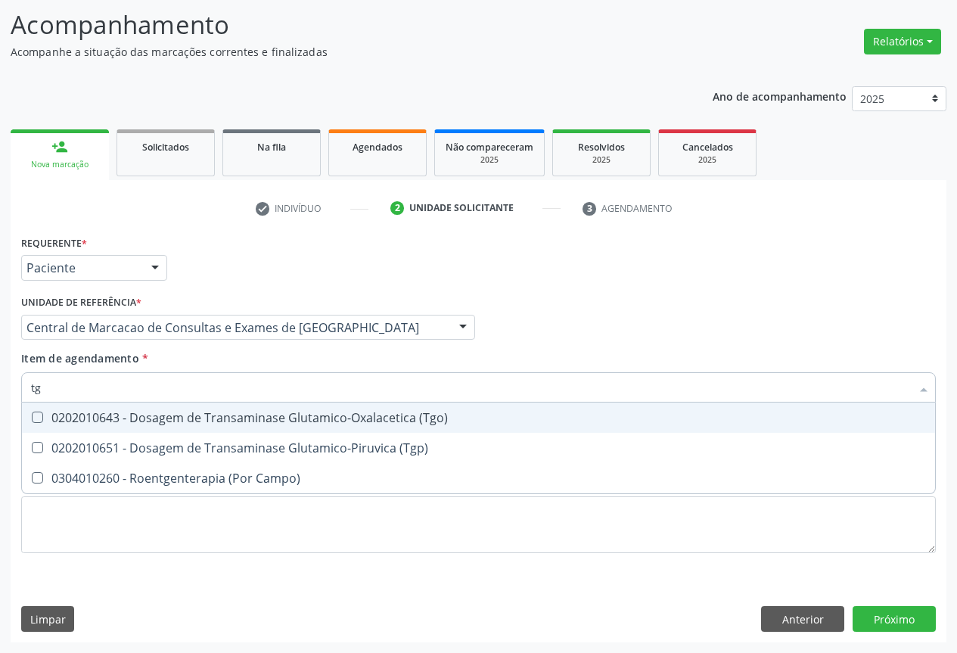
click at [122, 408] on span "0202010643 - Dosagem de Transaminase Glutamico-Oxalacetica (Tgo)" at bounding box center [478, 417] width 913 height 30
checkbox \(Tgo\) "true"
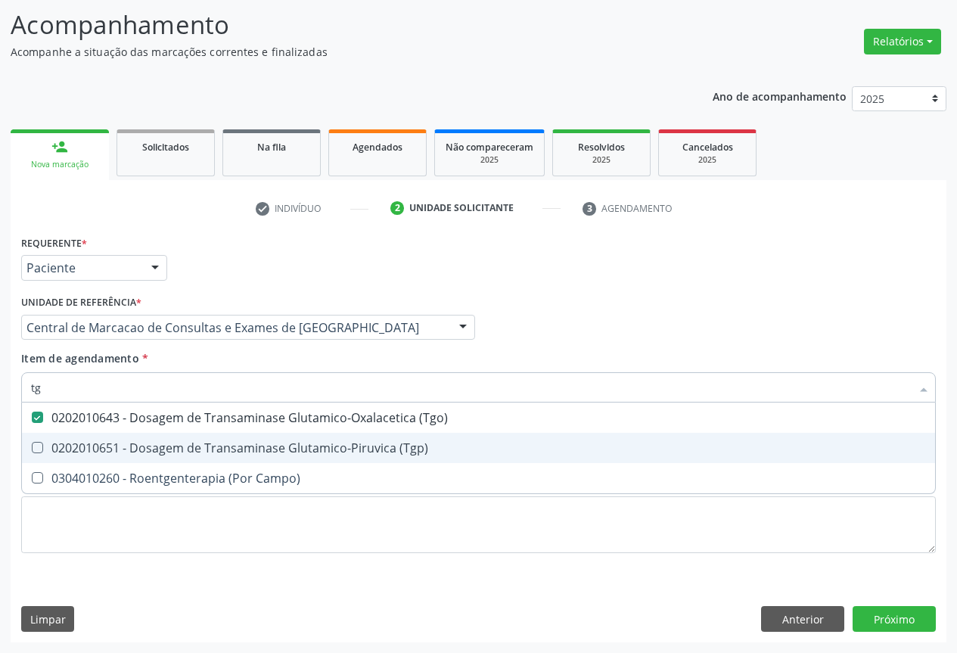
click at [123, 451] on div "0202010651 - Dosagem de Transaminase Glutamico-Piruvica (Tgp)" at bounding box center [478, 448] width 895 height 12
checkbox \(Tgp\) "true"
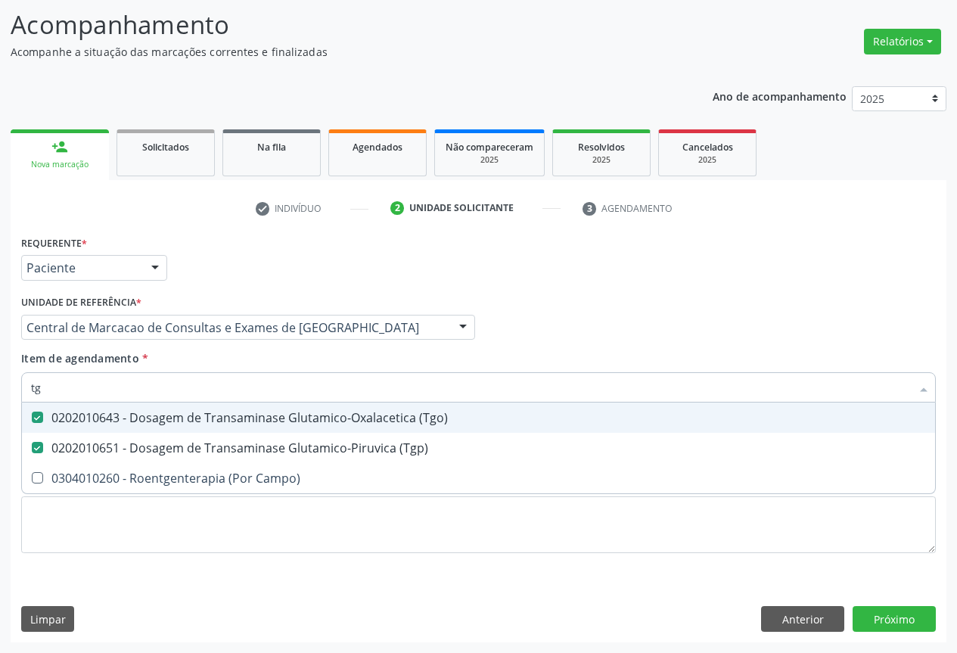
click at [120, 392] on input "tg" at bounding box center [470, 387] width 879 height 30
type input "g"
checkbox \(Tgo\) "false"
checkbox \(Tgp\) "false"
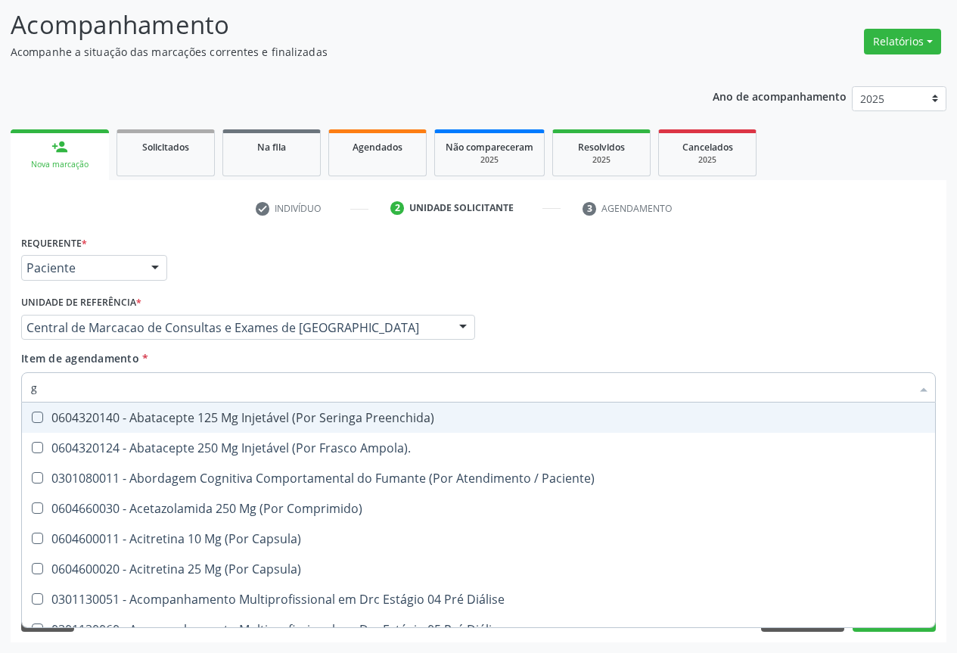
type input "gl"
checkbox Pé\) "true"
checkbox Columela "true"
checkbox Bucomaxilofacial "true"
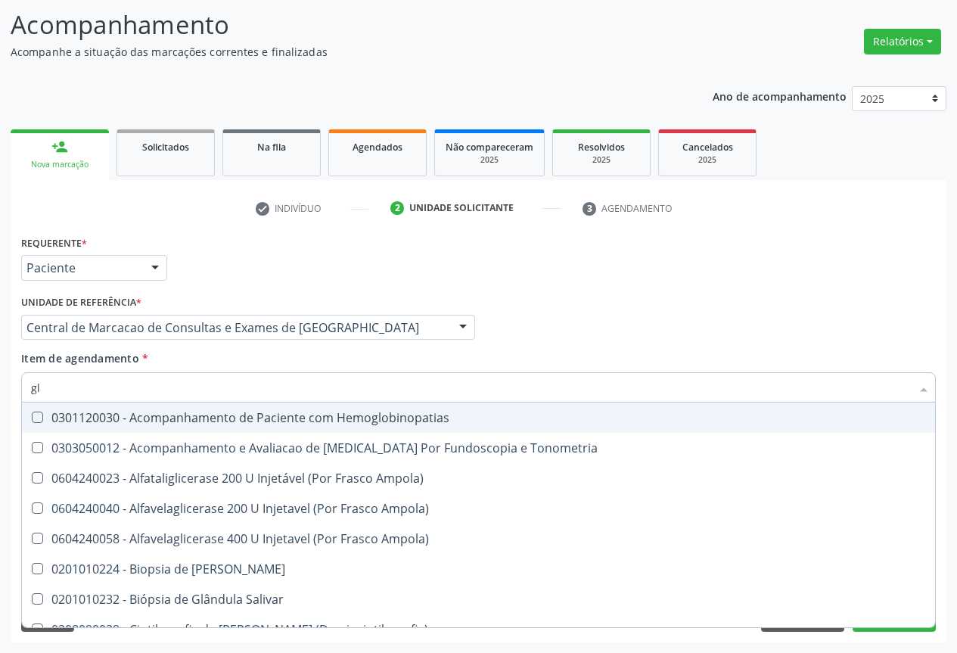
type input "gli"
checkbox Dosagens\) "true"
type input "glic"
checkbox Tardio\) "true"
checkbox Dosagens\) "false"
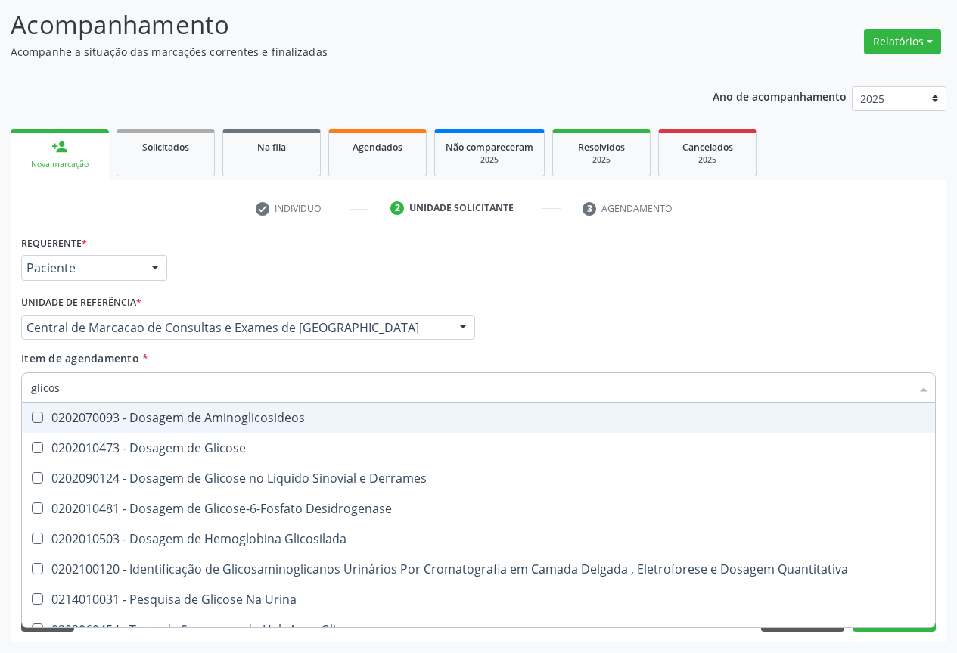
type input "glicose"
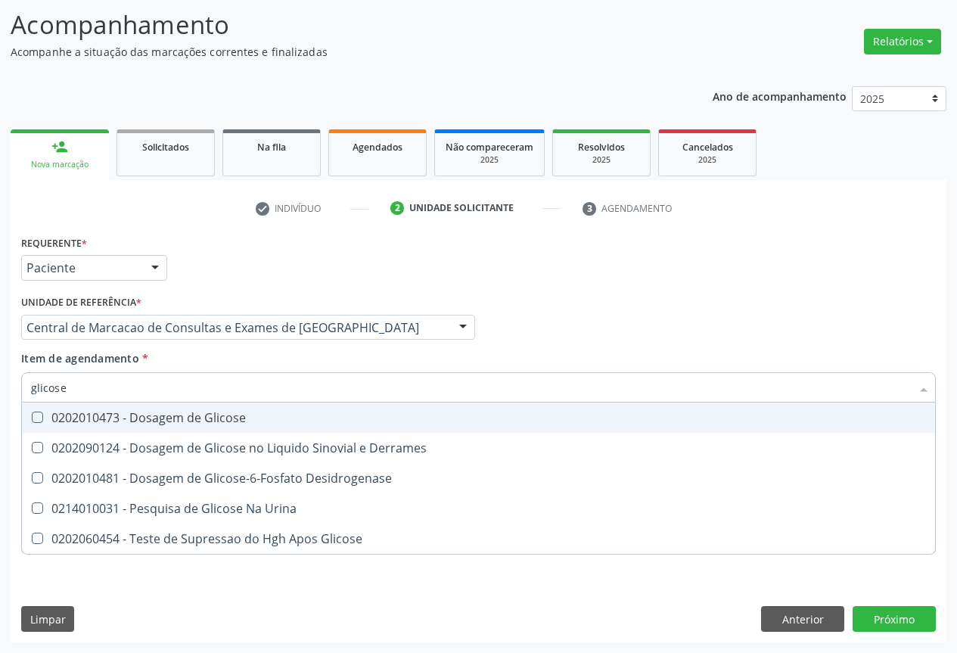
click at [119, 421] on div "0202010473 - Dosagem de Glicose" at bounding box center [478, 417] width 895 height 12
checkbox Glicose "true"
click at [116, 390] on input "glicose" at bounding box center [470, 387] width 879 height 30
type input "f"
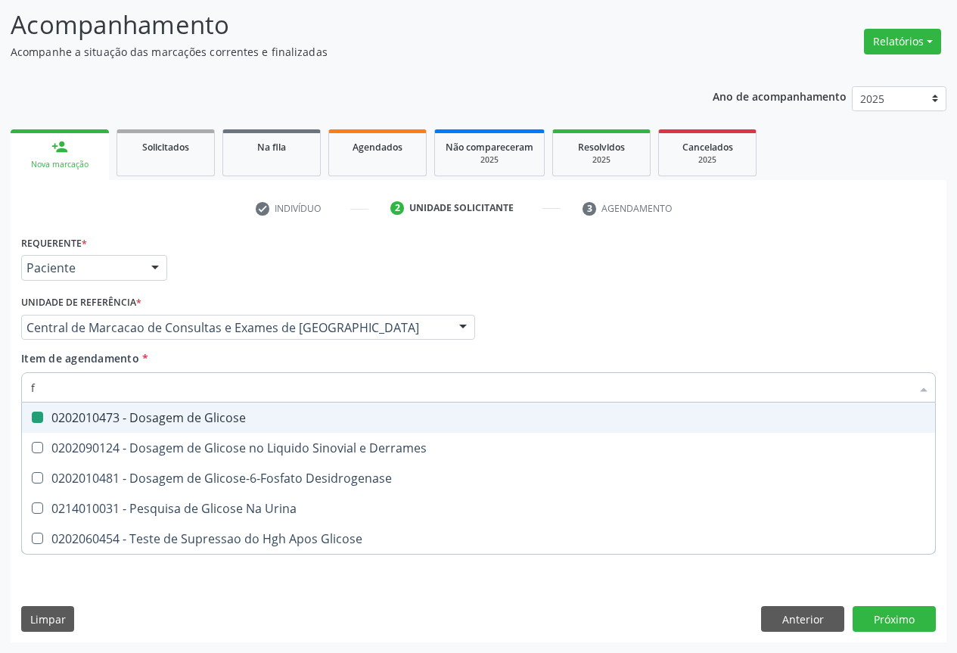
checkbox Glicose "false"
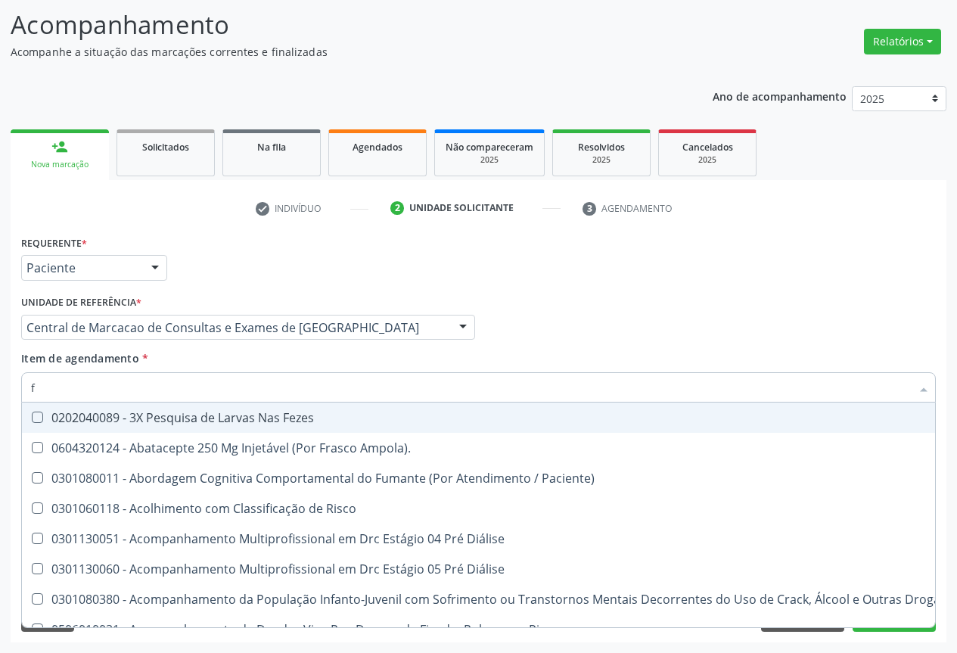
type input "fe"
checkbox Urina "false"
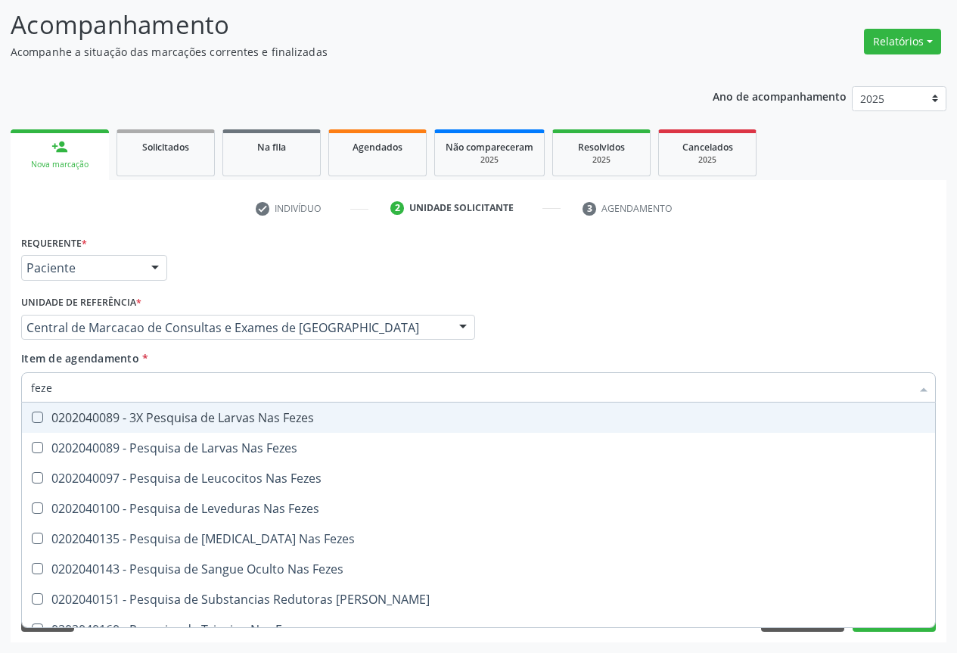
type input "fezes"
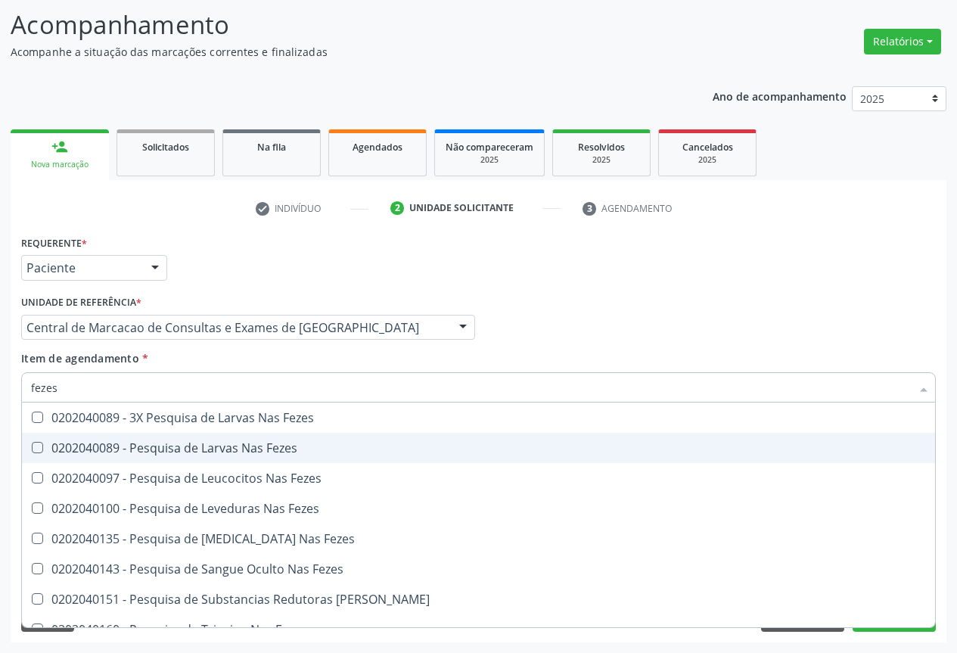
click at [110, 442] on div "0202040089 - Pesquisa de Larvas Nas Fezes" at bounding box center [478, 448] width 895 height 12
checkbox Fezes "true"
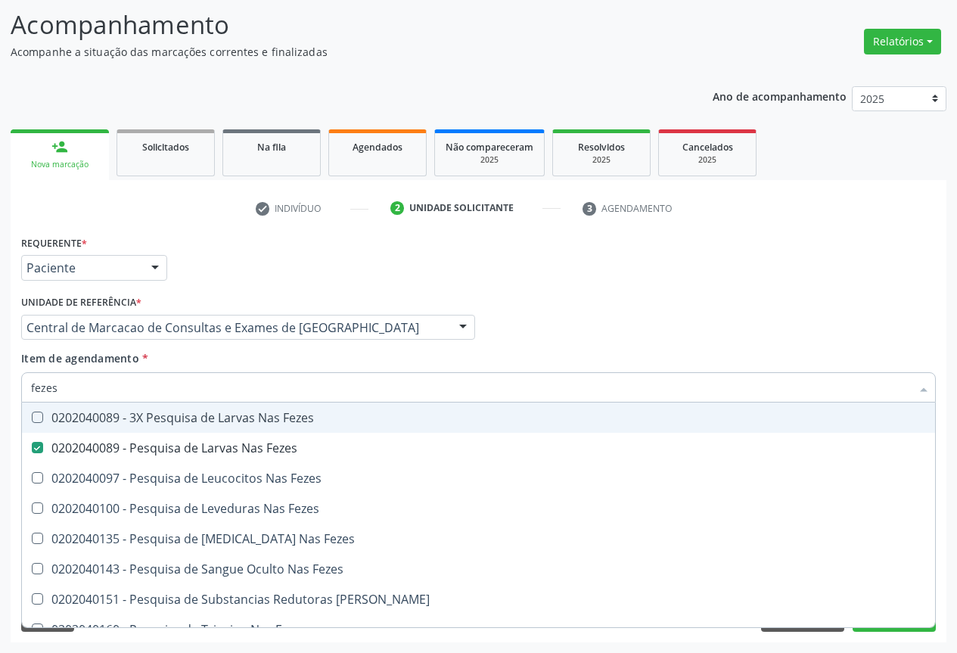
click at [104, 389] on input "fezes" at bounding box center [470, 387] width 879 height 30
click at [551, 301] on div "Profissional Solicitante Por favor, selecione a Unidade de Atendimento primeiro…" at bounding box center [478, 320] width 922 height 59
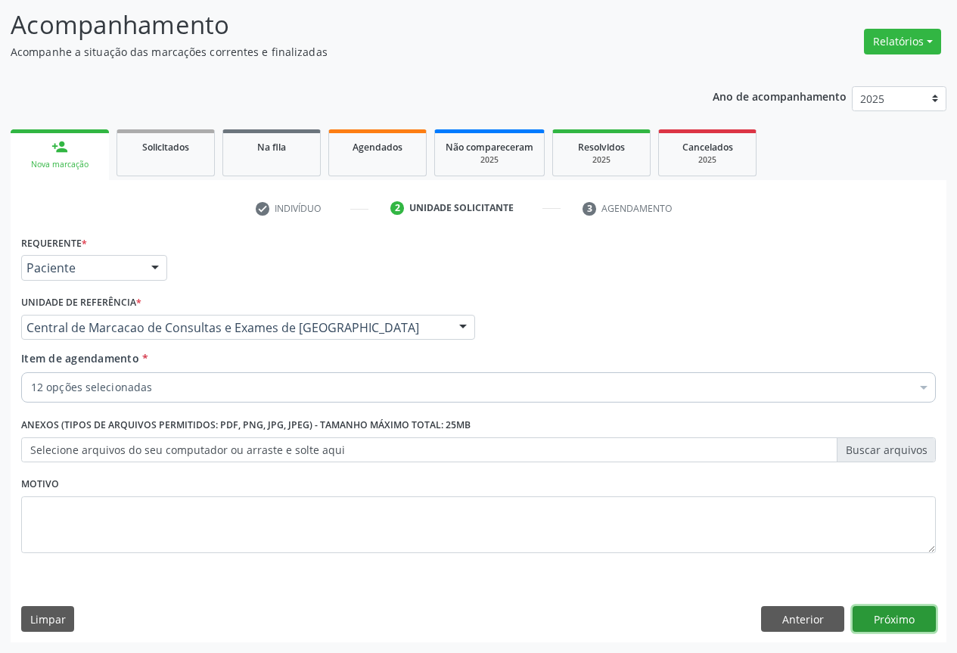
click at [891, 610] on button "Próximo" at bounding box center [893, 619] width 83 height 26
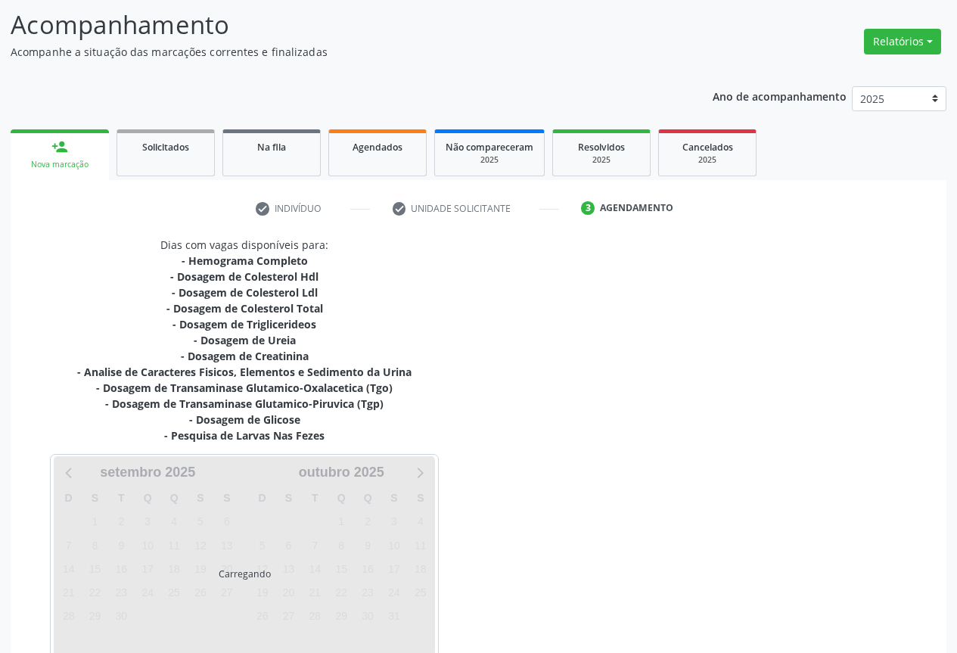
scroll to position [180, 0]
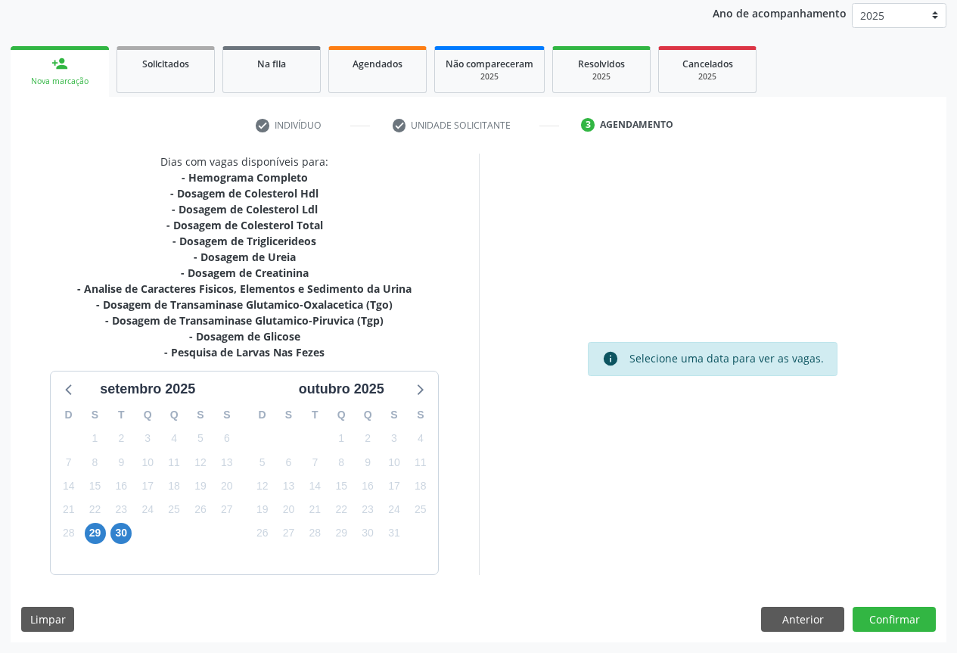
click at [81, 540] on div "28" at bounding box center [68, 532] width 26 height 23
click at [92, 535] on span "29" at bounding box center [95, 532] width 21 height 21
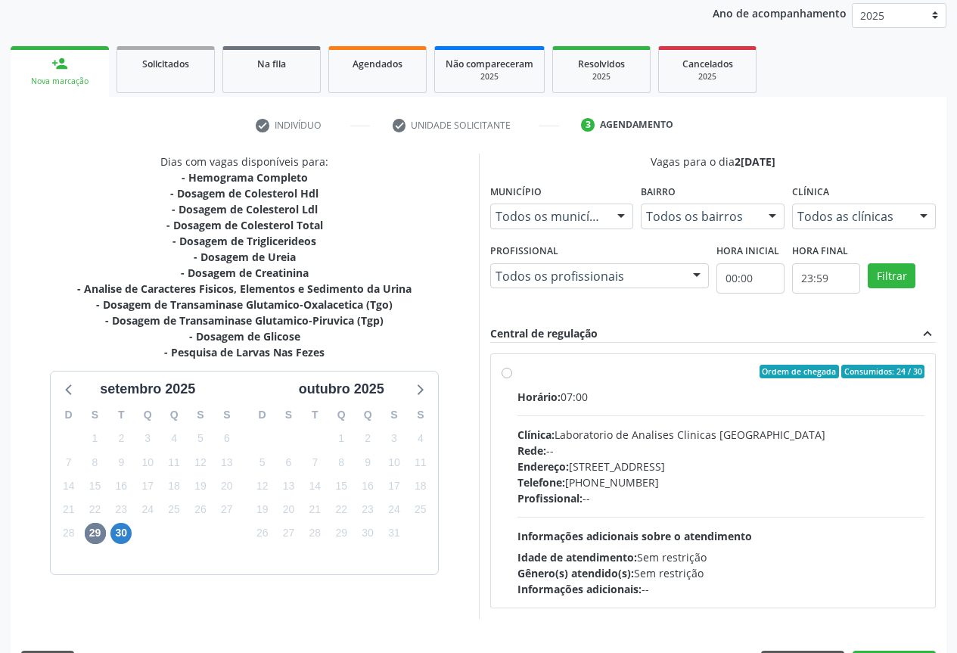
click at [550, 439] on span "Clínica:" at bounding box center [535, 434] width 37 height 14
click at [512, 378] on input "Ordem de chegada Consumidos: 24 / 30 Horário: 07:00 Clínica: Laboratorio de Ana…" at bounding box center [506, 371] width 11 height 14
radio input "true"
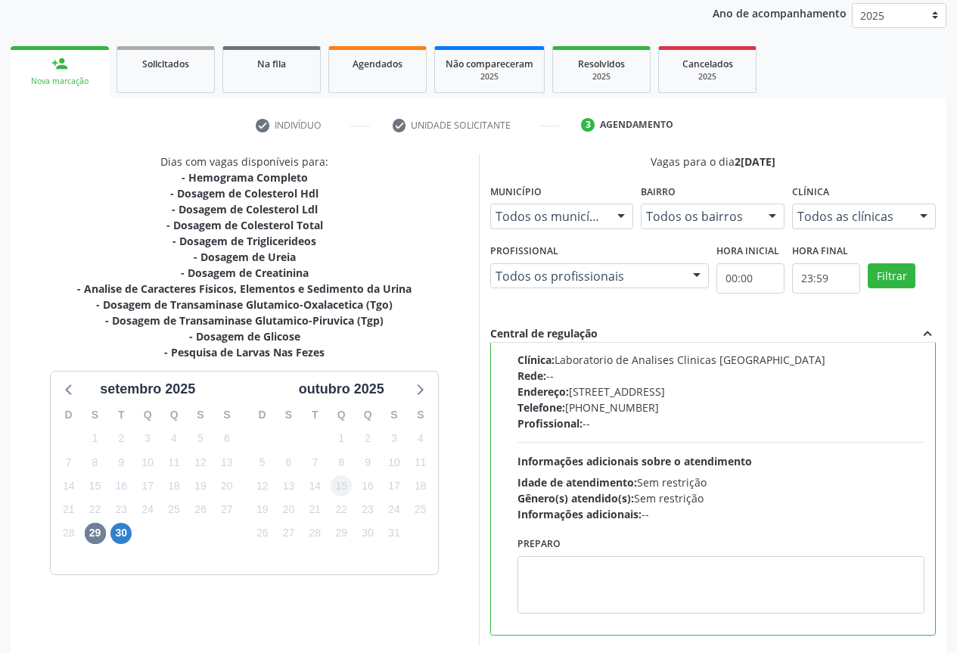
scroll to position [251, 0]
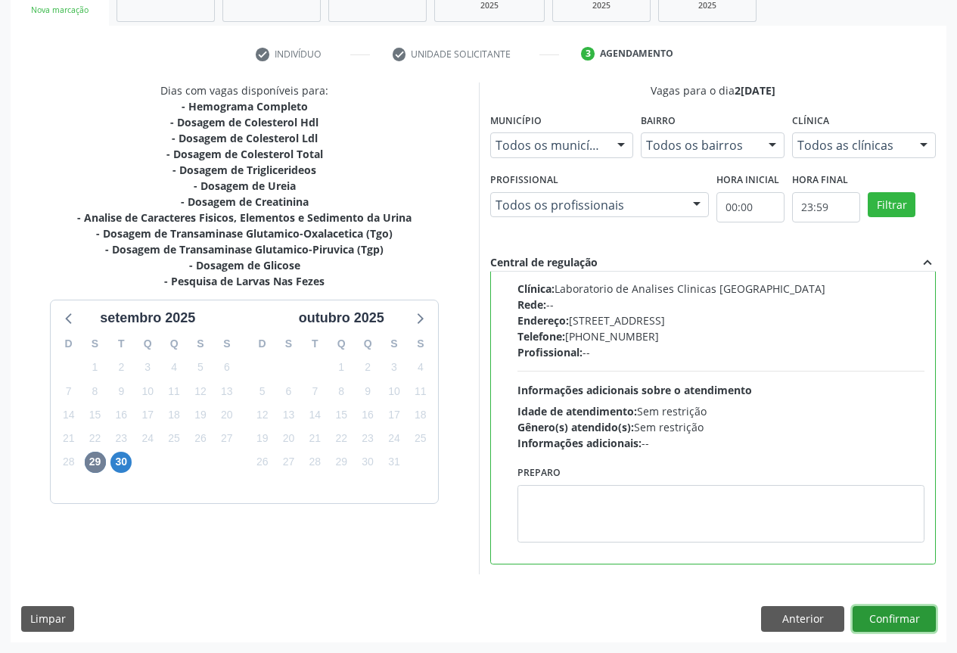
click at [896, 624] on button "Confirmar" at bounding box center [893, 619] width 83 height 26
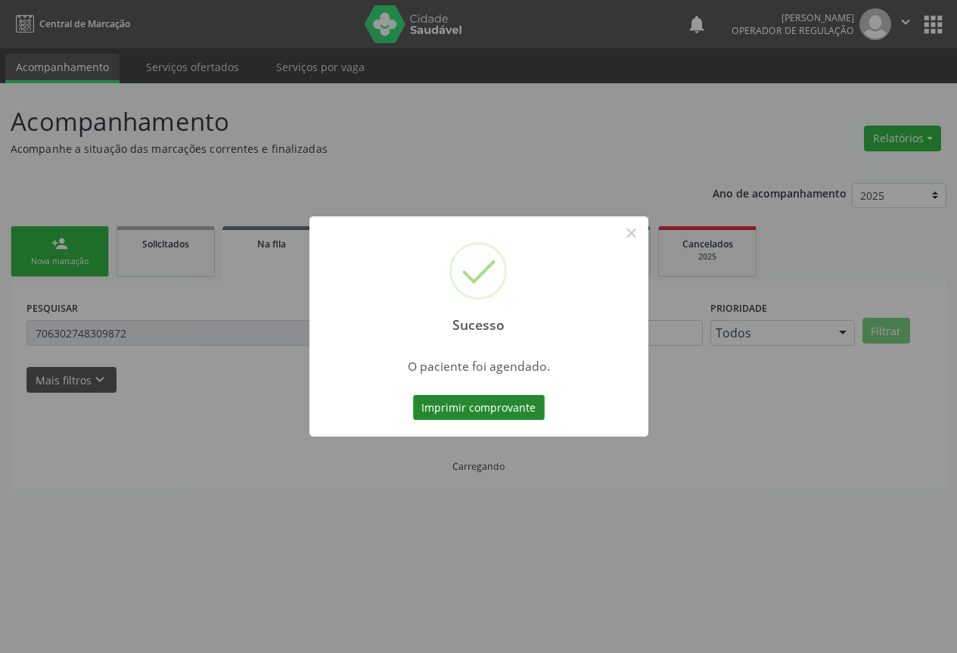
scroll to position [0, 0]
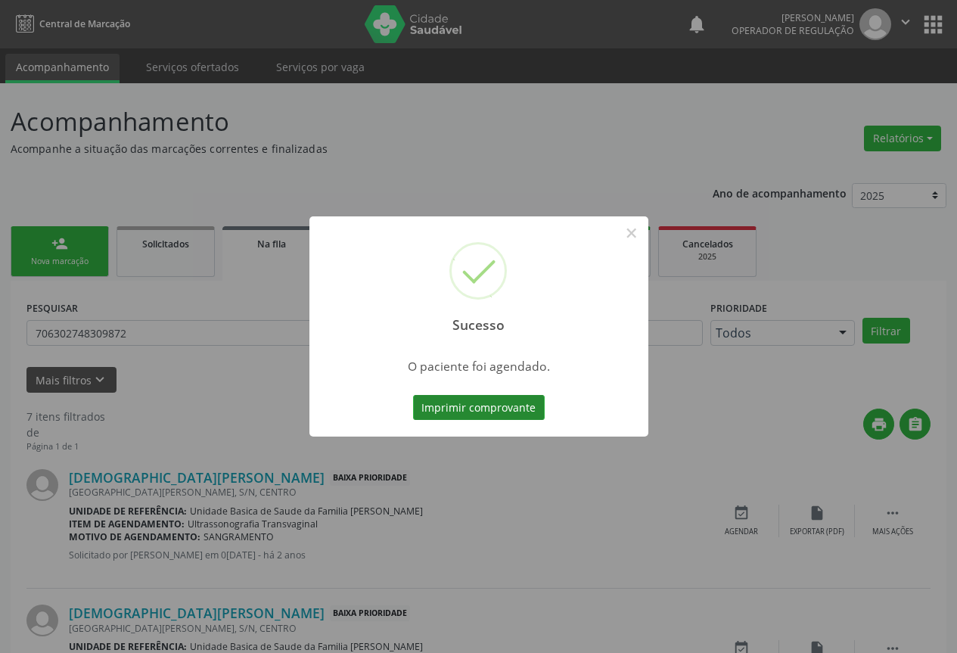
click at [486, 405] on button "Imprimir comprovante" at bounding box center [479, 408] width 132 height 26
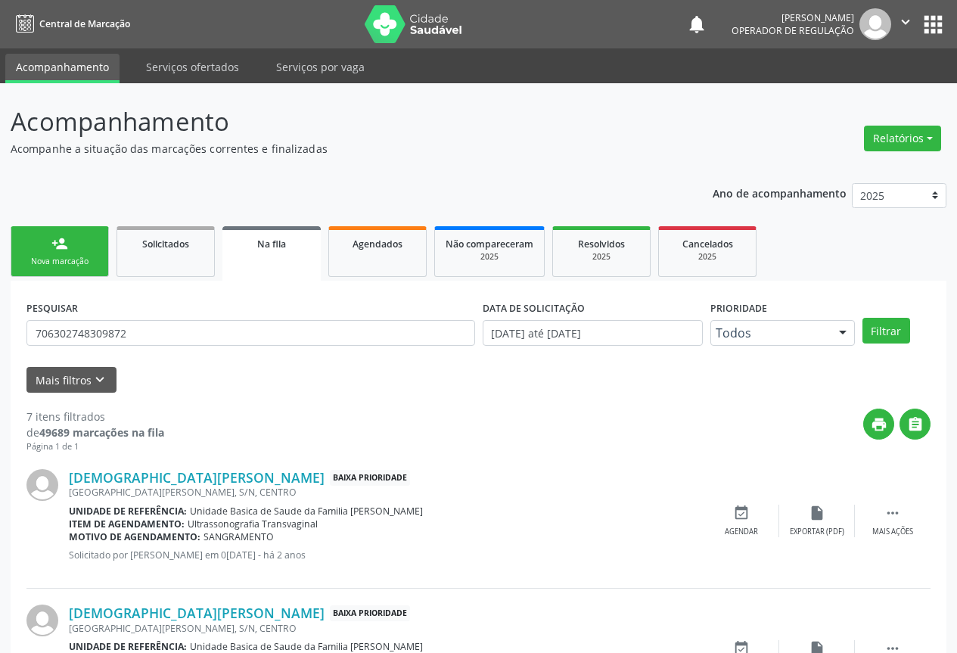
click at [56, 250] on div "person_add" at bounding box center [59, 243] width 17 height 17
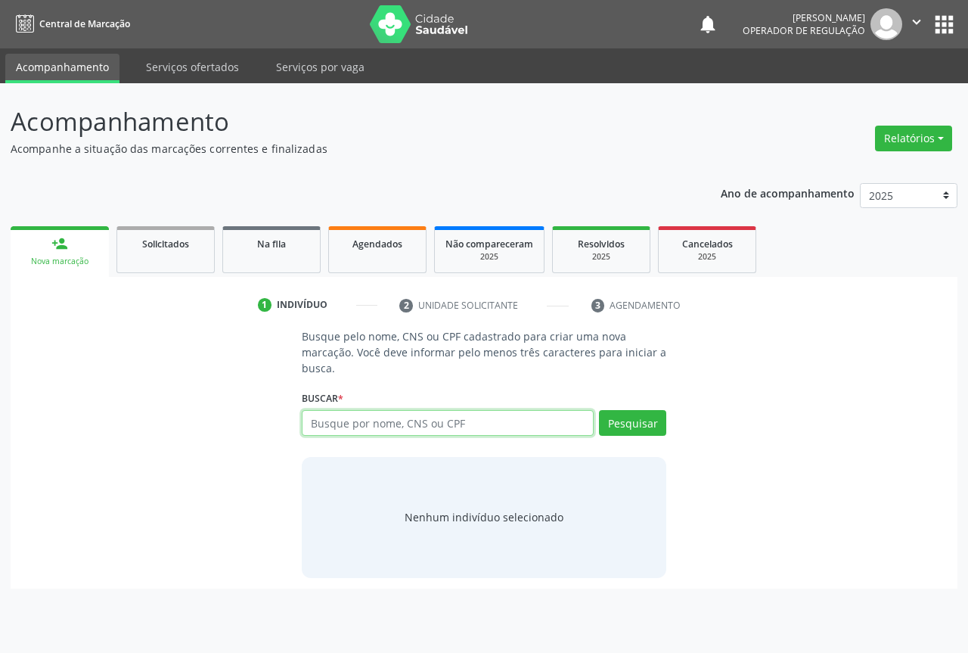
click at [343, 423] on input "text" at bounding box center [448, 423] width 292 height 26
click at [403, 418] on input "705002817517658" at bounding box center [448, 423] width 292 height 26
type input "705002817517658"
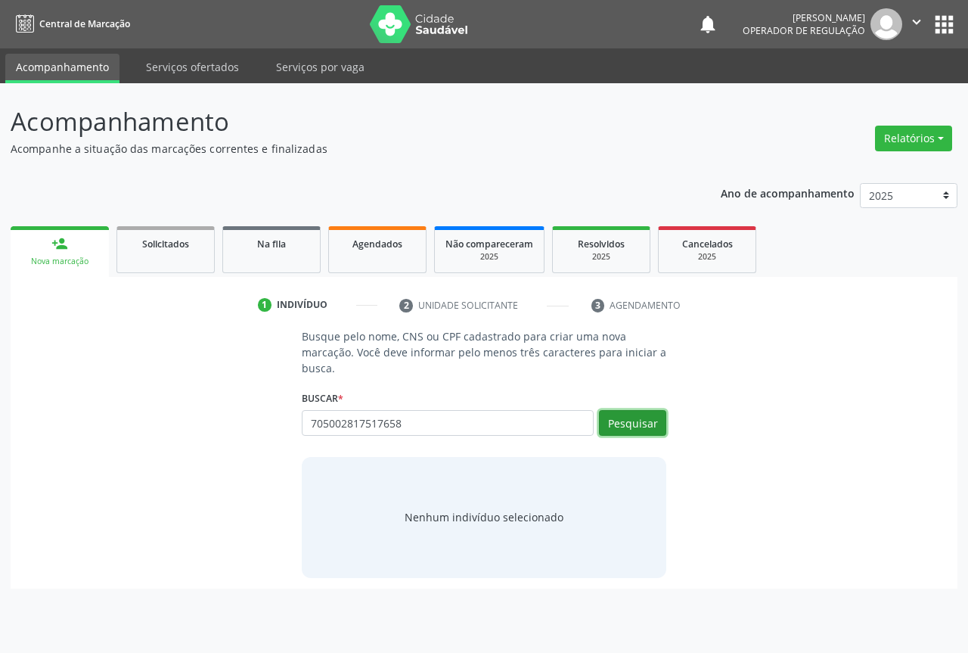
click at [624, 420] on button "Pesquisar" at bounding box center [632, 423] width 67 height 26
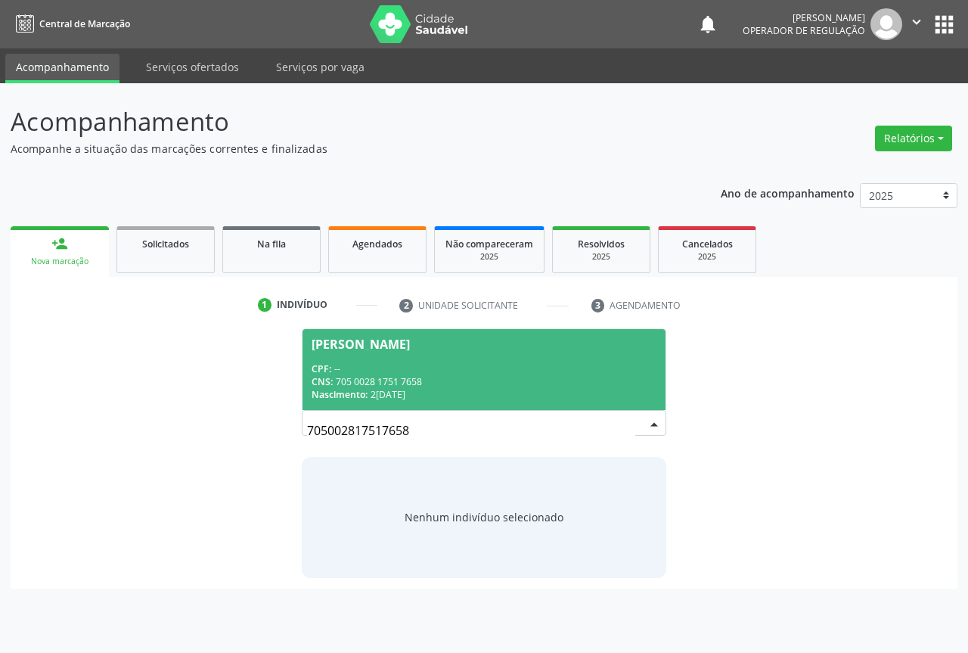
click at [419, 378] on div "CNS: 705 0028 1751 7658" at bounding box center [484, 381] width 345 height 13
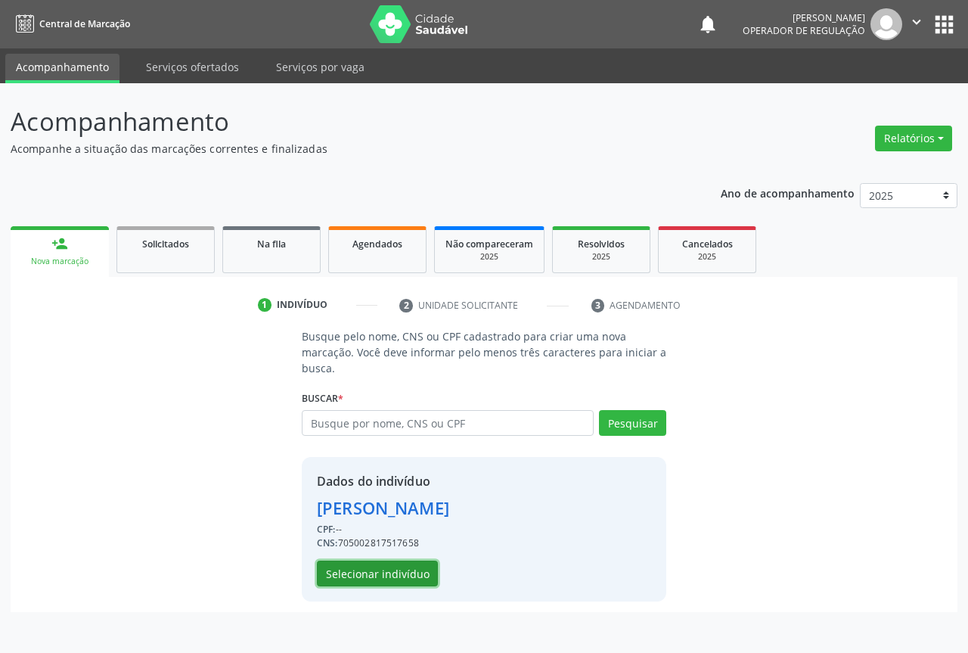
click at [412, 582] on button "Selecionar indivíduo" at bounding box center [377, 573] width 121 height 26
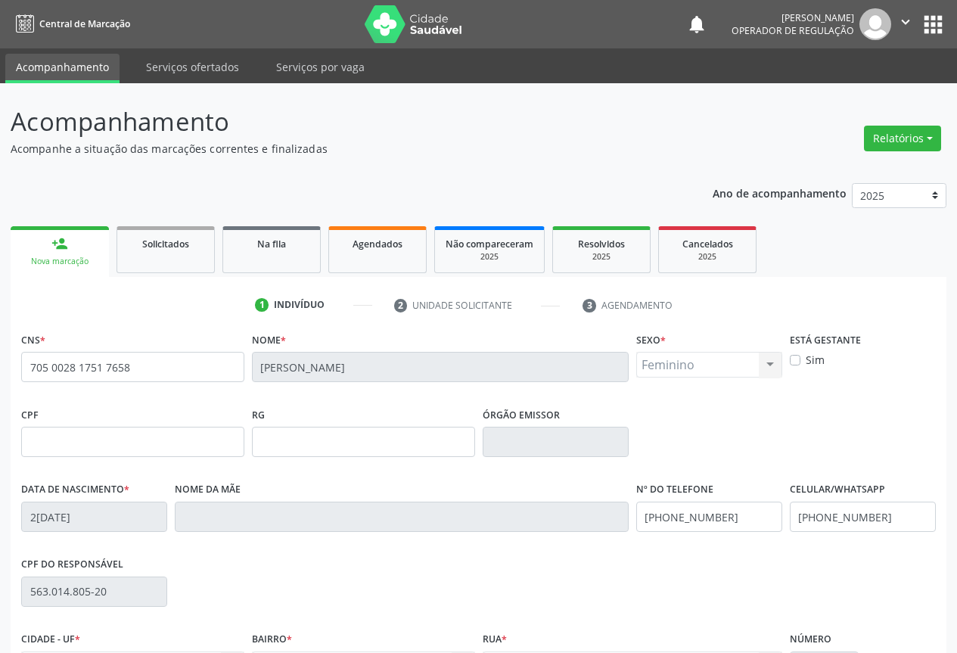
scroll to position [167, 0]
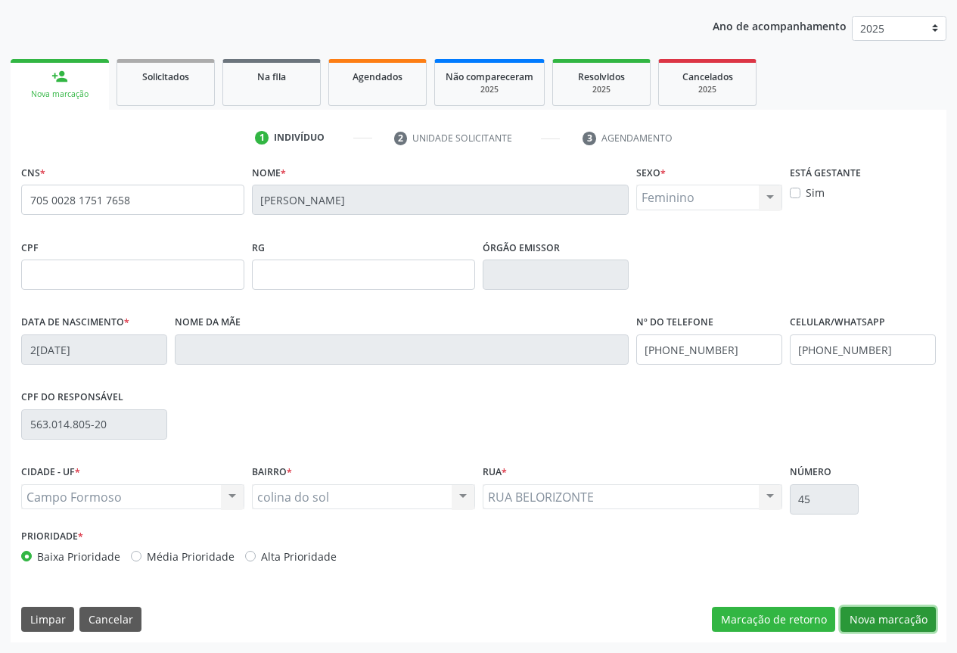
click at [871, 623] on button "Nova marcação" at bounding box center [887, 619] width 95 height 26
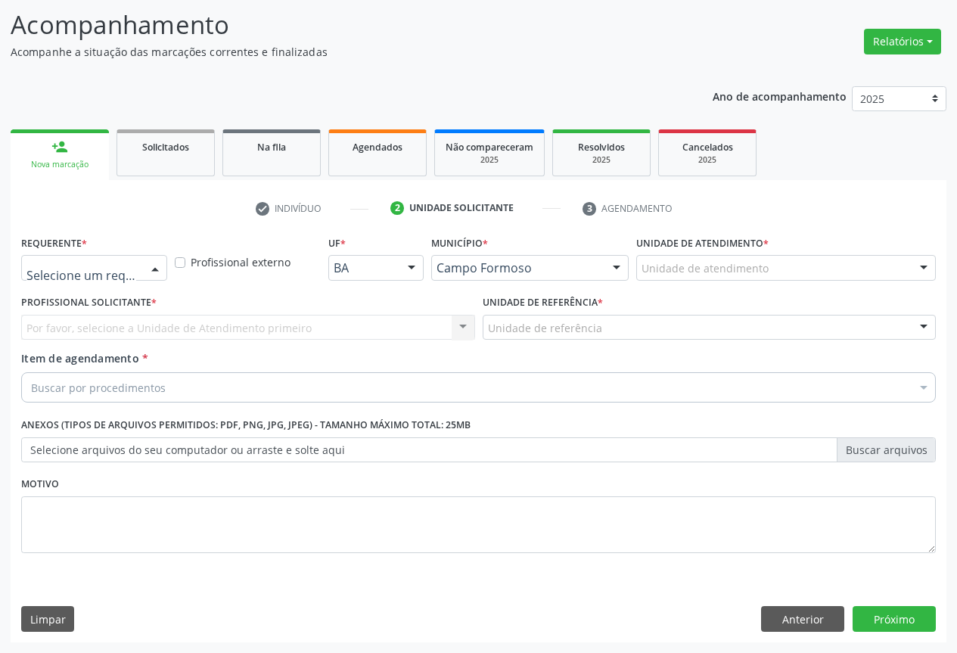
click at [159, 274] on div at bounding box center [155, 269] width 23 height 26
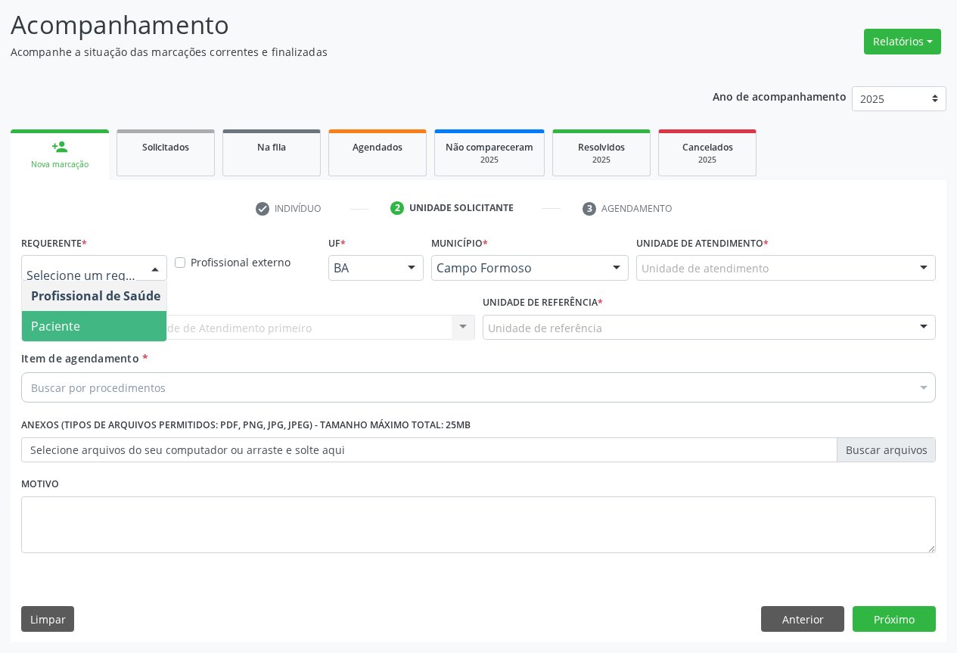
click at [121, 328] on span "Paciente" at bounding box center [95, 326] width 147 height 30
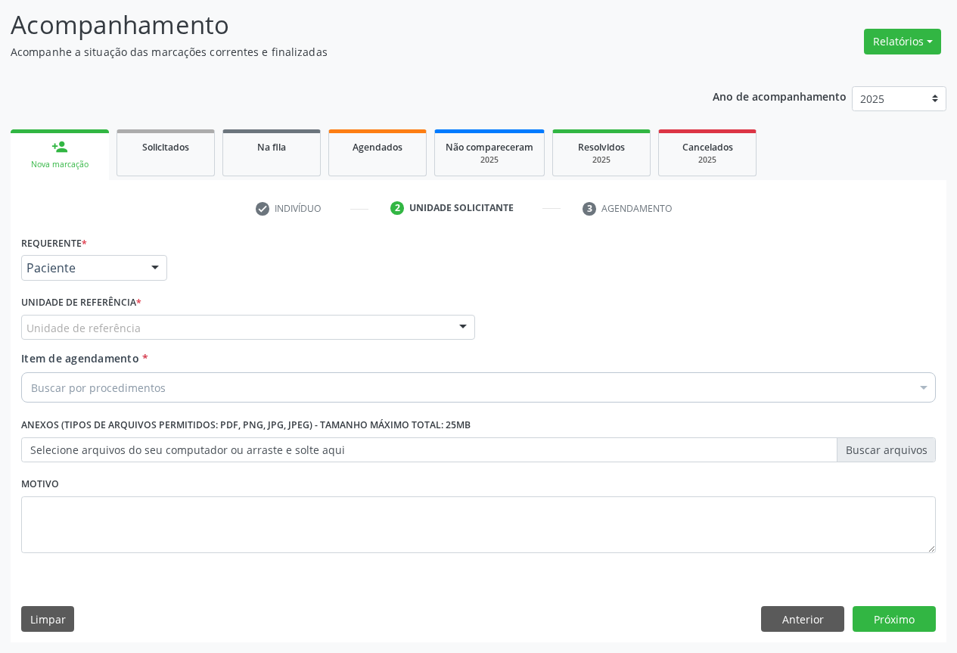
click at [217, 325] on div "Unidade de referência" at bounding box center [248, 328] width 454 height 26
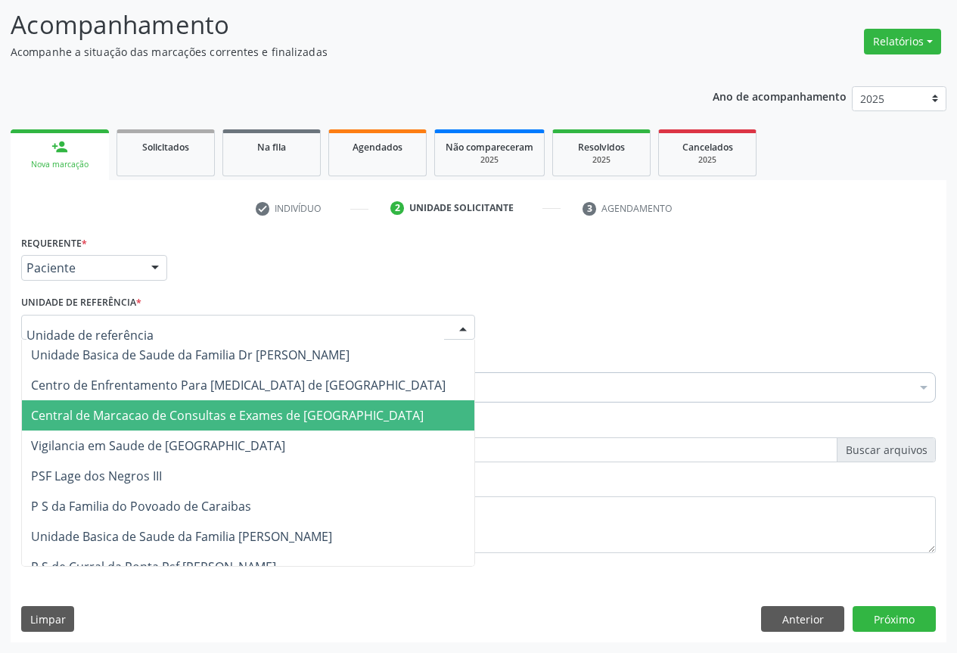
click at [218, 417] on span "Central de Marcacao de Consultas e Exames de [GEOGRAPHIC_DATA]" at bounding box center [227, 415] width 392 height 17
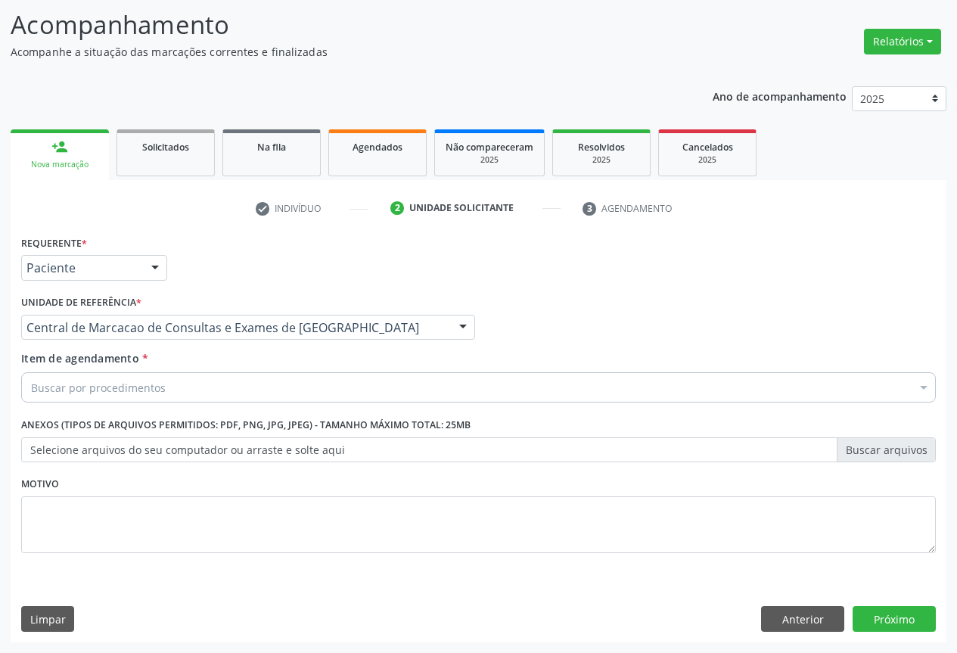
click at [233, 382] on div "Buscar por procedimentos" at bounding box center [478, 387] width 914 height 30
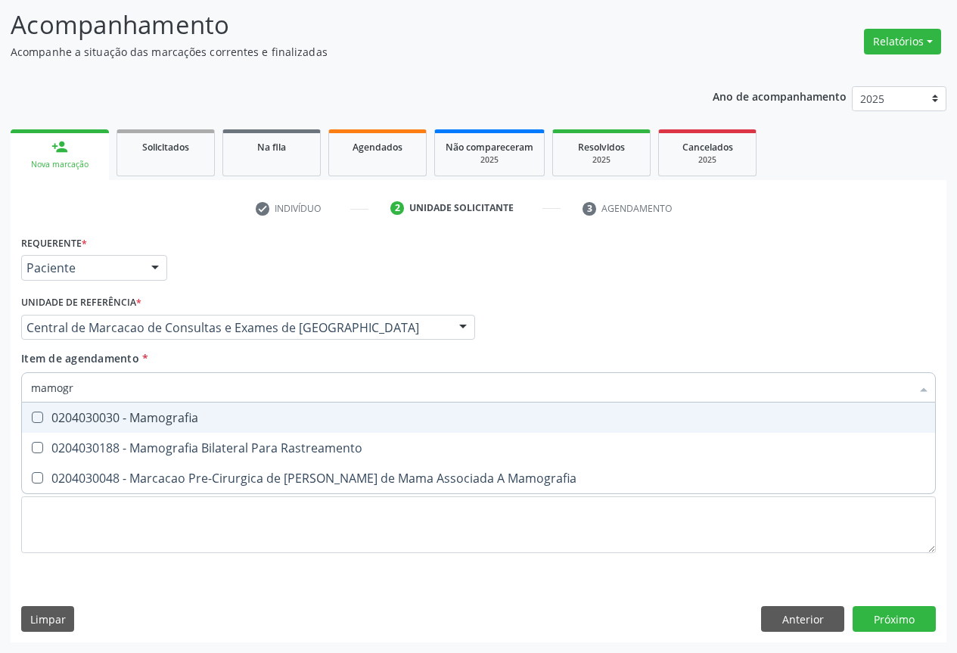
type input "mamogra"
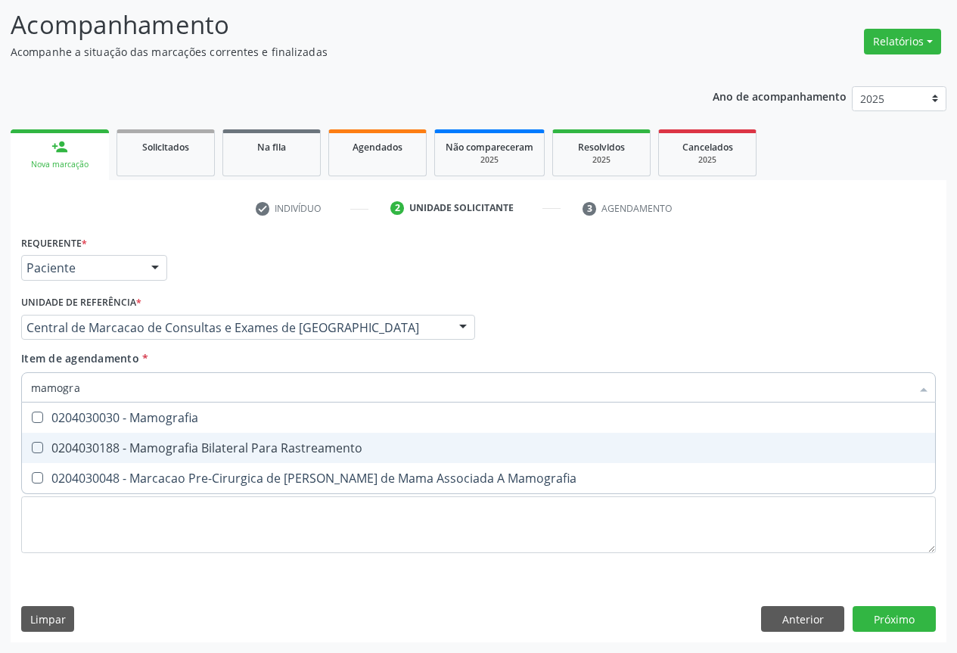
click at [228, 454] on div "0204030188 - Mamografia Bilateral Para Rastreamento" at bounding box center [478, 448] width 895 height 12
checkbox Rastreamento "true"
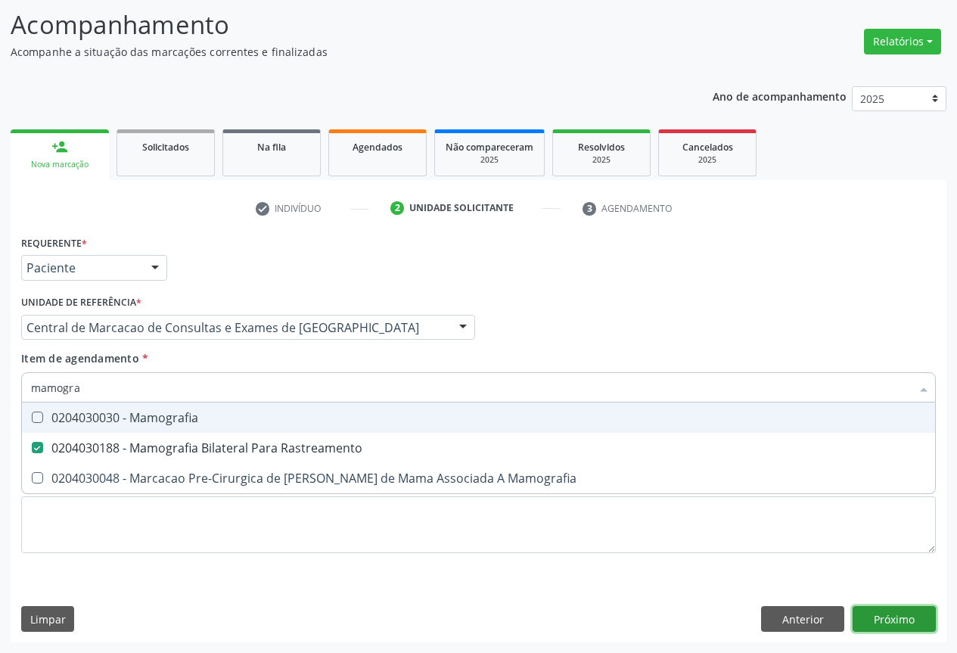
click at [926, 629] on button "Próximo" at bounding box center [893, 619] width 83 height 26
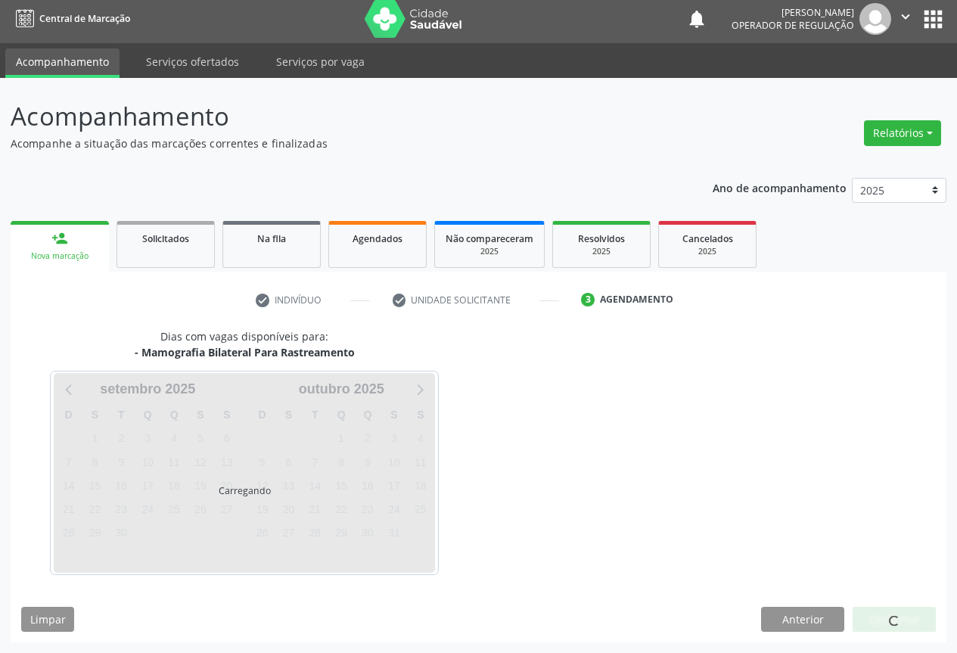
scroll to position [5, 0]
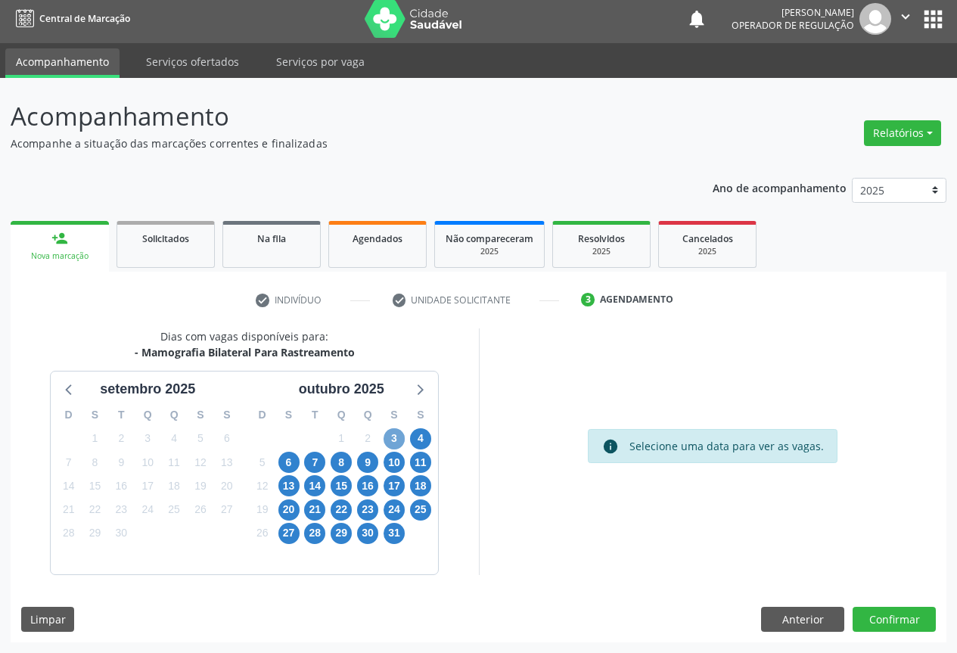
click at [392, 439] on span "3" at bounding box center [393, 438] width 21 height 21
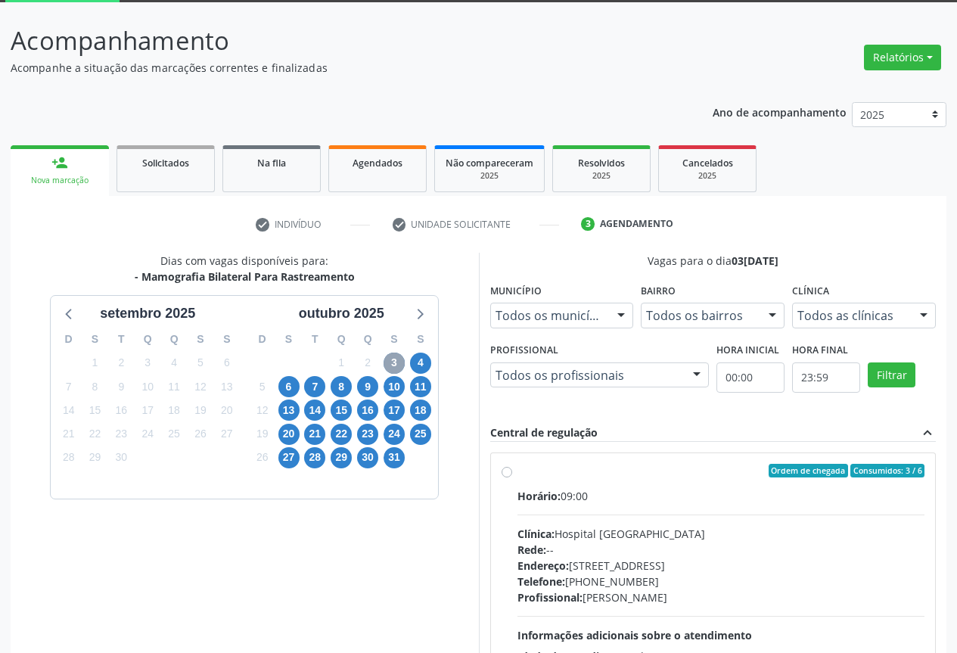
scroll to position [224, 0]
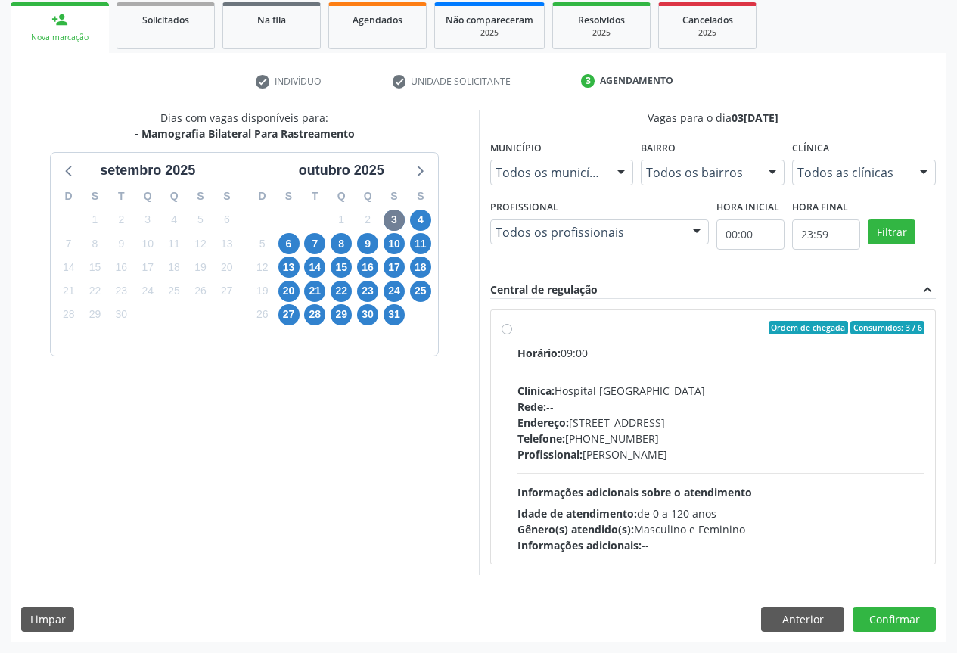
click at [589, 432] on div "Telefone: (74) 36451217" at bounding box center [721, 438] width 408 height 16
click at [512, 334] on input "Ordem de chegada Consumidos: 3 / 6 Horário: 09:00 Clínica: Hospital Sao Francis…" at bounding box center [506, 328] width 11 height 14
radio input "true"
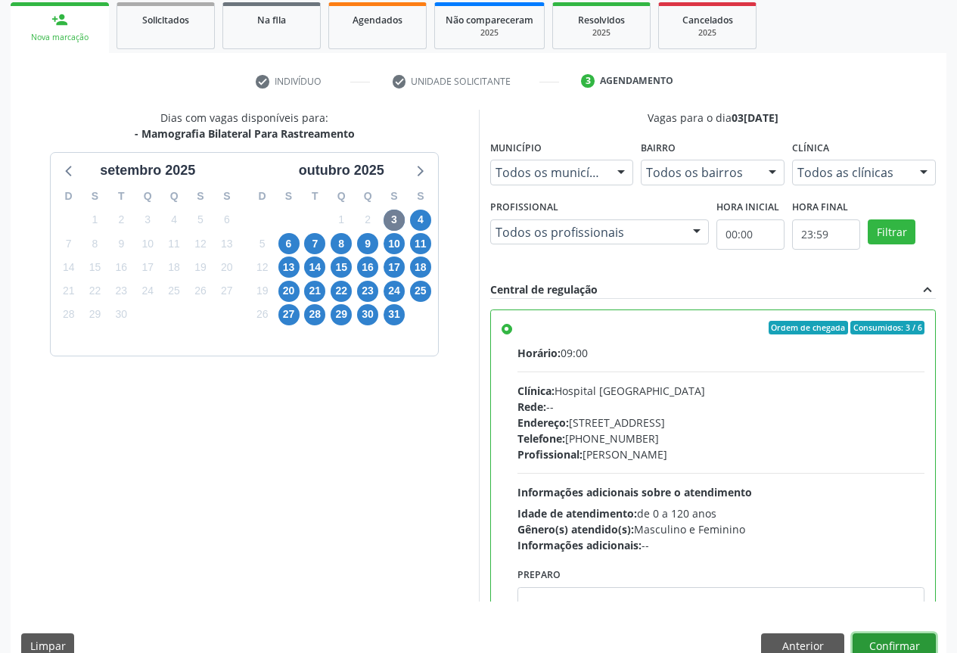
click at [879, 643] on button "Confirmar" at bounding box center [893, 646] width 83 height 26
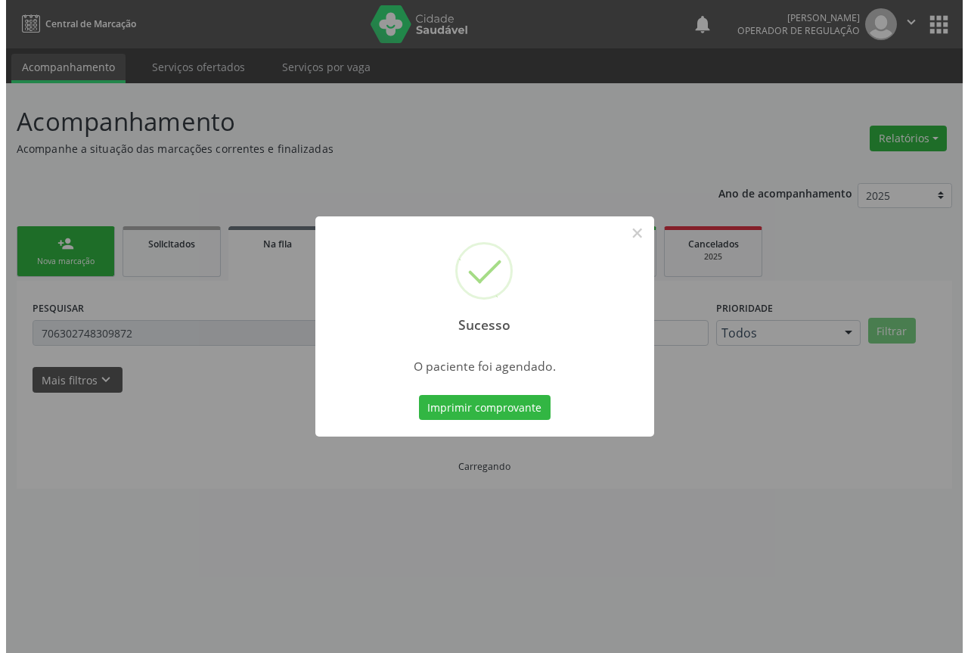
scroll to position [0, 0]
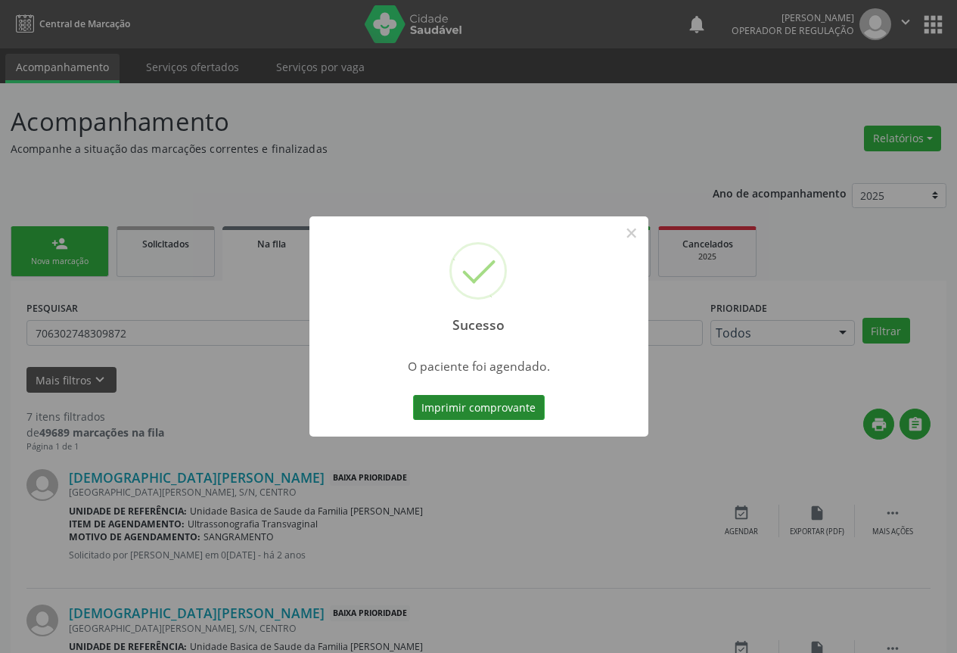
click at [513, 408] on button "Imprimir comprovante" at bounding box center [479, 408] width 132 height 26
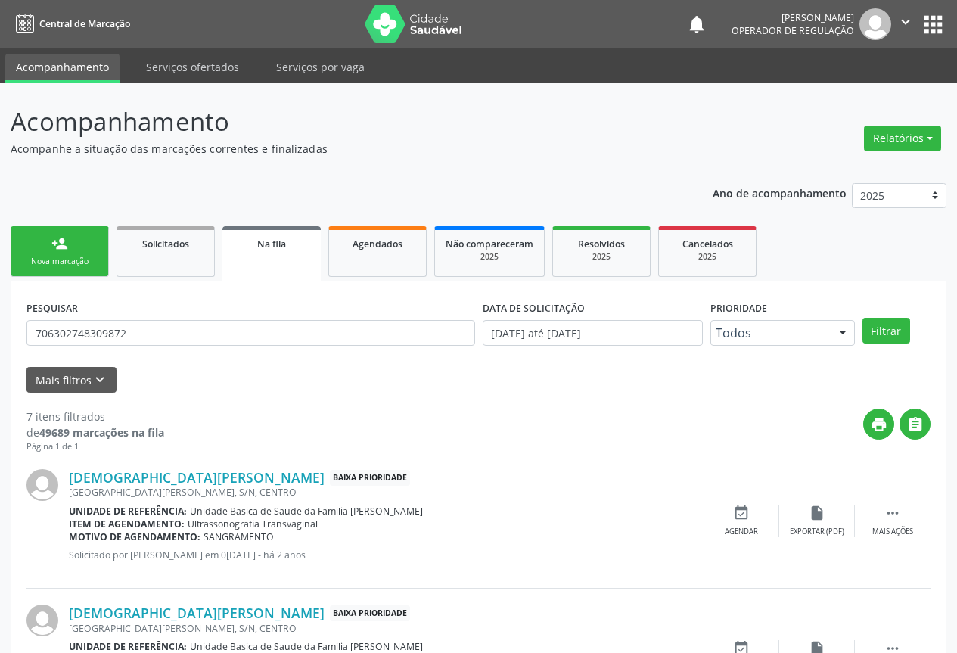
click at [79, 269] on link "person_add Nova marcação" at bounding box center [60, 251] width 98 height 51
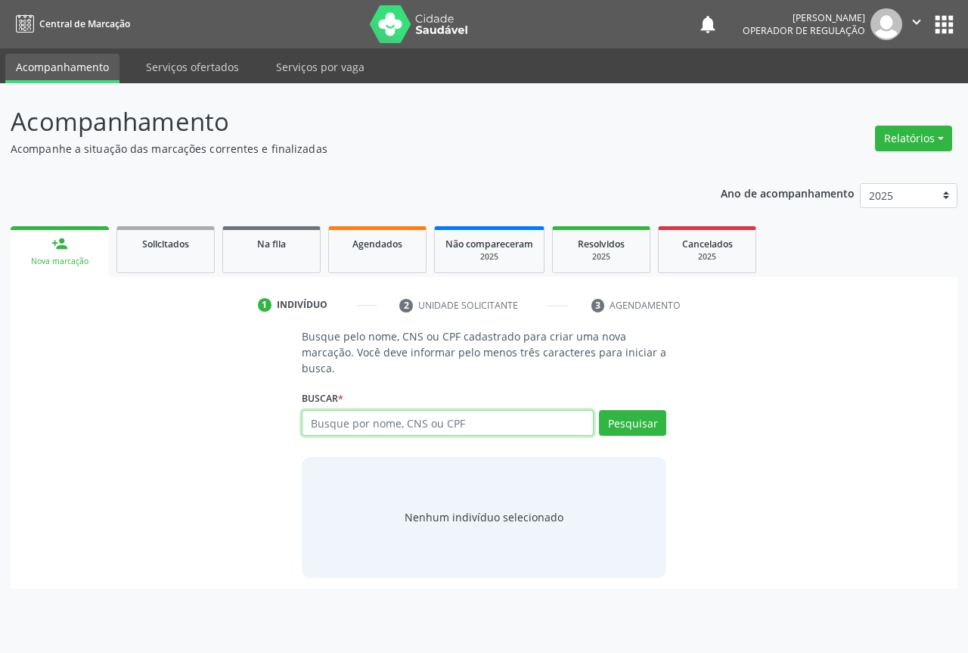
click at [391, 419] on input "text" at bounding box center [448, 423] width 292 height 26
paste input "705002817517658"
type input "705002817517658"
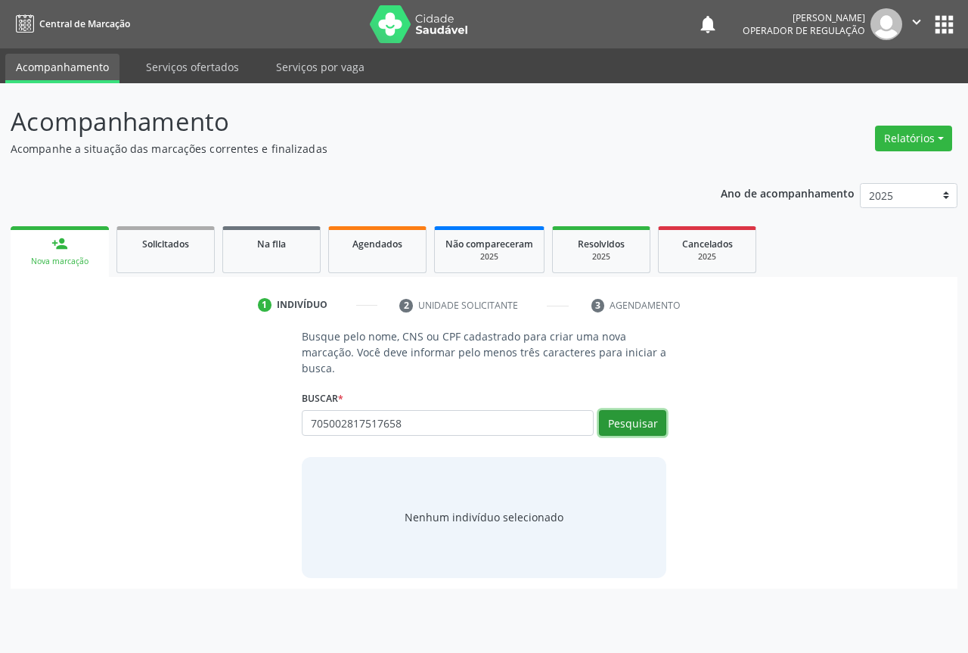
click at [648, 414] on button "Pesquisar" at bounding box center [632, 423] width 67 height 26
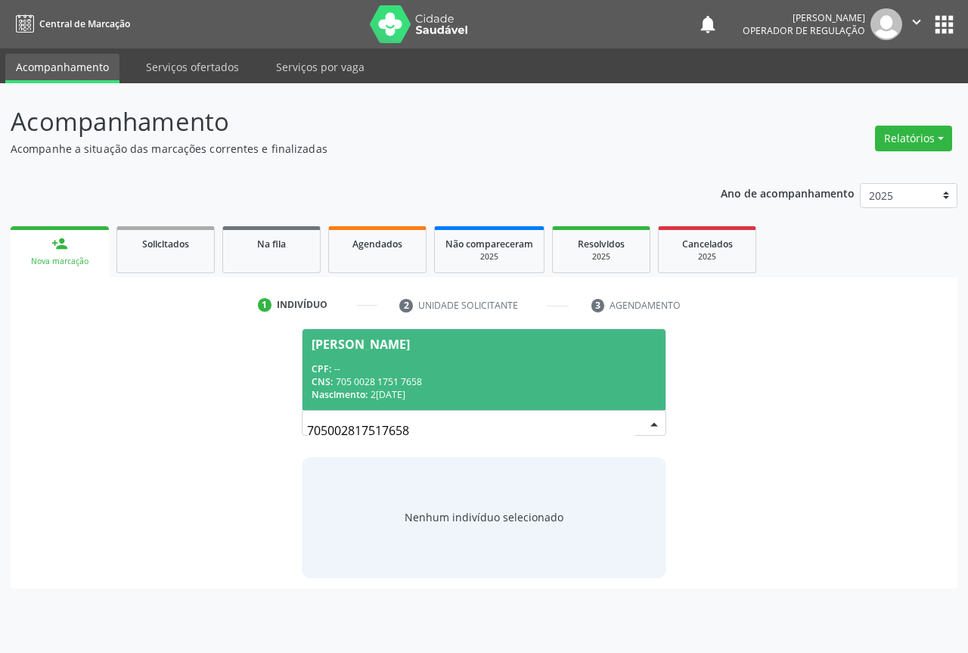
click at [409, 400] on div "Nascimento: 2[DATE]" at bounding box center [484, 394] width 345 height 13
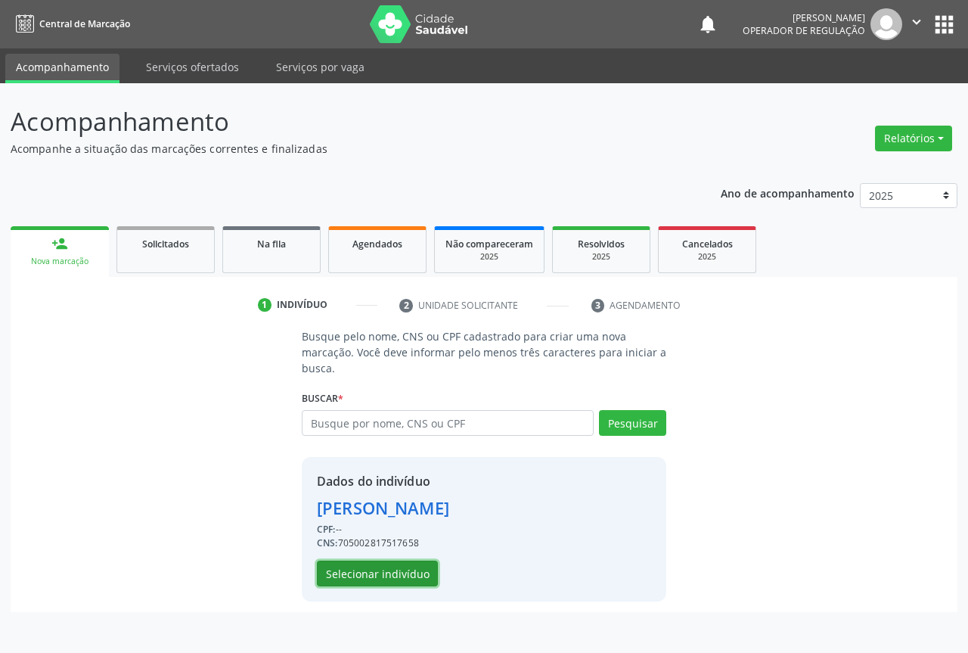
click at [368, 566] on button "Selecionar indivíduo" at bounding box center [377, 573] width 121 height 26
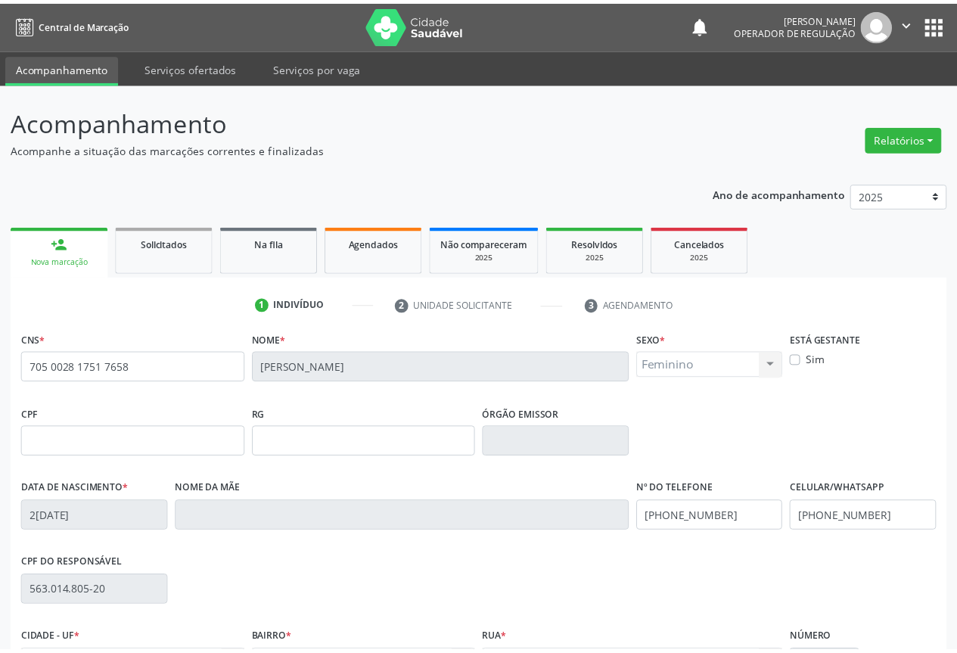
scroll to position [167, 0]
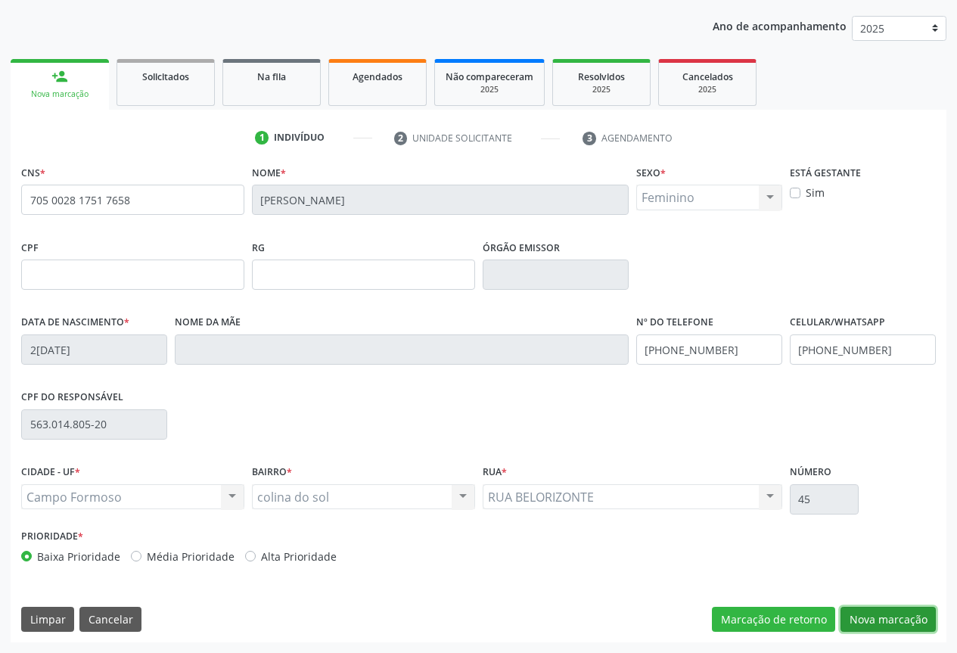
click at [871, 615] on button "Nova marcação" at bounding box center [887, 619] width 95 height 26
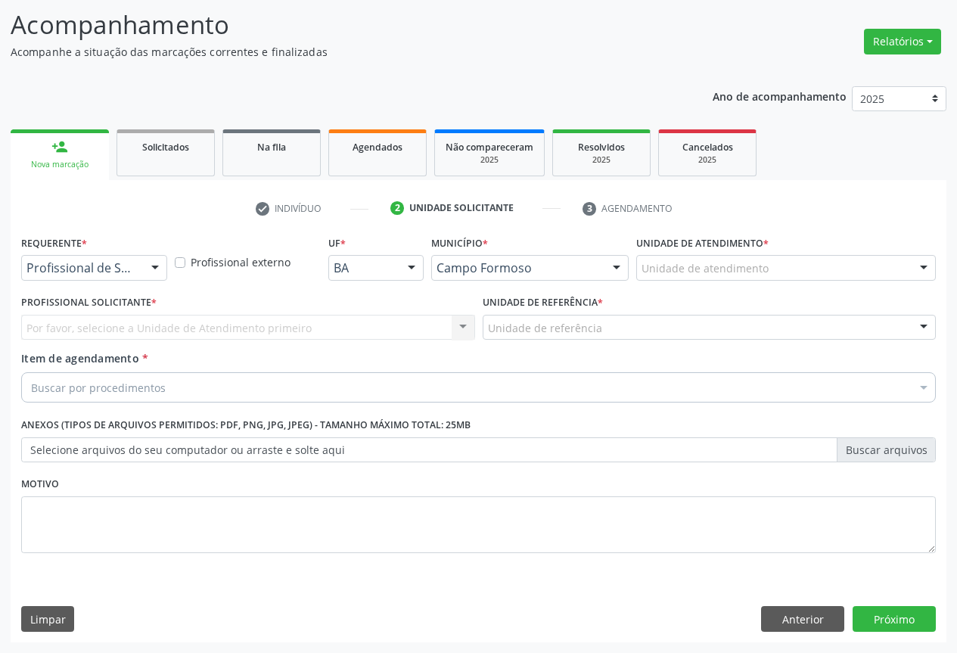
click at [136, 279] on div "Profissional de Saúde" at bounding box center [94, 268] width 146 height 26
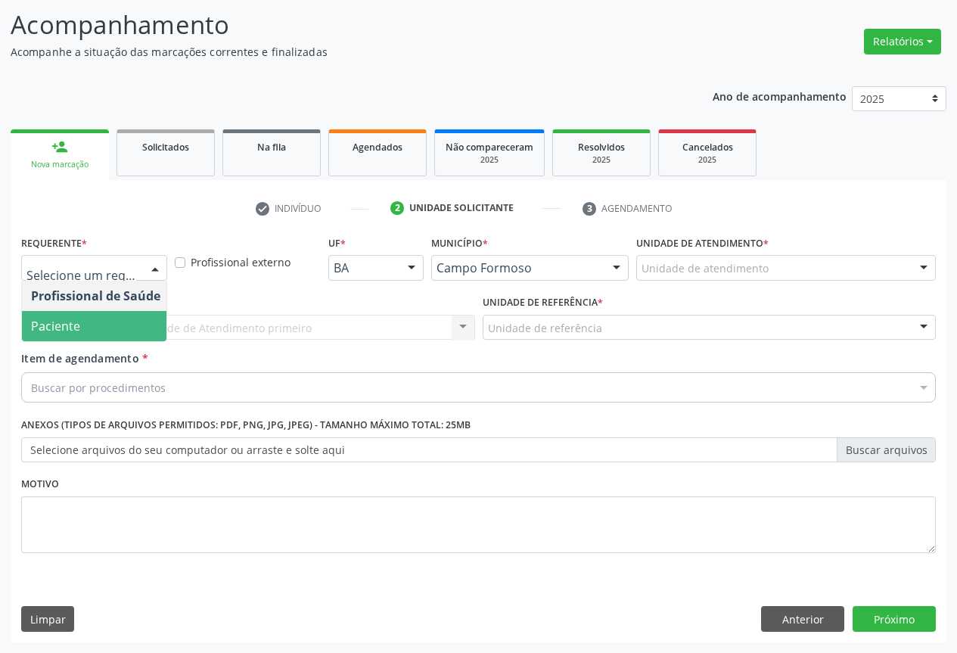
click at [101, 327] on span "Paciente" at bounding box center [95, 326] width 147 height 30
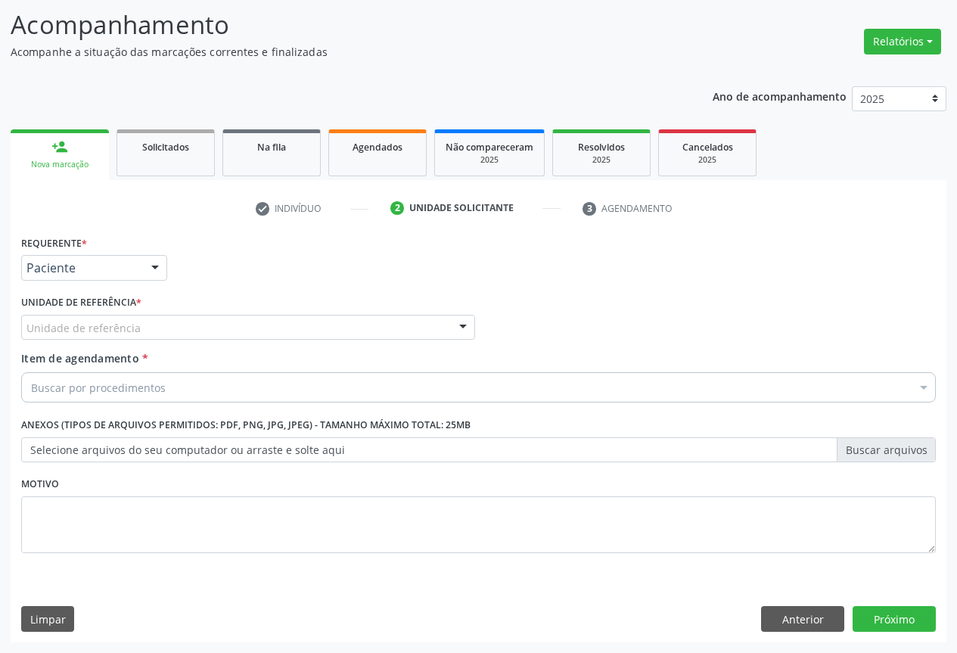
click at [218, 334] on div "Unidade de referência" at bounding box center [248, 328] width 454 height 26
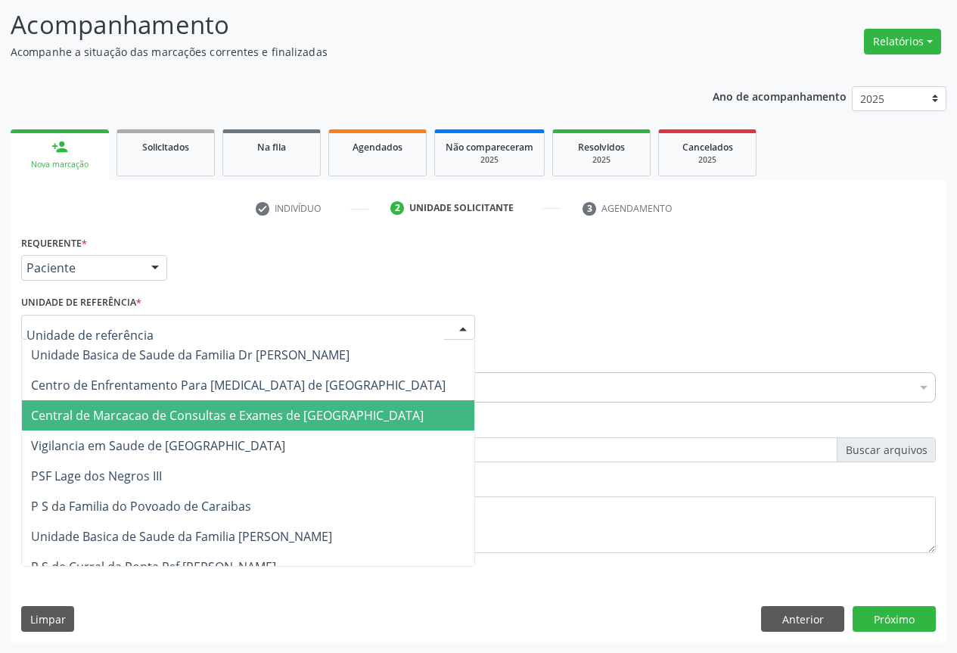
click at [213, 417] on span "Central de Marcacao de Consultas e Exames de [GEOGRAPHIC_DATA]" at bounding box center [227, 415] width 392 height 17
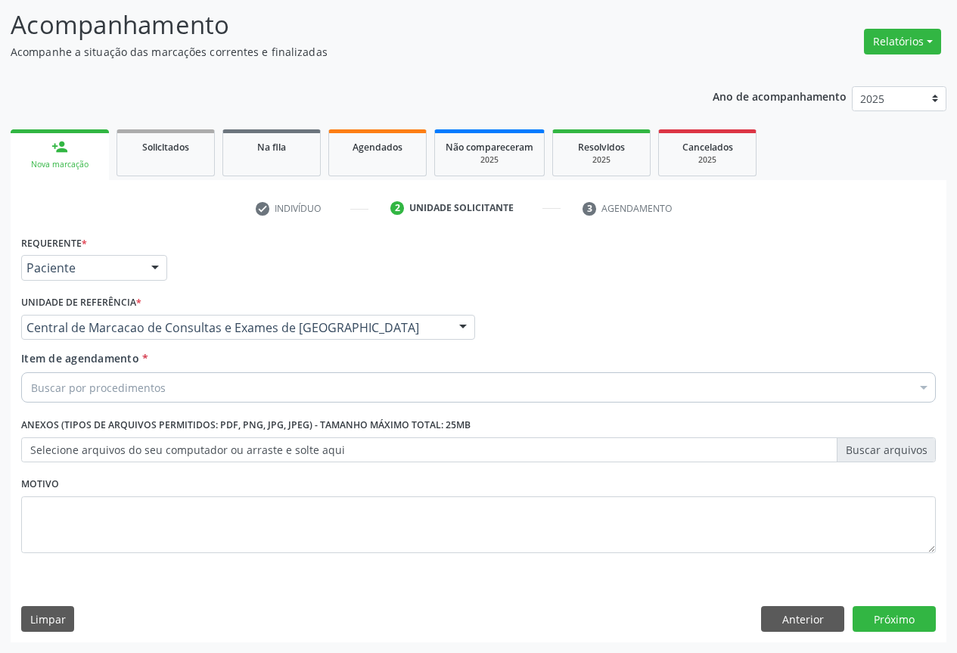
click at [228, 390] on div "Buscar por procedimentos" at bounding box center [478, 387] width 914 height 30
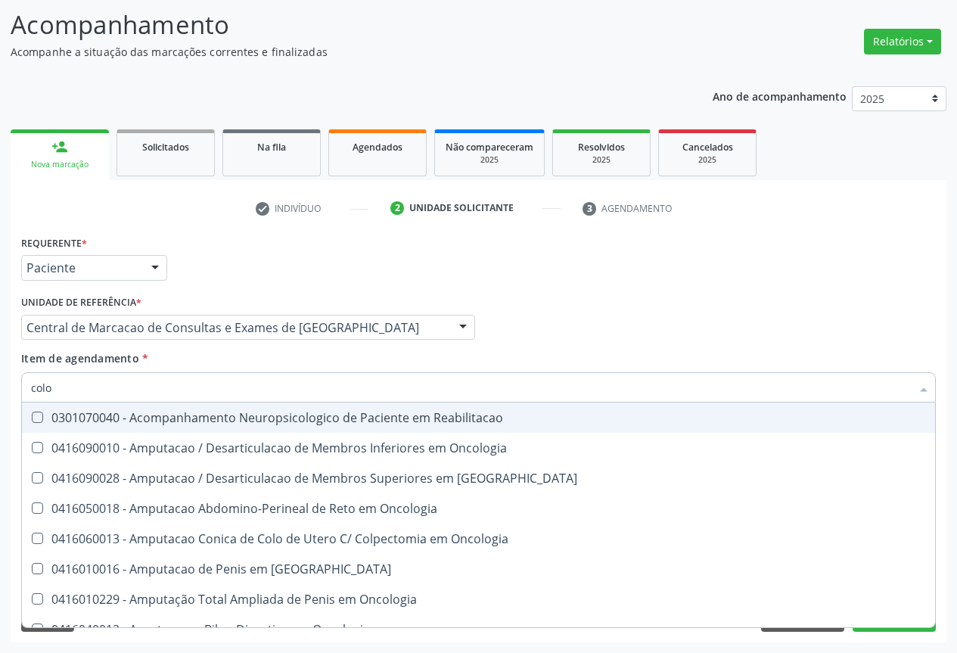
type input "colon"
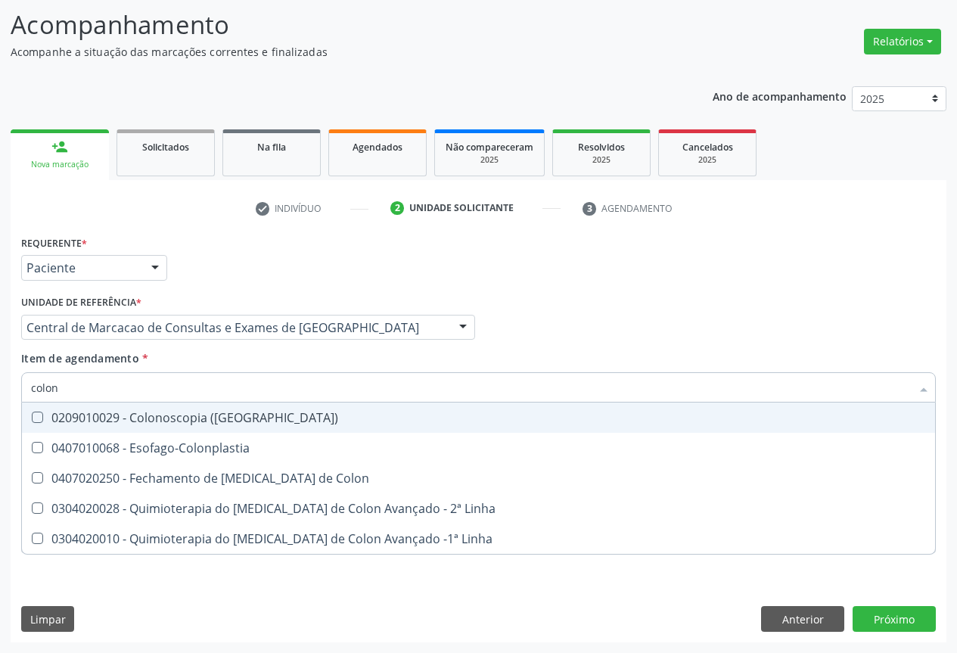
click at [235, 416] on div "0209010029 - Colonoscopia ([GEOGRAPHIC_DATA])" at bounding box center [478, 417] width 895 height 12
checkbox \(Coloscopia\) "true"
click at [526, 322] on div "Profissional Solicitante Por favor, selecione a Unidade de Atendimento primeiro…" at bounding box center [478, 320] width 922 height 59
checkbox Esofago-Colonplastia "true"
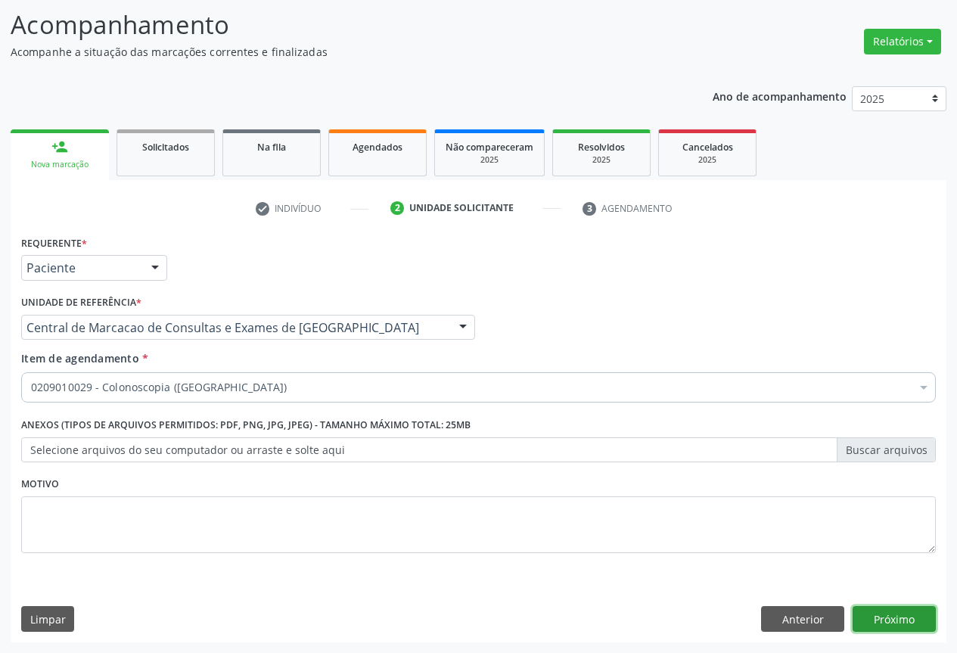
click at [892, 616] on button "Próximo" at bounding box center [893, 619] width 83 height 26
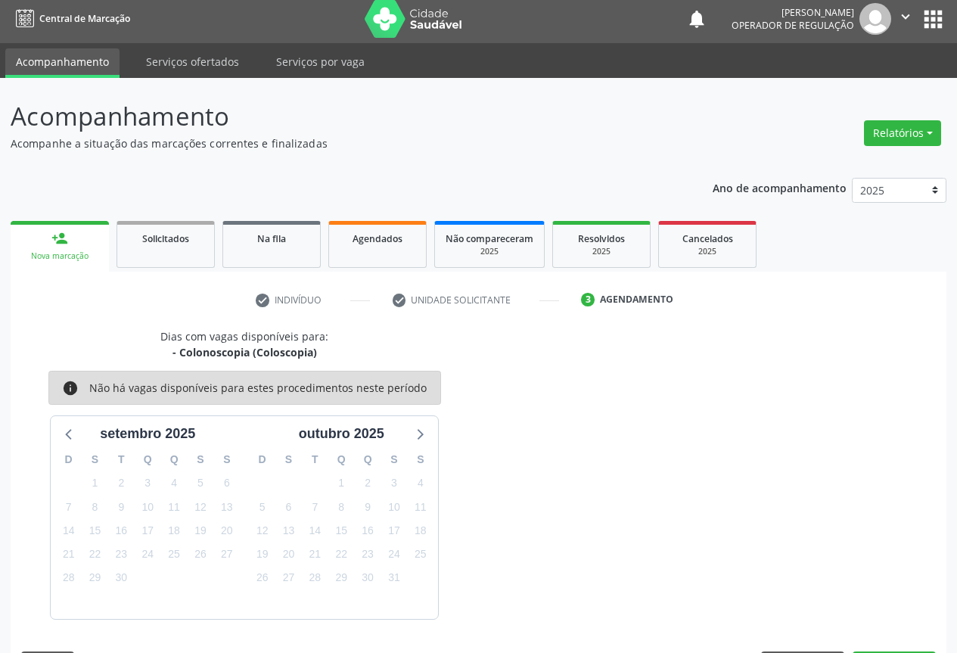
scroll to position [50, 0]
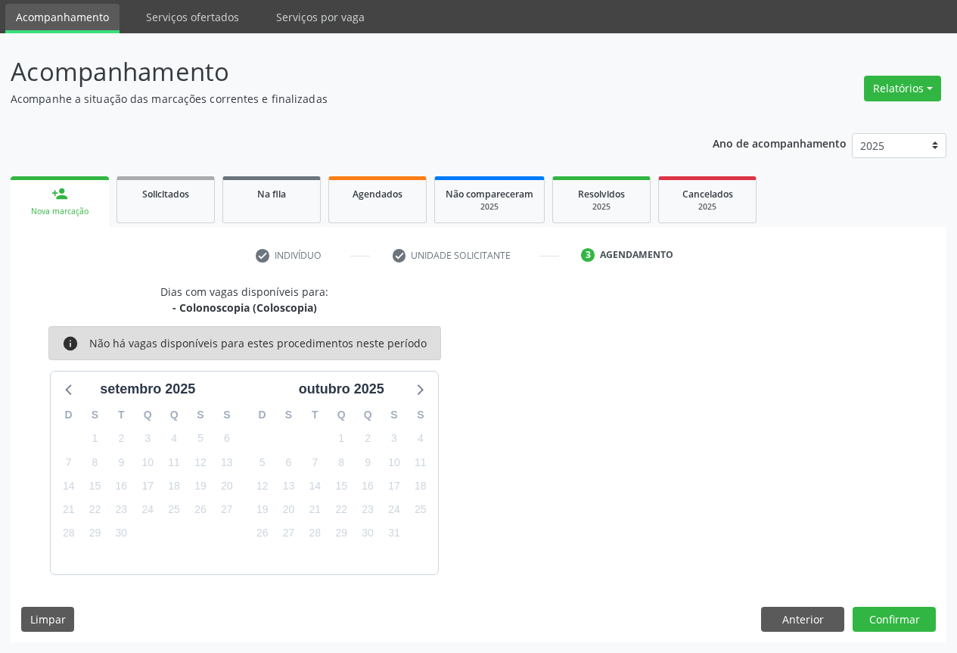
click at [897, 631] on div "Dias com vagas disponíveis para: - Colonoscopia (Coloscopia) info Não há vagas …" at bounding box center [478, 463] width 935 height 358
click at [901, 621] on button "Confirmar" at bounding box center [893, 619] width 83 height 26
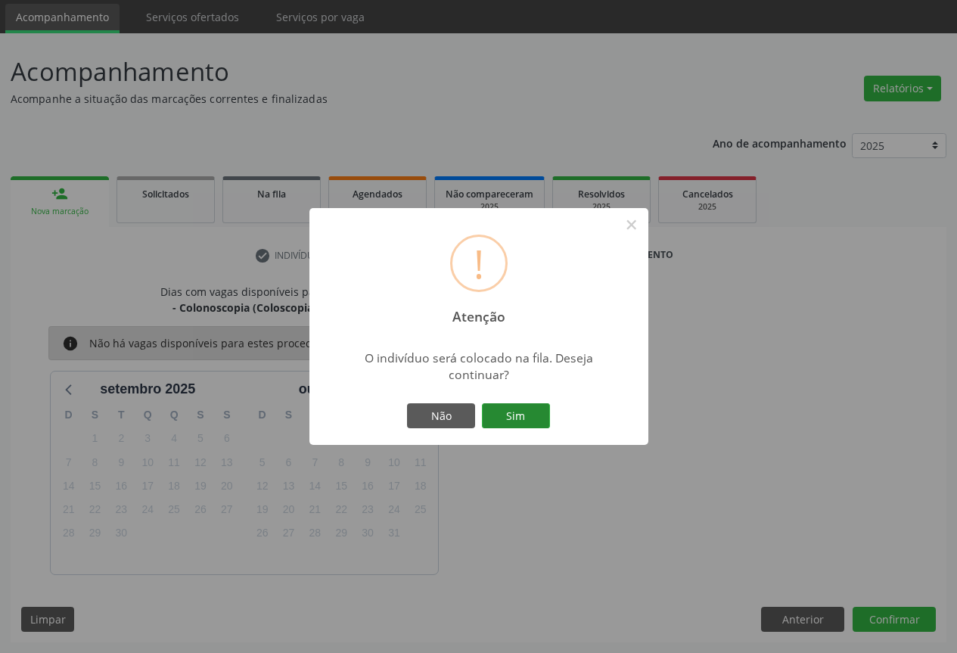
click at [522, 414] on button "Sim" at bounding box center [516, 416] width 68 height 26
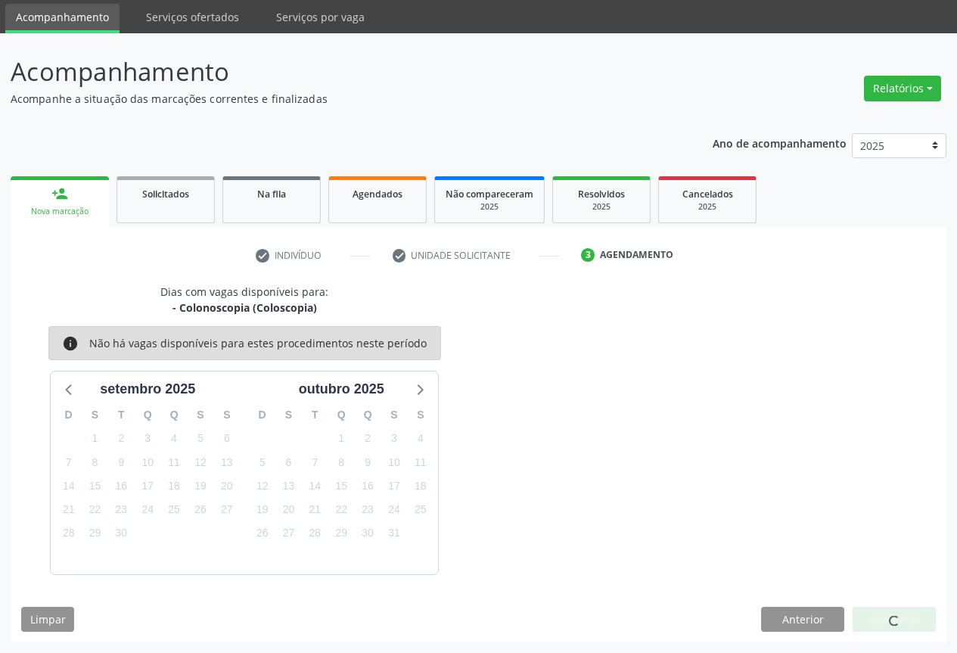
scroll to position [0, 0]
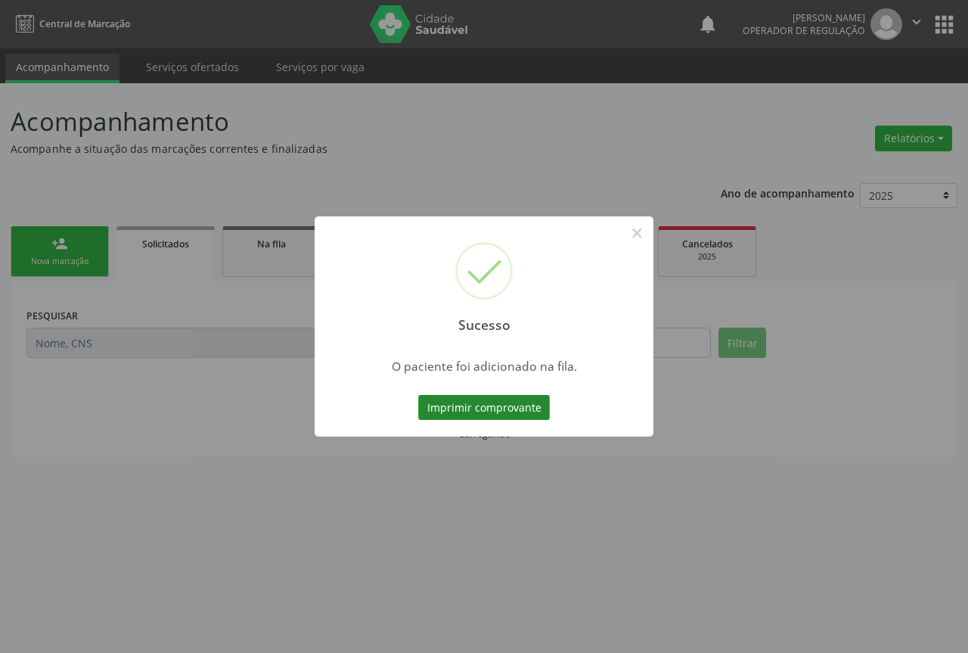
click at [536, 402] on button "Imprimir comprovante" at bounding box center [484, 408] width 132 height 26
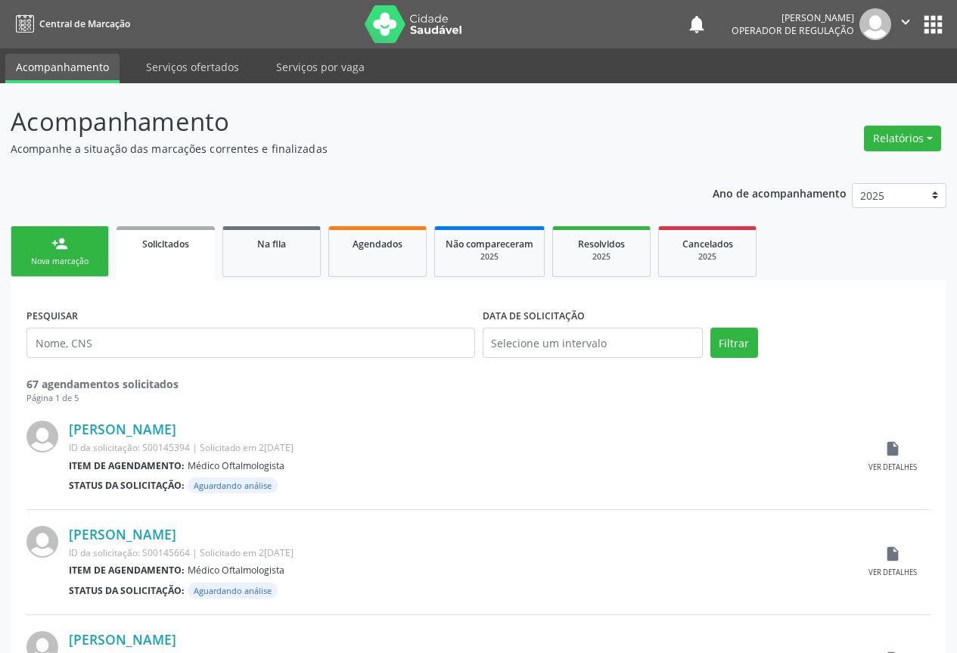
click at [102, 256] on link "person_add Nova marcação" at bounding box center [60, 251] width 98 height 51
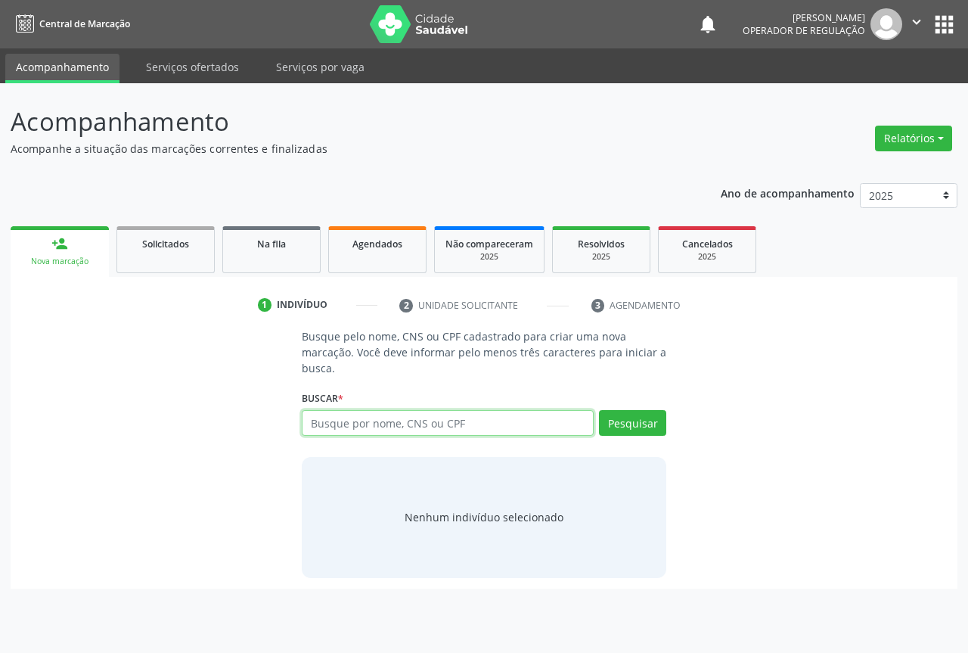
click at [417, 418] on input "text" at bounding box center [448, 423] width 292 height 26
type input "700404979301445"
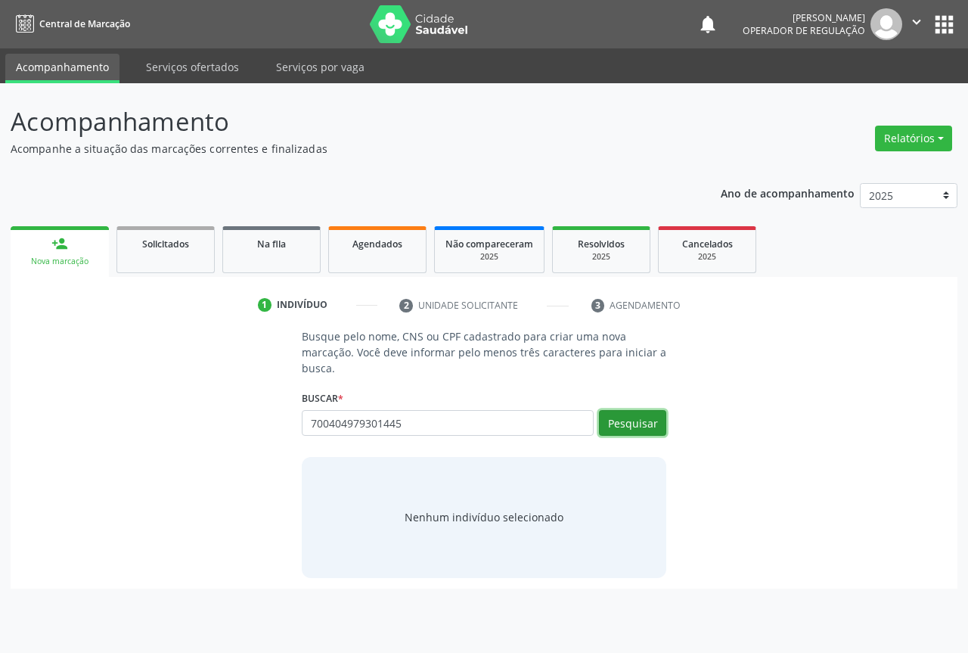
click at [612, 422] on button "Pesquisar" at bounding box center [632, 423] width 67 height 26
type input "700404979301445"
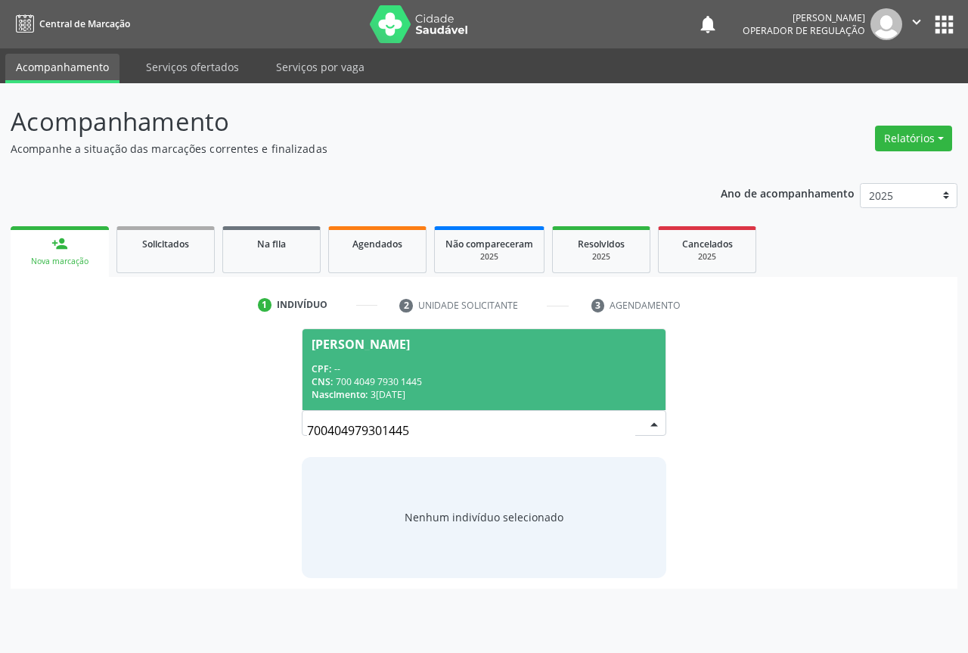
click at [493, 375] on div "CNS: 700 4049 7930 1445" at bounding box center [484, 381] width 345 height 13
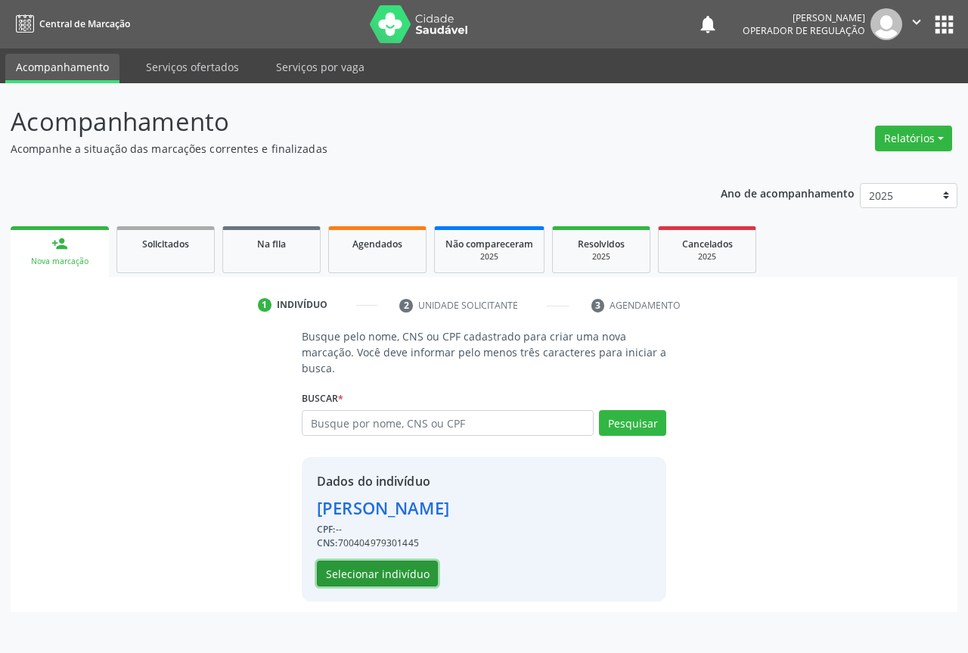
click at [364, 578] on button "Selecionar indivíduo" at bounding box center [377, 573] width 121 height 26
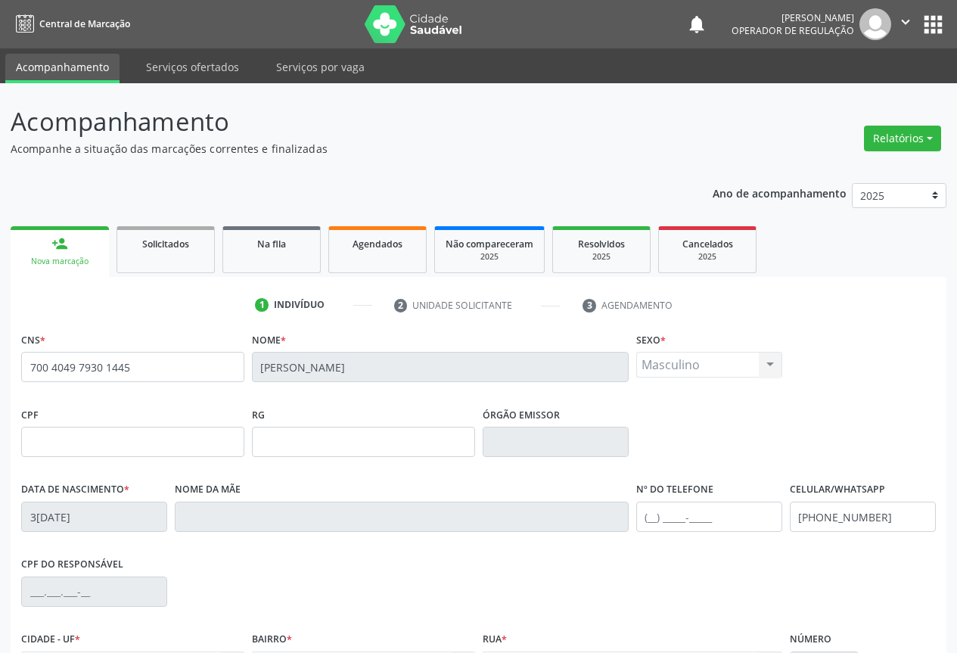
scroll to position [167, 0]
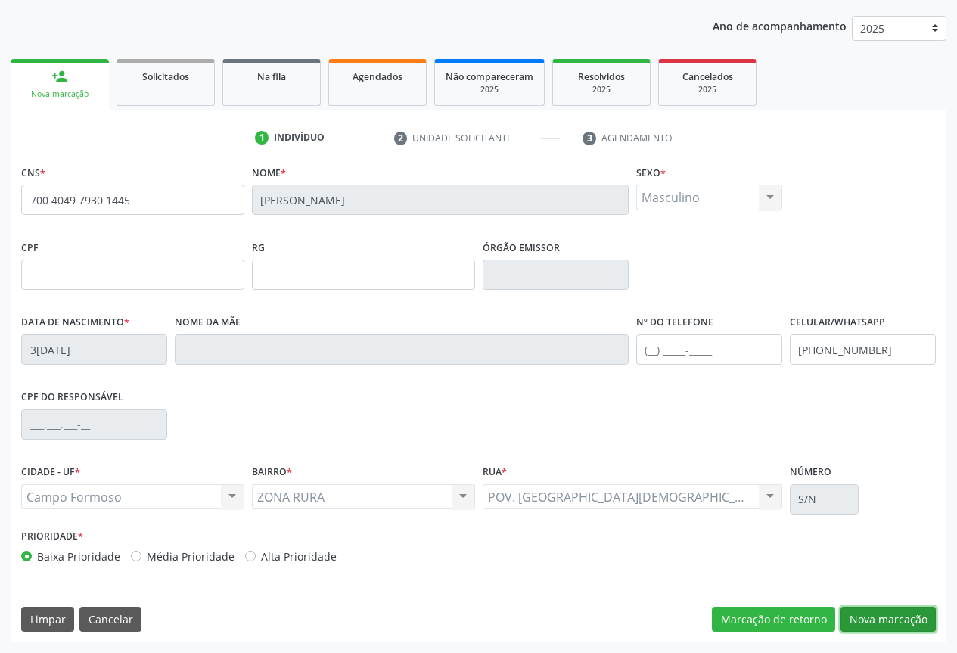
click at [864, 611] on button "Nova marcação" at bounding box center [887, 619] width 95 height 26
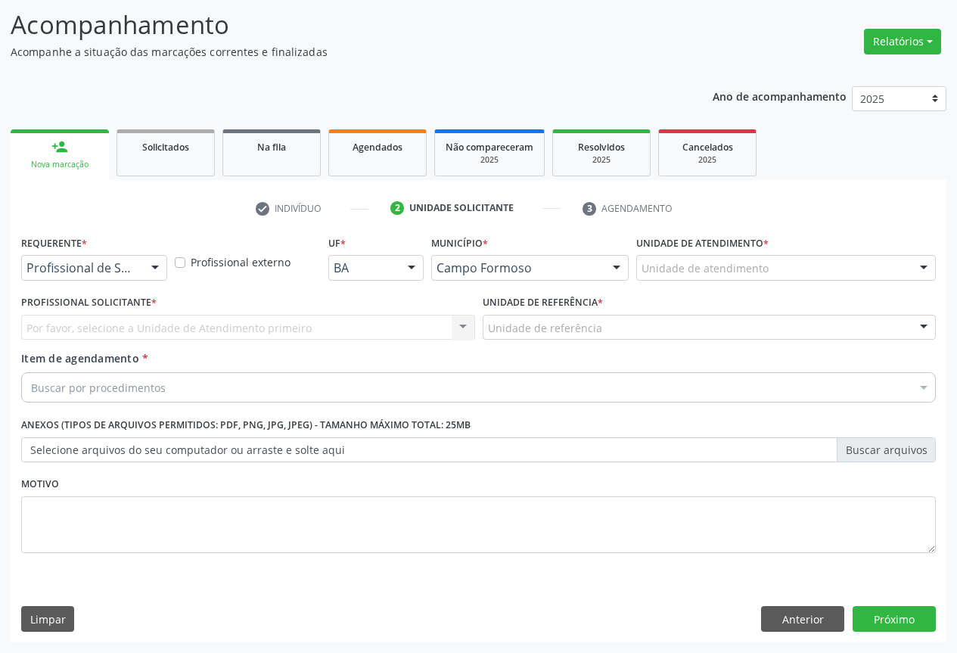
click at [157, 273] on div at bounding box center [155, 269] width 23 height 26
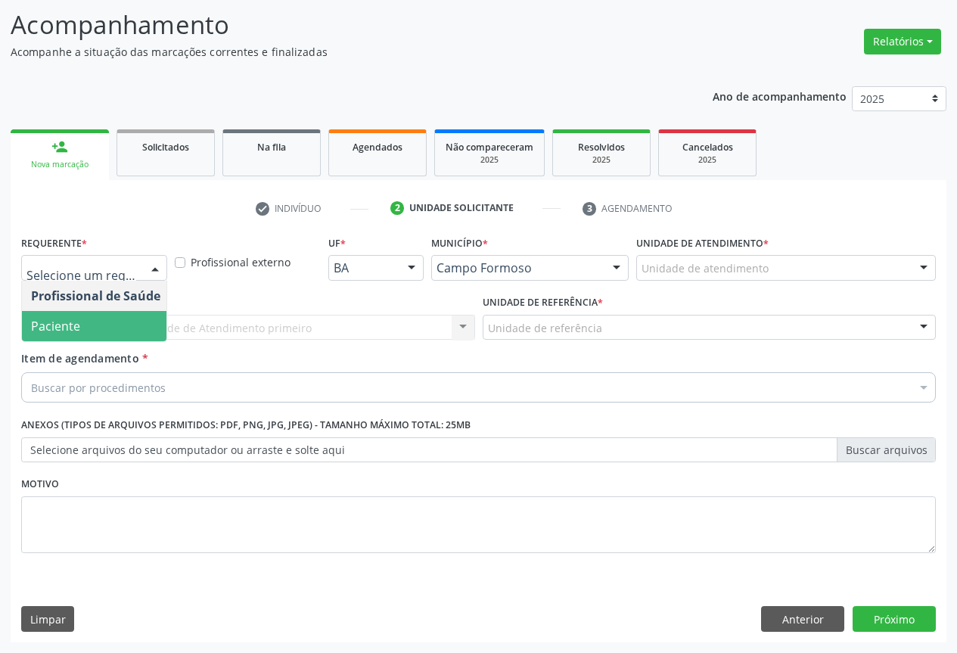
click at [115, 333] on span "Paciente" at bounding box center [95, 326] width 147 height 30
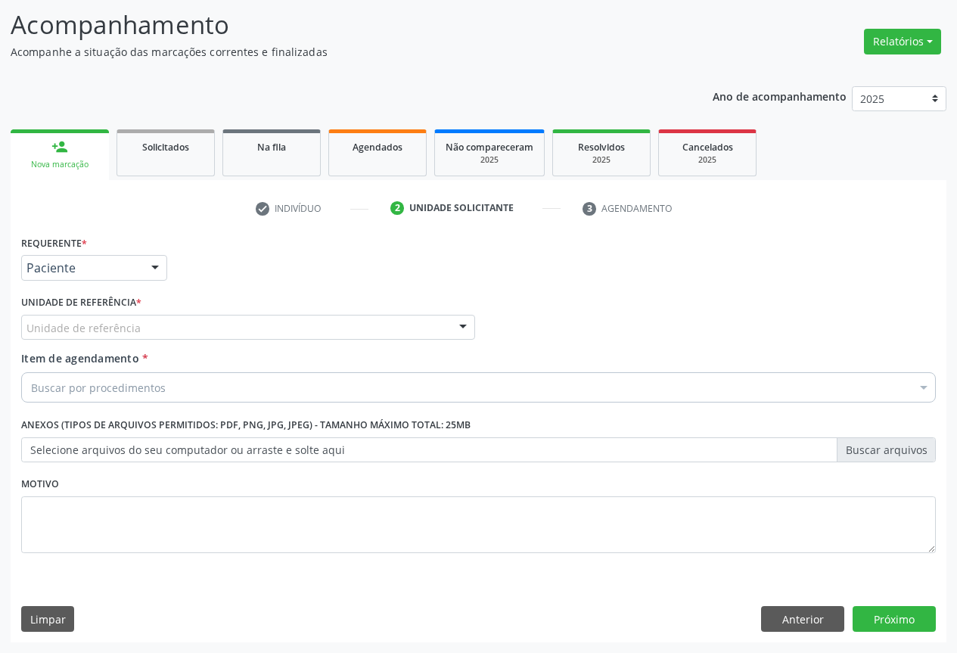
click at [240, 335] on div "Unidade de referência" at bounding box center [248, 328] width 454 height 26
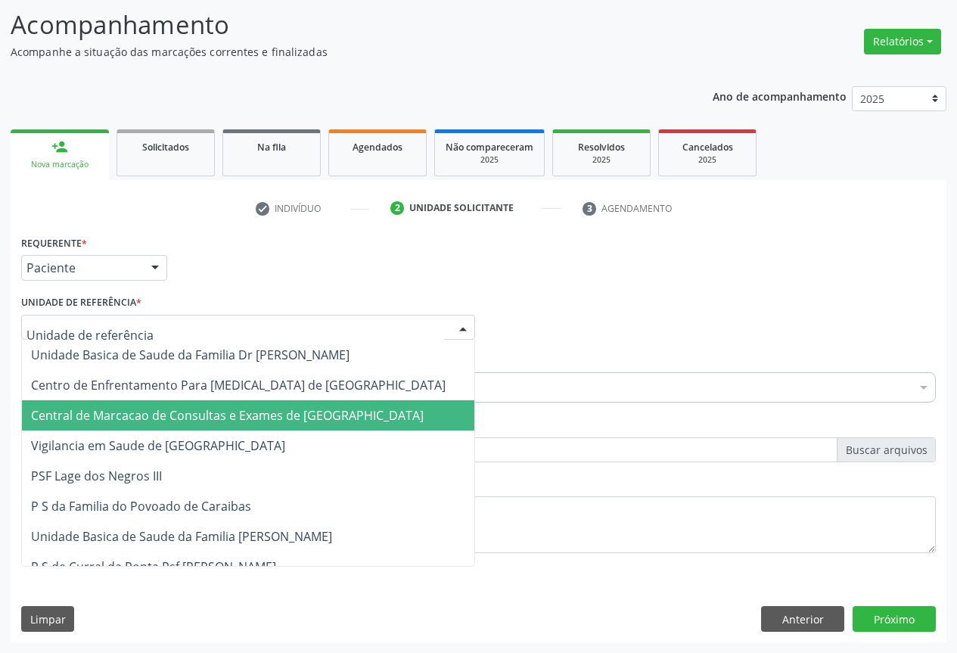
click at [233, 403] on span "Central de Marcacao de Consultas e Exames de [GEOGRAPHIC_DATA]" at bounding box center [248, 415] width 452 height 30
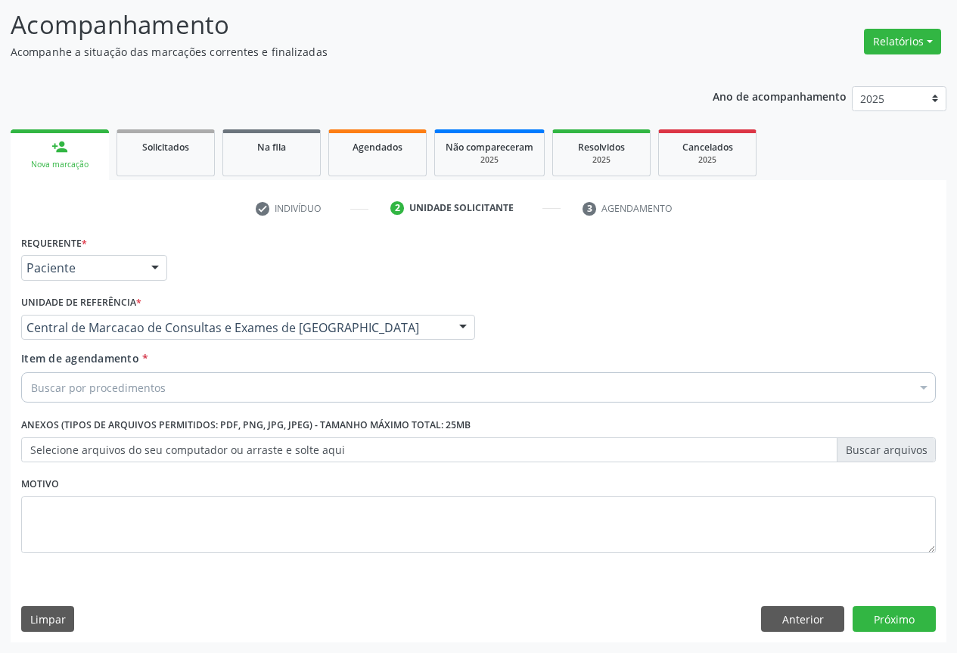
click at [245, 381] on div "Buscar por procedimentos" at bounding box center [478, 387] width 914 height 30
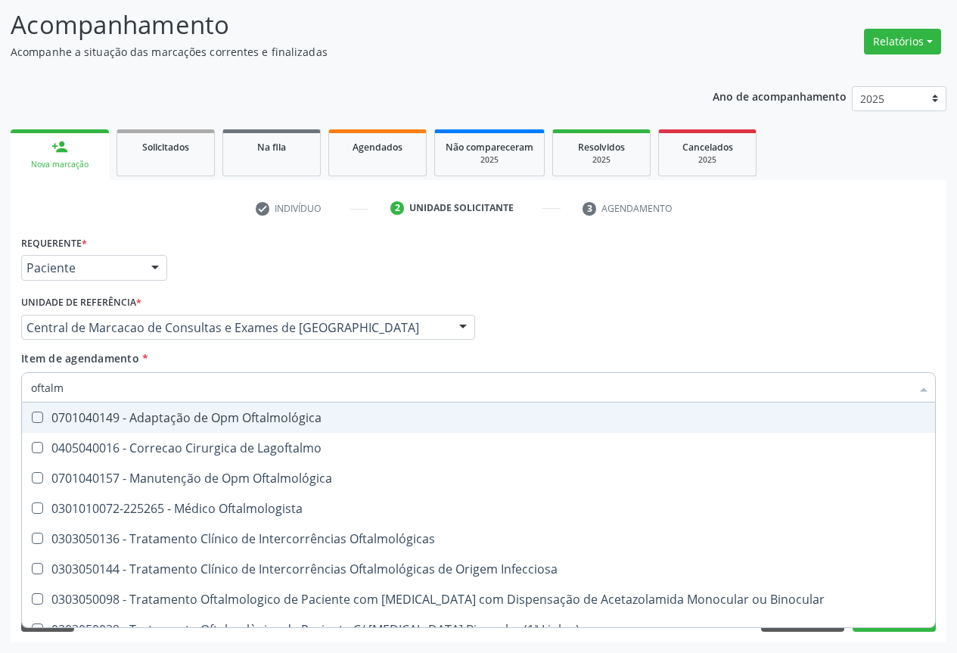
type input "oftalmo"
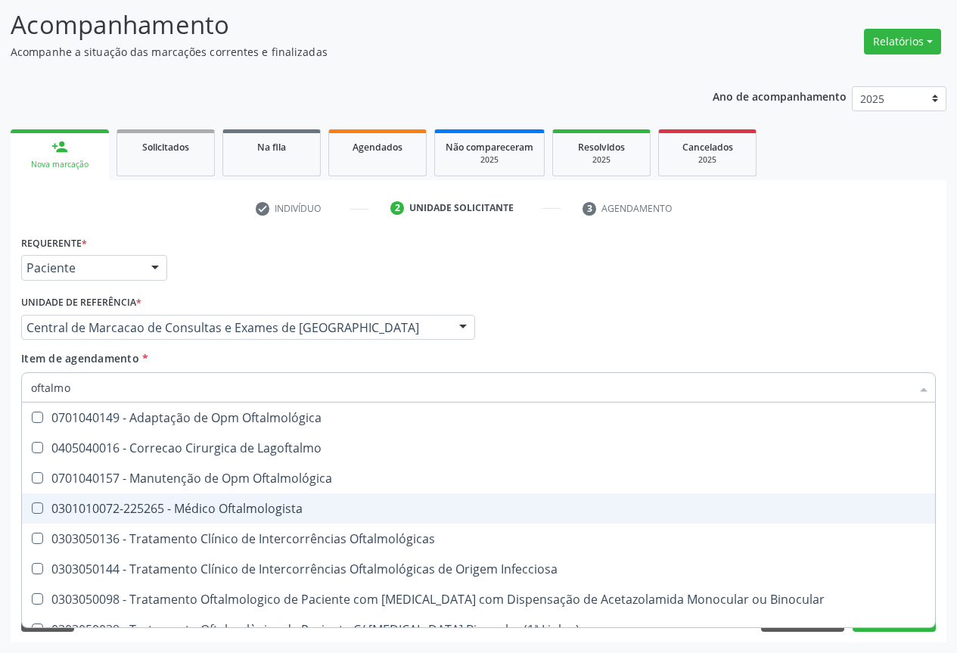
click at [152, 502] on div "0301010072-225265 - Médico Oftalmologista" at bounding box center [478, 508] width 895 height 12
checkbox Oftalmologista "true"
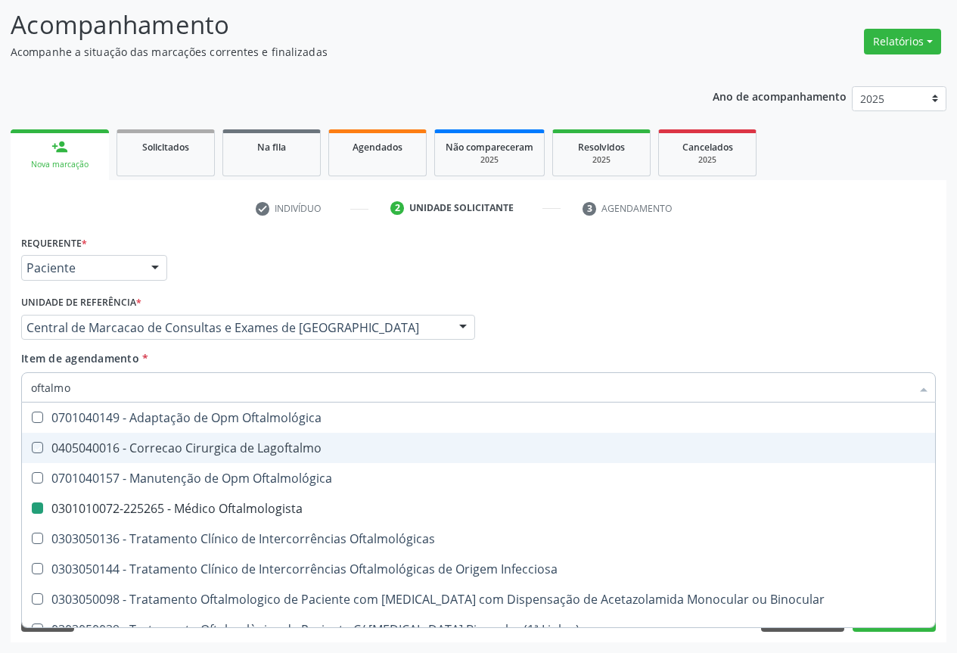
click at [702, 278] on div "Requerente * Paciente Profissional de Saúde Paciente Nenhum resultado encontrad…" at bounding box center [478, 260] width 922 height 59
checkbox Lagoftalmo "true"
checkbox Oftalmologista "false"
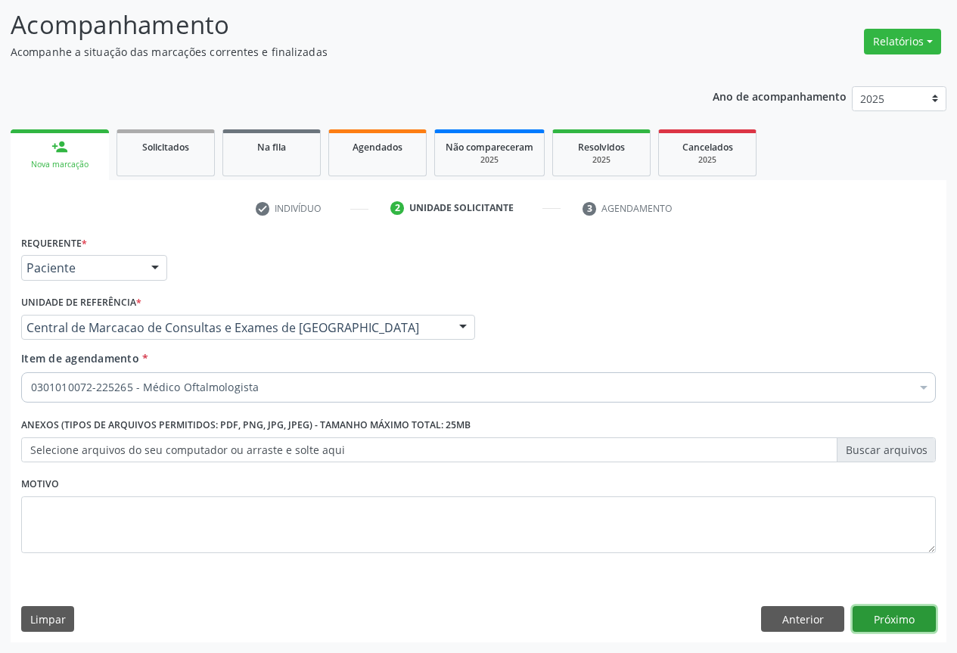
click at [916, 623] on button "Próximo" at bounding box center [893, 619] width 83 height 26
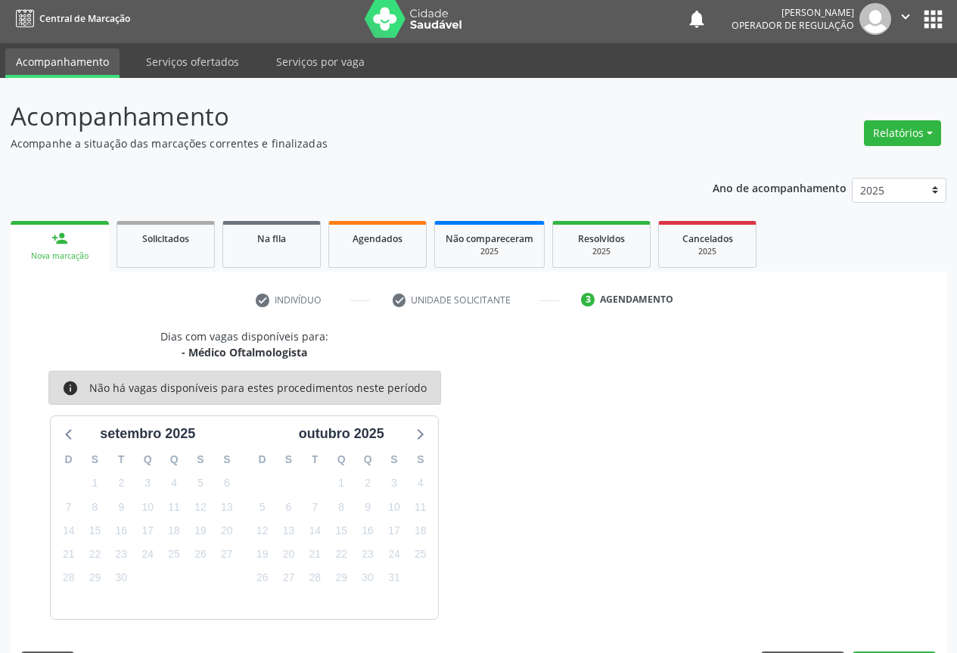
scroll to position [50, 0]
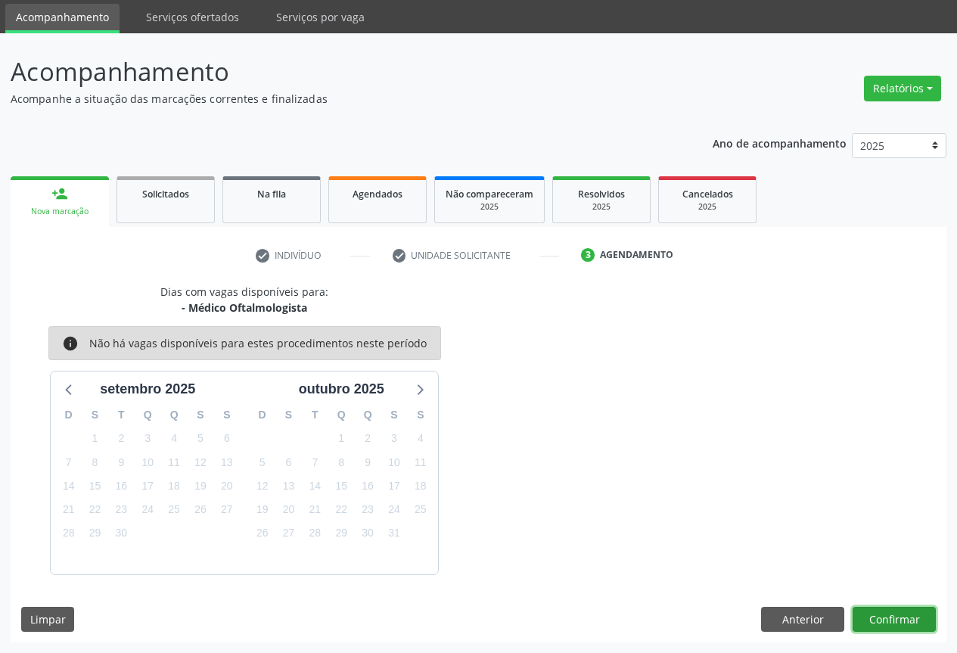
click at [886, 616] on button "Confirmar" at bounding box center [893, 619] width 83 height 26
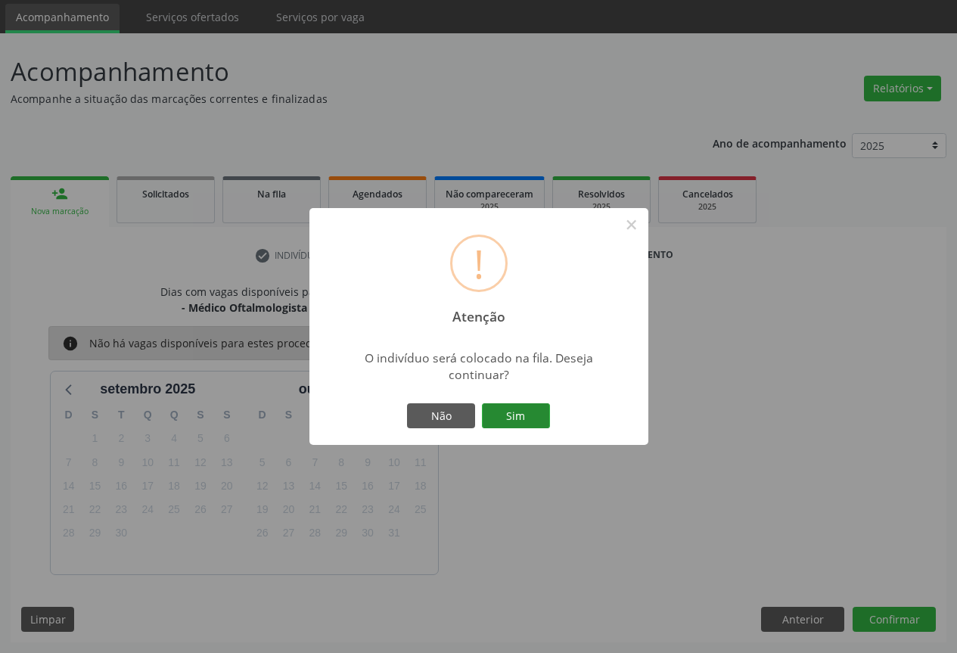
click at [524, 414] on button "Sim" at bounding box center [516, 416] width 68 height 26
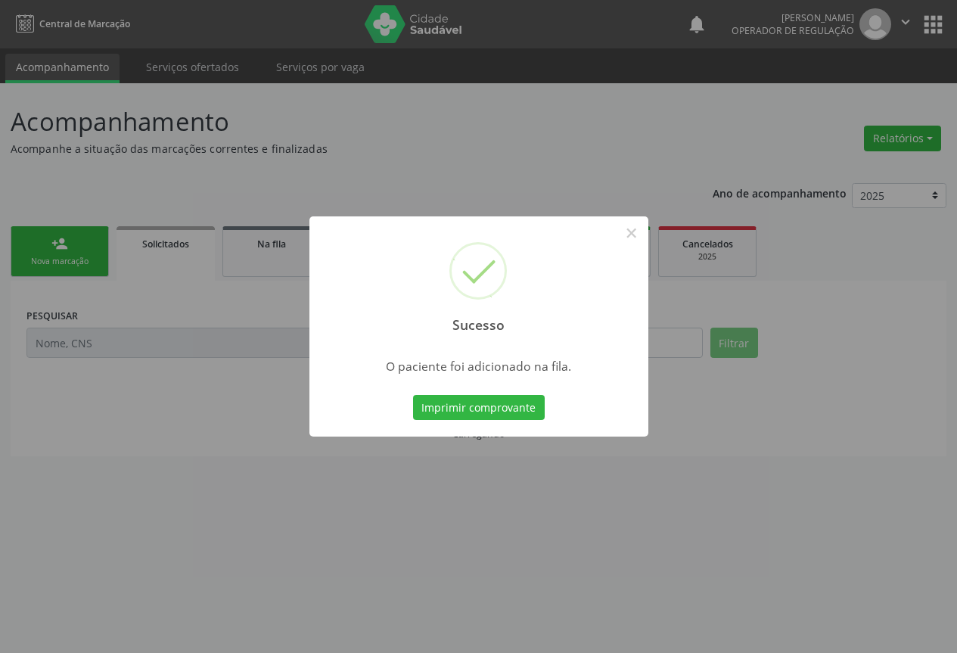
scroll to position [0, 0]
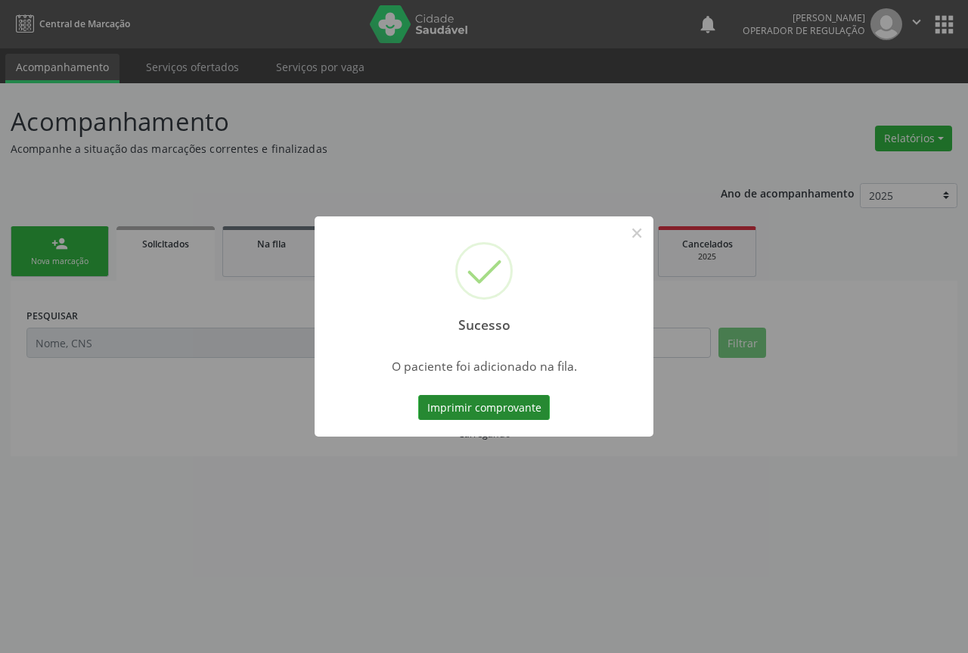
click at [522, 402] on button "Imprimir comprovante" at bounding box center [484, 408] width 132 height 26
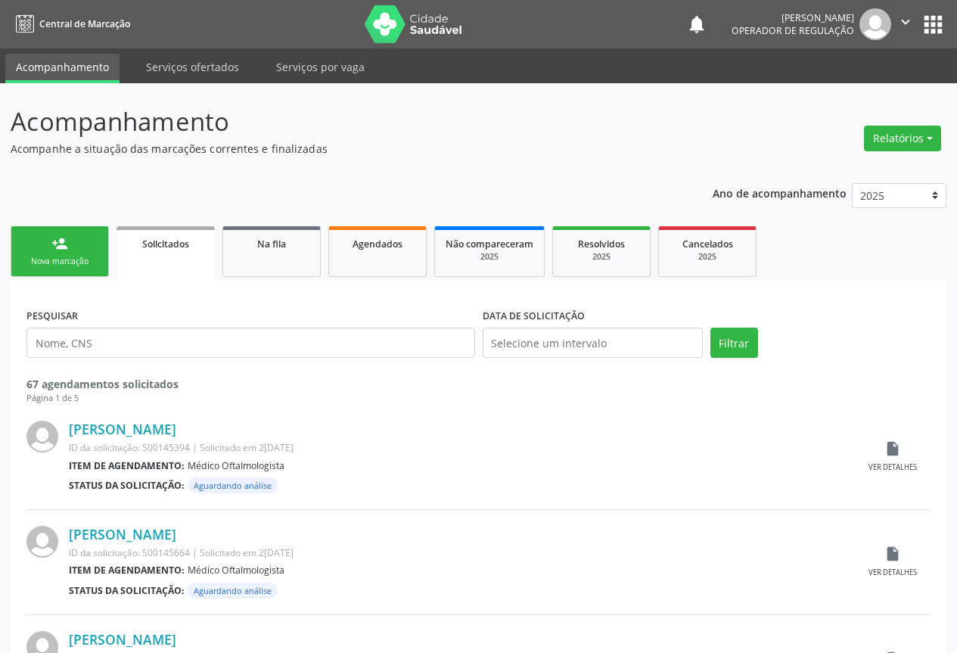
click at [67, 236] on div "person_add" at bounding box center [59, 243] width 17 height 17
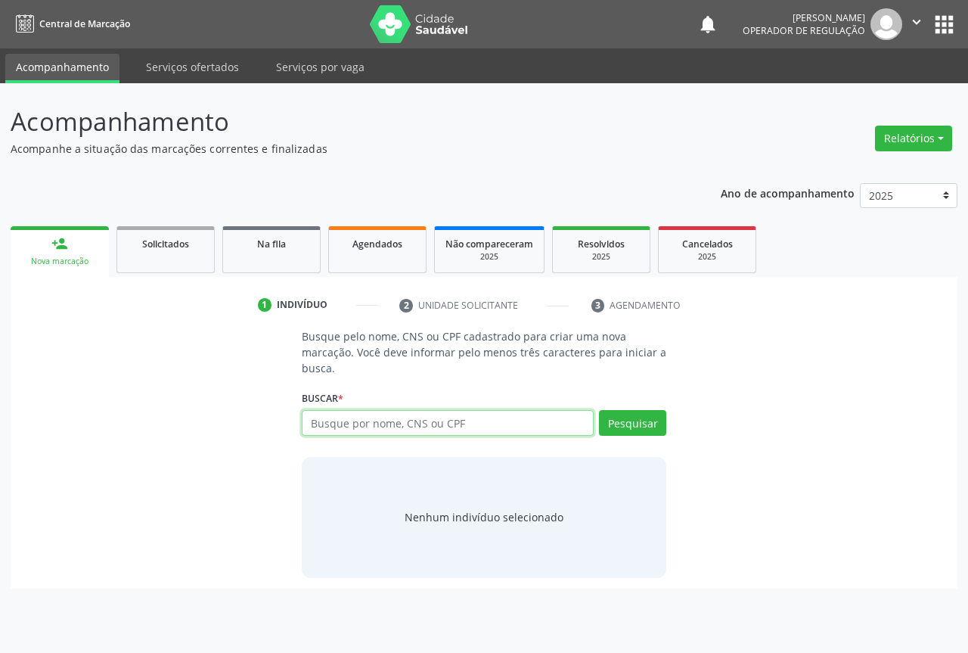
click at [397, 432] on input "text" at bounding box center [448, 423] width 292 height 26
type input "706909194187938"
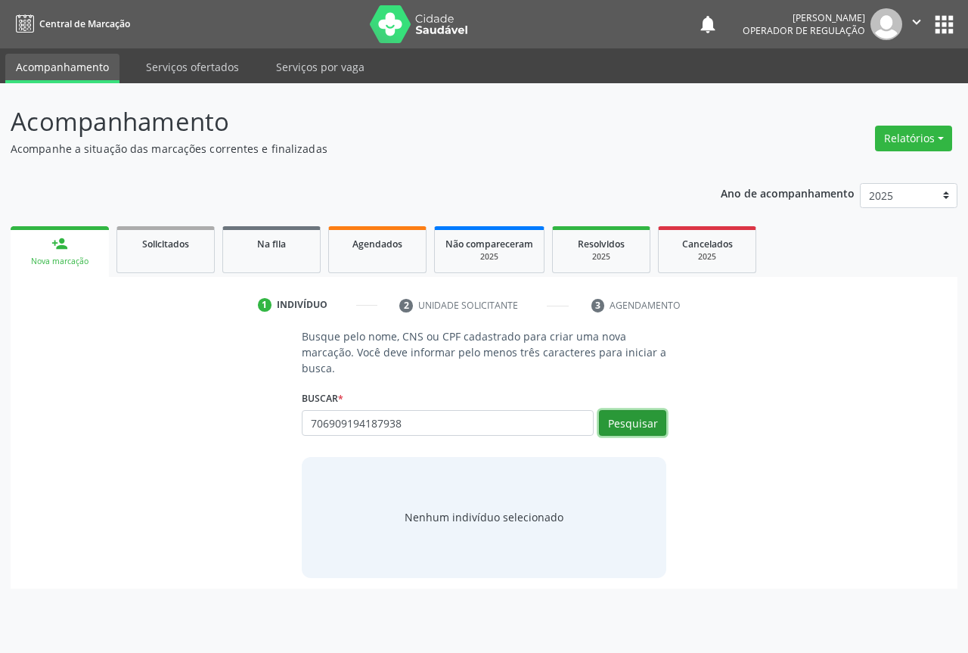
click at [628, 413] on button "Pesquisar" at bounding box center [632, 423] width 67 height 26
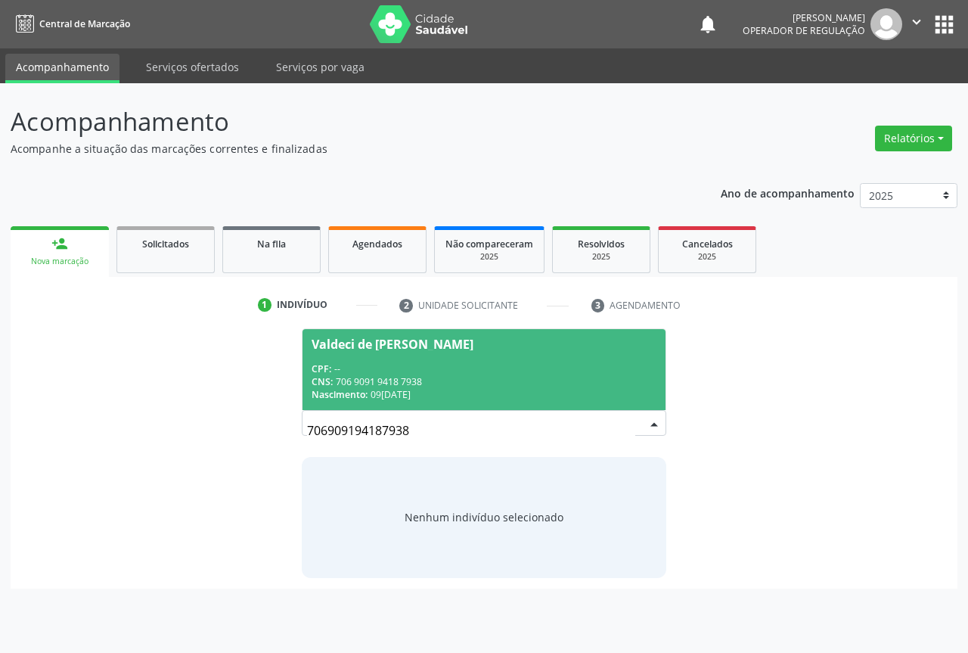
click at [419, 375] on div "CNS: 706 9091 9418 7938" at bounding box center [484, 381] width 345 height 13
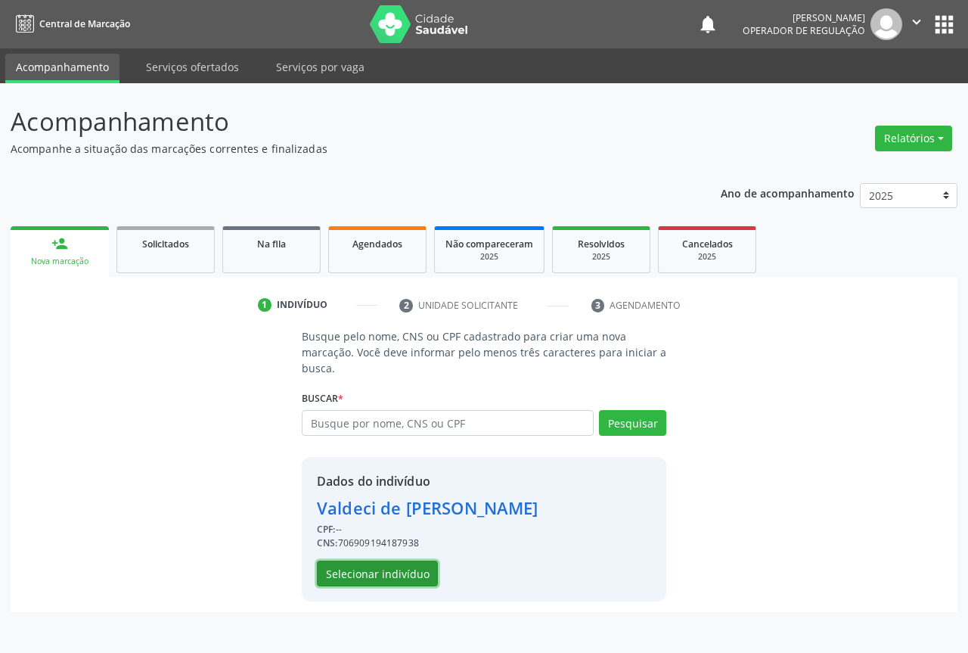
click at [389, 563] on button "Selecionar indivíduo" at bounding box center [377, 573] width 121 height 26
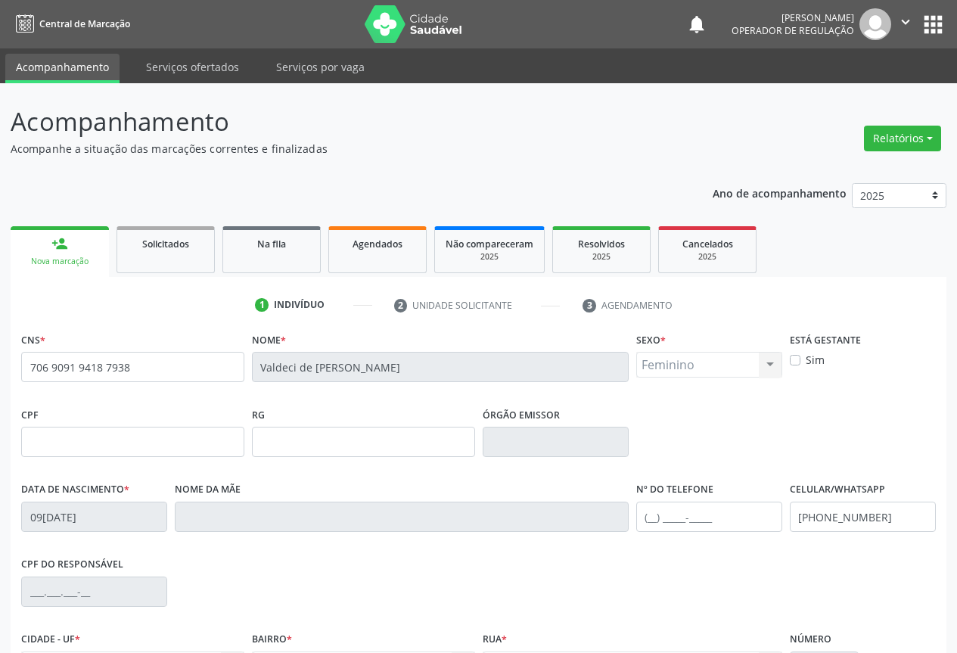
scroll to position [167, 0]
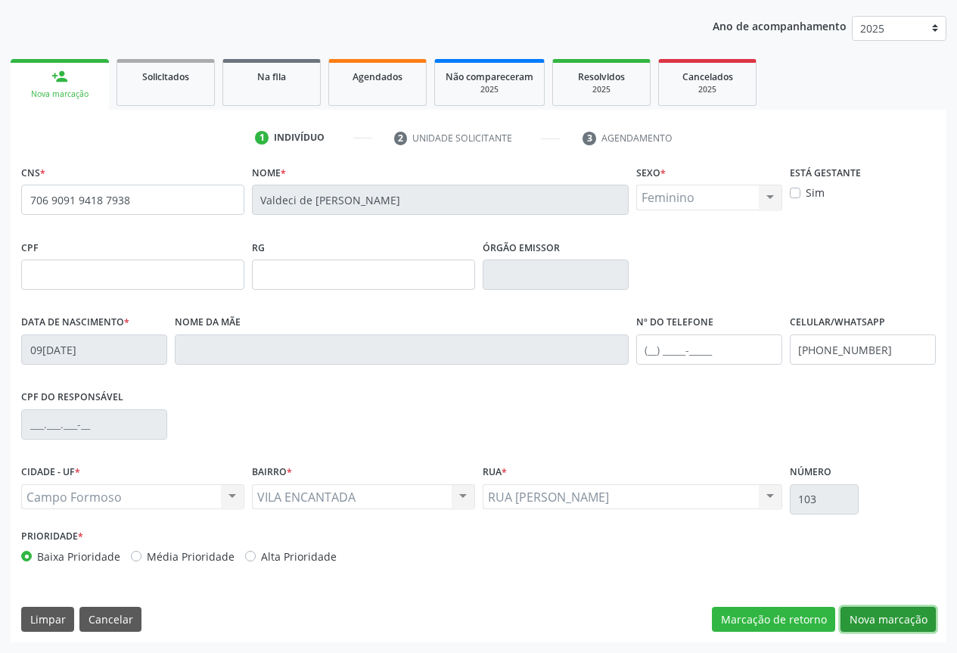
click at [865, 622] on button "Nova marcação" at bounding box center [887, 619] width 95 height 26
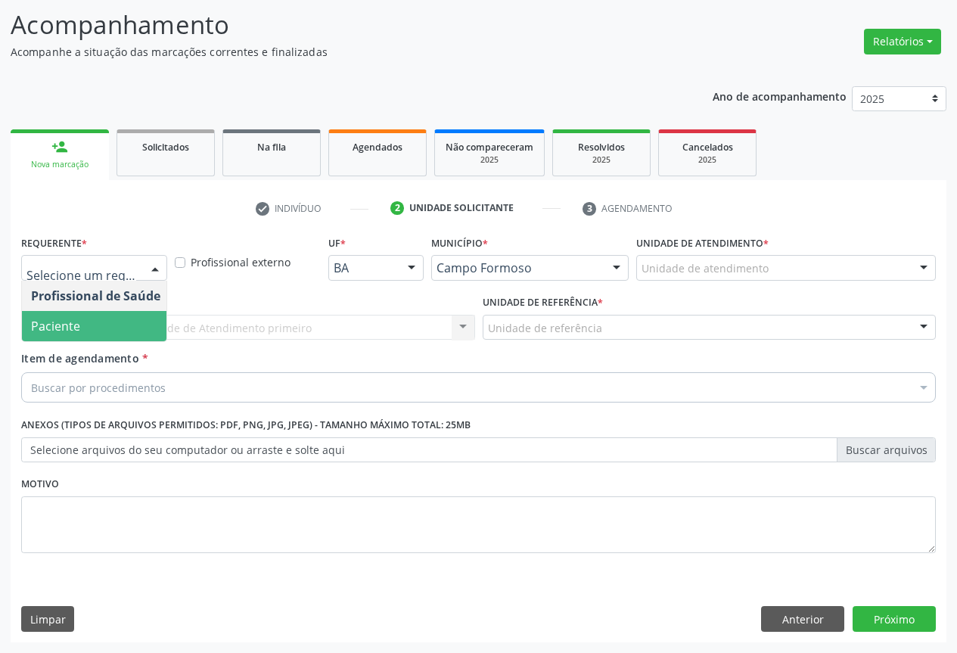
click at [86, 340] on span "Paciente" at bounding box center [95, 326] width 147 height 30
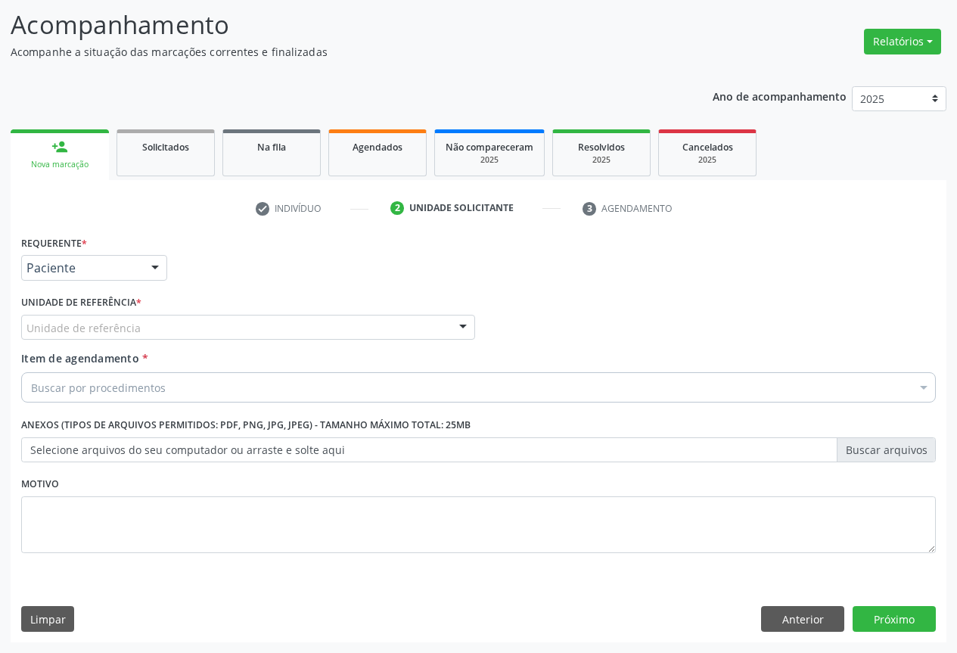
click at [208, 330] on div "Unidade de referência" at bounding box center [248, 328] width 454 height 26
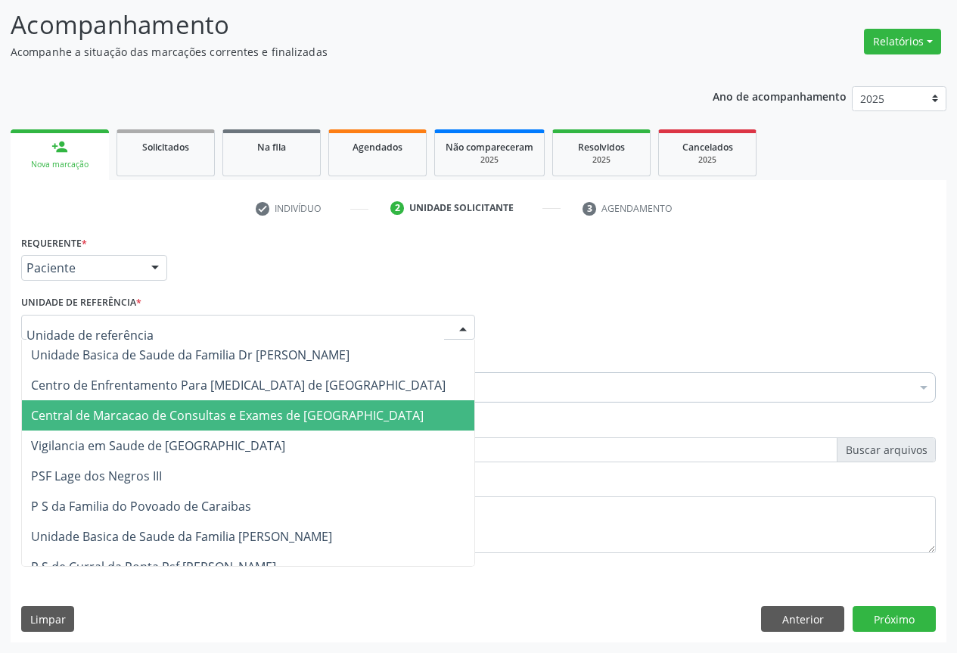
click at [216, 409] on span "Central de Marcacao de Consultas e Exames de [GEOGRAPHIC_DATA]" at bounding box center [227, 415] width 392 height 17
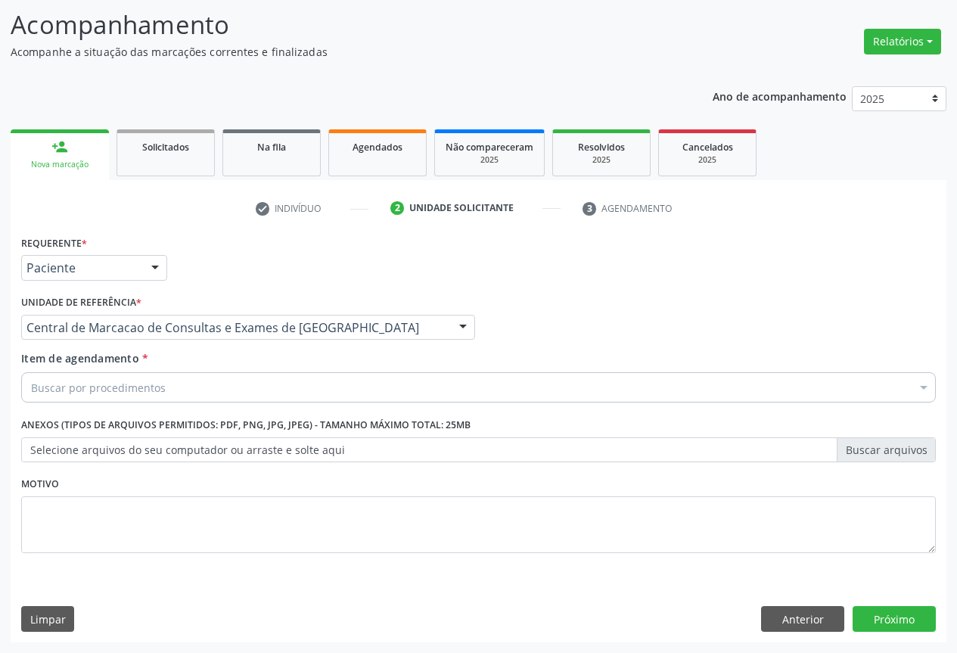
click at [218, 385] on div "Buscar por procedimentos" at bounding box center [478, 387] width 914 height 30
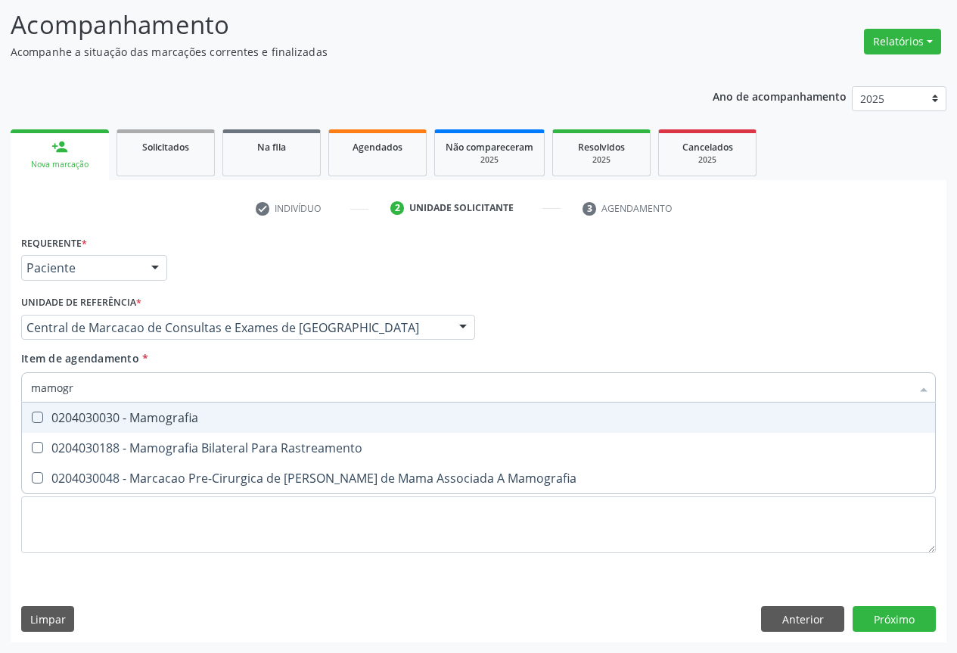
type input "mamogra"
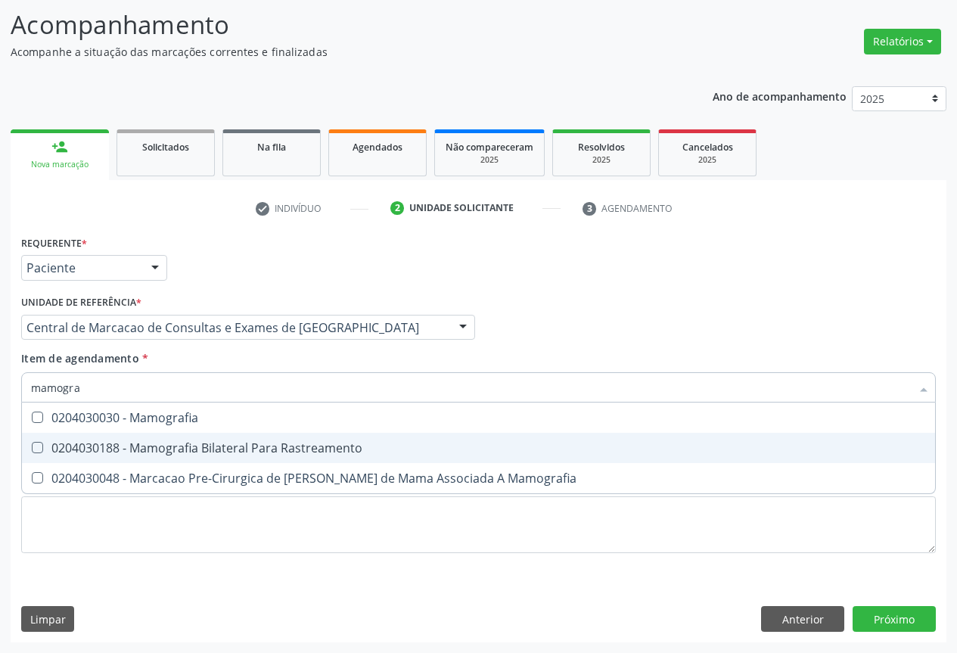
click at [191, 446] on div "0204030188 - Mamografia Bilateral Para Rastreamento" at bounding box center [478, 448] width 895 height 12
checkbox Rastreamento "true"
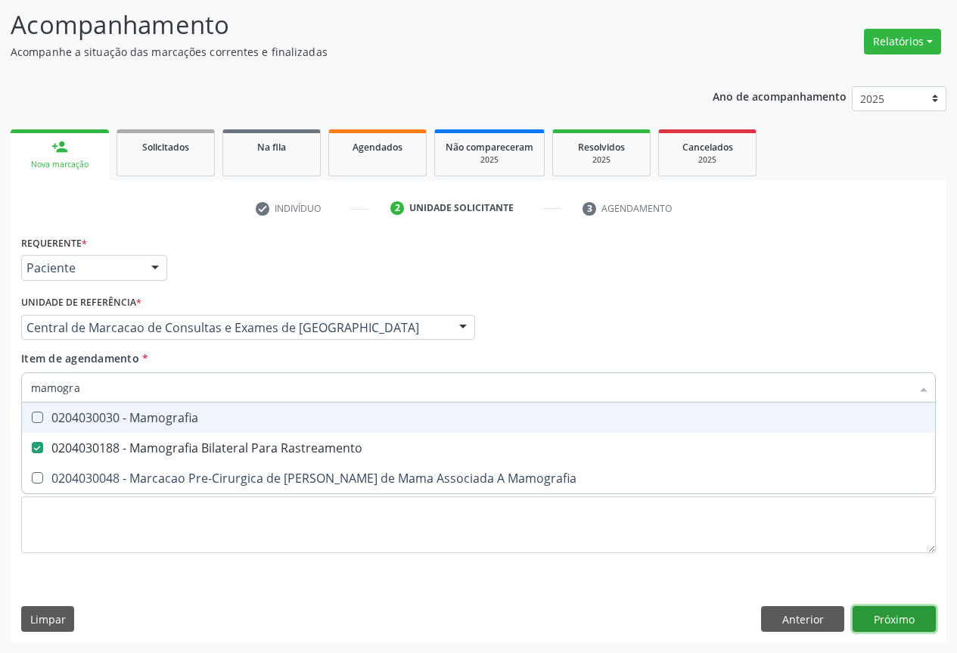
click at [909, 613] on div "Requerente * Paciente Profissional de Saúde Paciente Nenhum resultado encontrad…" at bounding box center [478, 436] width 935 height 411
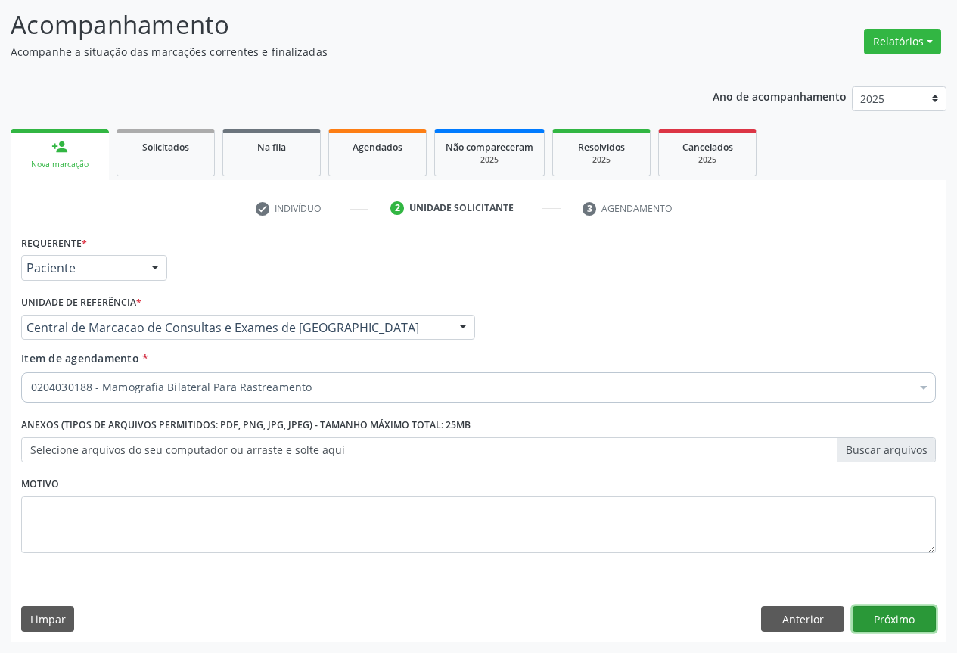
click at [909, 613] on button "Próximo" at bounding box center [893, 619] width 83 height 26
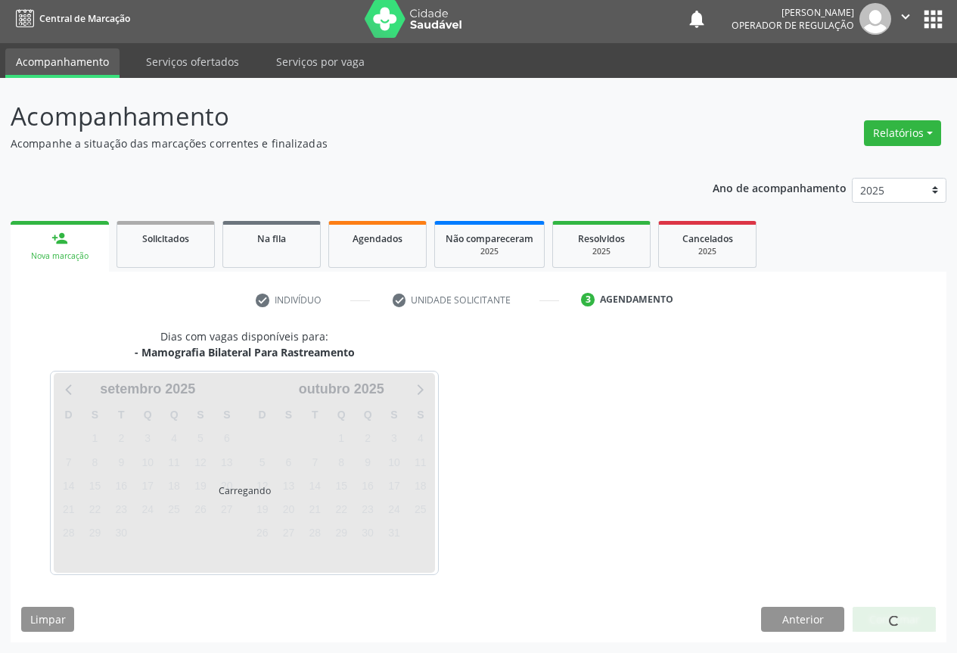
scroll to position [5, 0]
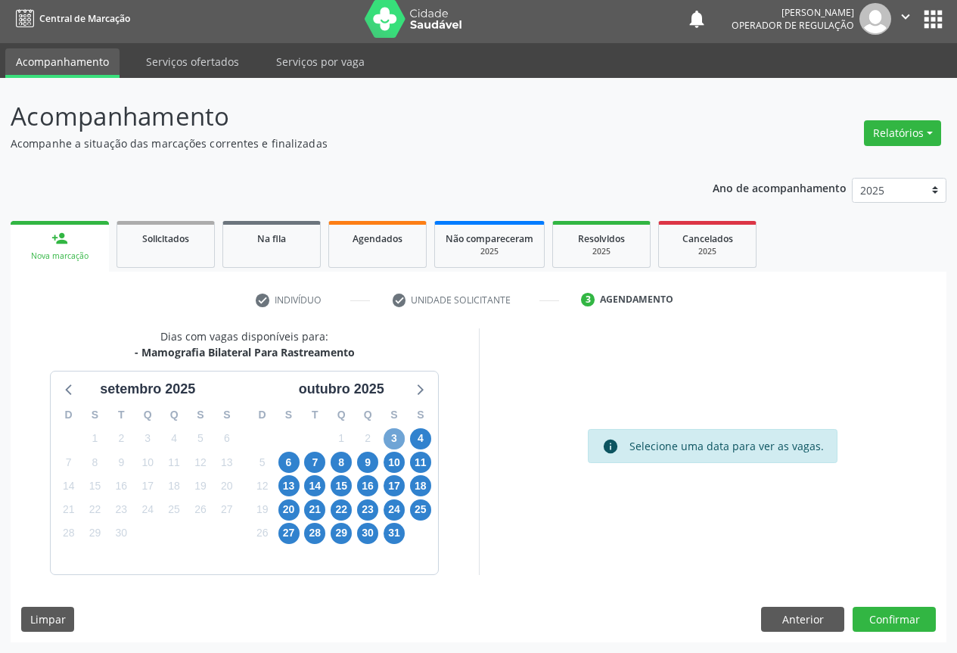
click at [397, 439] on span "3" at bounding box center [393, 438] width 21 height 21
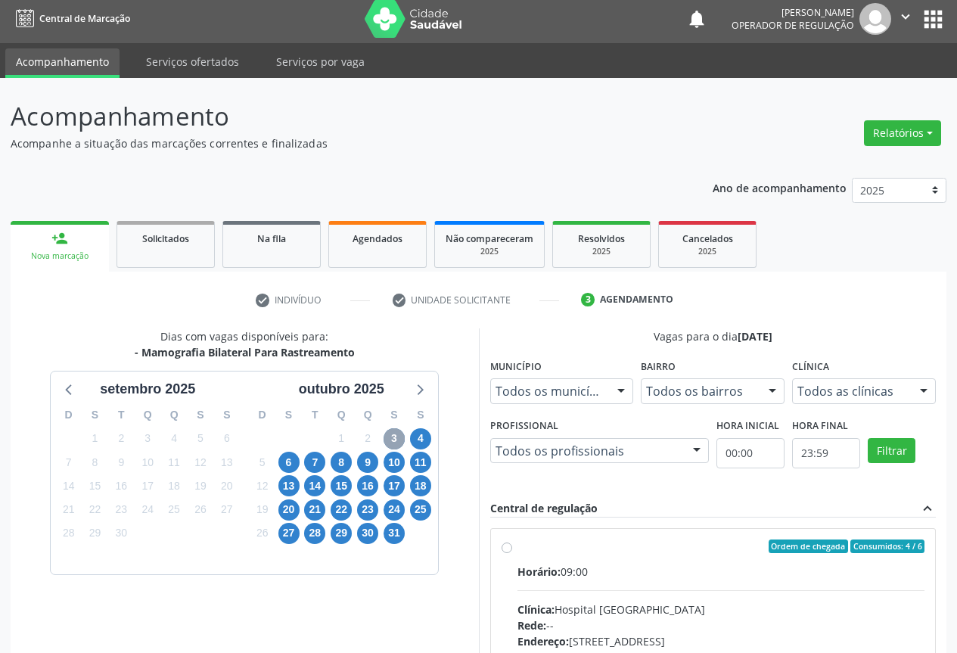
scroll to position [157, 0]
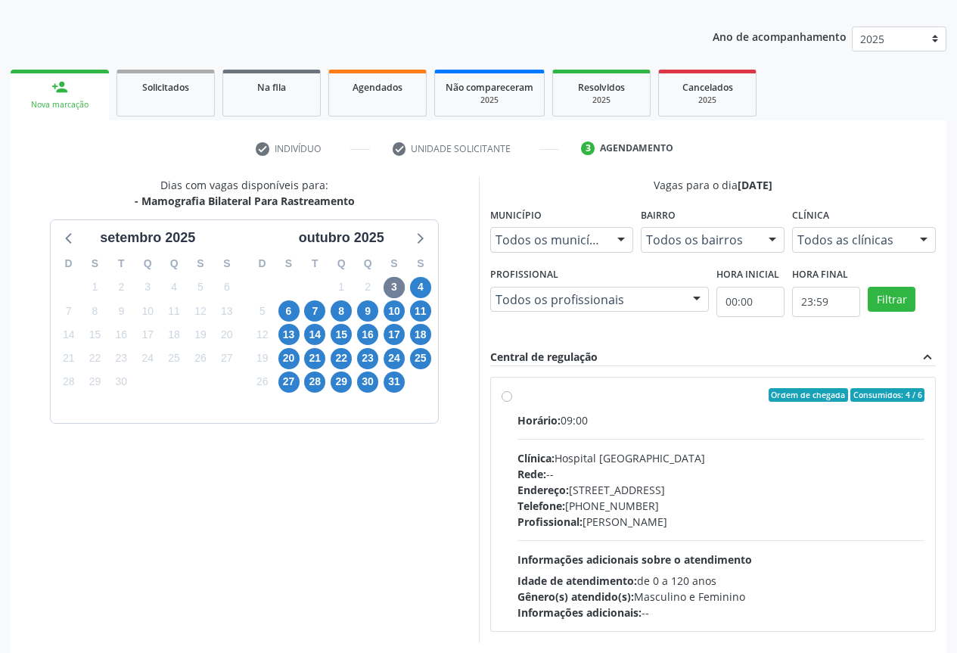
click at [641, 445] on div "Horário: 09:00 Clínica: Hospital Sao Francisco Rede: -- Endereço: Blocos, nº 25…" at bounding box center [721, 516] width 408 height 208
click at [512, 402] on input "Ordem de chegada Consumidos: 4 / 6 Horário: 09:00 Clínica: Hospital Sao Francis…" at bounding box center [506, 395] width 11 height 14
radio input "true"
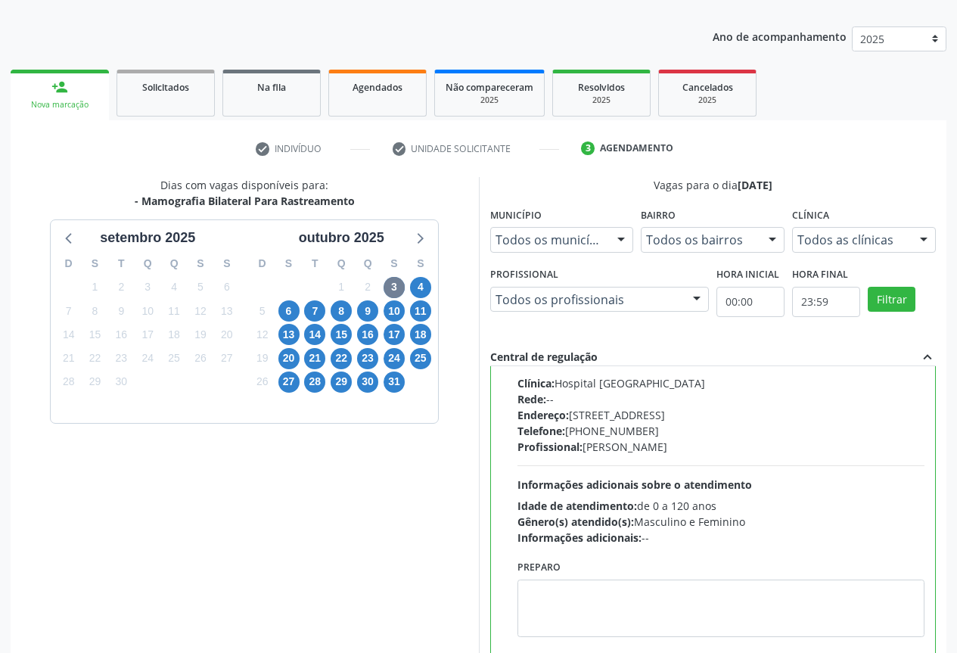
scroll to position [251, 0]
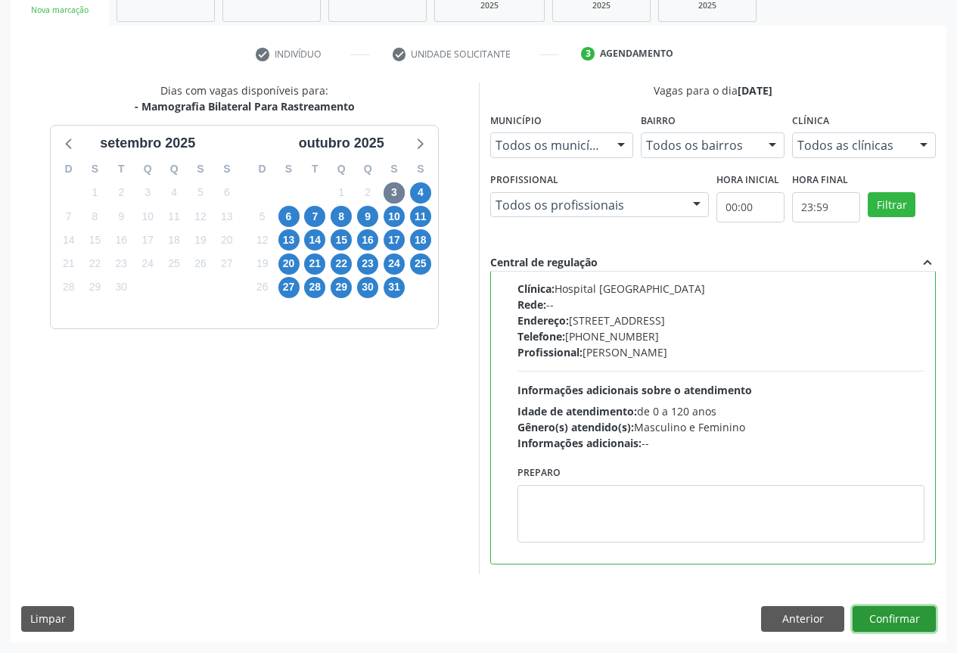
click at [925, 616] on button "Confirmar" at bounding box center [893, 619] width 83 height 26
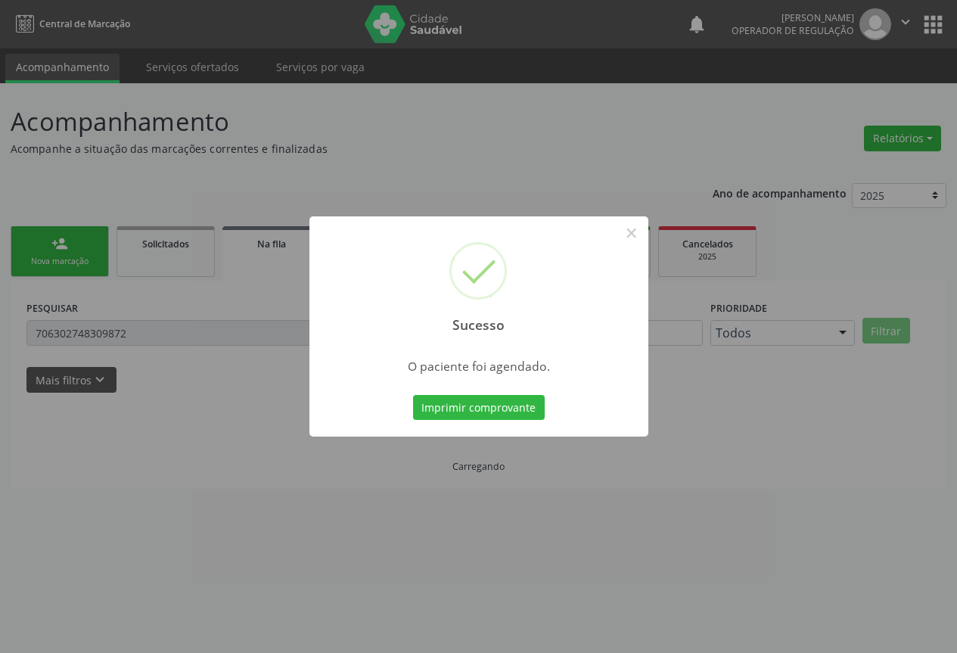
scroll to position [0, 0]
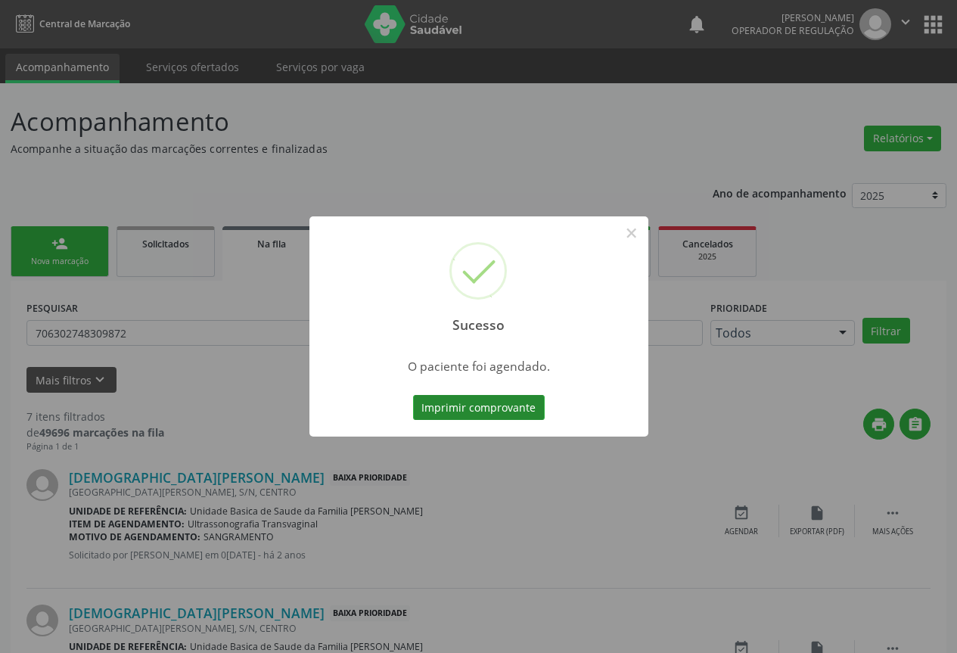
click at [504, 415] on button "Imprimir comprovante" at bounding box center [479, 408] width 132 height 26
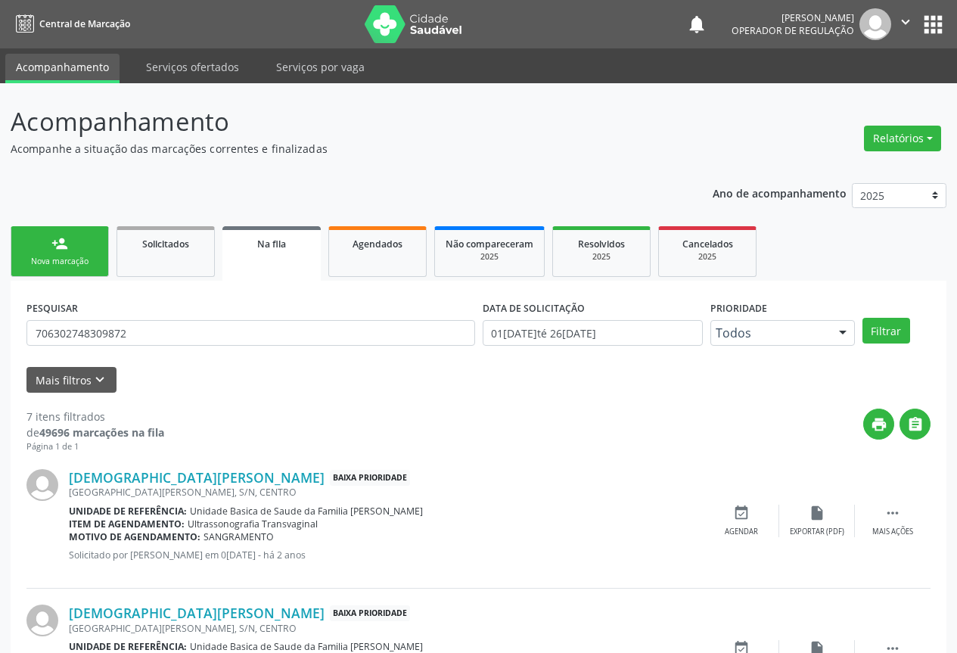
click at [55, 242] on div "person_add" at bounding box center [59, 243] width 17 height 17
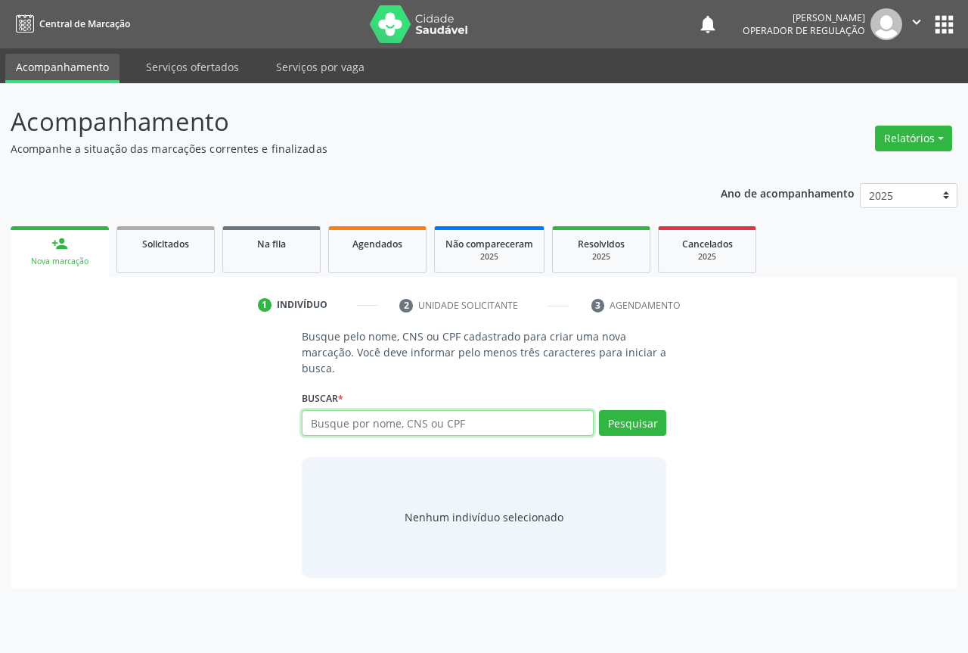
click at [393, 432] on input "text" at bounding box center [448, 423] width 292 height 26
type input "lindacy torres"
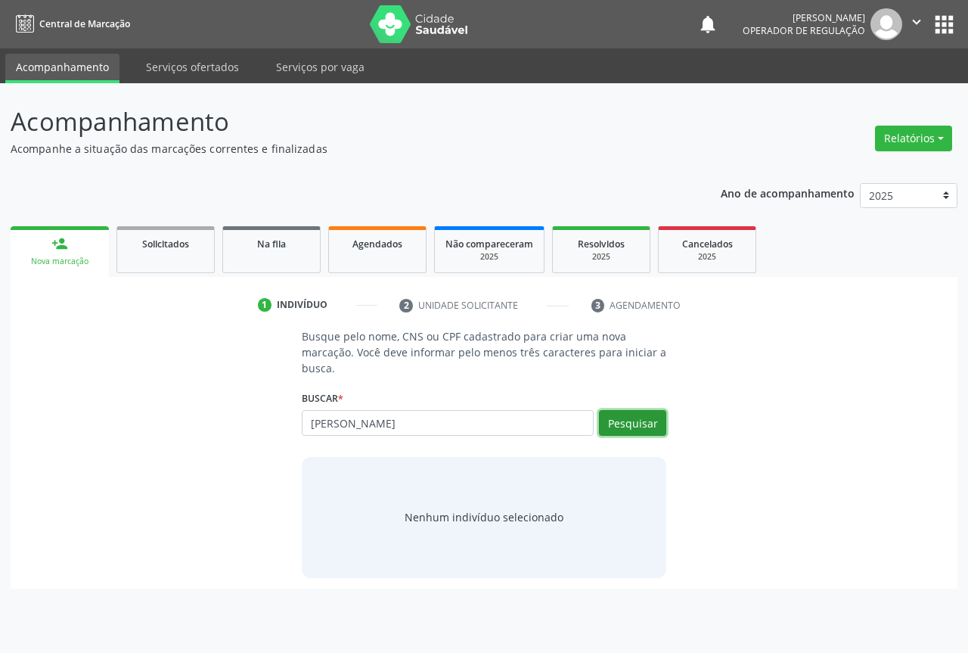
click at [629, 426] on button "Pesquisar" at bounding box center [632, 423] width 67 height 26
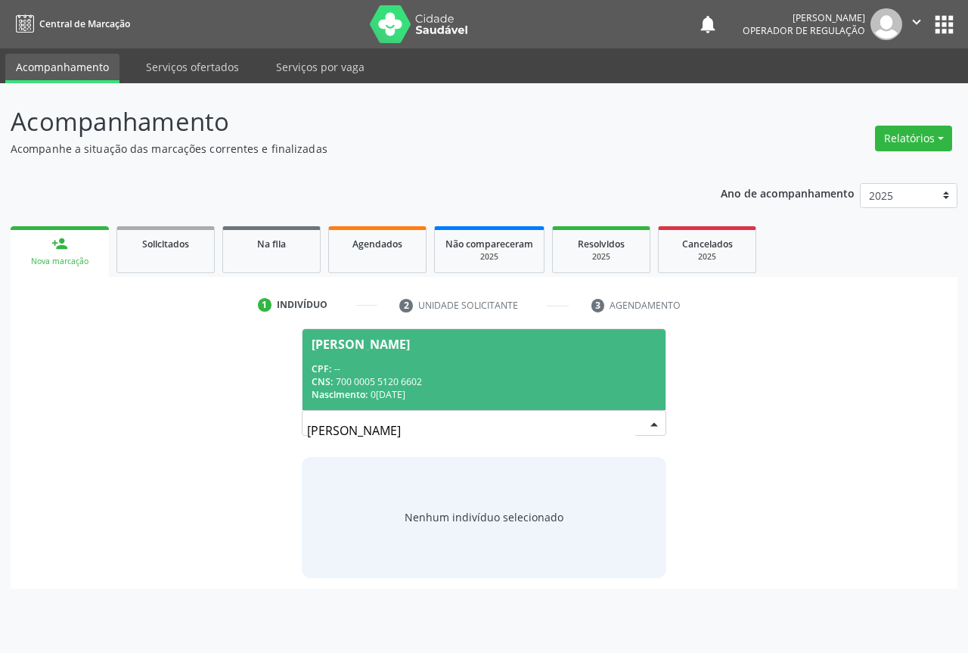
click at [627, 375] on div "CNS: 700 0005 5120 6602" at bounding box center [484, 381] width 345 height 13
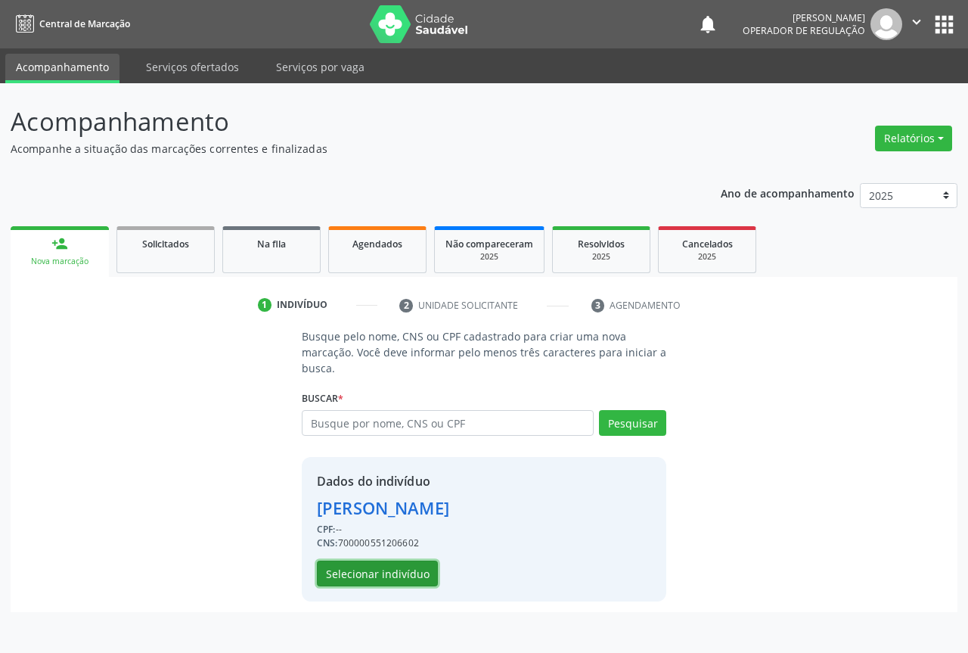
click at [346, 575] on button "Selecionar indivíduo" at bounding box center [377, 573] width 121 height 26
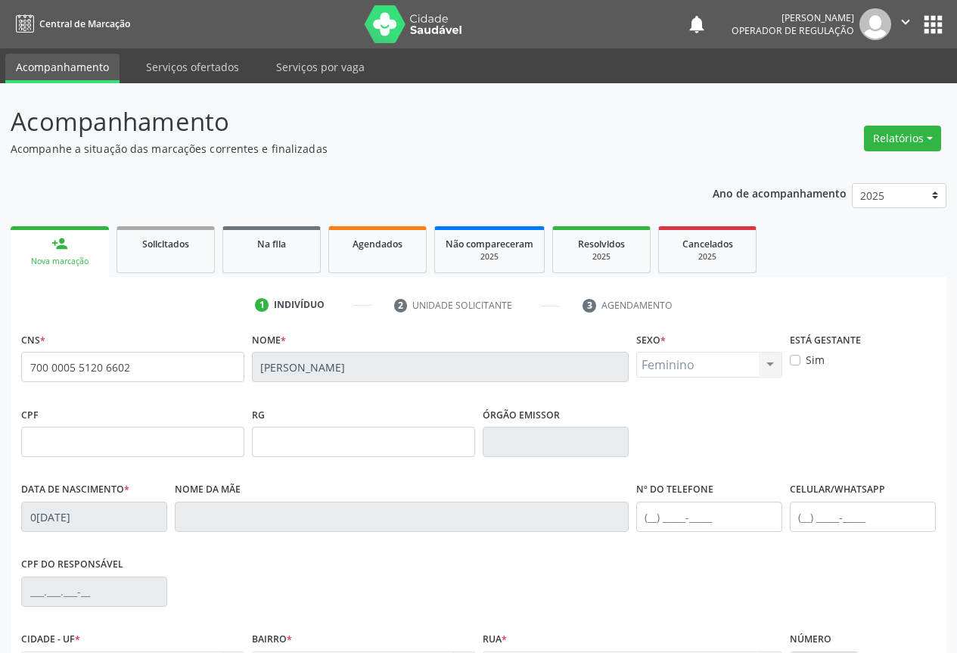
scroll to position [167, 0]
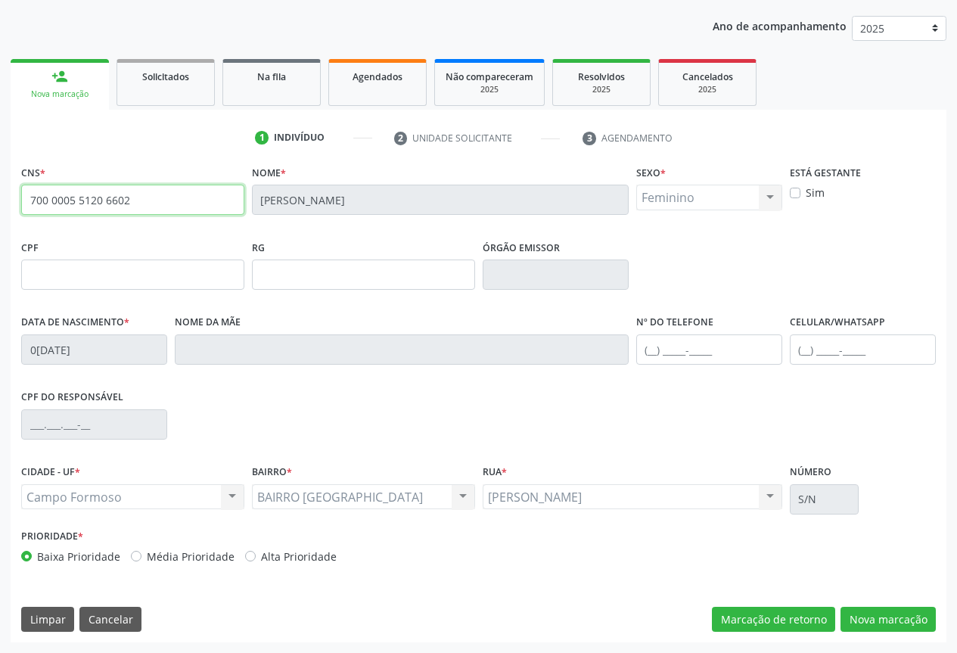
click at [145, 197] on input "700 0005 5120 6602" at bounding box center [132, 199] width 223 height 30
click at [372, 88] on link "Agendados" at bounding box center [377, 82] width 98 height 47
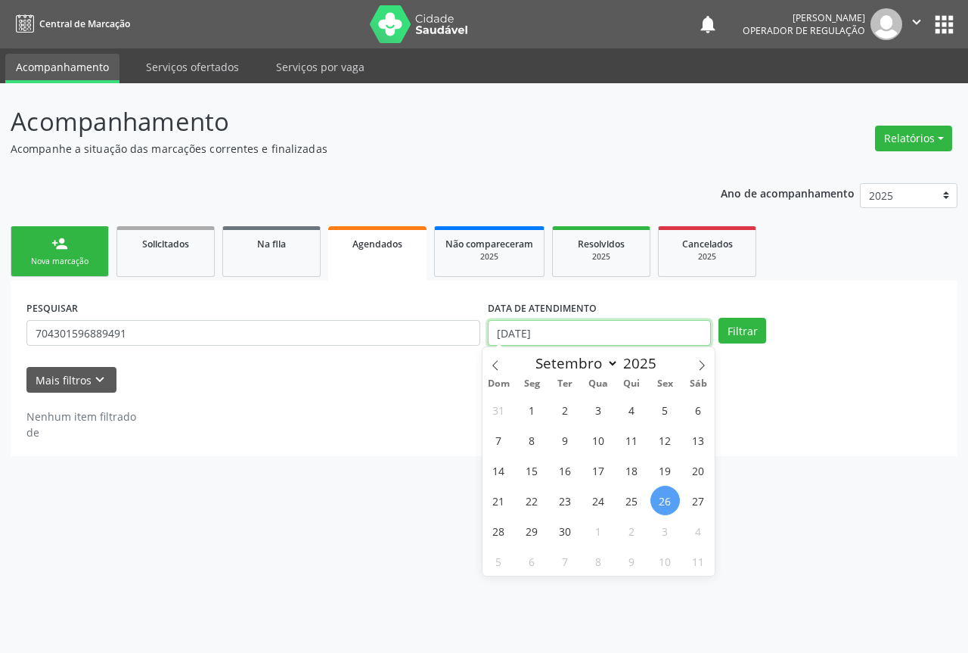
click at [555, 329] on input "26/09/2025" at bounding box center [599, 333] width 223 height 26
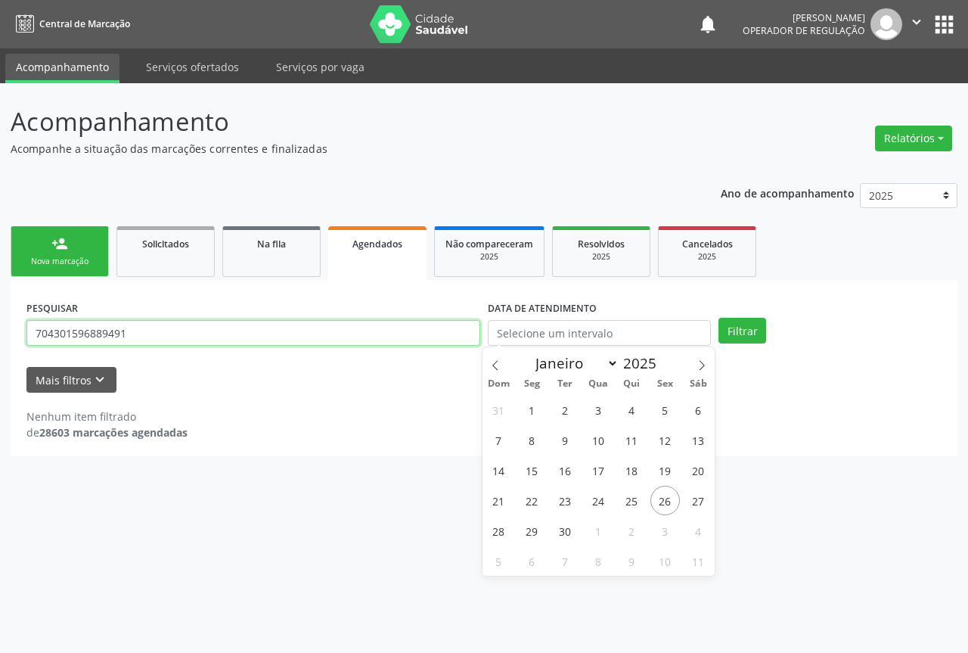
click at [425, 338] on input "704301596889491" at bounding box center [253, 333] width 454 height 26
type input "jaqueline vieira"
click at [718, 318] on button "Filtrar" at bounding box center [742, 331] width 48 height 26
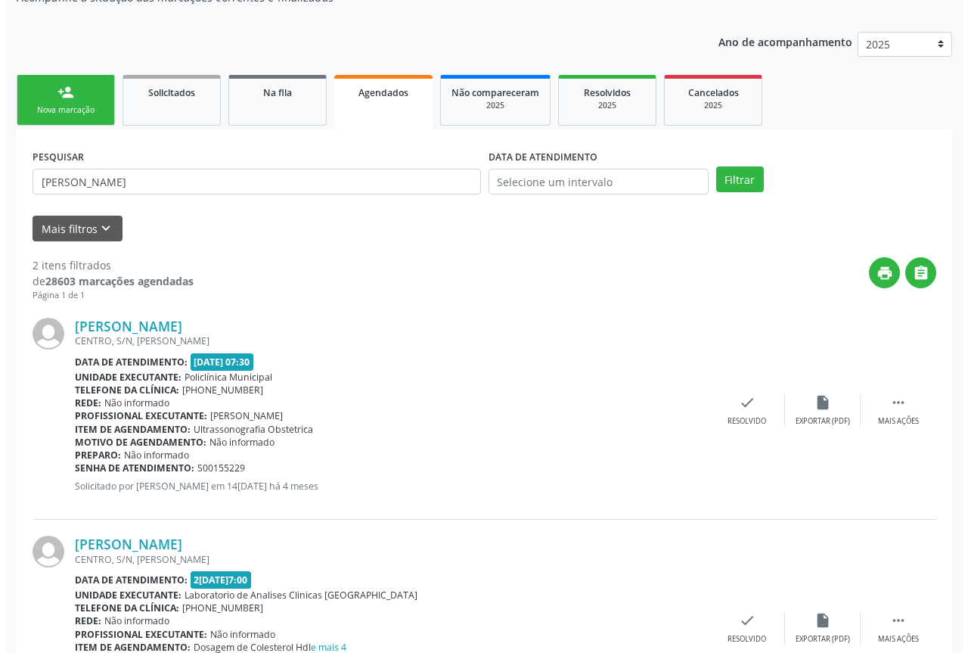
scroll to position [262, 0]
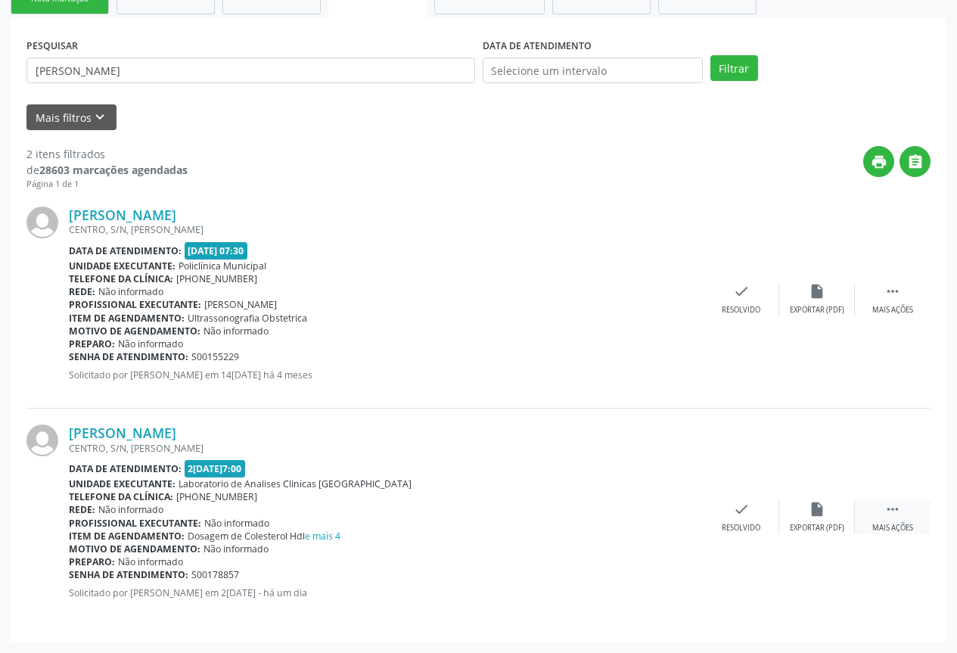
click at [895, 508] on icon "" at bounding box center [892, 509] width 17 height 17
click at [673, 516] on icon "cancel" at bounding box center [665, 509] width 17 height 17
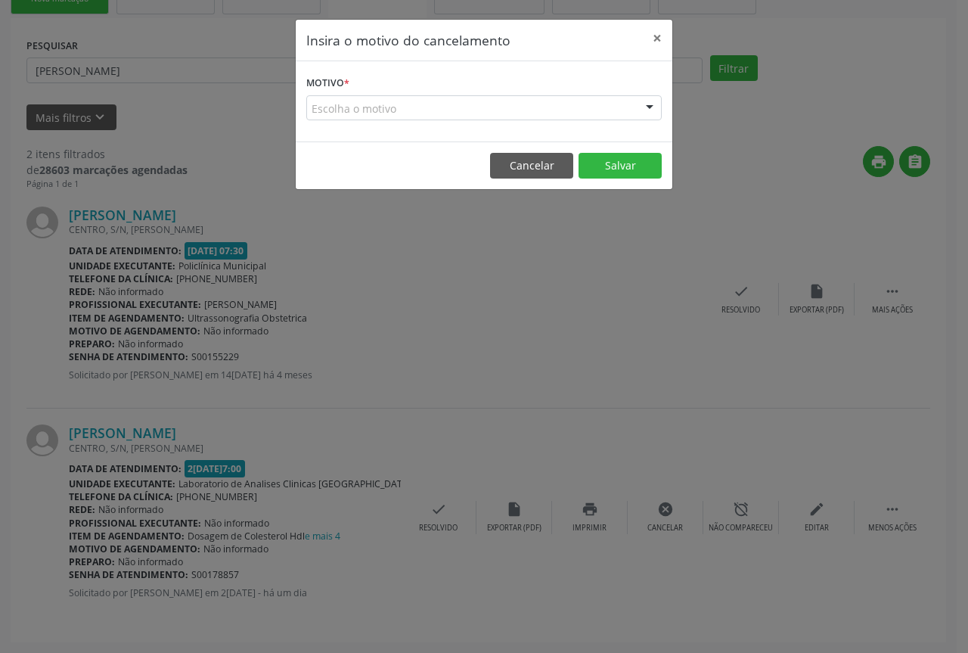
click at [643, 113] on div at bounding box center [649, 109] width 23 height 26
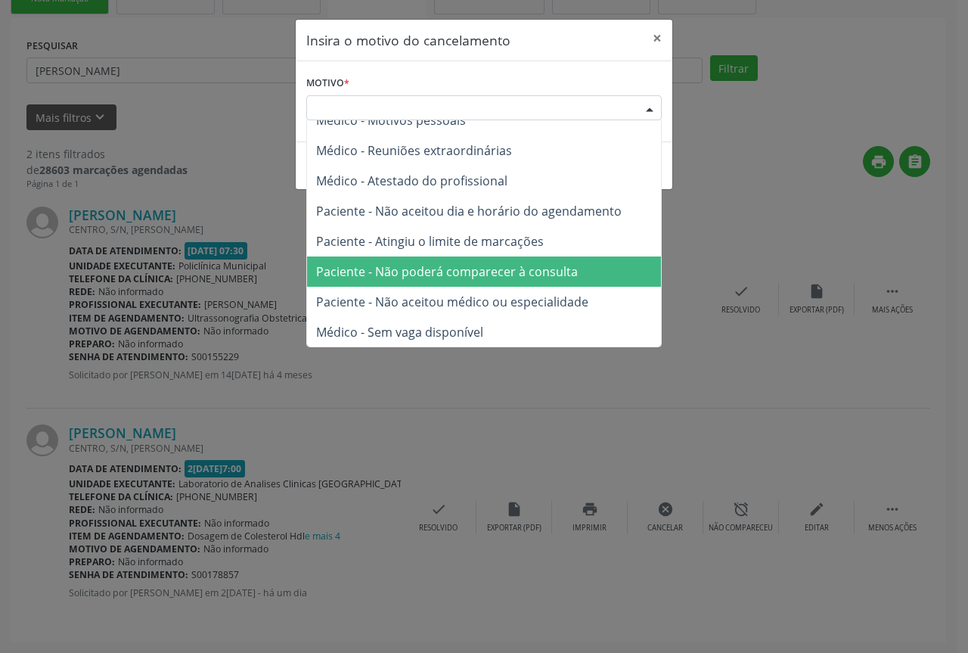
scroll to position [76, 0]
click at [519, 265] on span "Paciente - Não poderá comparecer à consulta" at bounding box center [447, 270] width 262 height 17
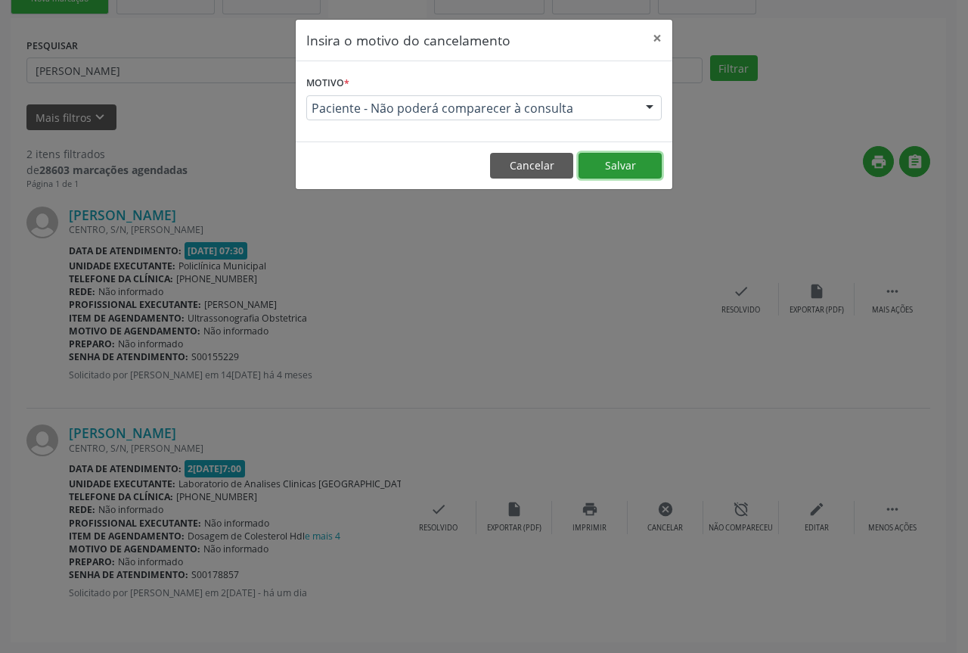
click at [634, 153] on button "Salvar" at bounding box center [619, 166] width 83 height 26
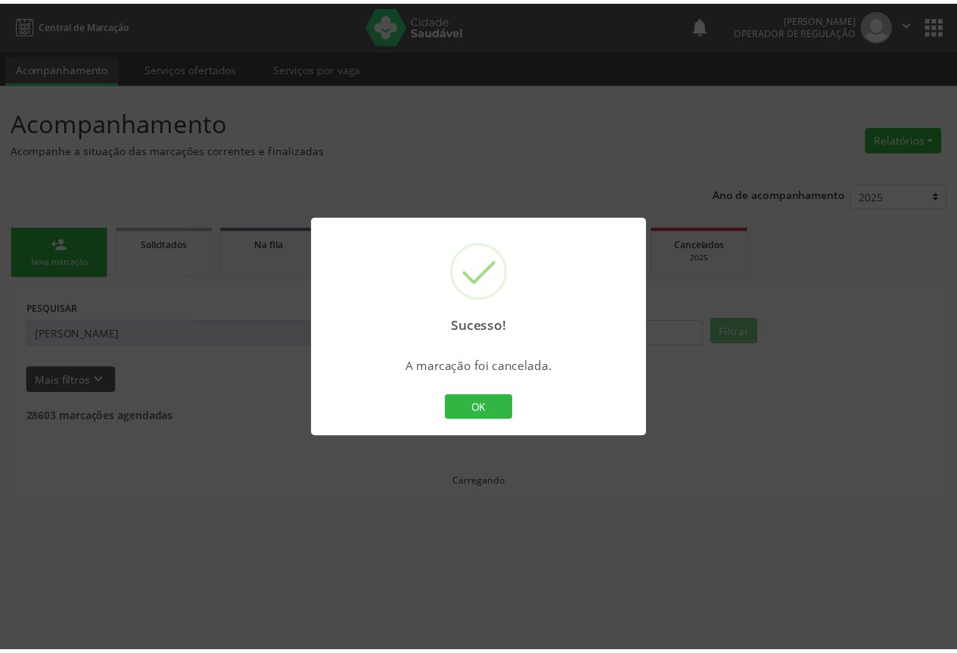
scroll to position [0, 0]
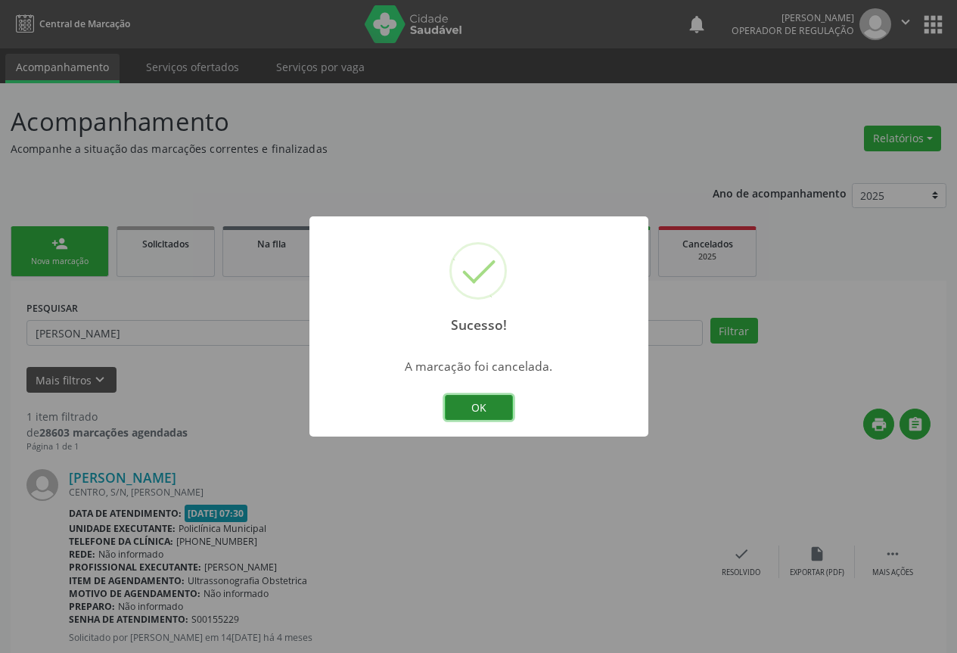
drag, startPoint x: 485, startPoint y: 405, endPoint x: 206, endPoint y: 301, distance: 298.3
click at [485, 405] on button "OK" at bounding box center [479, 408] width 68 height 26
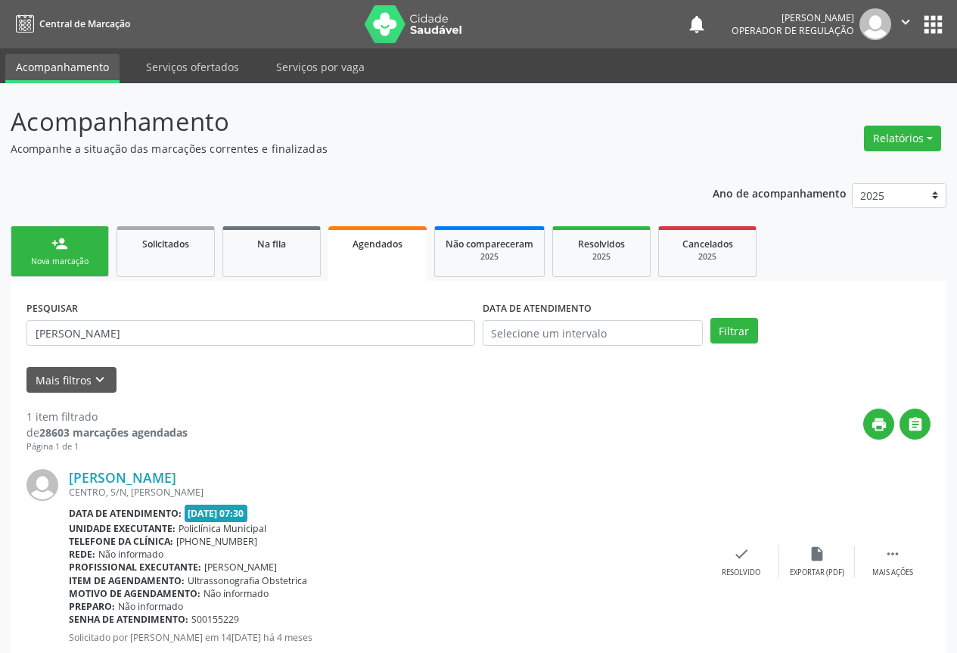
click at [88, 249] on link "person_add Nova marcação" at bounding box center [60, 251] width 98 height 51
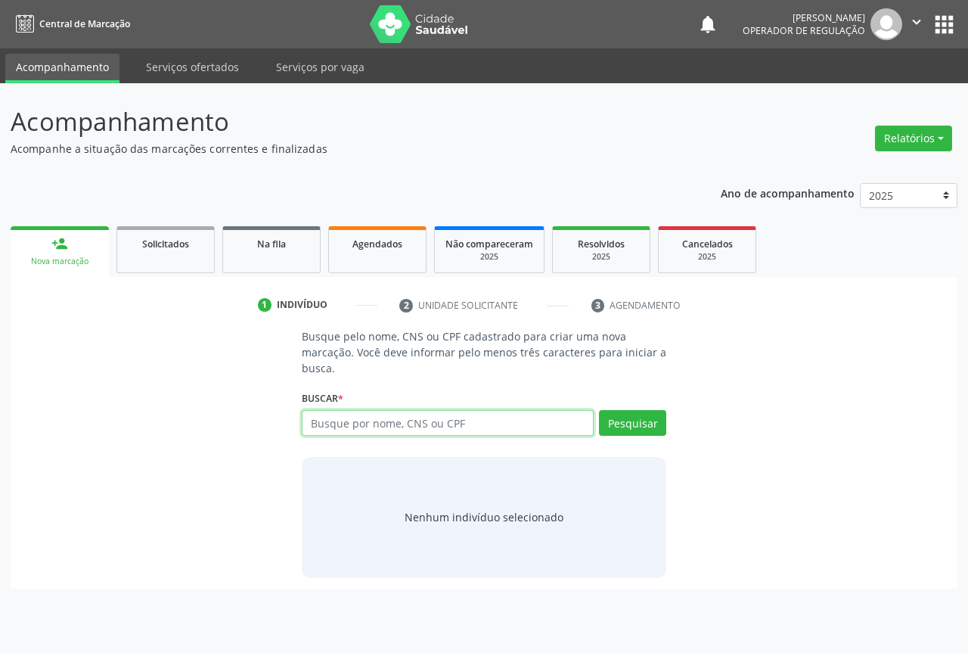
click at [340, 429] on input "text" at bounding box center [448, 423] width 292 height 26
paste input "700 0005 5120 6602"
type input "700 0005 5120 6602"
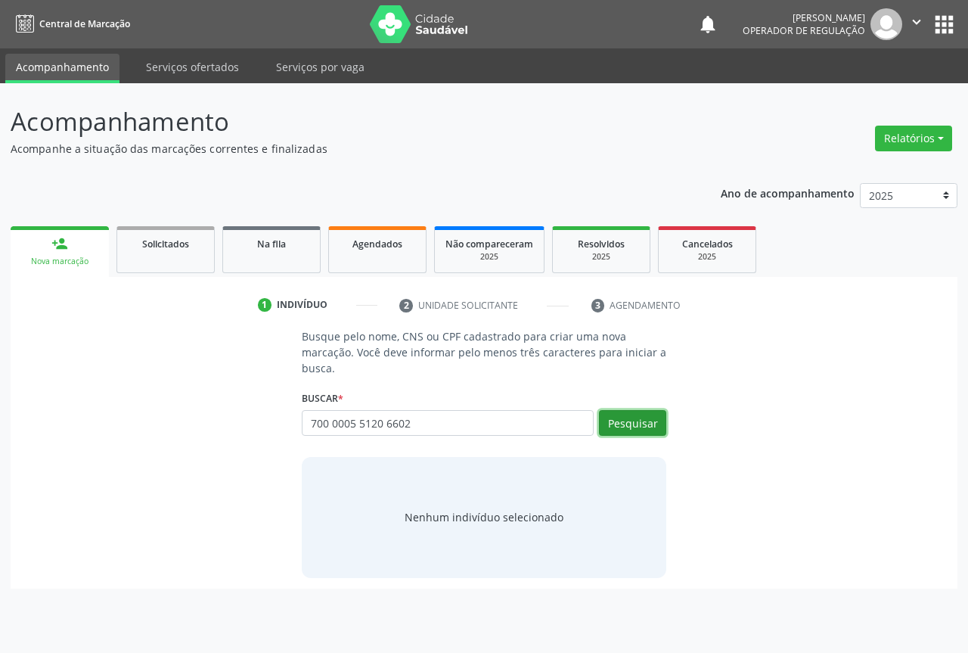
click at [606, 423] on button "Pesquisar" at bounding box center [632, 423] width 67 height 26
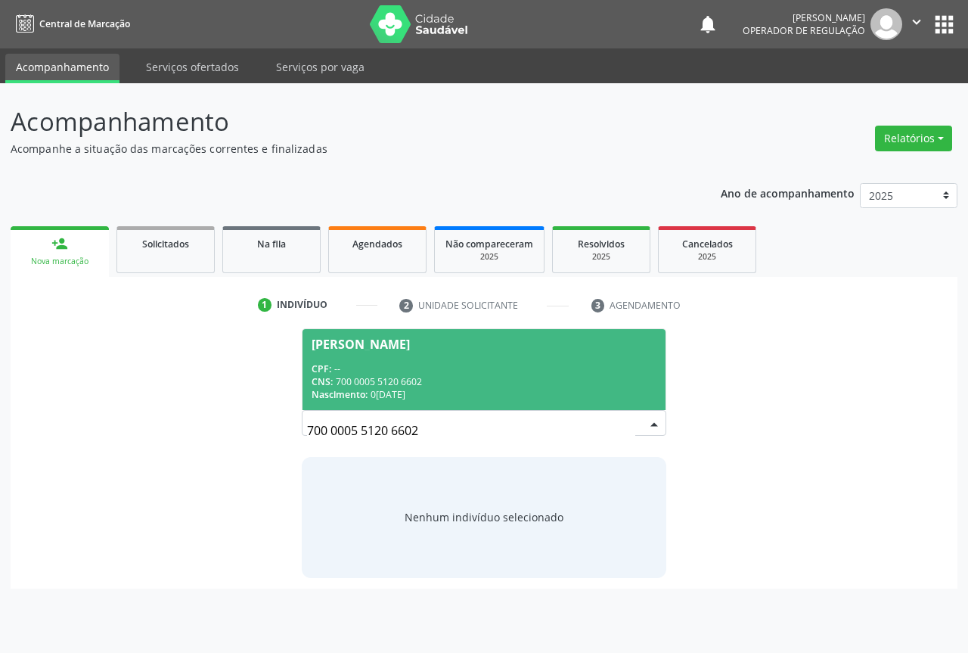
click at [363, 367] on div "CPF: --" at bounding box center [484, 368] width 345 height 13
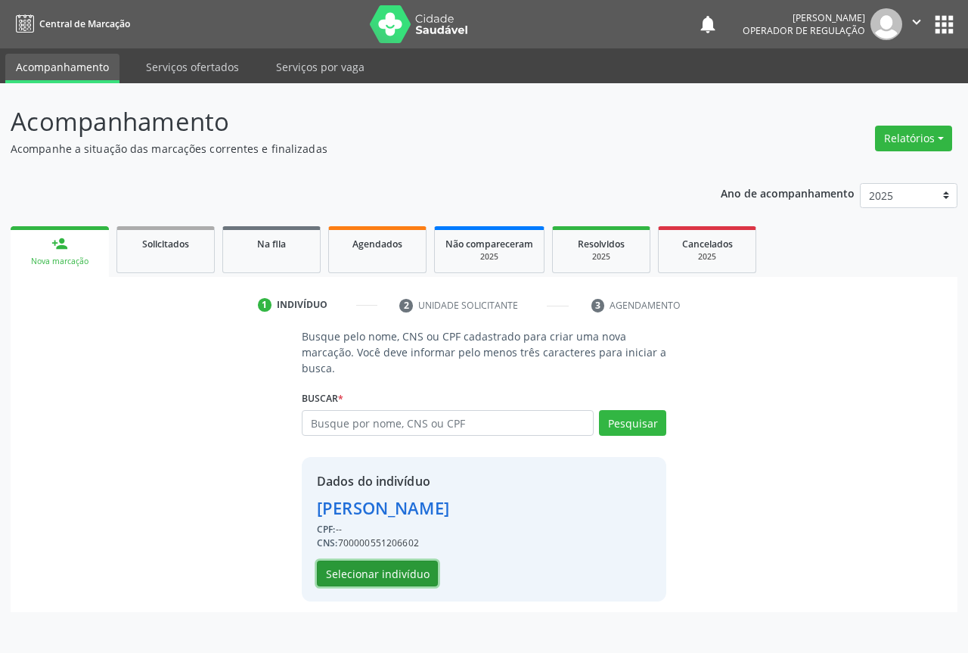
click at [361, 569] on button "Selecionar indivíduo" at bounding box center [377, 573] width 121 height 26
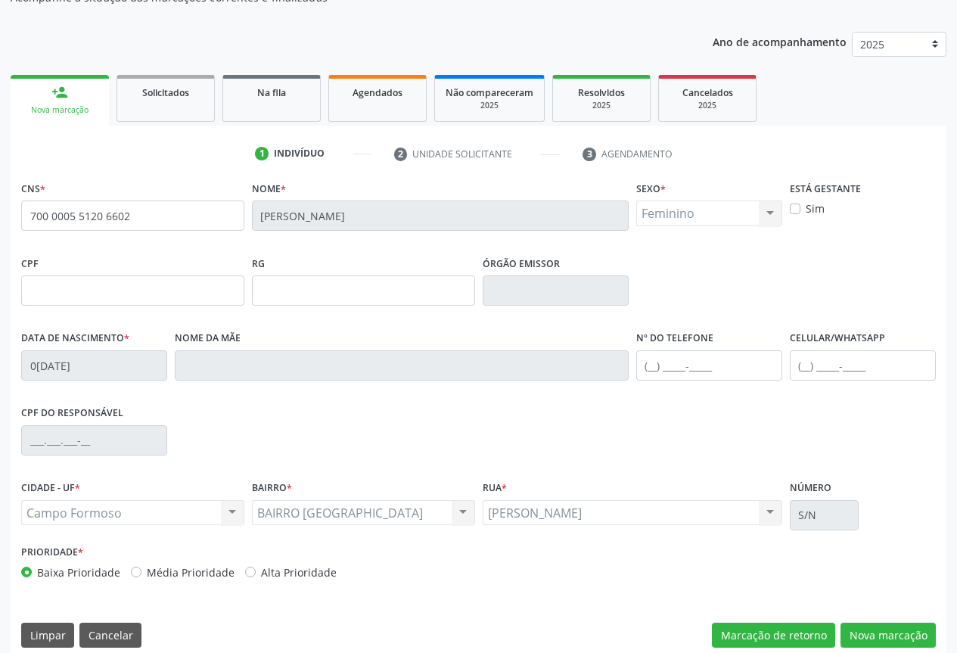
scroll to position [167, 0]
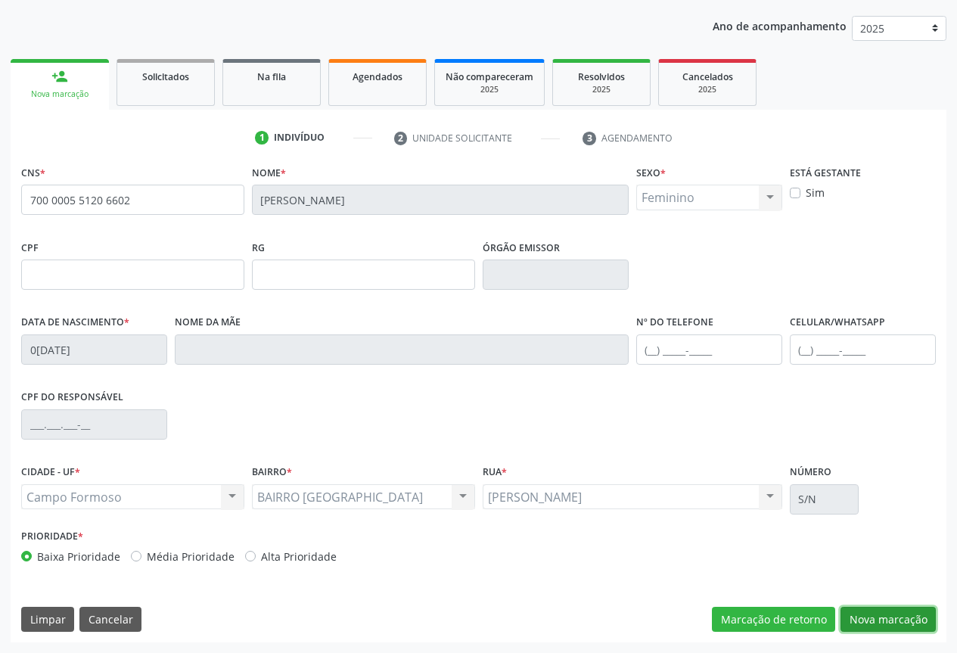
click at [860, 623] on button "Nova marcação" at bounding box center [887, 619] width 95 height 26
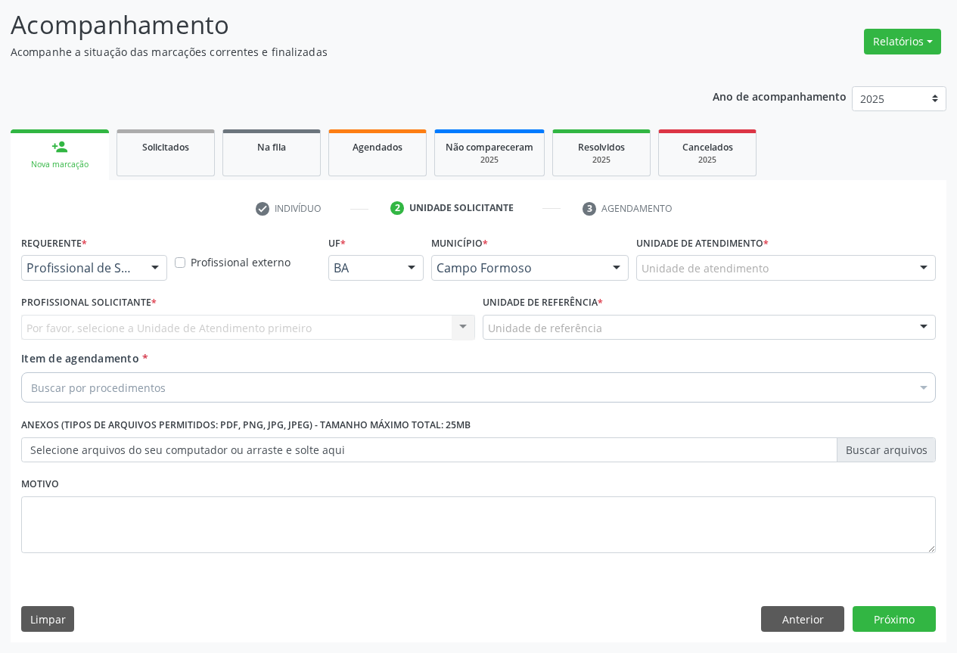
click at [138, 258] on div "Profissional de Saúde" at bounding box center [94, 268] width 146 height 26
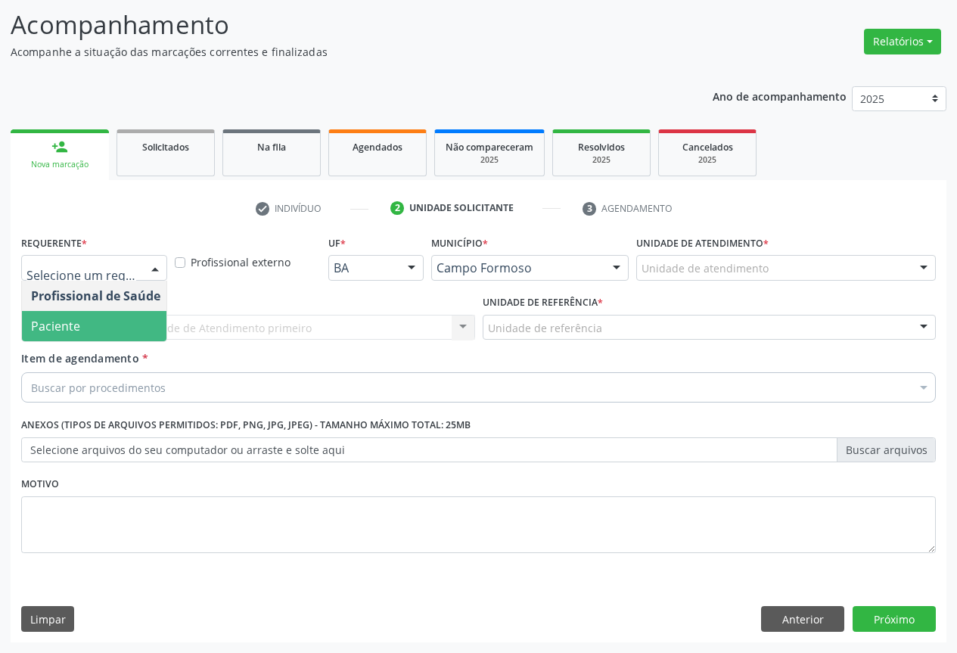
click at [104, 318] on span "Paciente" at bounding box center [95, 326] width 147 height 30
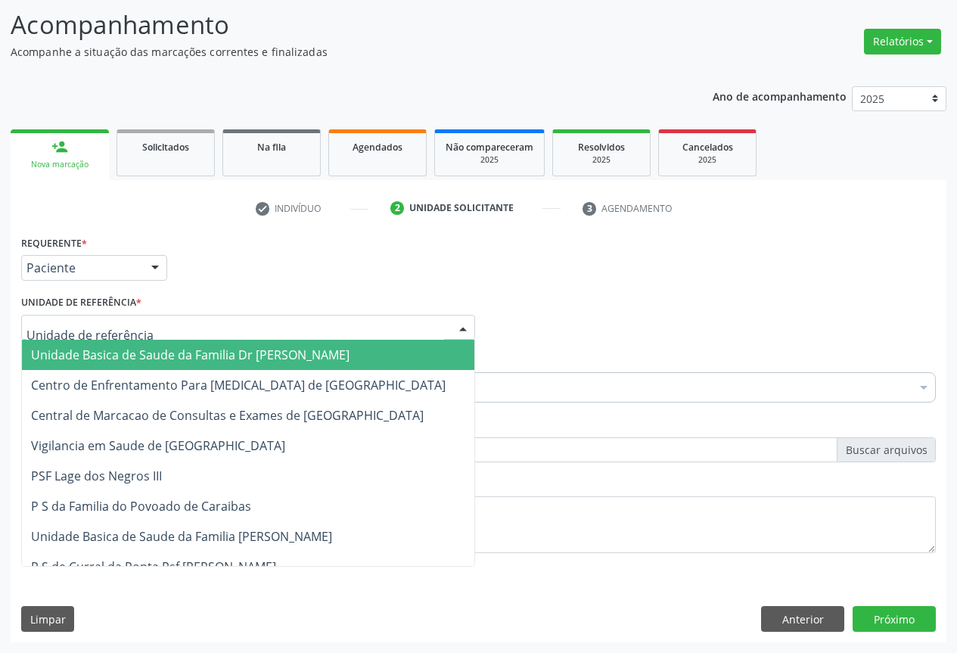
click at [184, 324] on div at bounding box center [248, 328] width 454 height 26
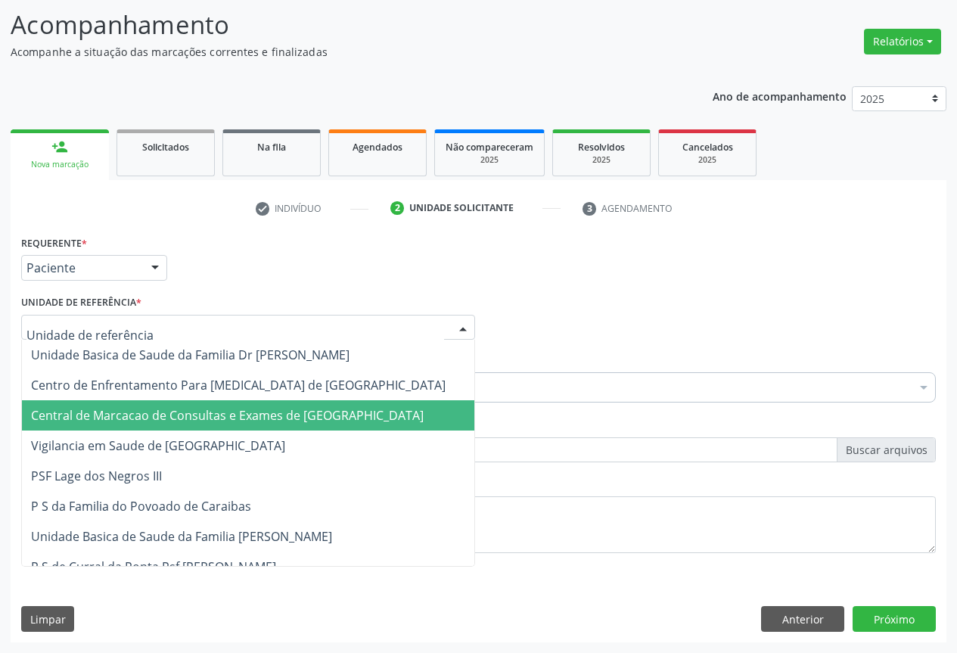
click at [184, 408] on span "Central de Marcacao de Consultas e Exames de [GEOGRAPHIC_DATA]" at bounding box center [227, 415] width 392 height 17
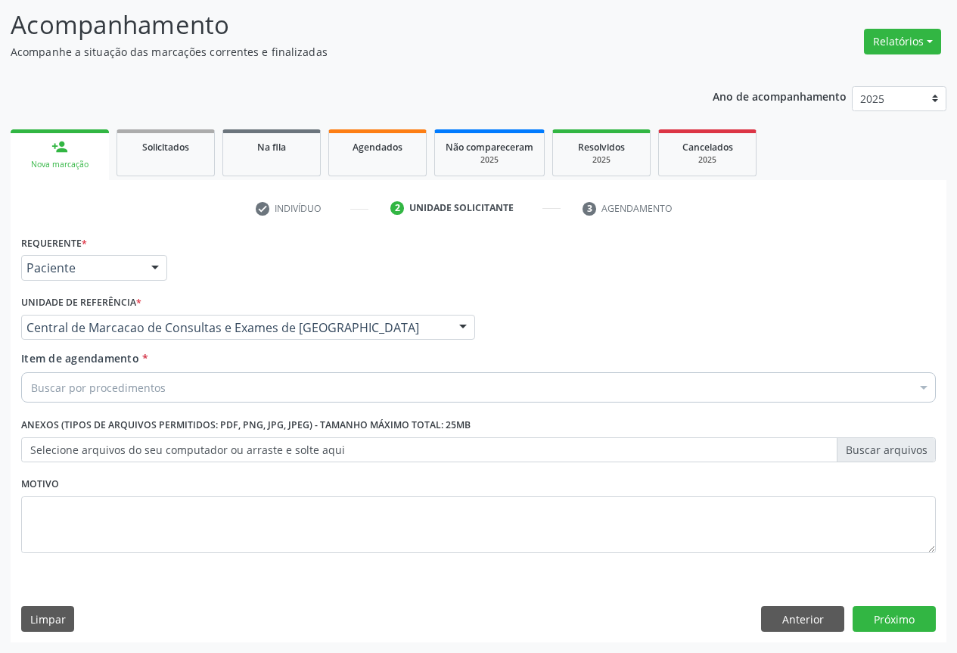
click at [202, 390] on div "Buscar por procedimentos" at bounding box center [478, 387] width 914 height 30
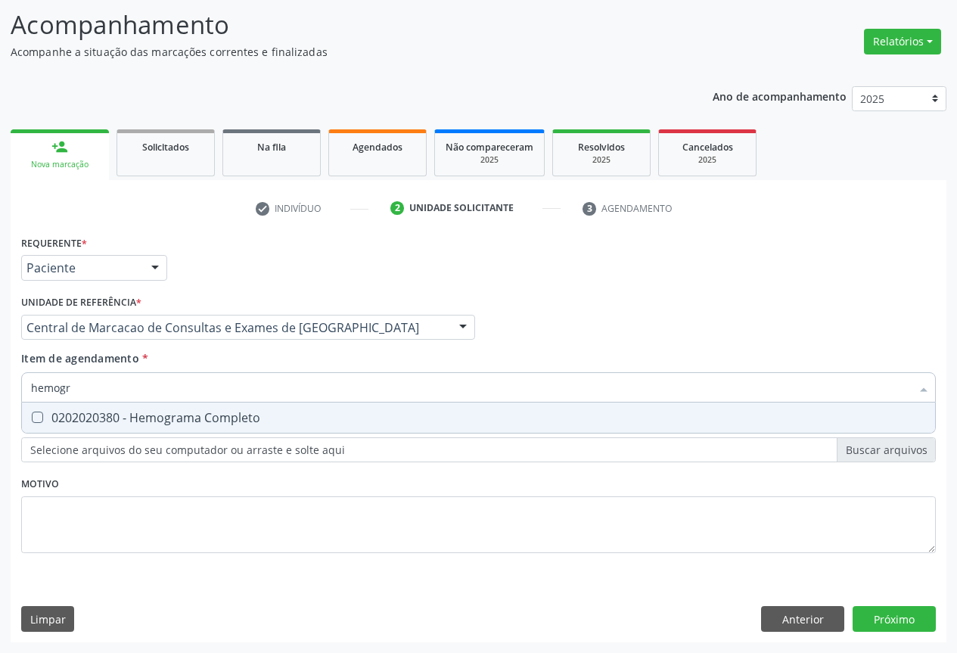
type input "hemogra"
click at [216, 414] on div "0202020380 - Hemograma Completo" at bounding box center [478, 417] width 895 height 12
checkbox Completo "true"
click at [218, 386] on input "hemogra" at bounding box center [470, 387] width 879 height 30
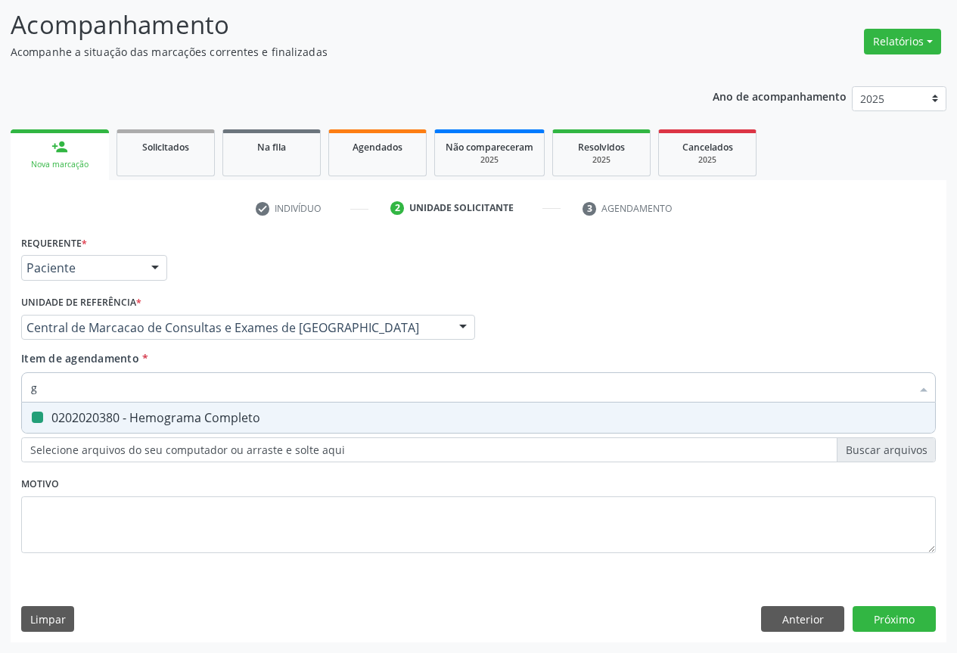
type input "gl"
checkbox Completo "false"
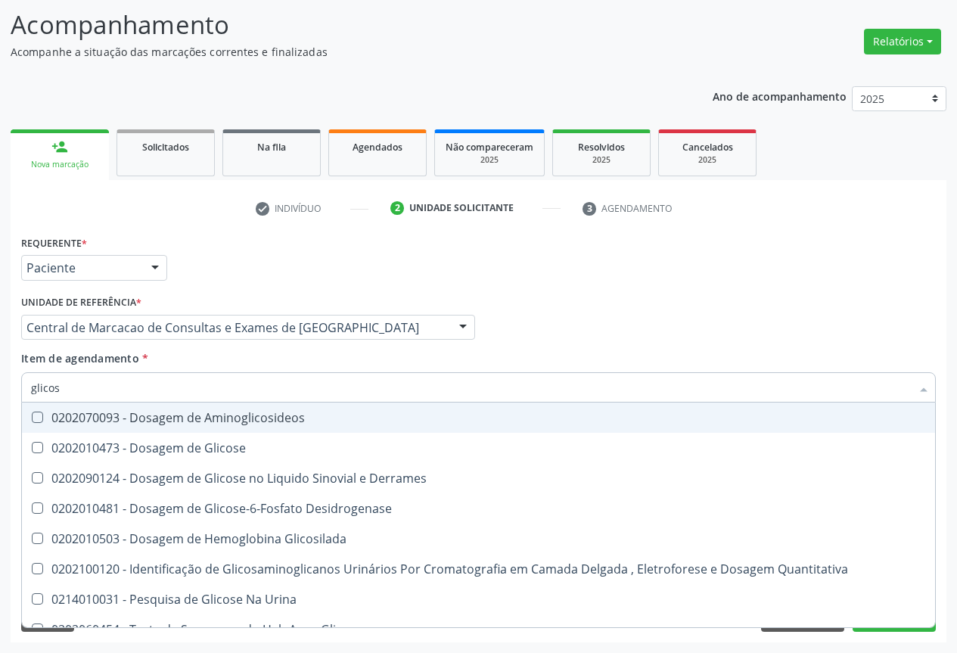
type input "glicose"
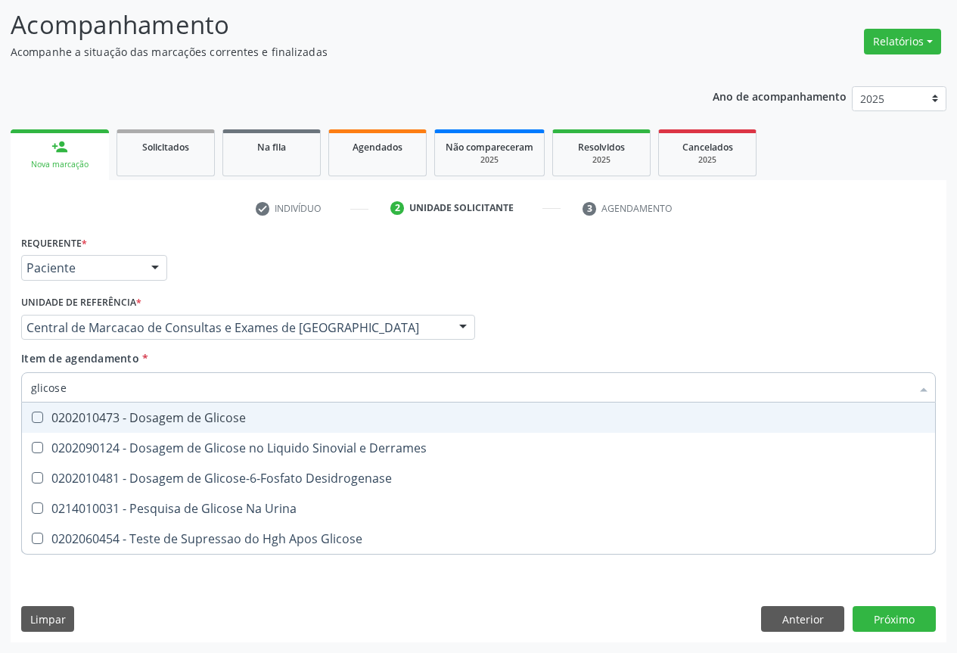
click at [209, 417] on div "0202010473 - Dosagem de Glicose" at bounding box center [478, 417] width 895 height 12
checkbox Glicose "true"
click at [209, 381] on input "glicose" at bounding box center [470, 387] width 879 height 30
type input "c"
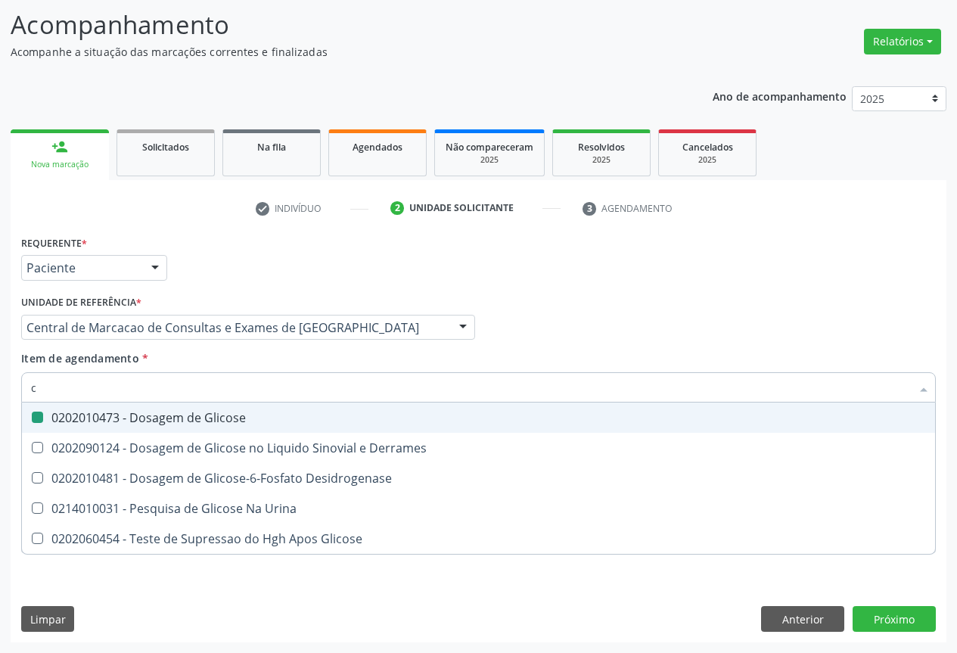
checkbox Glicose "false"
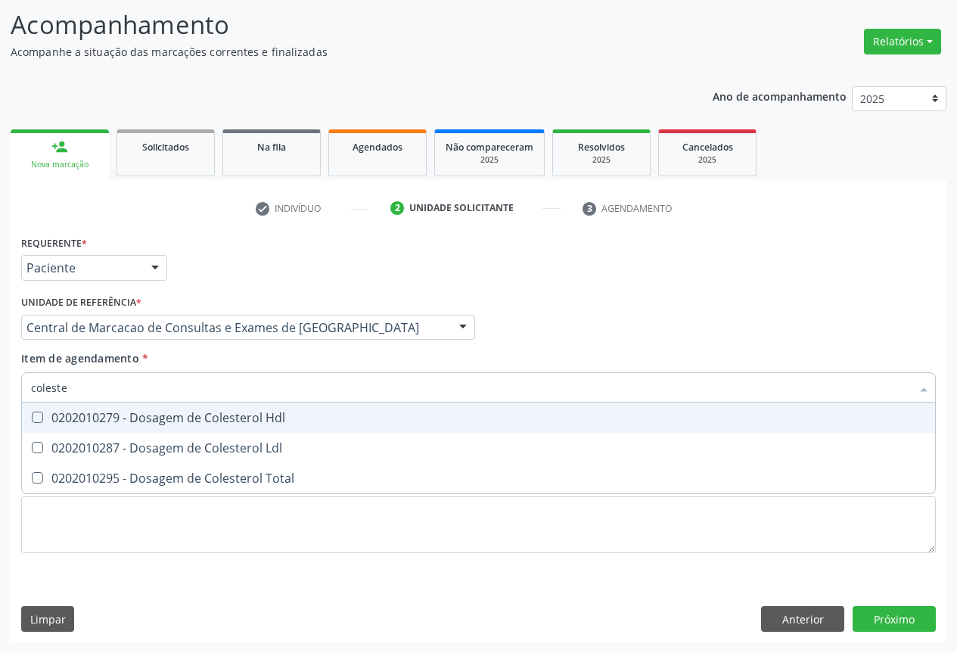
type input "colester"
click at [197, 419] on div "0202010279 - Dosagem de Colesterol Hdl" at bounding box center [478, 417] width 895 height 12
checkbox Hdl "true"
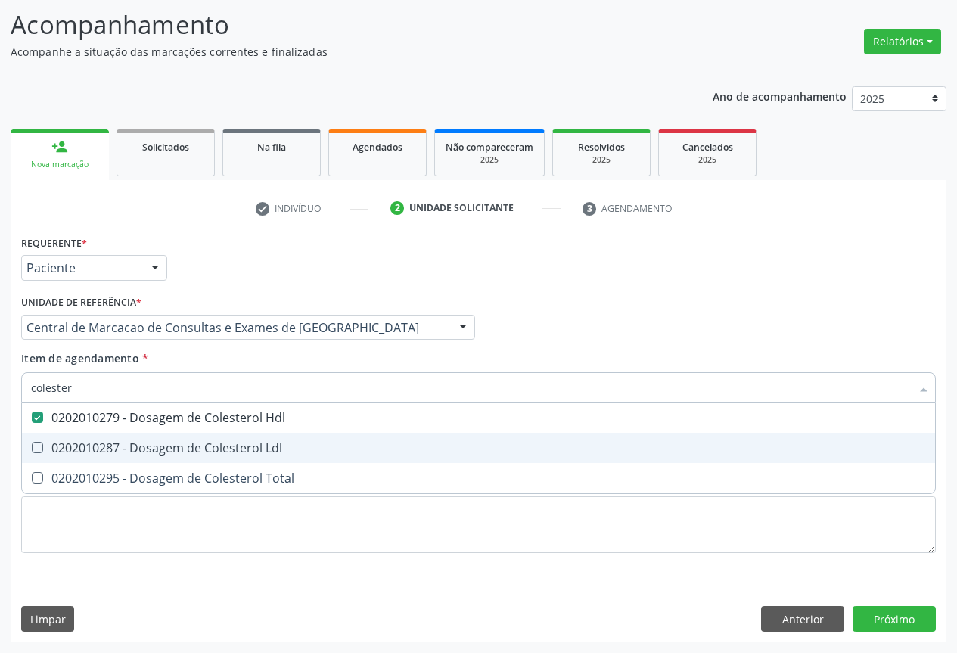
click at [193, 447] on div "0202010287 - Dosagem de Colesterol Ldl" at bounding box center [478, 448] width 895 height 12
checkbox Ldl "true"
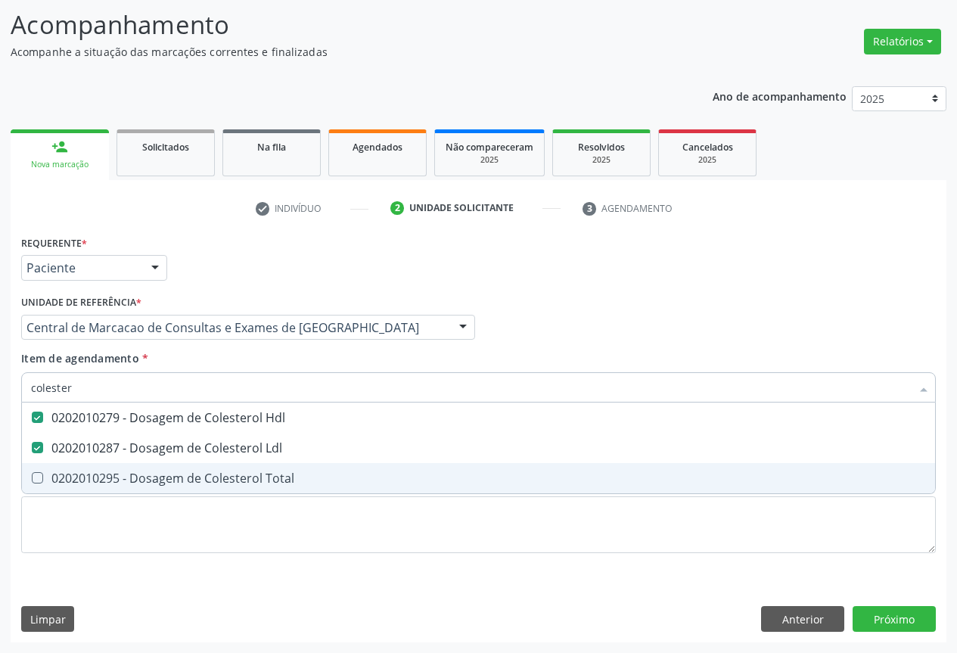
drag, startPoint x: 193, startPoint y: 467, endPoint x: 187, endPoint y: 448, distance: 19.8
click at [192, 468] on span "0202010295 - Dosagem de Colesterol Total" at bounding box center [478, 478] width 913 height 30
checkbox Total "true"
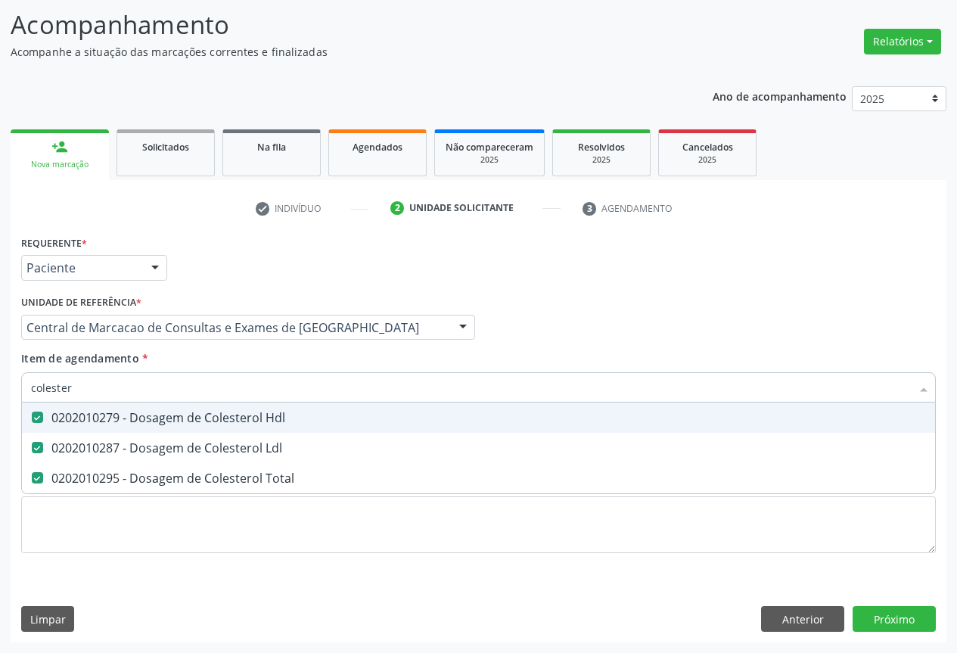
click at [179, 390] on input "colester" at bounding box center [470, 387] width 879 height 30
type input "t"
checkbox Hdl "false"
checkbox Ldl "false"
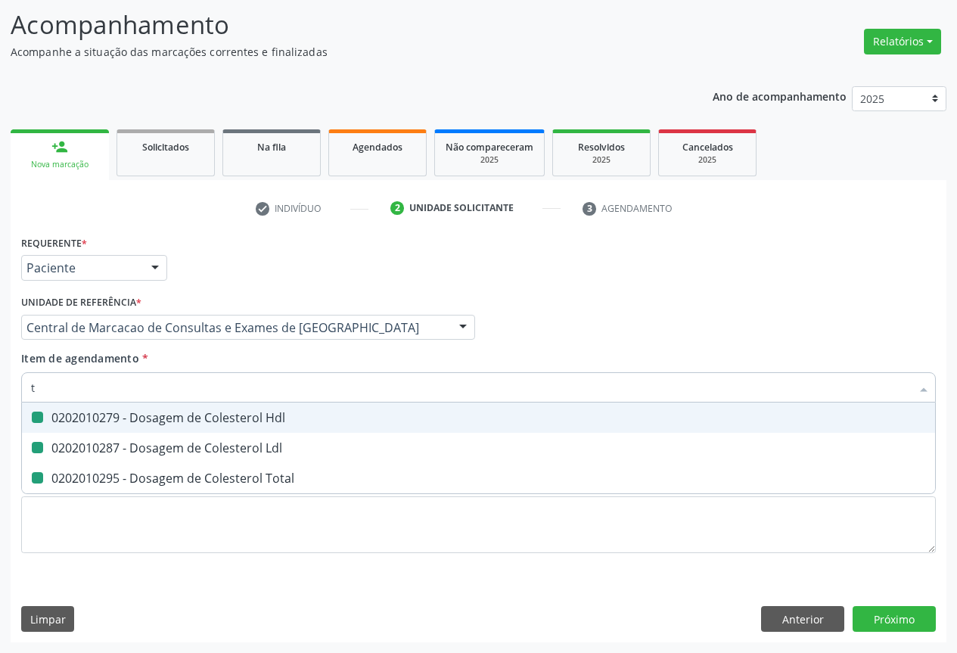
checkbox Total "false"
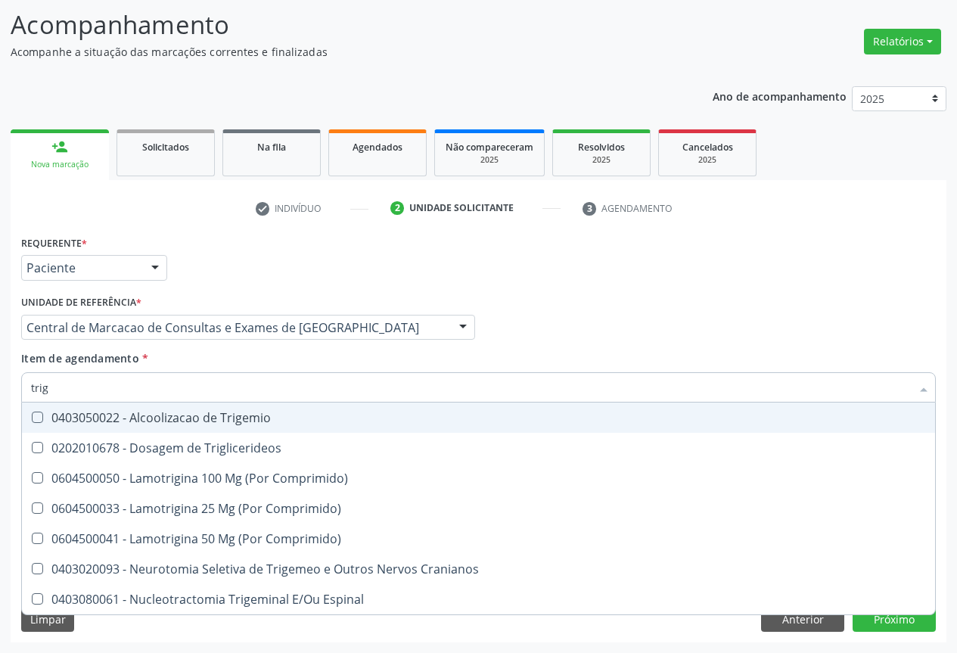
type input "trigl"
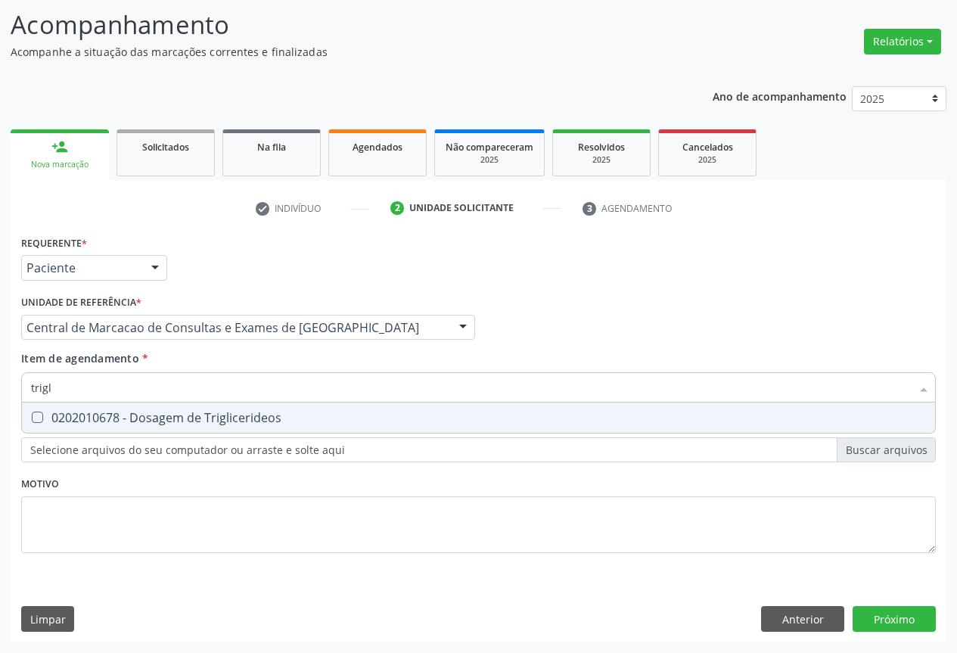
click at [185, 419] on div "0202010678 - Dosagem de Triglicerideos" at bounding box center [478, 417] width 895 height 12
checkbox Triglicerideos "true"
click at [193, 385] on input "trigl" at bounding box center [470, 387] width 879 height 30
type input "ur"
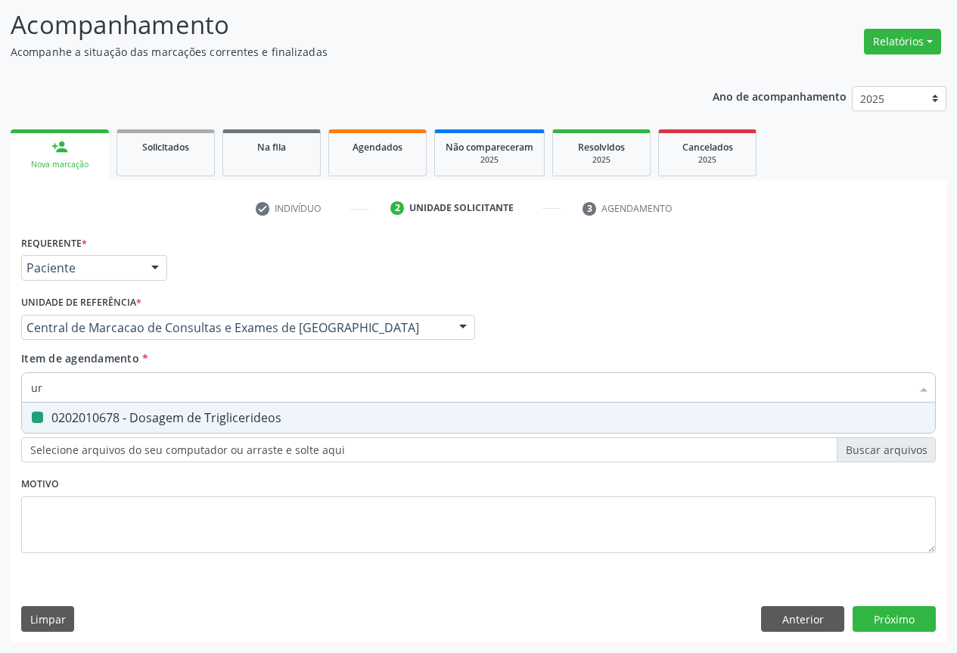
checkbox Triglicerideos "false"
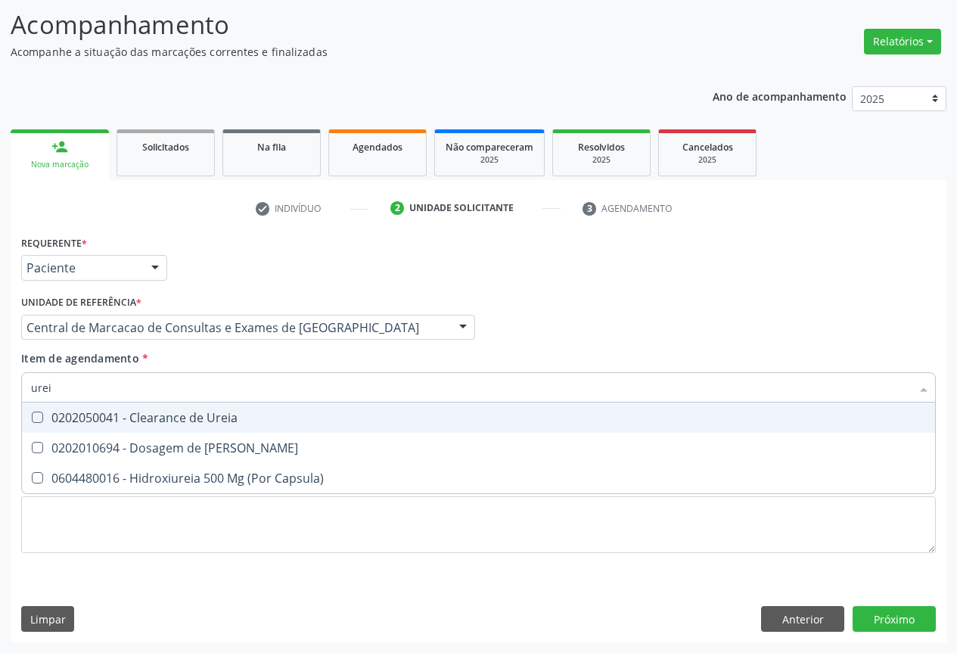
type input "ureia"
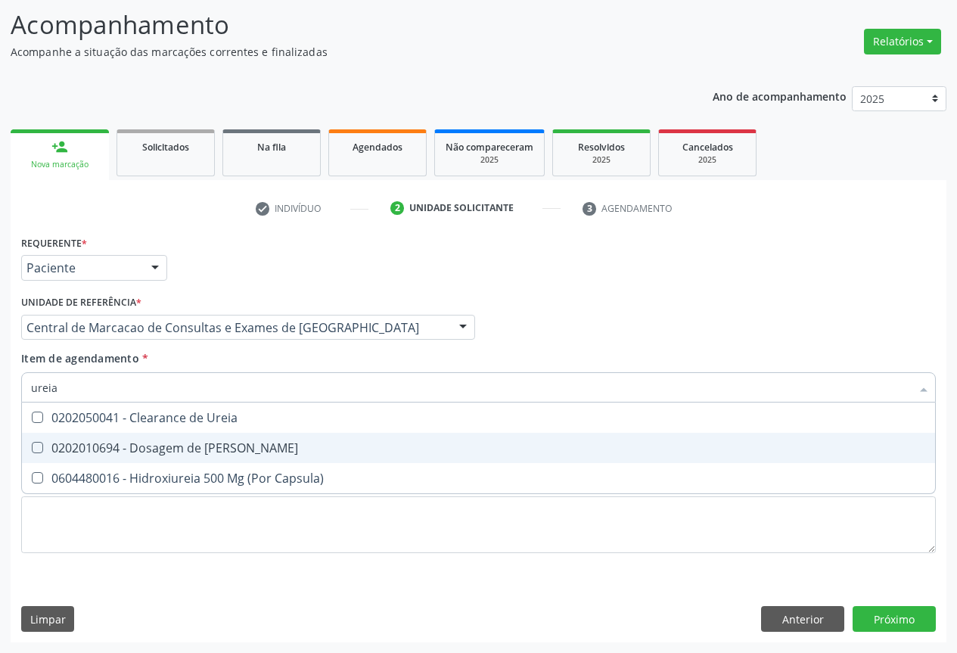
click at [172, 445] on div "0202010694 - Dosagem de [PERSON_NAME]" at bounding box center [478, 448] width 895 height 12
checkbox Ureia "true"
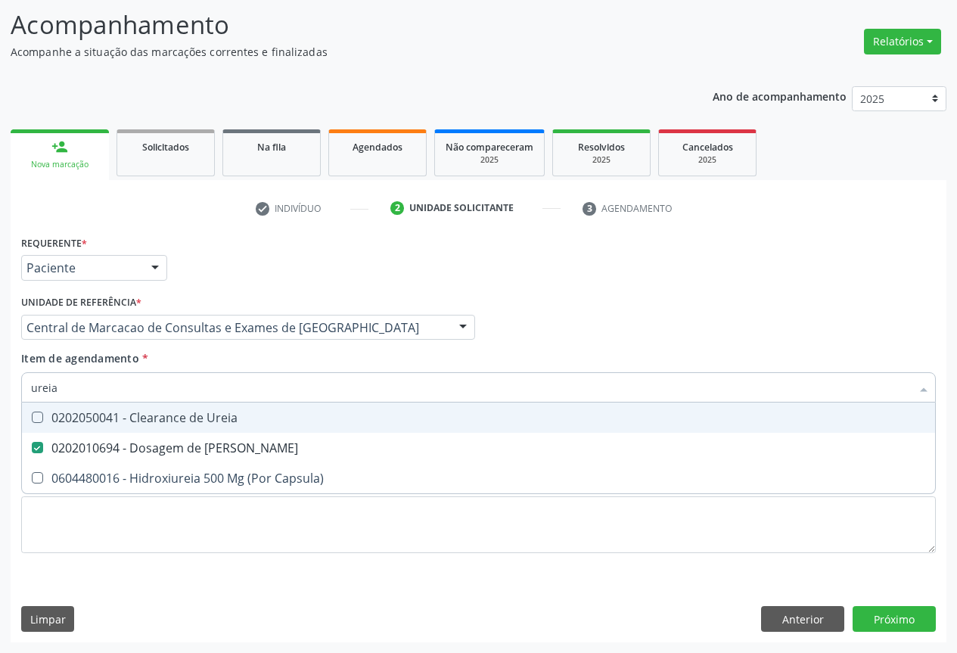
click at [168, 388] on input "ureia" at bounding box center [470, 387] width 879 height 30
type input "c"
checkbox Ureia "false"
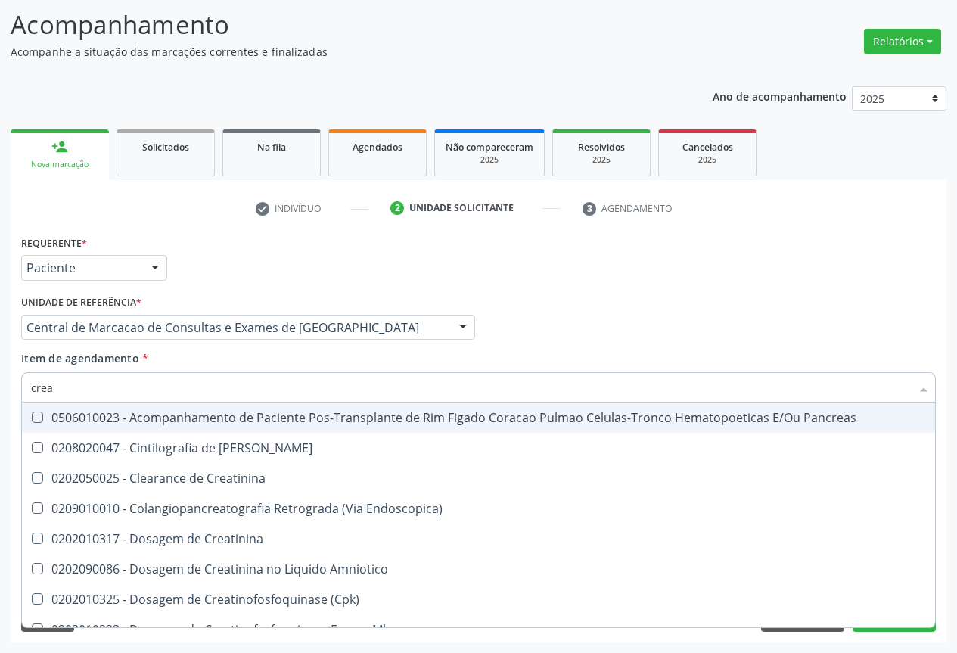
type input "creat"
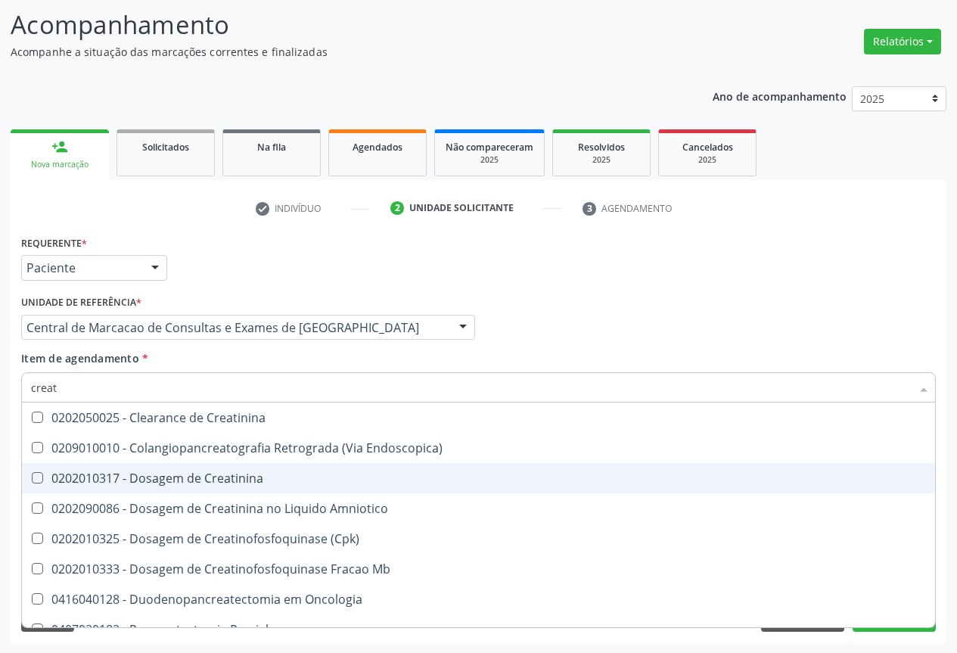
click at [160, 478] on div "0202010317 - Dosagem de Creatinina" at bounding box center [478, 478] width 895 height 12
checkbox Creatinina "true"
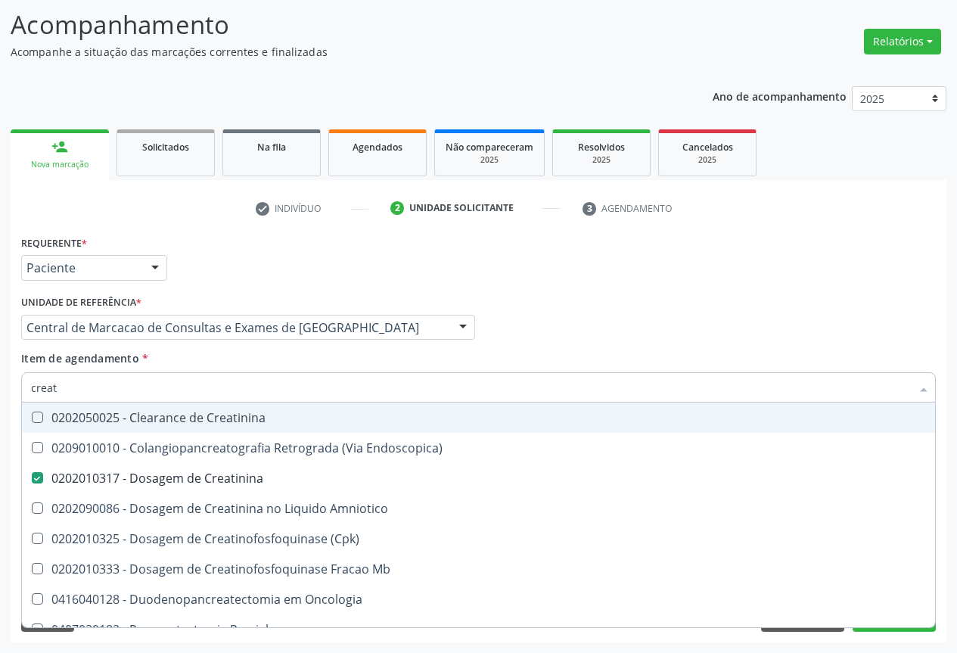
click at [158, 380] on input "creat" at bounding box center [470, 387] width 879 height 30
type input "t"
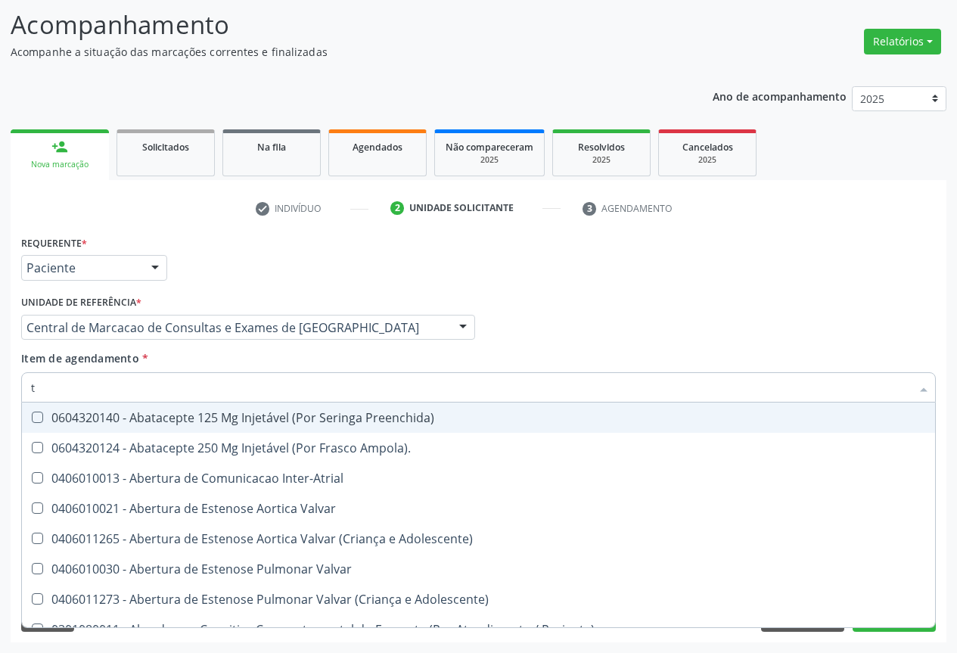
checkbox Inter-Atrial "false"
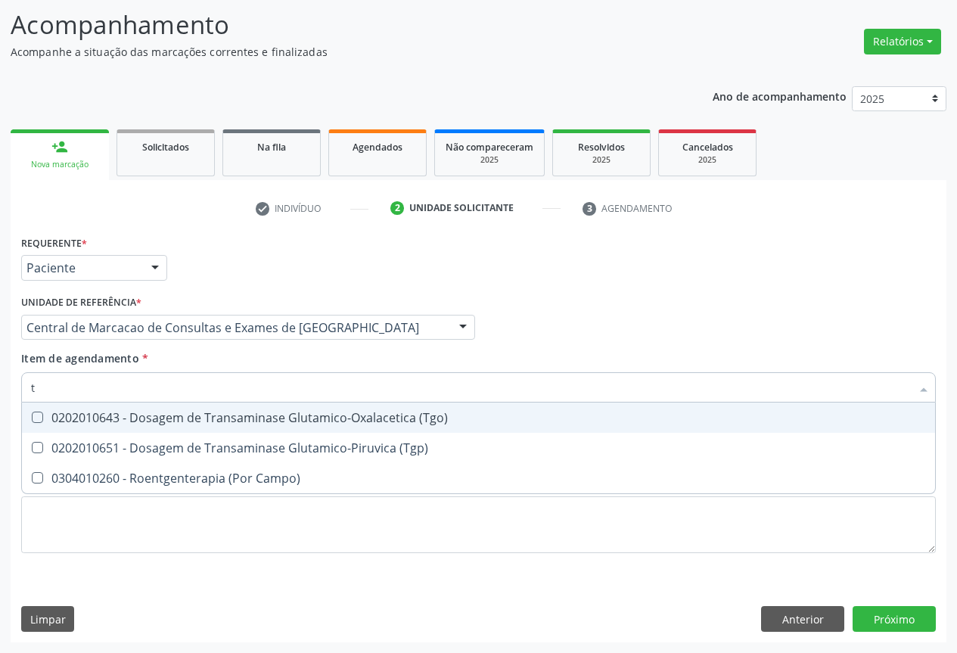
type input "tg"
drag, startPoint x: 262, startPoint y: 423, endPoint x: 259, endPoint y: 441, distance: 18.4
click at [262, 423] on div "0202010643 - Dosagem de Transaminase Glutamico-Oxalacetica (Tgo)" at bounding box center [478, 417] width 895 height 12
checkbox \(Tgo\) "true"
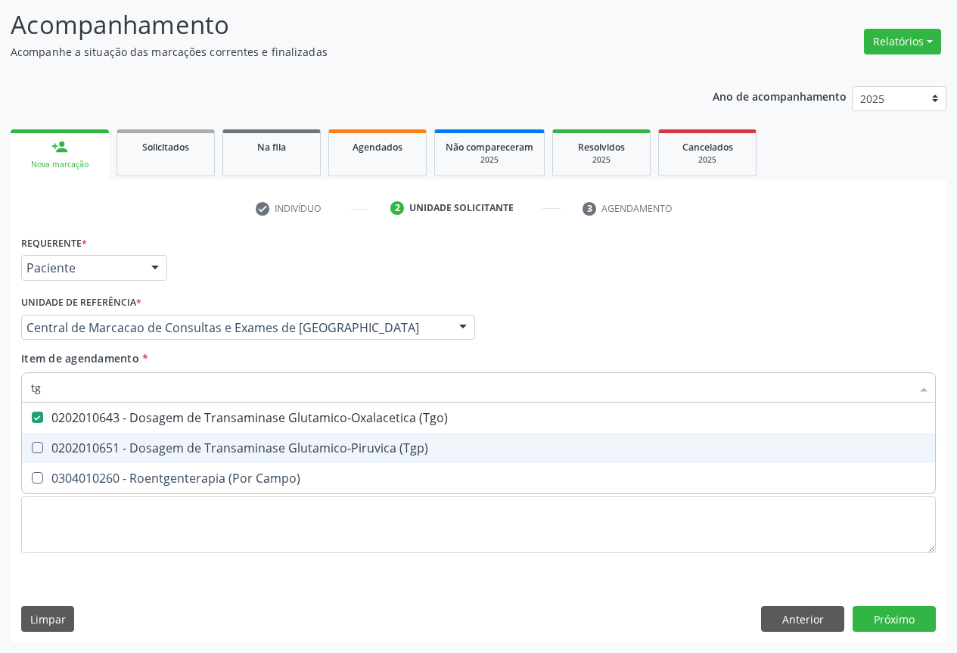
click at [256, 449] on div "0202010651 - Dosagem de Transaminase Glutamico-Piruvica (Tgp)" at bounding box center [478, 448] width 895 height 12
checkbox \(Tgp\) "true"
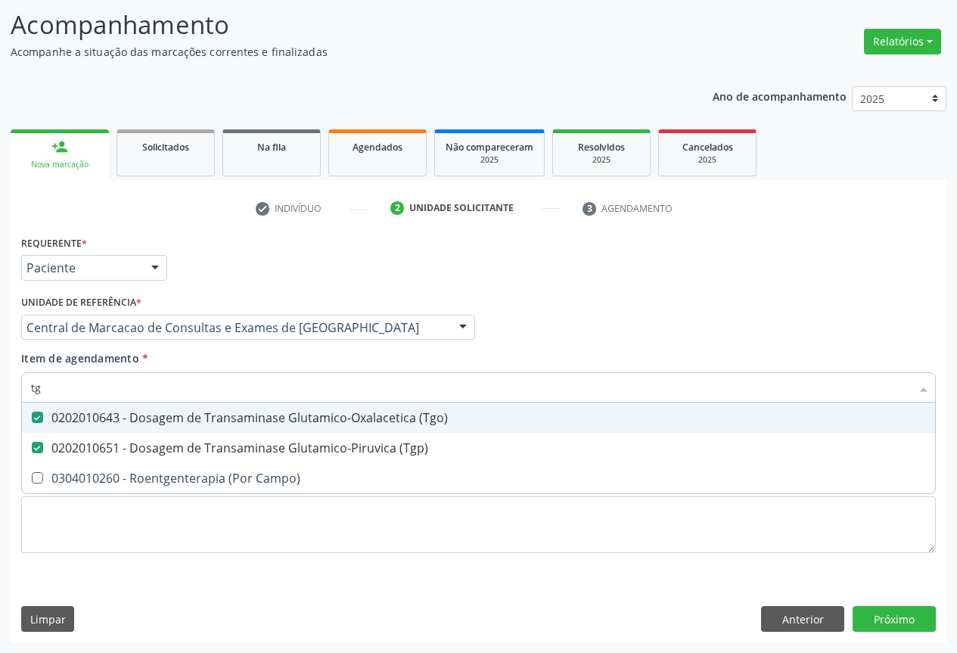
click at [253, 388] on input "tg" at bounding box center [470, 387] width 879 height 30
type input "a"
checkbox \(Tgo\) "false"
checkbox \(Tgp\) "false"
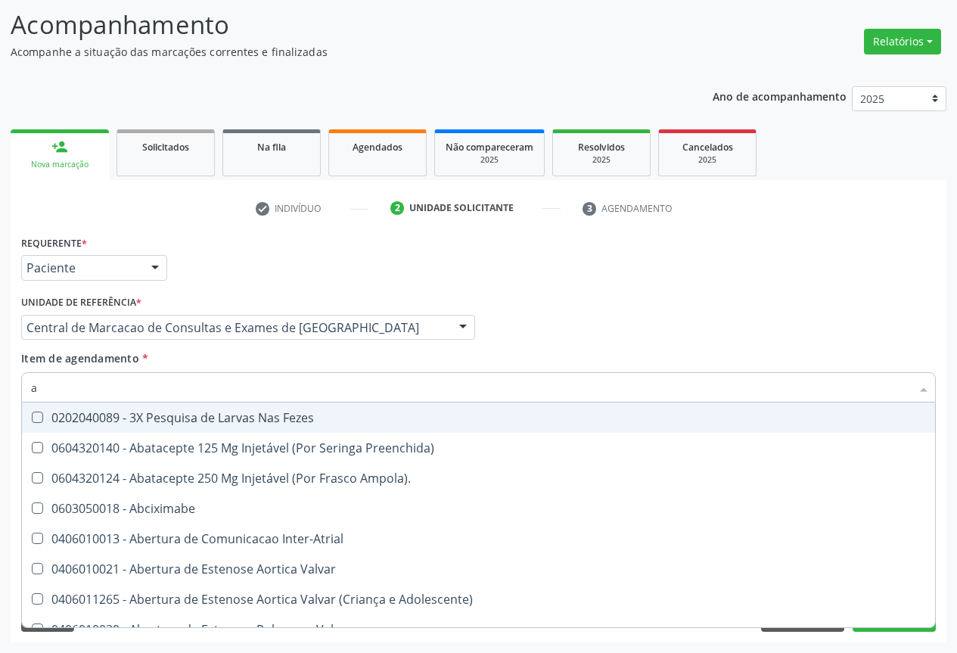
type input "al"
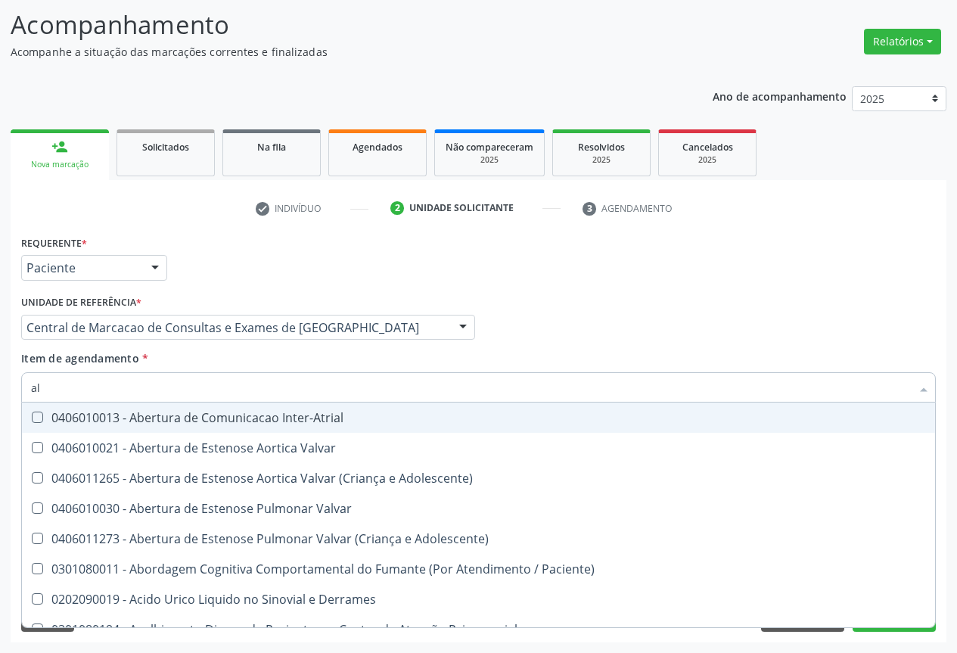
checkbox Total "true"
checkbox \(Tgo\) "true"
type input "alca"
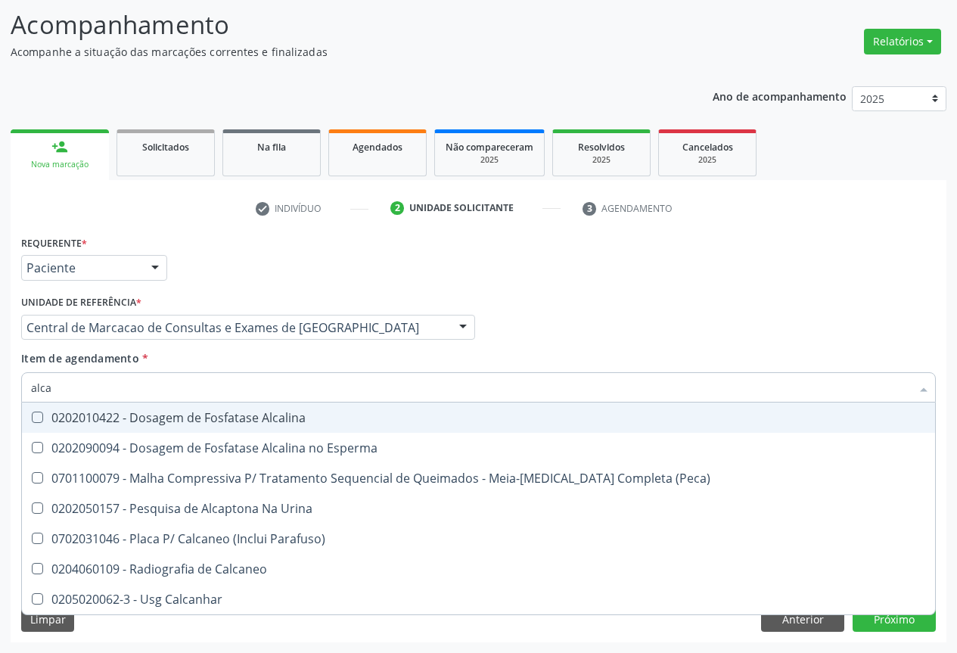
click at [241, 413] on div "0202010422 - Dosagem de Fosfatase Alcalina" at bounding box center [478, 417] width 895 height 12
checkbox Alcalina "true"
click at [246, 392] on input "alca" at bounding box center [470, 387] width 879 height 30
type input "ga"
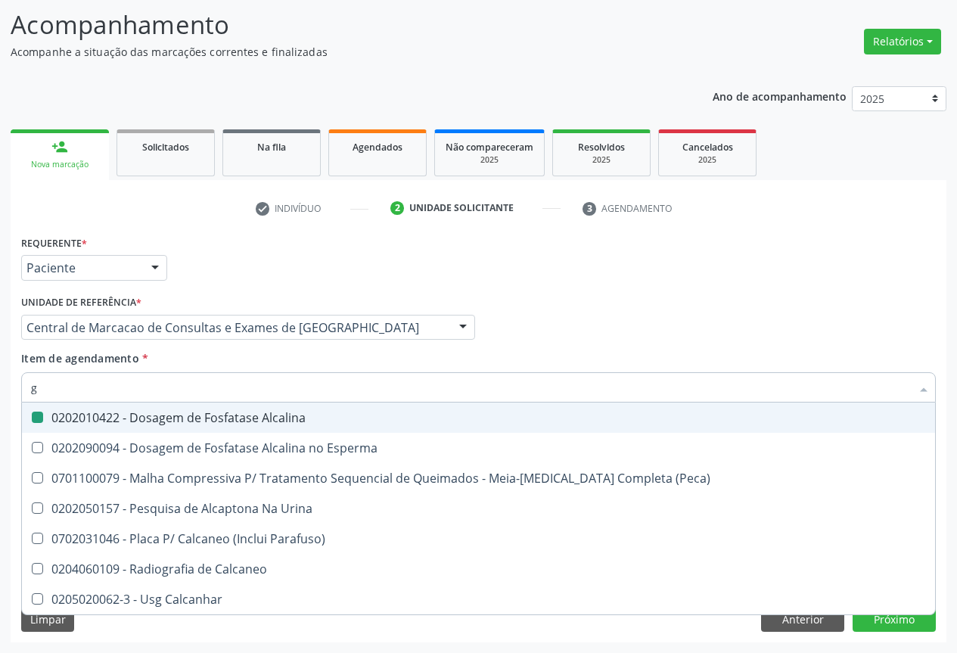
checkbox Alcalina "false"
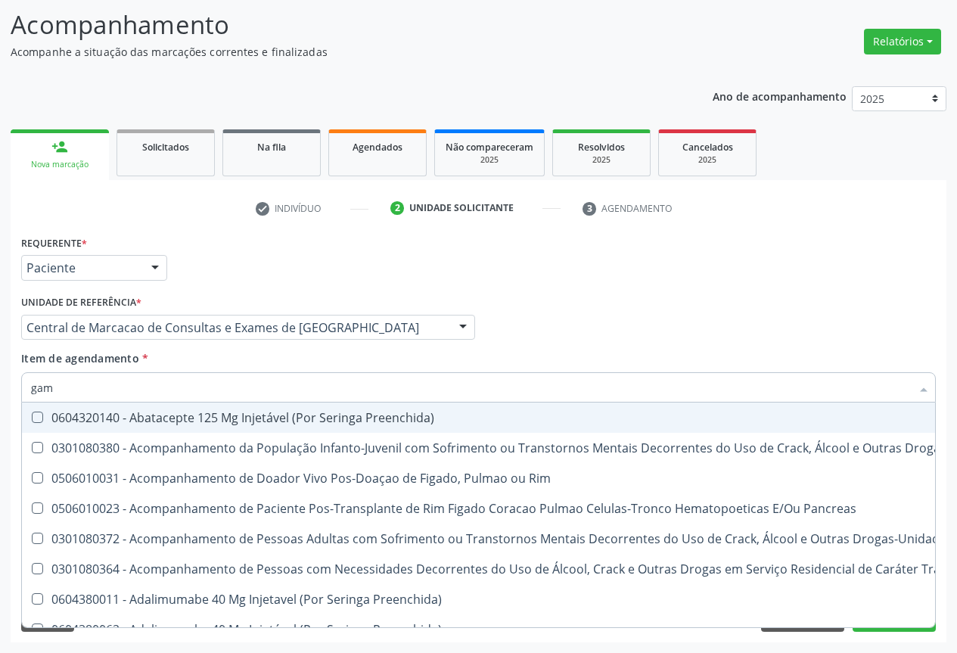
type input "gama"
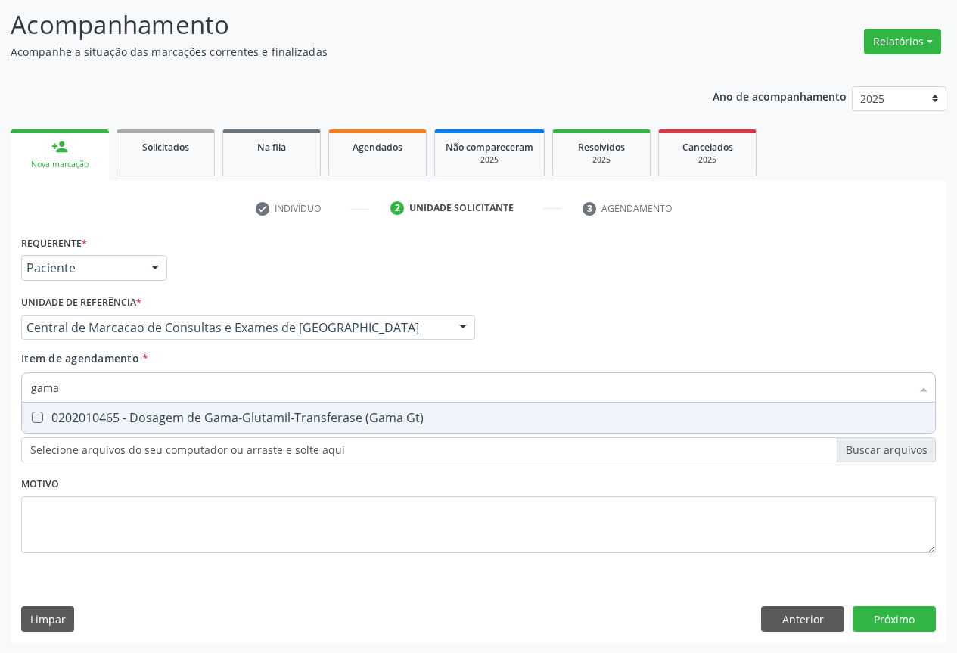
click at [239, 417] on div "0202010465 - Dosagem de Gama-Glutamil-Transferase (Gama Gt)" at bounding box center [478, 417] width 895 height 12
checkbox Gt\) "true"
click at [245, 388] on input "gama" at bounding box center [470, 387] width 879 height 30
type input "a"
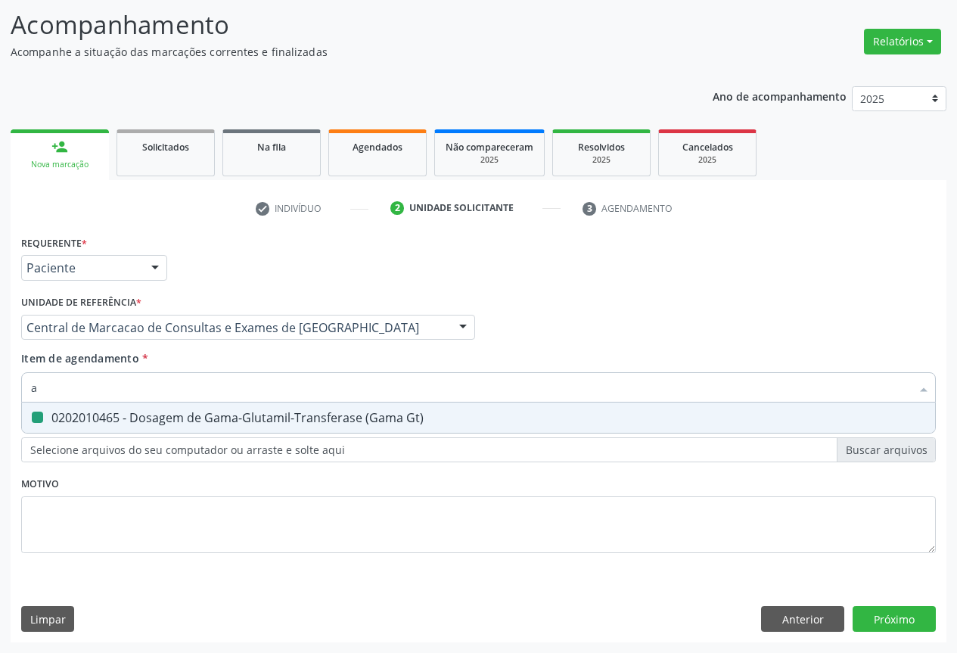
checkbox Gt\) "false"
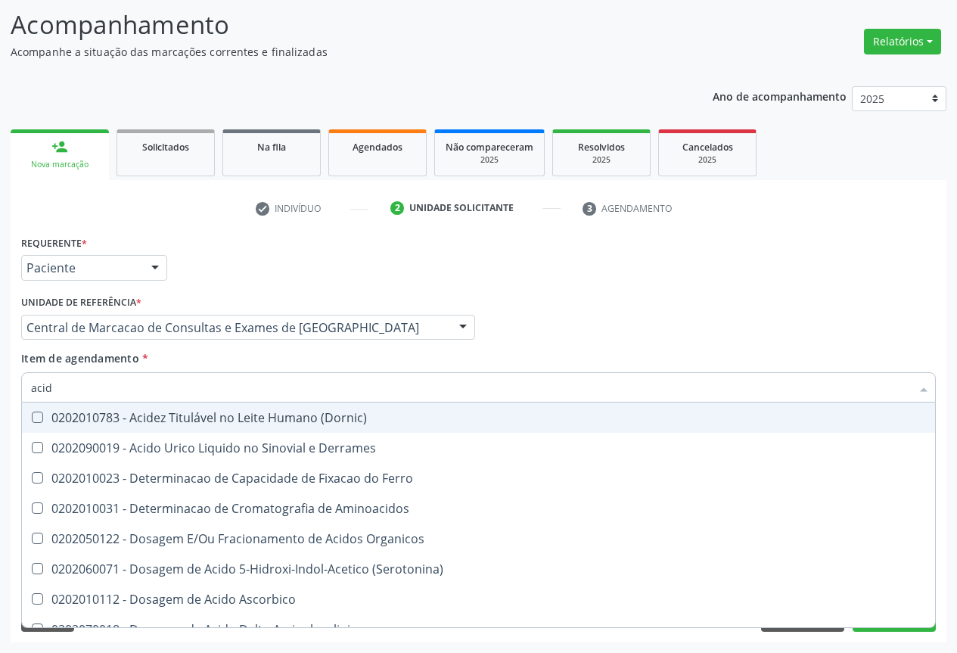
type input "acido"
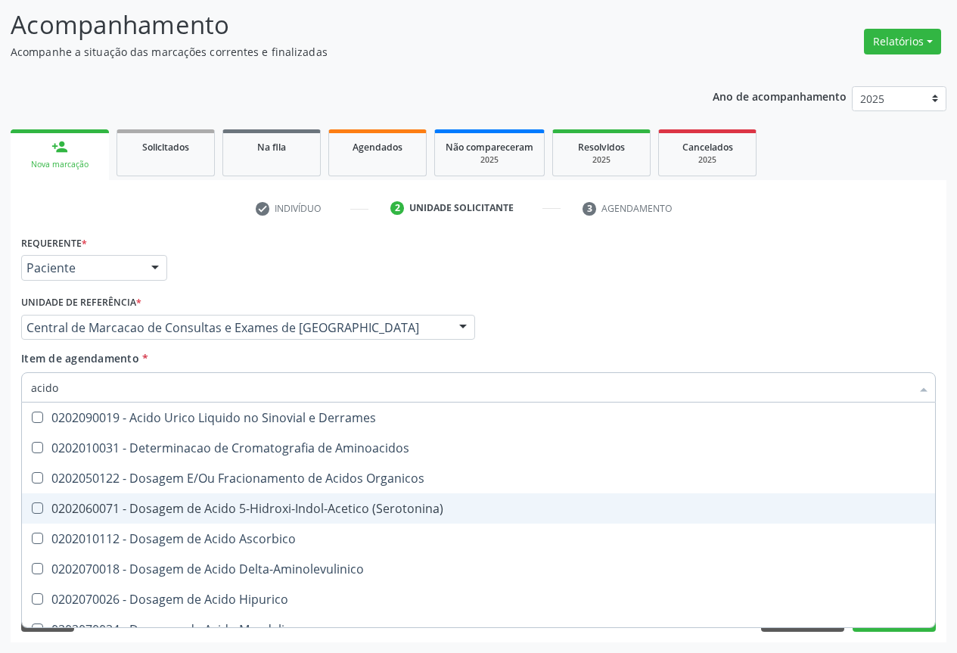
scroll to position [151, 0]
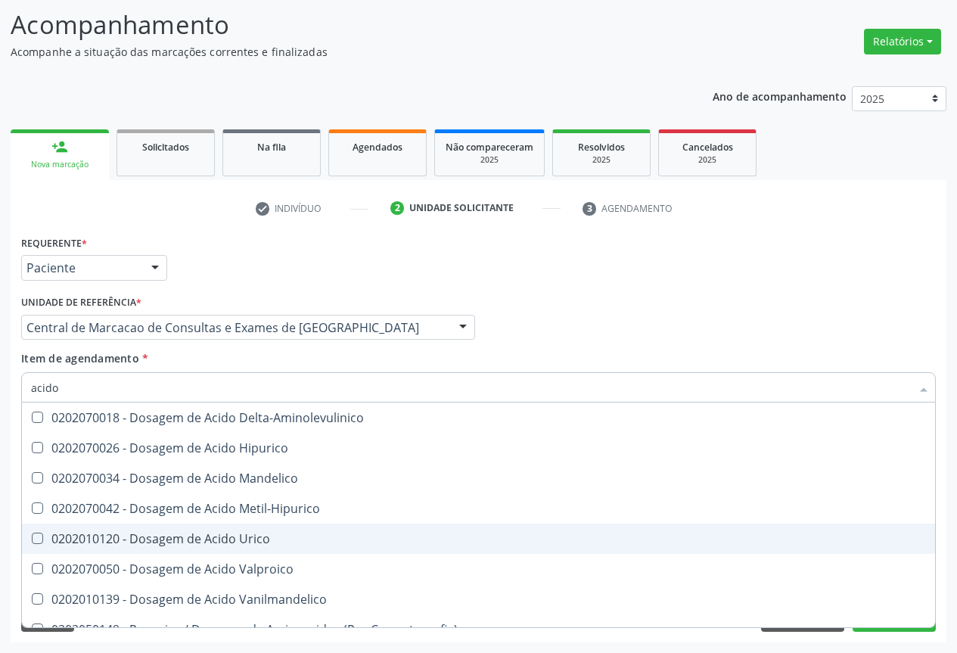
drag, startPoint x: 203, startPoint y: 532, endPoint x: 201, endPoint y: 516, distance: 16.8
click at [203, 532] on div "0202010120 - Dosagem de Acido Urico" at bounding box center [478, 538] width 895 height 12
checkbox Urico "true"
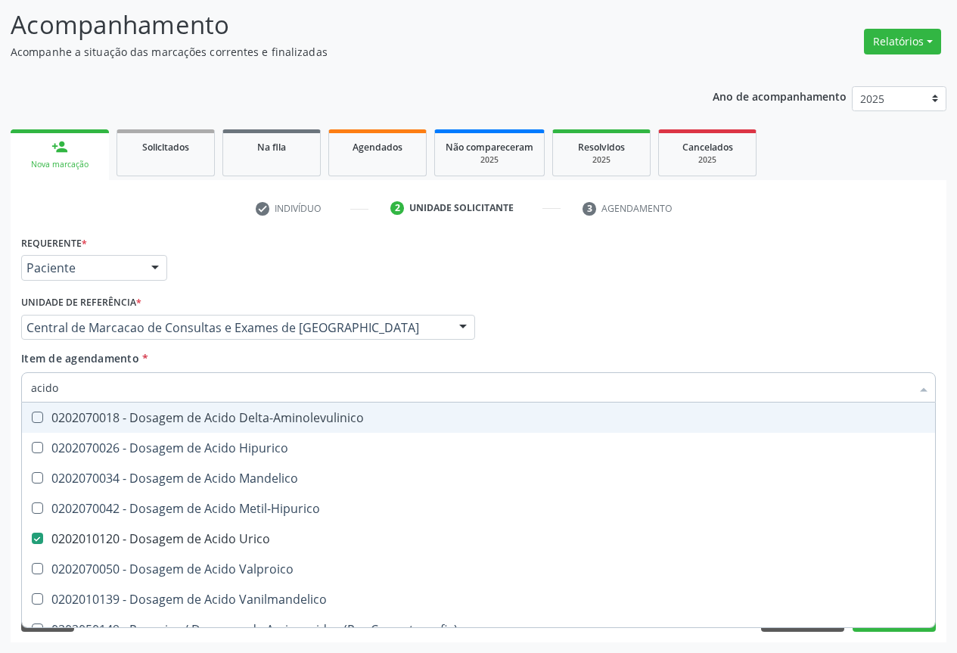
click at [199, 387] on input "acido" at bounding box center [470, 387] width 879 height 30
type input "f"
checkbox Urico "false"
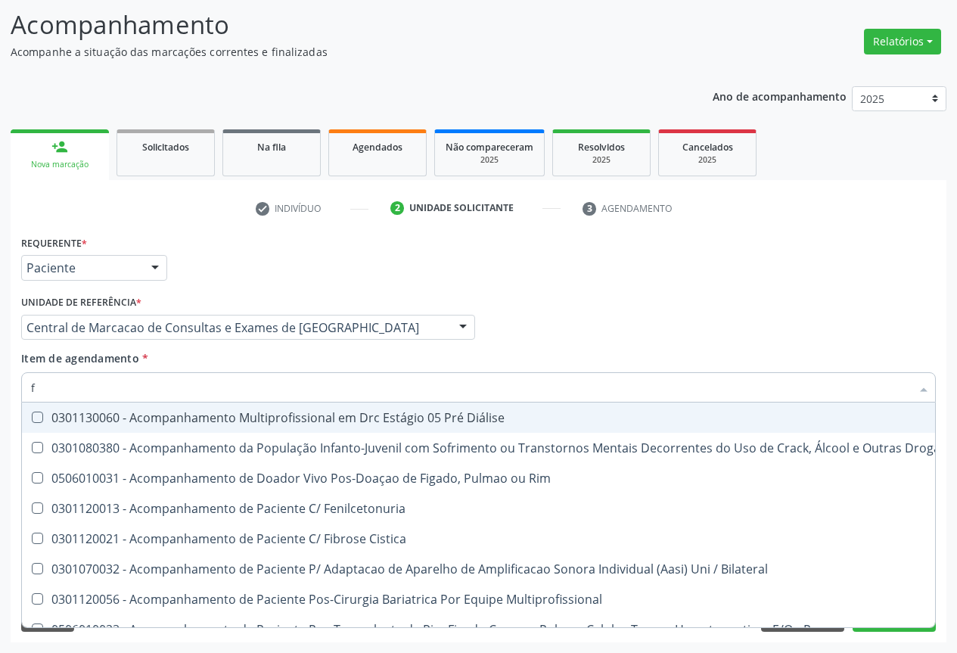
type input "fe"
checkbox C "true"
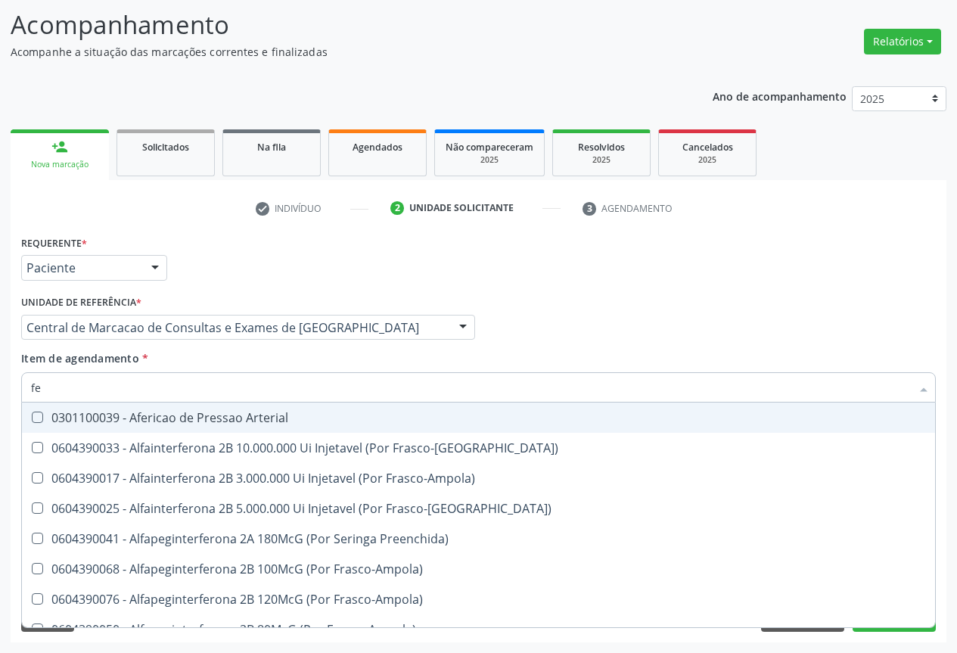
type input "fer"
checkbox Primario "true"
checkbox Gt\) "false"
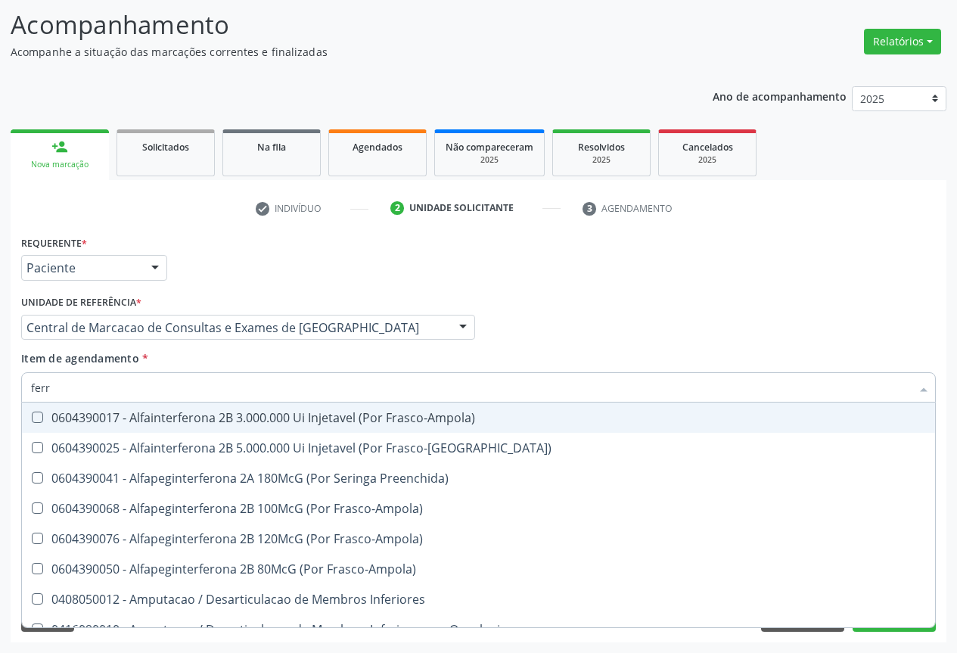
scroll to position [18, 0]
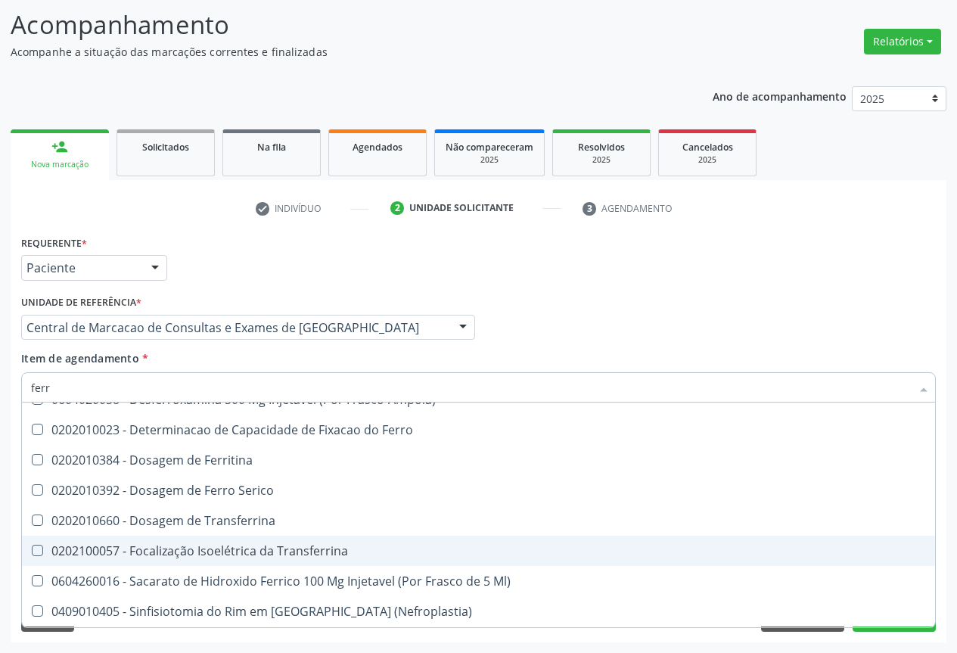
type input "ferro"
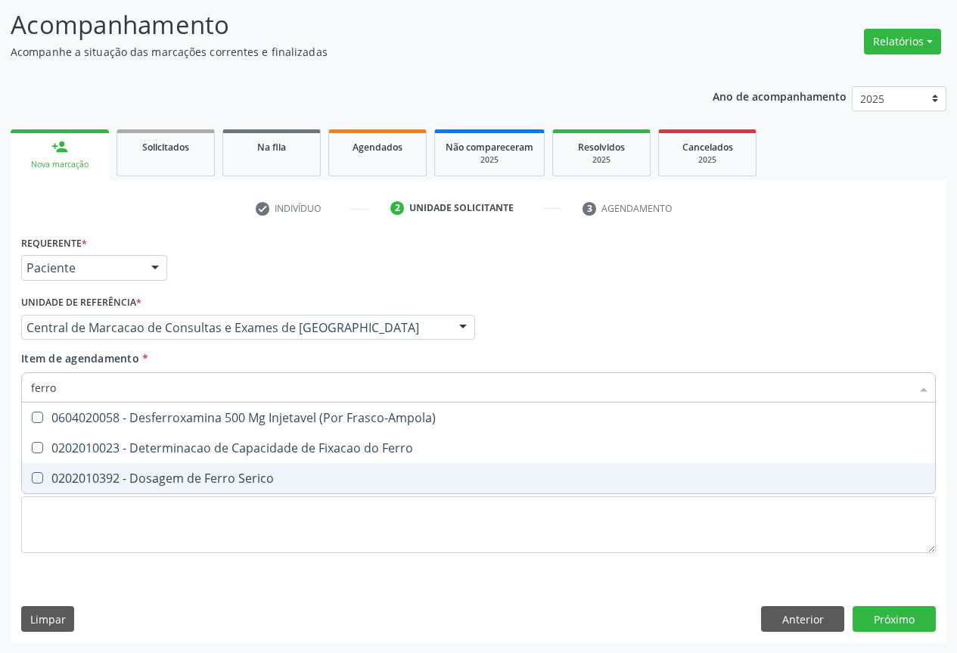
click at [188, 476] on div "0202010392 - Dosagem de Ferro Serico" at bounding box center [478, 478] width 895 height 12
checkbox Serico "true"
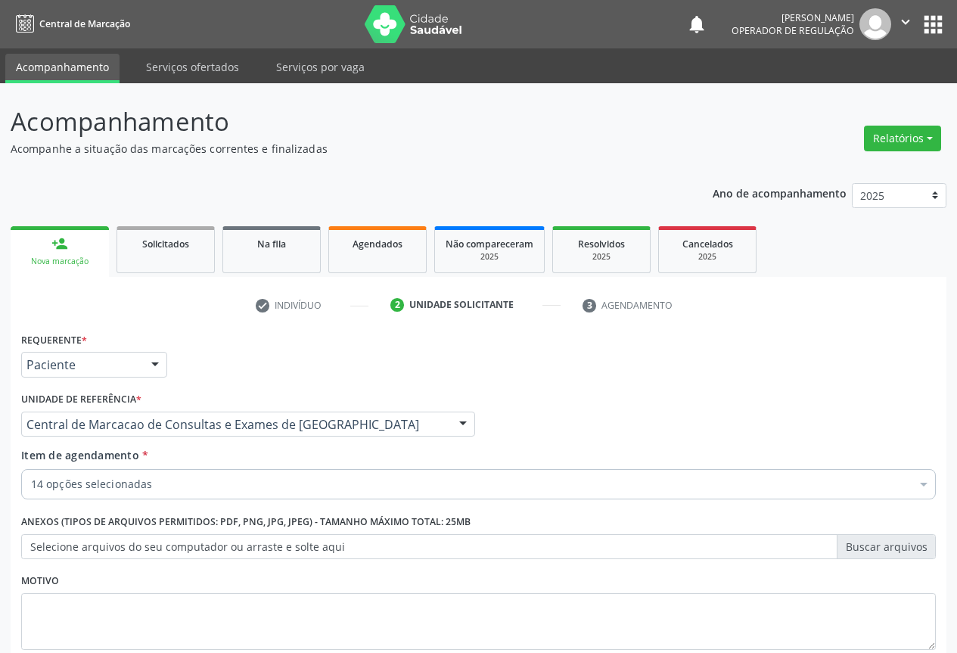
scroll to position [97, 0]
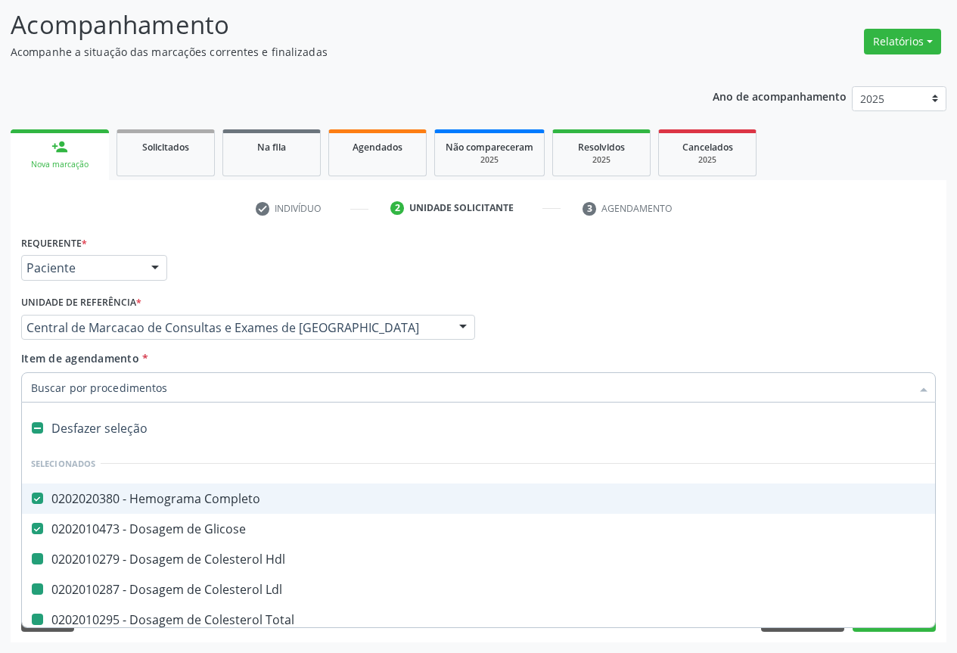
type input "v"
checkbox Hdl "false"
checkbox Ldl "false"
checkbox Total "false"
checkbox Triglicerideos "false"
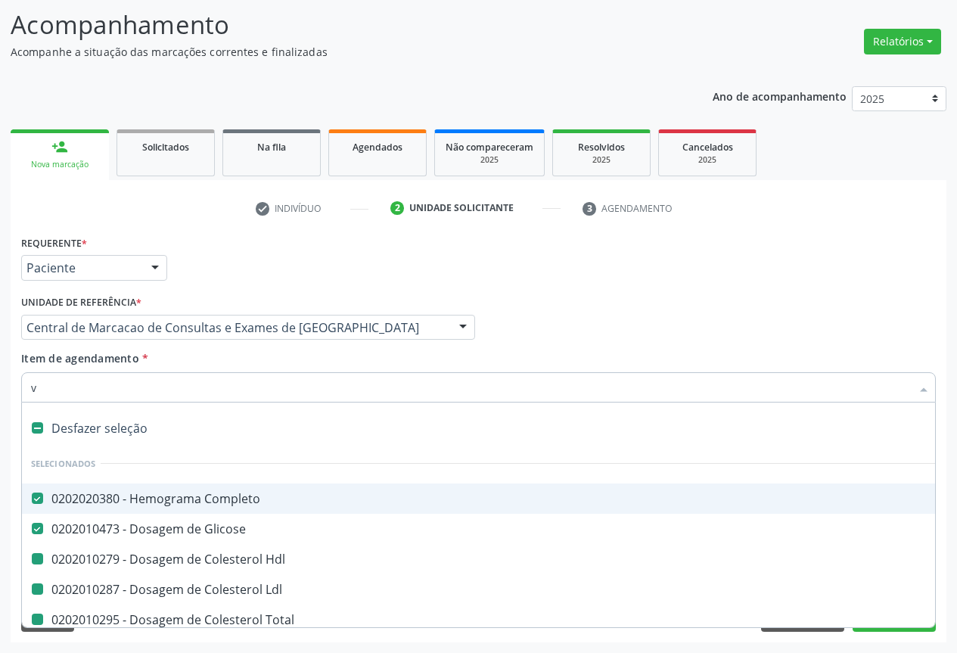
checkbox Ureia "false"
checkbox Creatinina "false"
checkbox \(Tgo\) "false"
checkbox \(Tgp\) "false"
checkbox Alcalina "false"
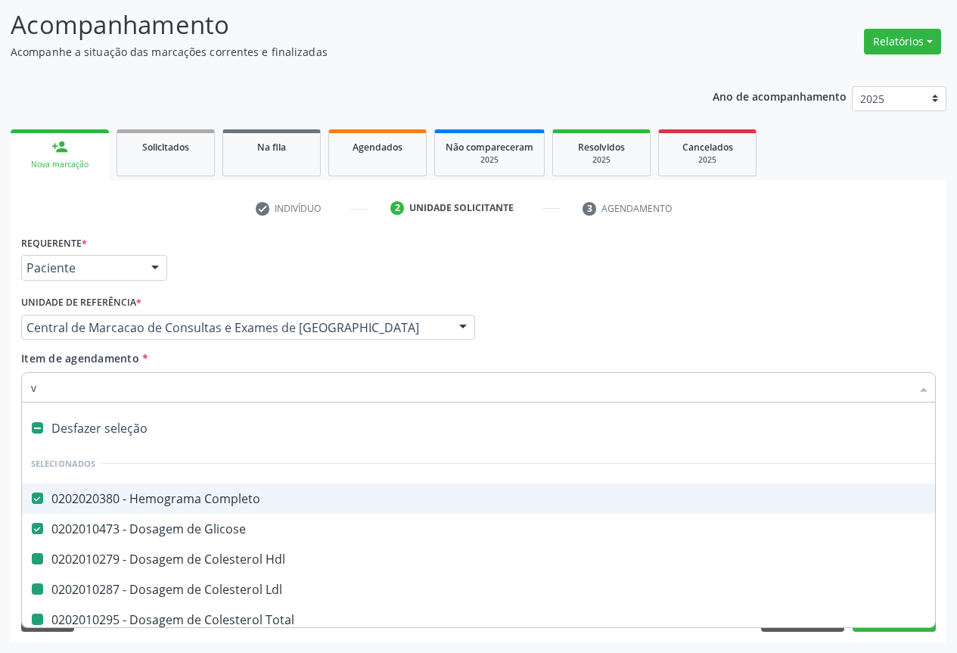
checkbox Gt\) "false"
checkbox Urico "false"
checkbox Serico "false"
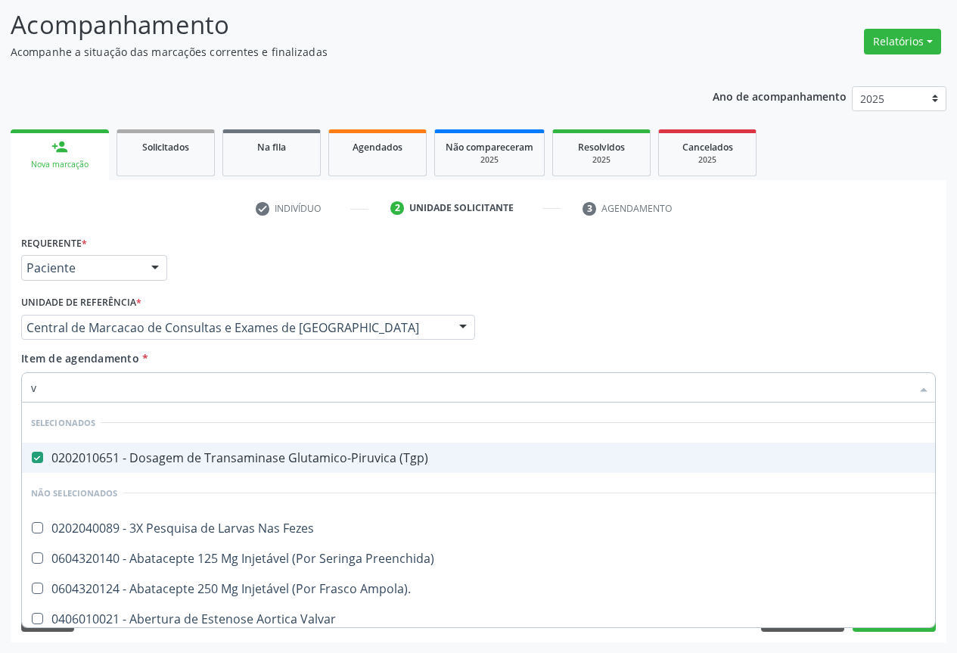
checkbox Fezes "true"
checkbox Preenchida\) "true"
checkbox Ampola\)\ "true"
checkbox Valvar "true"
checkbox Adolescente\) "true"
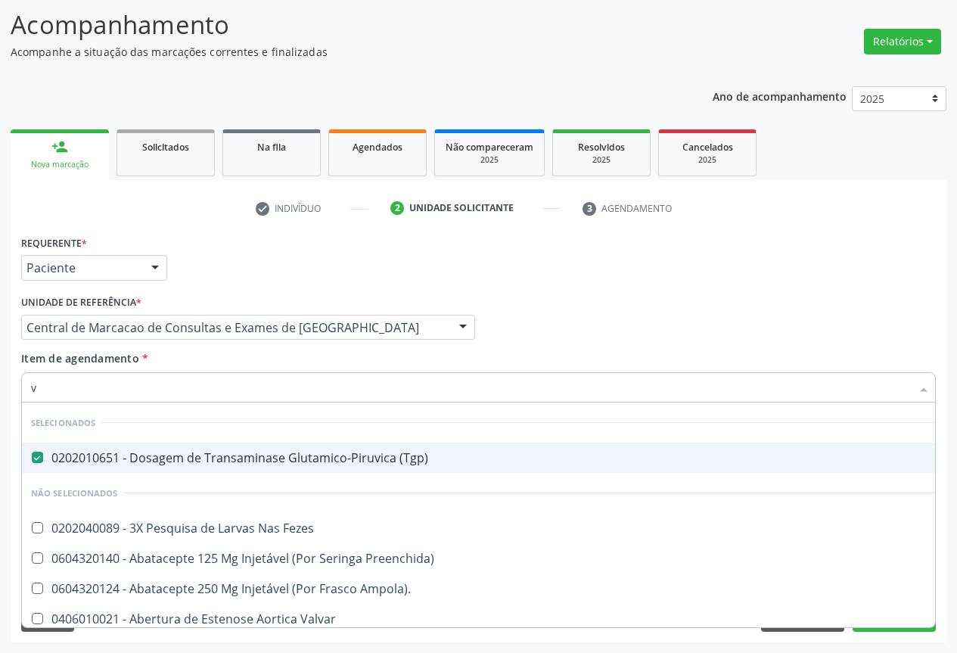
checkbox Valvar "true"
checkbox Adolescente\) "true"
checkbox Paciente\) "true"
checkbox \(Dornic\) "true"
checkbox Derrames "true"
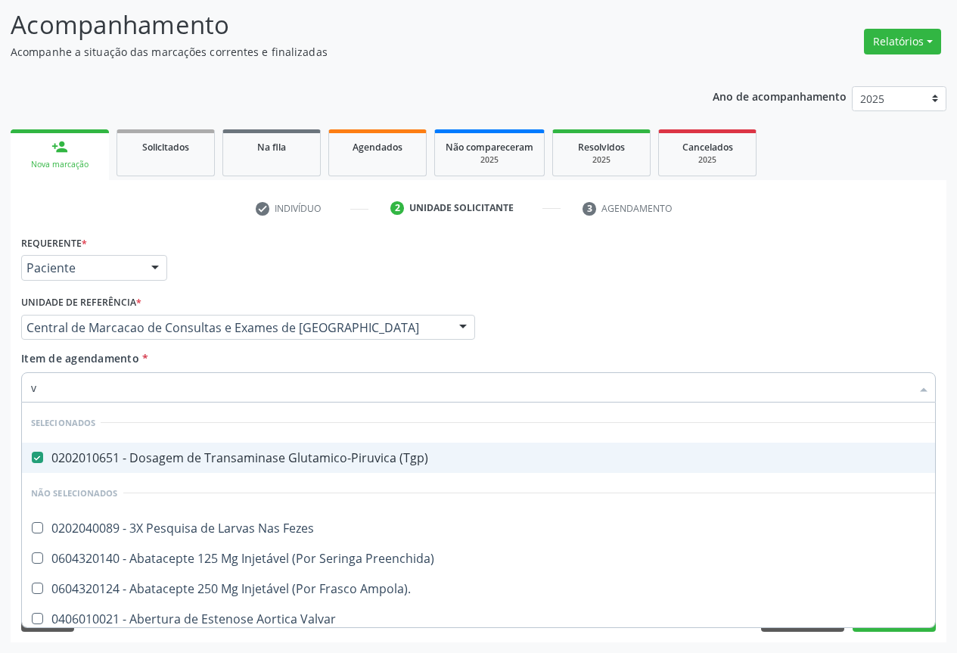
checkbox \(Uai\)\ "true"
checkbox Rim "true"
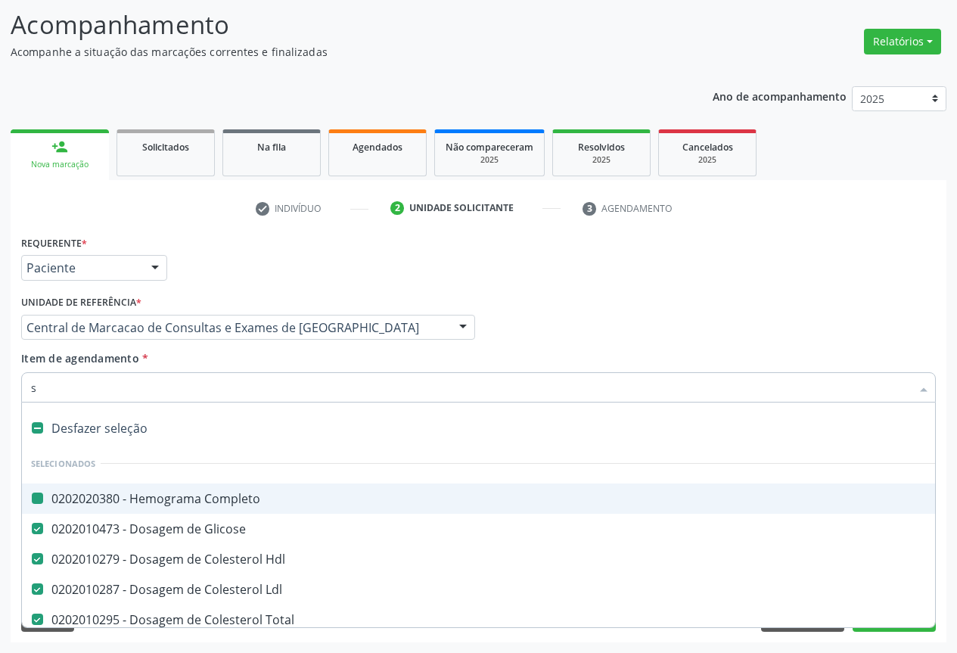
type input "si"
checkbox Completo "false"
checkbox Hdl "false"
checkbox Ldl "false"
checkbox Total "false"
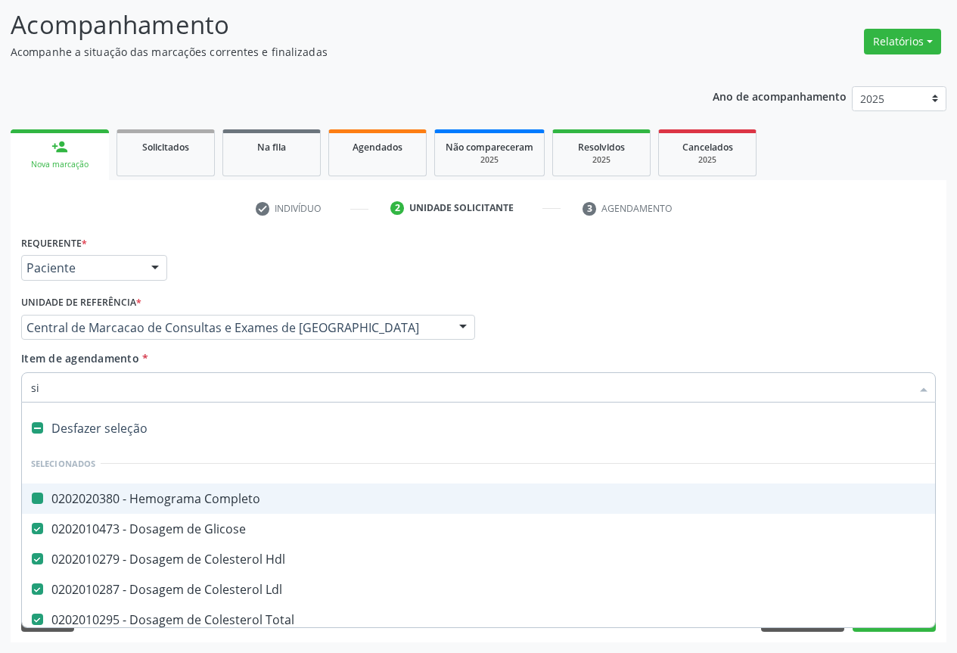
checkbox Triglicerideos "false"
checkbox Ureia "false"
checkbox Creatinina "false"
checkbox \(Tgo\) "false"
checkbox \(Tgp\) "false"
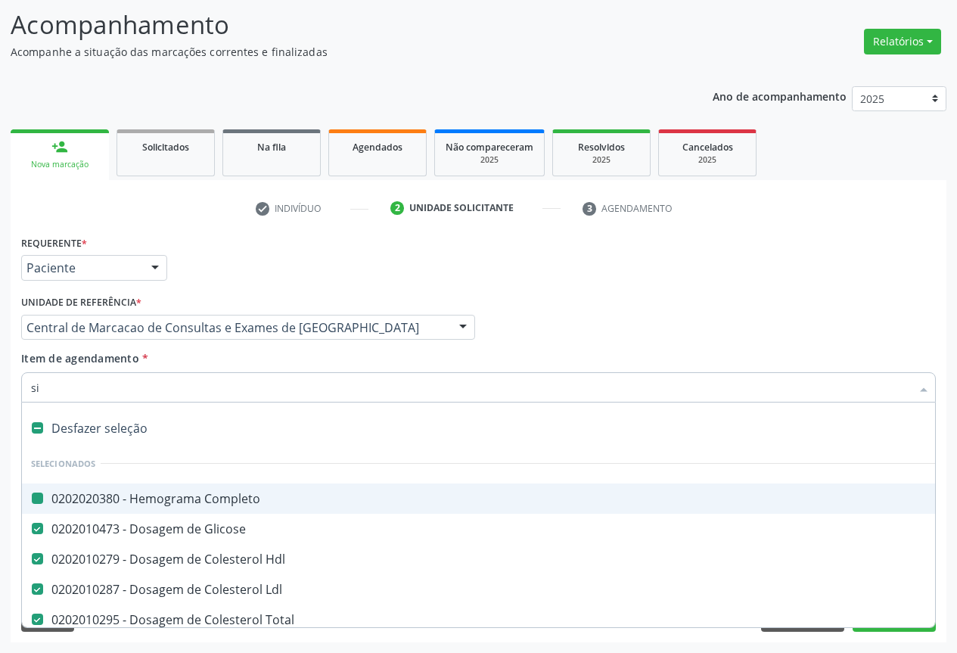
checkbox Alcalina "false"
checkbox Gt\) "false"
checkbox Urico "false"
checkbox Glicose "false"
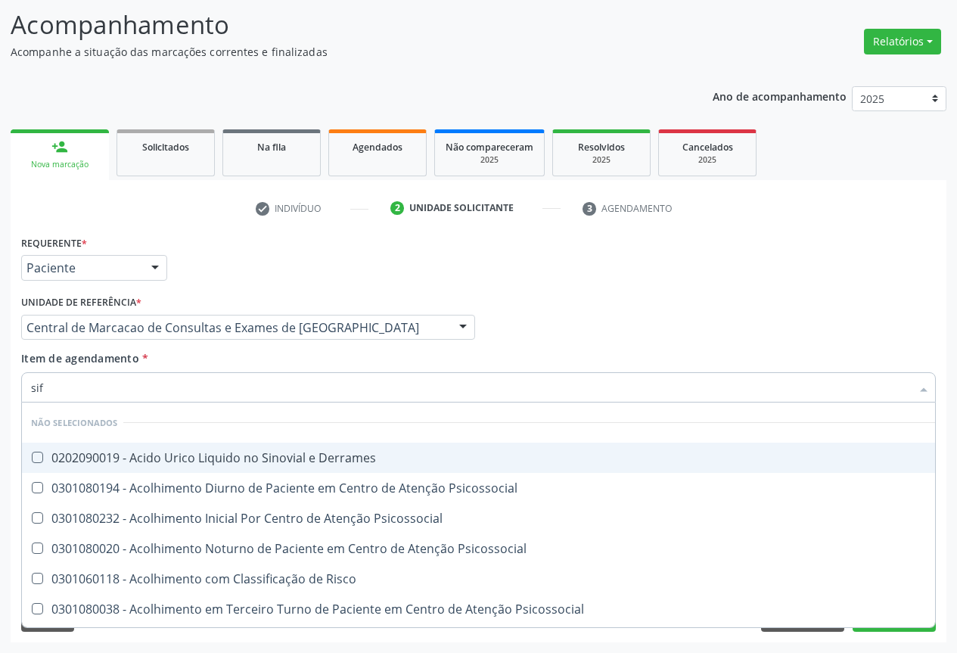
type input "sifi"
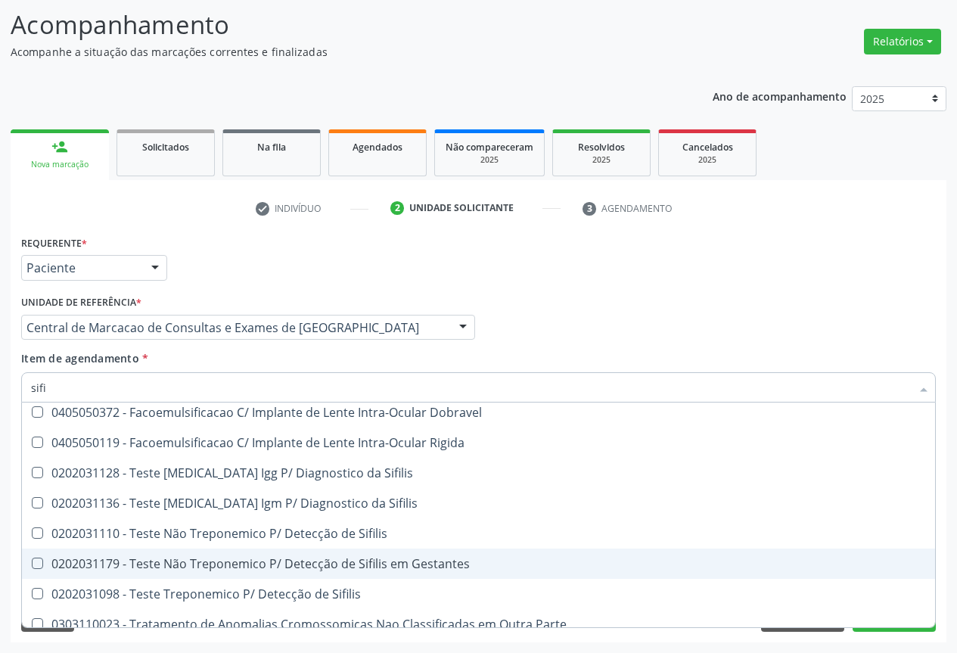
scroll to position [88, 0]
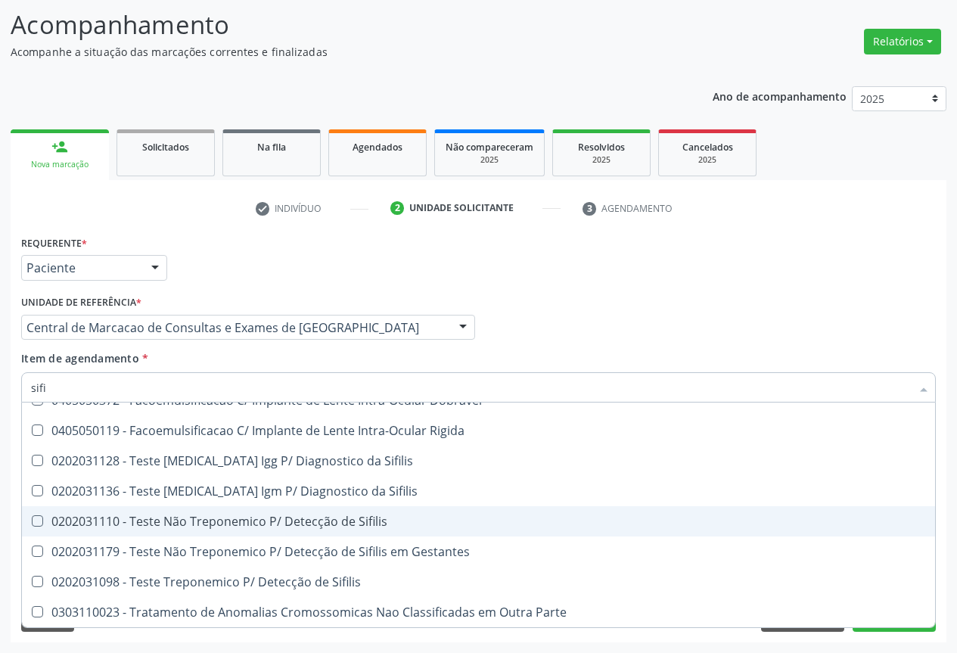
click at [292, 520] on div "0202031110 - Teste Não Treponemico P/ Detecção de Sifilis" at bounding box center [478, 521] width 895 height 12
checkbox Sifilis "true"
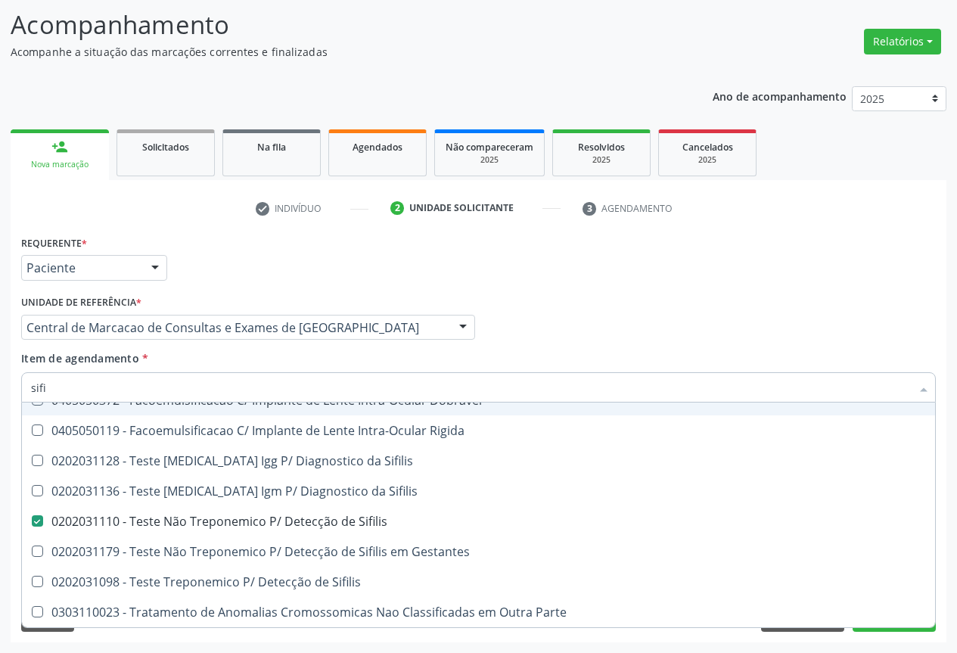
click at [209, 392] on input "sifi" at bounding box center [470, 387] width 879 height 30
type input "ur"
checkbox Risco "true"
checkbox Sifilis "false"
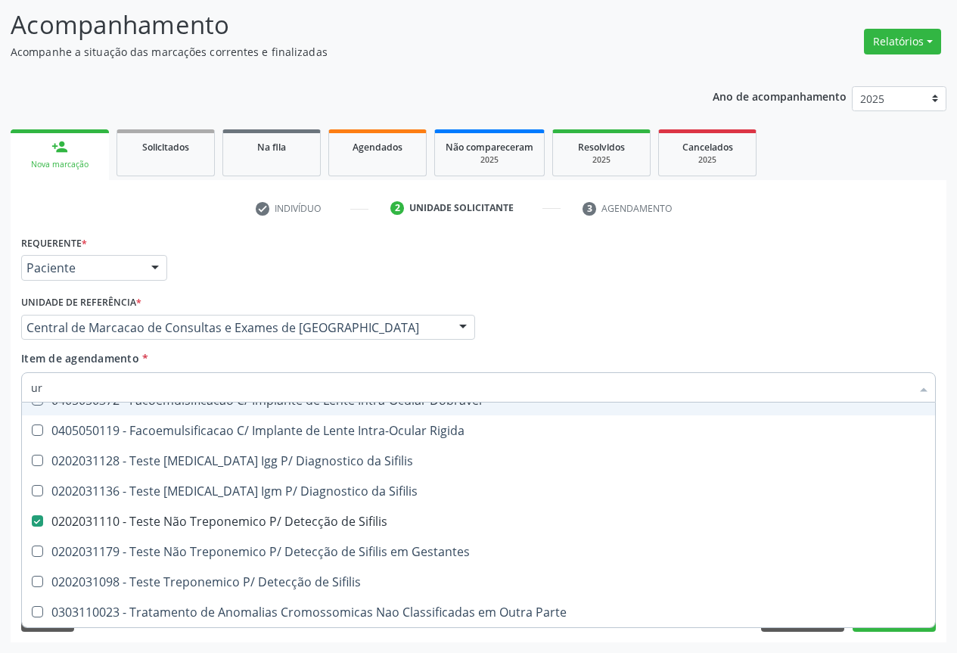
checkbox Sifilis "false"
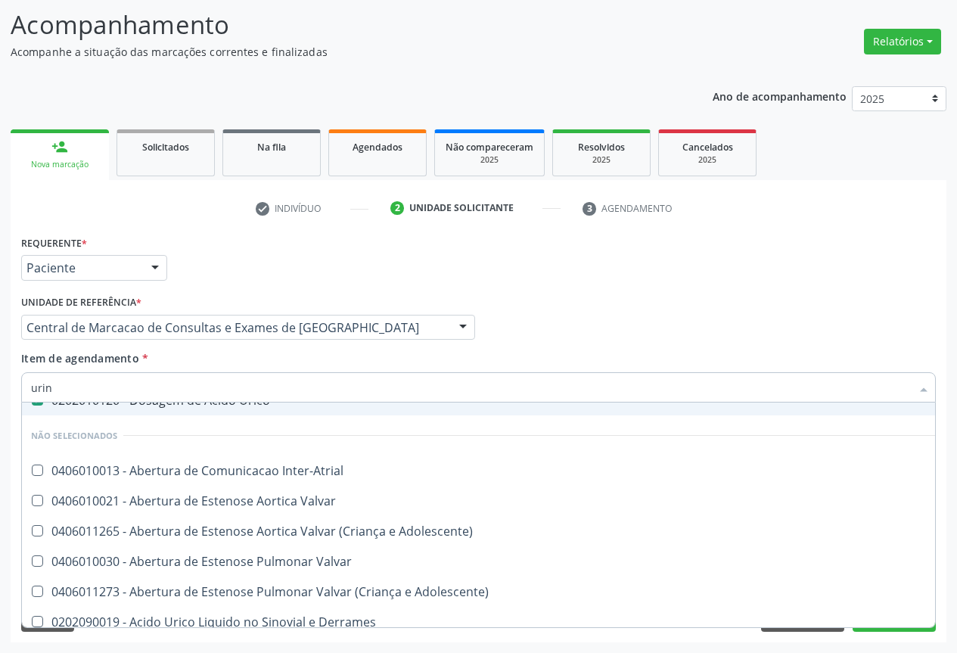
type input "urina"
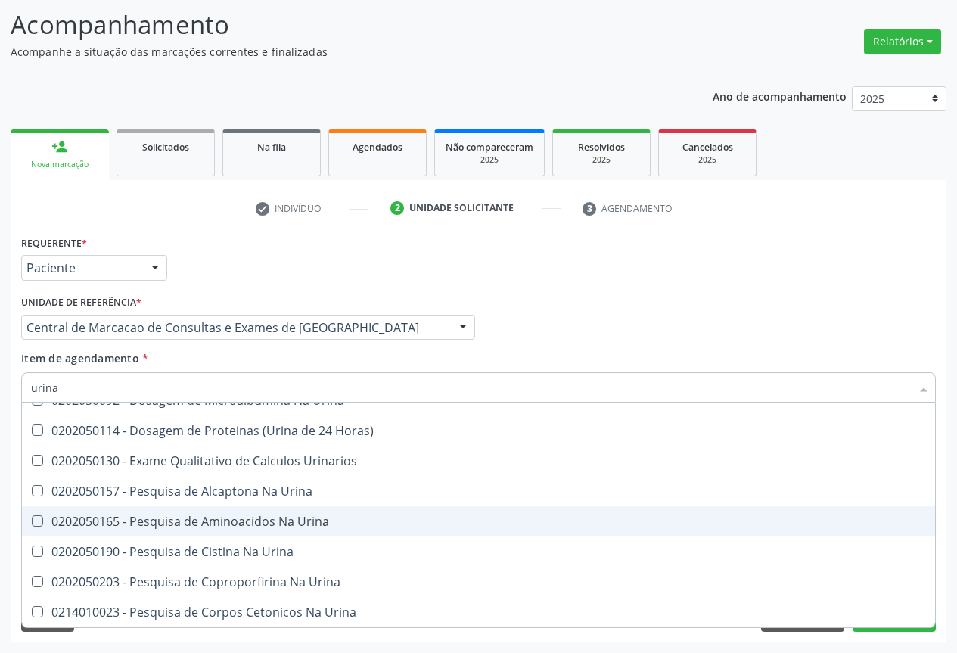
scroll to position [0, 0]
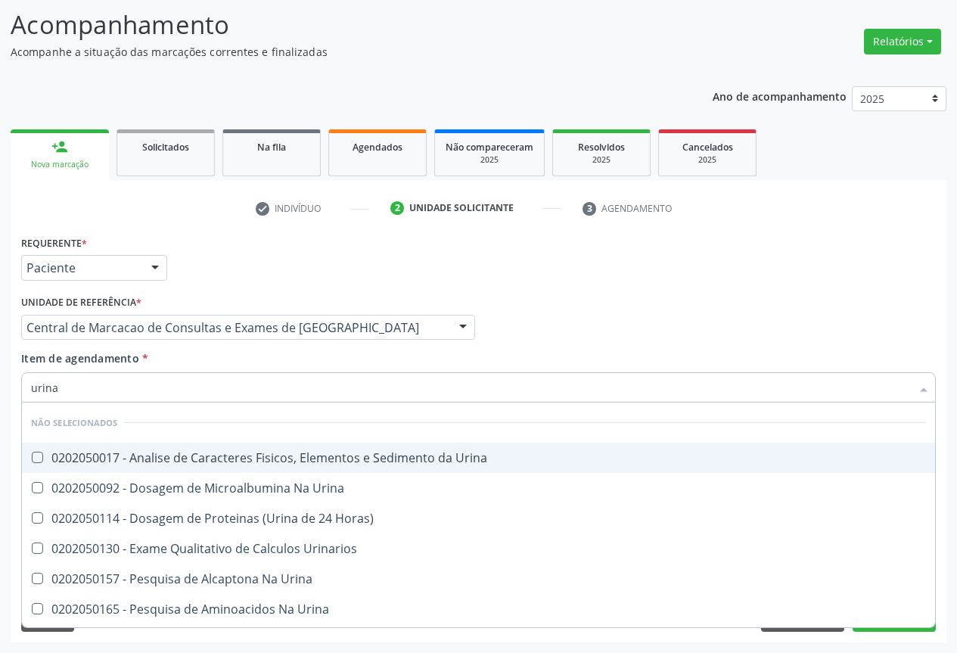
drag, startPoint x: 236, startPoint y: 467, endPoint x: 224, endPoint y: 456, distance: 16.6
click at [232, 467] on span "0202050017 - Analise de Caracteres Fisicos, Elementos e Sedimento da Urina" at bounding box center [478, 457] width 913 height 30
checkbox Urina "true"
click at [181, 384] on input "urina" at bounding box center [470, 387] width 879 height 30
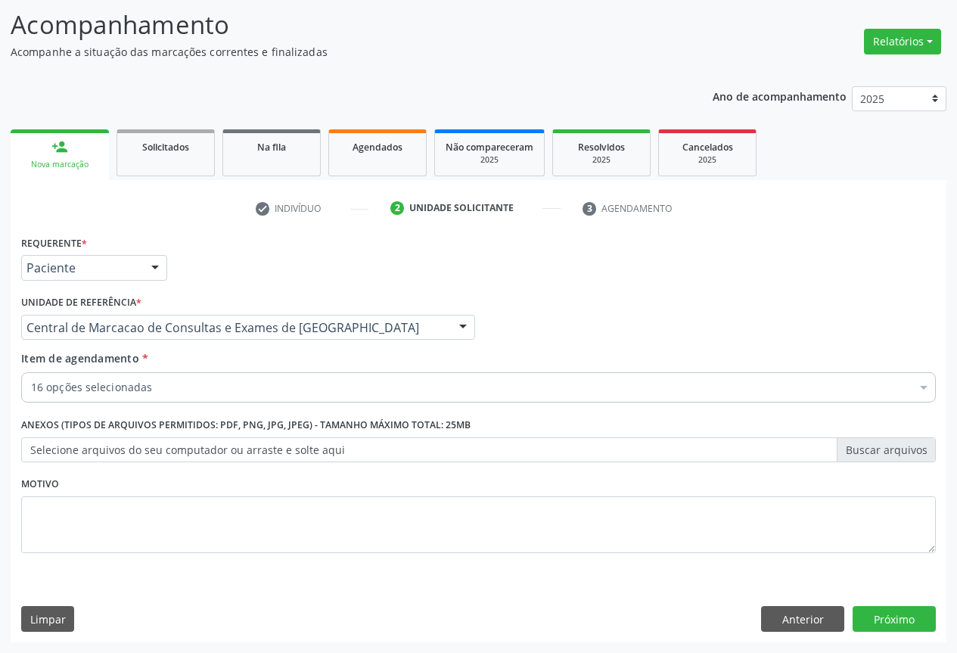
checkbox Ldl "true"
checkbox Total "true"
checkbox Ureia "true"
checkbox Creatinina "true"
checkbox \(Tgo\) "true"
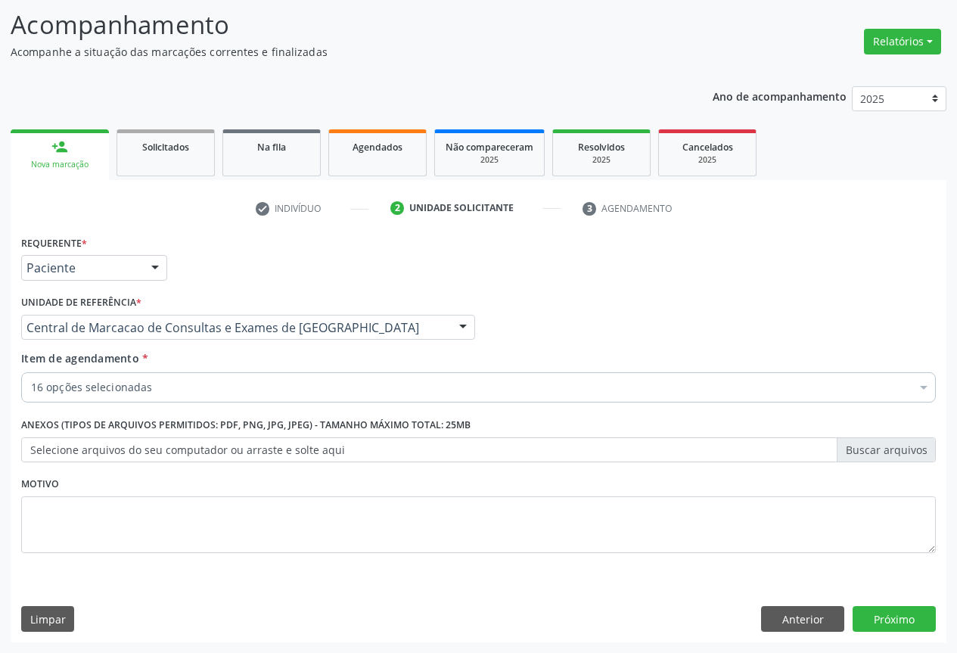
checkbox \(Tgp\) "true"
checkbox Alcalina "true"
checkbox Gt\) "true"
checkbox Urico "true"
checkbox Serico "true"
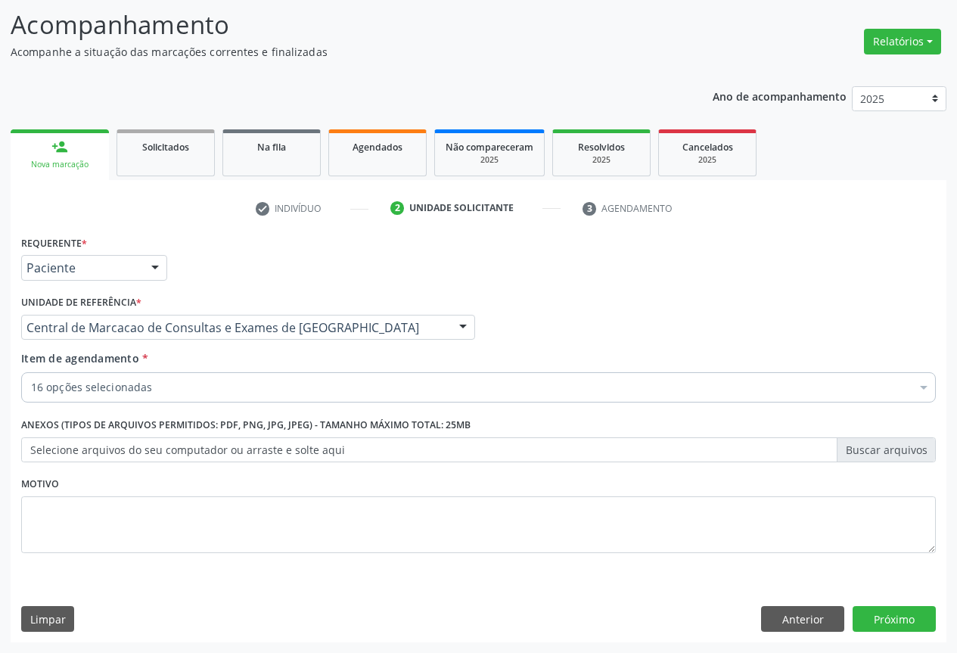
checkbox Sifilis "true"
checkbox Urina "true"
checkbox Triglicerideos "true"
checkbox Glicose "true"
checkbox Hdl "true"
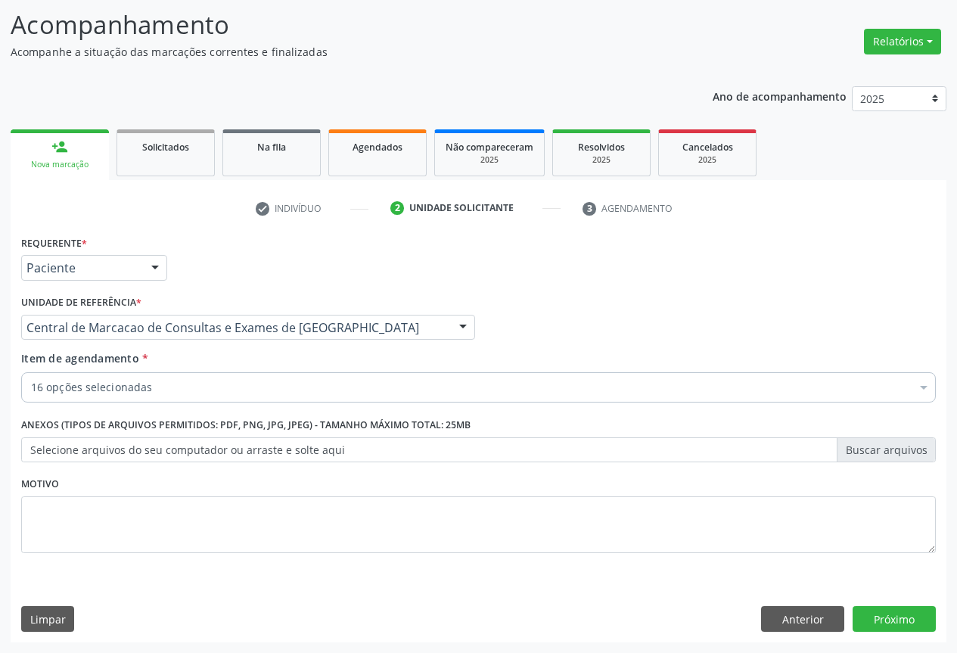
click at [250, 396] on div "16 opções selecionadas" at bounding box center [478, 387] width 914 height 30
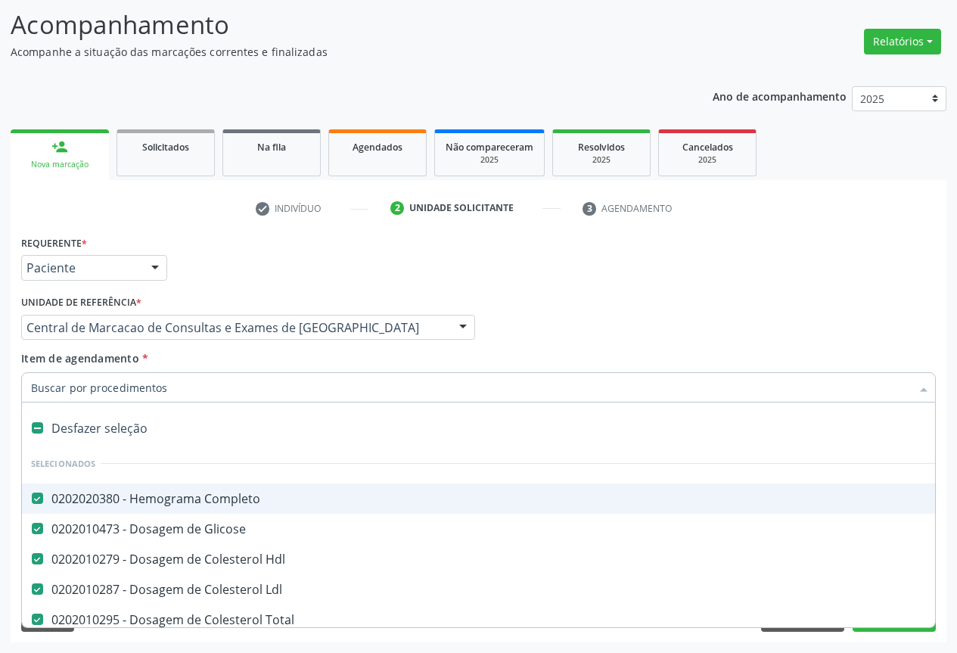
type input "f"
checkbox Ureia "false"
checkbox Creatinina "false"
checkbox \(Tgo\) "false"
checkbox \(Tgp\) "false"
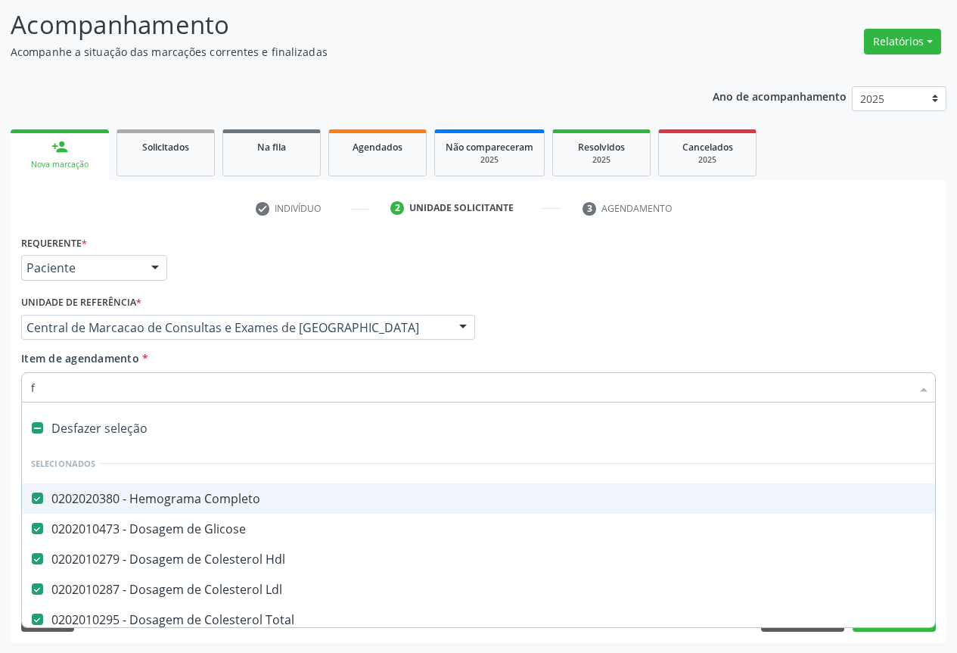
checkbox Alcalina "false"
checkbox Gt\) "false"
checkbox Urico "false"
checkbox Serico "false"
checkbox Sifilis "false"
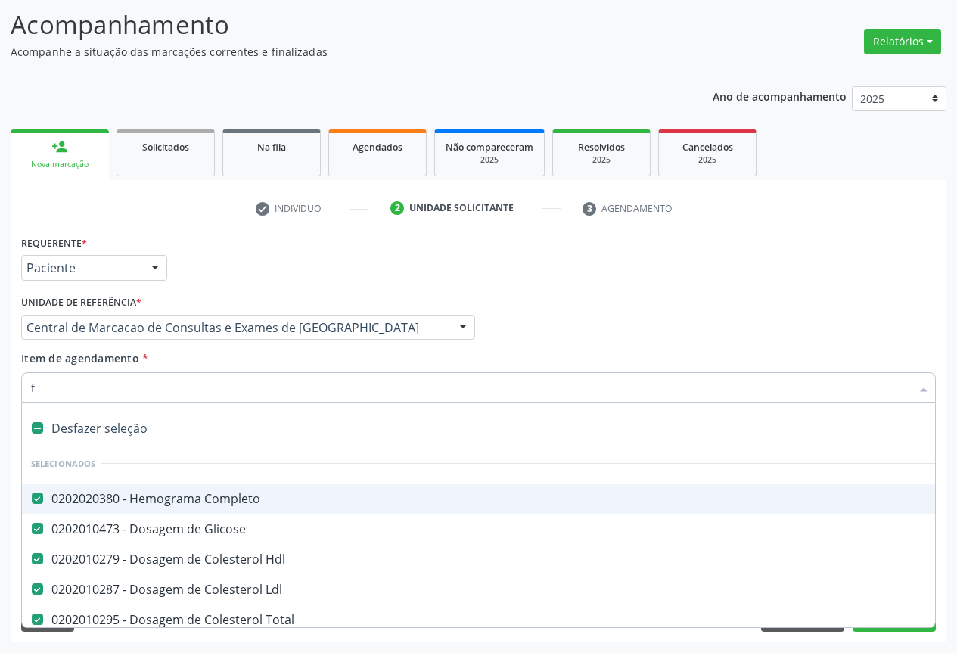
checkbox Urina "false"
type input "fe"
checkbox Ldl "false"
checkbox Total "false"
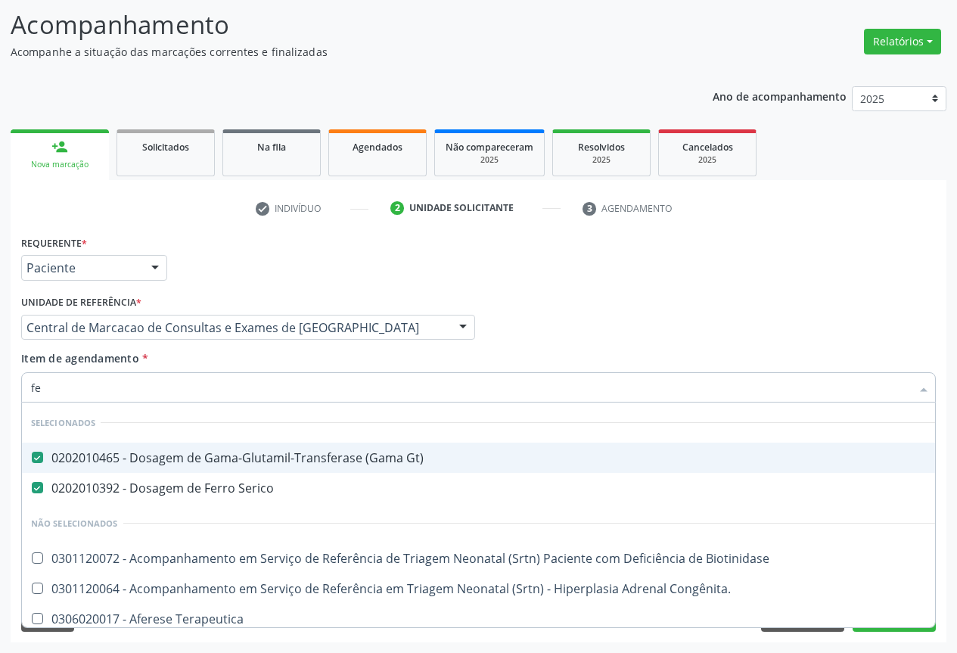
type input "f"
checkbox Biotinidase "true"
checkbox Congênita\ "true"
checkbox Arterial "true"
checkbox Frasco-Ampola\) "true"
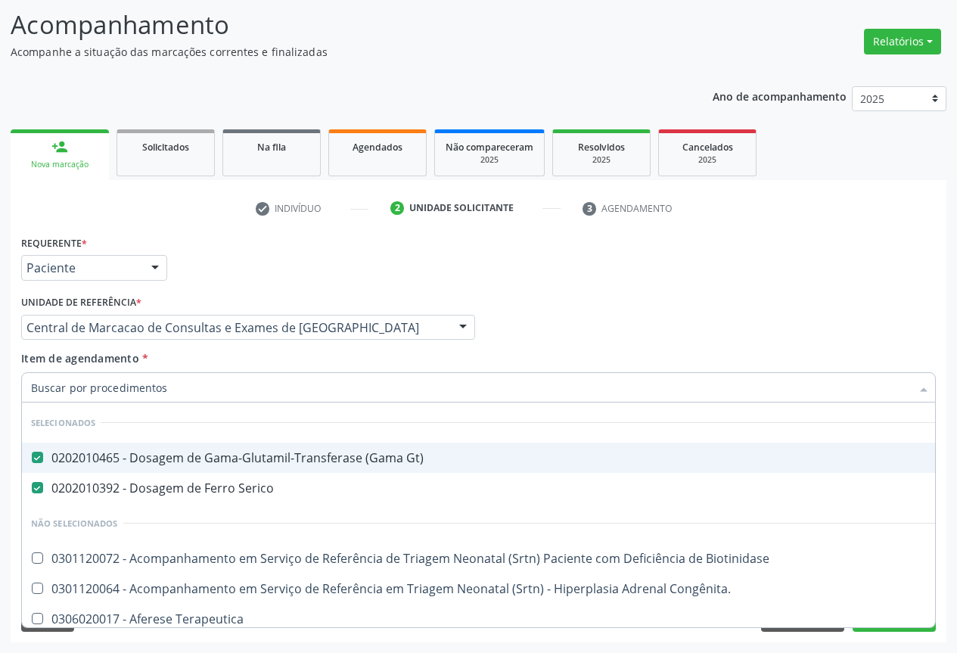
checkbox Frasco-Ampola\) "true"
checkbox Preenchida\) "true"
checkbox Frasco-Ampola\) "true"
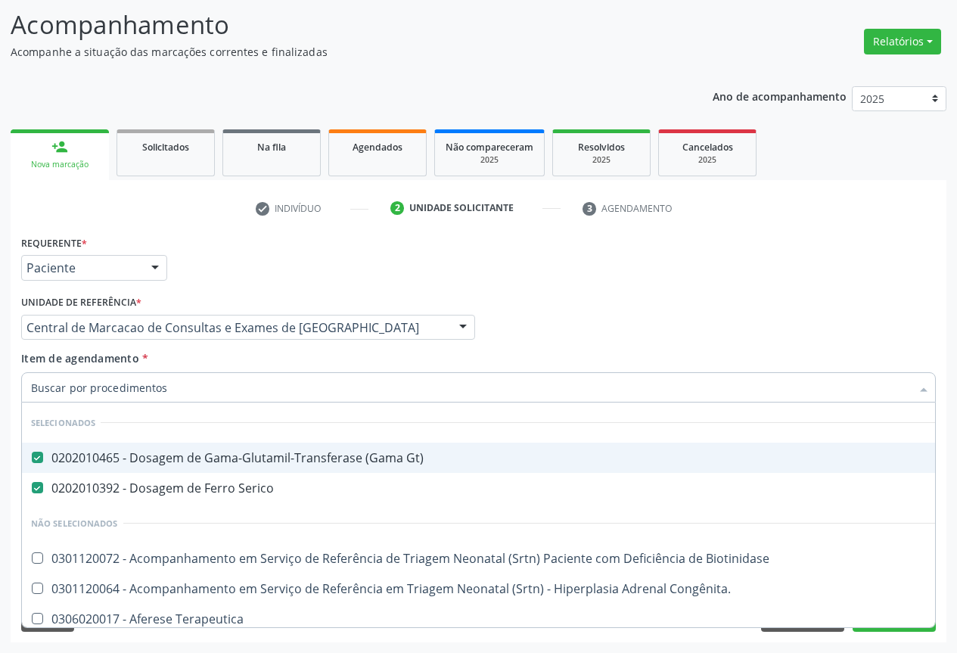
checkbox Frasco-Ampola\) "true"
checkbox Inferiores "true"
checkbox Oncologia "true"
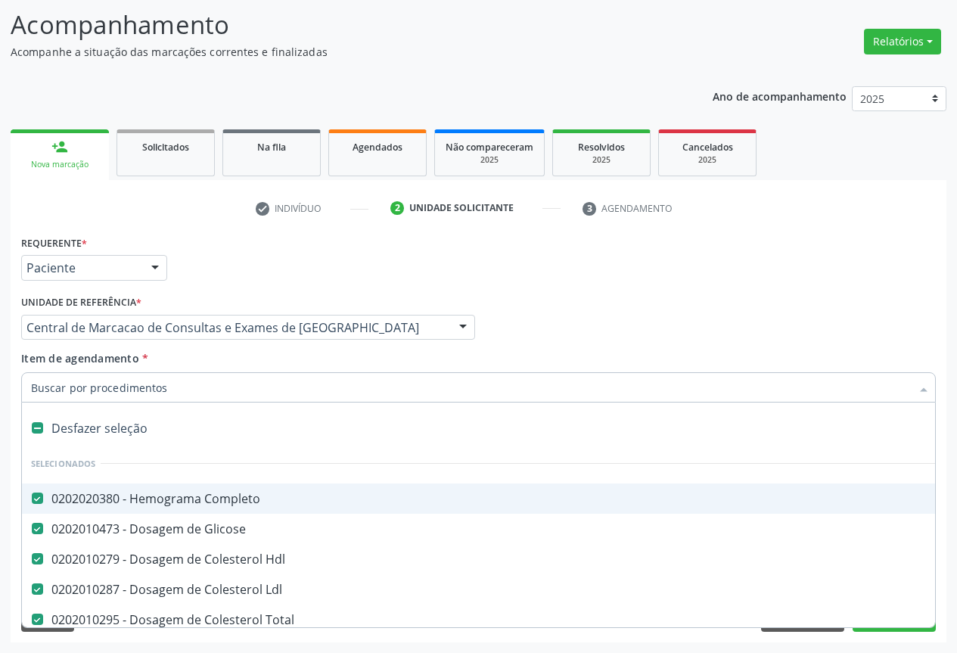
click at [575, 284] on div "Requerente * Paciente Profissional de Saúde Paciente Nenhum resultado encontrad…" at bounding box center [478, 260] width 922 height 59
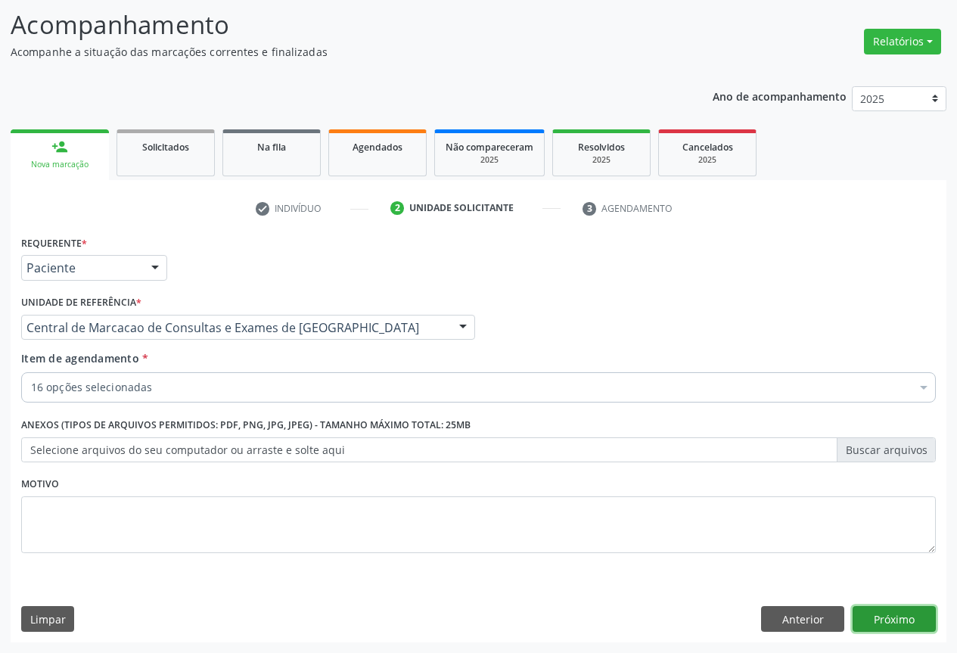
click at [888, 614] on button "Próximo" at bounding box center [893, 619] width 83 height 26
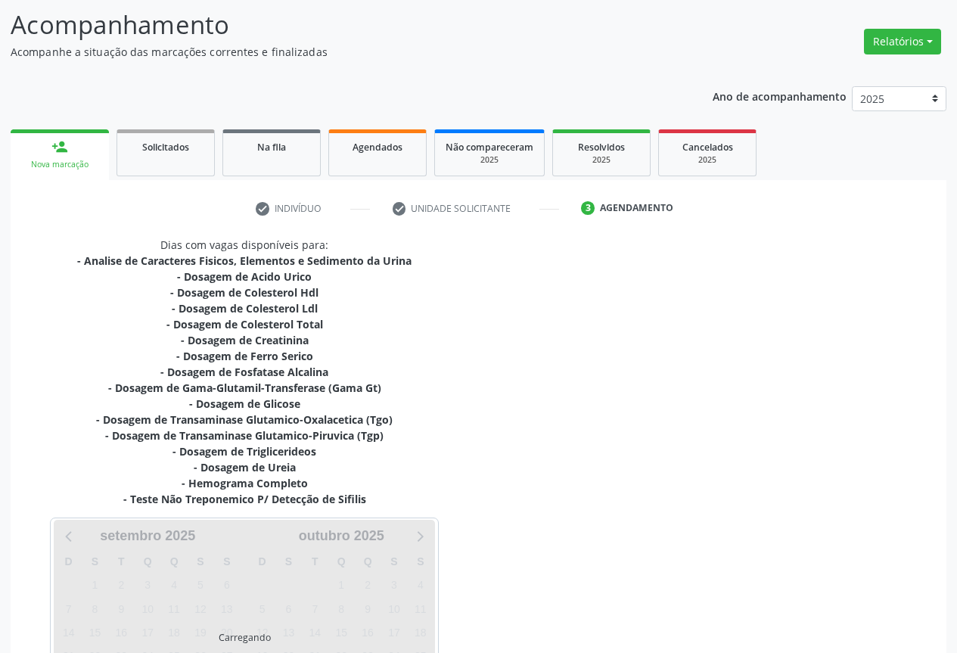
scroll to position [243, 0]
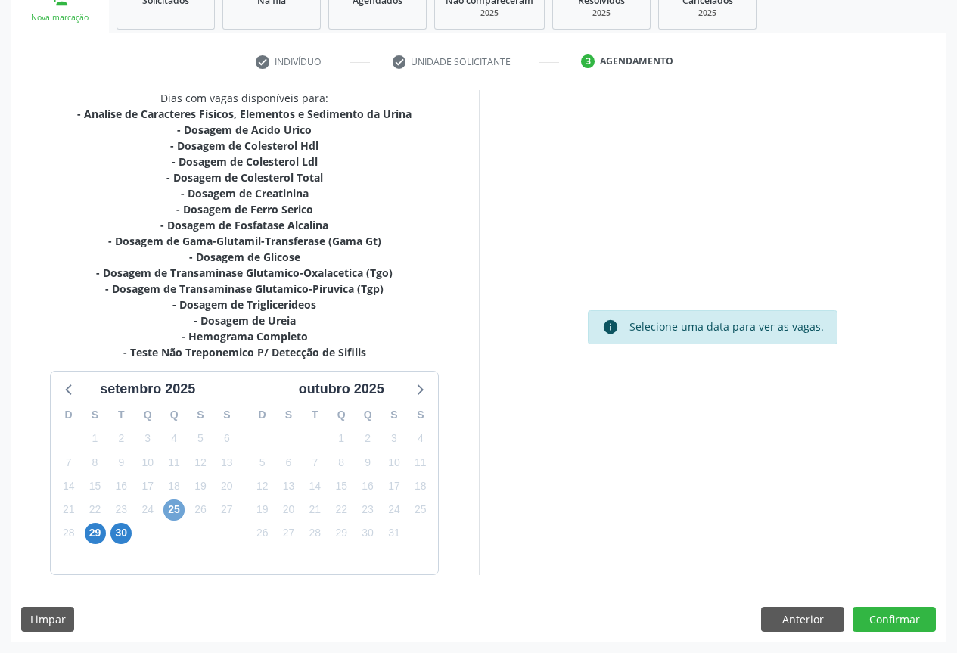
click at [177, 512] on span "25" at bounding box center [173, 509] width 21 height 21
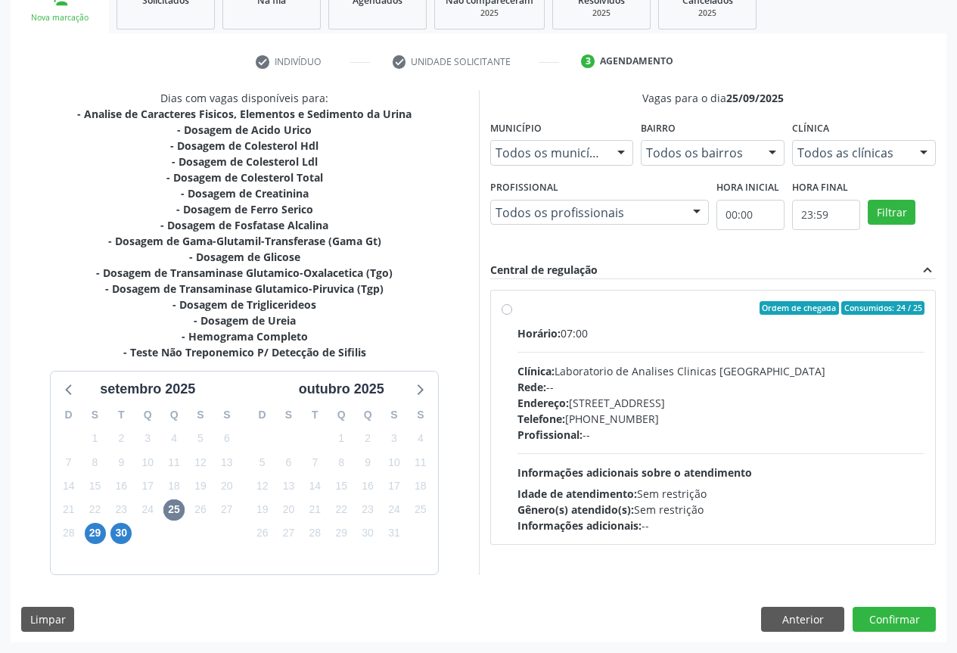
click at [566, 354] on div "Horário: 07:00 Clínica: Laboratorio de Analises Clinicas [GEOGRAPHIC_DATA] Rede…" at bounding box center [721, 429] width 408 height 208
click at [512, 315] on input "Ordem de chegada Consumidos: 24 / 25 Horário: 07:00 Clínica: Laboratorio de Ana…" at bounding box center [506, 308] width 11 height 14
radio input "true"
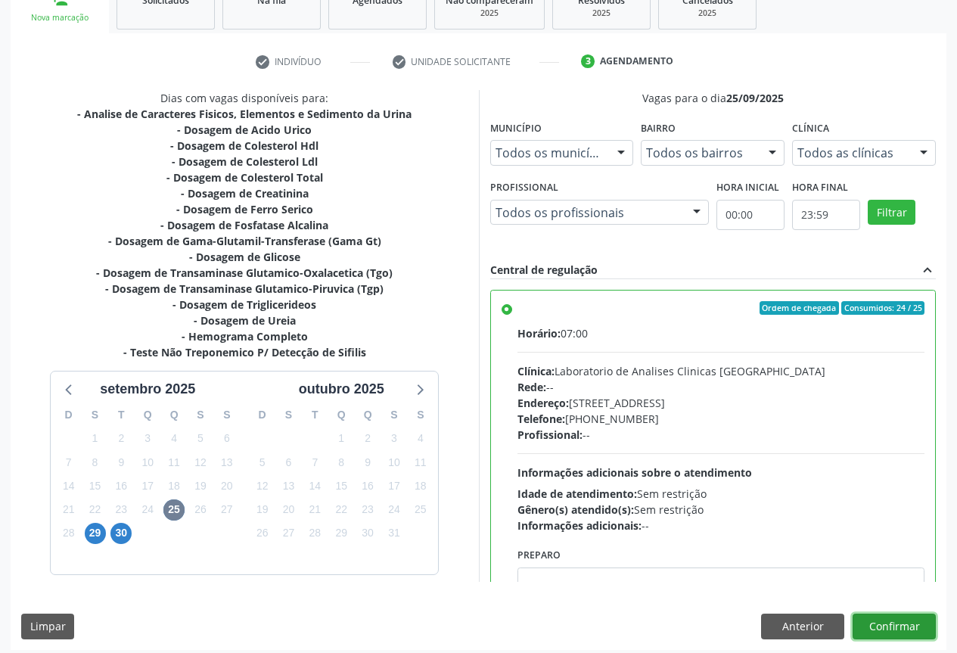
click at [903, 629] on button "Confirmar" at bounding box center [893, 626] width 83 height 26
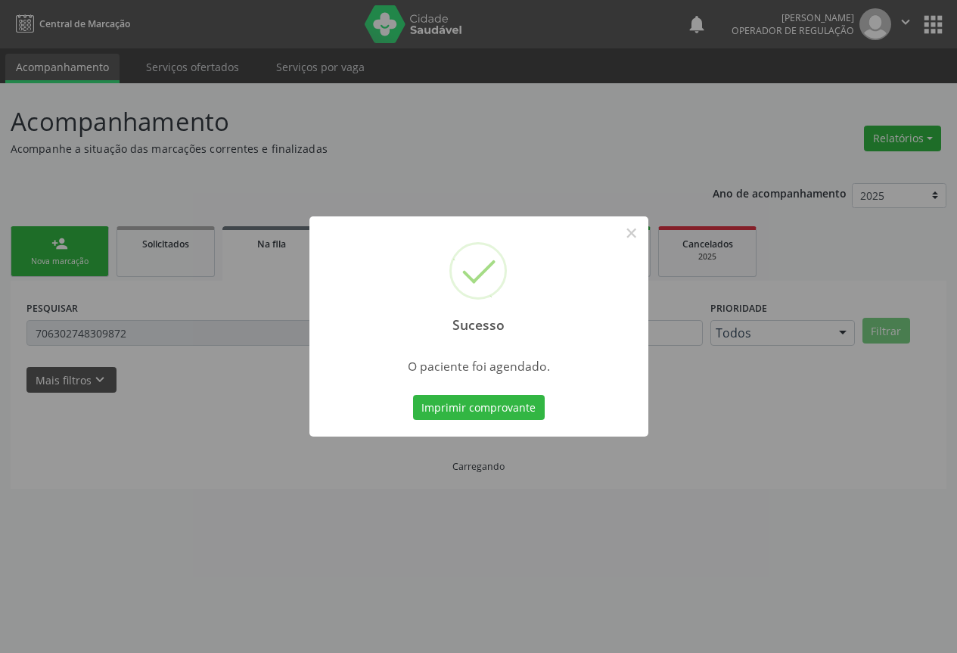
scroll to position [0, 0]
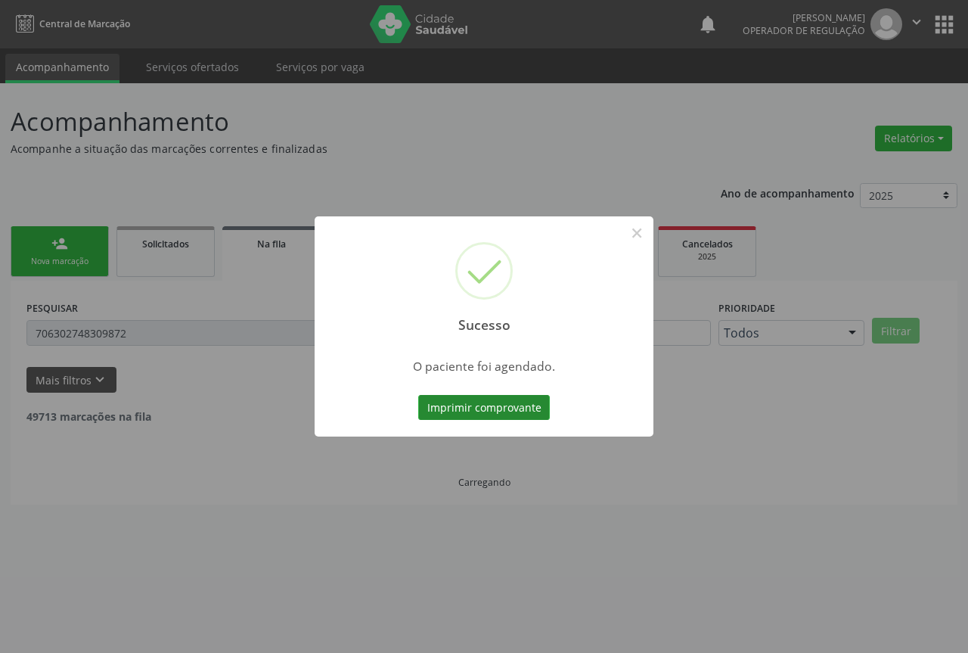
click at [523, 413] on button "Imprimir comprovante" at bounding box center [484, 408] width 132 height 26
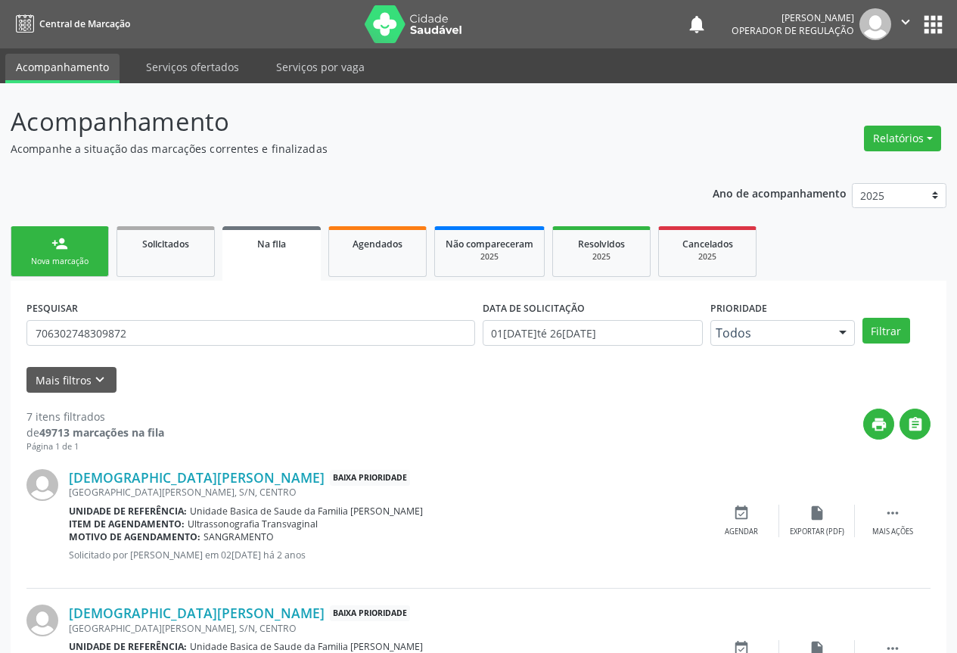
click at [901, 26] on icon "" at bounding box center [905, 22] width 17 height 17
click at [856, 88] on link "Sair" at bounding box center [866, 92] width 104 height 21
